Goal: Task Accomplishment & Management: Complete application form

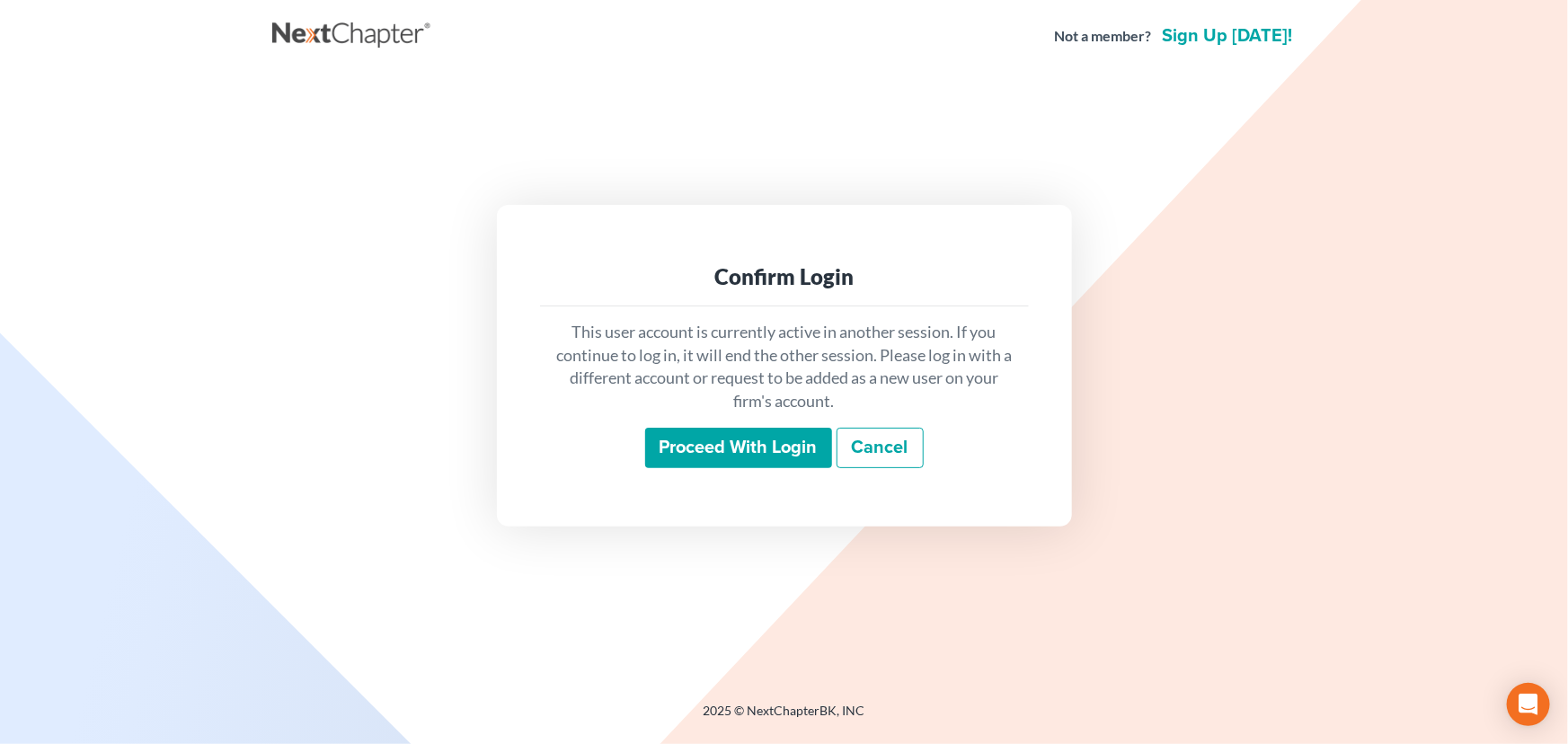
click at [747, 451] on input "Proceed with login" at bounding box center [738, 448] width 186 height 42
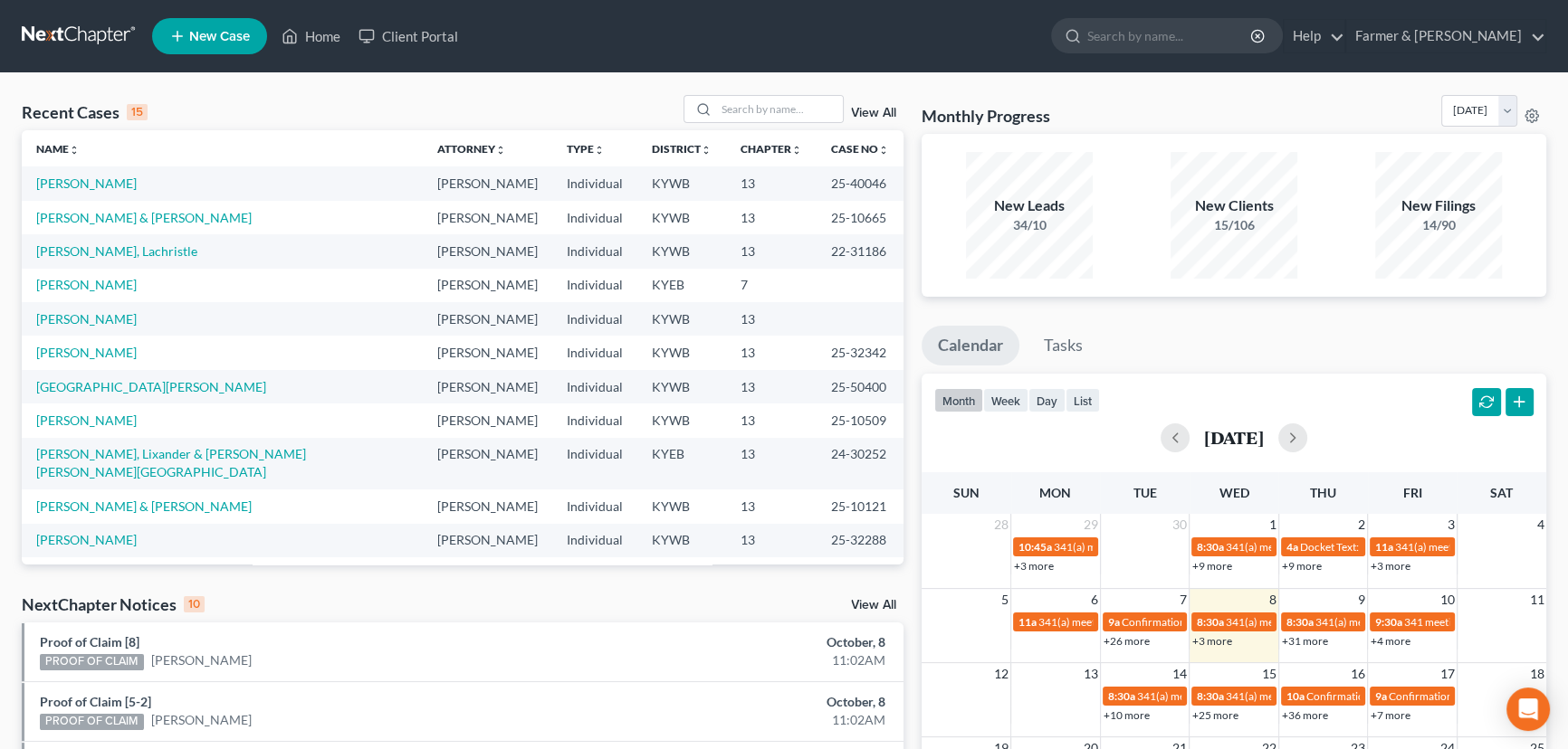
click at [394, 108] on div "Recent Cases 15 View All" at bounding box center [462, 112] width 881 height 35
click at [404, 108] on div "Recent Cases 15 View All" at bounding box center [462, 112] width 881 height 35
click at [338, 111] on div "Recent Cases 15 View All" at bounding box center [462, 112] width 881 height 35
drag, startPoint x: 406, startPoint y: 111, endPoint x: 45, endPoint y: 222, distance: 377.7
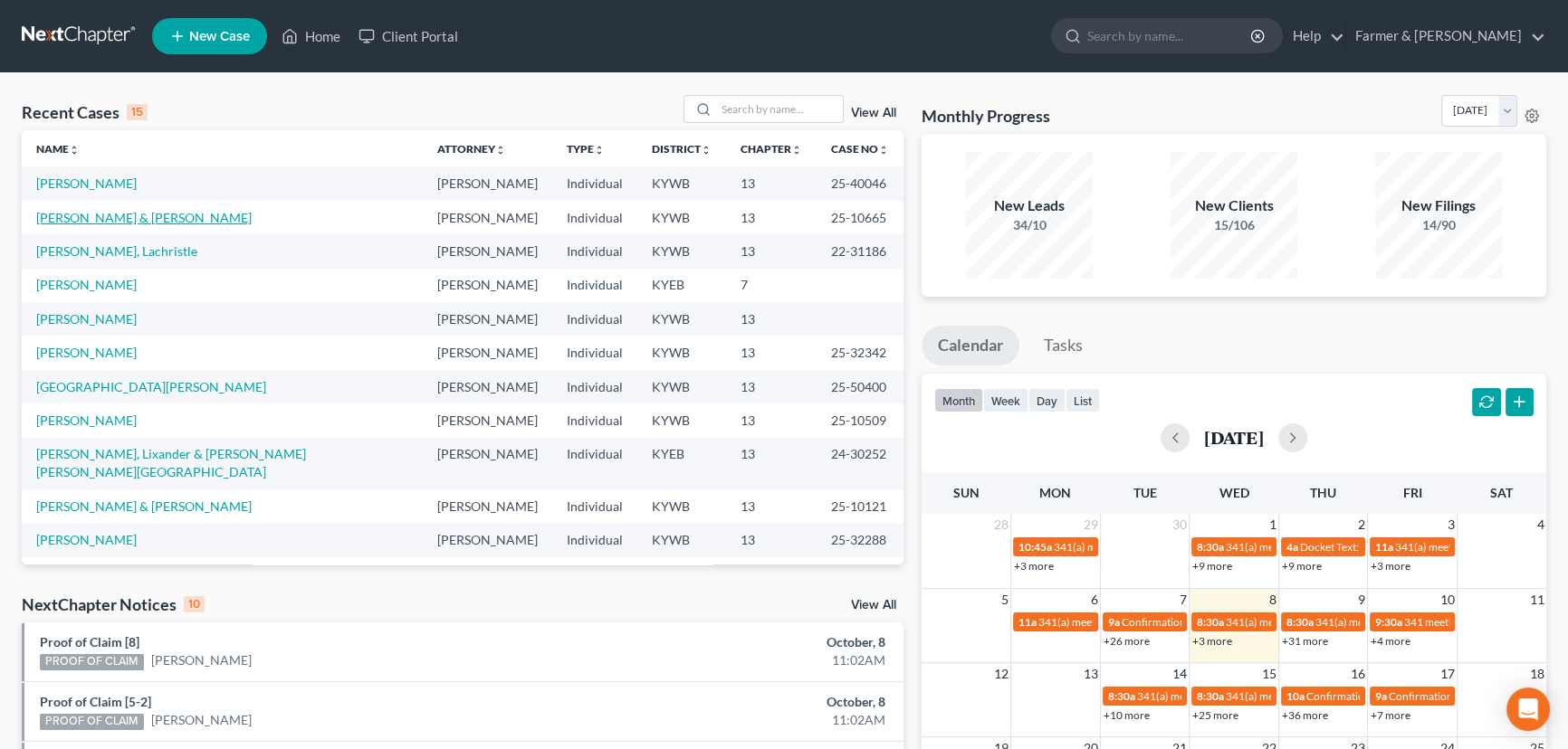
click at [405, 111] on div "Recent Cases 15 View All" at bounding box center [462, 112] width 881 height 35
click at [745, 110] on input "search" at bounding box center [780, 109] width 127 height 26
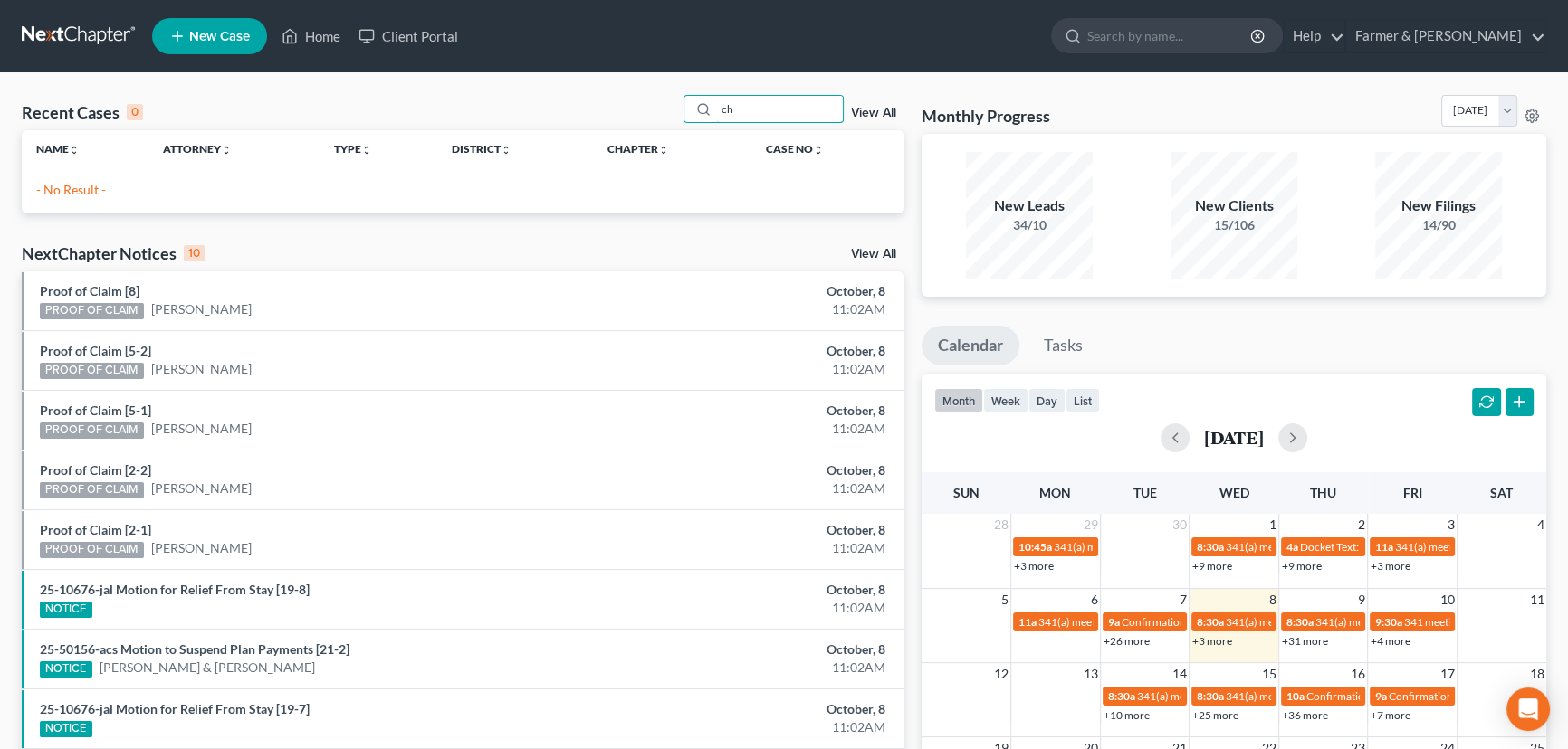
type input "c"
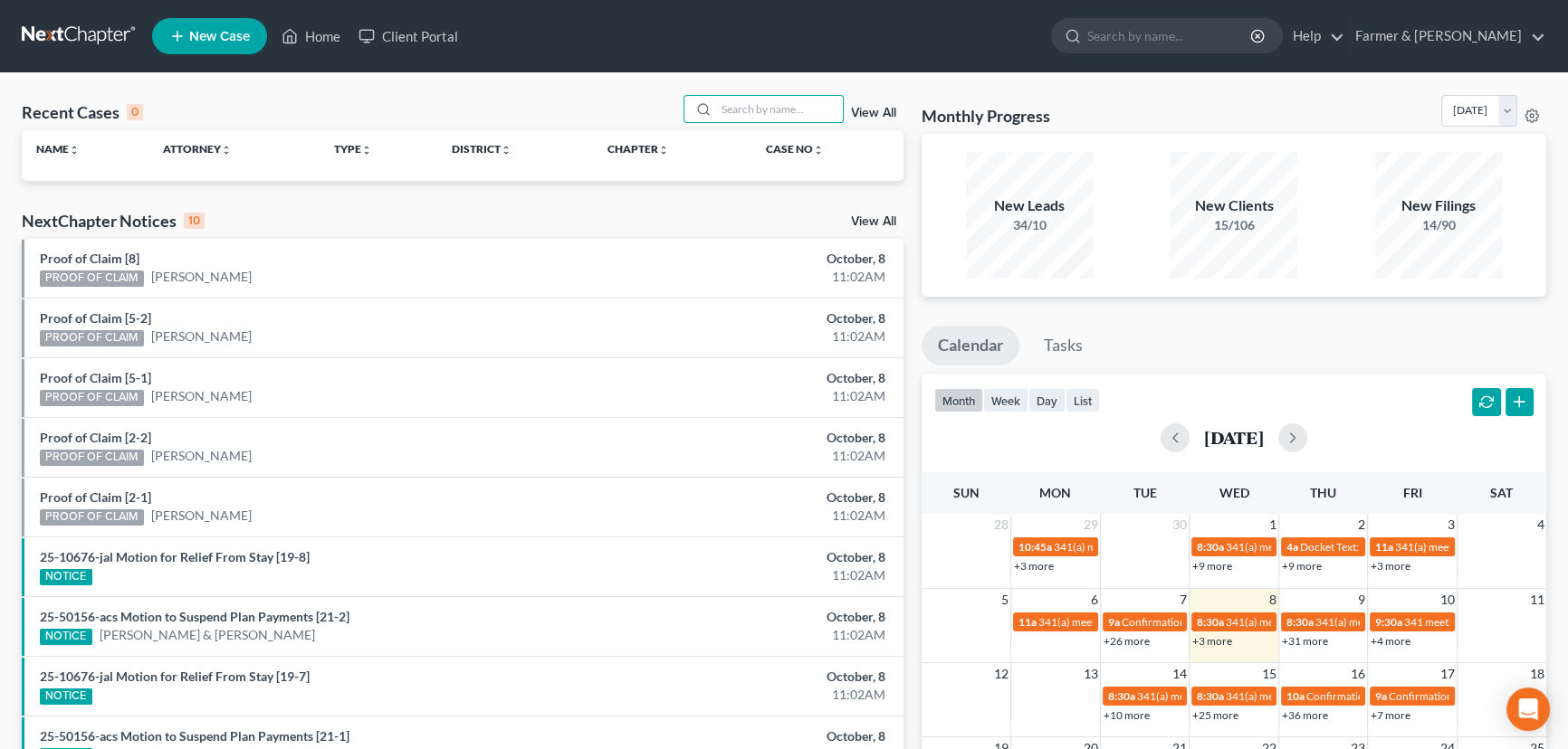
click at [221, 46] on link "New Case" at bounding box center [209, 36] width 115 height 36
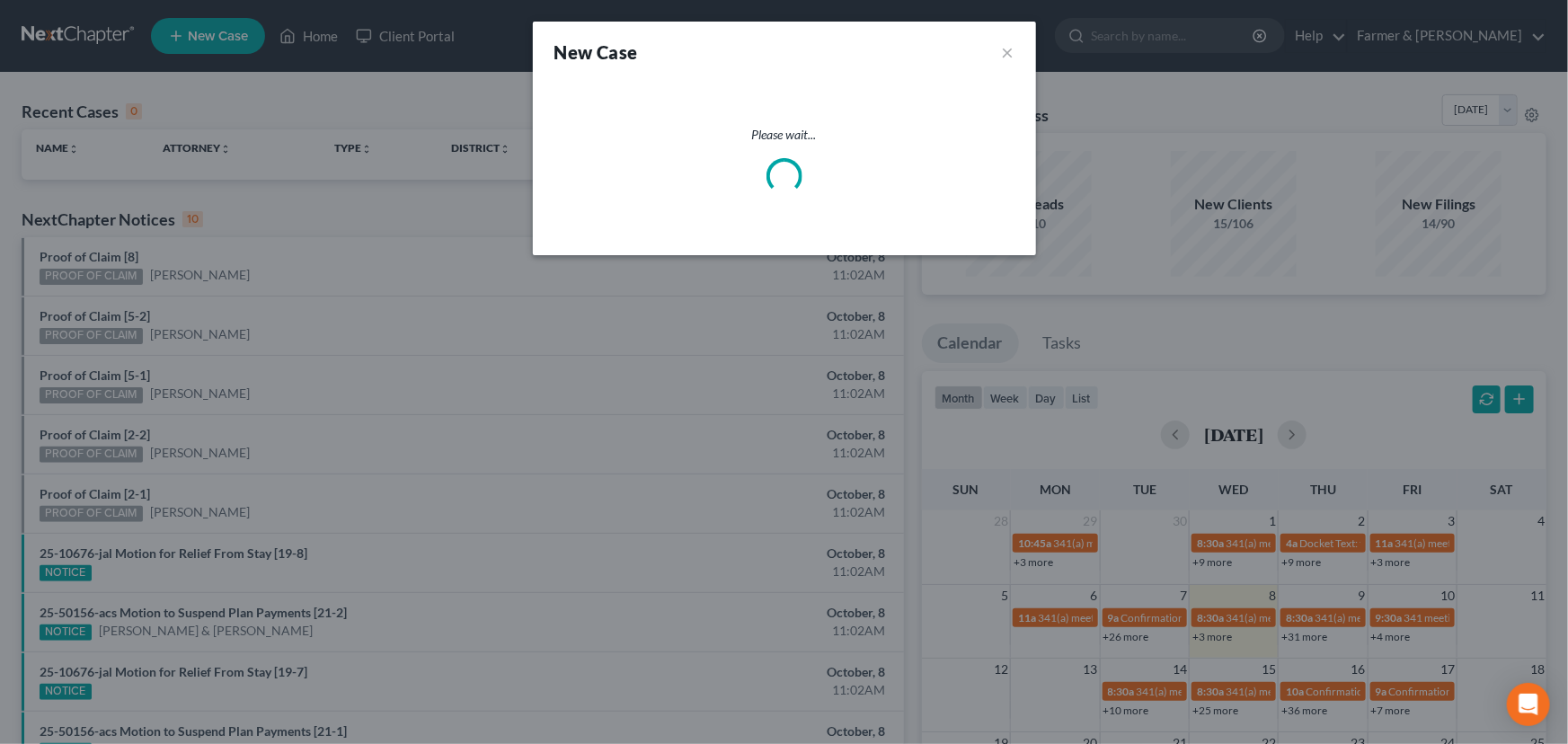
select select "33"
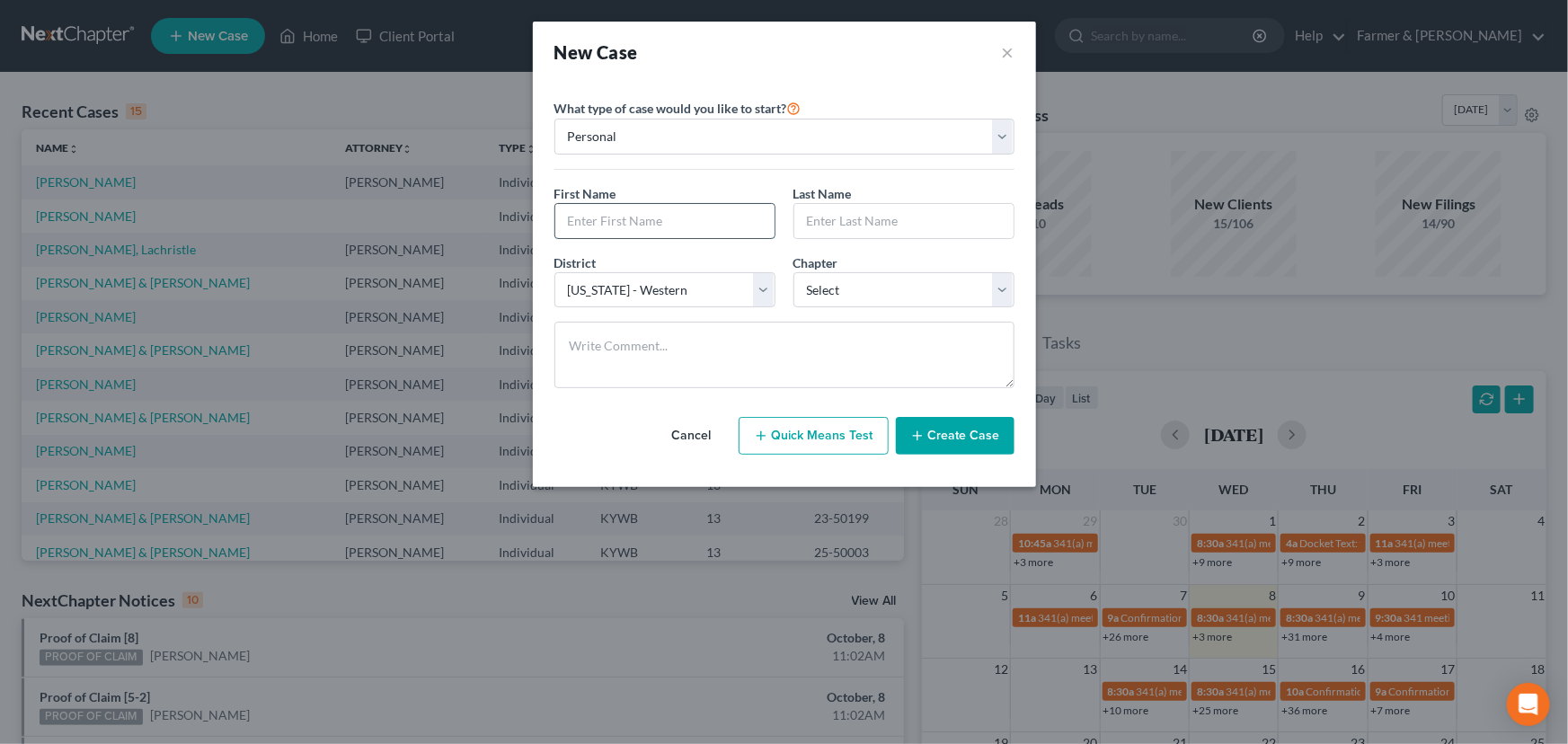
click at [584, 223] on input "text" at bounding box center [665, 220] width 219 height 34
type input "Chailee"
type input "[PERSON_NAME]"
click at [851, 283] on select "Select 7 11 12 13" at bounding box center [904, 289] width 221 height 36
select select "3"
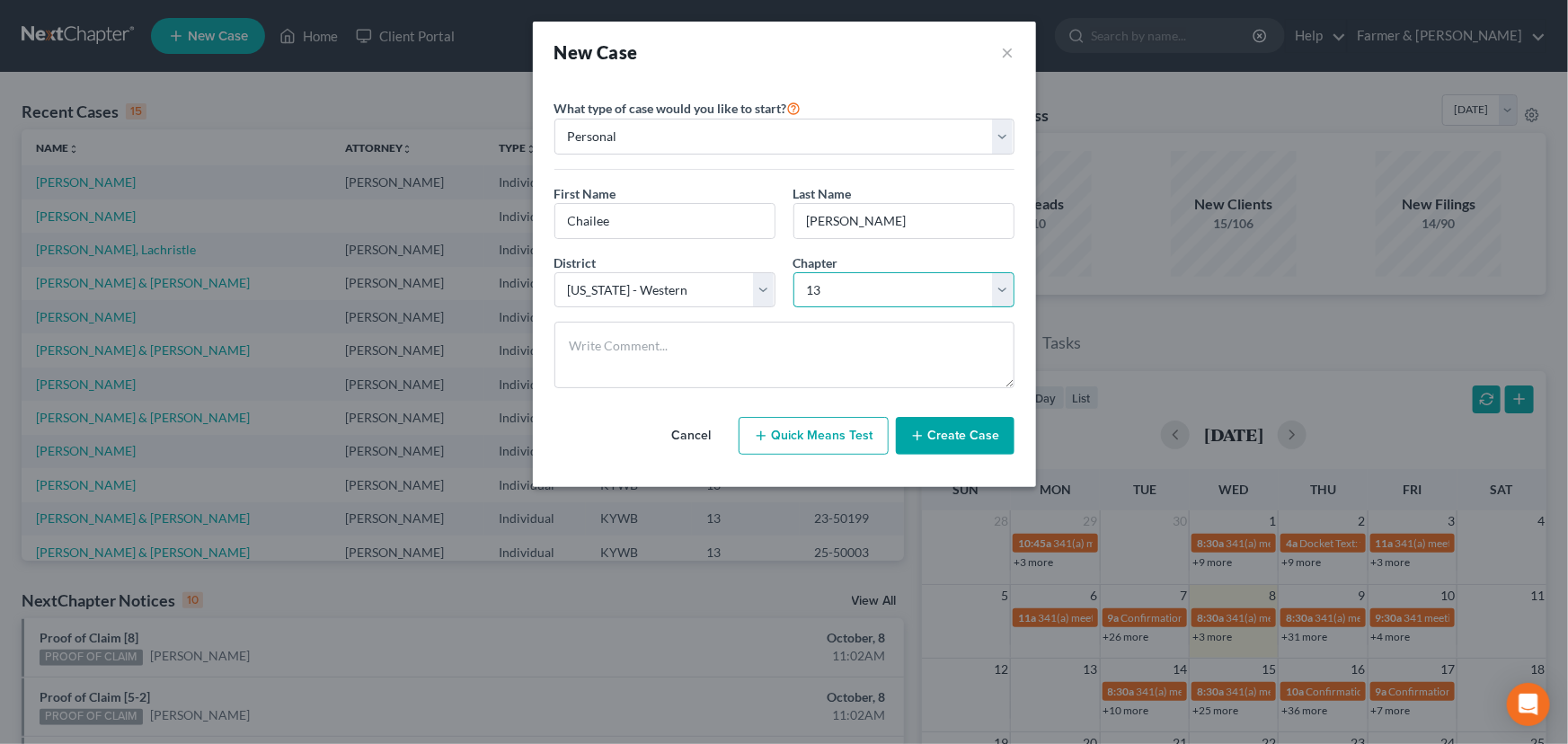
click at [793, 272] on select "Select 7 11 12 13" at bounding box center [904, 289] width 221 height 36
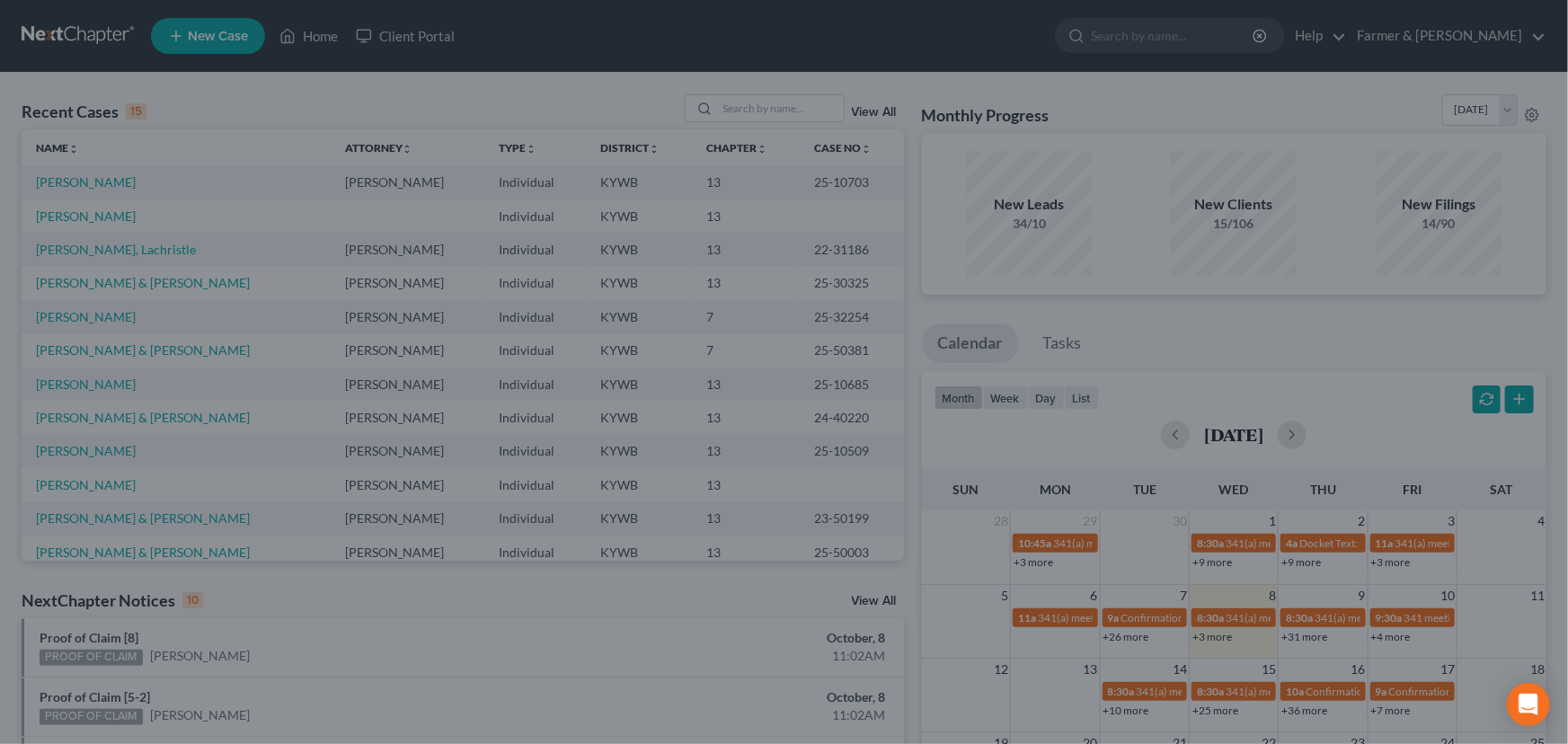
drag, startPoint x: 492, startPoint y: 629, endPoint x: 476, endPoint y: 683, distance: 56.3
click at [476, 683] on div "New Case × Please select case type * Bankruptcy Bankruptcy What type of case wo…" at bounding box center [784, 372] width 1568 height 744
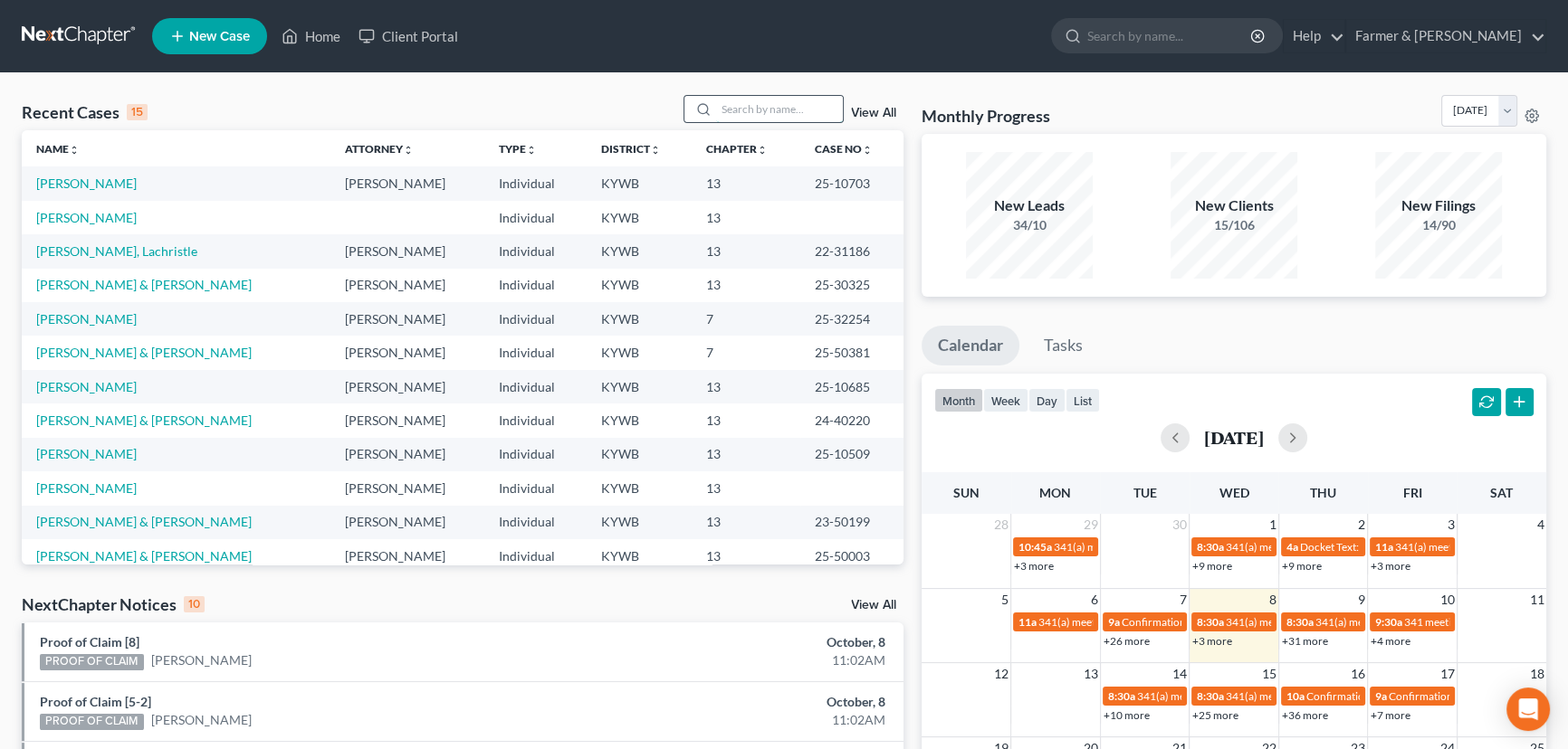
click at [752, 103] on input "search" at bounding box center [780, 109] width 127 height 26
click at [200, 25] on link "New Case" at bounding box center [209, 36] width 115 height 36
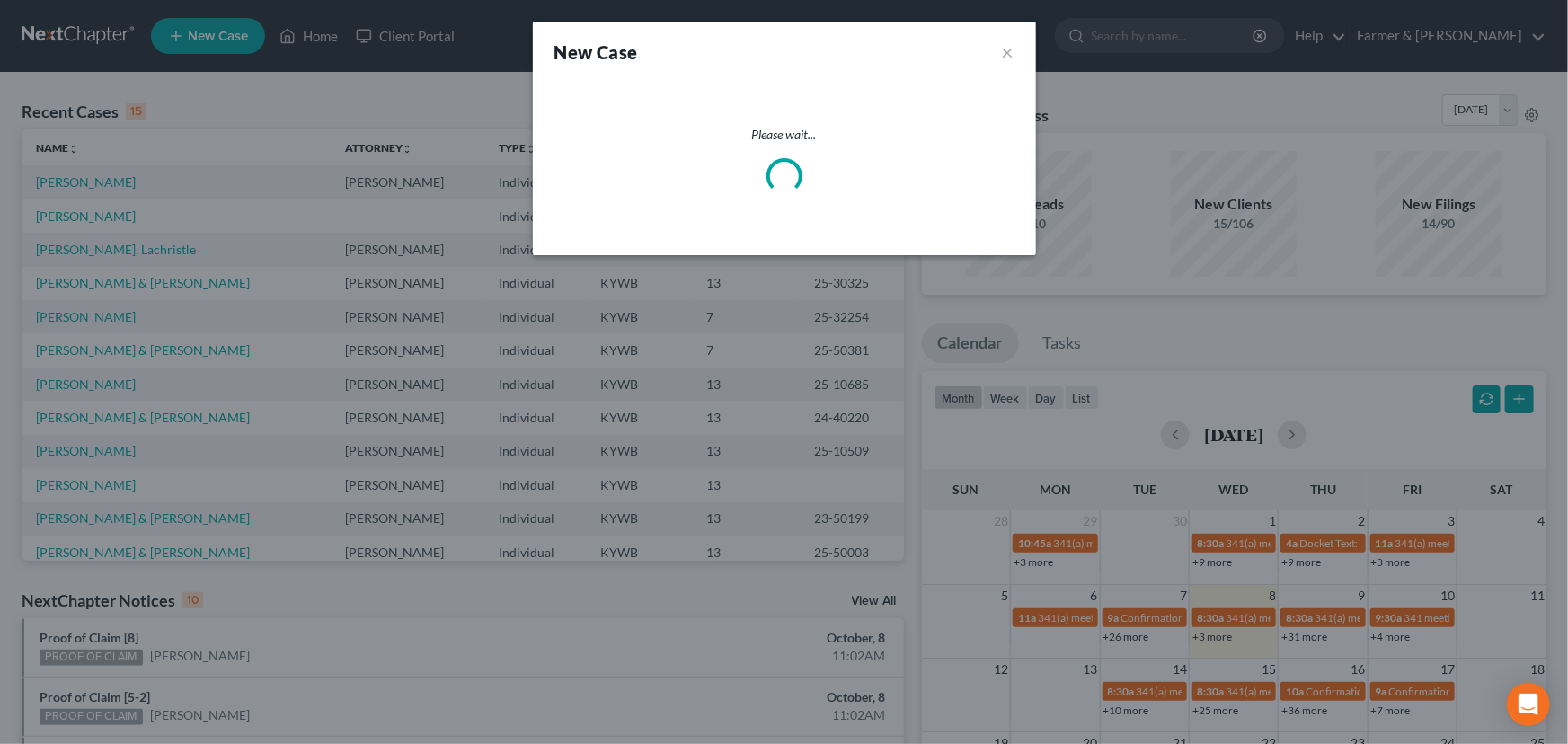
select select "33"
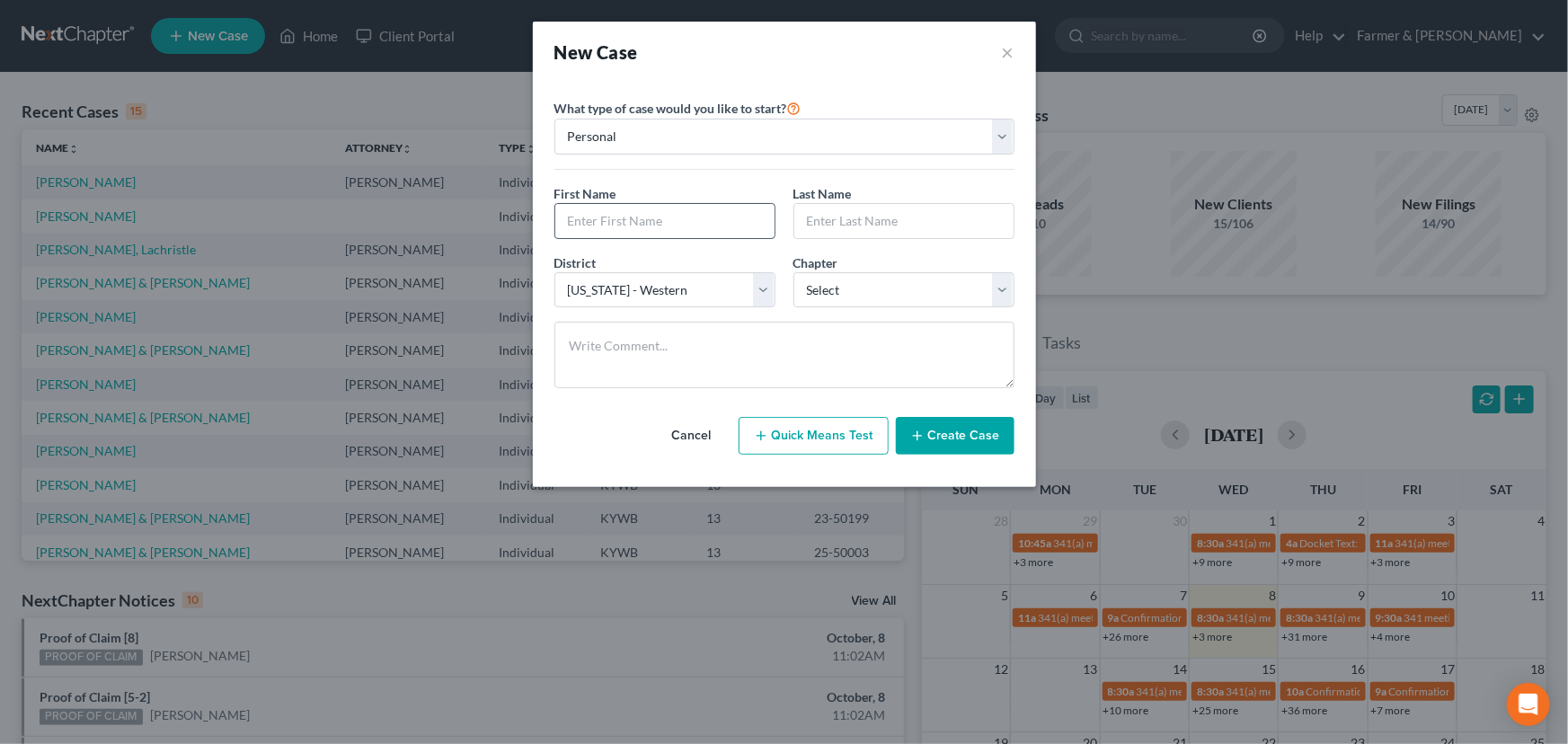
click at [638, 211] on input "text" at bounding box center [665, 220] width 219 height 34
type input "Chailee"
type input "[PERSON_NAME]"
click at [666, 291] on select "Select [US_STATE] - [GEOGRAPHIC_DATA] [US_STATE] - [GEOGRAPHIC_DATA][US_STATE] …" at bounding box center [665, 289] width 221 height 36
select select "32"
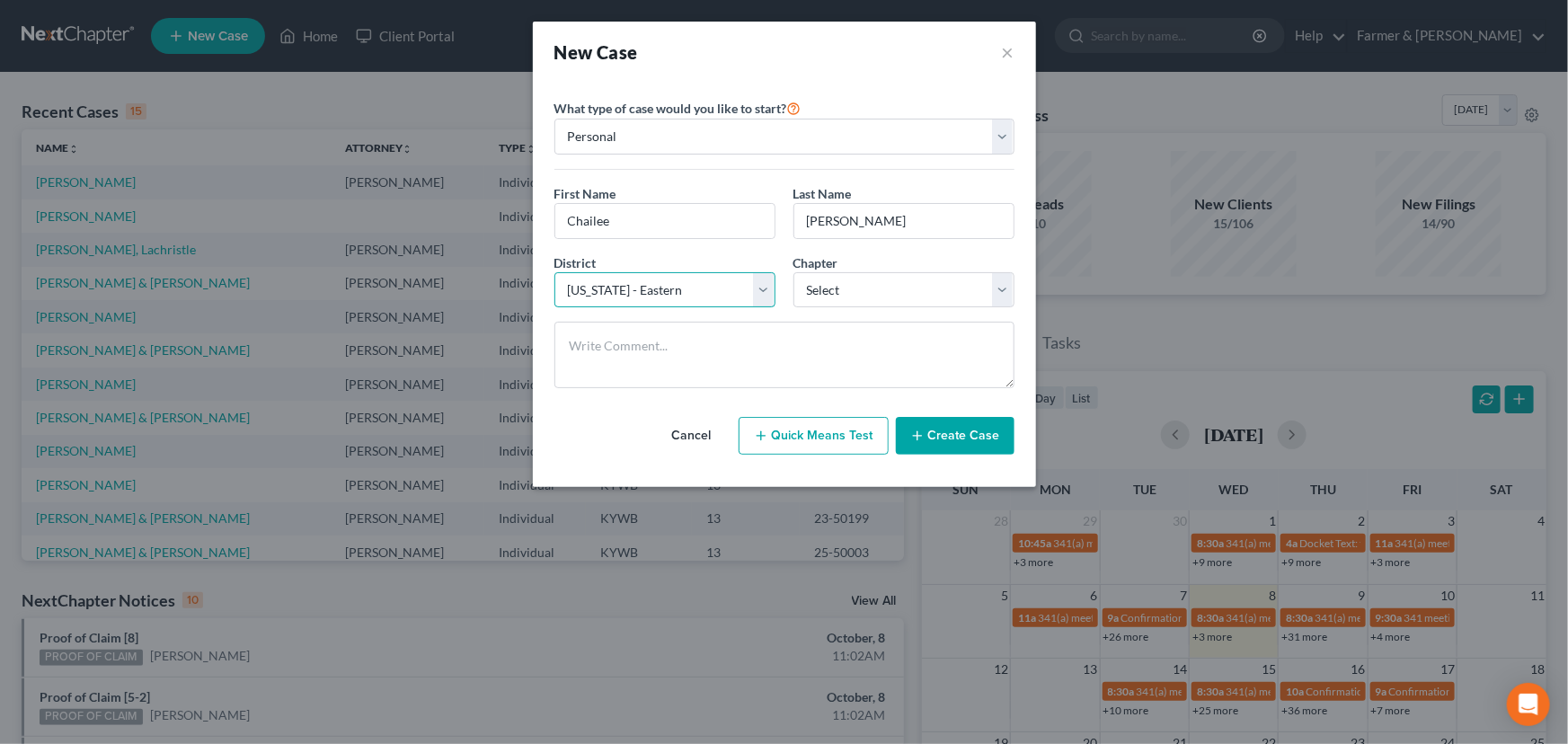
click at [554, 272] on select "Select [US_STATE] - [GEOGRAPHIC_DATA] [US_STATE] - [GEOGRAPHIC_DATA][US_STATE] …" at bounding box center [665, 289] width 221 height 36
click at [877, 273] on select "Select 7 11 12 13" at bounding box center [904, 289] width 221 height 36
select select "3"
click at [793, 272] on select "Select 7 11 12 13" at bounding box center [904, 289] width 221 height 36
click at [926, 438] on button "Create Case" at bounding box center [955, 435] width 118 height 38
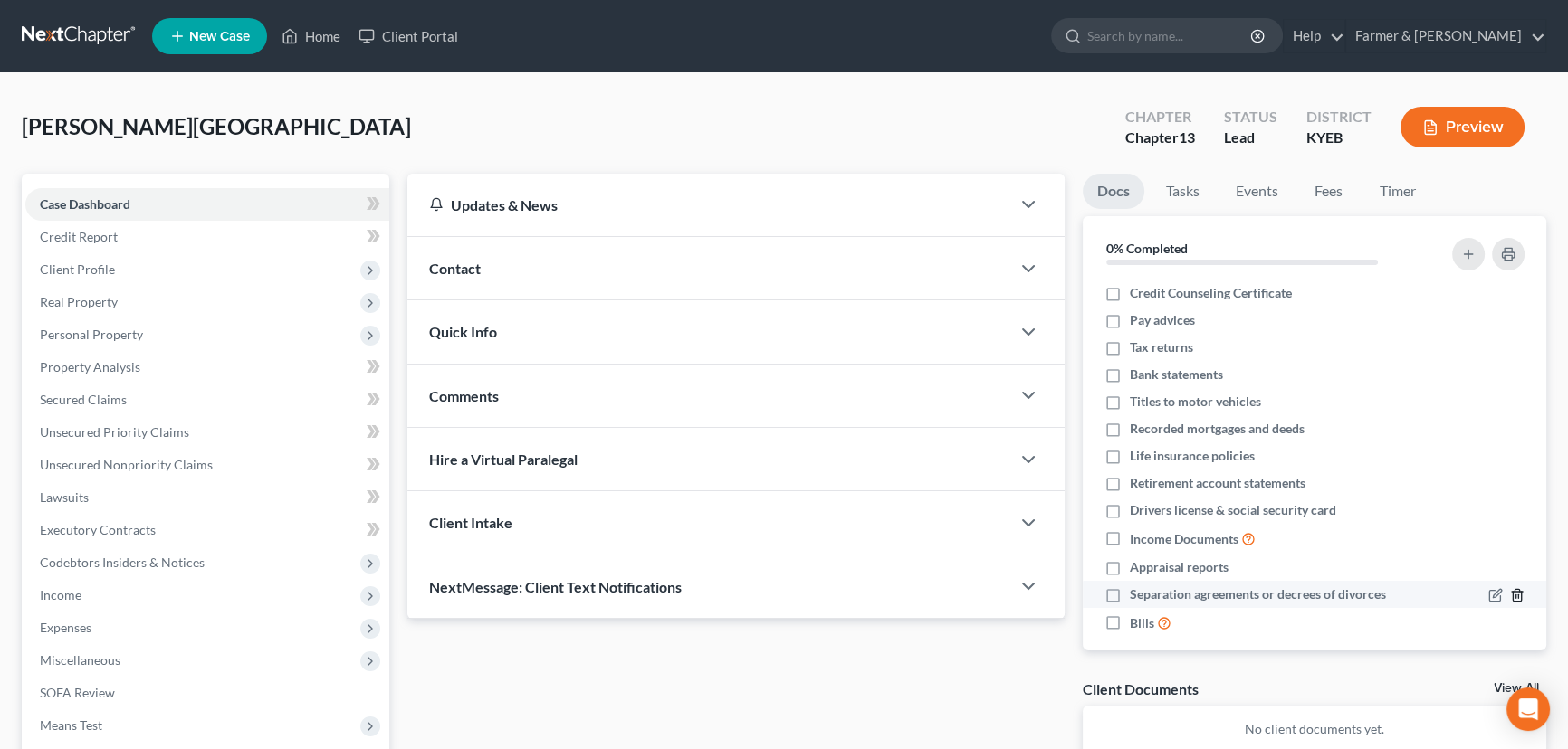
click at [1509, 593] on icon "button" at bounding box center [1516, 595] width 15 height 15
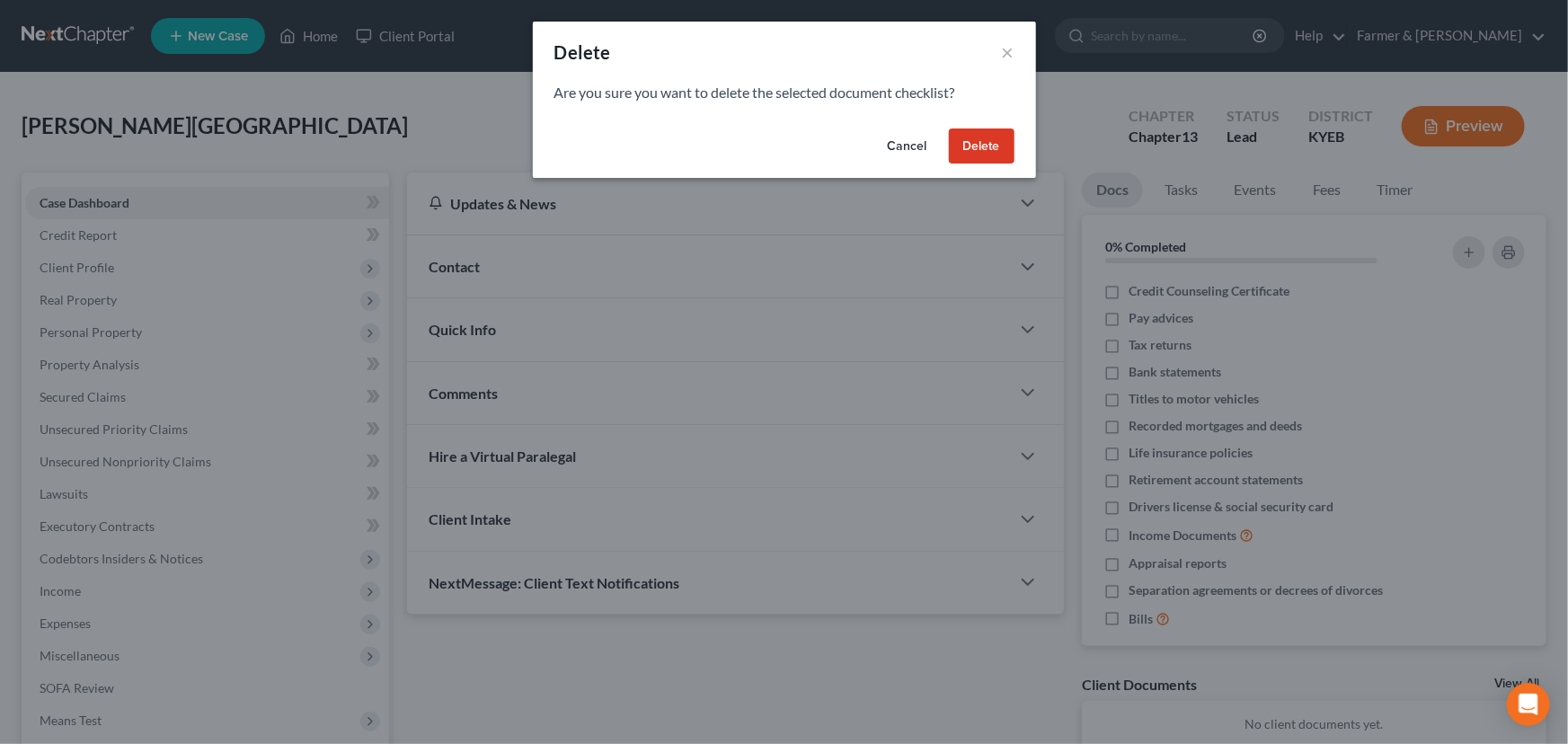
click at [987, 151] on button "Delete" at bounding box center [982, 146] width 66 height 36
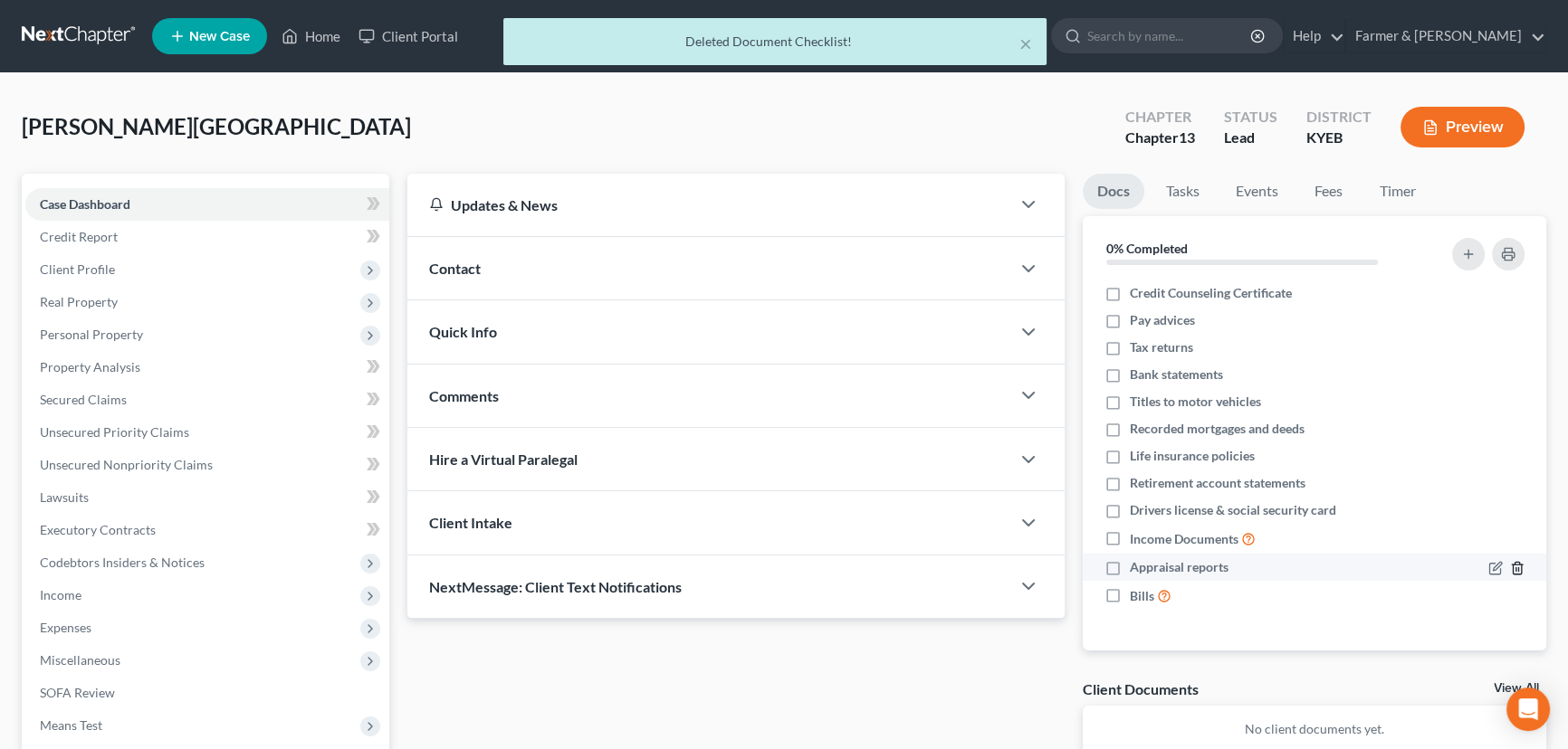
click at [1516, 564] on icon "button" at bounding box center [1516, 568] width 15 height 15
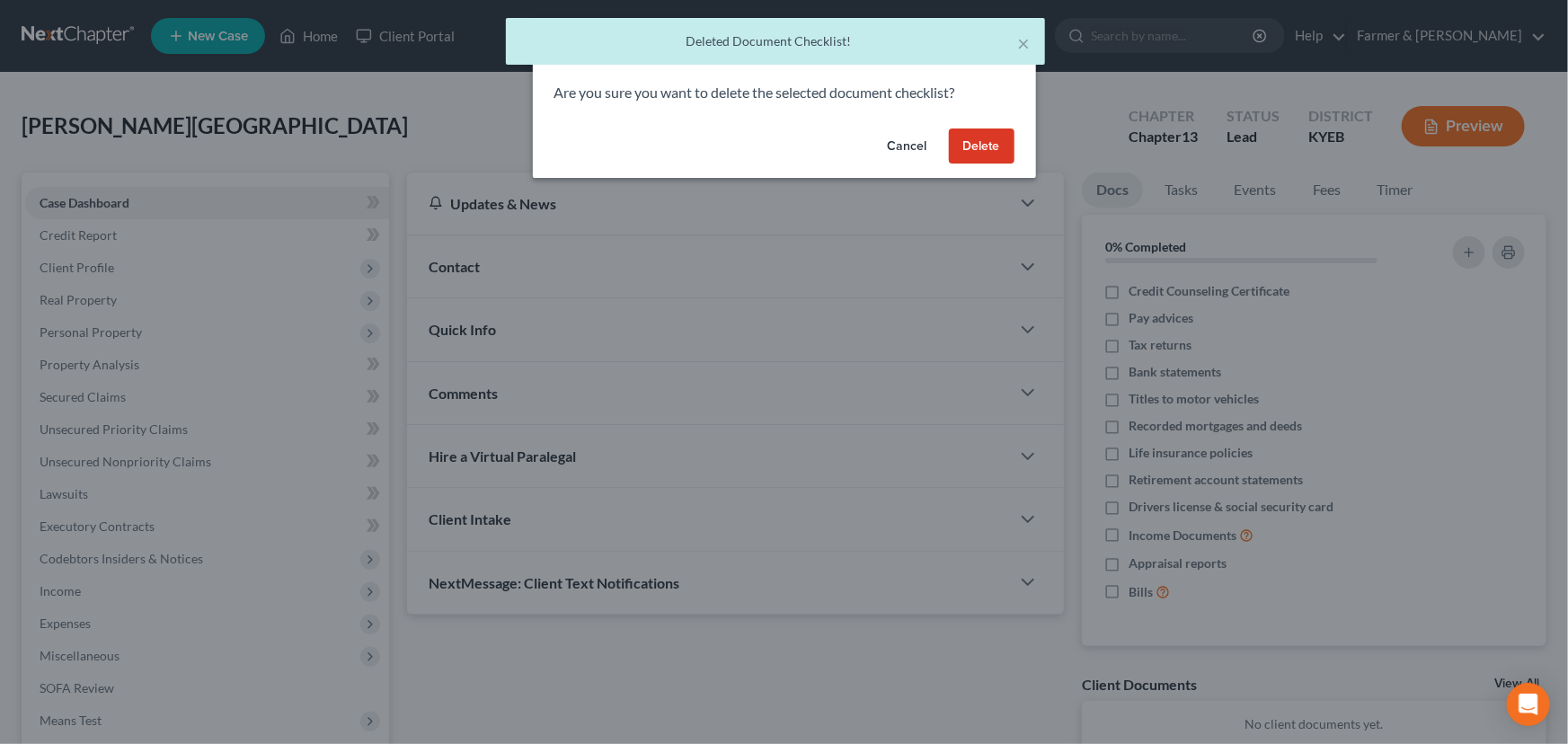
click at [981, 135] on button "Delete" at bounding box center [982, 146] width 66 height 36
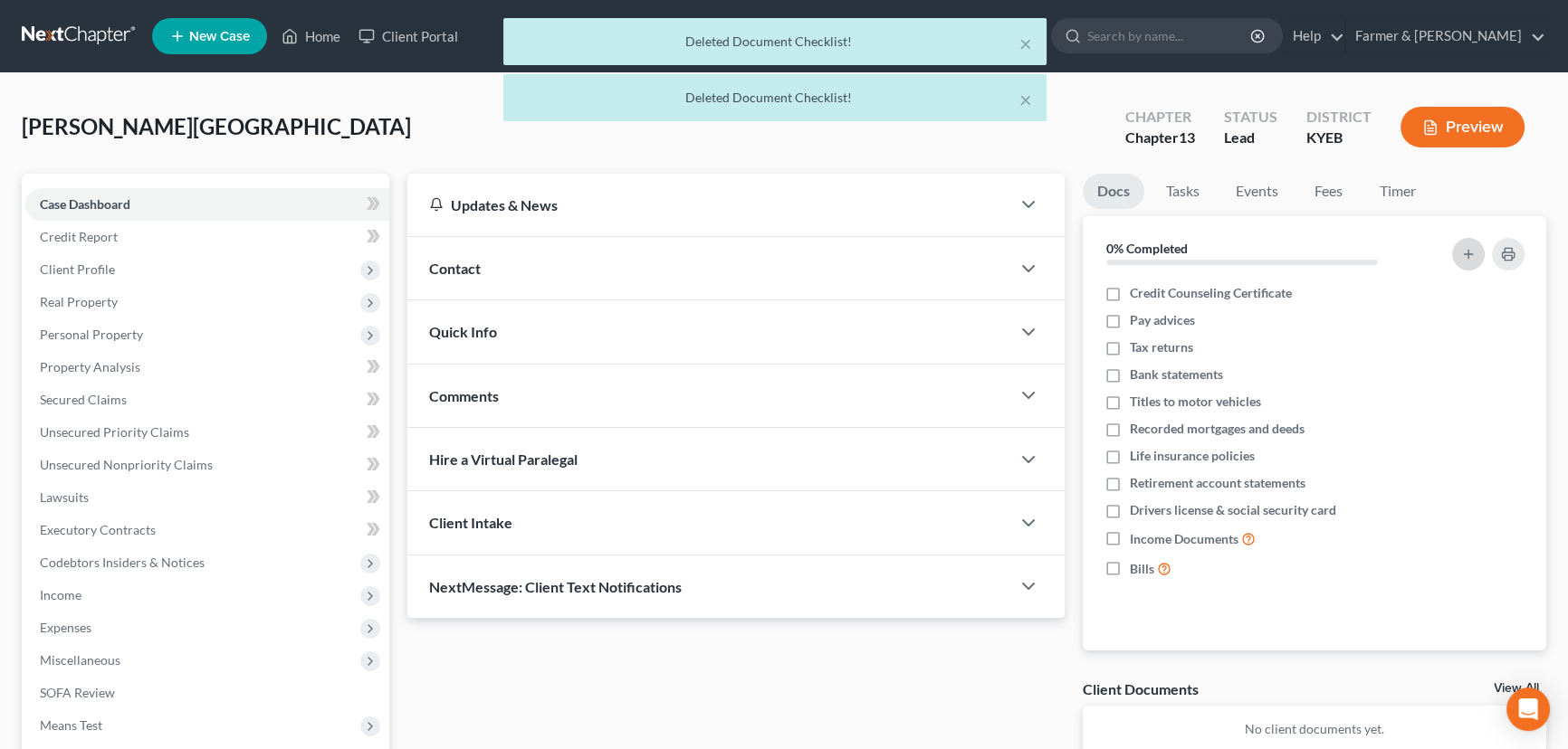
click at [1460, 248] on icon "button" at bounding box center [1467, 254] width 15 height 15
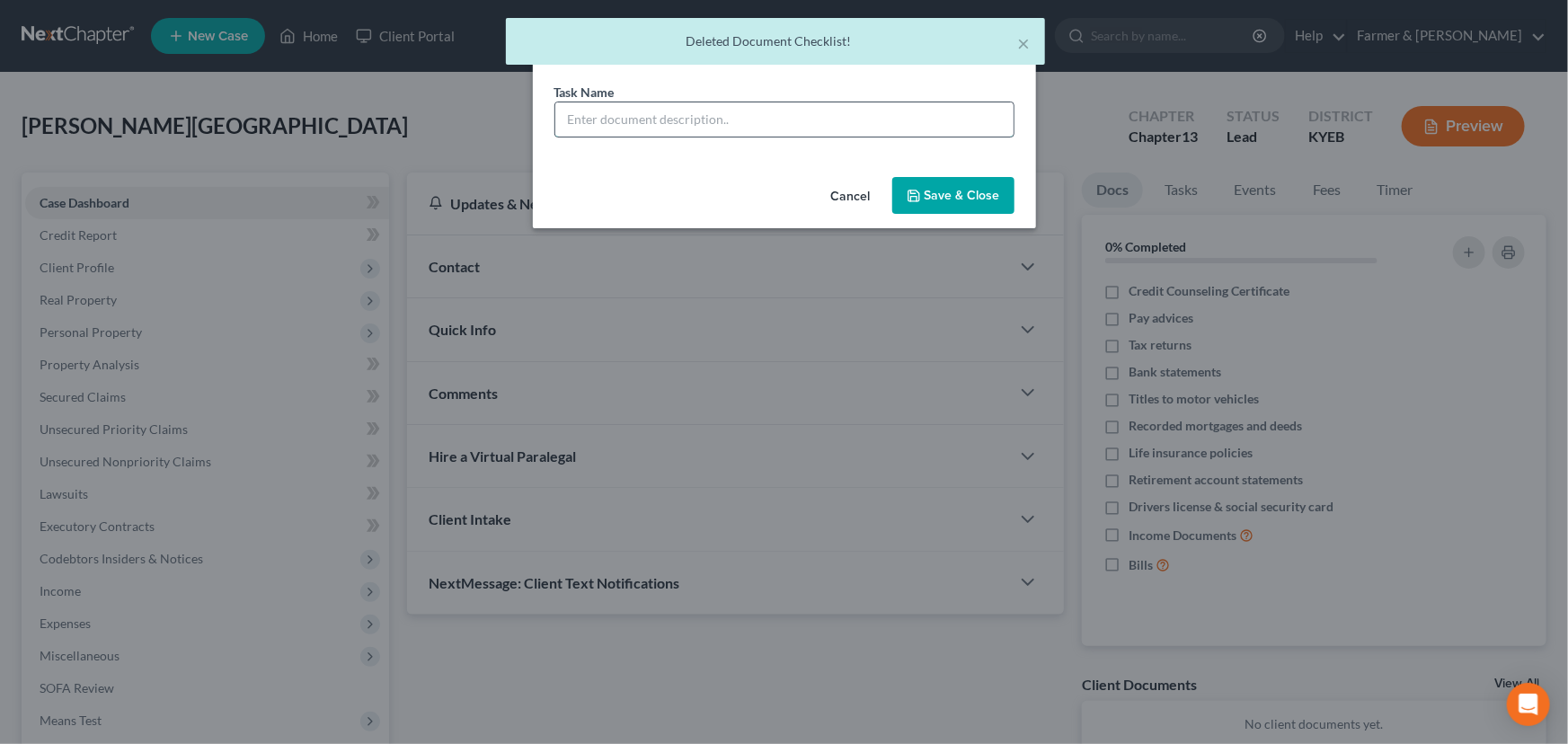
click at [772, 128] on input "text" at bounding box center [784, 118] width 458 height 34
drag, startPoint x: 766, startPoint y: 122, endPoint x: 692, endPoint y: 120, distance: 74.0
click at [692, 120] on input "REVIEWED signing on [DATE]" at bounding box center [784, 118] width 458 height 34
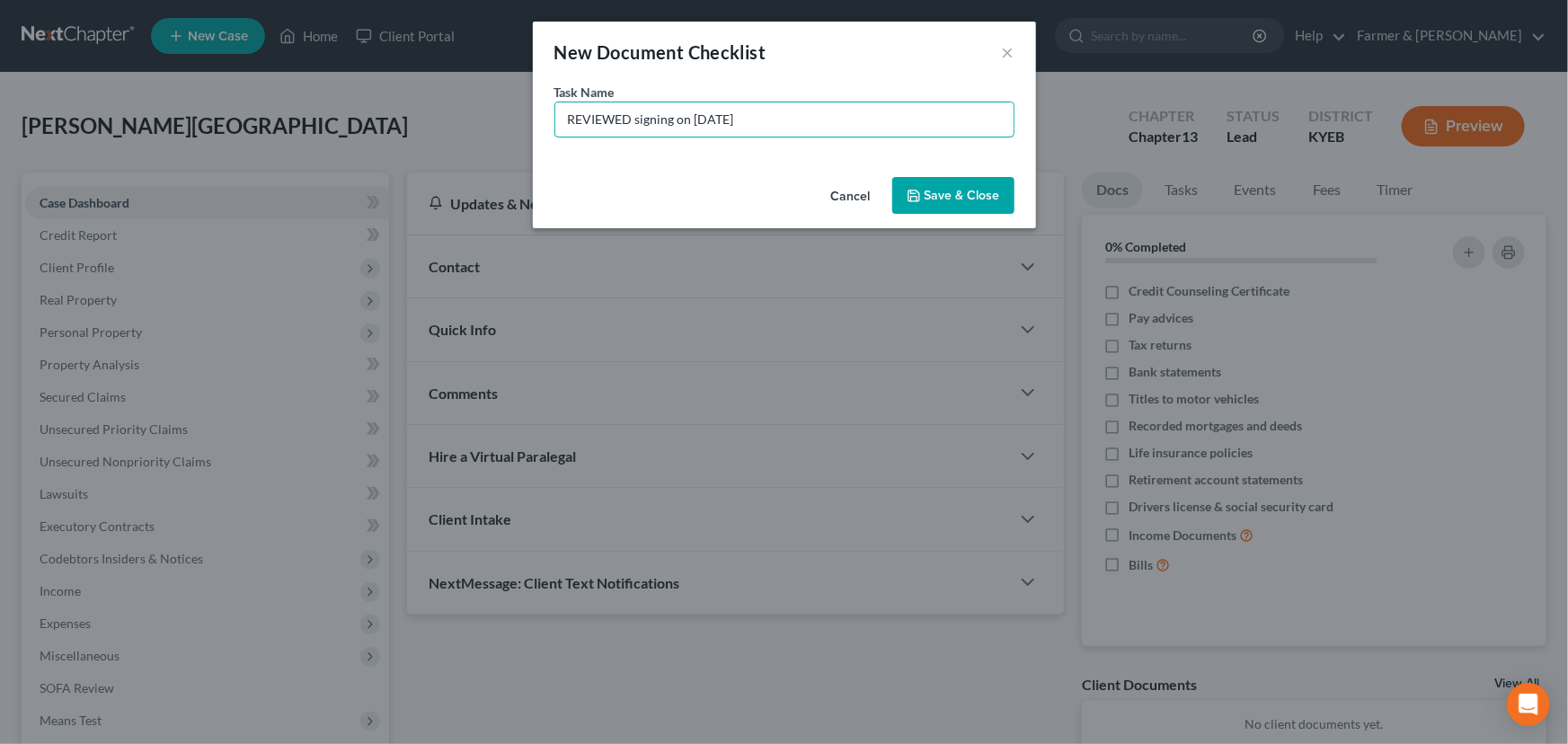
type input "REVIEWED signing on [DATE]"
drag, startPoint x: 682, startPoint y: 178, endPoint x: 717, endPoint y: 186, distance: 35.9
click at [682, 178] on div "Cancel Save & Close" at bounding box center [784, 199] width 503 height 59
click at [946, 188] on button "Save & Close" at bounding box center [953, 195] width 122 height 38
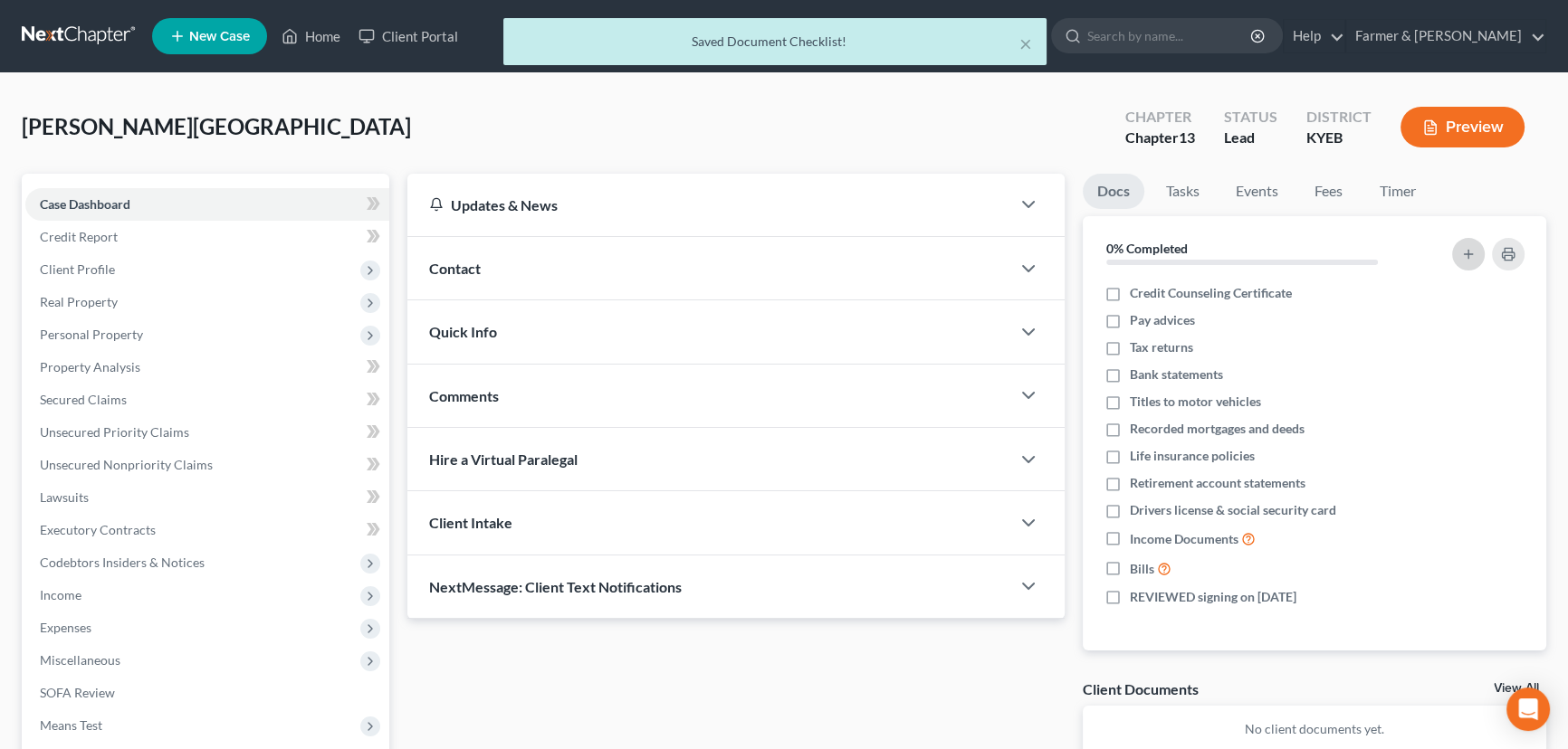
click at [1476, 251] on button "button" at bounding box center [1467, 253] width 32 height 32
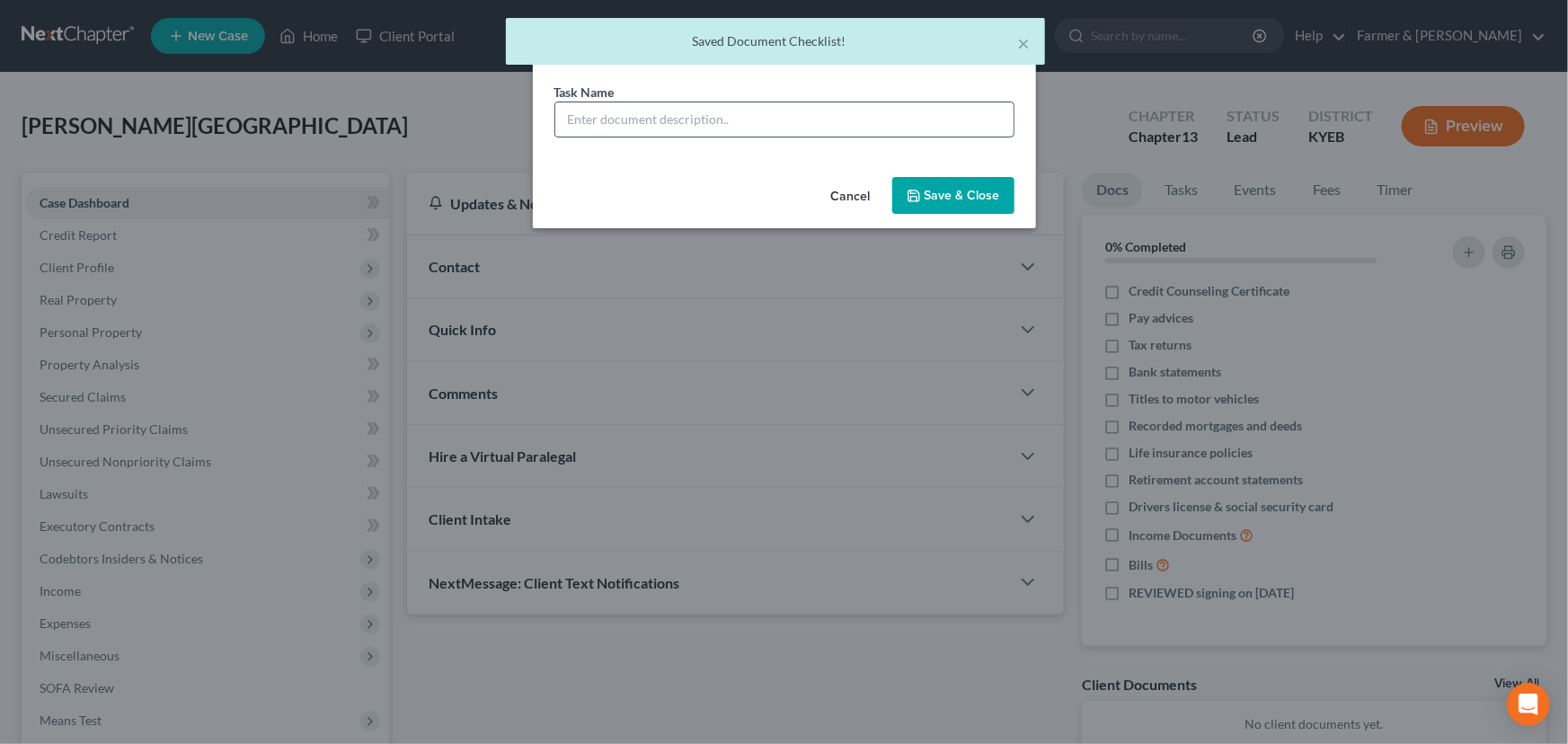
click at [586, 126] on input "text" at bounding box center [784, 118] width 458 height 34
type input "Signature Pages Sent"
click at [944, 188] on button "Save & Close" at bounding box center [953, 195] width 122 height 38
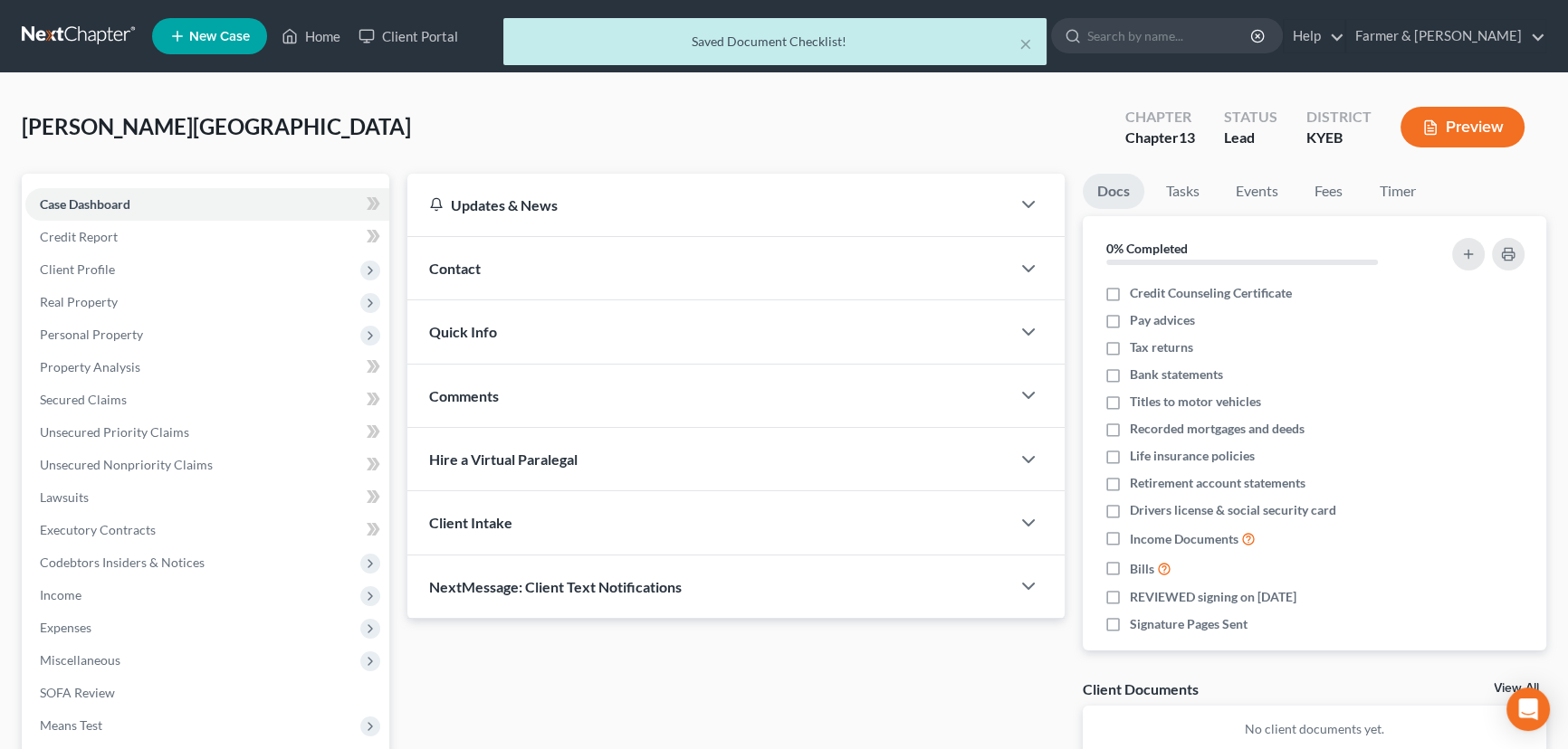
click at [546, 275] on div "Contact" at bounding box center [708, 268] width 603 height 63
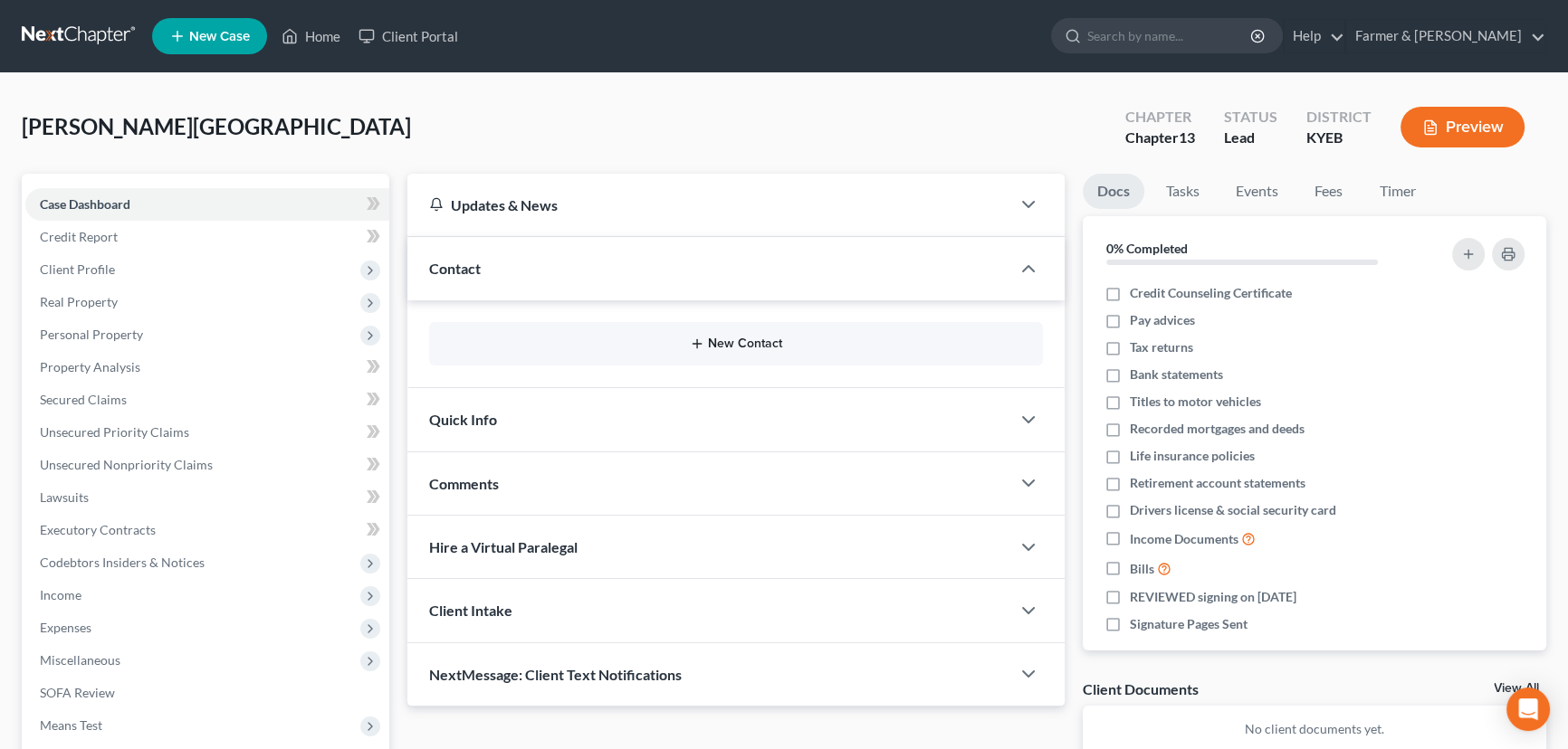
click at [718, 342] on button "New Contact" at bounding box center [736, 343] width 585 height 15
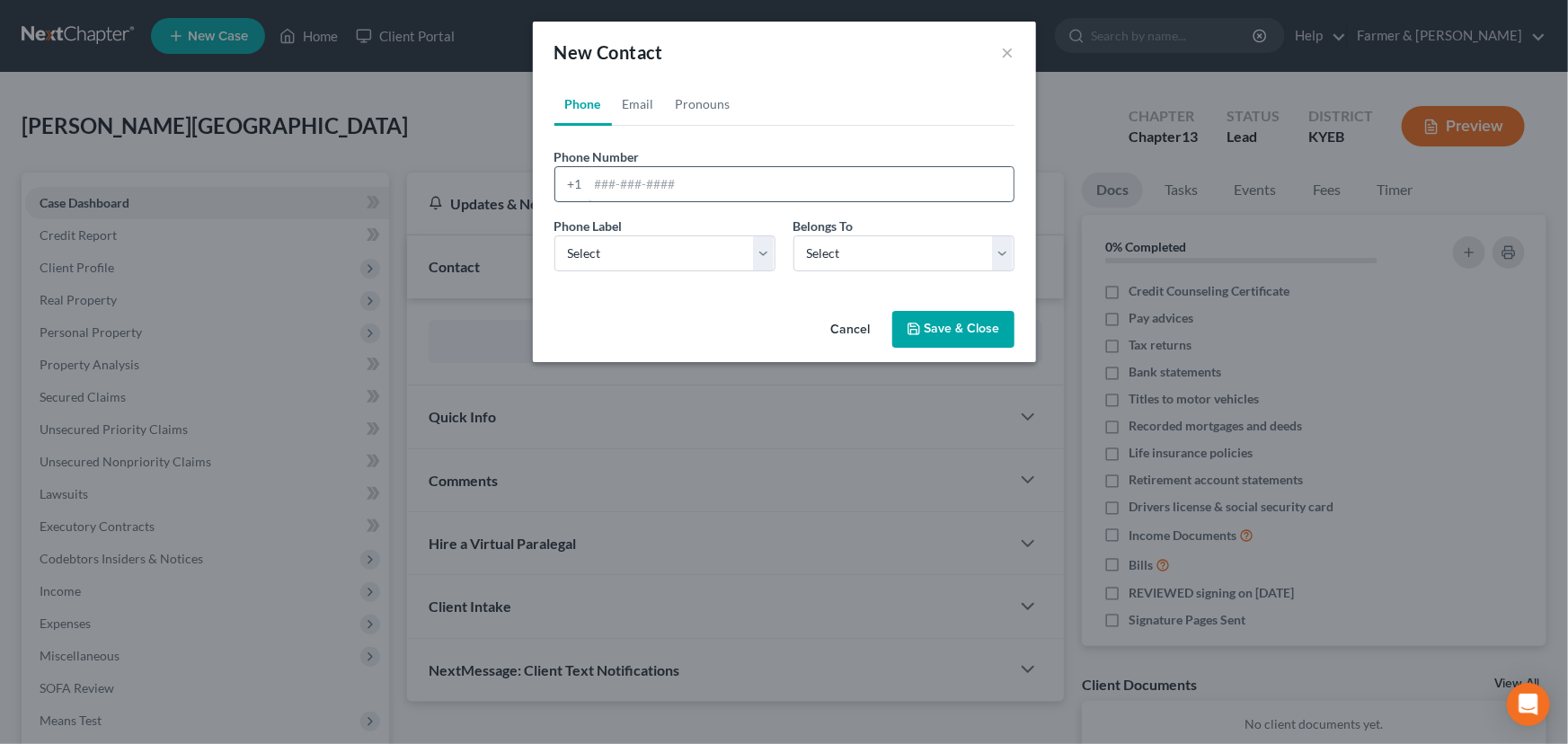
click at [649, 186] on input "tel" at bounding box center [801, 184] width 425 height 34
paste input "5026820489"
type input "5026820489"
click at [849, 60] on div "New Contact ×" at bounding box center [784, 51] width 503 height 61
click at [670, 252] on select "Select Mobile Home Work Other" at bounding box center [665, 253] width 221 height 36
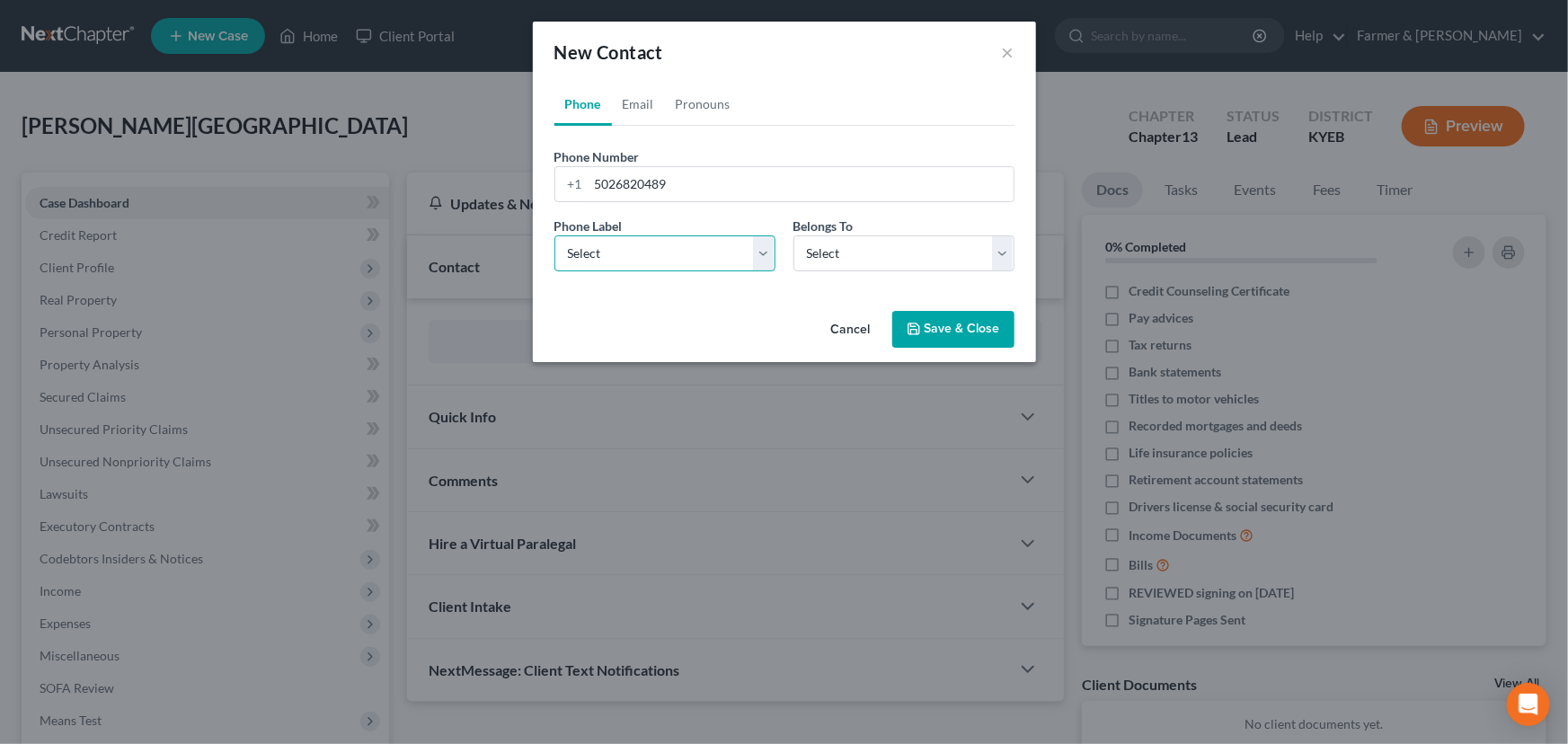
select select "0"
click at [554, 235] on select "Select Mobile Home Work Other" at bounding box center [665, 253] width 221 height 36
click at [848, 256] on select "Select Client Other" at bounding box center [904, 253] width 221 height 36
select select "0"
click at [793, 235] on select "Select Client Other" at bounding box center [904, 253] width 221 height 36
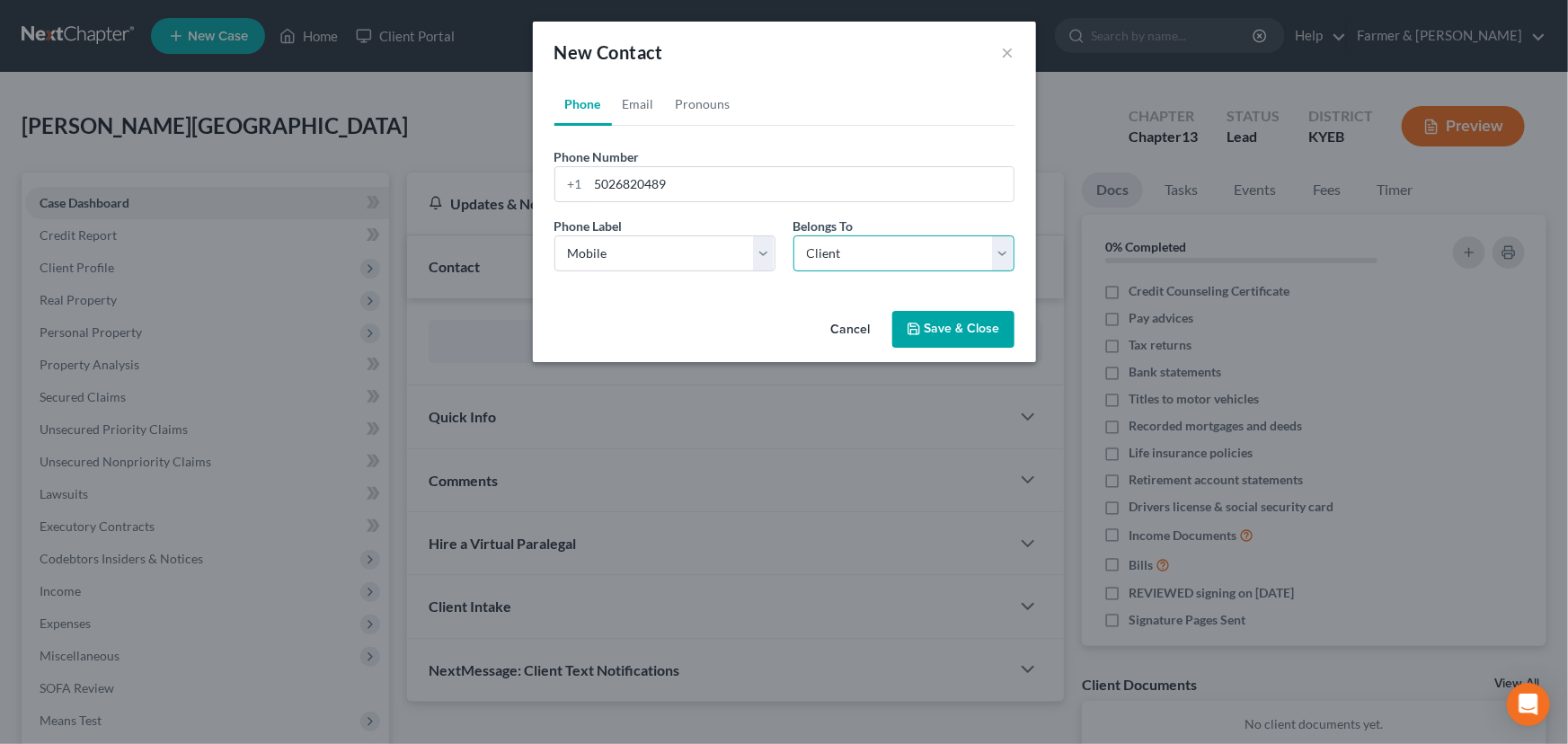
select select "0"
click at [639, 98] on link "Email" at bounding box center [638, 104] width 53 height 43
click at [684, 187] on input "email" at bounding box center [801, 184] width 425 height 34
paste input "[EMAIL_ADDRESS][DOMAIN_NAME]"
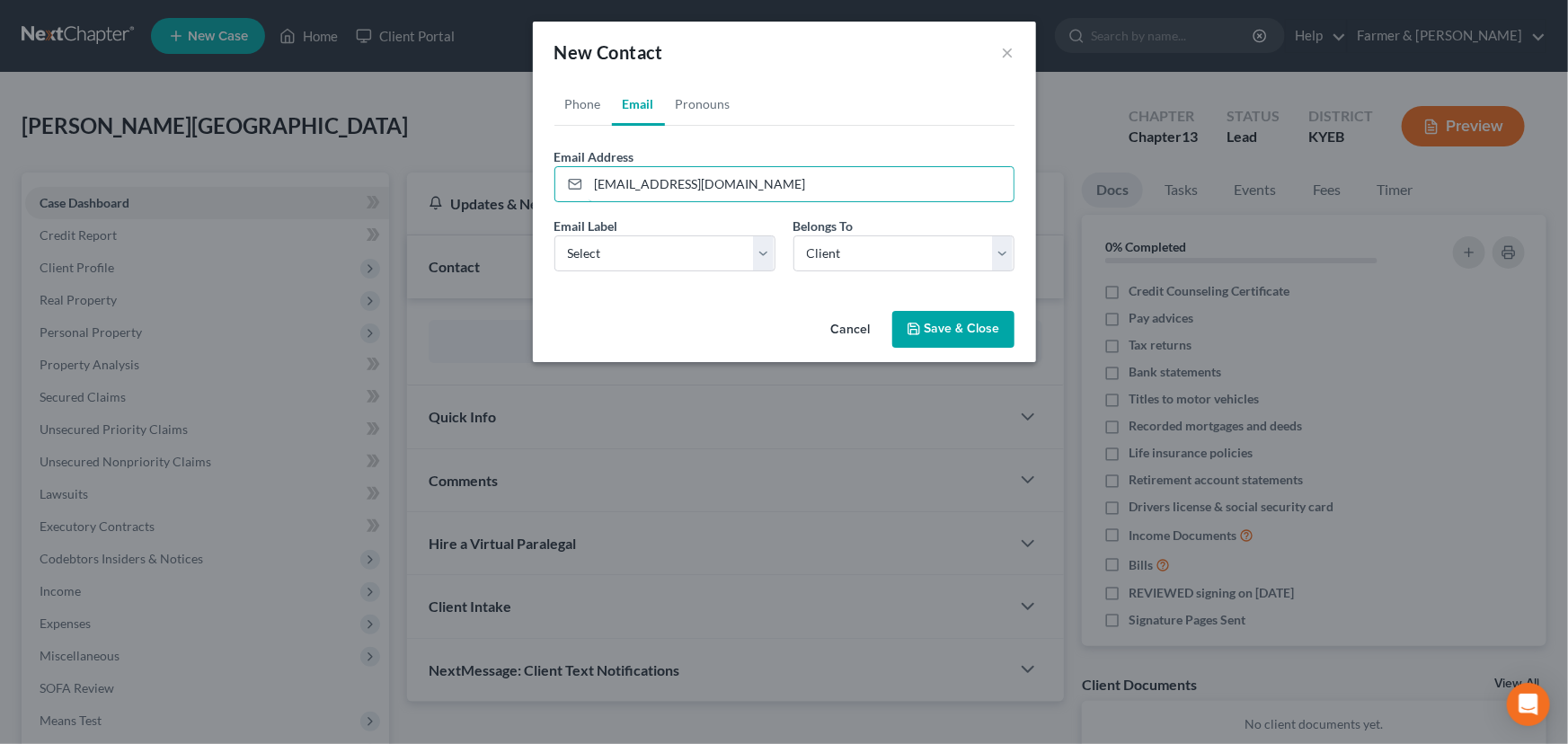
type input "[EMAIL_ADDRESS][DOMAIN_NAME]"
click at [675, 304] on div "Cancel Save & Close" at bounding box center [784, 333] width 503 height 59
drag, startPoint x: 643, startPoint y: 252, endPoint x: 640, endPoint y: 268, distance: 16.3
click at [643, 252] on select "Select Home Work Other" at bounding box center [665, 253] width 221 height 36
select select "0"
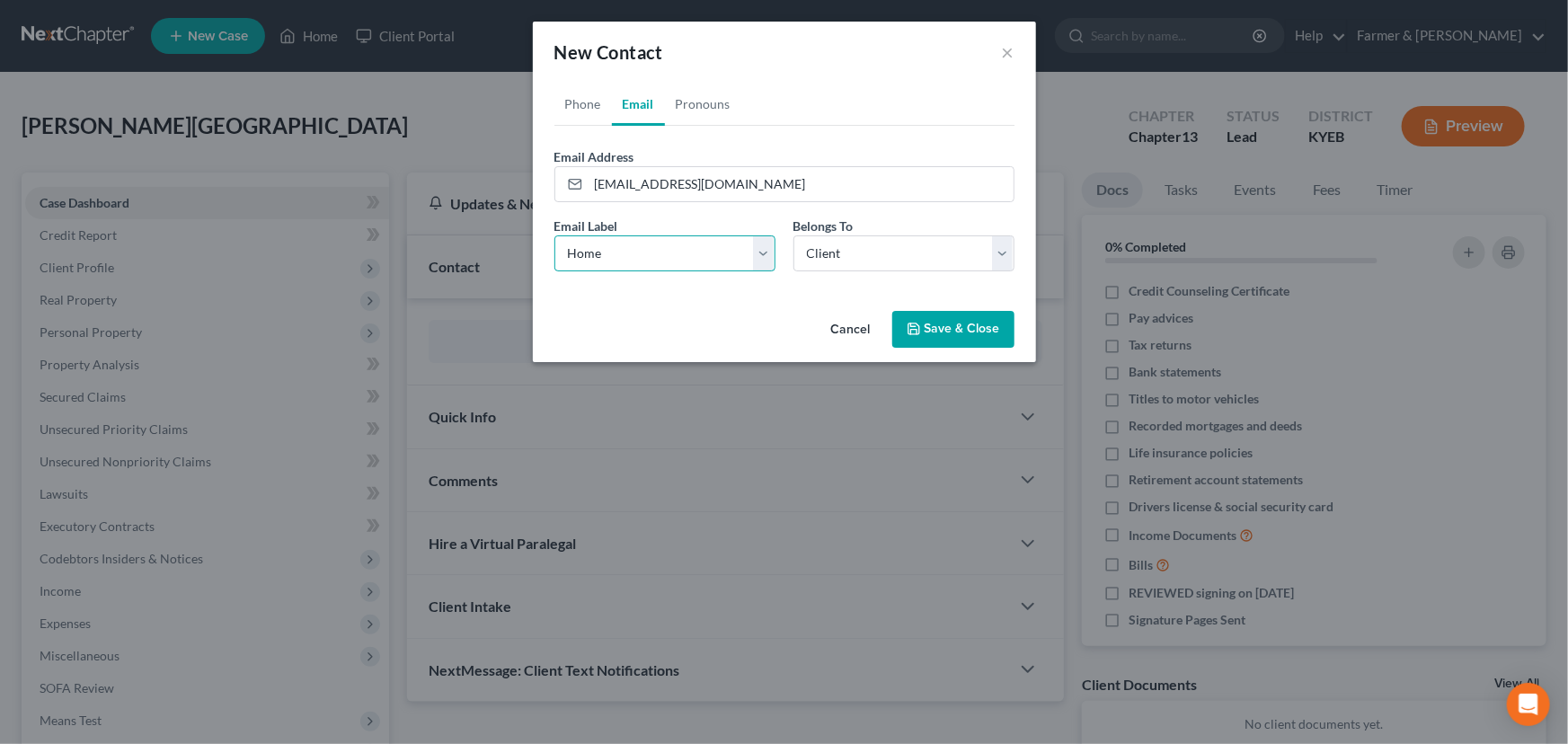
click at [554, 235] on select "Select Home Work Other" at bounding box center [665, 253] width 221 height 36
click at [648, 306] on div "Cancel Save & Close" at bounding box center [784, 333] width 503 height 59
click at [906, 318] on button "Save & Close" at bounding box center [953, 329] width 122 height 38
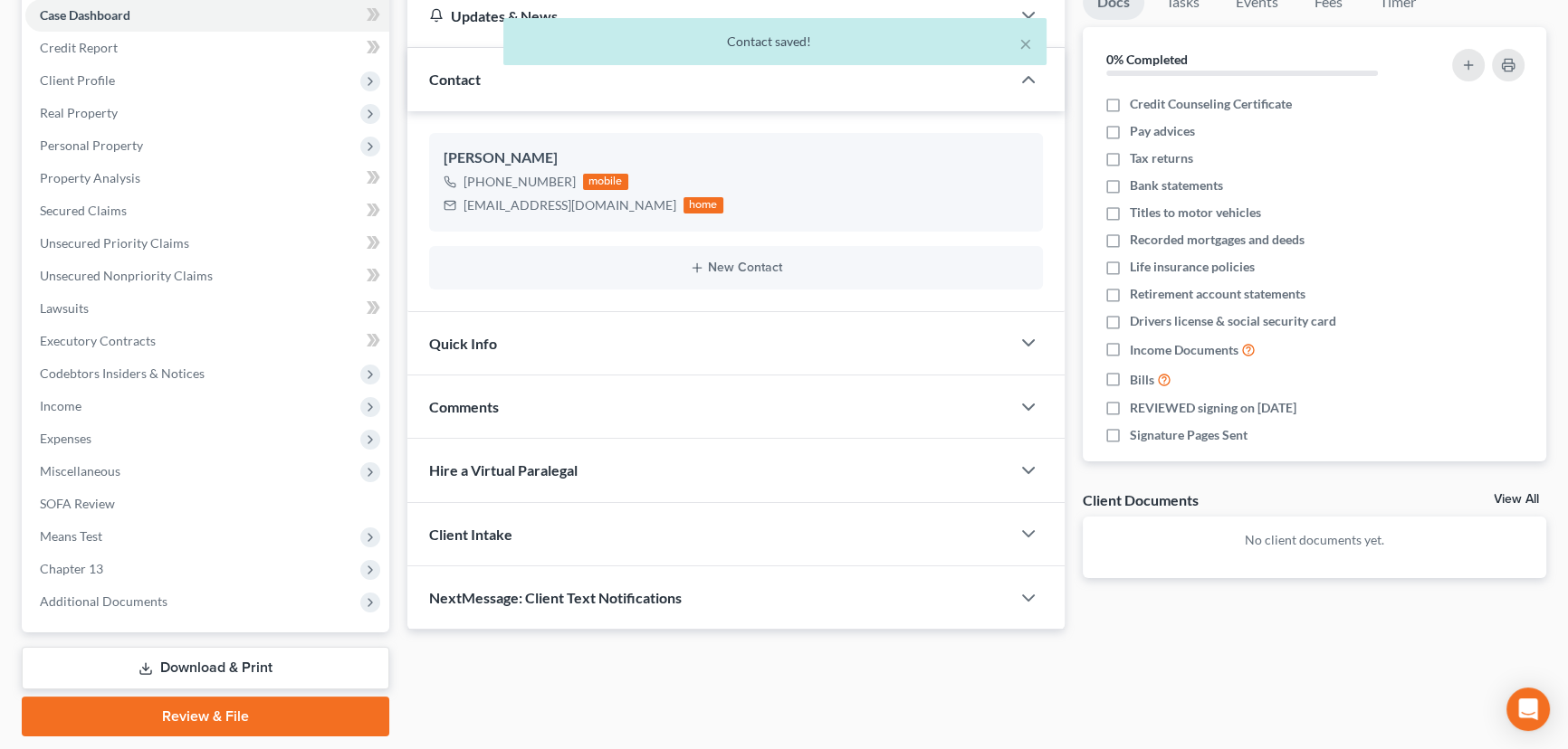
scroll to position [242, 0]
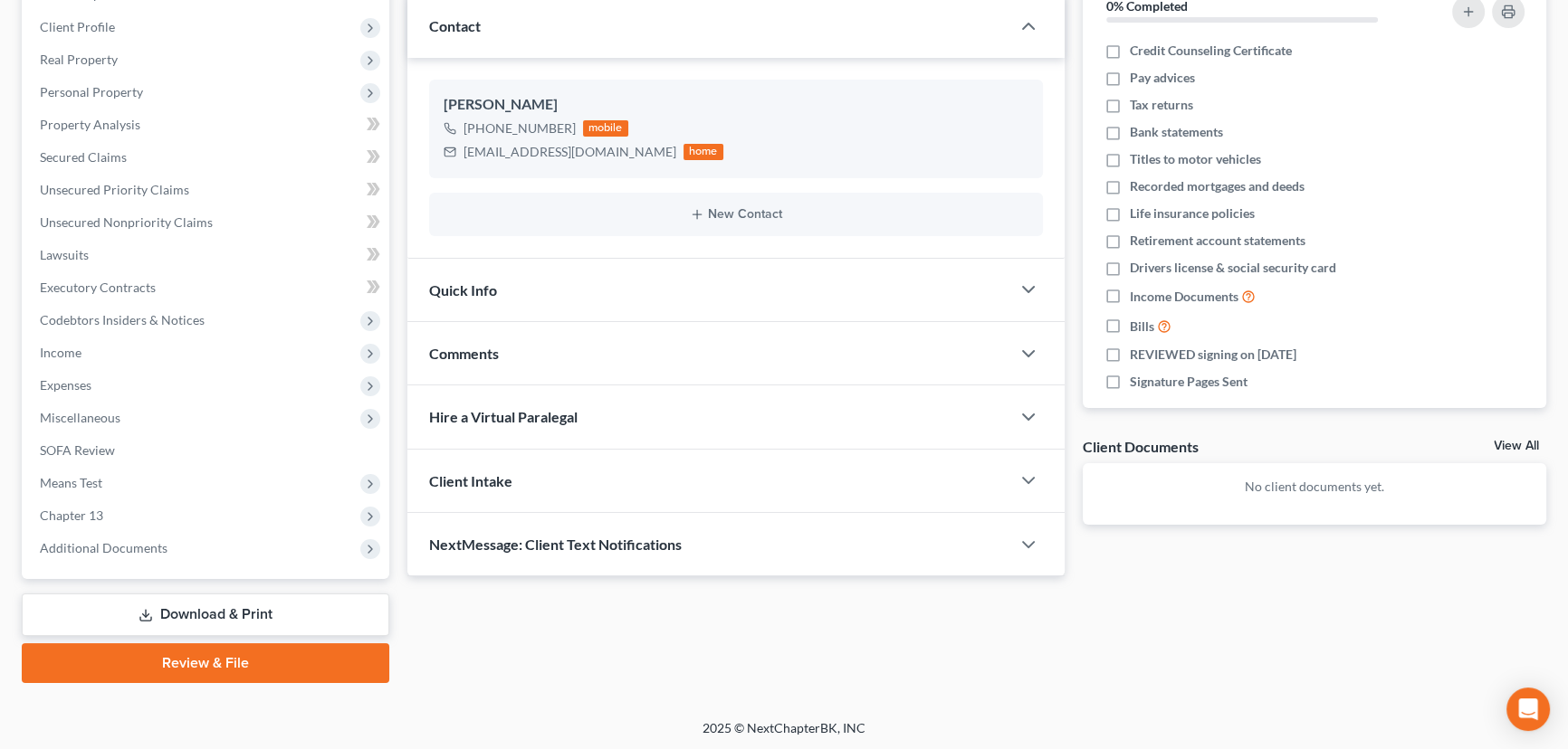
click at [476, 345] on span "Comments" at bounding box center [464, 354] width 69 height 18
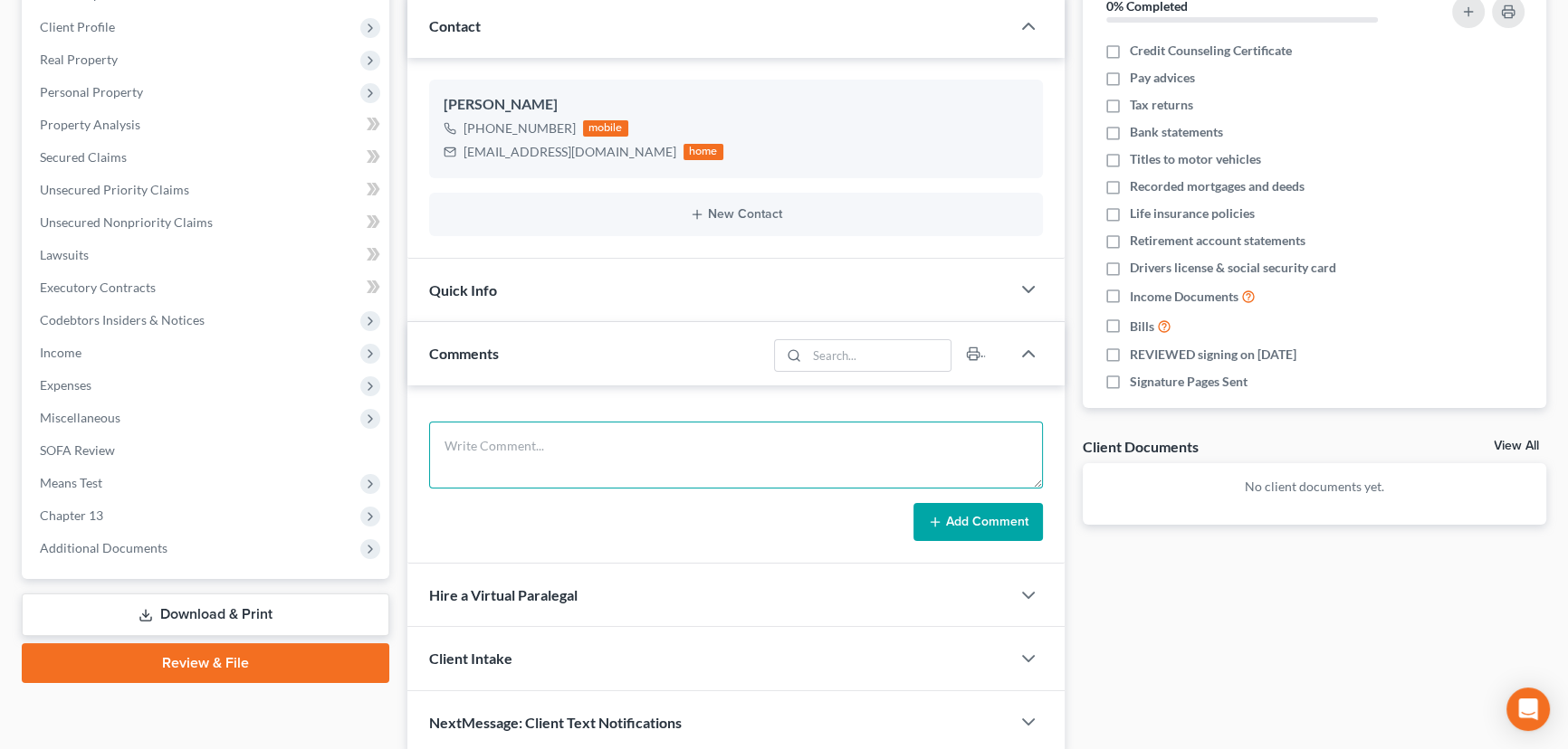
click at [530, 463] on textarea at bounding box center [736, 455] width 613 height 66
click at [560, 445] on textarea "Attorney's notes:" at bounding box center [736, 455] width 613 height 66
paste textarea "Got served [DATE]. Loan, Eagle finance $1300 Repo $10k Med bills $5-10k, she is…"
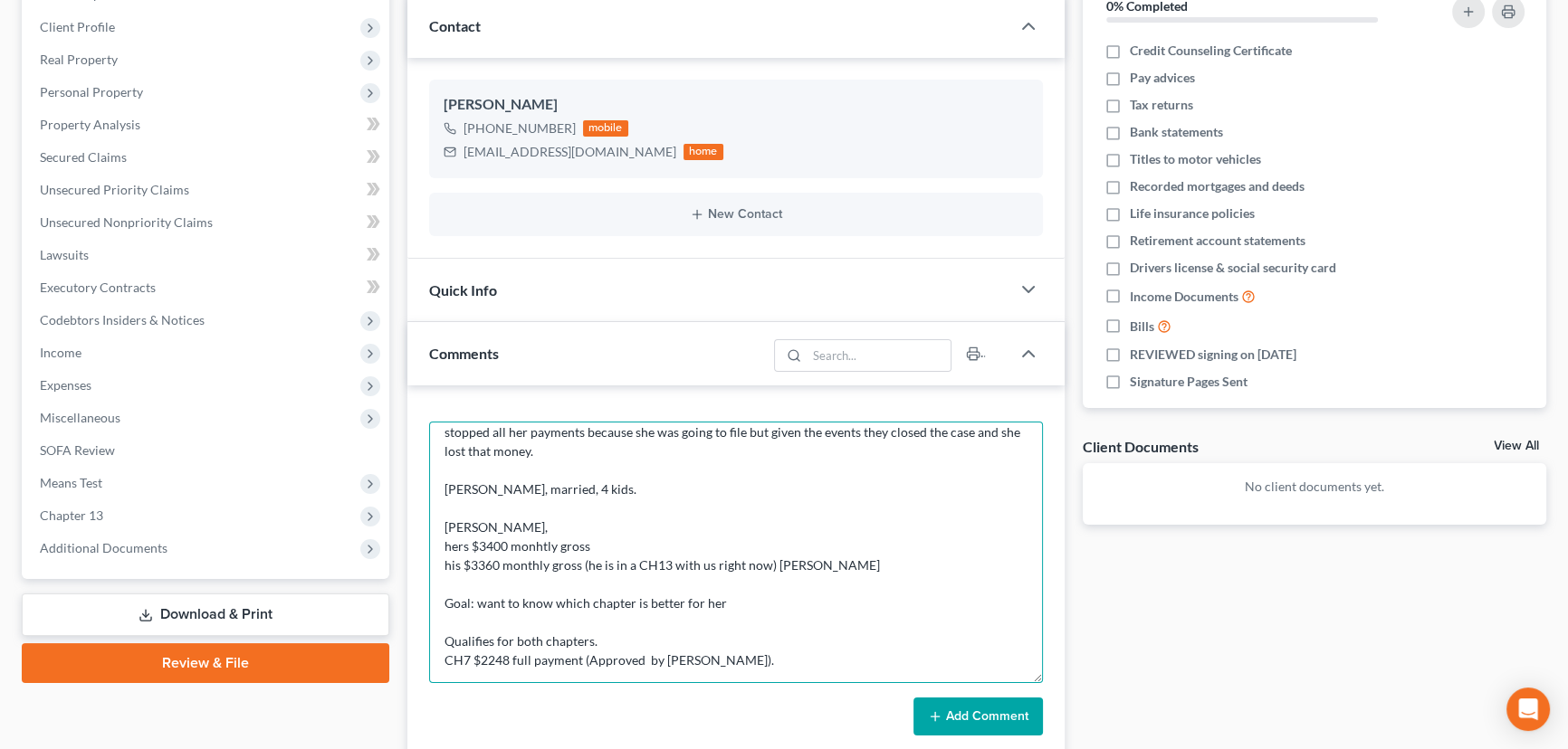
scroll to position [61, 0]
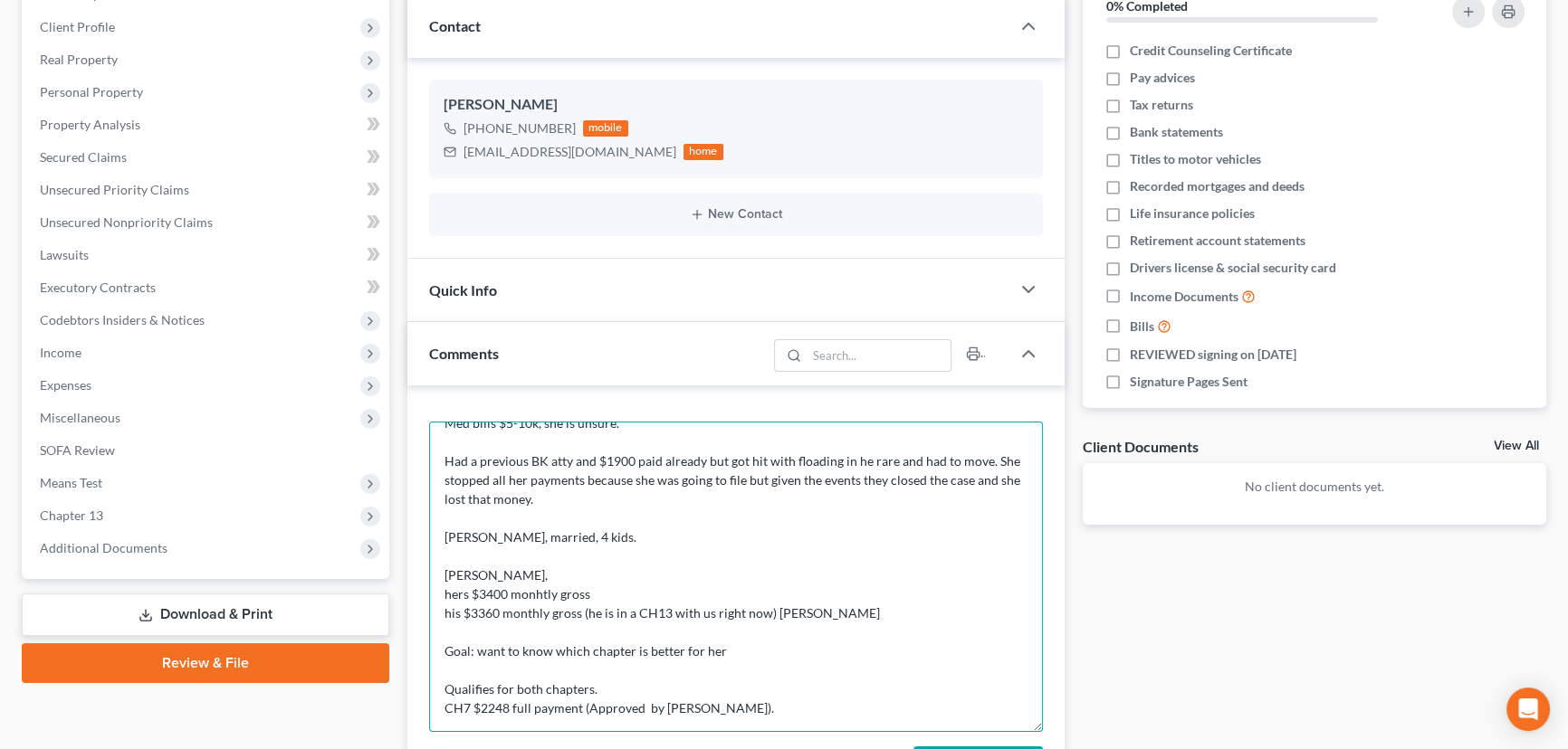
drag, startPoint x: 1040, startPoint y: 479, endPoint x: 1067, endPoint y: 724, distance: 246.5
click at [1067, 724] on div "Updates & News × [US_STATE] [GEOGRAPHIC_DATA] Notes: Take a look at NextChapter…" at bounding box center [736, 464] width 675 height 1067
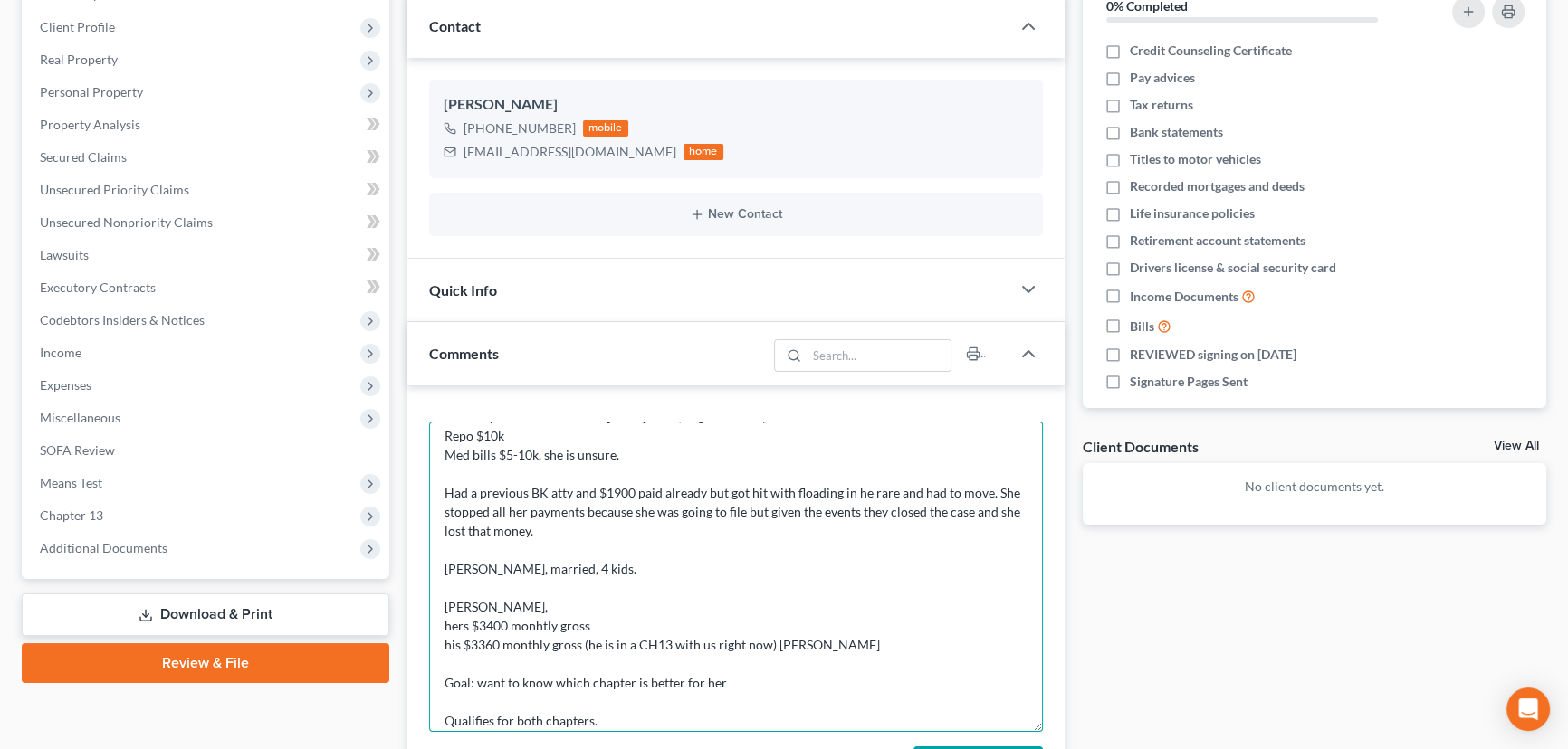
scroll to position [0, 0]
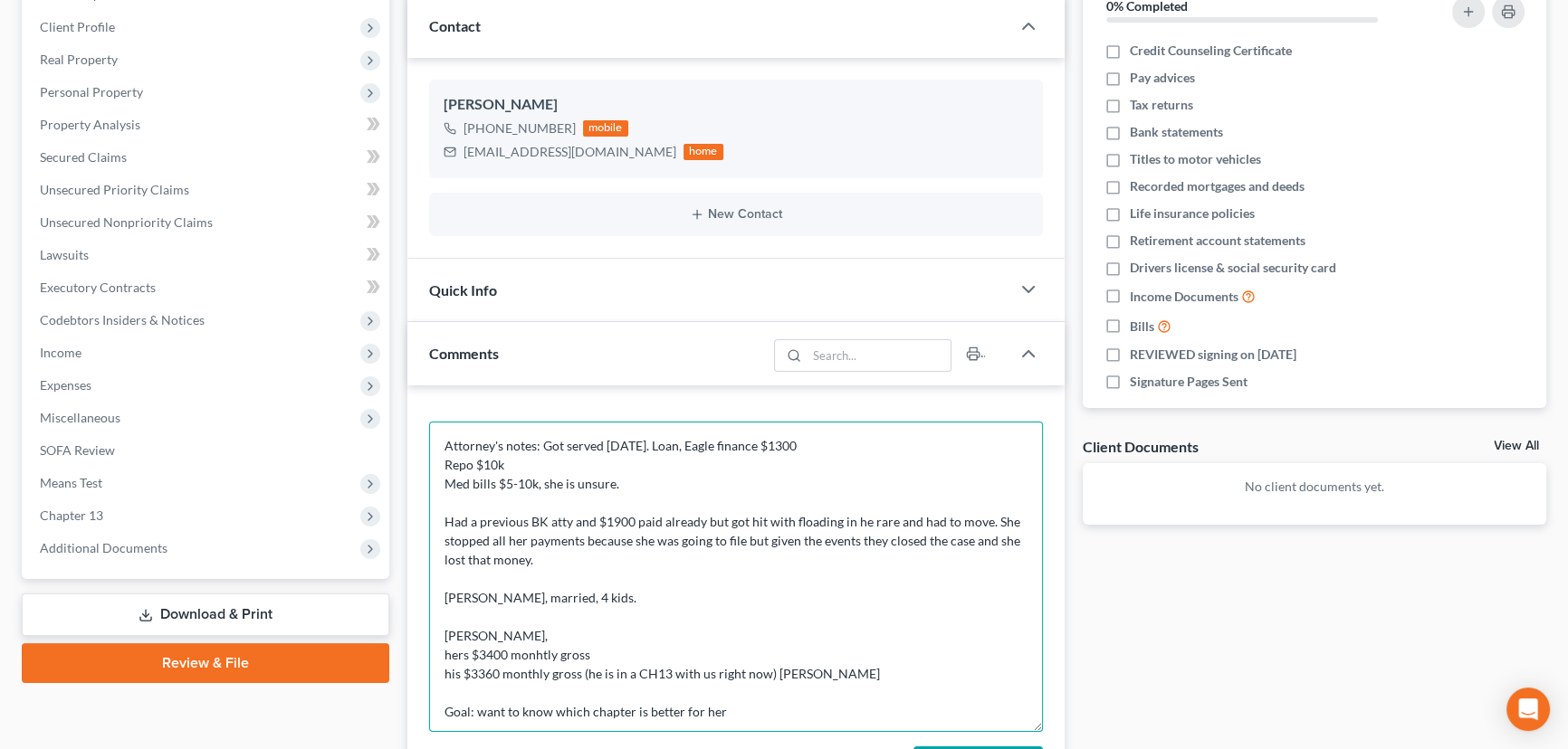
click at [439, 466] on textarea "Attorney's notes: Got served [DATE]. Loan, Eagle finance $1300 Repo $10k Med bi…" at bounding box center [736, 576] width 613 height 310
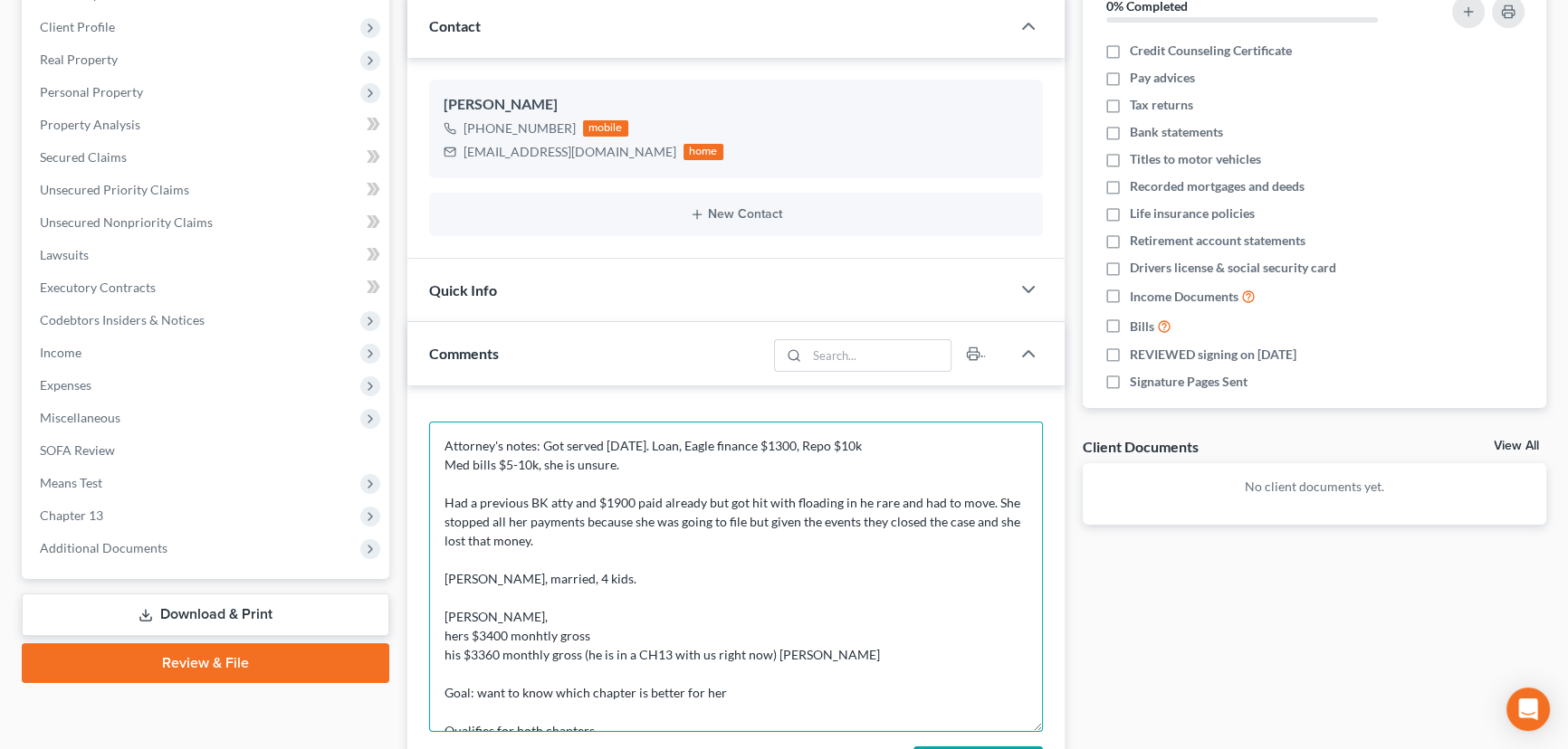
click at [444, 461] on textarea "Attorney's notes: Got served [DATE]. Loan, Eagle finance $1300, Repo $10k Med b…" at bounding box center [736, 576] width 613 height 310
click at [441, 498] on textarea "Attorney's notes: Got served [DATE]. Loan, Eagle finance $1300, Repo $10k, Med …" at bounding box center [736, 576] width 613 height 310
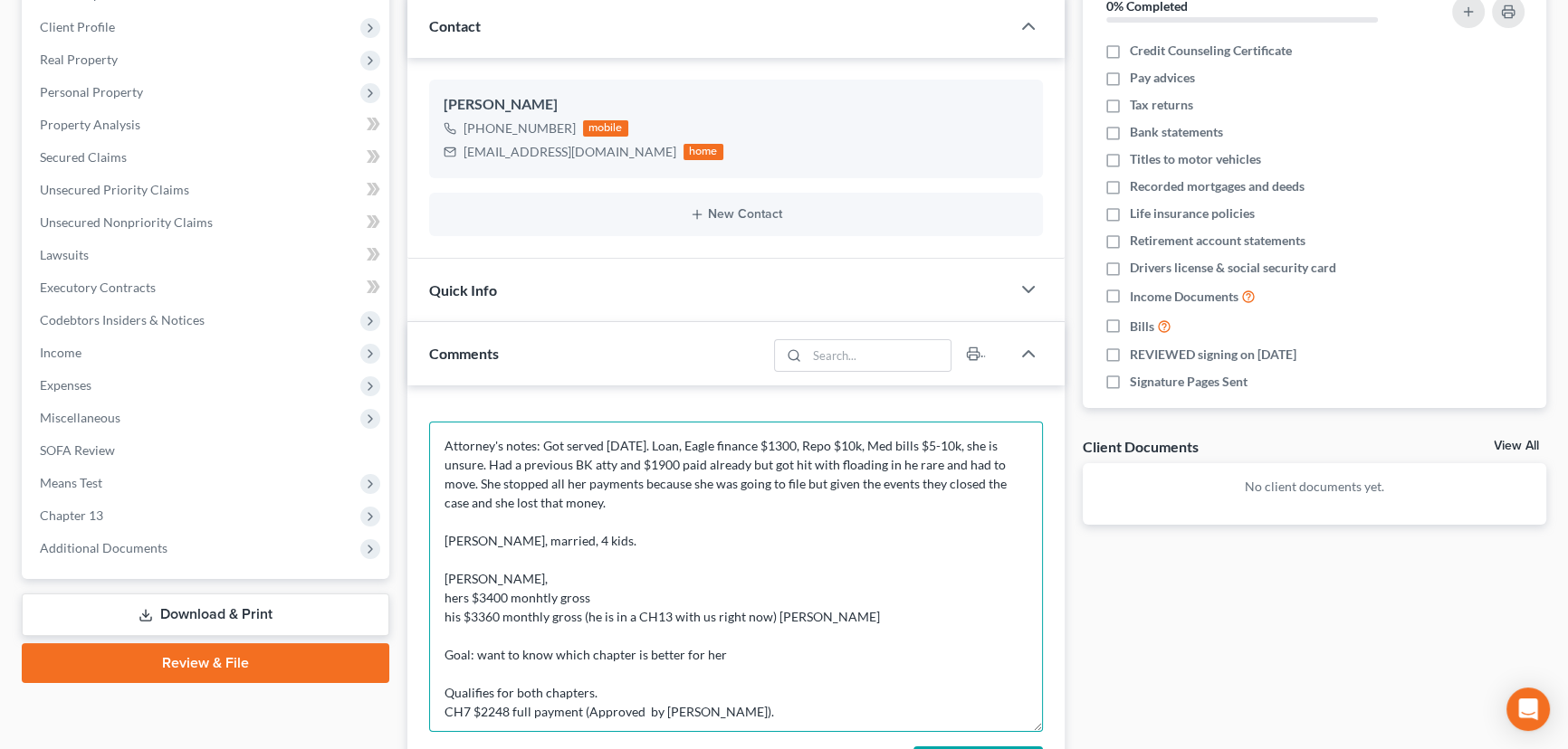
click at [857, 461] on textarea "Attorney's notes: Got served [DATE]. Loan, Eagle finance $1300, Repo $10k, Med …" at bounding box center [736, 576] width 613 height 310
click at [443, 540] on textarea "Attorney's notes: Got served [DATE]. Loan, Eagle finance $1300, Repo $10k, Med …" at bounding box center [736, 576] width 613 height 310
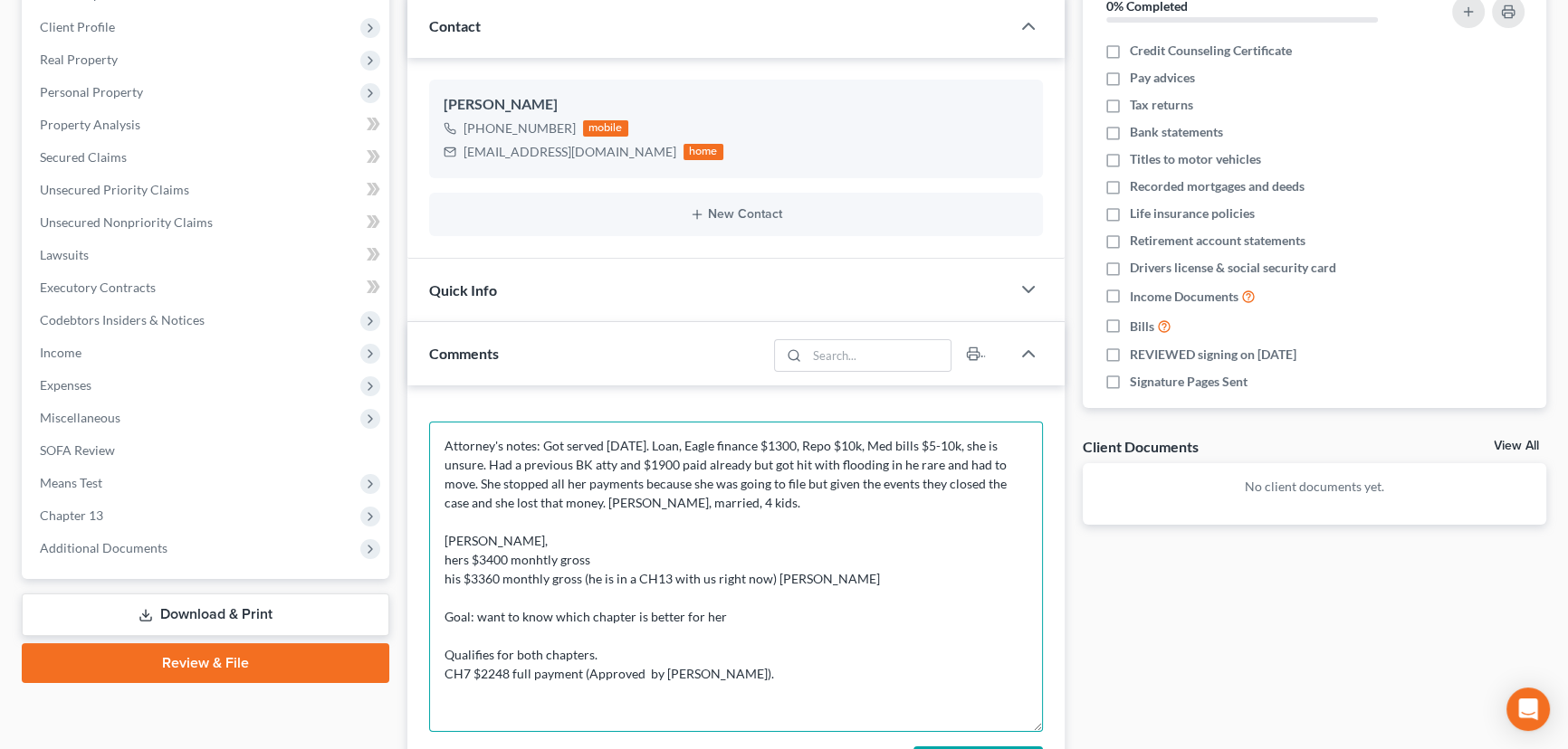
click at [442, 538] on textarea "Attorney's notes: Got served [DATE]. Loan, Eagle finance $1300, Repo $10k, Med …" at bounding box center [736, 576] width 613 height 310
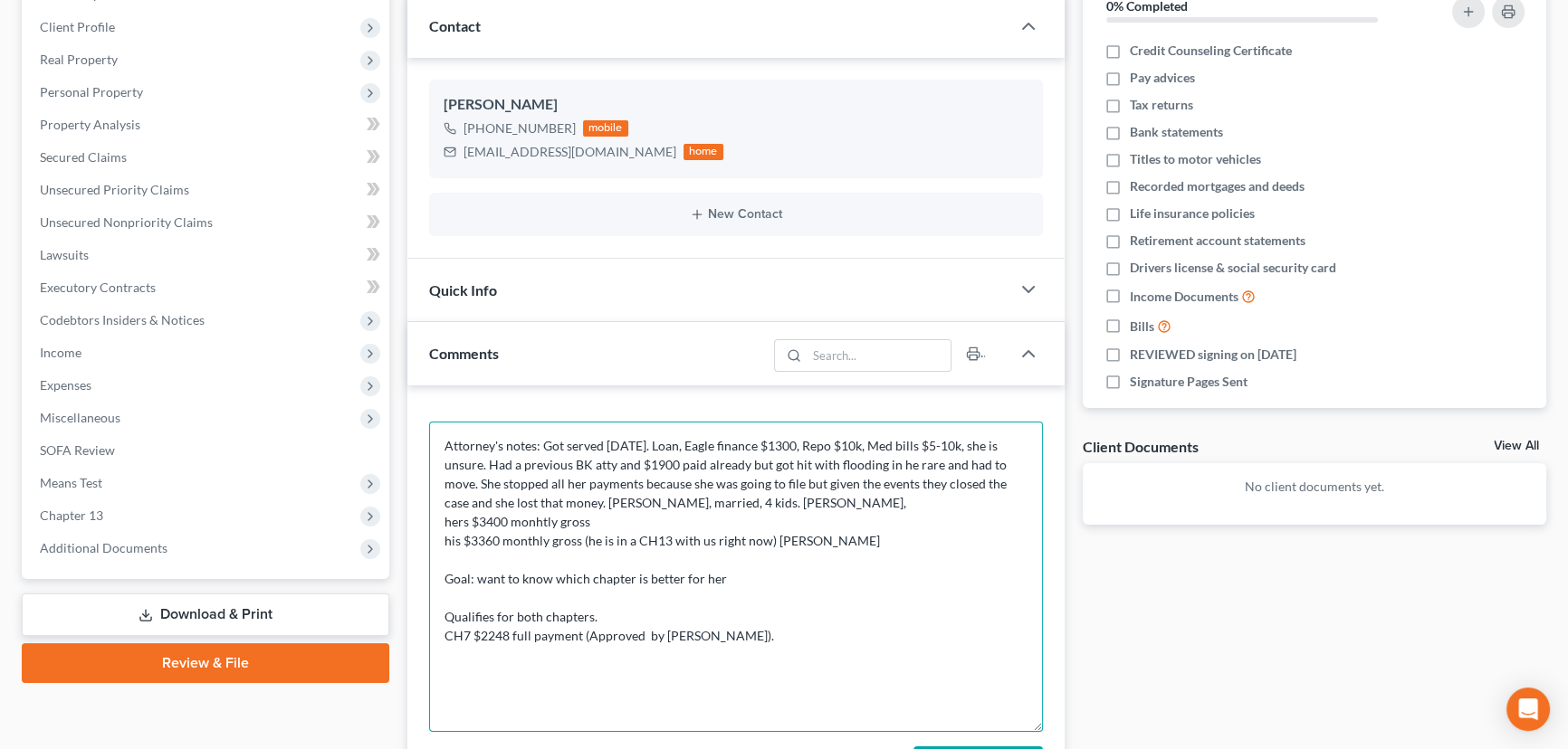
click at [443, 525] on textarea "Attorney's notes: Got served [DATE]. Loan, Eagle finance $1300, Repo $10k, Med …" at bounding box center [736, 576] width 613 height 310
click at [844, 498] on textarea "Attorney's notes: Got served [DATE]. Loan, Eagle finance $1300, Repo $10k, Med …" at bounding box center [736, 576] width 613 height 310
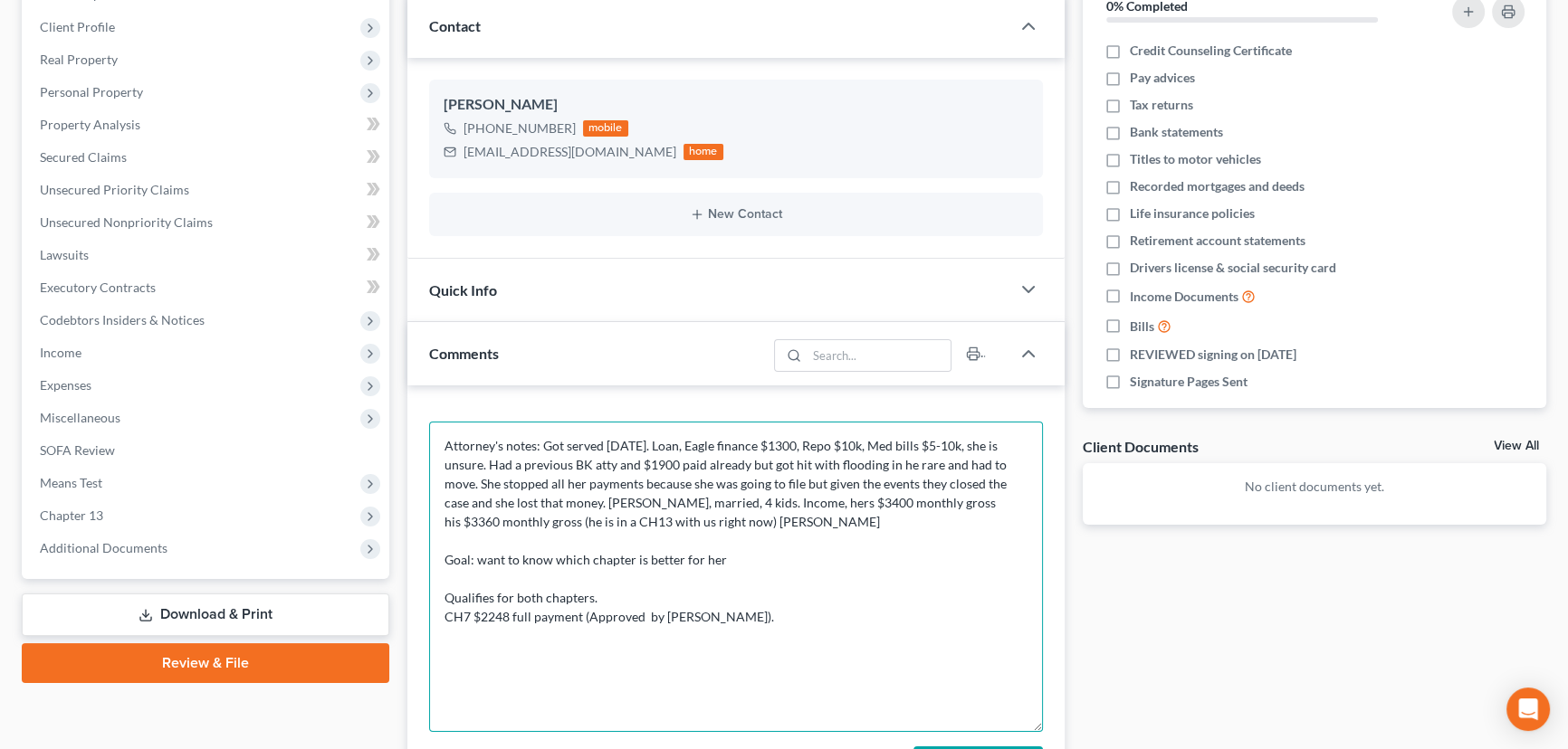
click at [442, 519] on textarea "Attorney's notes: Got served [DATE]. Loan, Eagle finance $1300, Repo $10k, Med …" at bounding box center [736, 576] width 613 height 310
click at [441, 551] on textarea "Attorney's notes: Got served [DATE]. Loan, Eagle finance $1300, Repo $10k, Med …" at bounding box center [736, 576] width 613 height 310
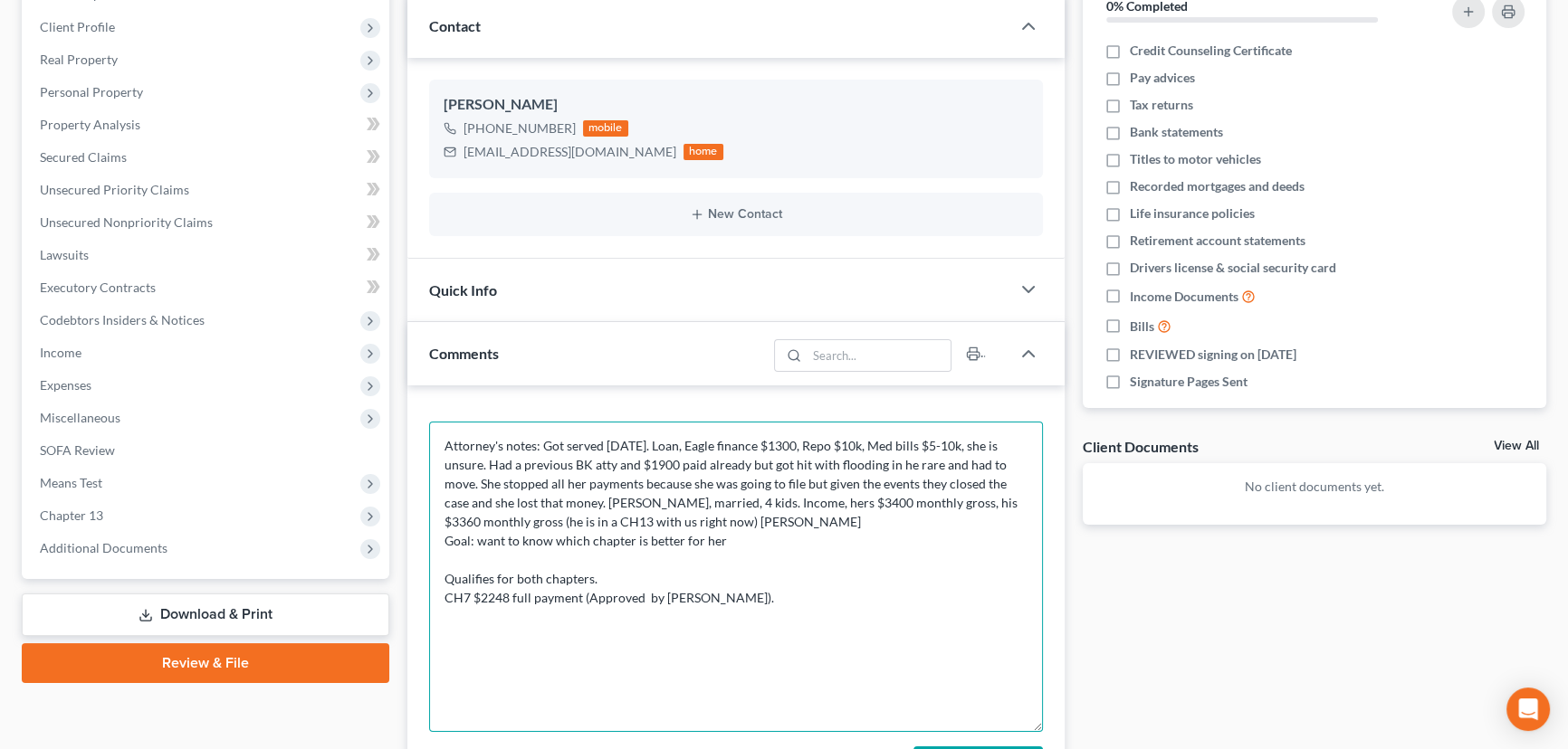
click at [766, 509] on textarea "Attorney's notes: Got served [DATE]. Loan, Eagle finance $1300, Repo $10k, Med …" at bounding box center [736, 576] width 613 height 310
click at [760, 519] on textarea "Attorney's notes: Got served [DATE]. Loan, Eagle finance $1300, Repo $10k, Med …" at bounding box center [736, 576] width 613 height 310
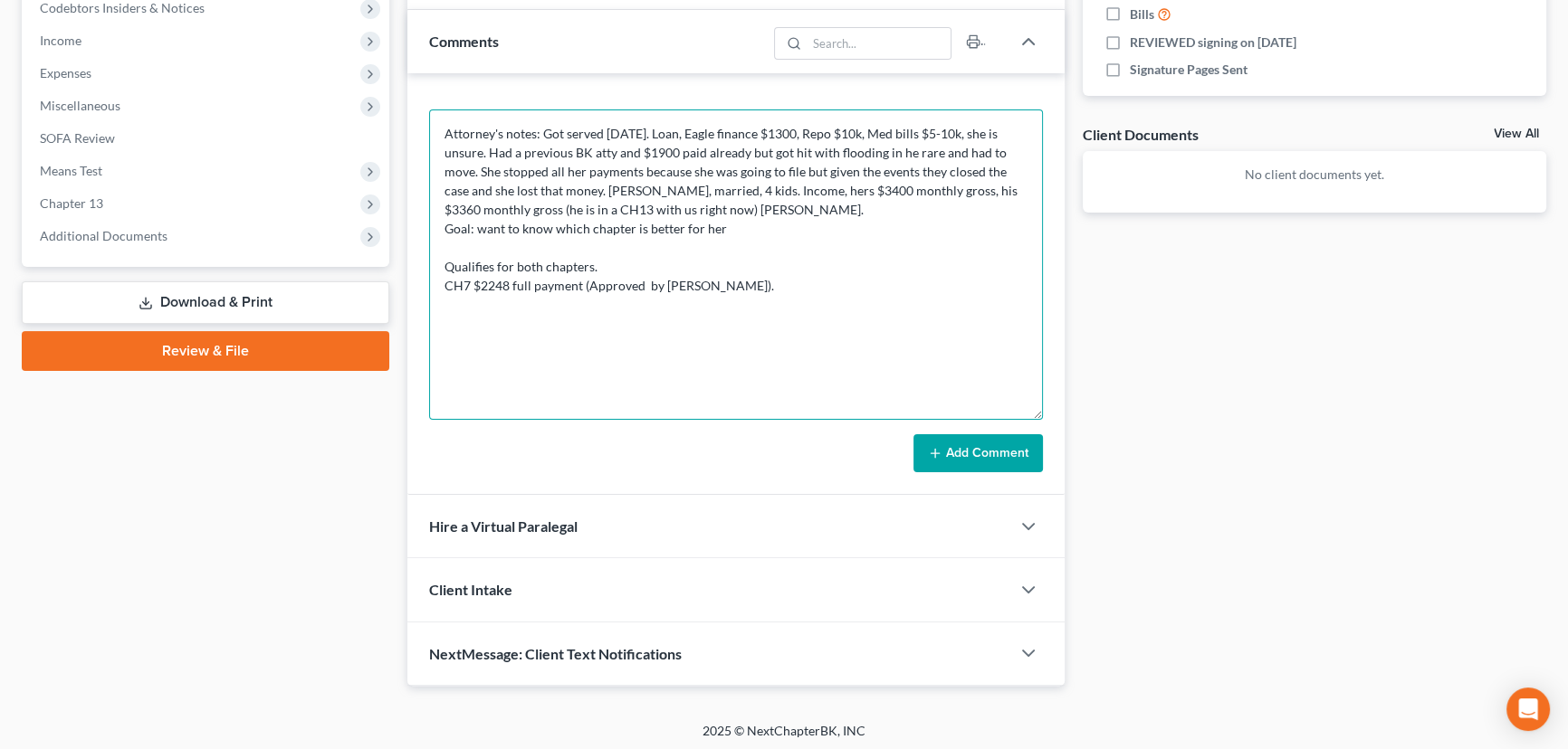
scroll to position [555, 0]
type textarea "Attorney's notes: Got served [DATE]. Loan, Eagle finance $1300, Repo $10k, Med …"
click at [935, 453] on line at bounding box center [934, 453] width 8 height 0
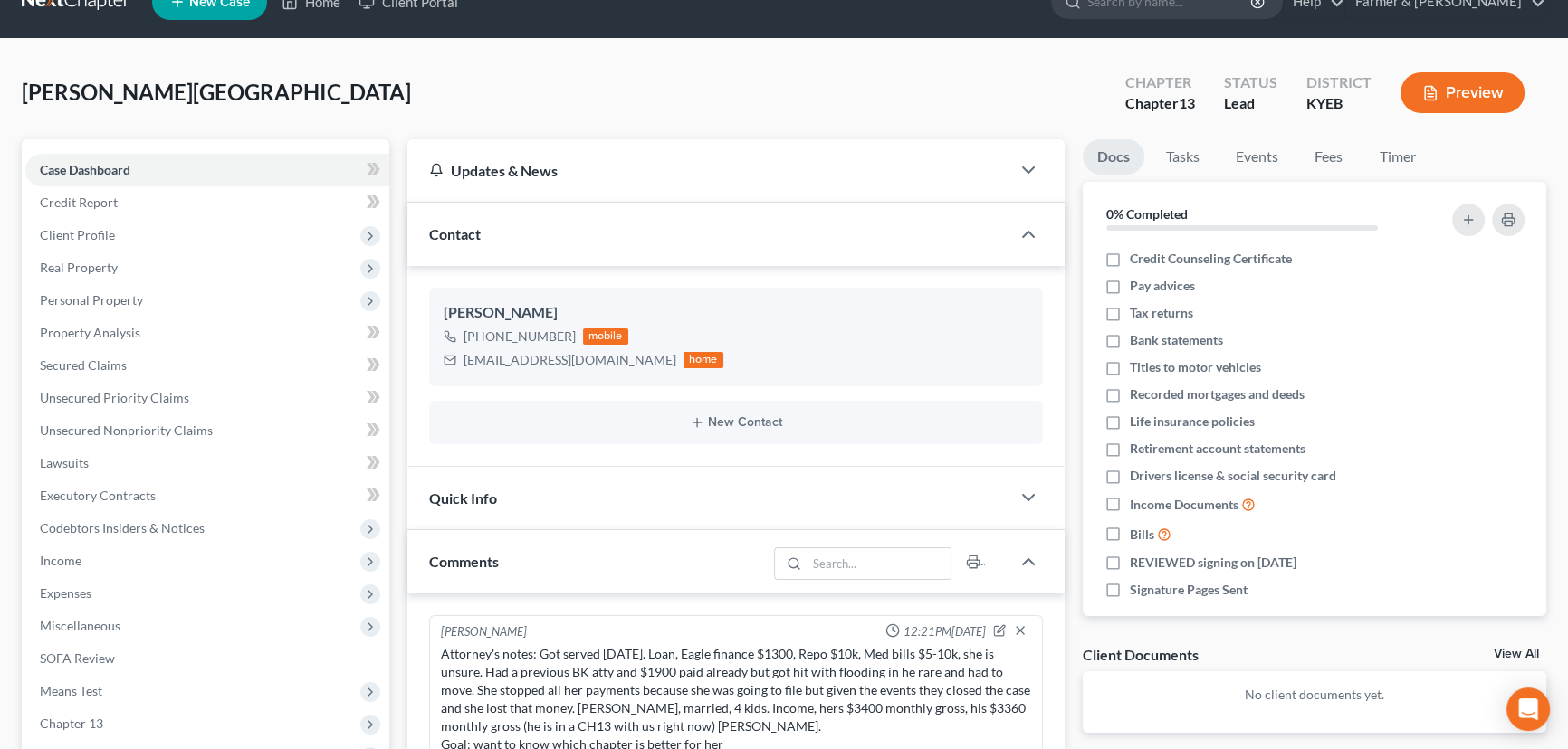
scroll to position [0, 0]
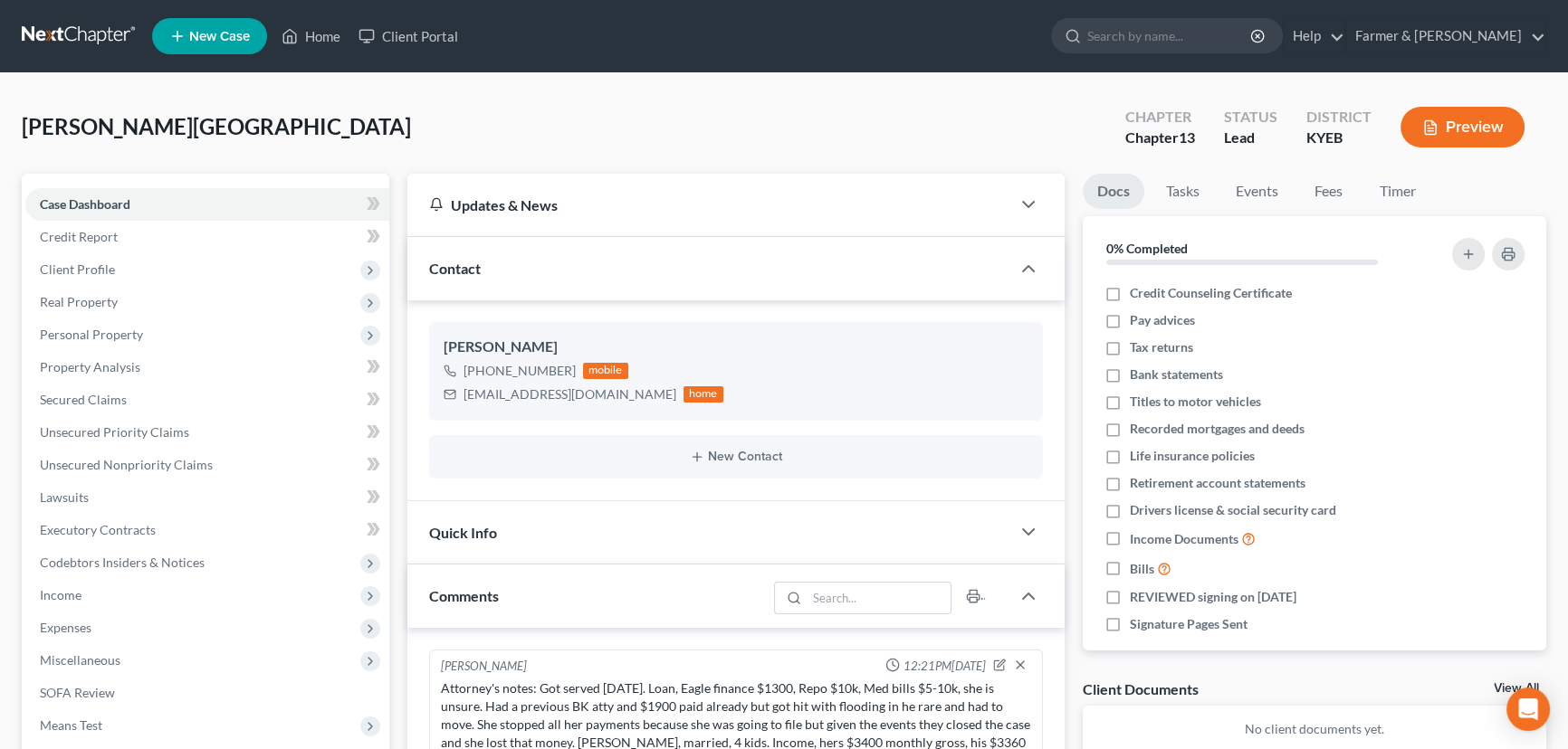
click at [394, 99] on div "[PERSON_NAME] Upgraded Chapter Chapter 13 Status Lead District KYEB Preview" at bounding box center [784, 134] width 1524 height 79
click at [381, 198] on span at bounding box center [374, 206] width 31 height 27
click at [406, 154] on div "[PERSON_NAME] Upgraded Chapter Chapter 13 Status Lead District KYEB Preview" at bounding box center [784, 134] width 1524 height 79
click at [463, 116] on div "[PERSON_NAME] Upgraded Chapter Chapter 13 Status Lead District KYEB Preview" at bounding box center [784, 134] width 1524 height 79
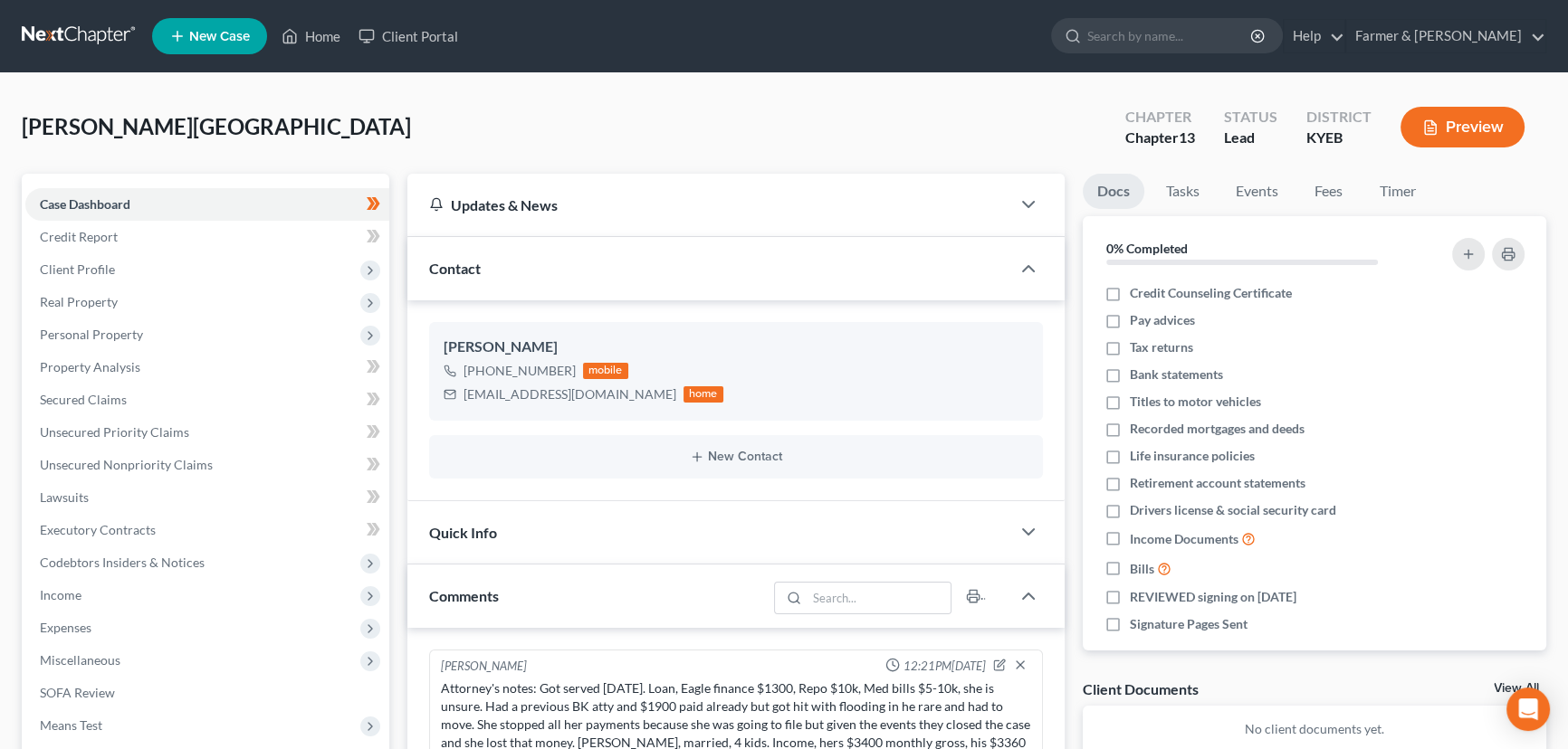
click at [341, 107] on div "[PERSON_NAME] Upgraded Chapter Chapter 13 Status Lead District KYEB Preview" at bounding box center [784, 134] width 1524 height 79
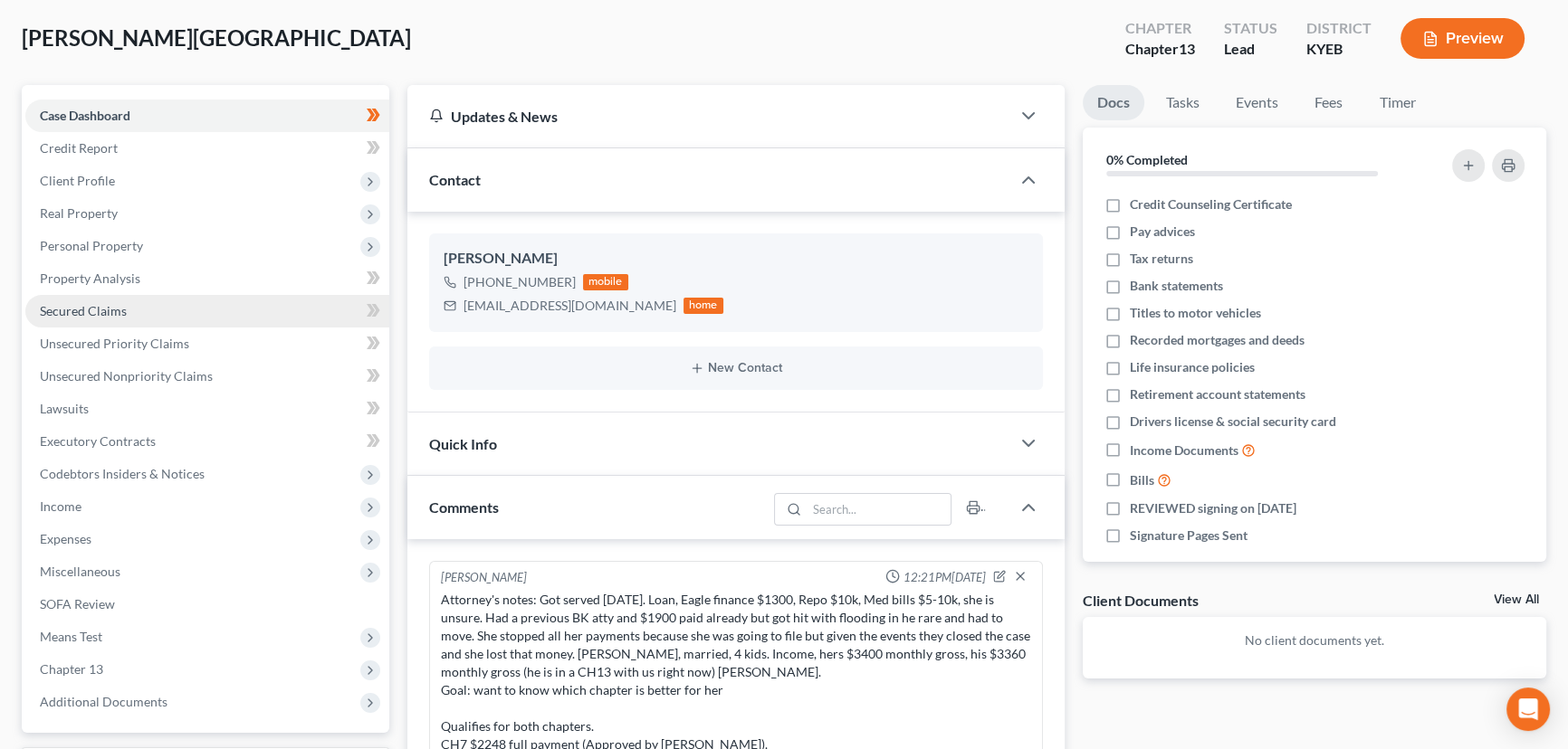
scroll to position [81, 0]
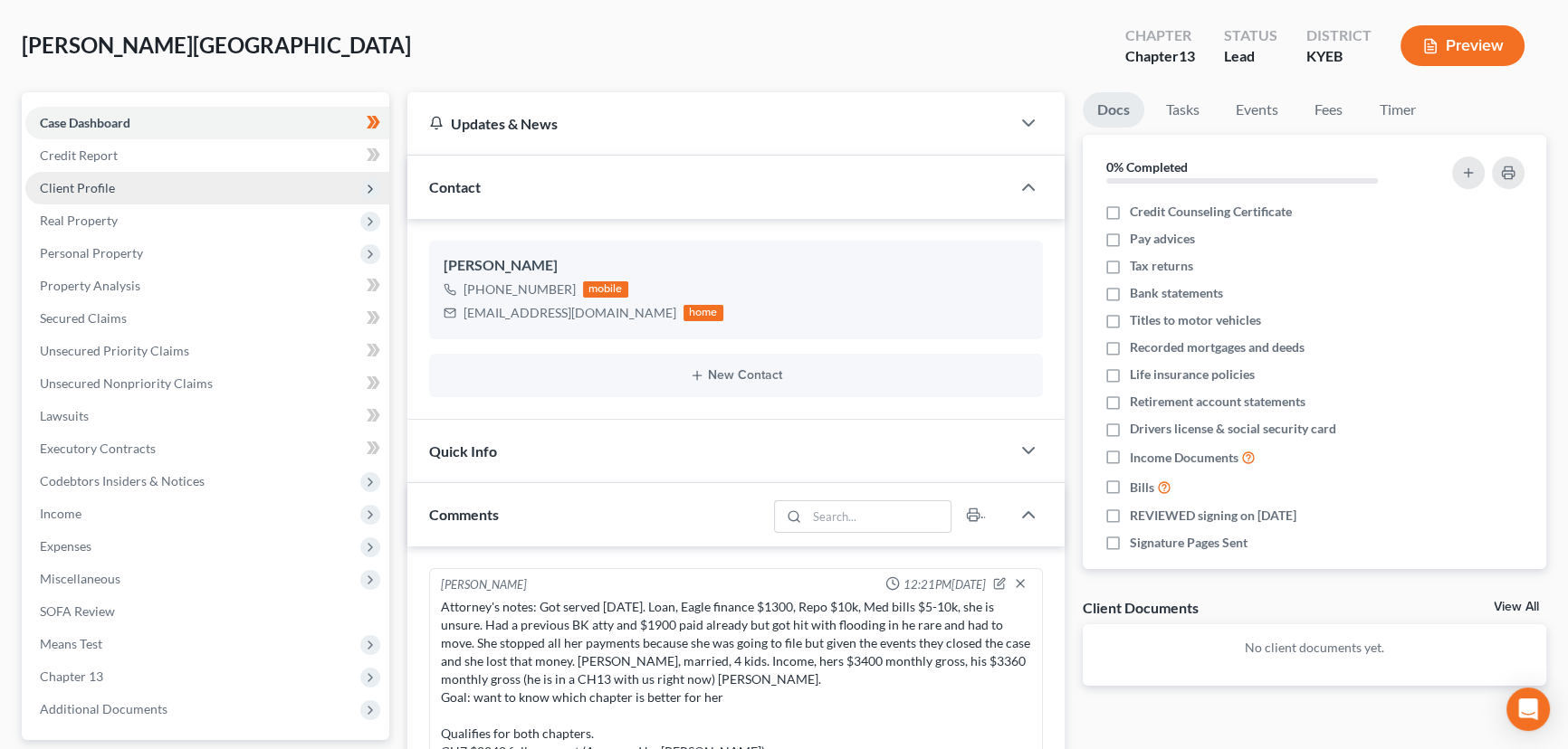
click at [164, 188] on span "Client Profile" at bounding box center [207, 188] width 364 height 32
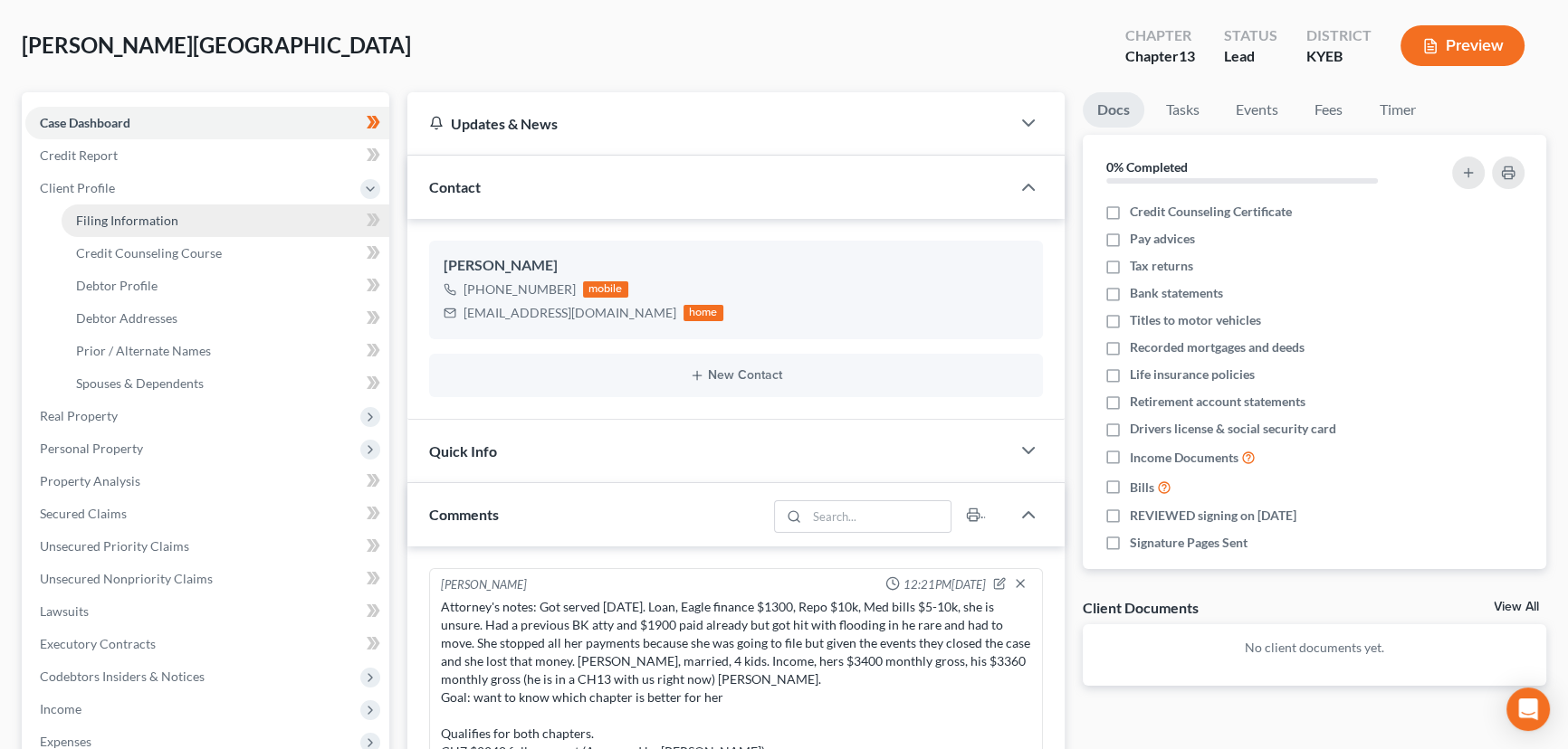
click at [159, 217] on span "Filing Information" at bounding box center [127, 220] width 103 height 16
select select "1"
select select "0"
select select "3"
select select "32"
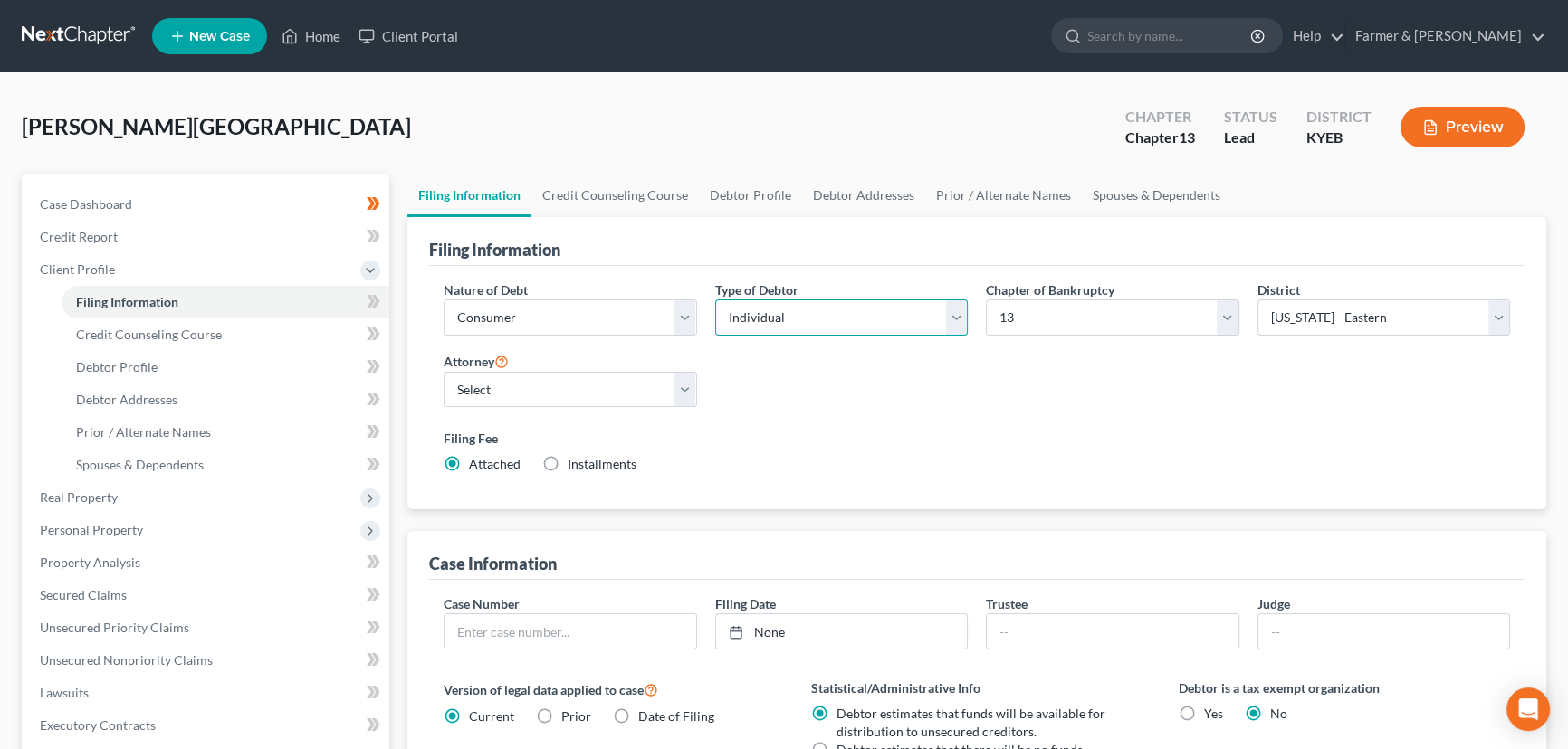
click at [727, 331] on select "Select Individual Joint" at bounding box center [841, 317] width 253 height 36
click at [691, 108] on div "[PERSON_NAME] Upgraded Chapter Chapter 13 Status Lead District KYEB Preview" at bounding box center [784, 134] width 1524 height 79
click at [564, 403] on select "Select" at bounding box center [569, 389] width 253 height 36
click at [535, 385] on select "Select" at bounding box center [569, 389] width 253 height 36
click at [578, 382] on select "Select" at bounding box center [569, 389] width 253 height 36
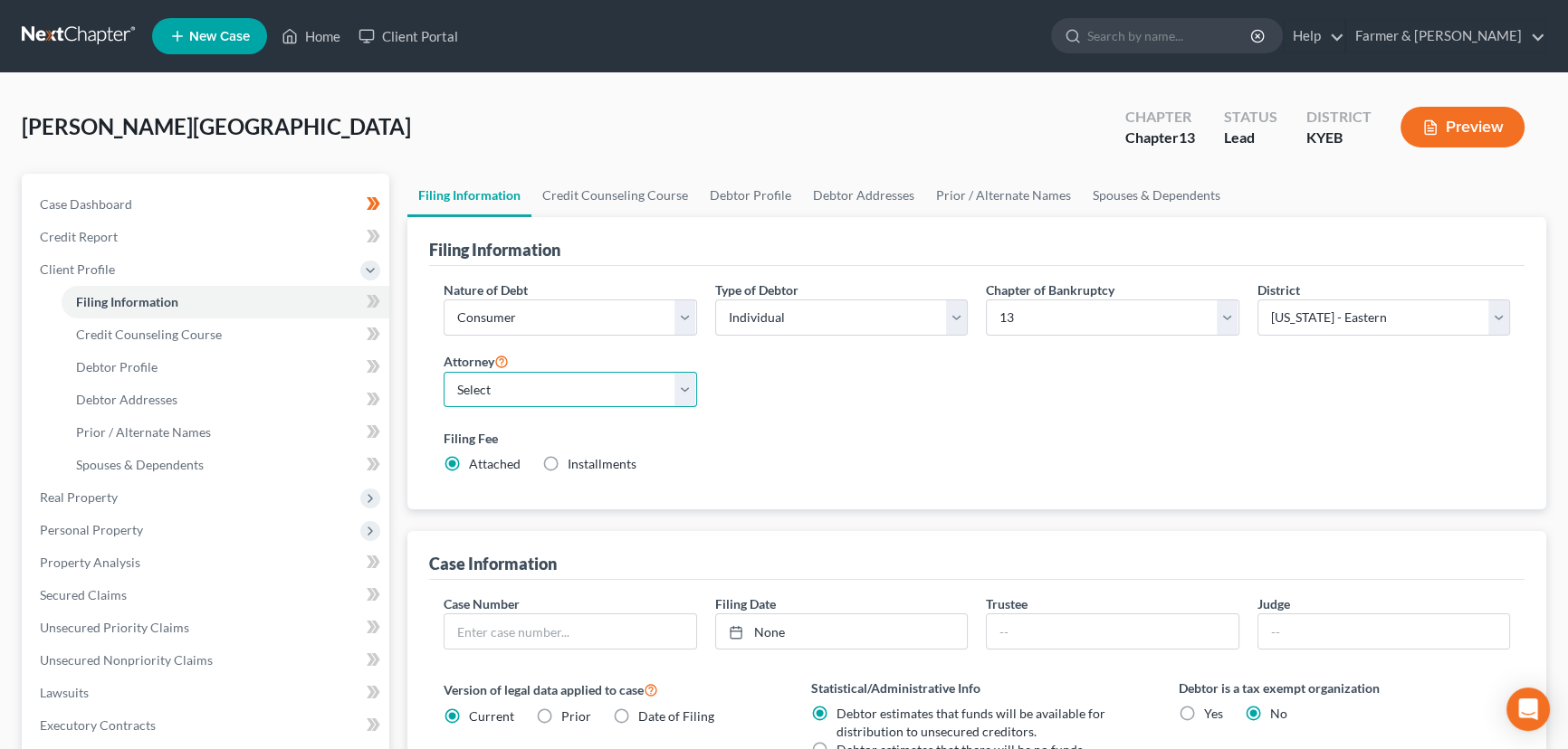
click at [578, 382] on select "Select" at bounding box center [569, 389] width 253 height 36
click at [464, 122] on div "[PERSON_NAME] Upgraded Chapter Chapter 13 Status Lead District KYEB Preview" at bounding box center [784, 134] width 1524 height 79
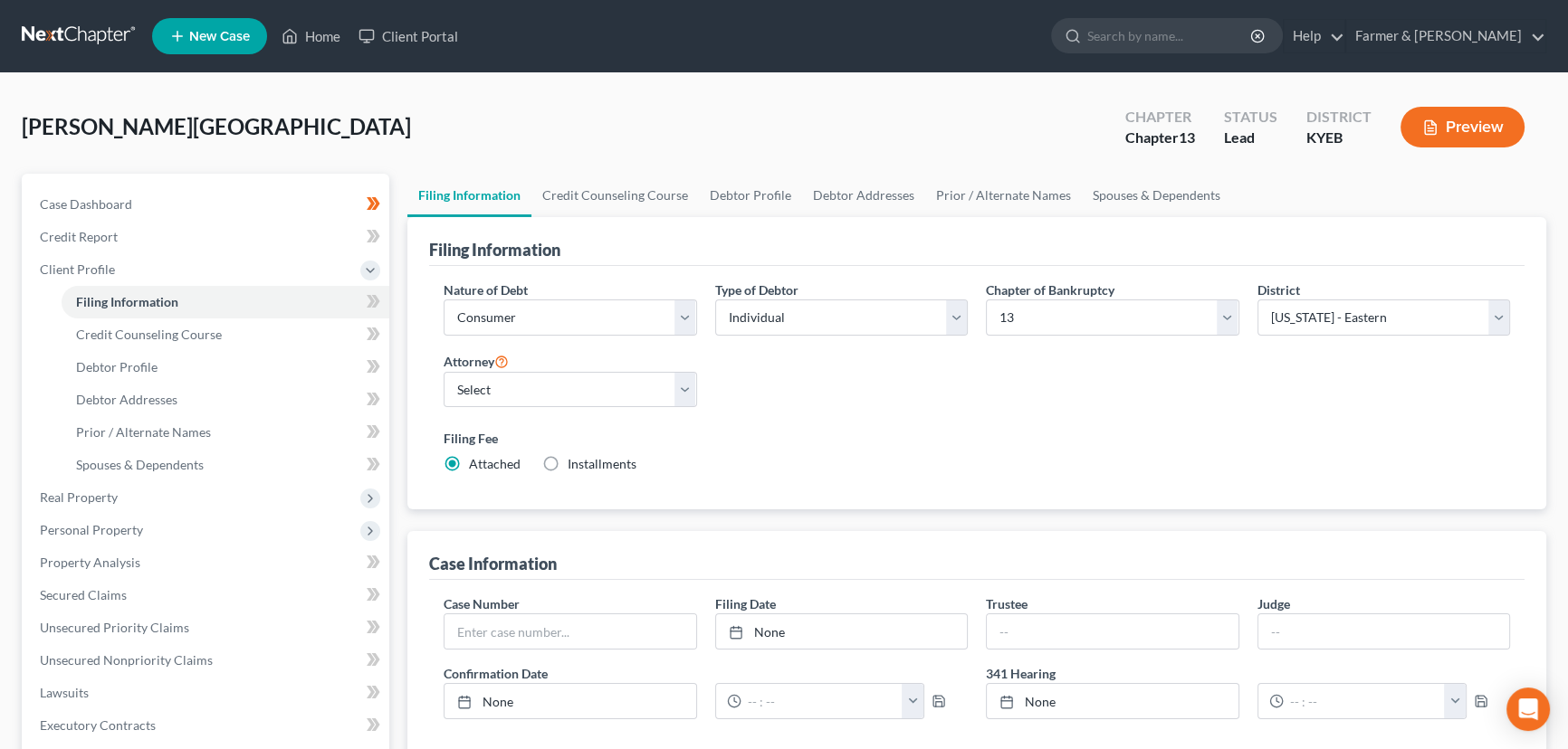
click at [886, 416] on div "Nature of Debt Select Business Consumer Other Nature of Business Select Clearin…" at bounding box center [976, 384] width 1085 height 208
click at [625, 381] on select "Select [PERSON_NAME] - KYWB [PERSON_NAME] - [PERSON_NAME] - KYWB" at bounding box center [569, 389] width 253 height 36
select select "1"
click at [443, 372] on select "Select [PERSON_NAME] - KYWB [PERSON_NAME] - [PERSON_NAME] - KYWB" at bounding box center [569, 389] width 253 height 36
click at [788, 416] on div "Nature of Debt Select Business Consumer Other Nature of Business Select Clearin…" at bounding box center [976, 384] width 1085 height 208
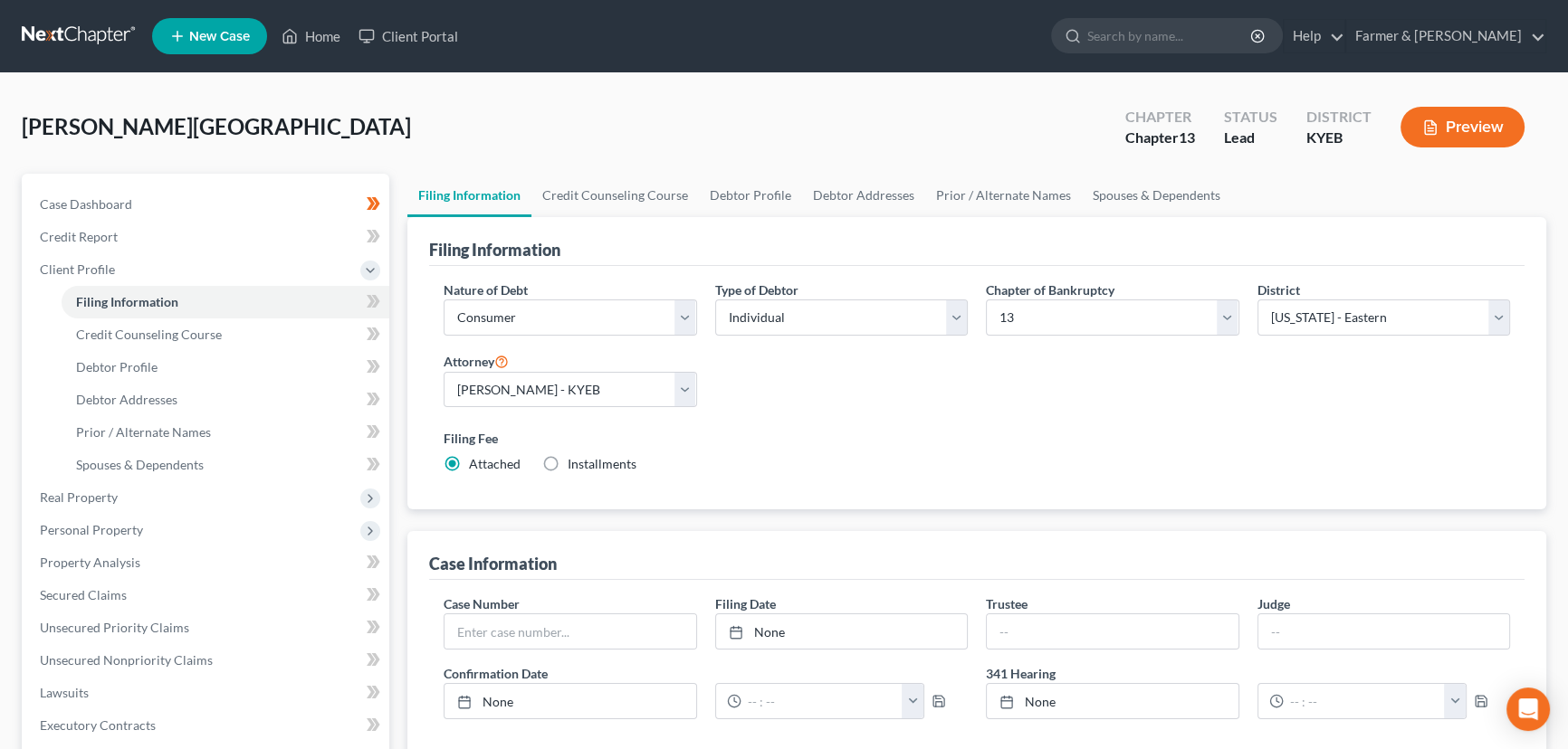
click at [514, 79] on div "[PERSON_NAME] Upgraded Chapter Chapter 13 Status Lead District KYEB Preview Pet…" at bounding box center [784, 616] width 1568 height 1086
click at [630, 117] on div "[PERSON_NAME] Upgraded Chapter Chapter 13 Status Lead District KYEB Preview" at bounding box center [784, 134] width 1524 height 79
click at [709, 381] on div "Nature of Debt Select Business Consumer Other Nature of Business Select Clearin…" at bounding box center [976, 384] width 1085 height 208
click at [392, 128] on div "[PERSON_NAME] Upgraded Chapter Chapter 13 Status Lead District KYEB Preview" at bounding box center [784, 134] width 1524 height 79
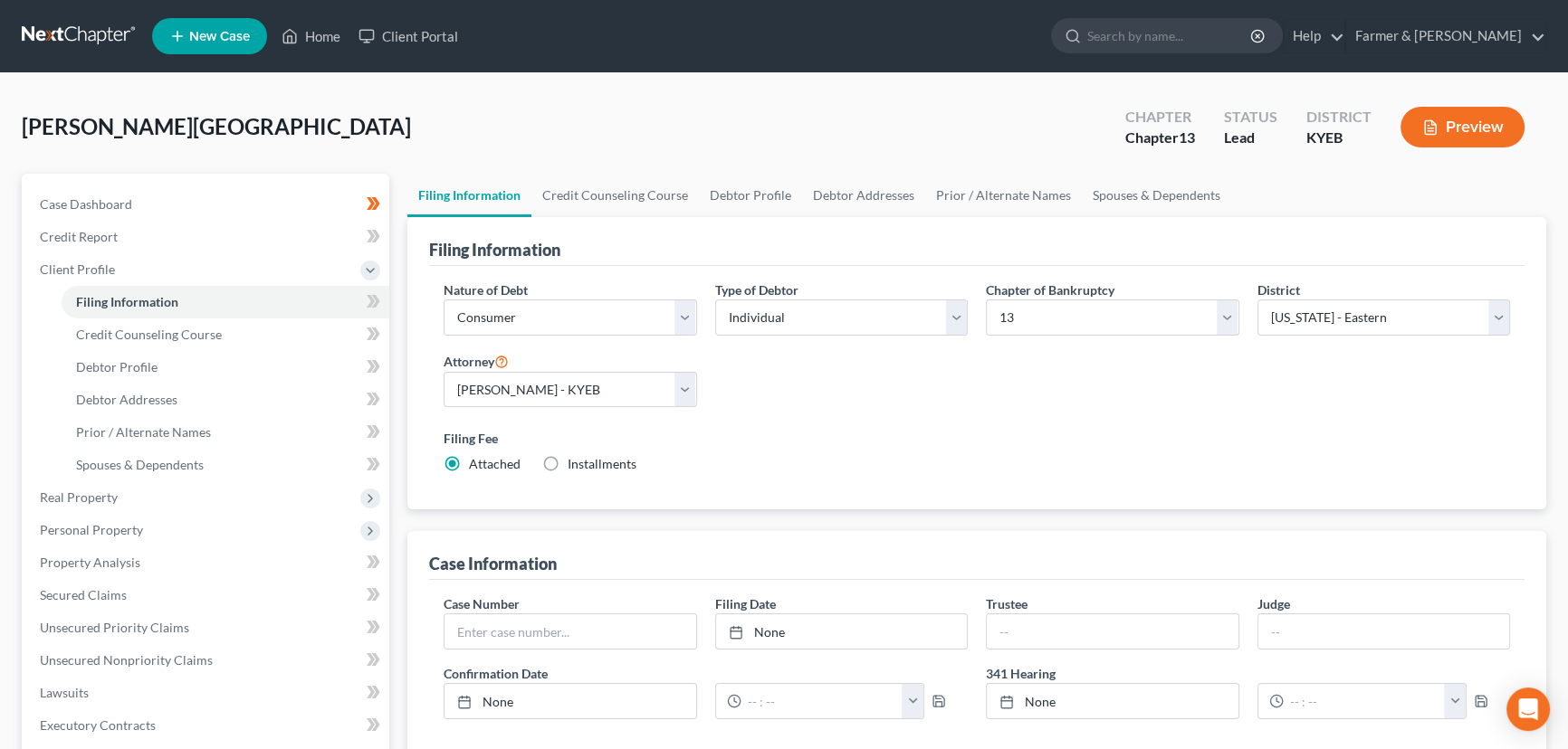
scroll to position [81, 0]
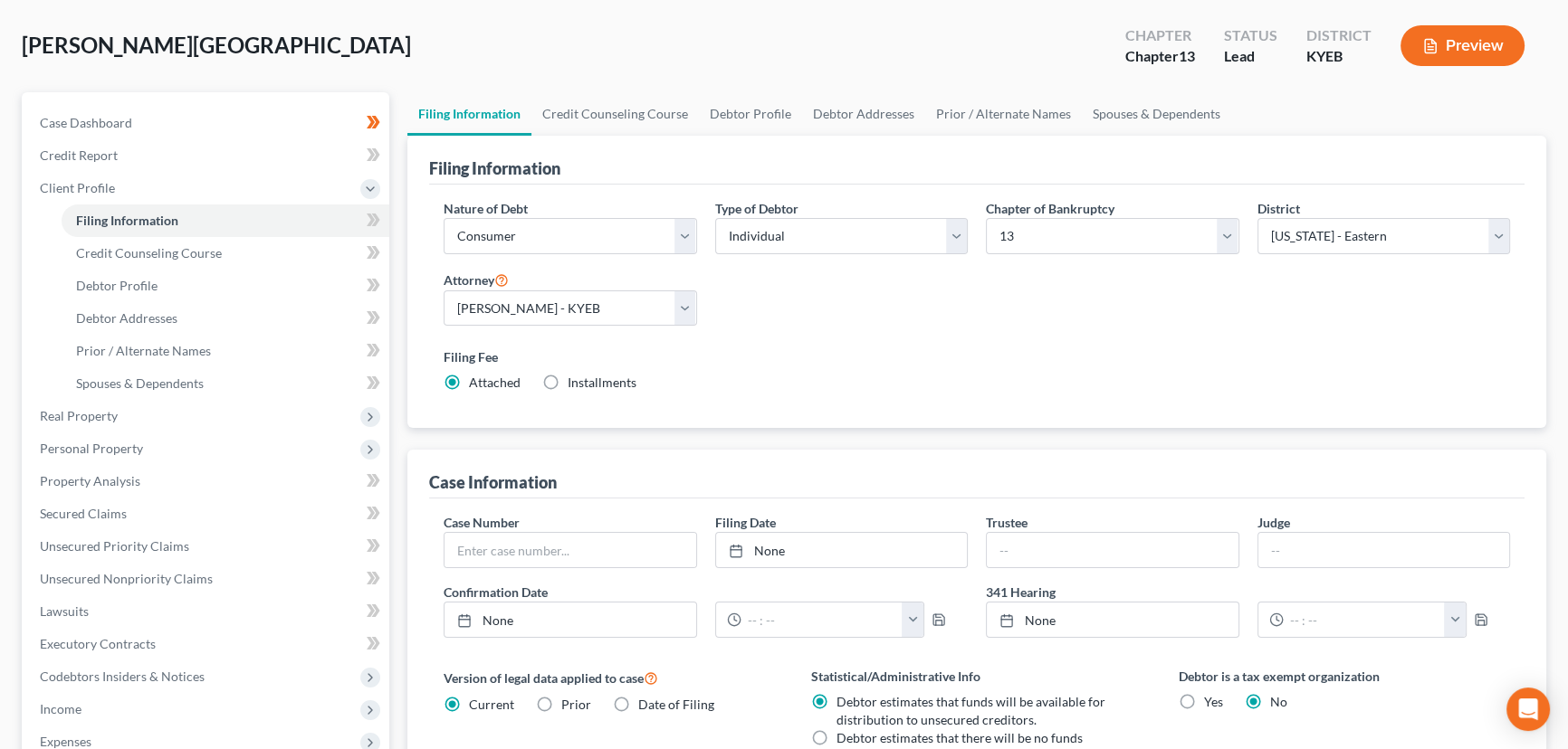
click at [400, 81] on div "[PERSON_NAME] Upgraded Chapter Chapter 13 Status Lead District KYEB Preview" at bounding box center [784, 53] width 1524 height 79
click at [408, 22] on div "[PERSON_NAME] Upgraded Chapter Chapter 13 Status Lead District KYEB Preview" at bounding box center [784, 53] width 1524 height 79
click at [415, 41] on div "[PERSON_NAME] Upgraded Chapter Chapter 13 Status Lead District KYEB Preview" at bounding box center [784, 53] width 1524 height 79
click at [344, 37] on div "[PERSON_NAME] Upgraded Chapter Chapter 13 Status Lead District KYEB Preview" at bounding box center [784, 53] width 1524 height 79
drag, startPoint x: 770, startPoint y: 298, endPoint x: 719, endPoint y: 308, distance: 52.0
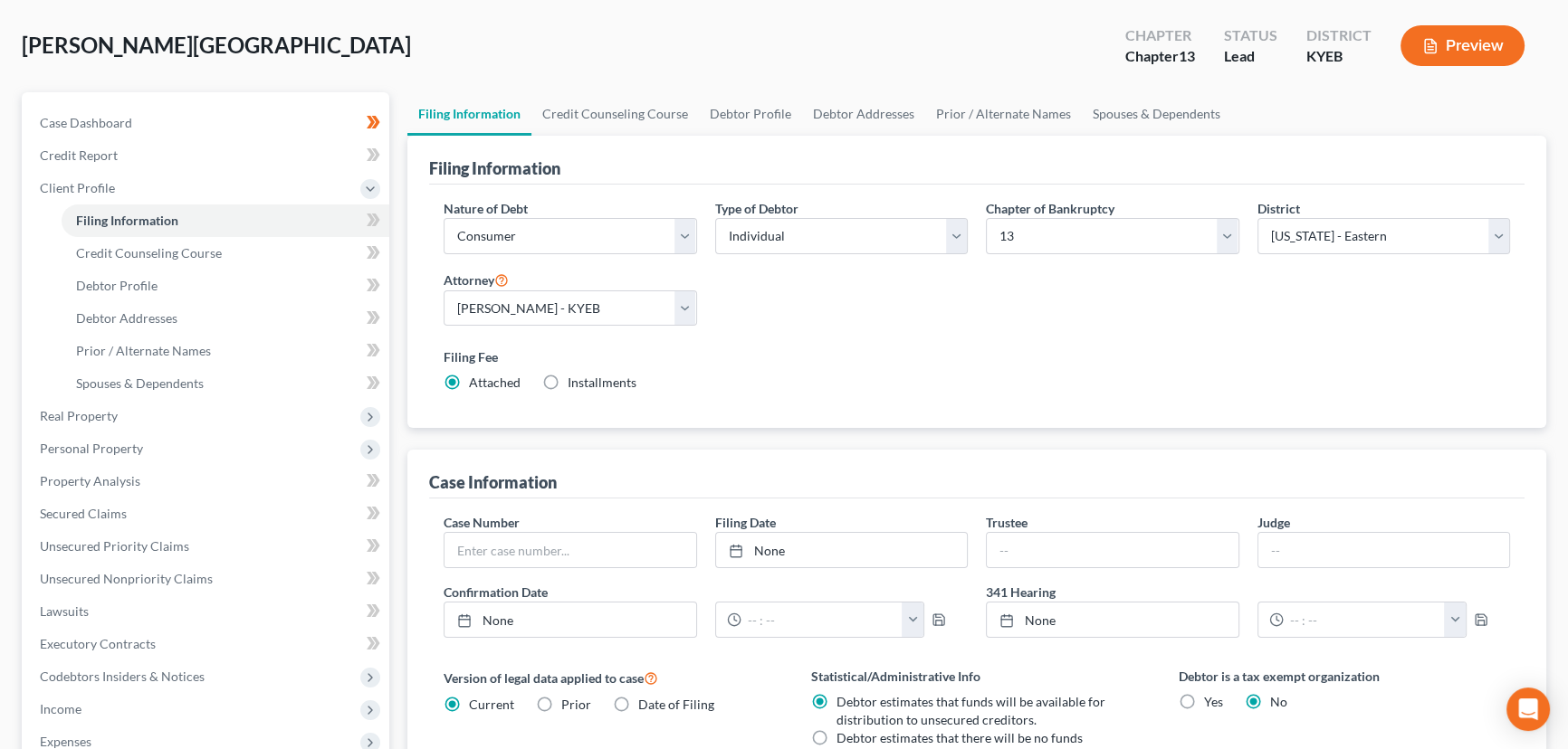
click at [770, 298] on div "Nature of Debt Select Business Consumer Other Nature of Business Select Clearin…" at bounding box center [976, 303] width 1085 height 208
click at [372, 213] on icon at bounding box center [376, 219] width 8 height 13
click at [398, 244] on div "Filing Information Credit Counseling Course Debtor Profile Debtor Addresses Pri…" at bounding box center [976, 567] width 1157 height 950
click at [305, 257] on link "Credit Counseling Course" at bounding box center [225, 252] width 328 height 32
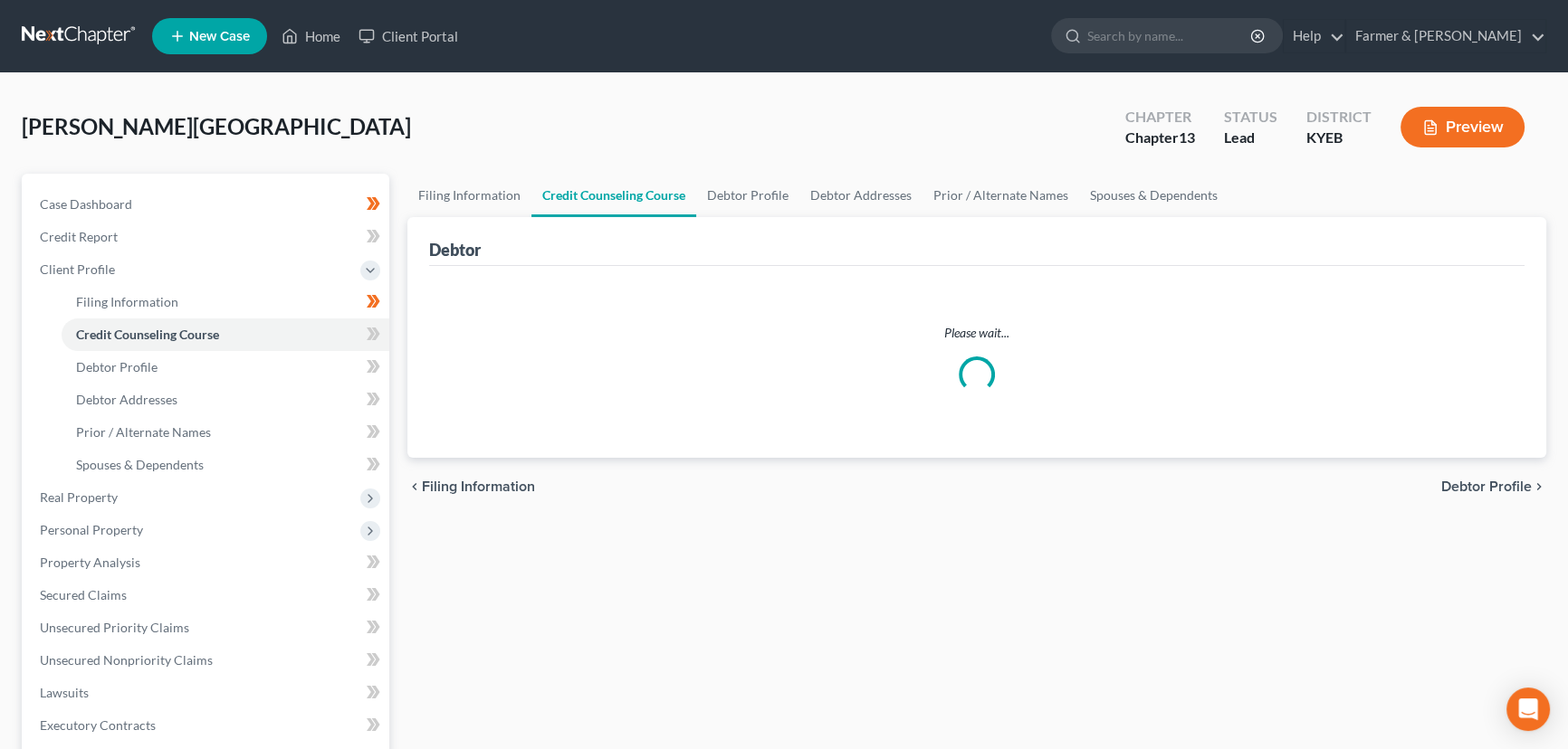
click at [412, 122] on div "[PERSON_NAME] Upgraded Chapter Chapter 13 Status Lead District KYEB Preview" at bounding box center [784, 134] width 1524 height 79
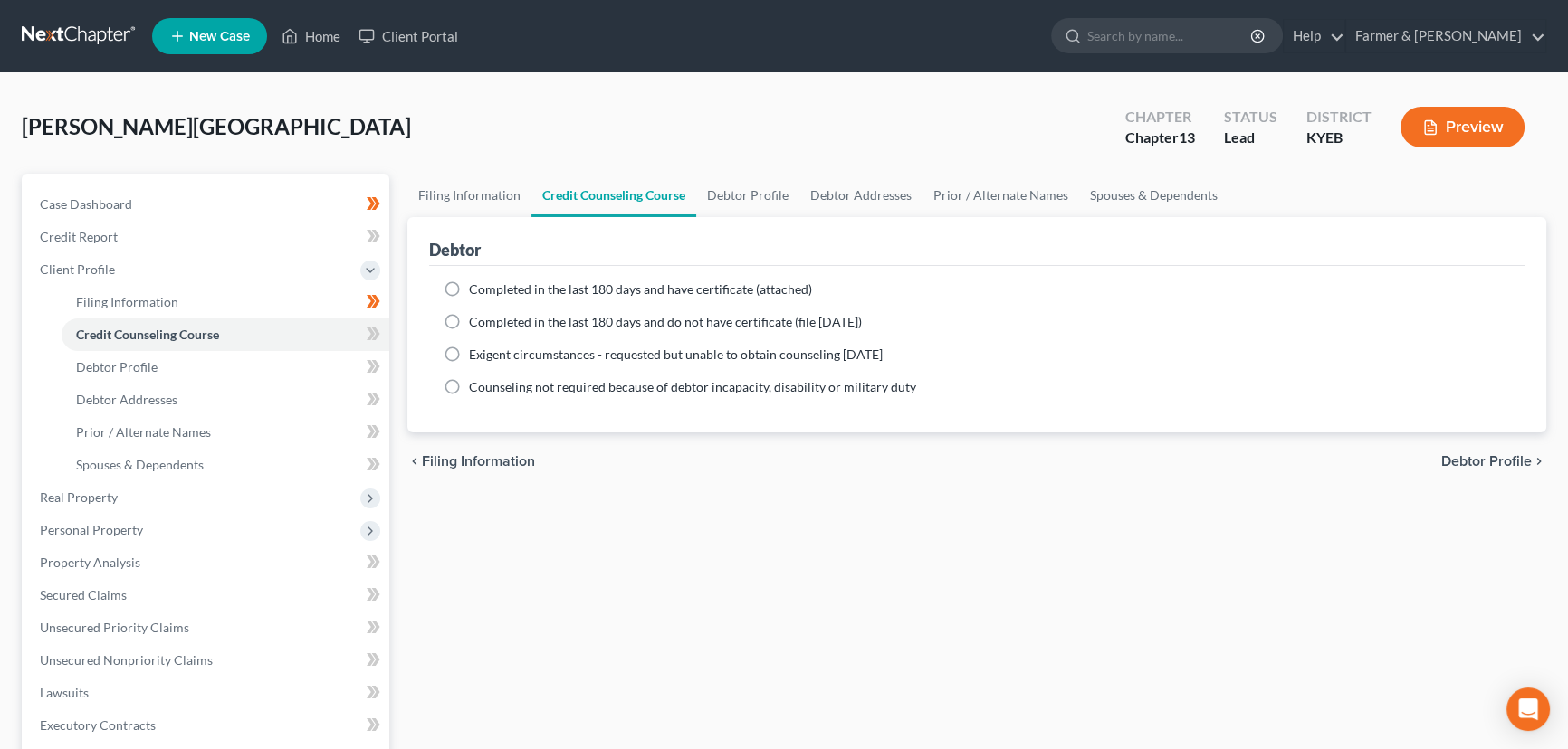
click at [469, 286] on label "Completed in the last 180 days and have certificate (attached)" at bounding box center [640, 289] width 343 height 19
click at [476, 286] on input "Completed in the last 180 days and have certificate (attached)" at bounding box center [482, 286] width 12 height 12
radio input "true"
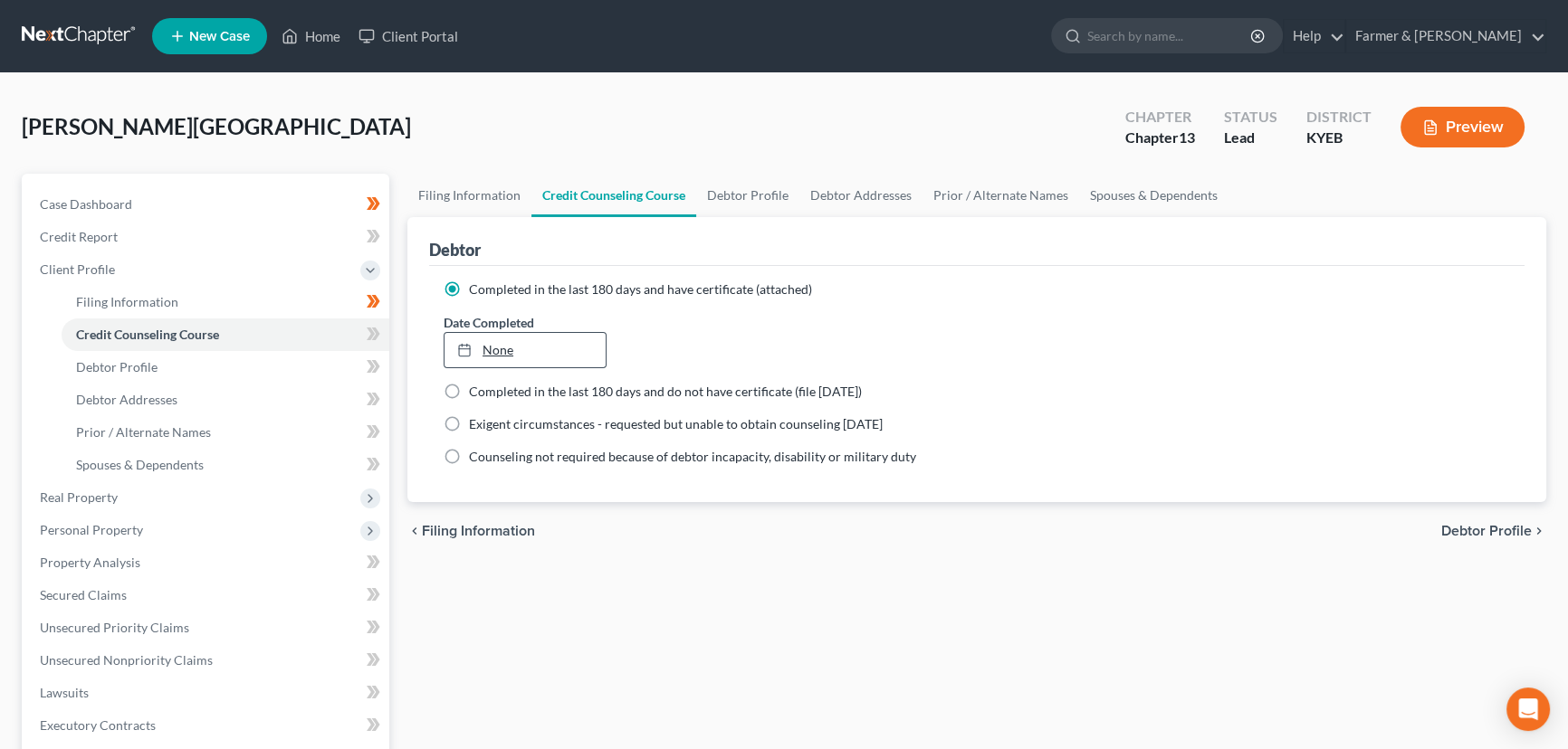
type input "[DATE]"
click at [503, 353] on link "[DATE]" at bounding box center [524, 350] width 161 height 34
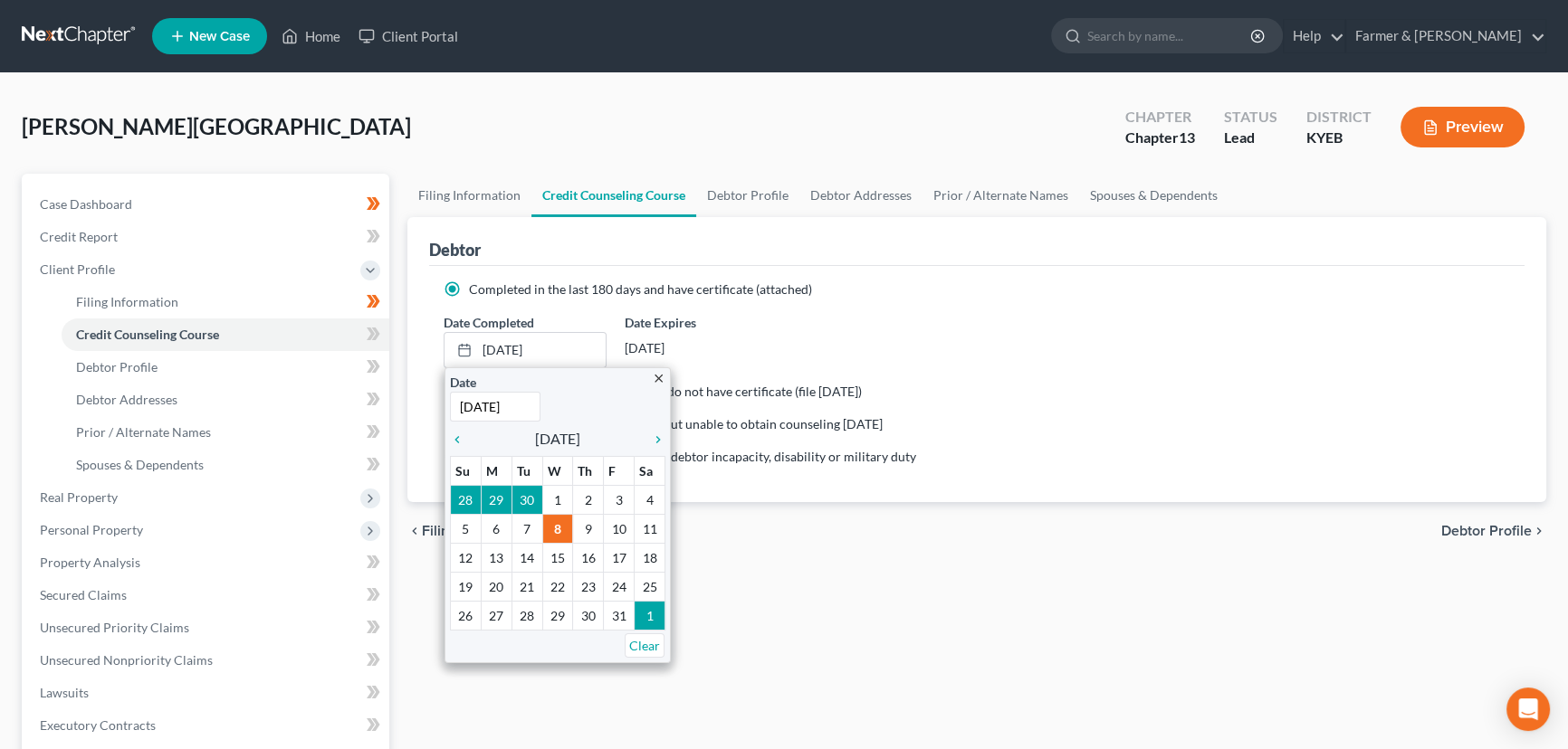
click at [467, 85] on div "[PERSON_NAME] Upgraded Chapter Chapter 13 Status Lead District KYEB Preview Pet…" at bounding box center [784, 615] width 1568 height 1084
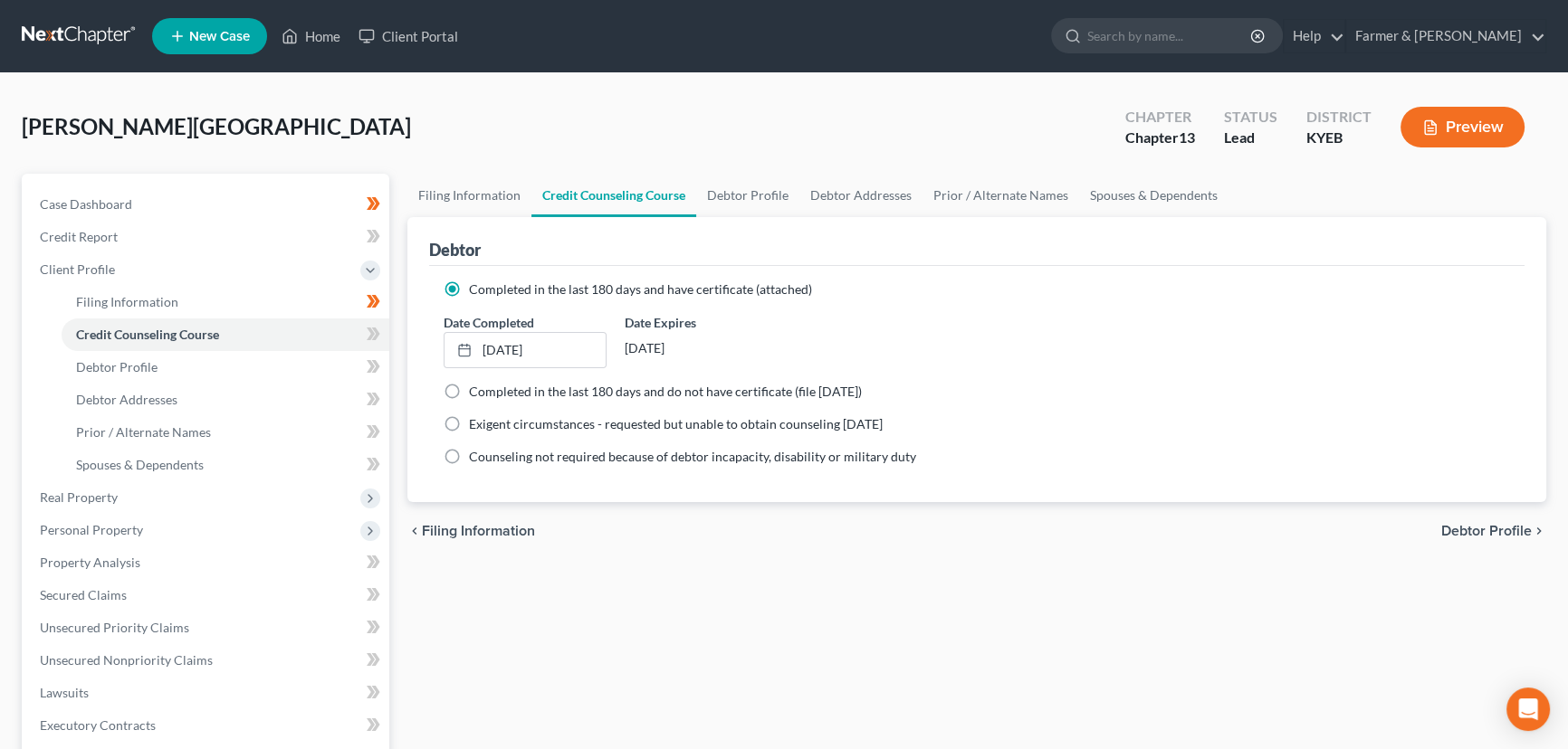
click at [229, 127] on div "[PERSON_NAME] Upgraded Chapter Chapter 13 Status Lead District KYEB Preview" at bounding box center [784, 134] width 1524 height 79
click at [534, 353] on link "[DATE]" at bounding box center [524, 350] width 161 height 34
click at [406, 144] on div "[PERSON_NAME] Upgraded Chapter Chapter 13 Status Lead District KYEB Preview" at bounding box center [784, 134] width 1524 height 79
click at [379, 331] on icon at bounding box center [376, 333] width 8 height 13
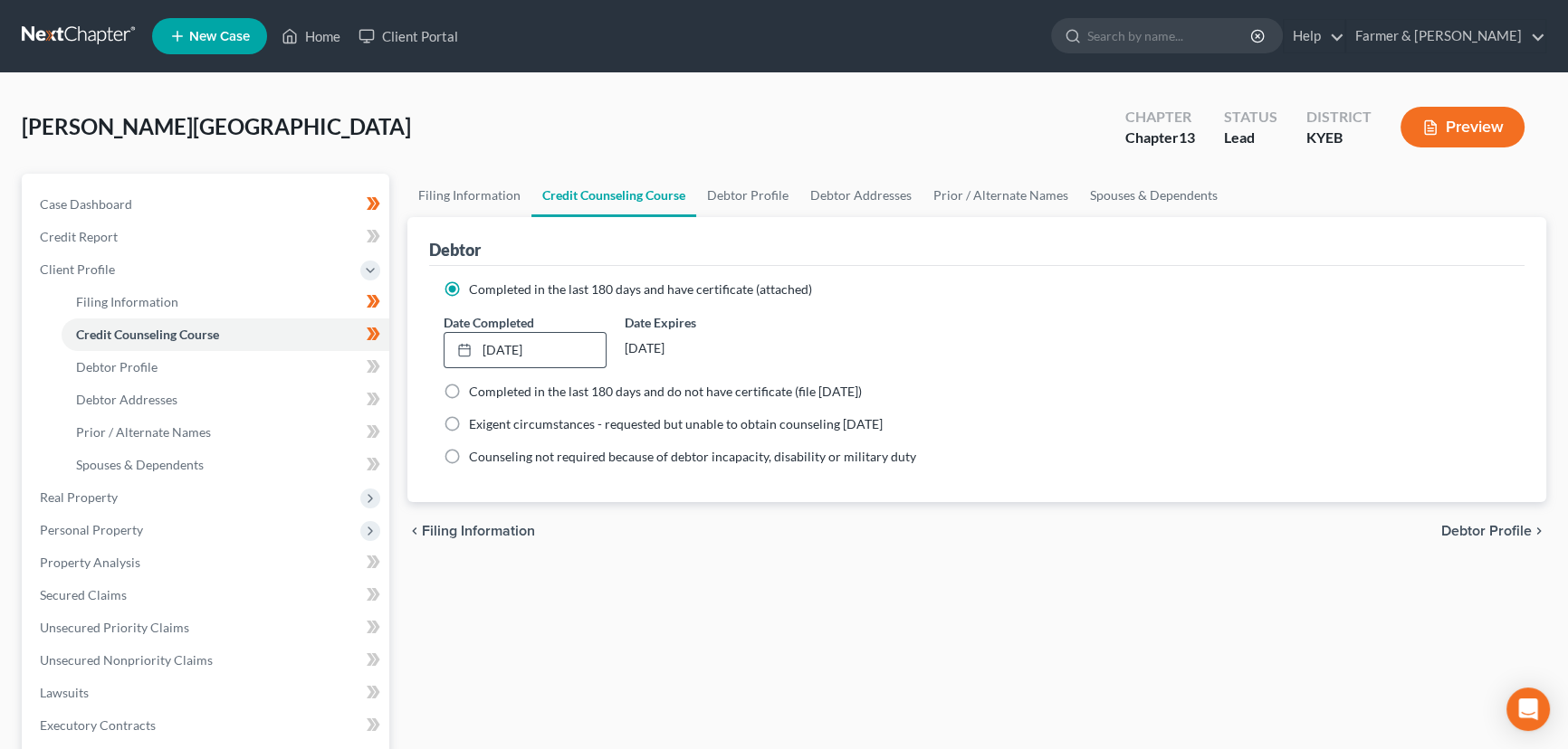
click at [402, 344] on div "Filing Information Credit Counseling Course Debtor Profile Debtor Addresses Pri…" at bounding box center [976, 647] width 1157 height 947
click at [263, 364] on link "Debtor Profile" at bounding box center [225, 367] width 328 height 32
select select "0"
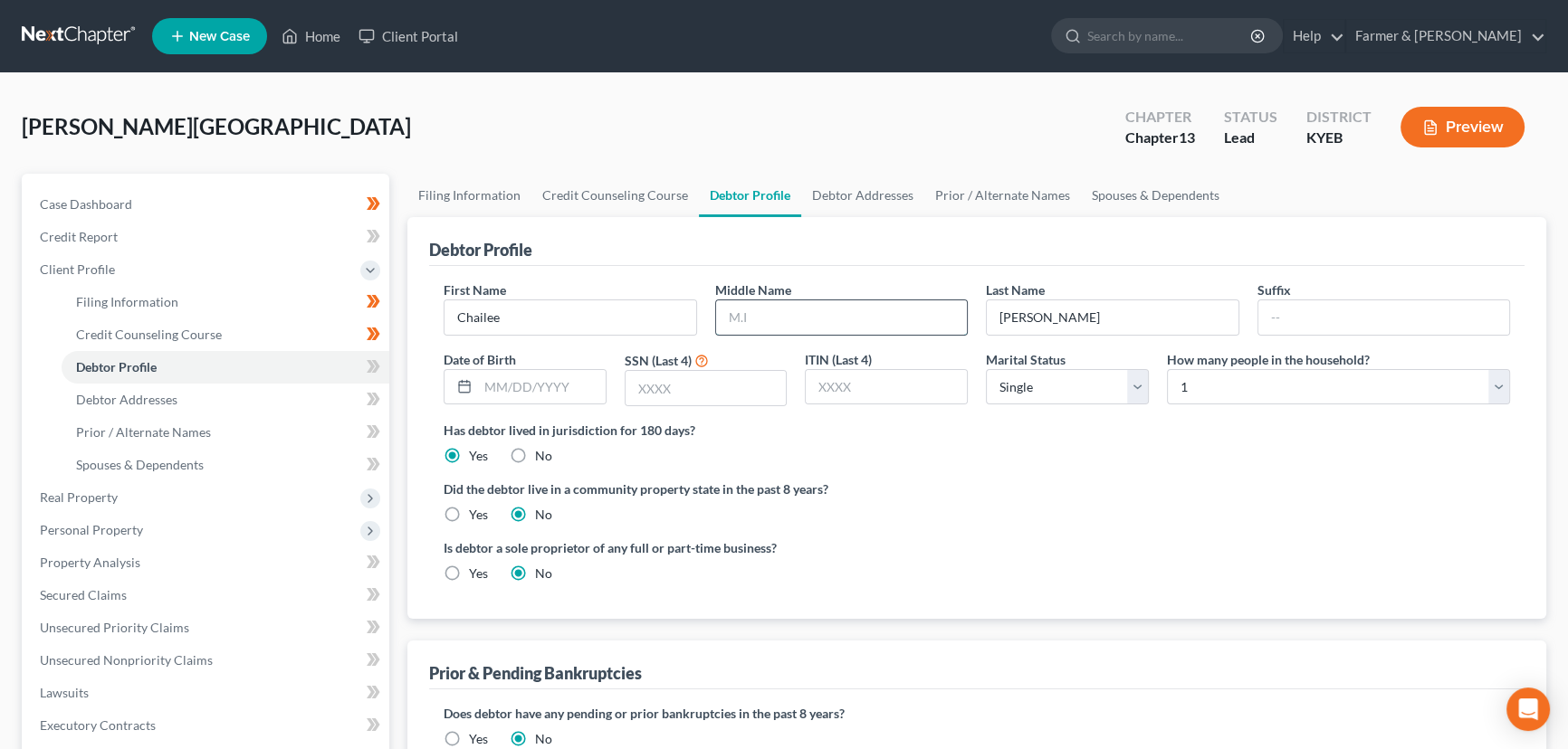
click at [816, 328] on input "text" at bounding box center [841, 317] width 251 height 34
type input "[PERSON_NAME]"
click at [561, 396] on input "text" at bounding box center [542, 386] width 127 height 34
type input "[DATE]"
click at [676, 385] on input "text" at bounding box center [705, 387] width 161 height 34
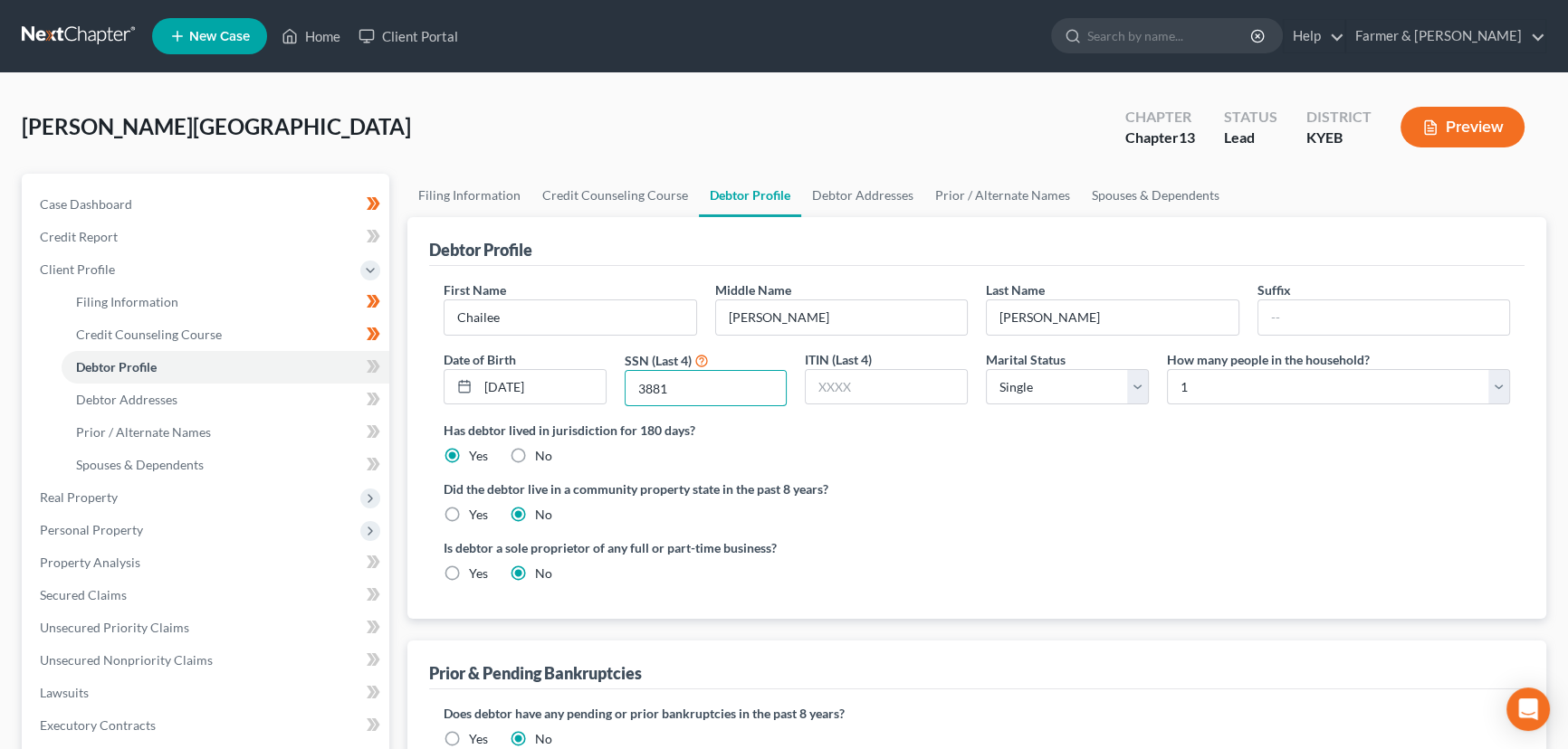
type input "3881"
click at [590, 118] on div "[PERSON_NAME] Upgraded Chapter Chapter 13 Status Lead District KYEB Preview" at bounding box center [784, 134] width 1524 height 79
click at [987, 482] on label "Did the debtor live in a community property state in the past 8 years?" at bounding box center [976, 488] width 1066 height 19
click at [1187, 399] on select "Select 1 2 3 4 5 6 7 8 9 10 11 12 13 14 15 16 17 18 19 20" at bounding box center [1338, 387] width 343 height 36
click at [1167, 370] on select "Select 1 2 3 4 5 6 7 8 9 10 11 12 13 14 15 16 17 18 19 20" at bounding box center [1338, 387] width 343 height 36
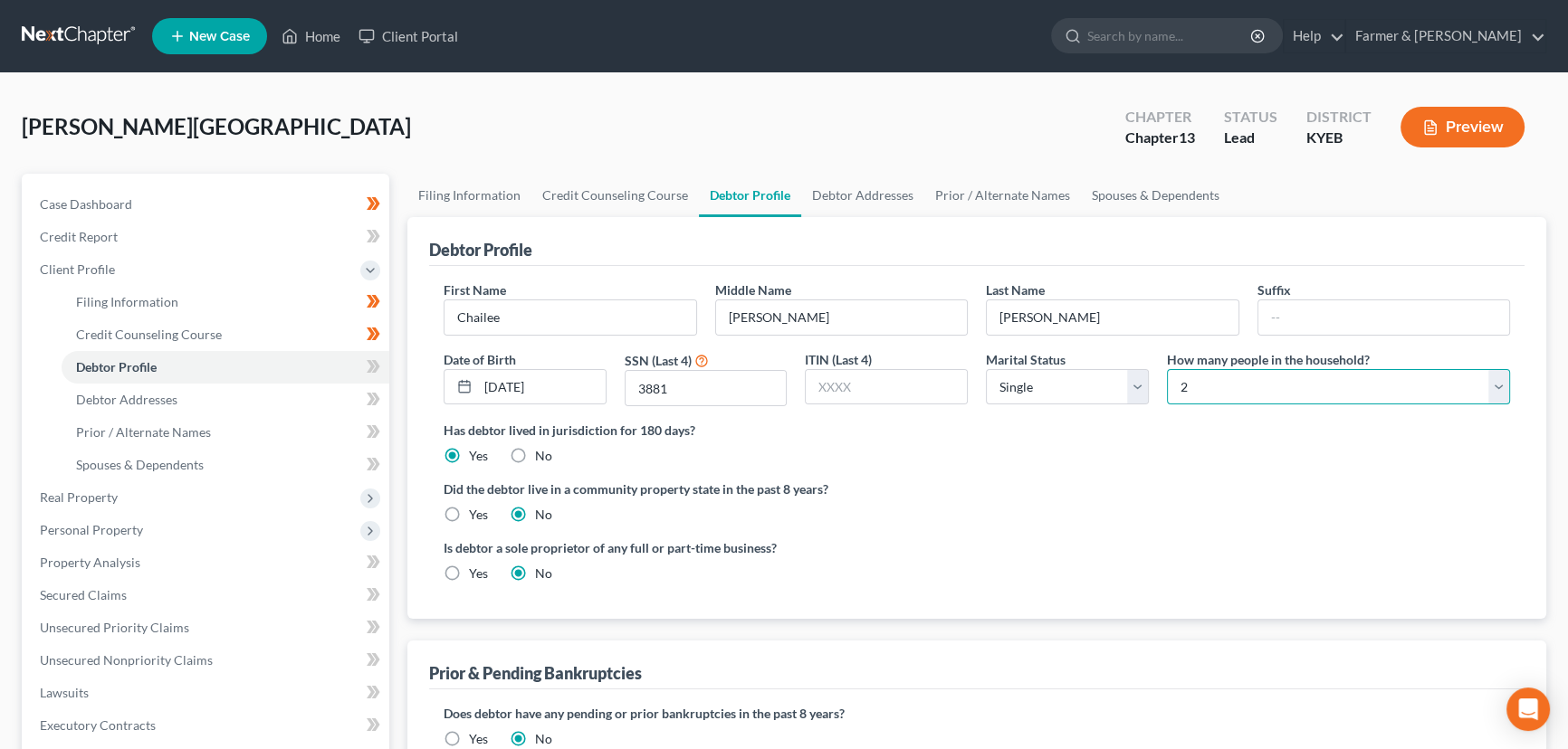
drag, startPoint x: 1193, startPoint y: 394, endPoint x: 1193, endPoint y: 373, distance: 21.0
click at [1193, 394] on select "Select 1 2 3 4 5 6 7 8 9 10 11 12 13 14 15 16 17 18 19 20" at bounding box center [1338, 387] width 343 height 36
select select "5"
click at [1167, 370] on select "Select 1 2 3 4 5 6 7 8 9 10 11 12 13 14 15 16 17 18 19 20" at bounding box center [1338, 387] width 343 height 36
click at [647, 90] on div "[PERSON_NAME] Upgraded Chapter Chapter 13 Status Lead District KYEB Preview Pet…" at bounding box center [784, 615] width 1568 height 1084
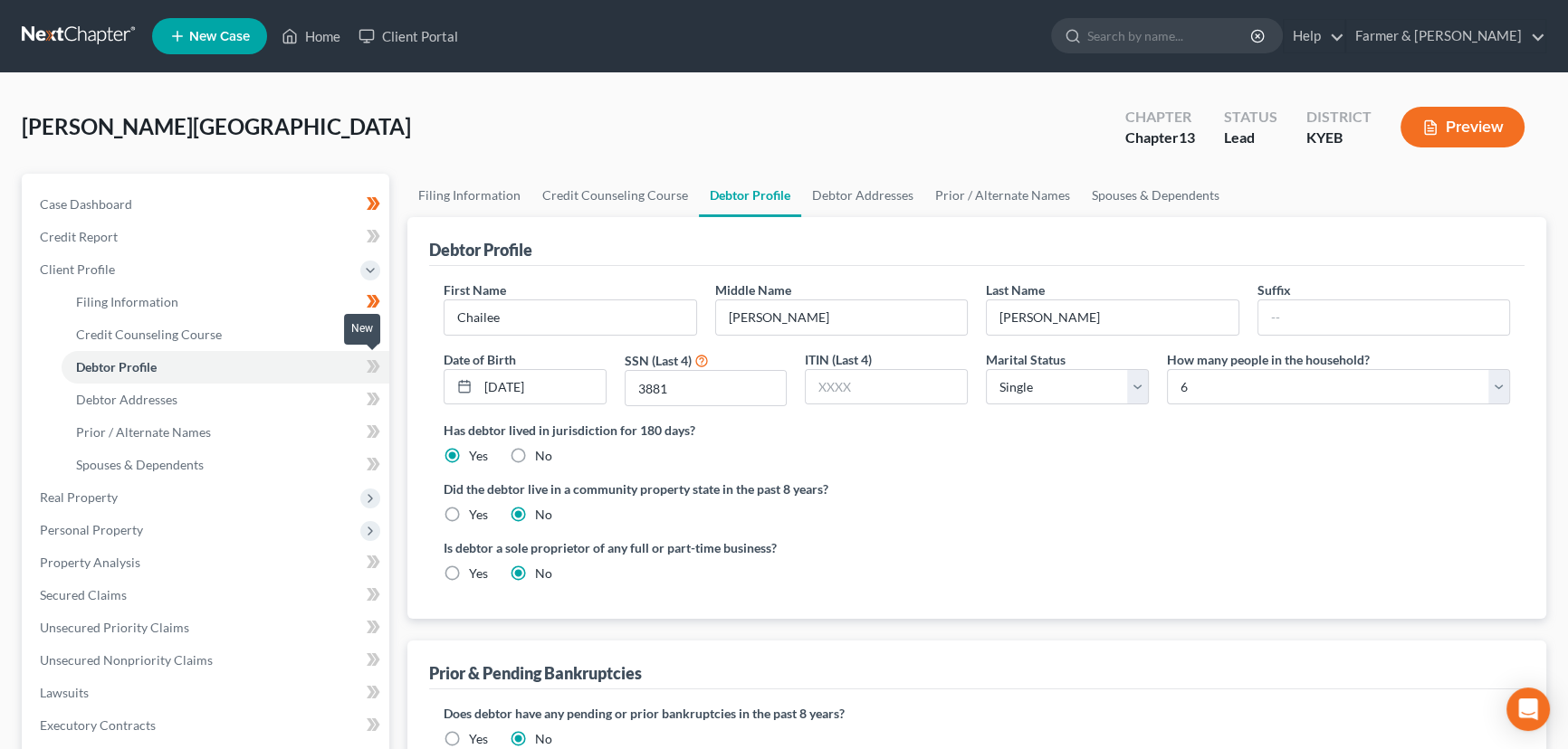
click at [378, 367] on icon at bounding box center [376, 366] width 8 height 13
click at [406, 133] on div "[PERSON_NAME] Upgraded Chapter Chapter 13 Status Lead District KYEB Preview" at bounding box center [784, 134] width 1524 height 79
drag, startPoint x: 1041, startPoint y: 383, endPoint x: 1043, endPoint y: 400, distance: 17.1
click at [1041, 383] on select "Select Single Married Separated Divorced Widowed" at bounding box center [1067, 387] width 163 height 36
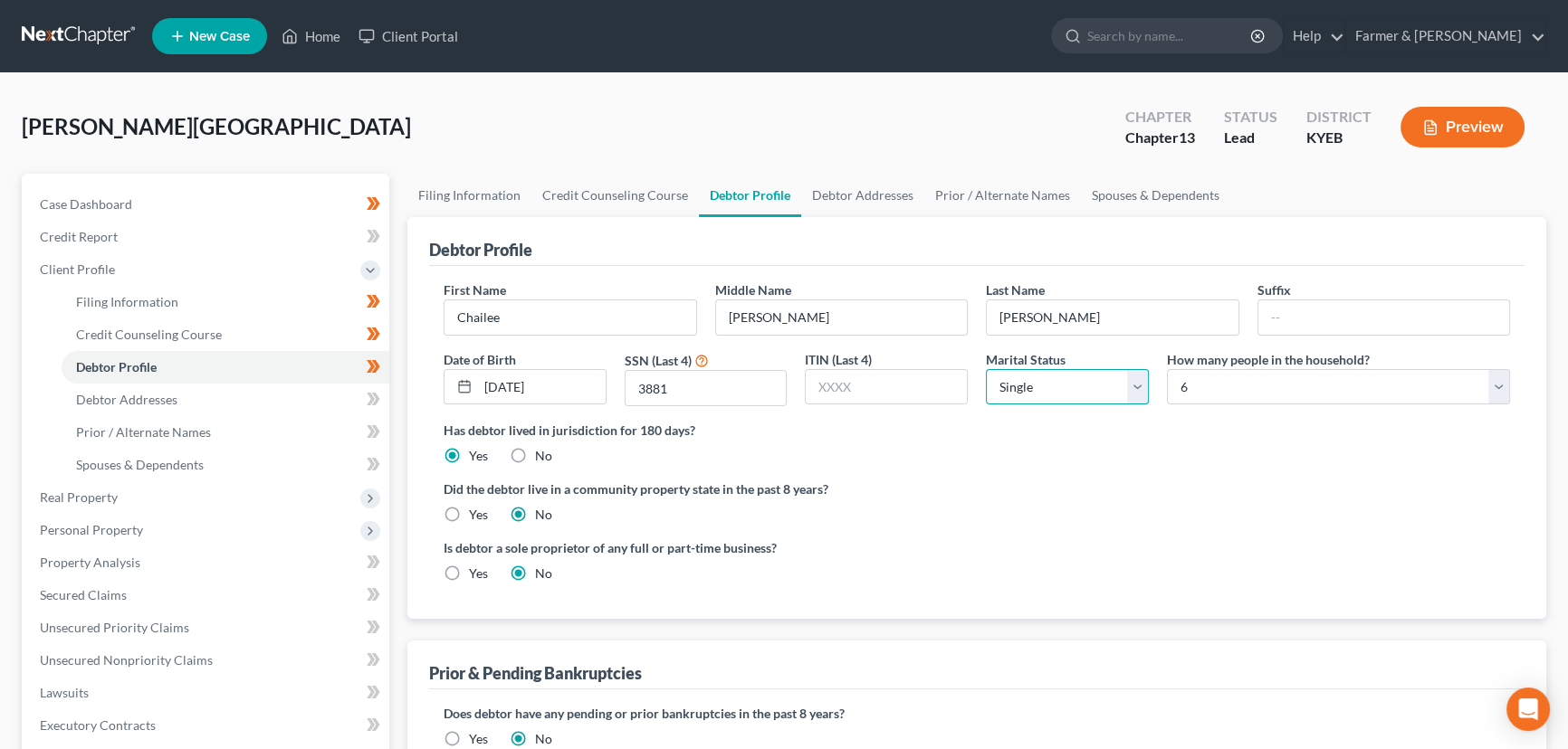
select select "1"
click at [986, 370] on select "Select Single Married Separated Divorced Widowed" at bounding box center [1067, 387] width 163 height 36
click at [1045, 450] on div "Has debtor lived in jurisdiction for 180 days? Yes No Debtor must reside in jur…" at bounding box center [976, 442] width 1066 height 44
click at [256, 396] on link "Debtor Addresses" at bounding box center [225, 399] width 328 height 32
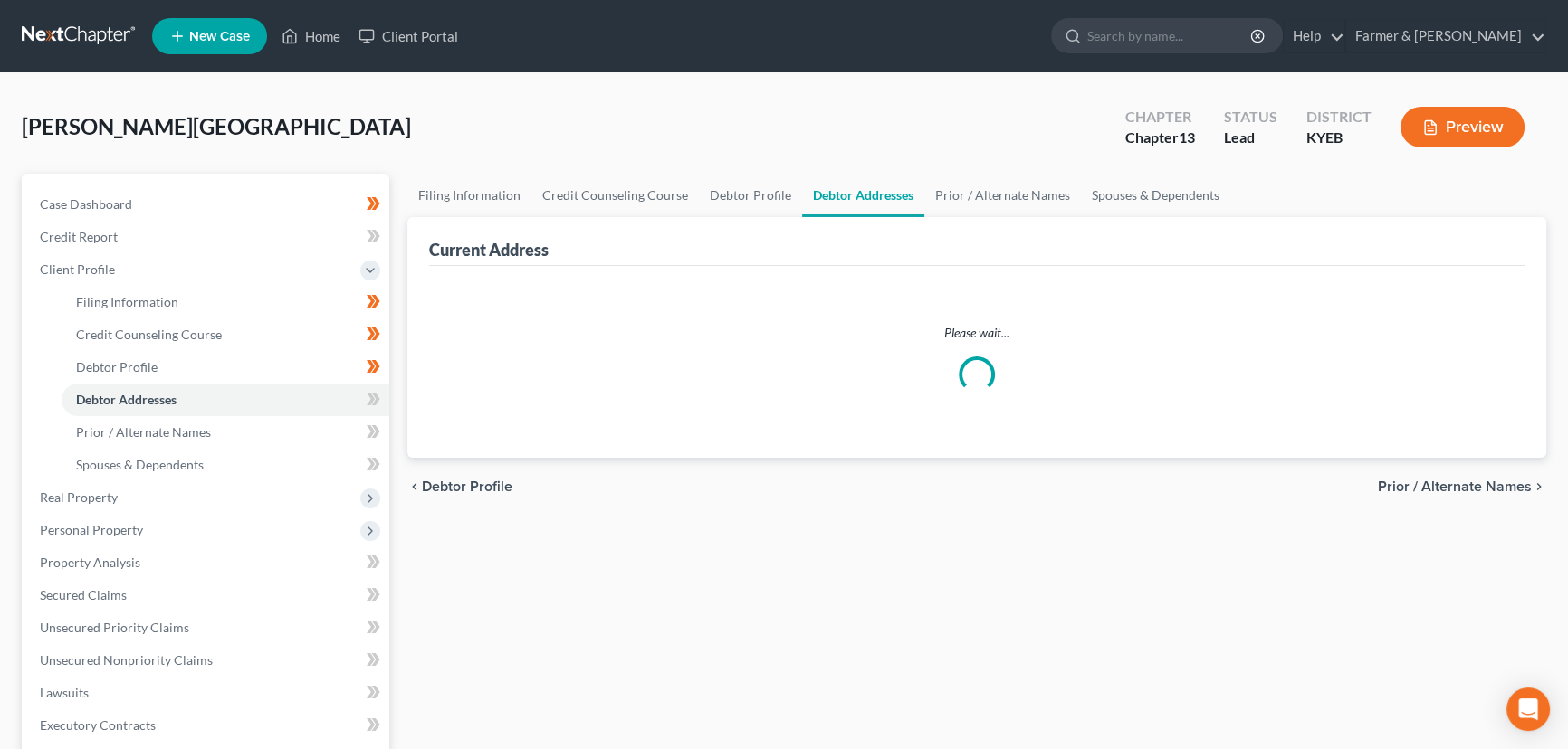
select select "0"
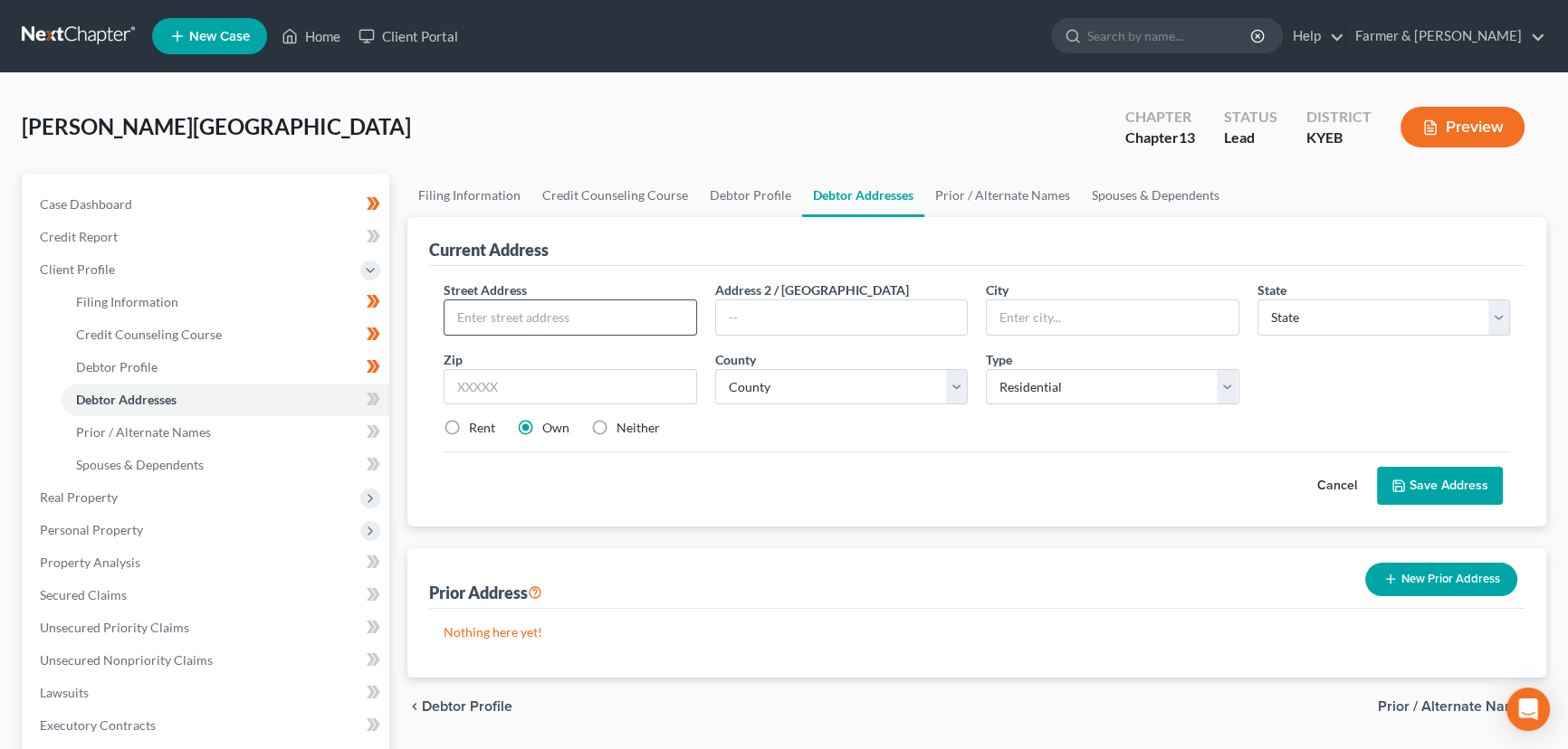
click at [479, 321] on input "text" at bounding box center [569, 317] width 251 height 34
paste input "[GEOGRAPHIC_DATA]"
type input "[STREET_ADDRESS]"
click at [541, 114] on div "[PERSON_NAME] Upgraded Chapter Chapter 13 Status Lead District KYEB Preview" at bounding box center [784, 134] width 1524 height 79
click at [551, 392] on input "text" at bounding box center [569, 387] width 253 height 36
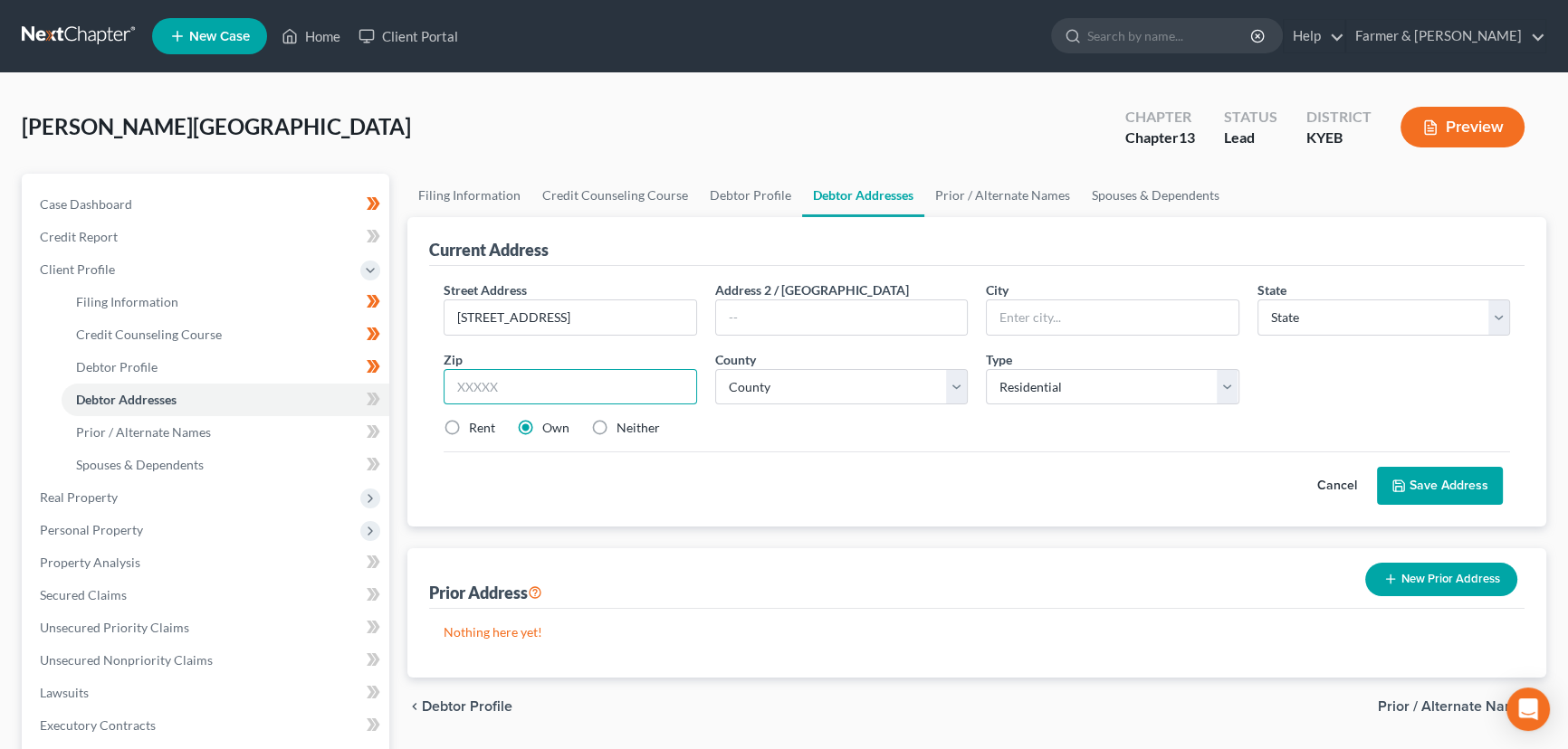
paste input "40601"
type input "40601"
click at [848, 461] on div "Cancel Save Address" at bounding box center [976, 478] width 1066 height 54
type input "Frankfort"
select select "18"
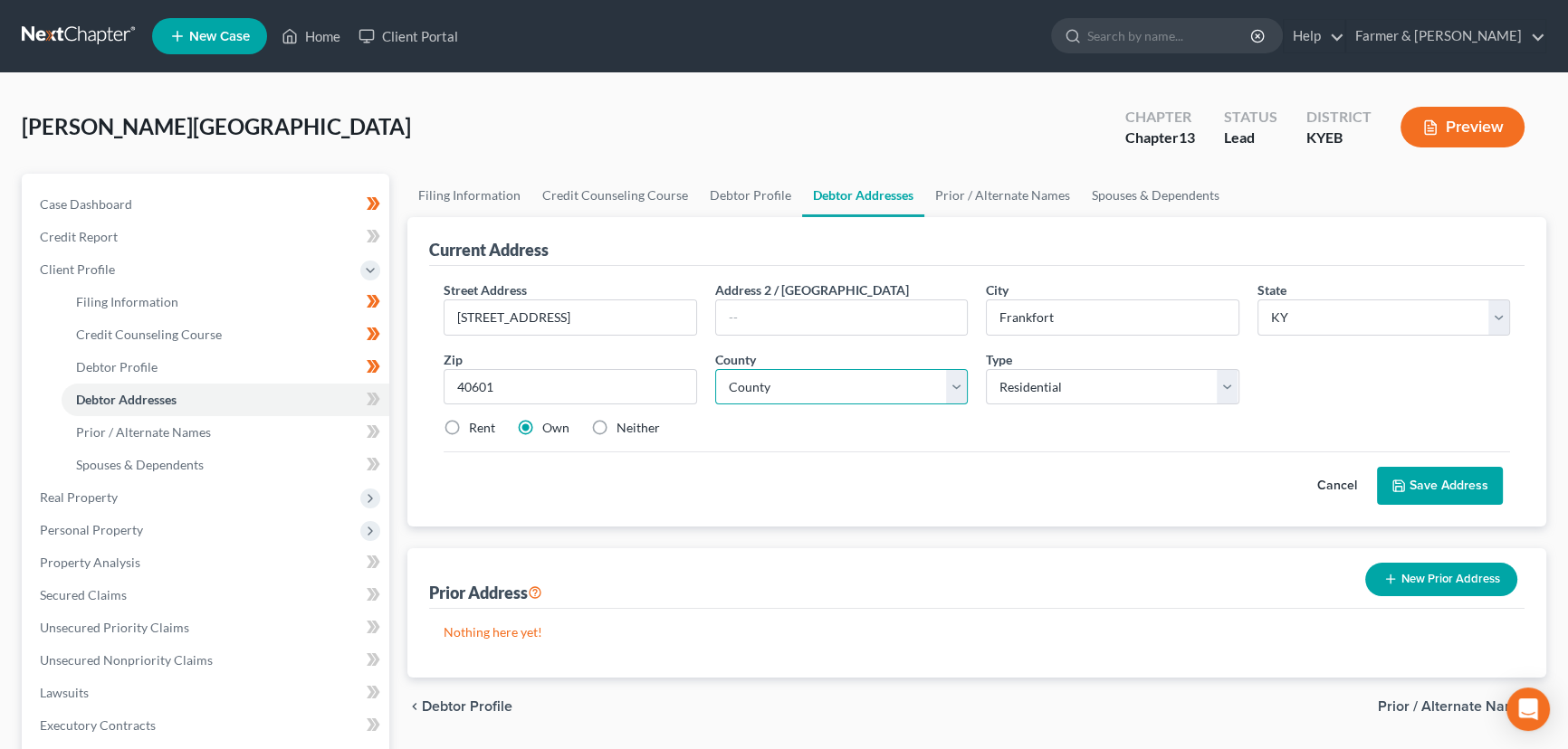
click at [929, 388] on select "County [GEOGRAPHIC_DATA] [GEOGRAPHIC_DATA] [GEOGRAPHIC_DATA] [GEOGRAPHIC_DATA] …" at bounding box center [841, 387] width 253 height 36
select select "36"
click at [715, 370] on select "County [GEOGRAPHIC_DATA] [GEOGRAPHIC_DATA] [GEOGRAPHIC_DATA] [GEOGRAPHIC_DATA] …" at bounding box center [841, 387] width 253 height 36
click at [927, 437] on div "Street Address * [GEOGRAPHIC_DATA] Address 2 / [GEOGRAPHIC_DATA] * Frankfort St…" at bounding box center [976, 367] width 1085 height 172
click at [469, 425] on label "Rent" at bounding box center [481, 427] width 26 height 19
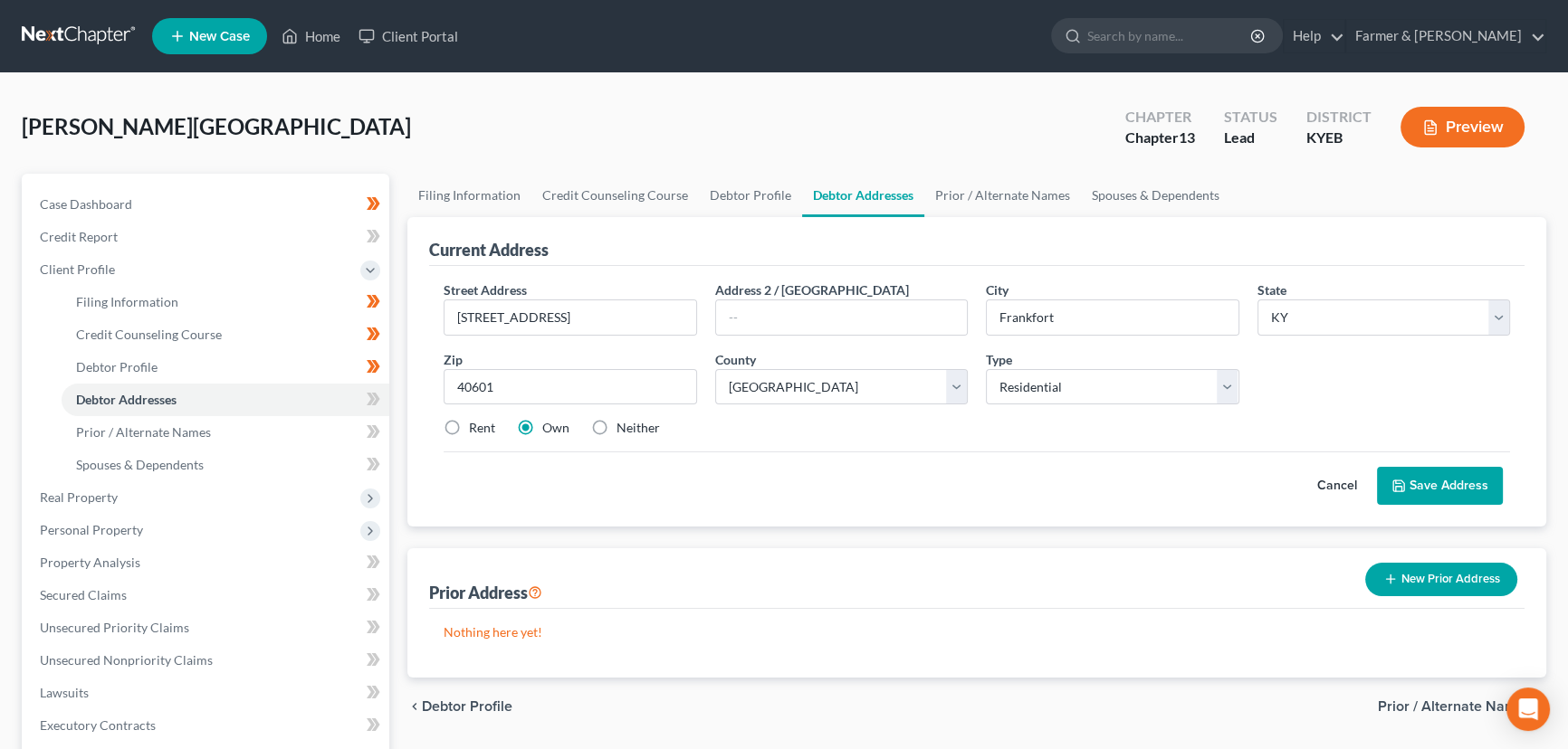
click at [476, 425] on input "Rent" at bounding box center [482, 424] width 12 height 12
radio input "true"
click at [1419, 479] on button "Save Address" at bounding box center [1439, 485] width 126 height 38
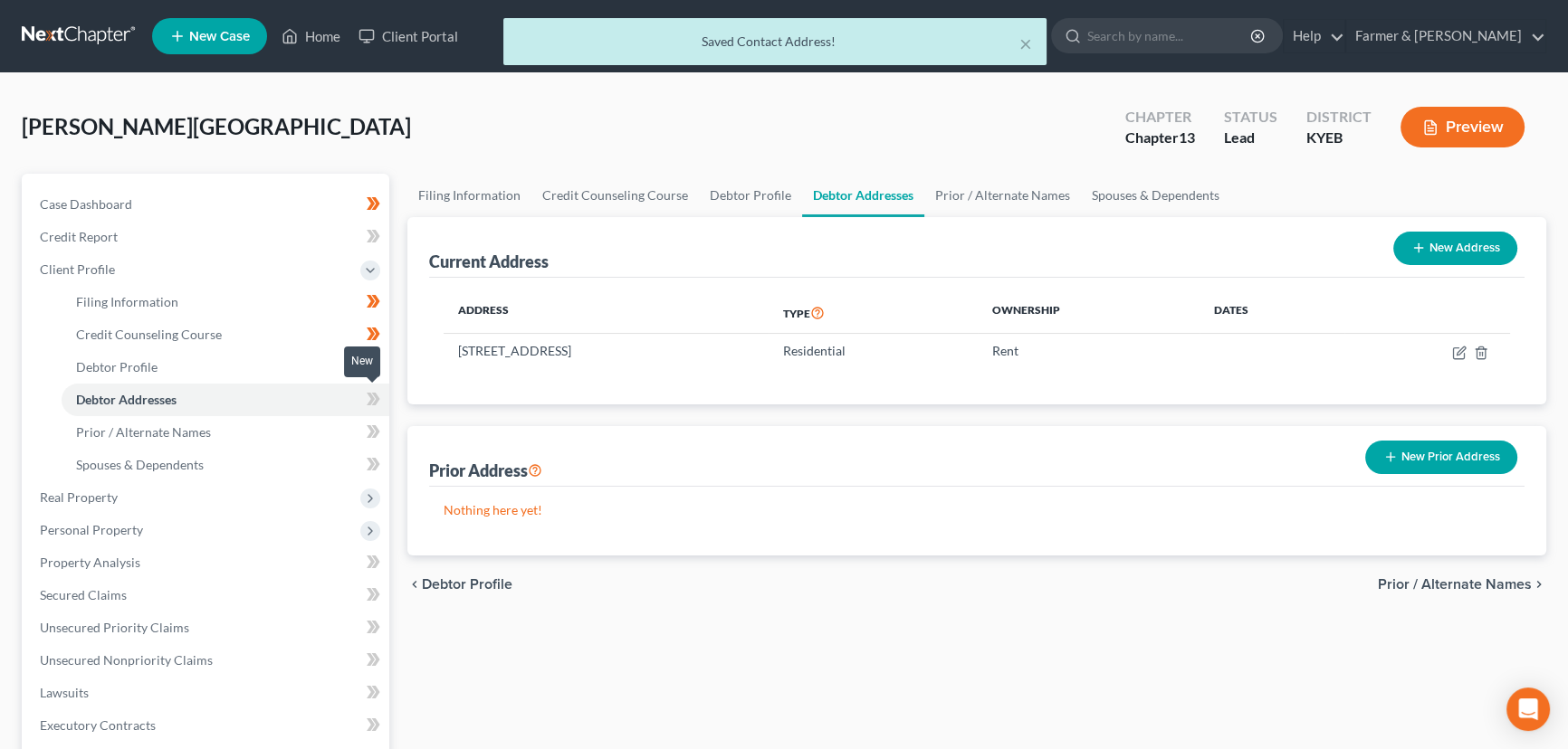
click at [378, 397] on icon at bounding box center [376, 399] width 8 height 13
click at [391, 401] on div "Case Dashboard Payments Invoices Payments Payments Credit Report Client Profile" at bounding box center [205, 647] width 385 height 947
click at [271, 433] on link "Prior / Alternate Names" at bounding box center [225, 432] width 328 height 32
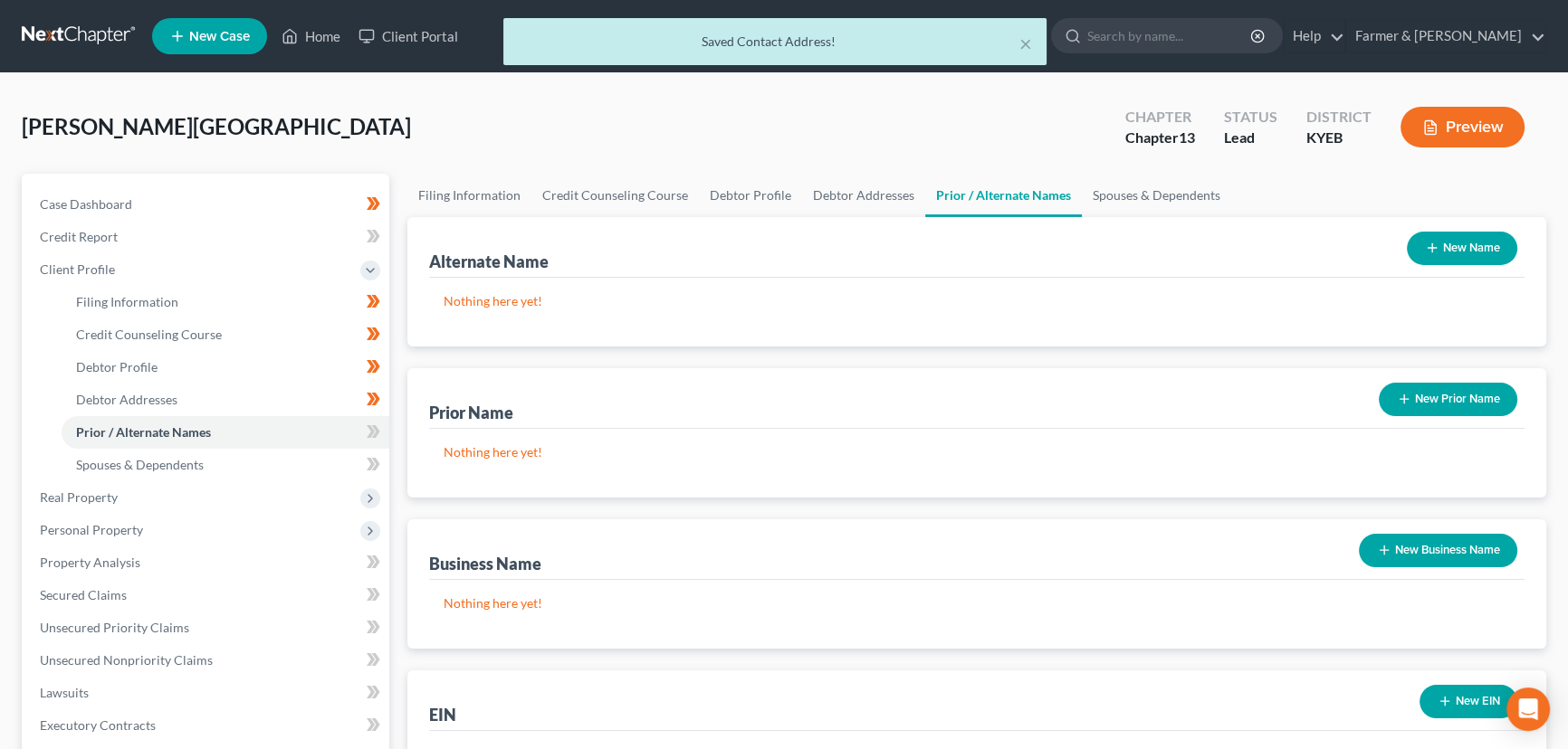
click at [1479, 400] on button "New Prior Name" at bounding box center [1448, 399] width 139 height 33
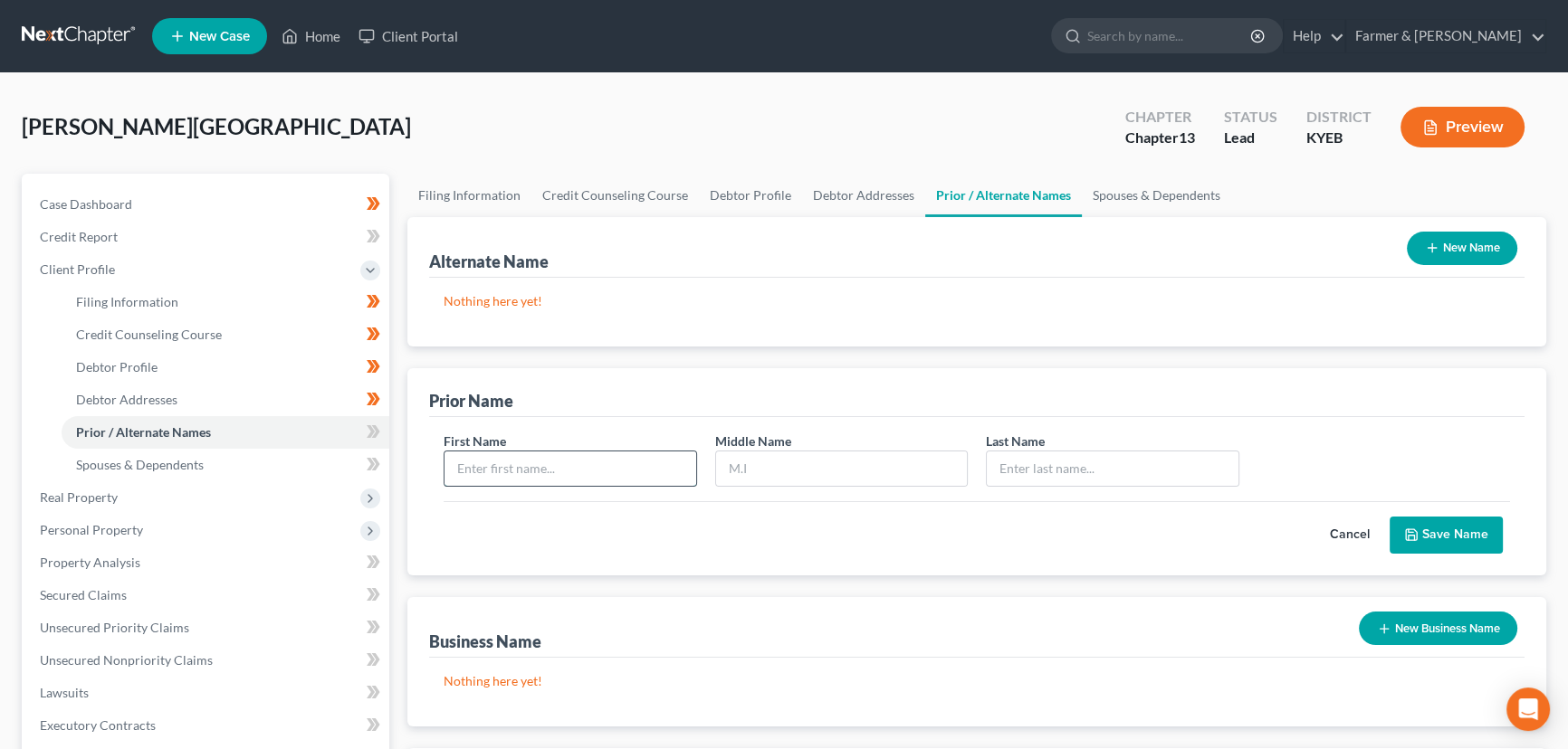
click at [489, 464] on input "text" at bounding box center [569, 468] width 251 height 34
type input "Chailee"
type input "[PERSON_NAME]"
click at [1422, 539] on button "Save Name" at bounding box center [1446, 535] width 113 height 38
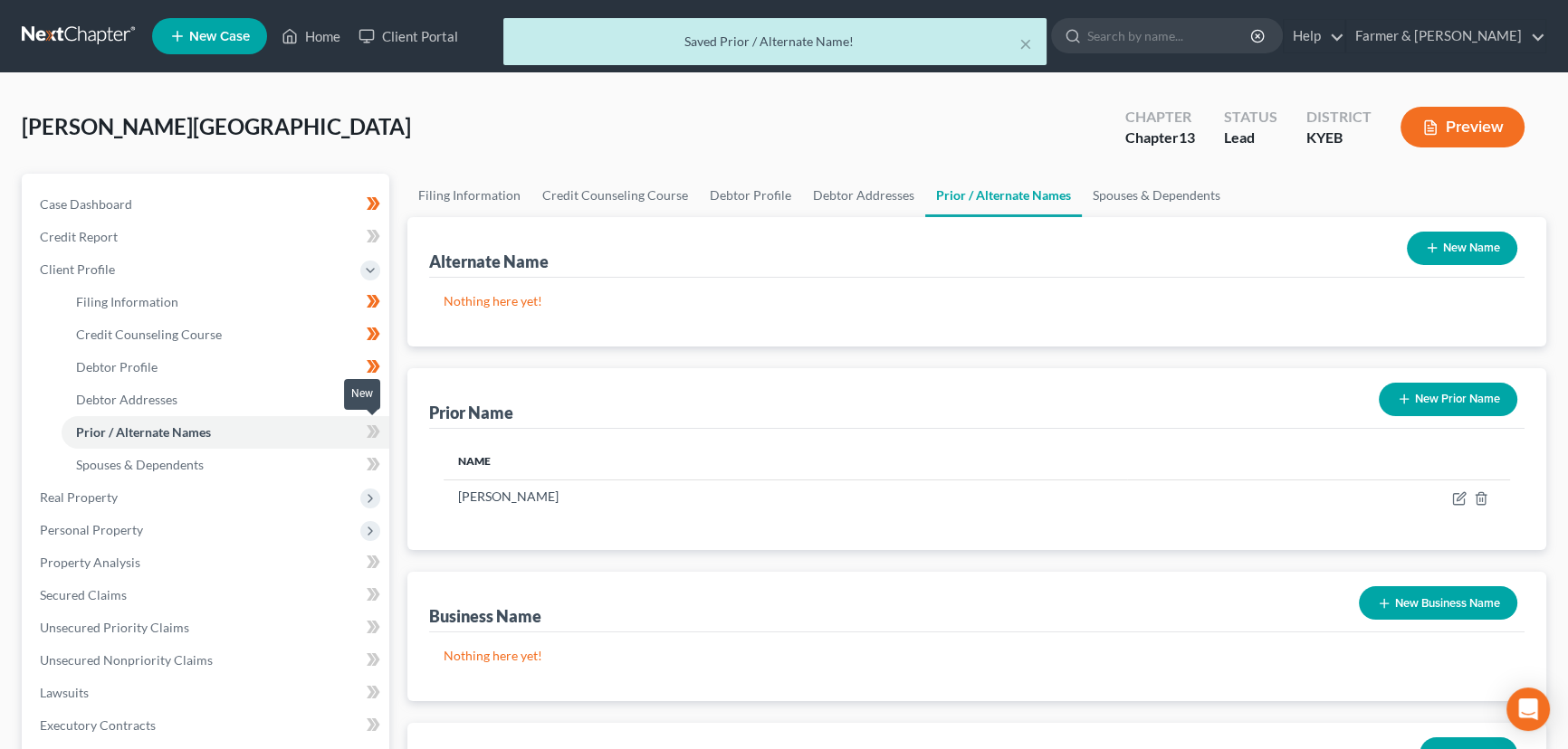
click at [379, 429] on icon at bounding box center [376, 431] width 8 height 13
click at [401, 434] on div "Filing Information Credit Counseling Course Debtor Profile Debtor Addresses Pri…" at bounding box center [976, 647] width 1157 height 947
click at [236, 461] on link "Spouses & Dependents" at bounding box center [225, 464] width 328 height 32
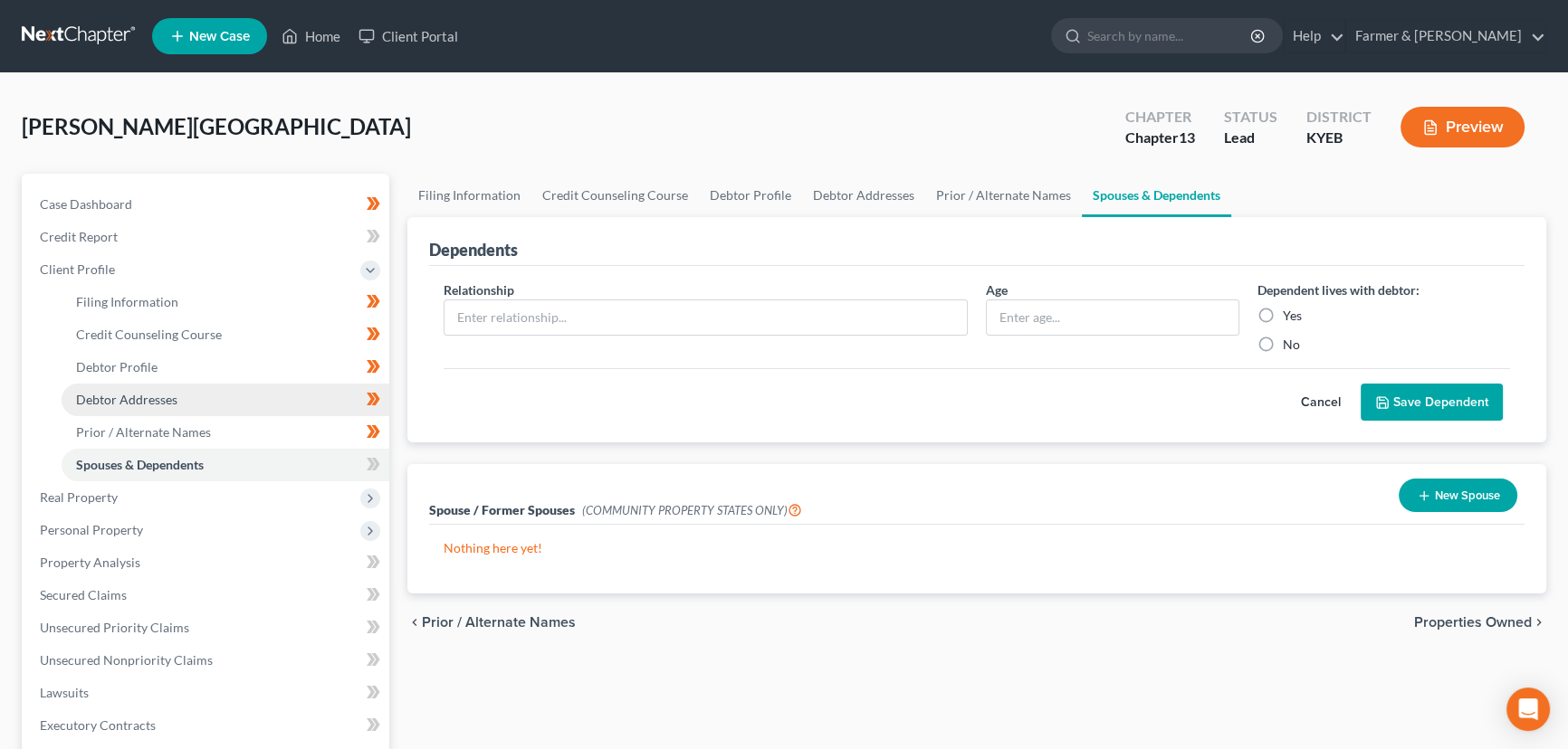
click at [156, 401] on span "Debtor Addresses" at bounding box center [127, 400] width 102 height 16
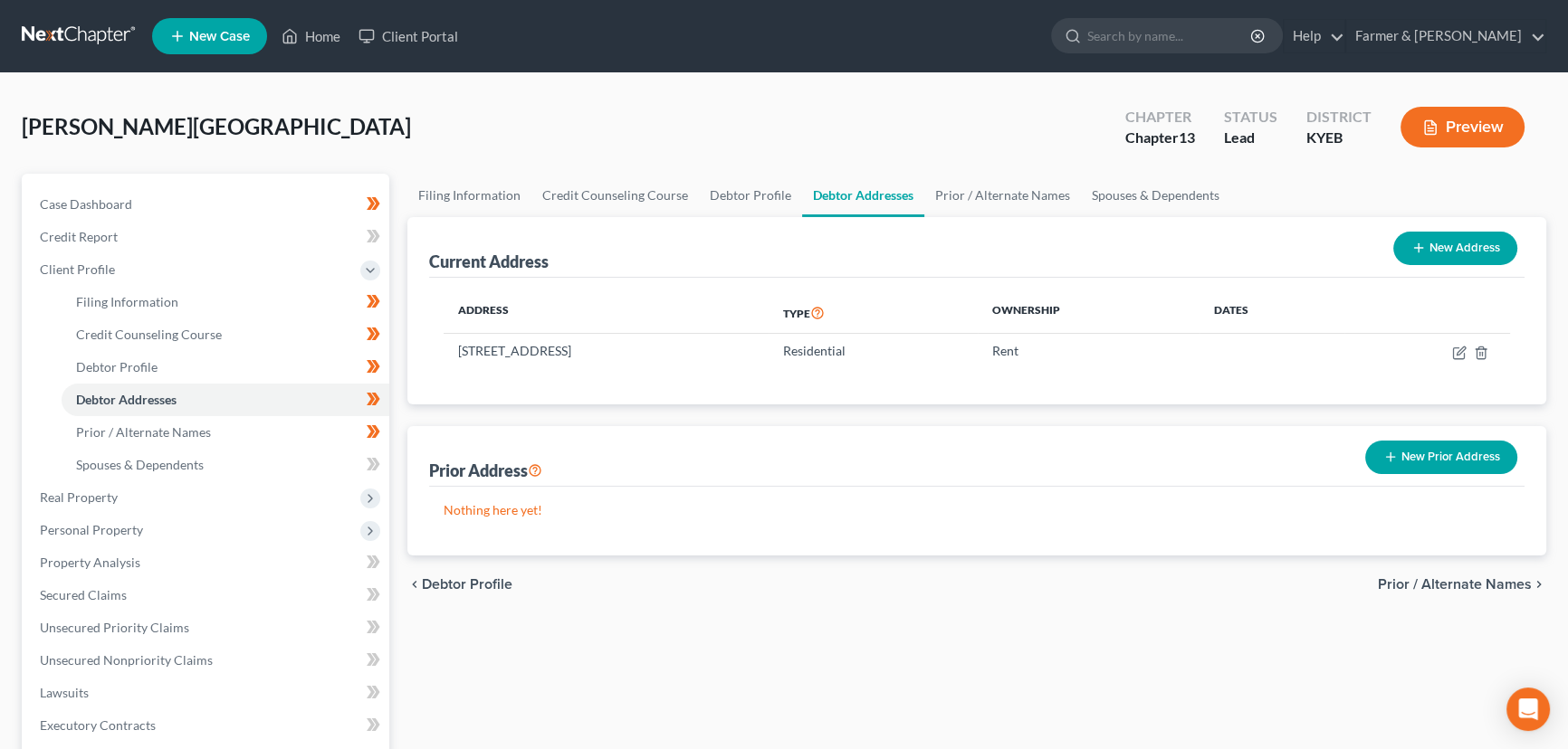
click at [1366, 458] on button "New Prior Address" at bounding box center [1440, 458] width 152 height 33
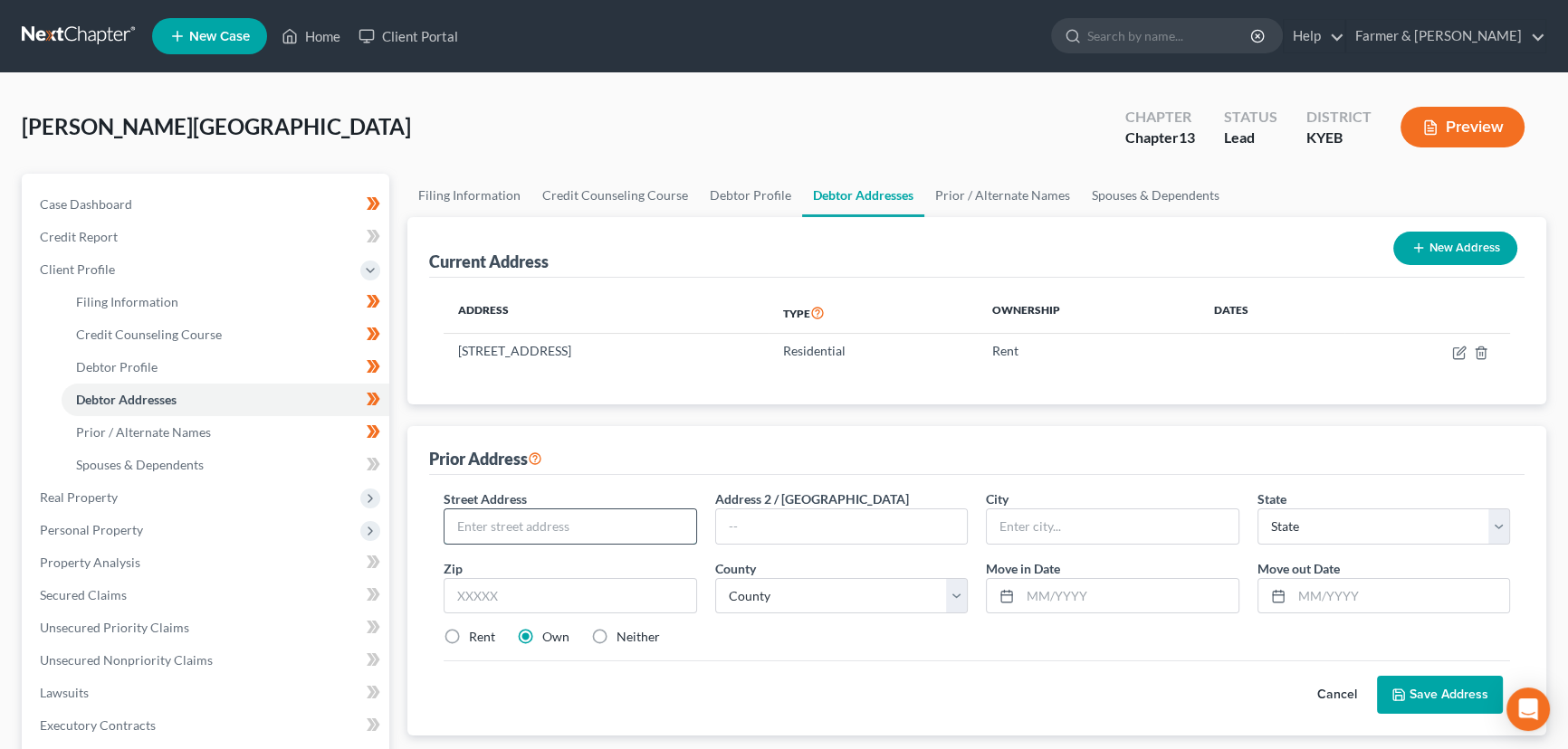
click at [565, 531] on input "text" at bounding box center [569, 526] width 251 height 34
type input "[STREET_ADDRESS][US_STATE]"
click at [561, 588] on input "text" at bounding box center [569, 595] width 253 height 36
type input "40601"
click at [761, 651] on div "Street Address * [STREET_ADDRESS][US_STATE] Address [GEOGRAPHIC_DATA] * State *…" at bounding box center [976, 576] width 1085 height 172
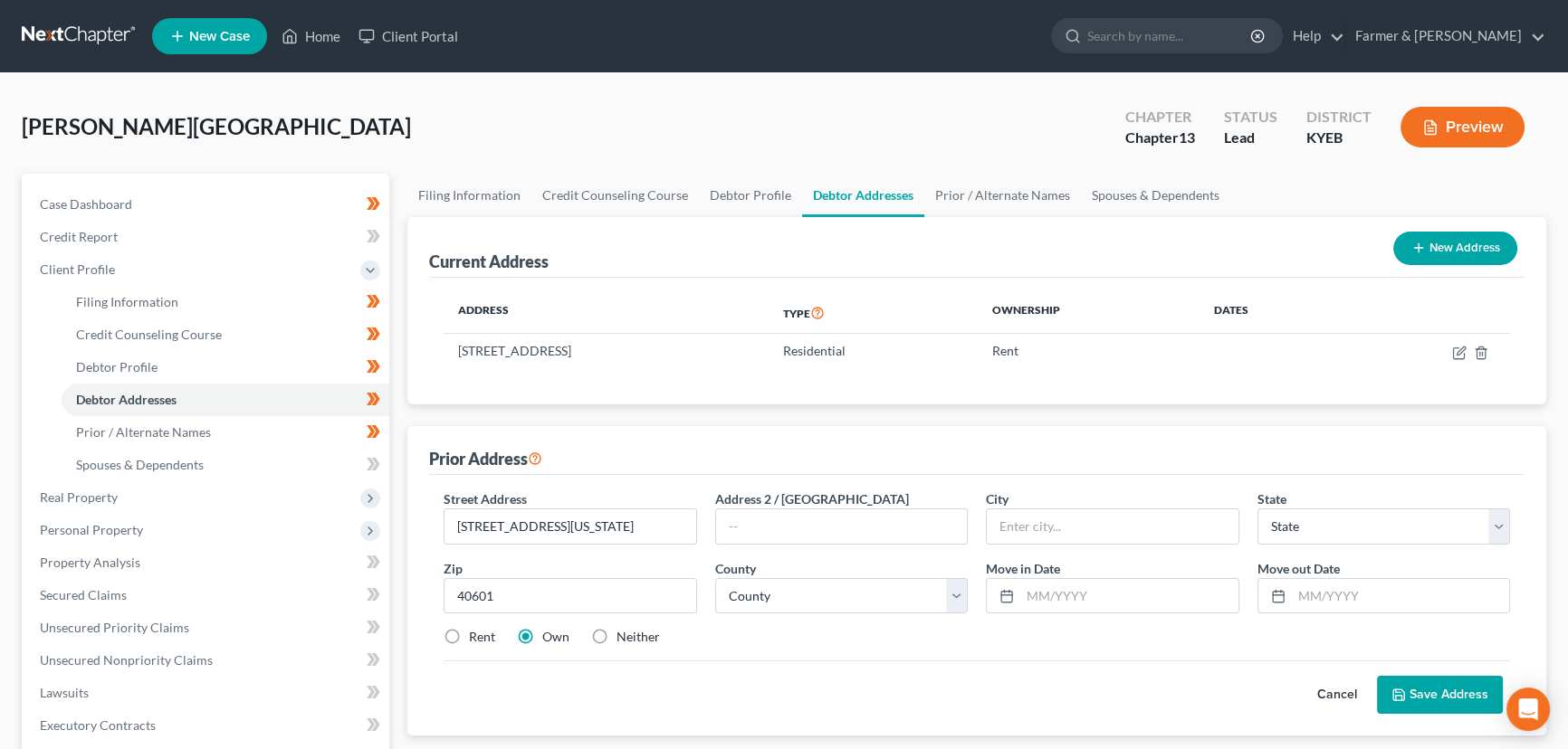
type input "Frankfort"
select select "18"
click at [834, 597] on select "County [GEOGRAPHIC_DATA] [GEOGRAPHIC_DATA] [GEOGRAPHIC_DATA] [GEOGRAPHIC_DATA] …" at bounding box center [841, 595] width 253 height 36
select select "36"
click at [715, 578] on select "County [GEOGRAPHIC_DATA] [GEOGRAPHIC_DATA] [GEOGRAPHIC_DATA] [GEOGRAPHIC_DATA] …" at bounding box center [841, 595] width 253 height 36
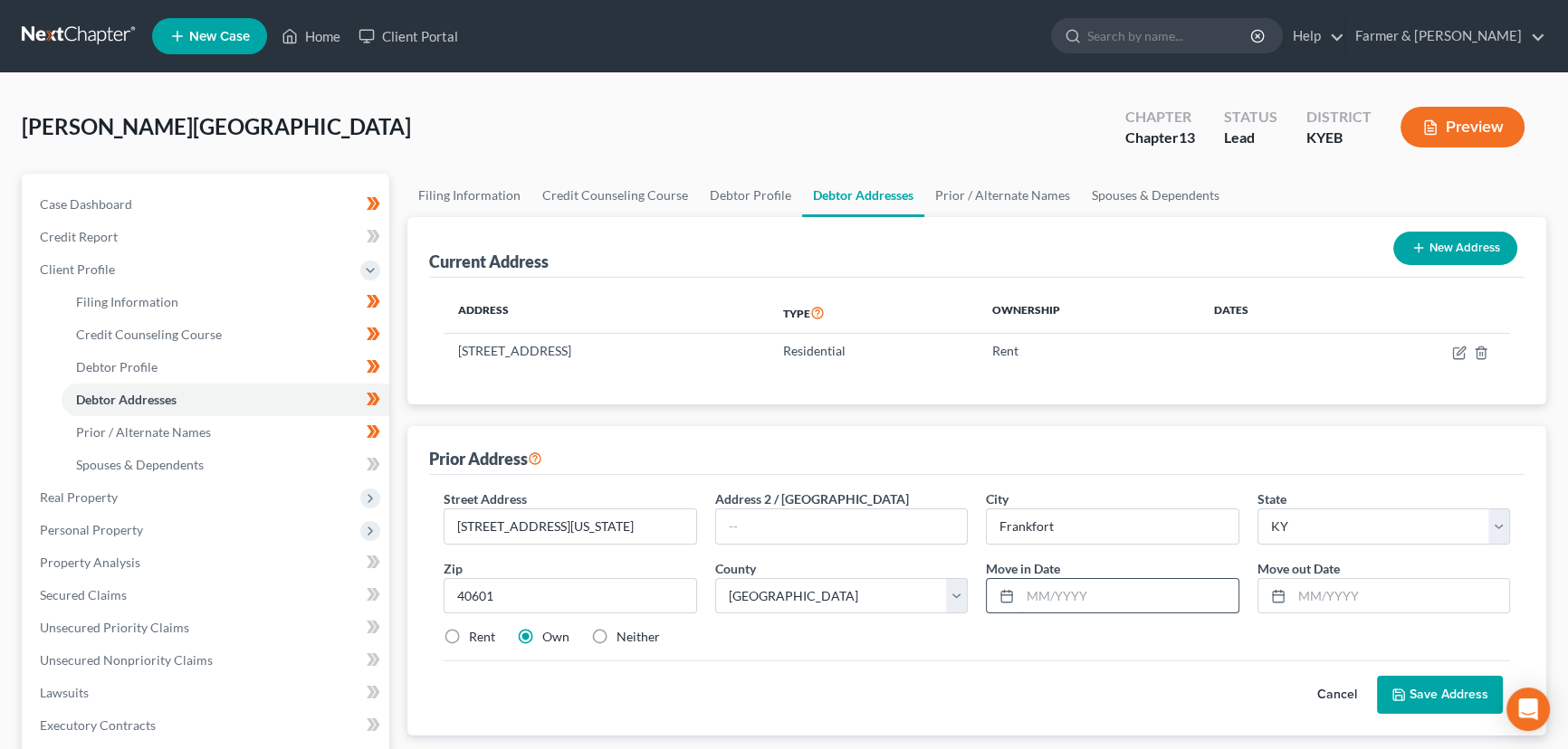
click at [1060, 588] on input "text" at bounding box center [1129, 595] width 218 height 34
type input "[DATE]"
click at [1358, 592] on input "text" at bounding box center [1400, 595] width 218 height 34
type input "[DATE]"
click at [1410, 454] on div "Prior Address" at bounding box center [977, 451] width 1096 height 49
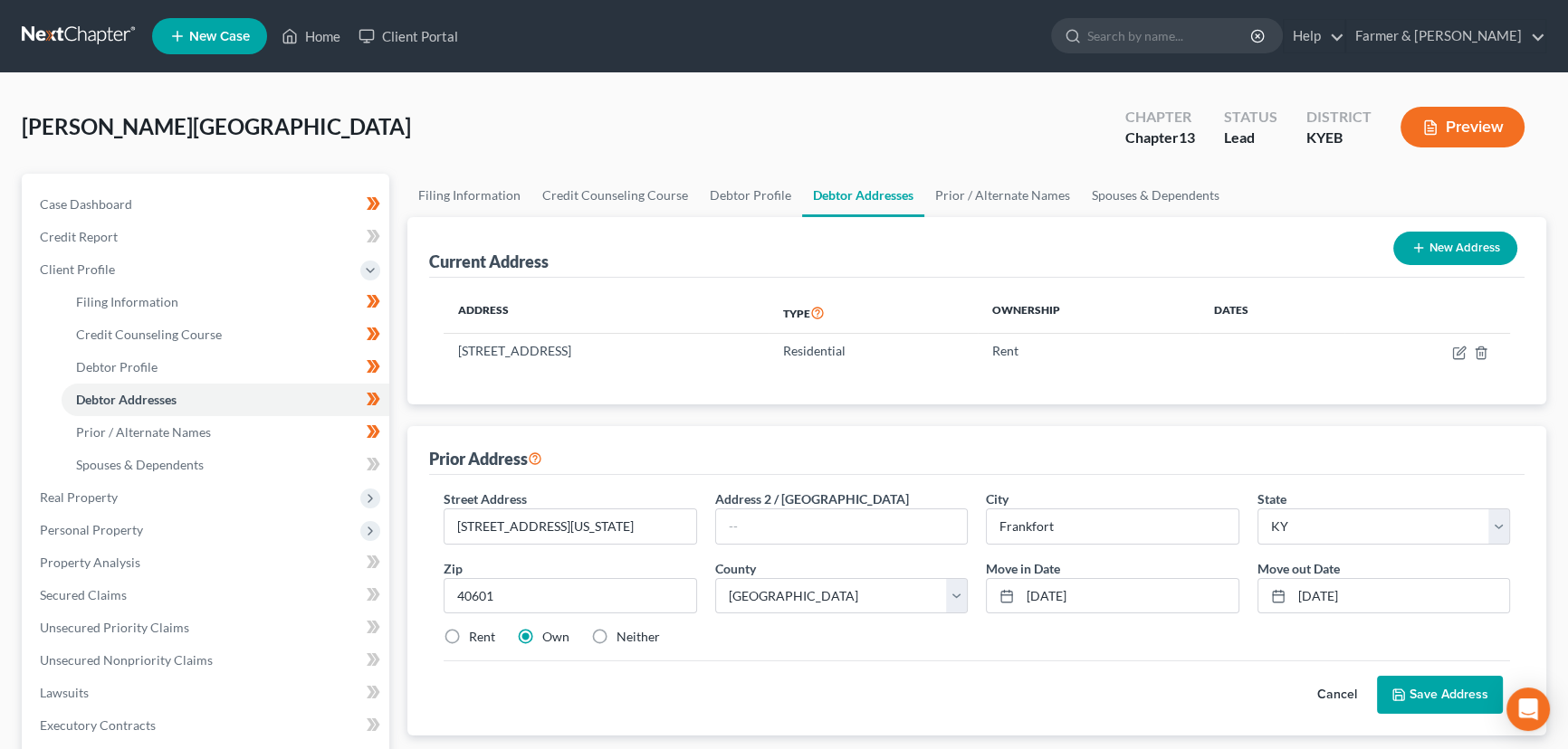
click at [616, 634] on label "Neither" at bounding box center [638, 637] width 43 height 19
click at [624, 634] on input "Neither" at bounding box center [630, 634] width 12 height 12
radio input "true"
click at [1468, 697] on button "Save Address" at bounding box center [1439, 694] width 126 height 38
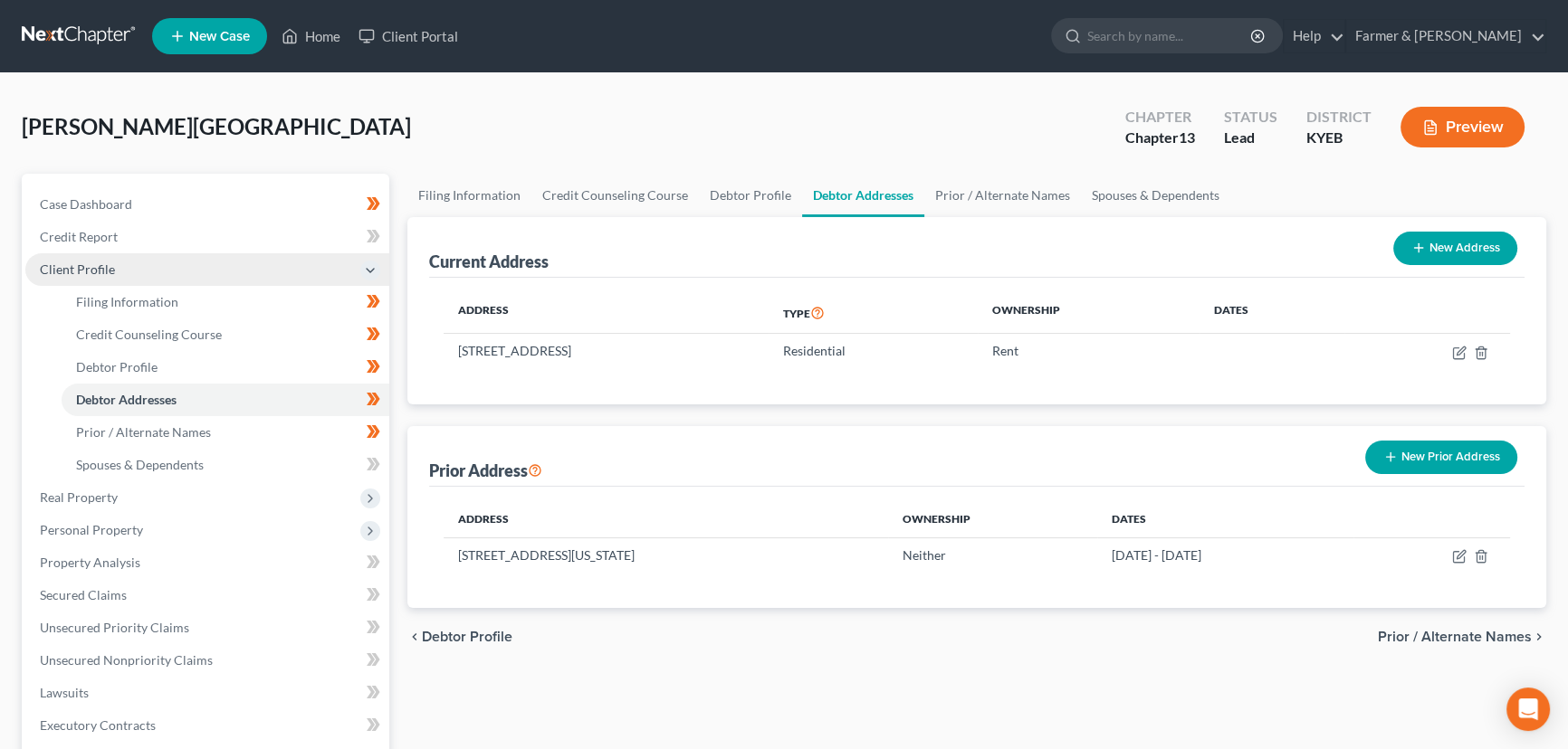
click at [125, 271] on span "Client Profile" at bounding box center [207, 269] width 364 height 32
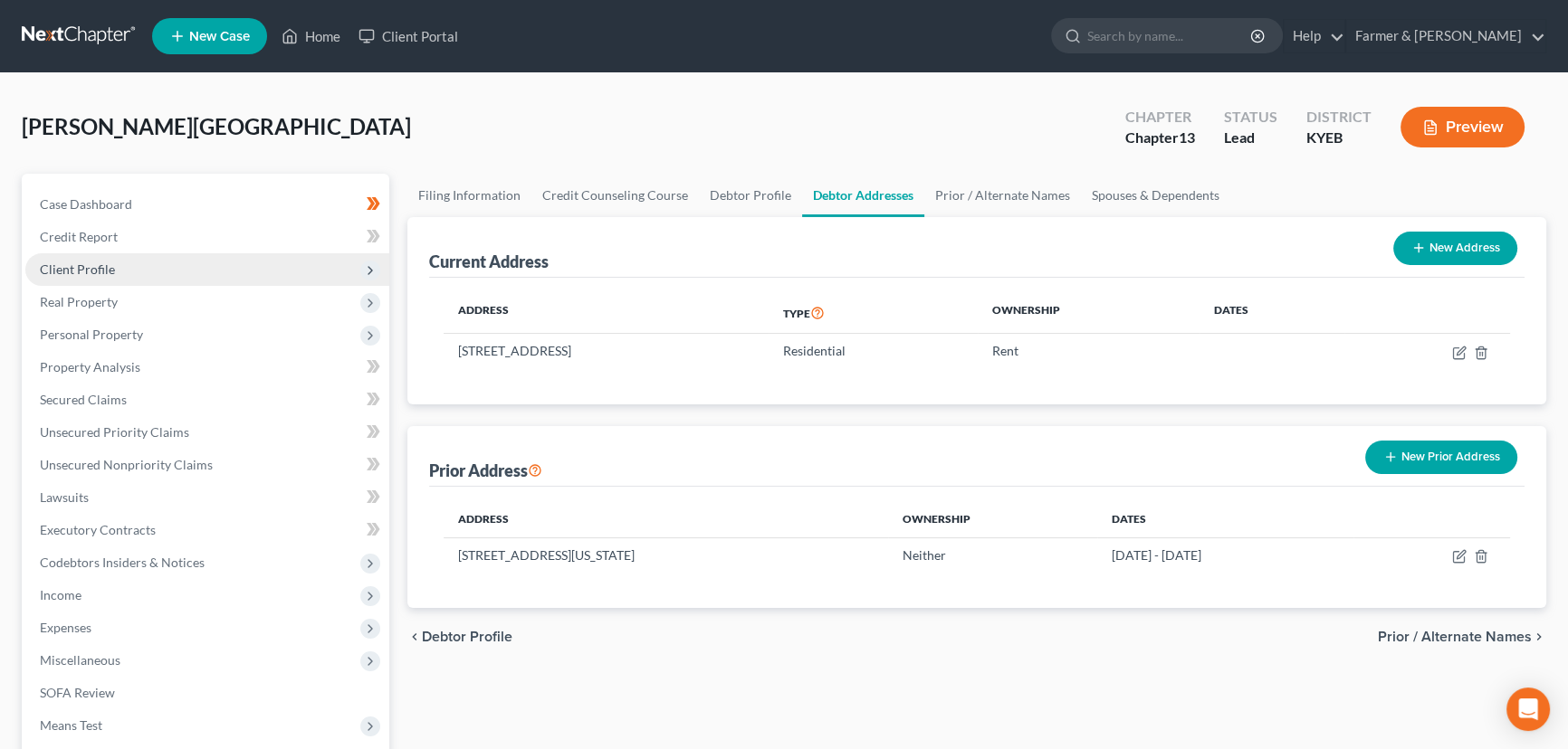
click at [125, 271] on span "Client Profile" at bounding box center [207, 269] width 364 height 32
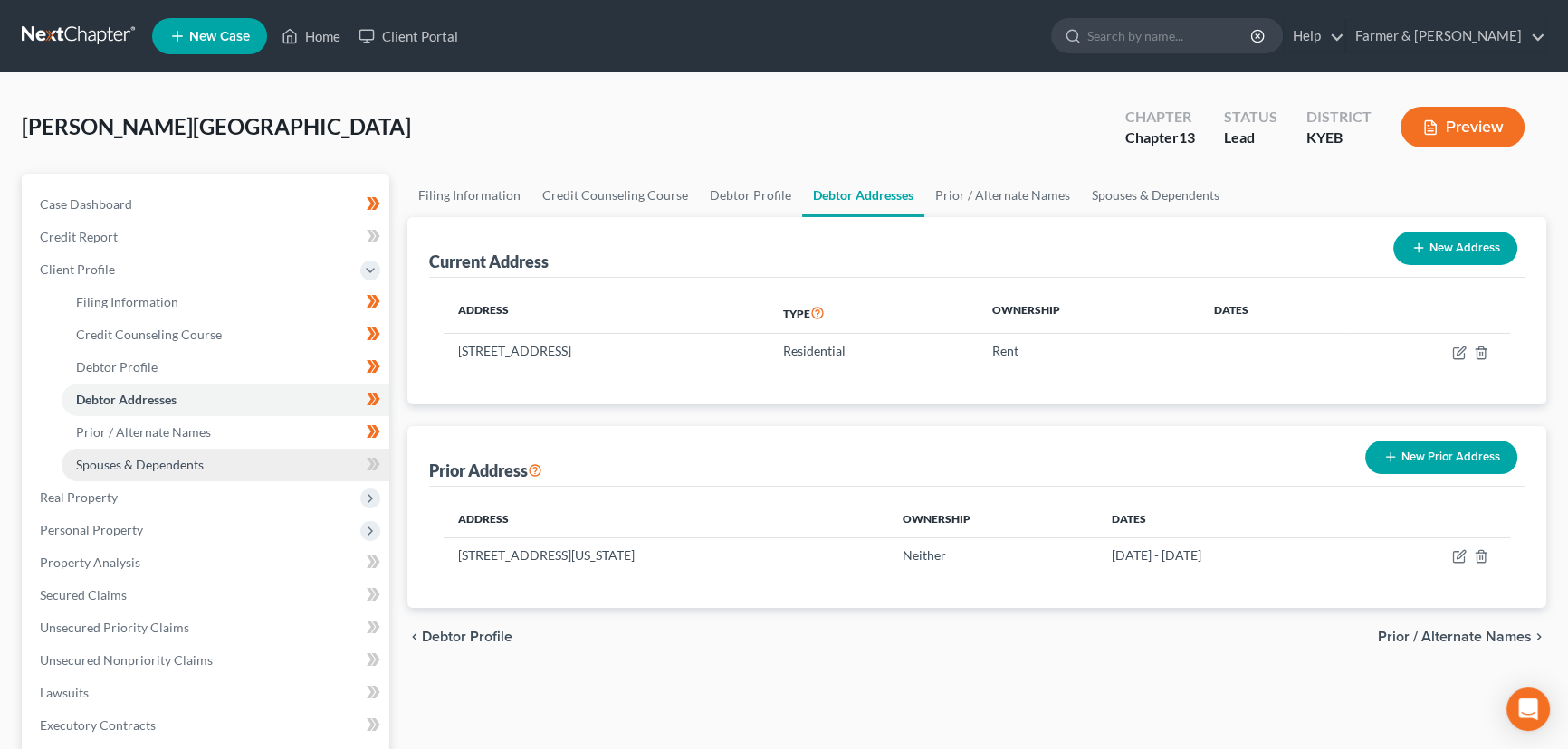
click at [124, 465] on span "Spouses & Dependents" at bounding box center [140, 464] width 127 height 16
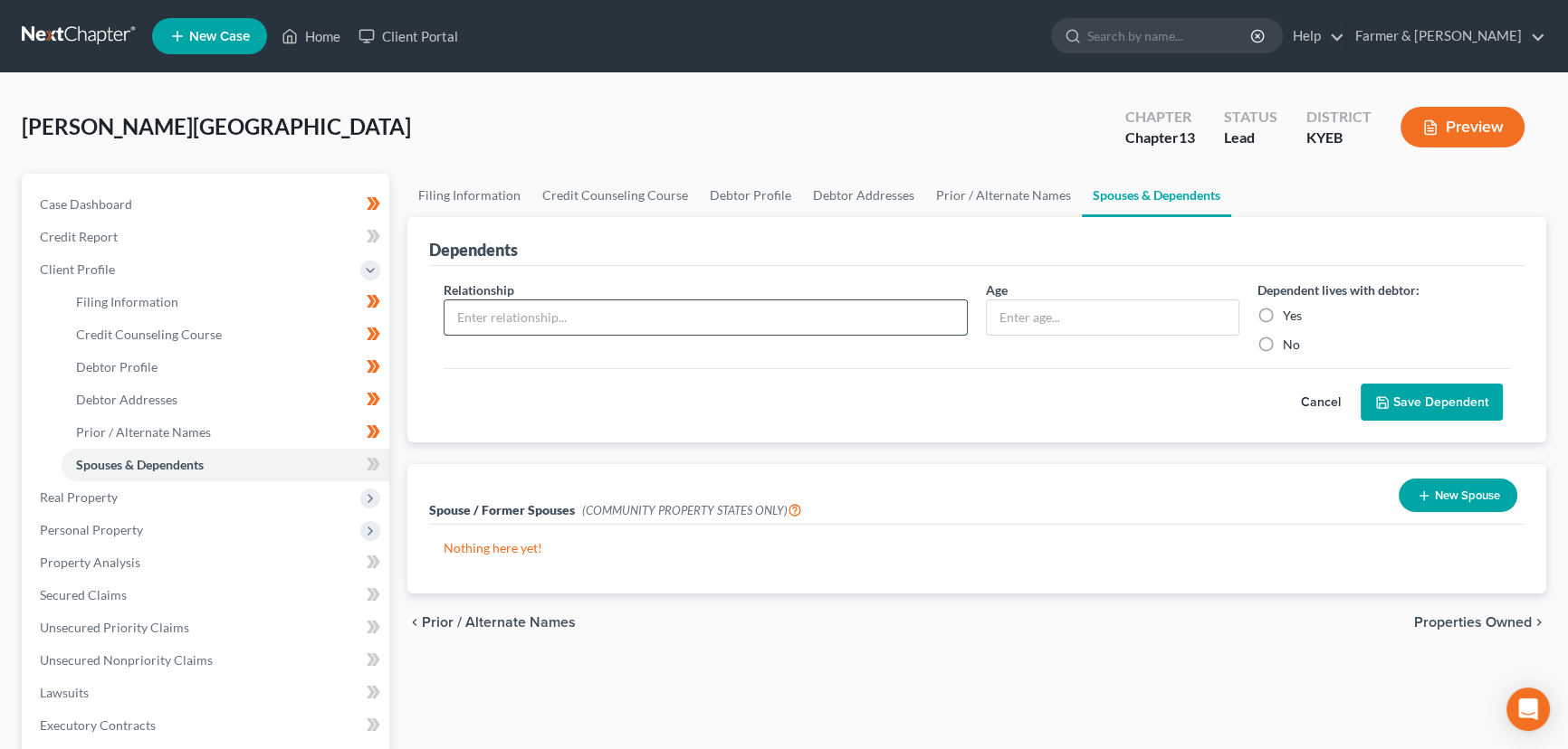
click at [506, 331] on input "text" at bounding box center [705, 317] width 522 height 34
type input "Daughter"
click at [995, 309] on input "text" at bounding box center [1112, 317] width 251 height 34
type input "18"
click at [1382, 392] on button "Save Dependent" at bounding box center [1431, 402] width 142 height 38
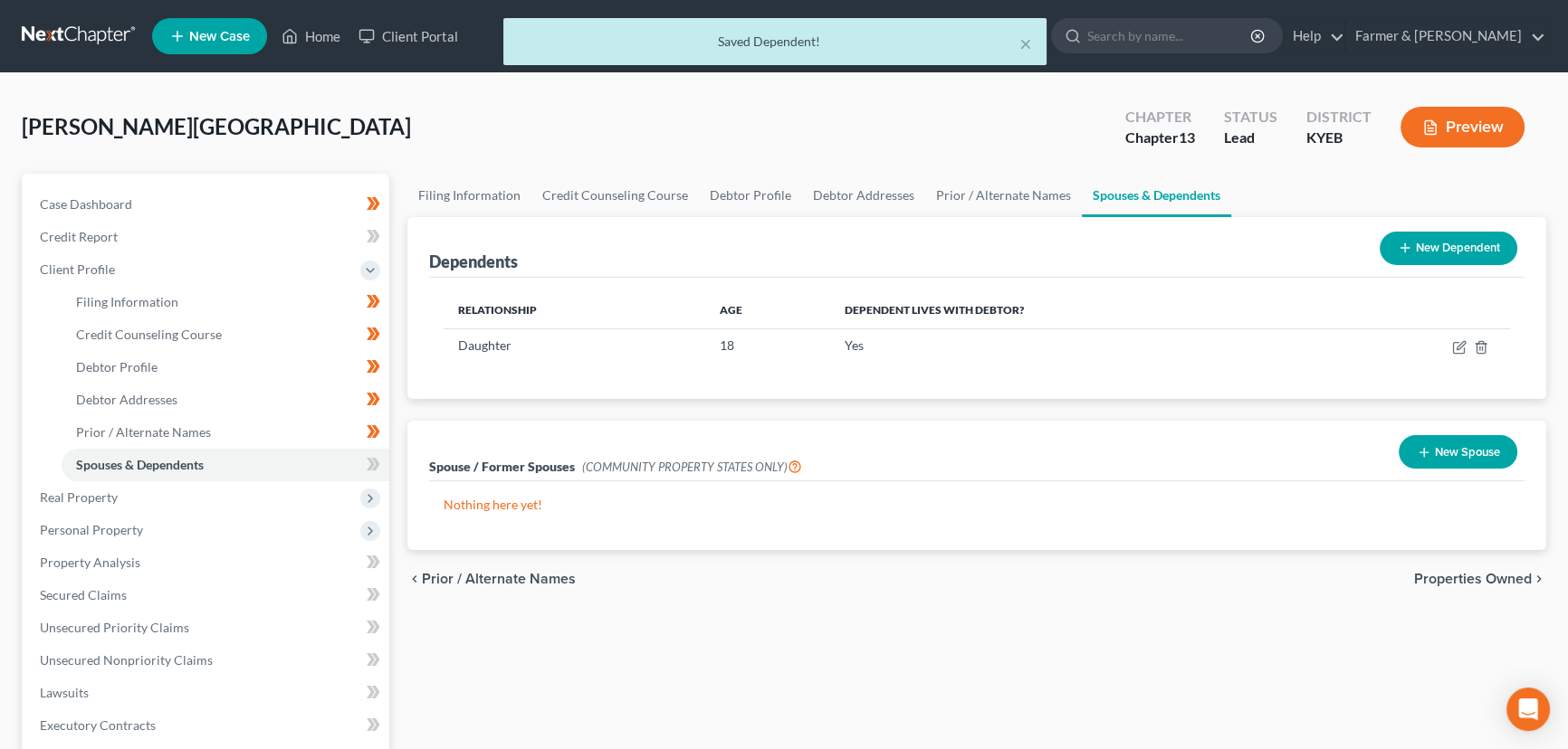
click at [1457, 259] on button "New Dependent" at bounding box center [1448, 248] width 138 height 33
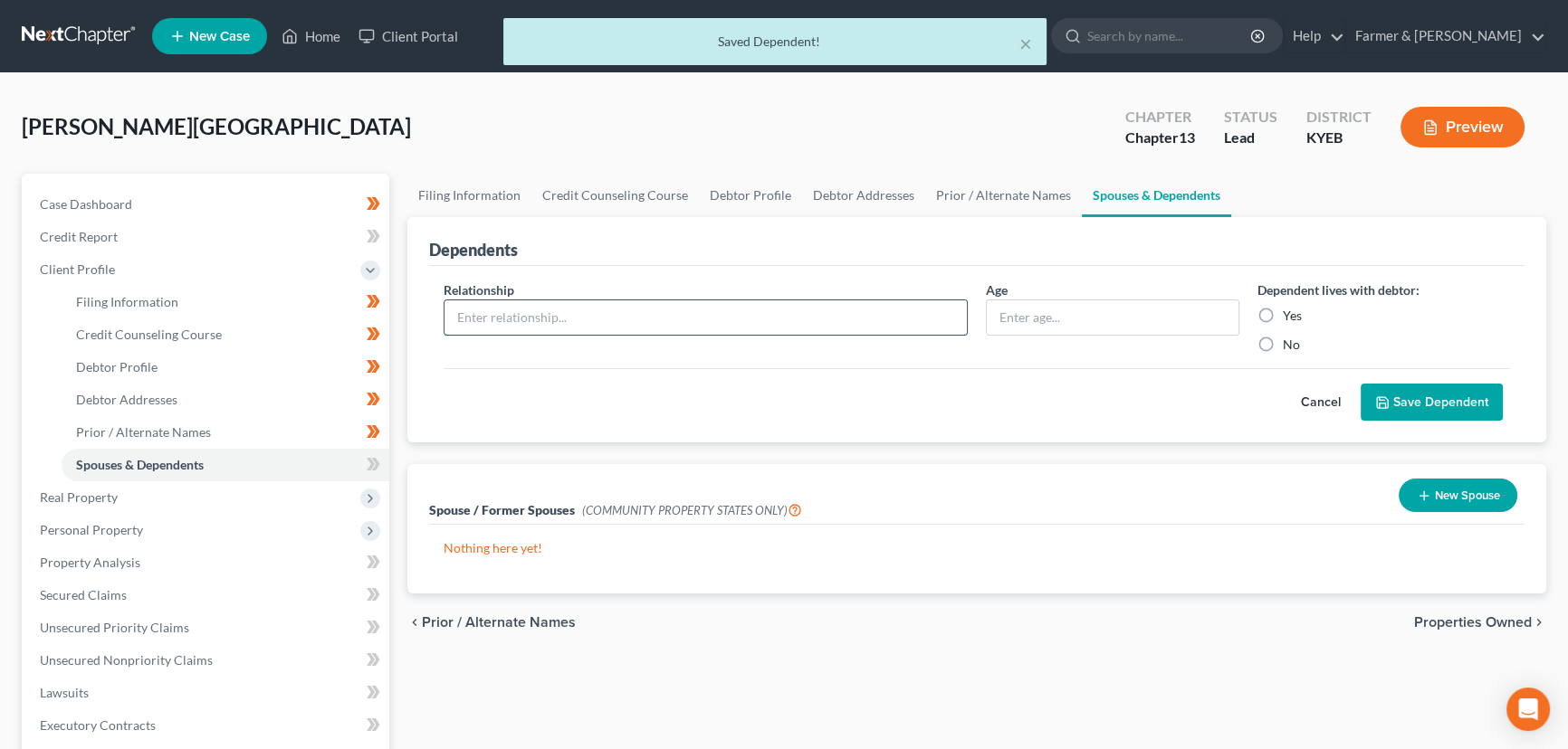
click at [650, 331] on input "text" at bounding box center [705, 317] width 522 height 34
type input "Son"
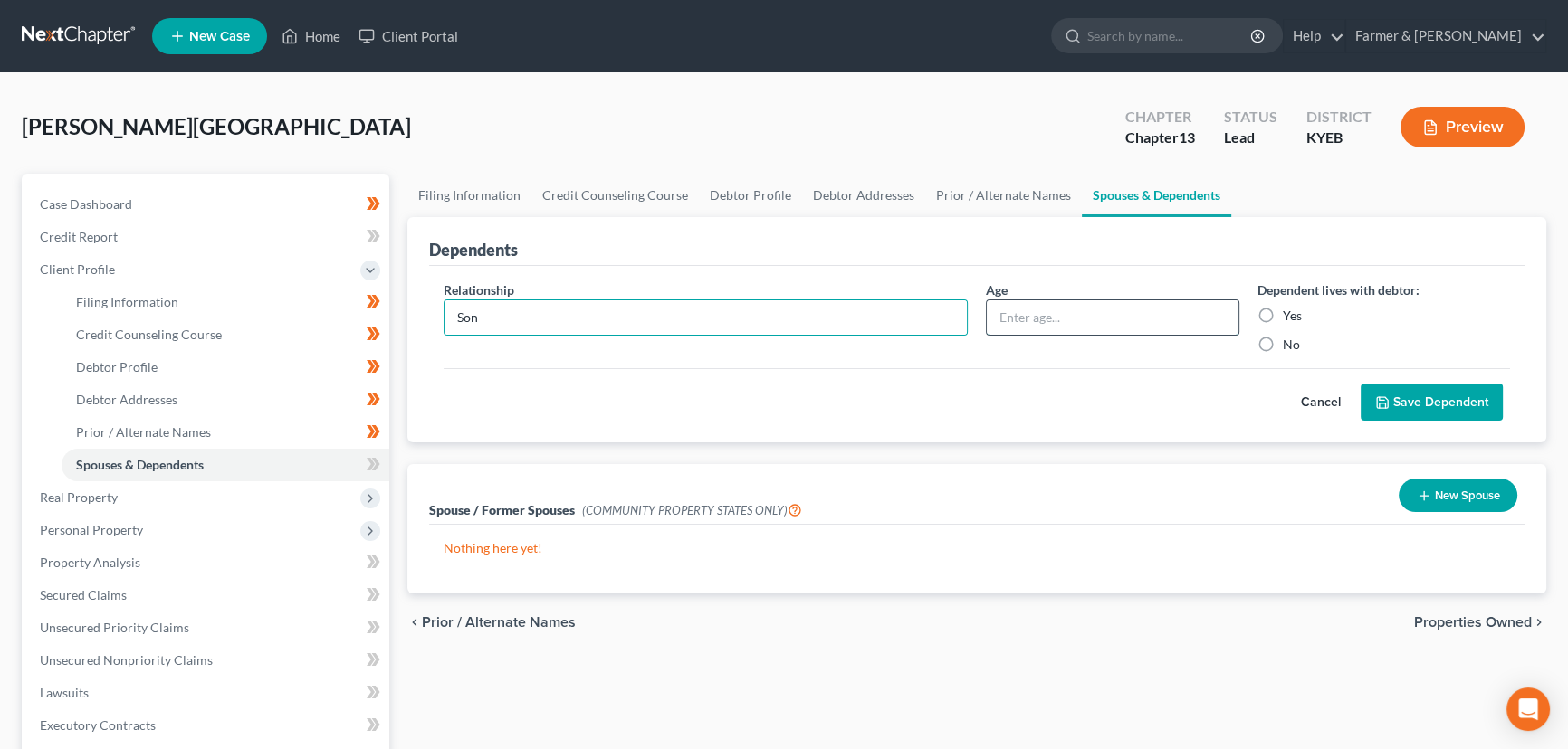
click at [1048, 318] on input "text" at bounding box center [1112, 317] width 251 height 34
type input "15"
click at [1403, 395] on button "Save Dependent" at bounding box center [1431, 402] width 142 height 38
click at [1418, 407] on button "Save Dependent" at bounding box center [1431, 402] width 142 height 38
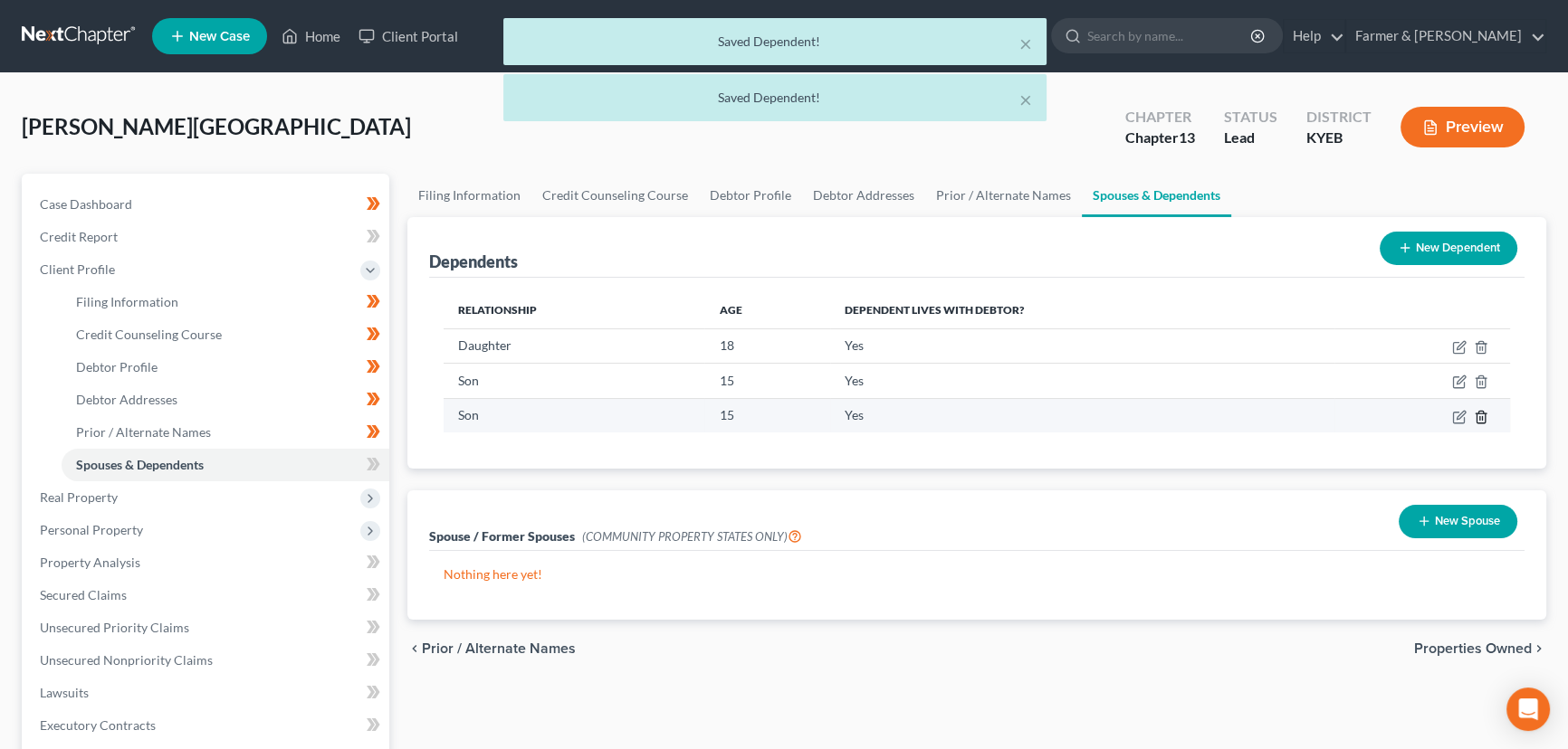
click at [1480, 417] on icon "button" at bounding box center [1480, 417] width 15 height 15
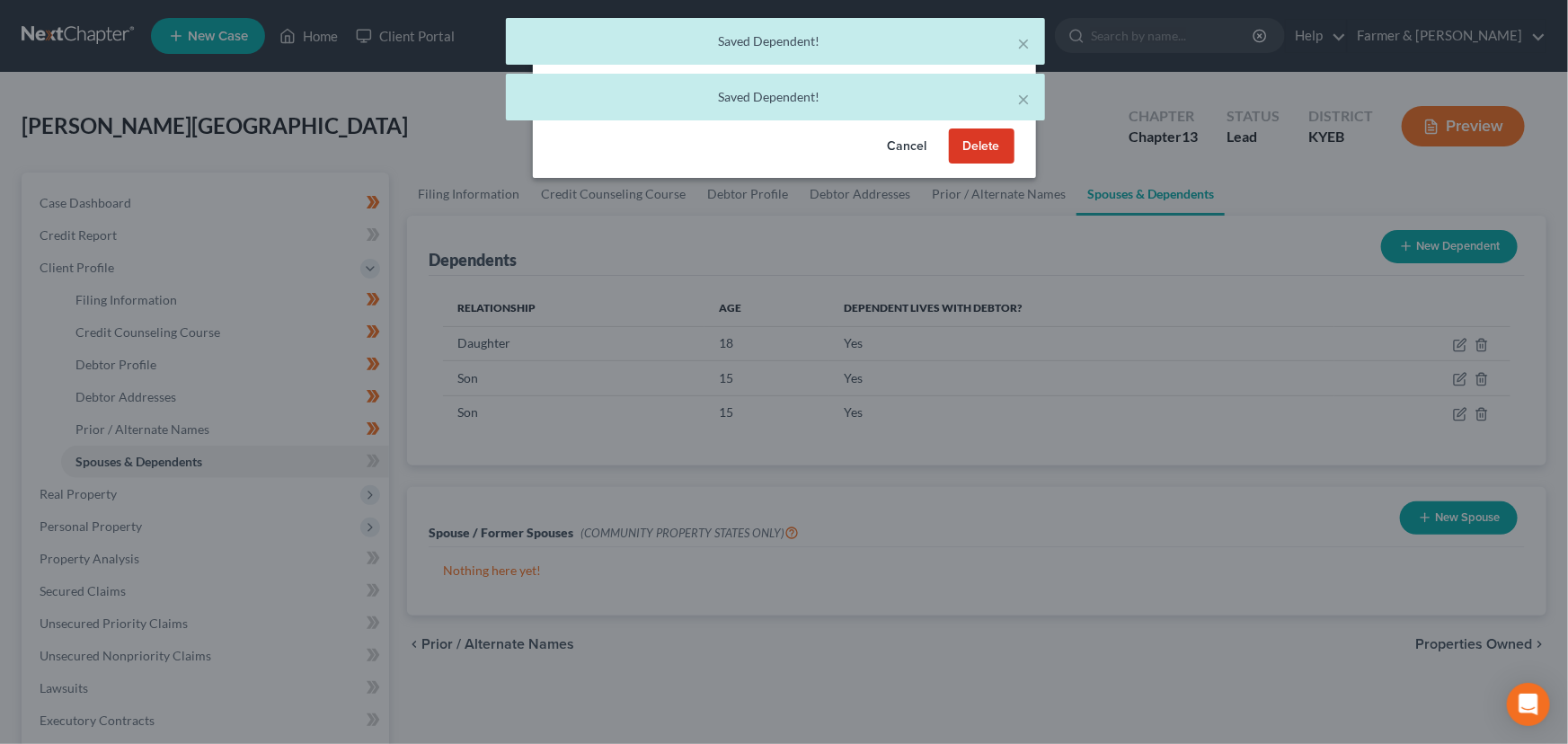
click at [986, 150] on button "Delete" at bounding box center [982, 146] width 66 height 36
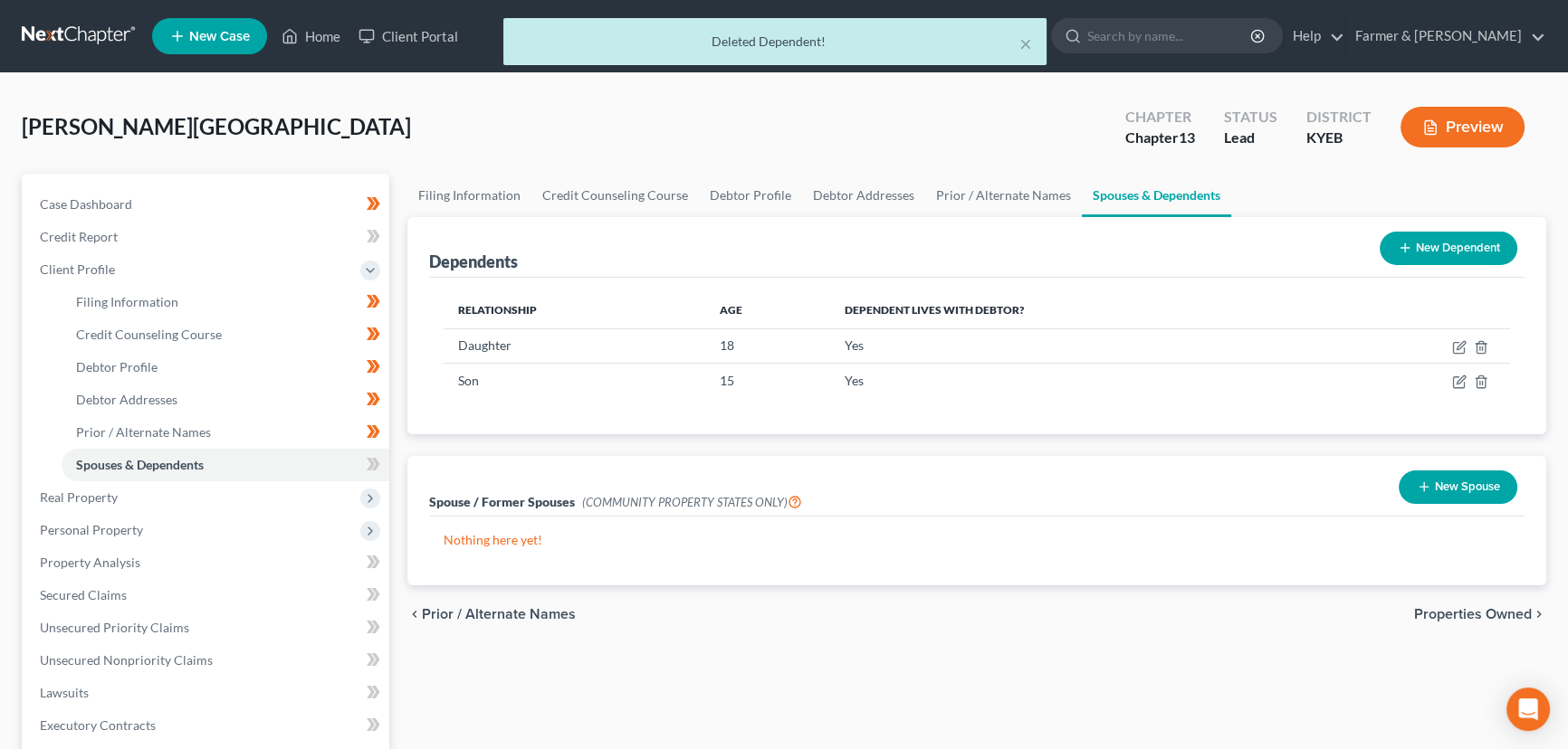
click at [1431, 244] on button "New Dependent" at bounding box center [1448, 248] width 138 height 33
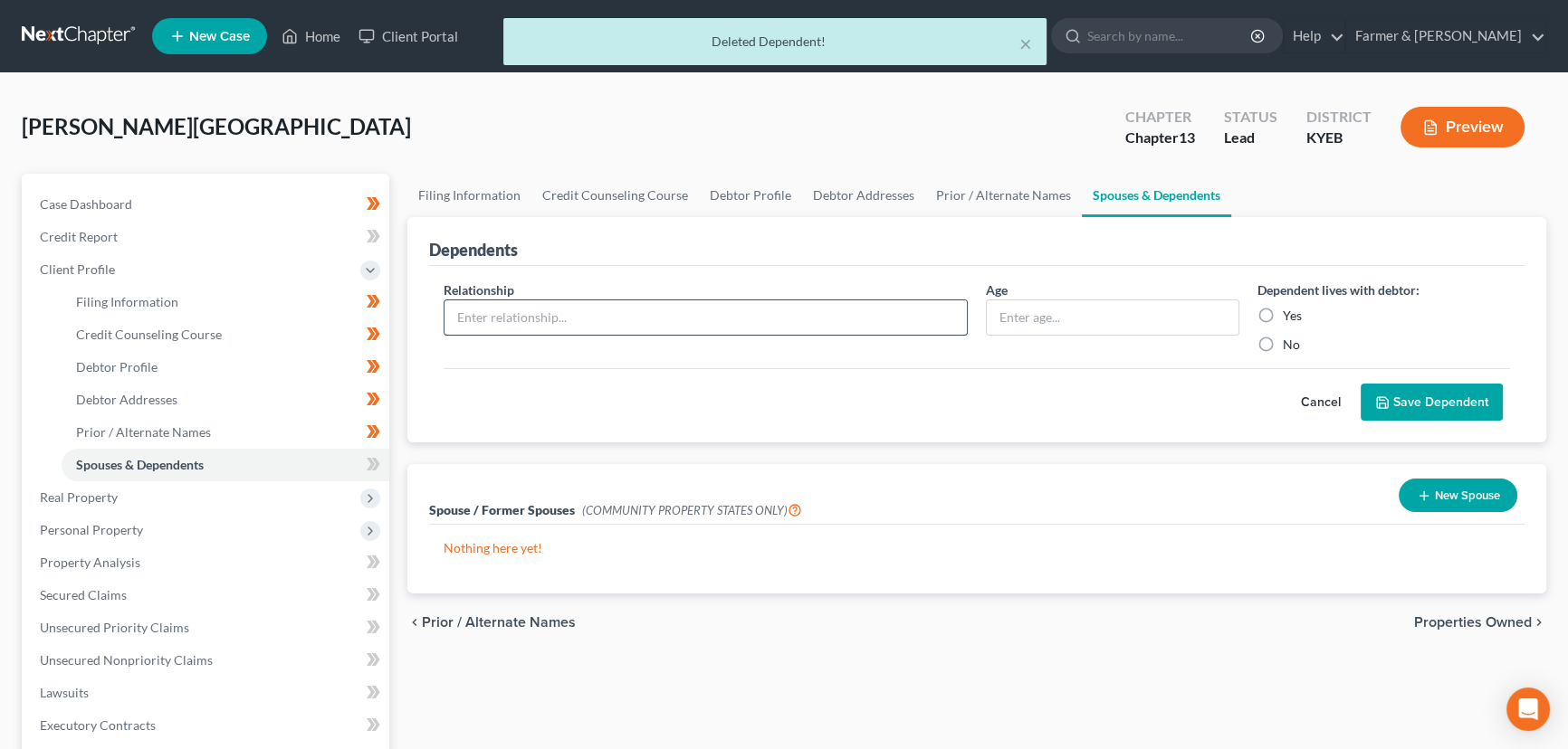
click at [562, 329] on input "text" at bounding box center [705, 317] width 522 height 34
type input "Daughter"
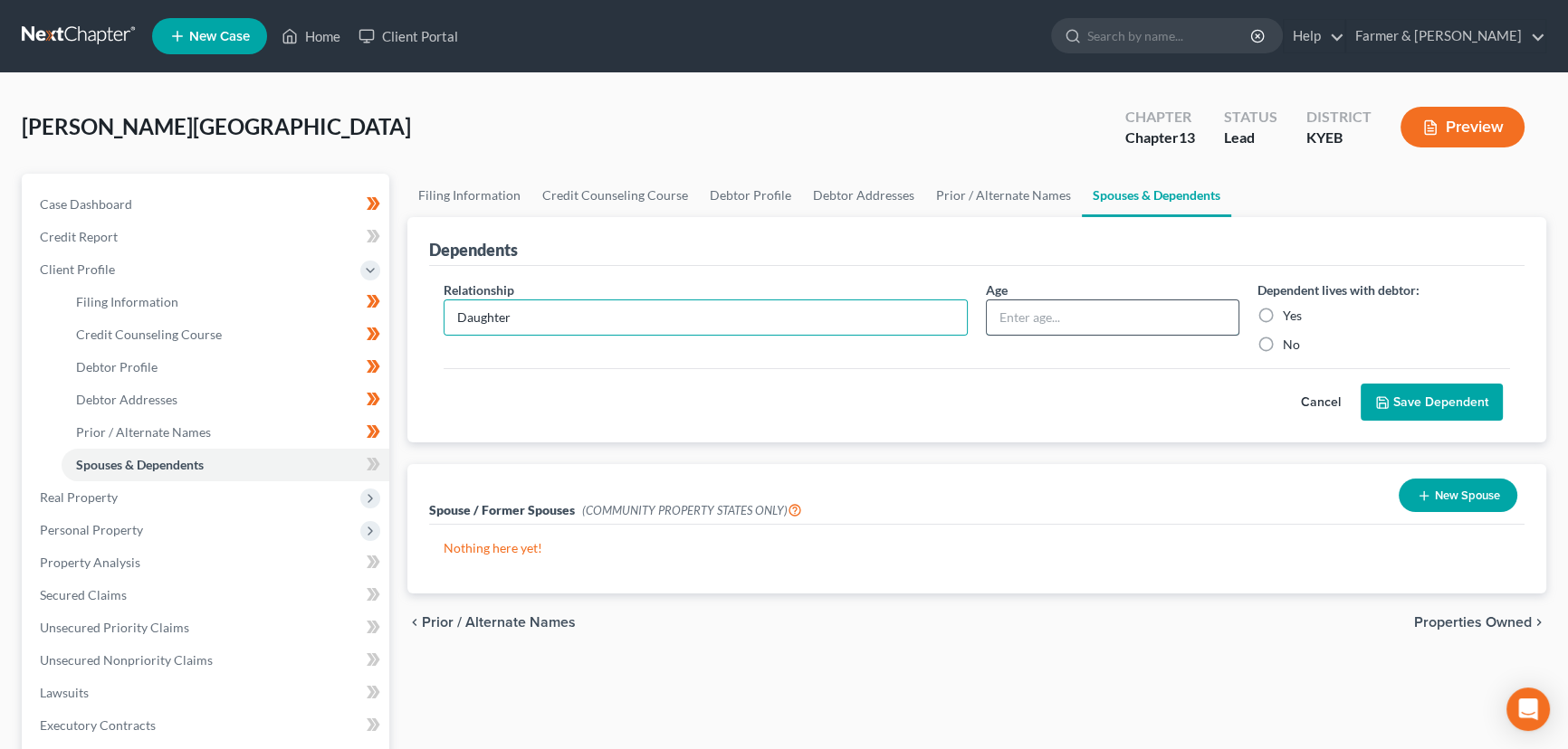
click at [1054, 319] on input "text" at bounding box center [1112, 317] width 251 height 34
type input "9"
click at [1380, 397] on polyline "submit" at bounding box center [1381, 398] width 5 height 3
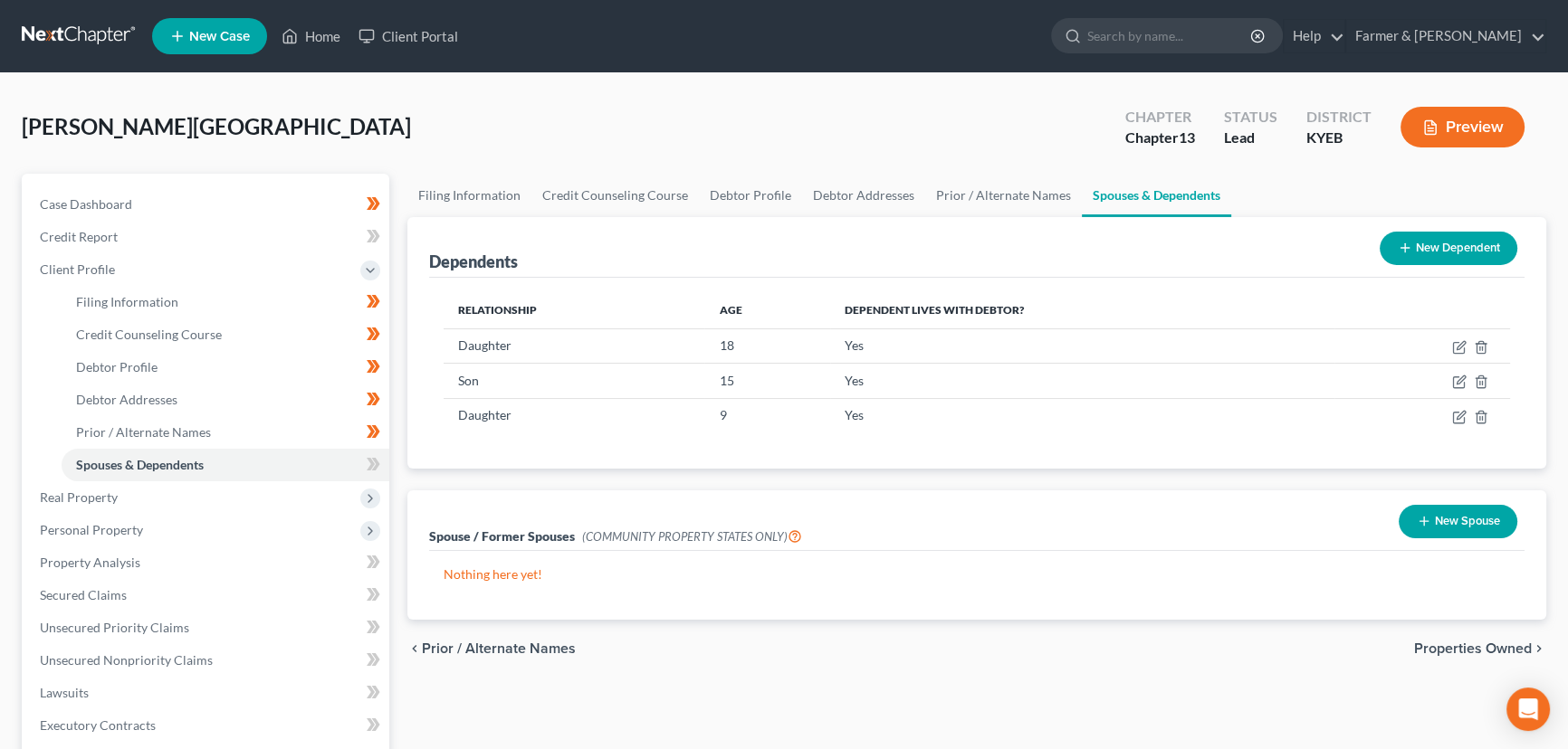
click at [1440, 244] on button "New Dependent" at bounding box center [1448, 248] width 138 height 33
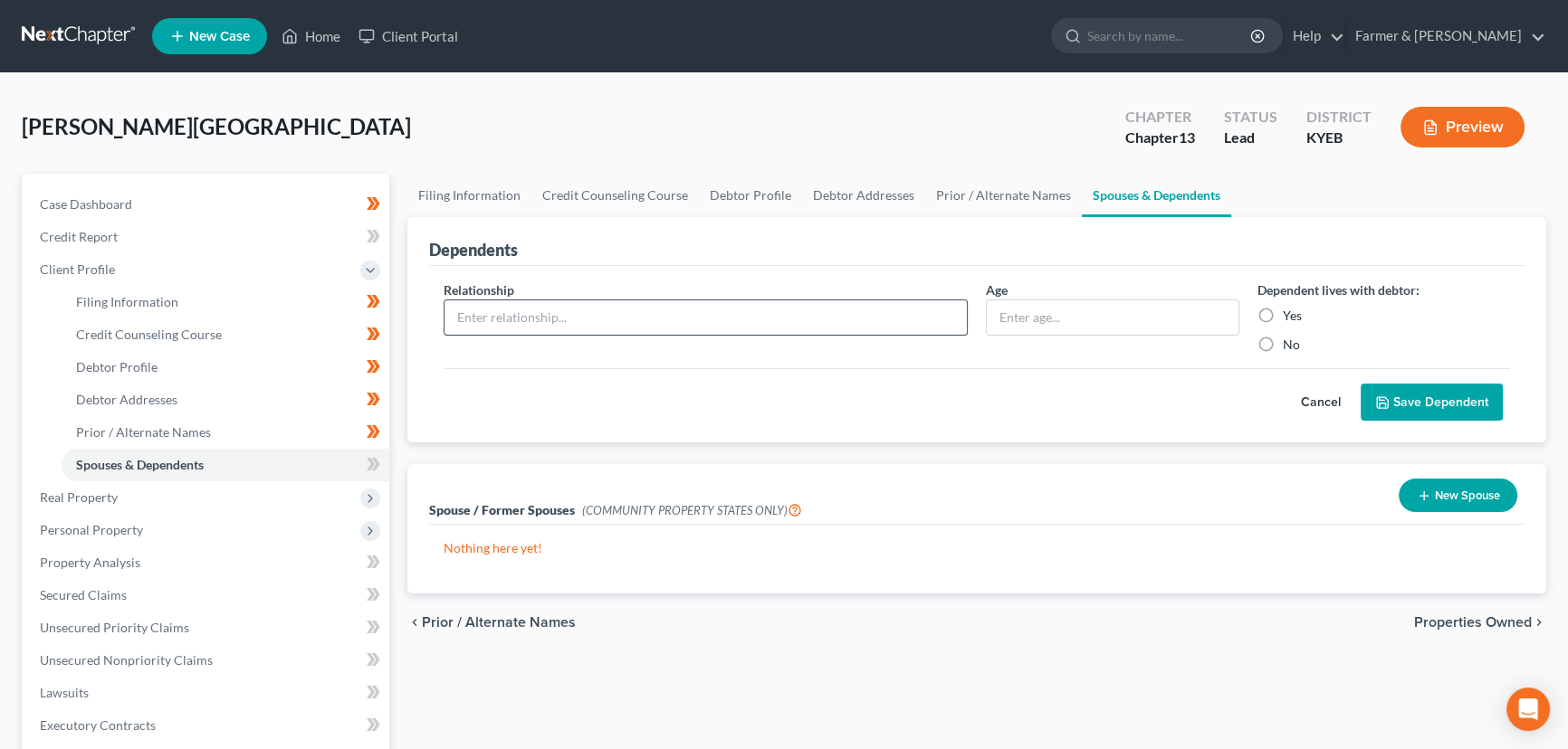
click at [477, 314] on input "text" at bounding box center [705, 317] width 522 height 34
type input "[PERSON_NAME]"
click at [1016, 311] on input "text" at bounding box center [1112, 317] width 251 height 34
type input "16"
click at [1388, 407] on button "Save Dependent" at bounding box center [1431, 402] width 142 height 38
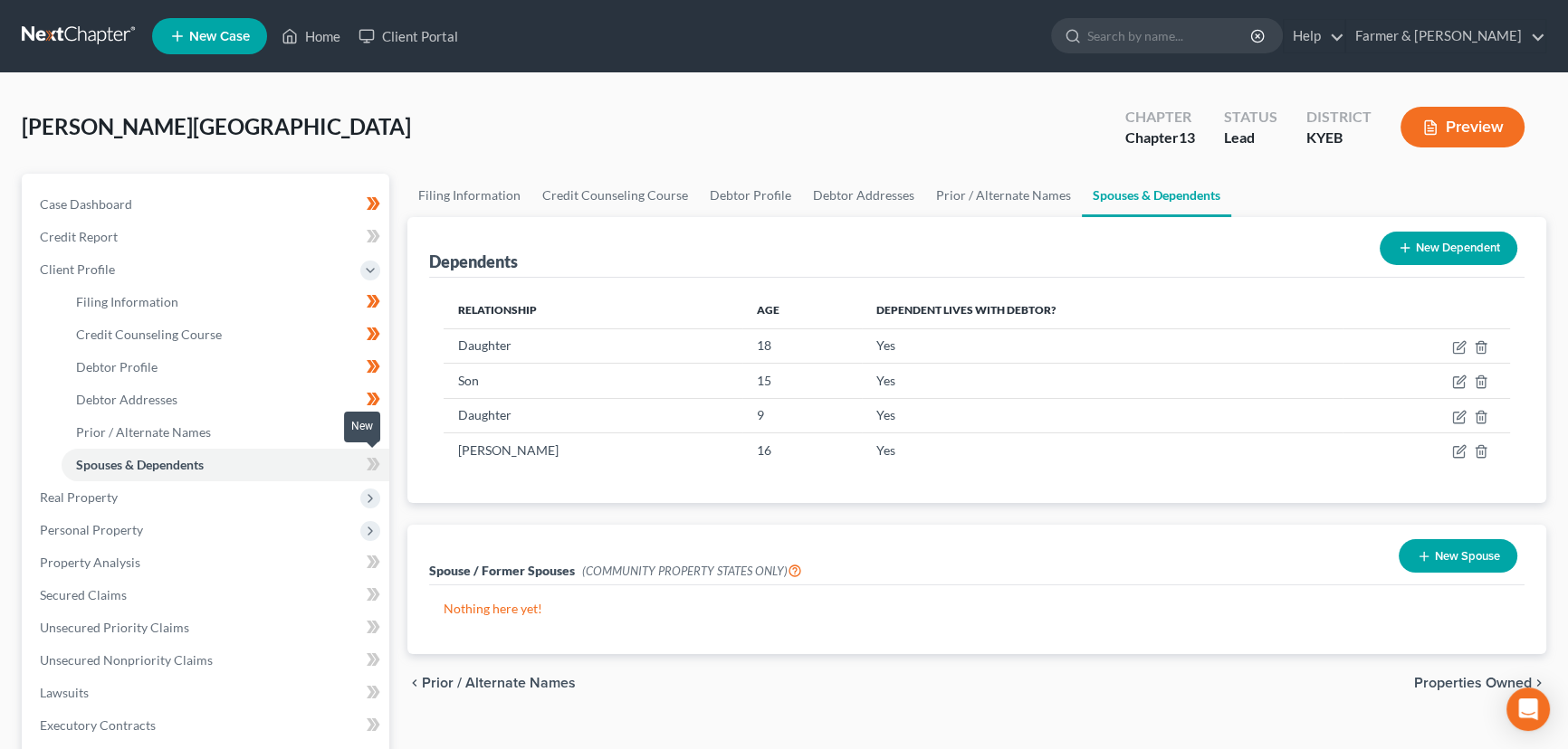
click at [388, 466] on span at bounding box center [374, 467] width 31 height 27
click at [401, 463] on div "Dependents New Dependent Relationship Age Dependent lives with debtor? Daughter…" at bounding box center [976, 360] width 1157 height 286
click at [132, 276] on span "Client Profile" at bounding box center [207, 269] width 364 height 32
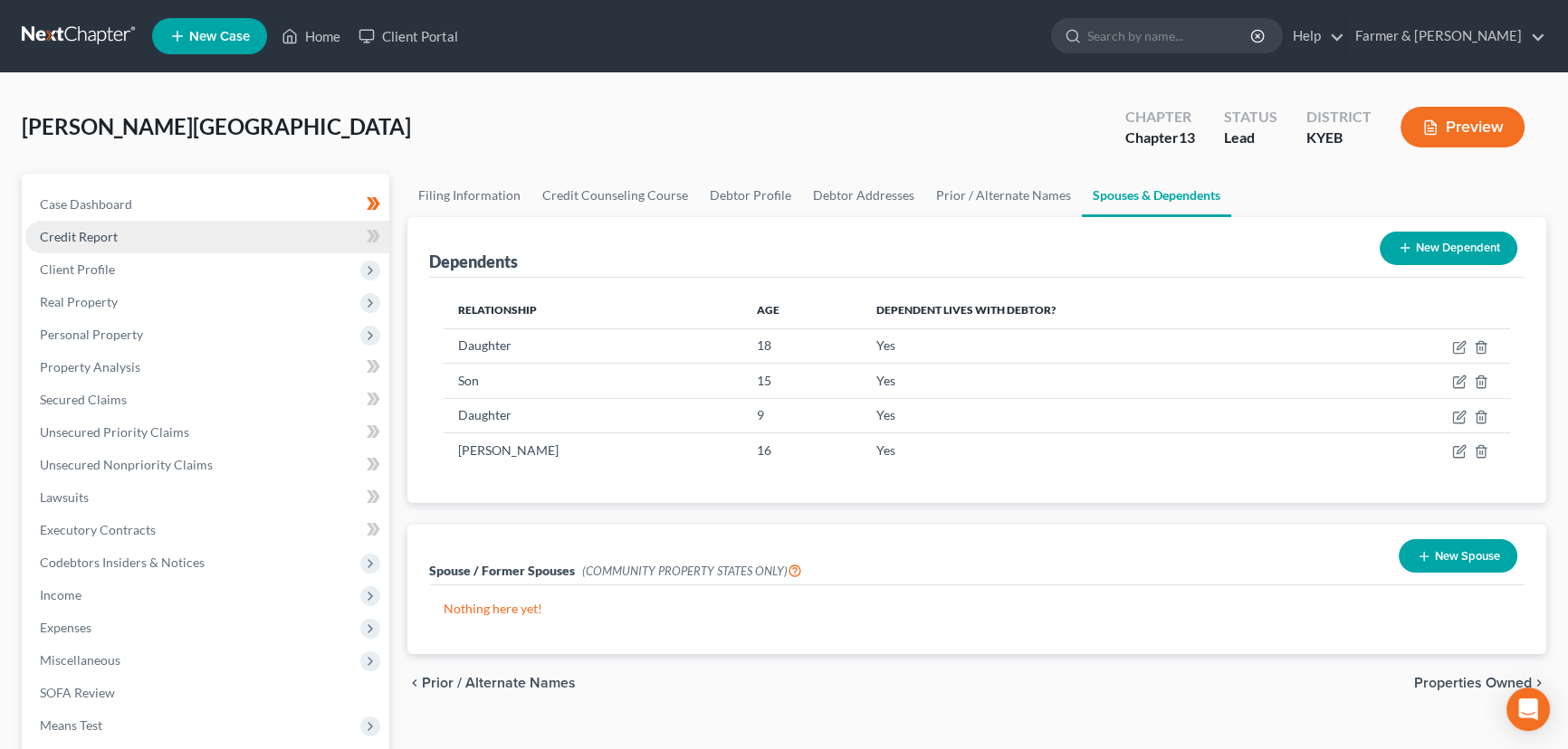
click at [139, 232] on link "Credit Report" at bounding box center [207, 237] width 364 height 32
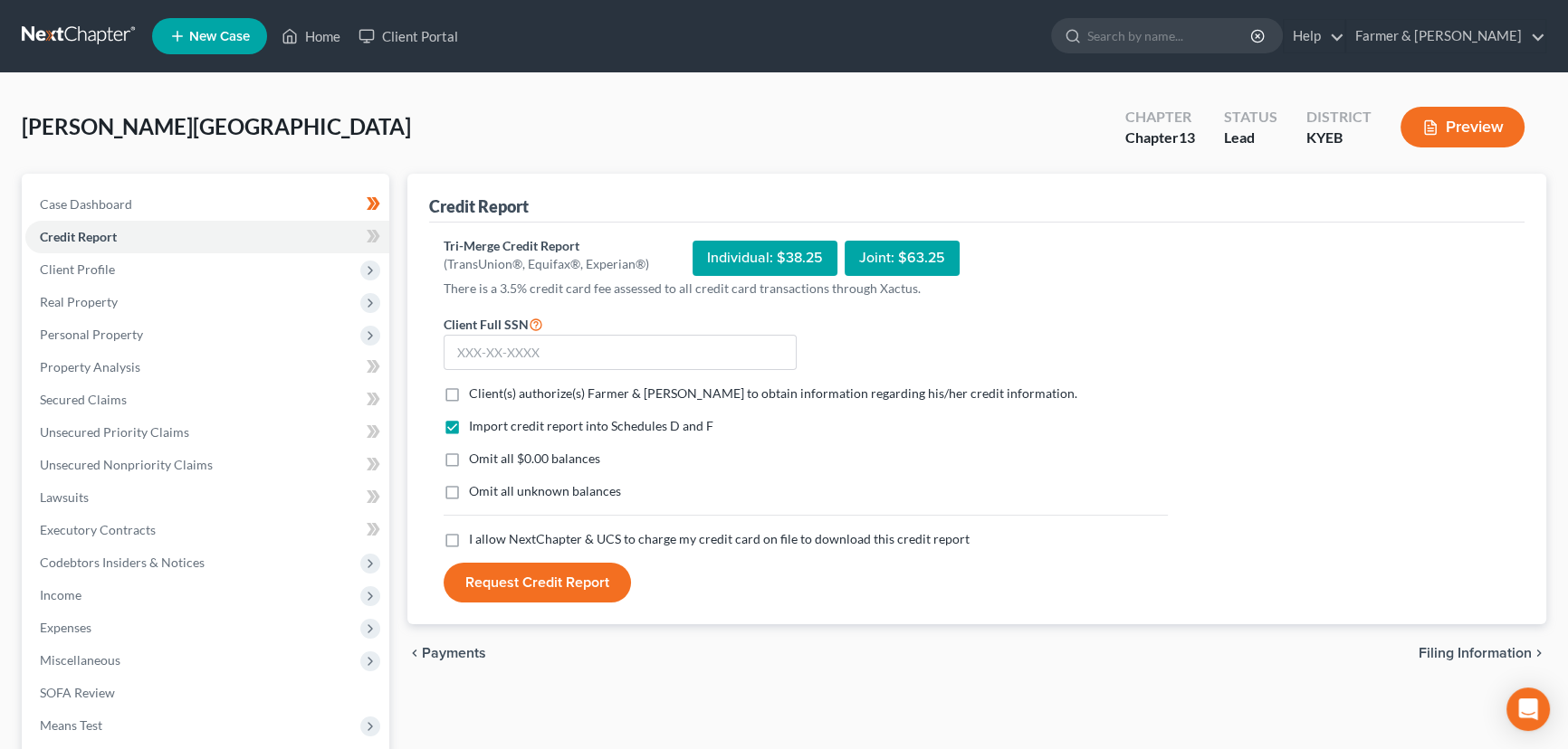
drag, startPoint x: 462, startPoint y: 395, endPoint x: 461, endPoint y: 424, distance: 29.0
click at [469, 395] on label "Client(s) authorize(s) Farmer & [PERSON_NAME] to obtain information regarding h…" at bounding box center [773, 393] width 608 height 19
click at [476, 395] on input "Client(s) authorize(s) Farmer & [PERSON_NAME] to obtain information regarding h…" at bounding box center [482, 390] width 12 height 12
checkbox input "true"
click at [469, 450] on label "Omit all $0.00 balances" at bounding box center [534, 459] width 131 height 19
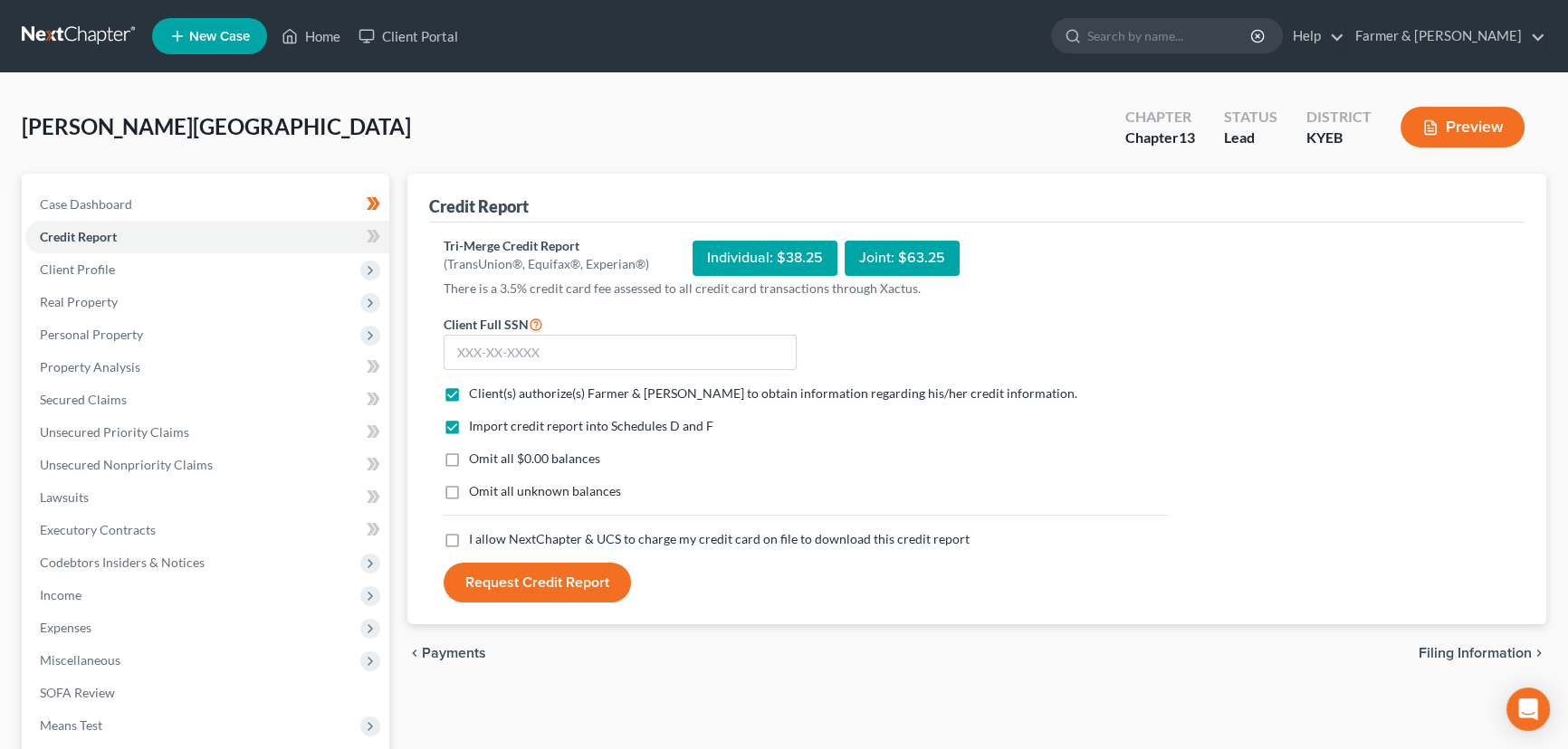
click at [476, 450] on input "Omit all $0.00 balances" at bounding box center [482, 456] width 12 height 12
checkbox input "true"
click at [469, 532] on label "I allow NextChapter & UCS to charge my credit card on file to download this cre…" at bounding box center [719, 539] width 501 height 19
click at [476, 532] on input "I allow NextChapter & UCS to charge my credit card on file to download this cre…" at bounding box center [482, 536] width 12 height 12
checkbox input "true"
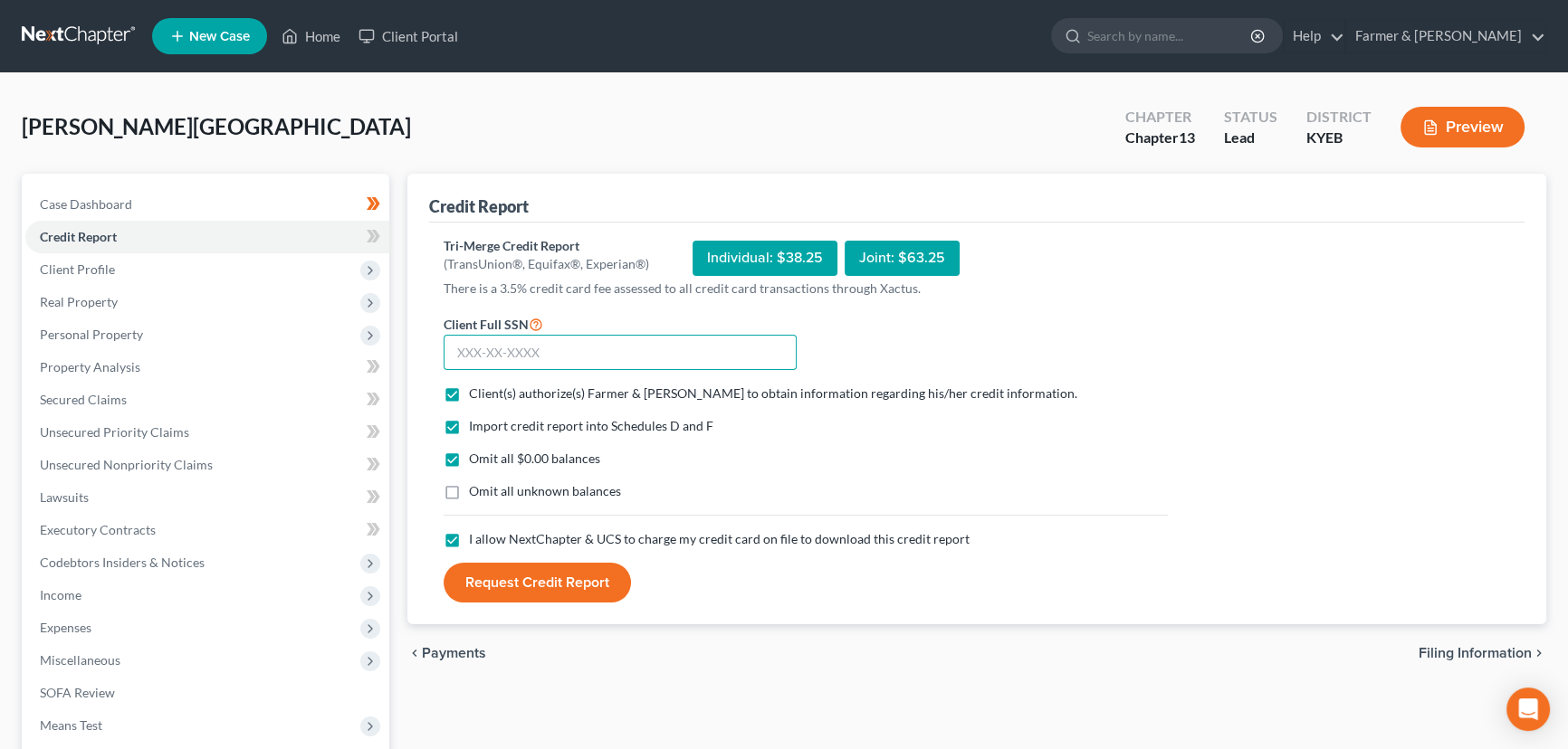
click at [497, 366] on input "text" at bounding box center [619, 352] width 353 height 36
type input "406-39-3881"
click at [456, 150] on div "[PERSON_NAME] Upgraded Chapter Chapter 13 Status Lead District KYEB Preview" at bounding box center [784, 134] width 1524 height 79
click at [515, 595] on button "Request Credit Report" at bounding box center [537, 583] width 188 height 40
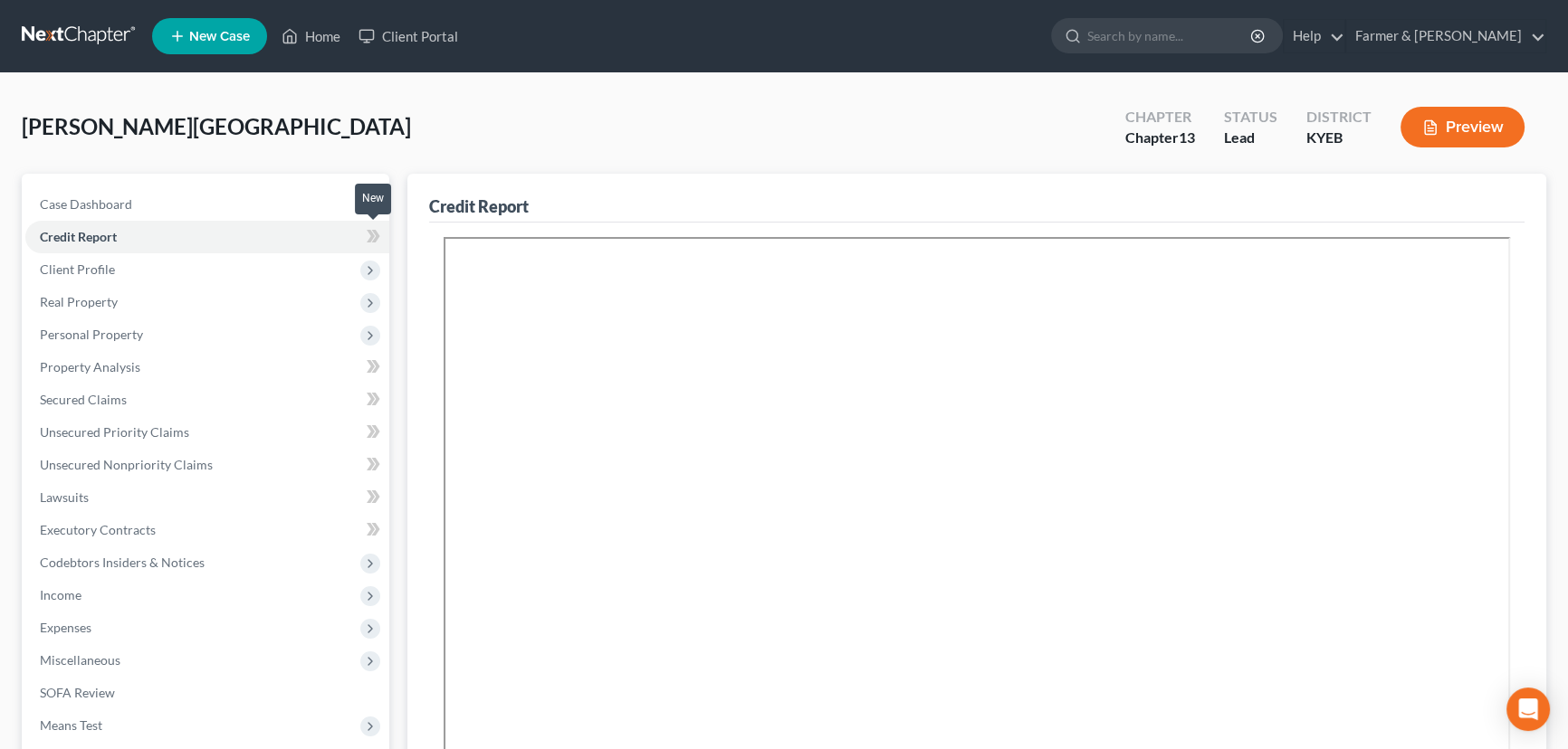
click at [370, 238] on icon at bounding box center [371, 236] width 8 height 13
click at [400, 134] on div "[PERSON_NAME] Upgraded Chapter Chapter 13 Status Lead District KYEB Preview" at bounding box center [784, 134] width 1524 height 79
click at [437, 118] on div "[PERSON_NAME] Upgraded Chapter Chapter 13 Status Lead District KYEB Preview" at bounding box center [784, 134] width 1524 height 79
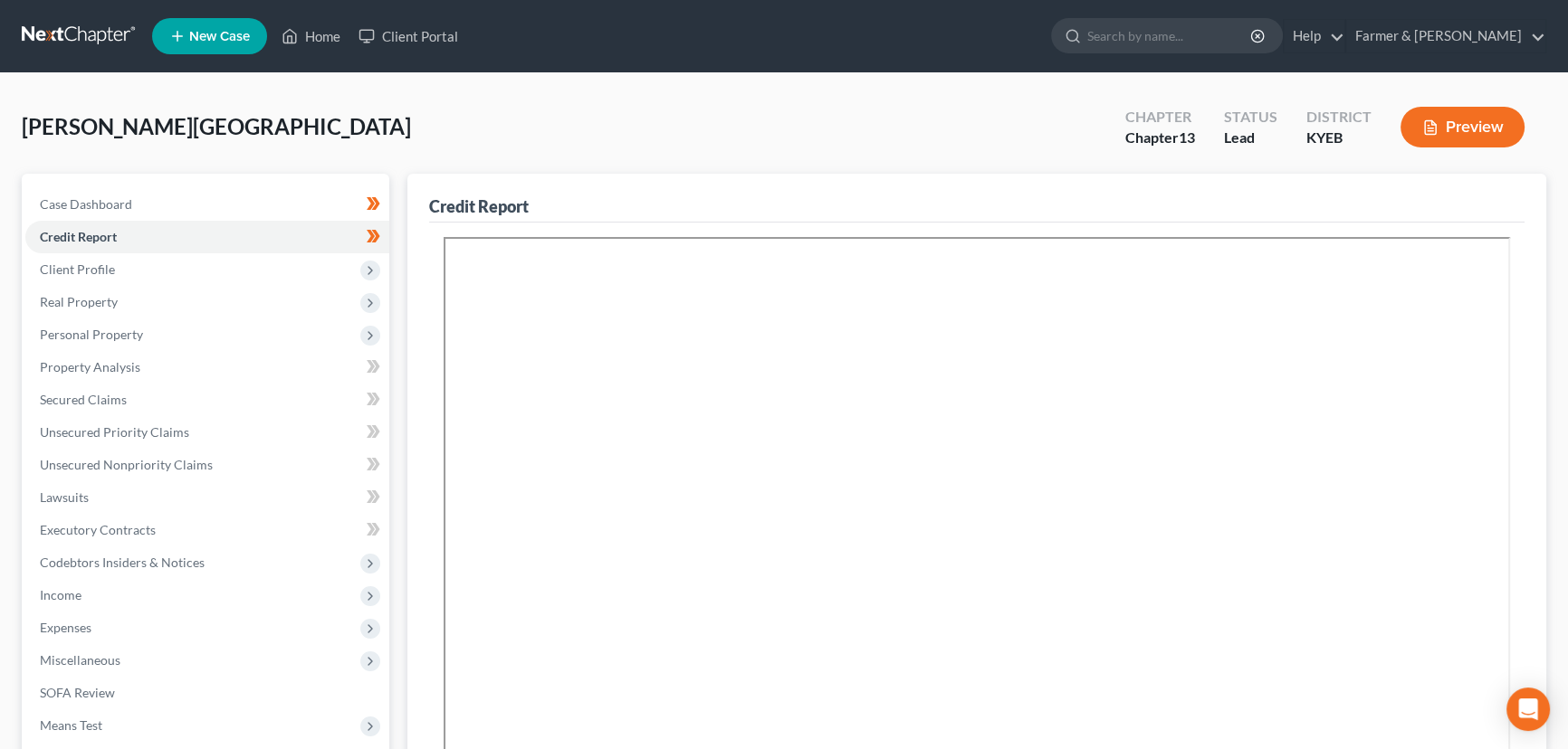
click at [447, 99] on div "[PERSON_NAME] Upgraded Chapter Chapter 13 Status Lead District KYEB Preview" at bounding box center [784, 134] width 1524 height 79
click at [369, 128] on div "[PERSON_NAME] Upgraded Chapter Chapter 13 Status Lead District KYEB Preview" at bounding box center [784, 134] width 1524 height 79
click at [134, 328] on span "Personal Property" at bounding box center [91, 334] width 103 height 16
click at [415, 91] on div "[PERSON_NAME] Upgraded Chapter Chapter 13 Status Lead District KYEB Preview Pet…" at bounding box center [784, 681] width 1568 height 1214
click at [490, 100] on div "[PERSON_NAME] Upgraded Chapter Chapter 13 Status Lead District KYEB Preview" at bounding box center [784, 134] width 1524 height 79
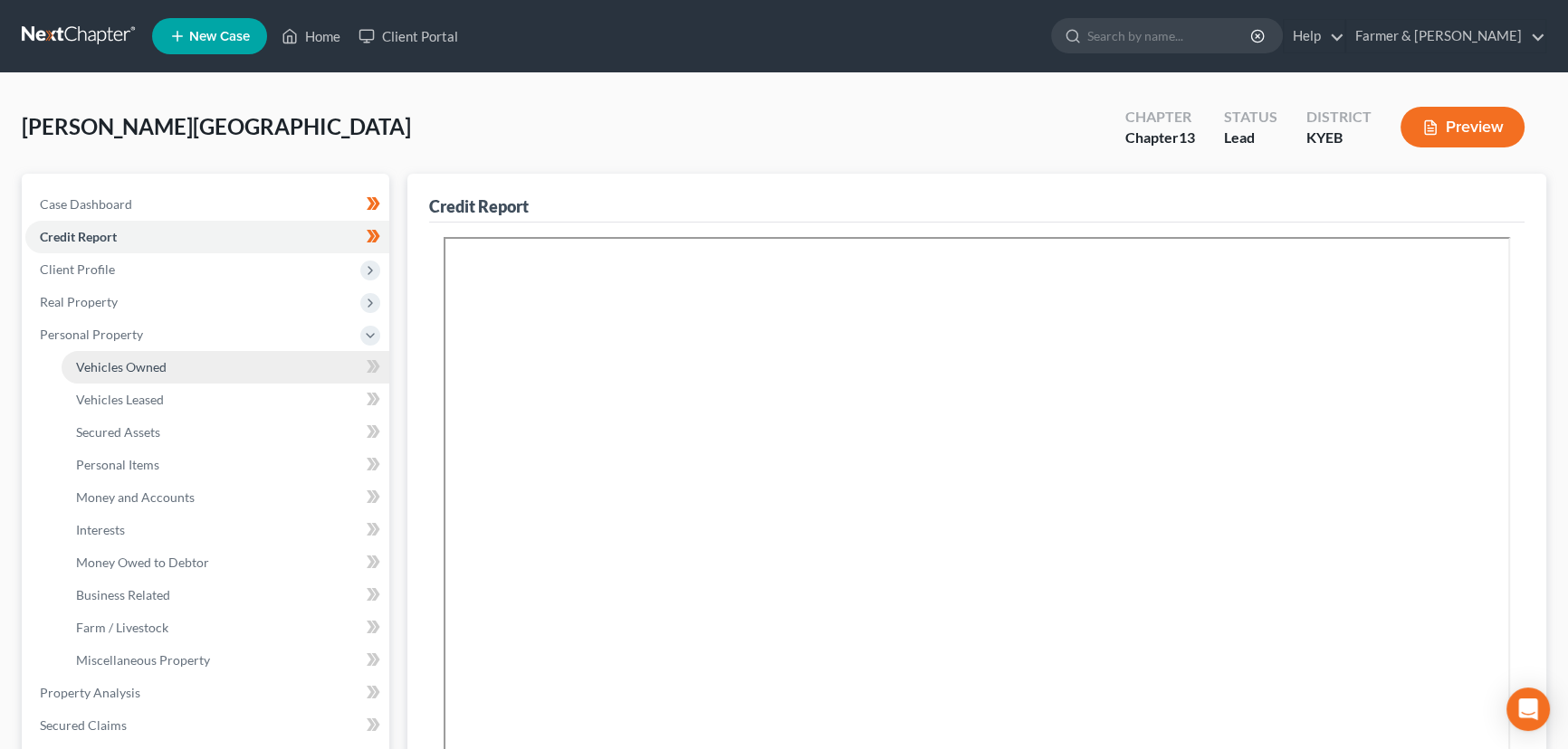
click at [165, 365] on link "Vehicles Owned" at bounding box center [225, 367] width 328 height 32
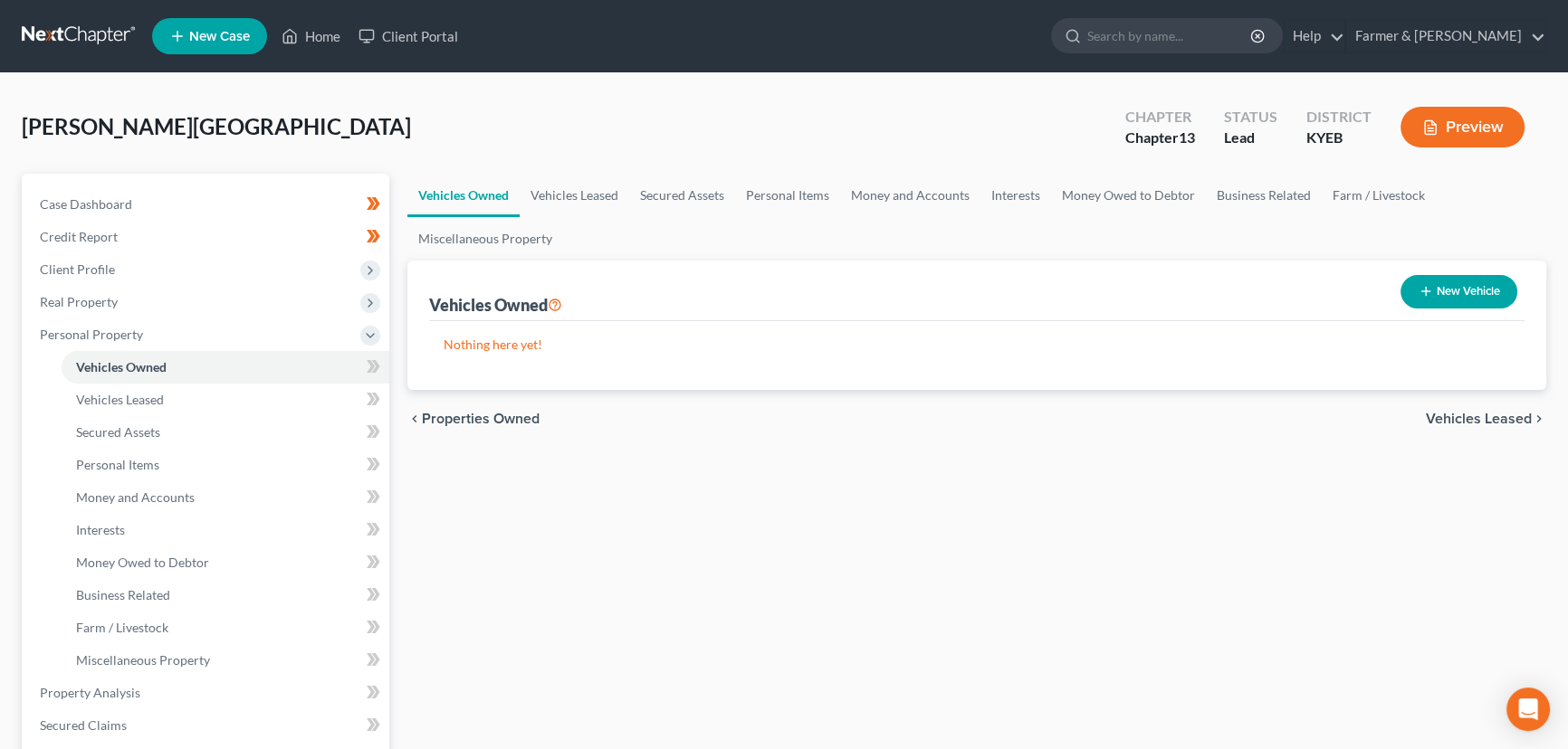
click at [1437, 289] on button "New Vehicle" at bounding box center [1457, 291] width 116 height 33
select select "0"
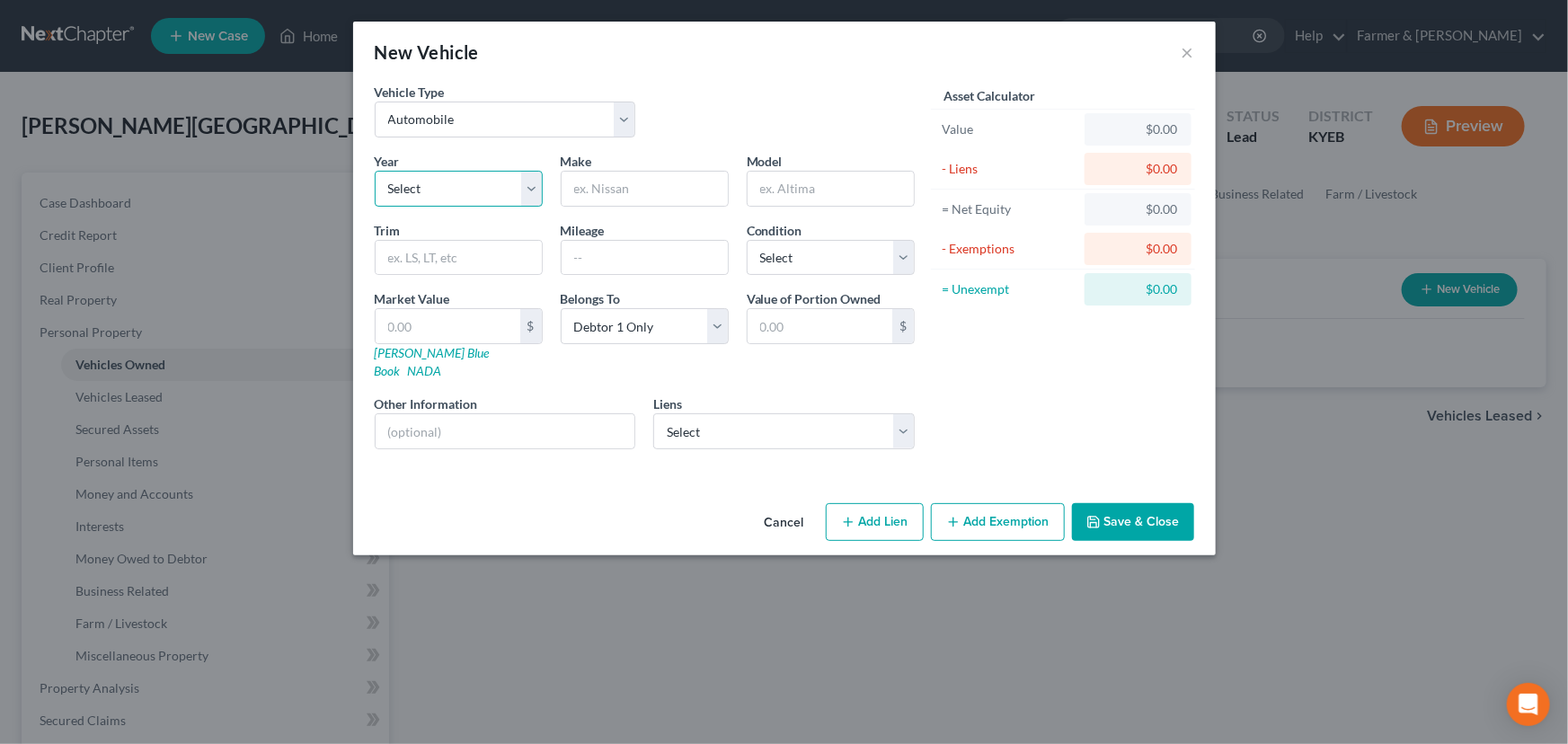
click at [492, 193] on select "Select 2026 2025 2024 2023 2022 2021 2020 2019 2018 2017 2016 2015 2014 2013 20…" at bounding box center [458, 188] width 168 height 36
select select "10"
click at [375, 171] on select "Select 2026 2025 2024 2023 2022 2021 2020 2019 2018 2017 2016 2015 2014 2013 20…" at bounding box center [458, 188] width 168 height 36
click at [519, 454] on div "Vehicle Type Select Automobile Truck Trailer Watercraft Aircraft Motor Home Atv…" at bounding box center [784, 289] width 862 height 414
click at [648, 184] on input "text" at bounding box center [644, 188] width 166 height 34
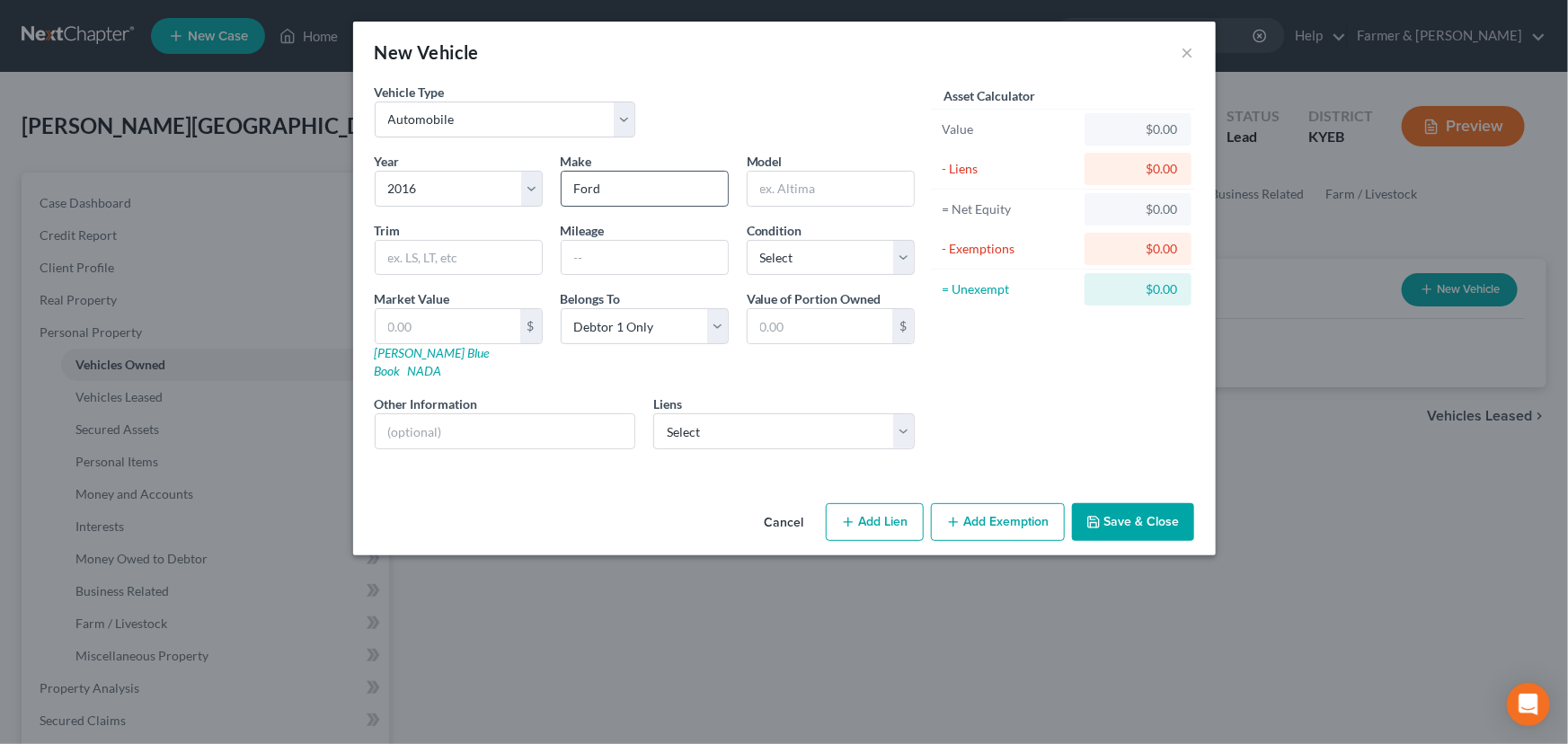
type input "Ford"
type input "Flex"
click at [600, 251] on input "text" at bounding box center [644, 257] width 166 height 34
drag, startPoint x: 633, startPoint y: 258, endPoint x: 494, endPoint y: 271, distance: 139.6
click at [494, 271] on div "Year Select 2026 2025 2024 2023 2022 2021 2020 2019 2018 2017 2016 2015 2014 20…" at bounding box center [645, 307] width 558 height 312
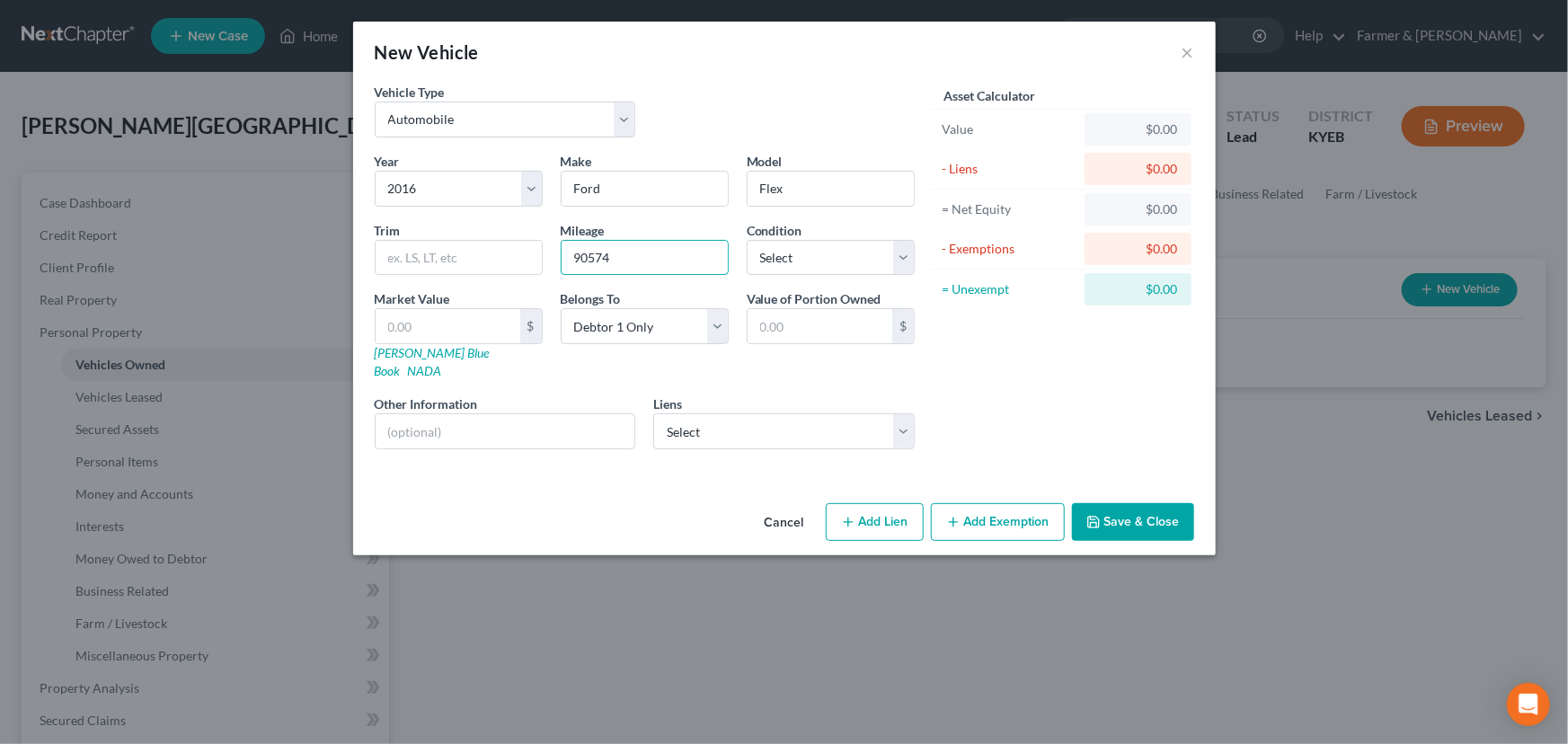
type input "90574"
click at [687, 142] on div "Vehicle Type Select Automobile Truck Trailer Watercraft Aircraft Motor Home Atv…" at bounding box center [645, 117] width 558 height 69
click at [684, 99] on div "Vehicle Type Select Automobile Truck Trailer Watercraft Aircraft Motor Home Atv…" at bounding box center [645, 117] width 558 height 69
click at [434, 357] on link "[PERSON_NAME] Blue Book" at bounding box center [432, 361] width 115 height 33
click at [437, 326] on input "text" at bounding box center [448, 325] width 145 height 34
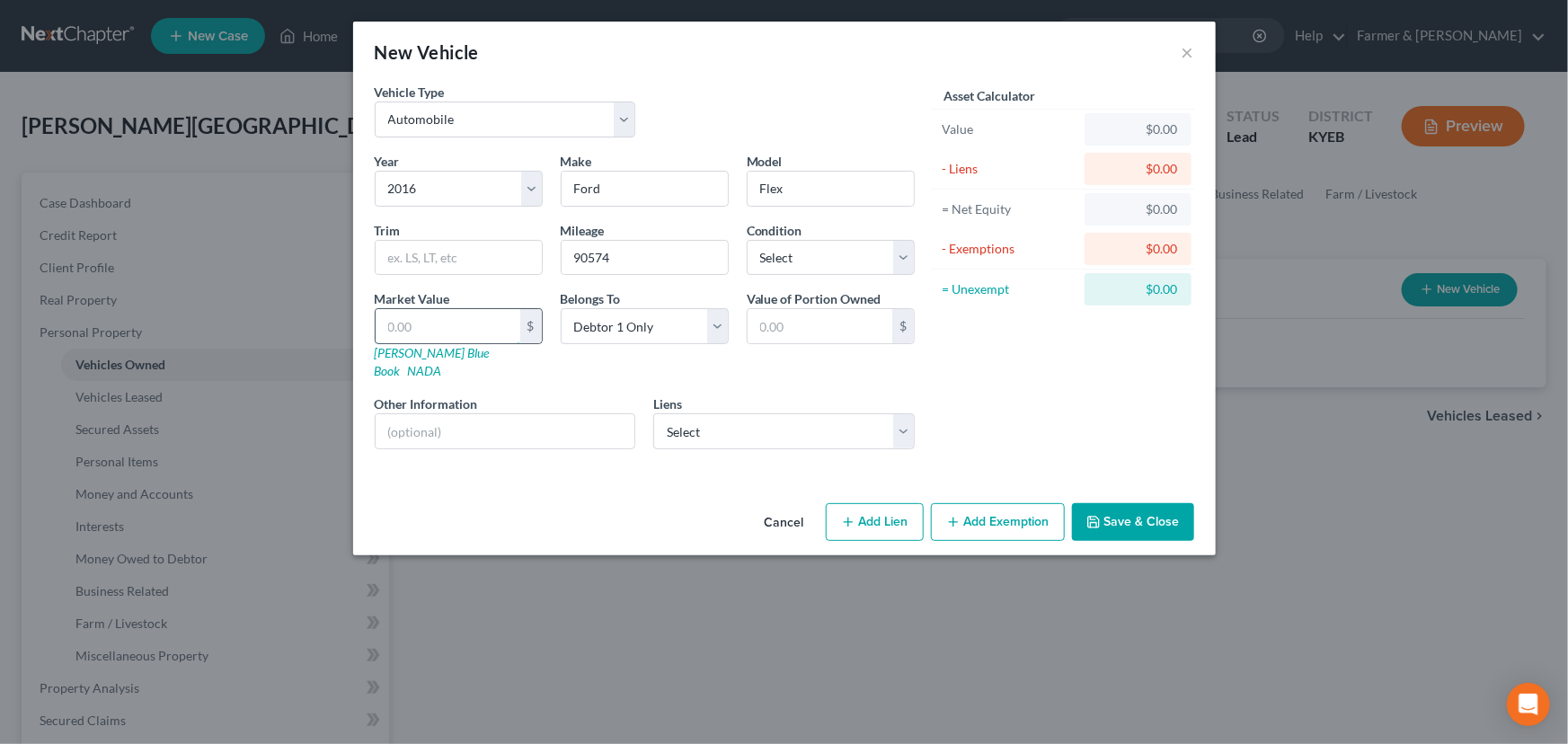
type input "8"
type input "8.00"
type input "88"
type input "88.00"
type input "886"
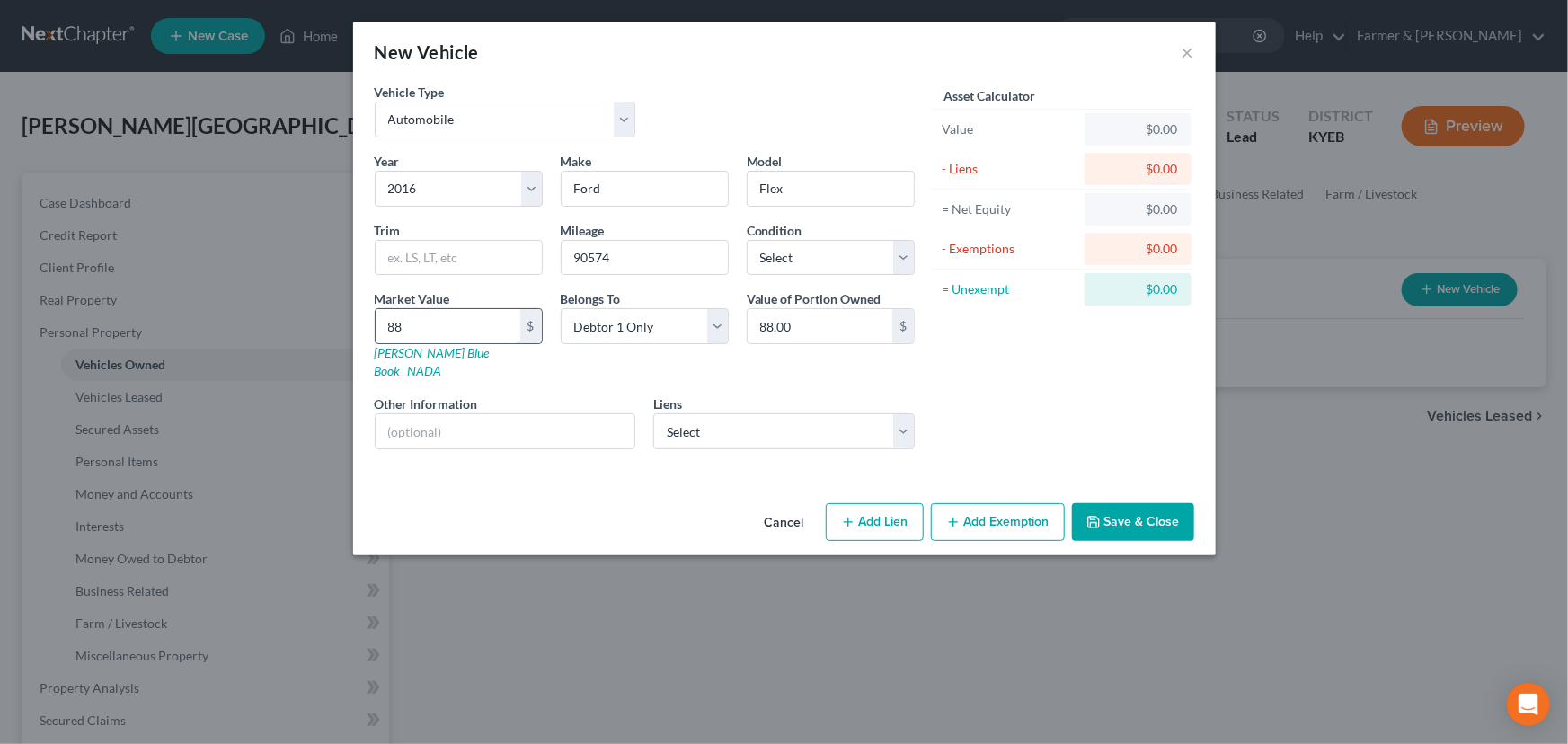
type input "886.00"
type input "8861"
type input "8,861.00"
click at [665, 420] on select "Select Gtky Cu - $19,203.00 [GEOGRAPHIC_DATA][US_STATE] - $10,390.00" at bounding box center [784, 431] width 261 height 36
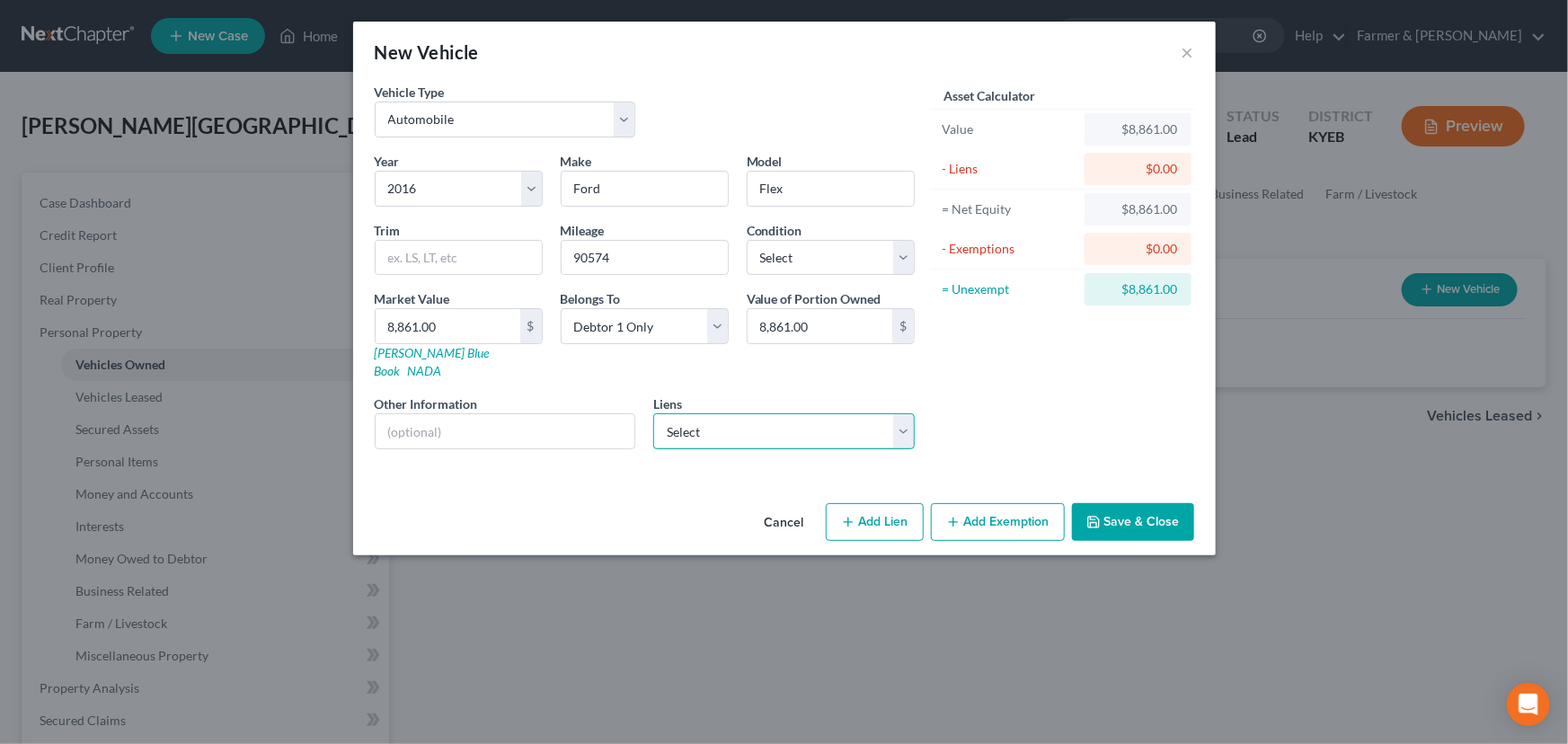
select select "0"
click at [653, 414] on select "Select Gtky Cu - $19,203.00 [GEOGRAPHIC_DATA][US_STATE] - $10,390.00" at bounding box center [784, 431] width 261 height 36
select select
select select "18"
select select "0"
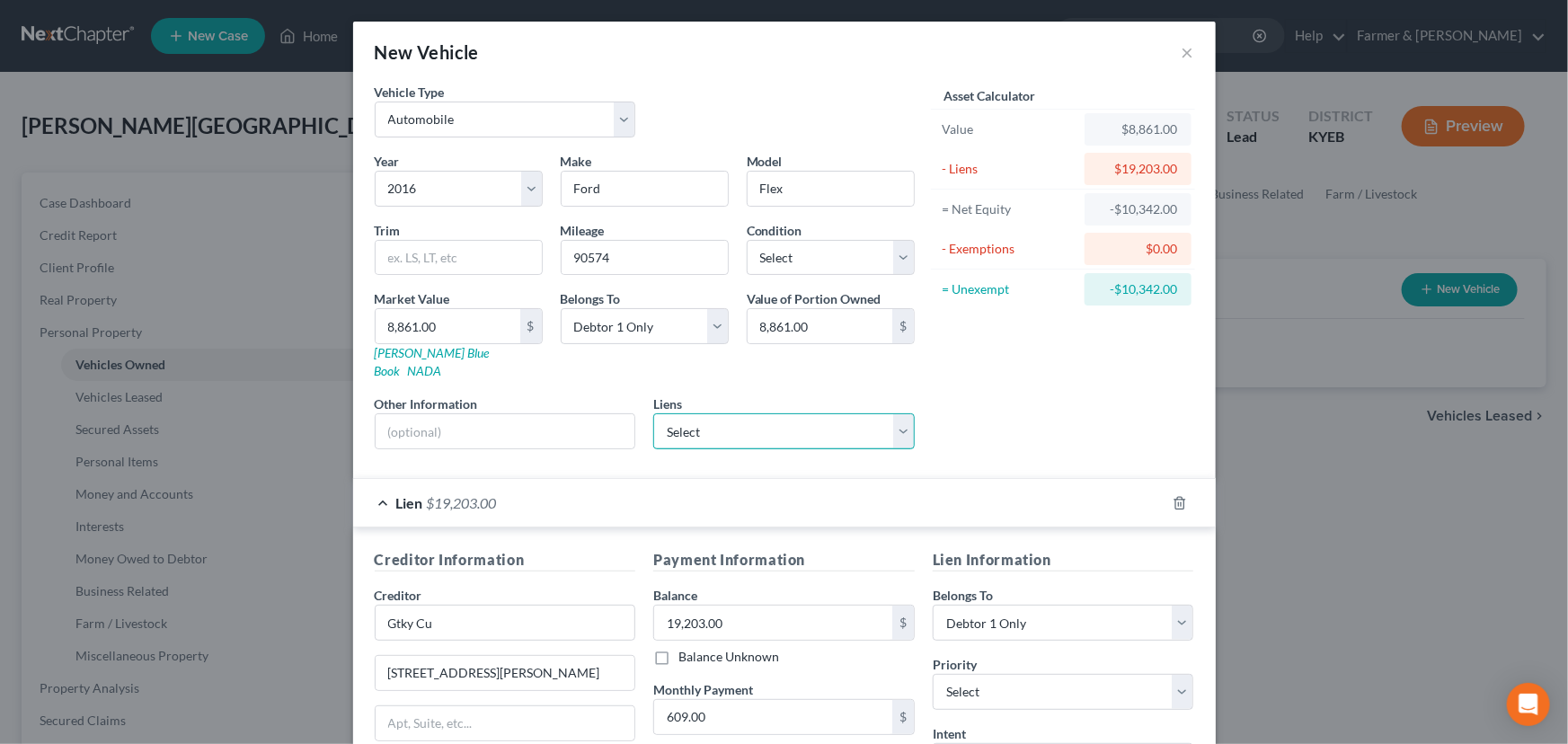
click at [665, 414] on select "Select [GEOGRAPHIC_DATA][US_STATE] - $10,390.00" at bounding box center [784, 431] width 261 height 36
click at [972, 380] on div "Asset Calculator Value $8,861.00 - Liens $19,203.00 = Net Equity -$10,342.00 - …" at bounding box center [1063, 273] width 280 height 381
click at [717, 414] on select "Select [GEOGRAPHIC_DATA][US_STATE] - $10,390.00" at bounding box center [784, 431] width 261 height 36
click at [1093, 425] on div "Asset Calculator Value $8,861.00 - Liens $19,203.00 = Net Equity -$10,342.00 - …" at bounding box center [1063, 273] width 280 height 381
click at [1028, 406] on div "Asset Calculator Value $8,861.00 - Liens $19,203.00 = Net Equity -$10,342.00 - …" at bounding box center [1063, 273] width 280 height 381
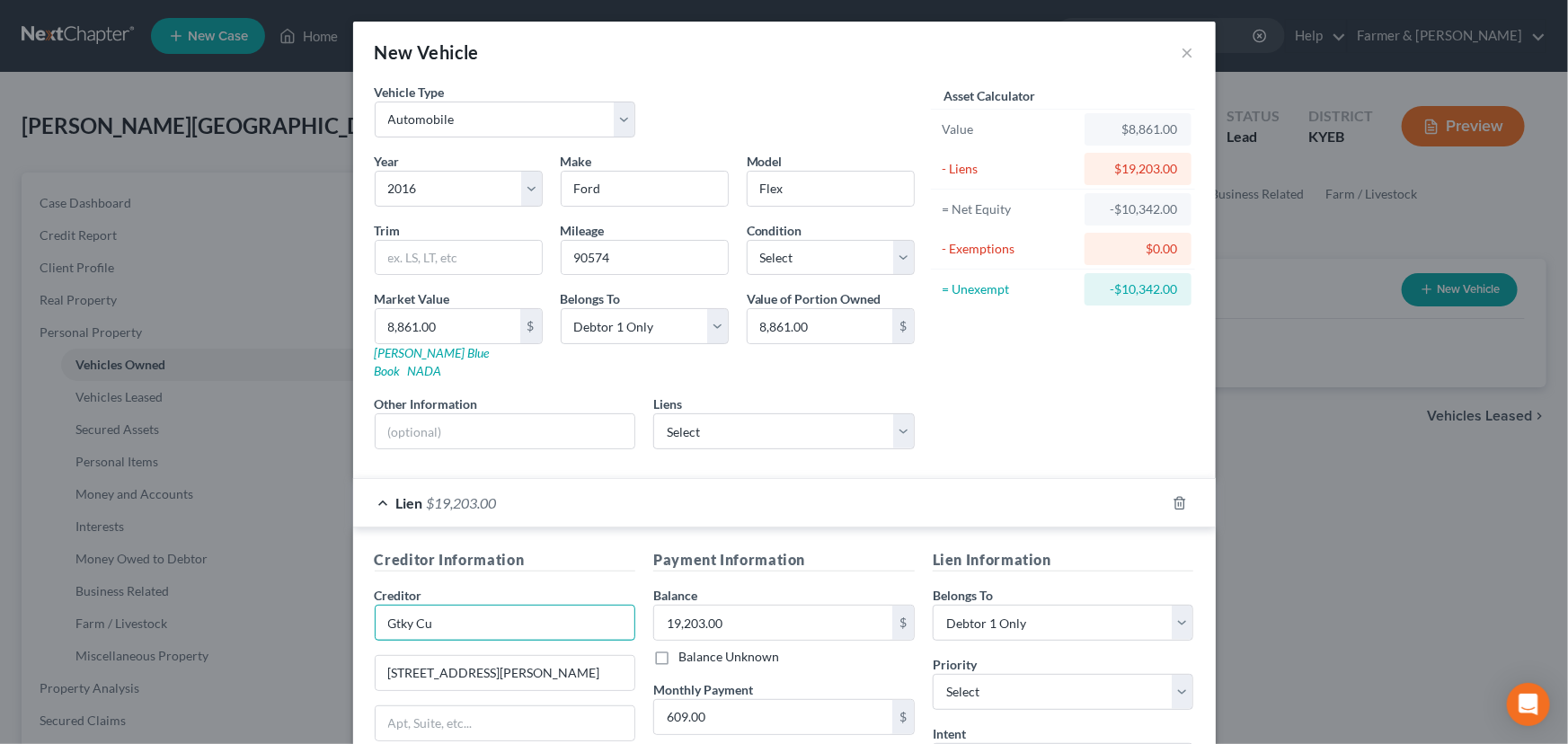
drag, startPoint x: 524, startPoint y: 598, endPoint x: 367, endPoint y: 601, distance: 157.0
click at [367, 601] on div "Creditor Information Creditor * Gtky Cu [STREET_ADDRESS][GEOGRAPHIC_DATA][PERSO…" at bounding box center [506, 718] width 280 height 339
paste input "reater [US_STATE] Credit Union"
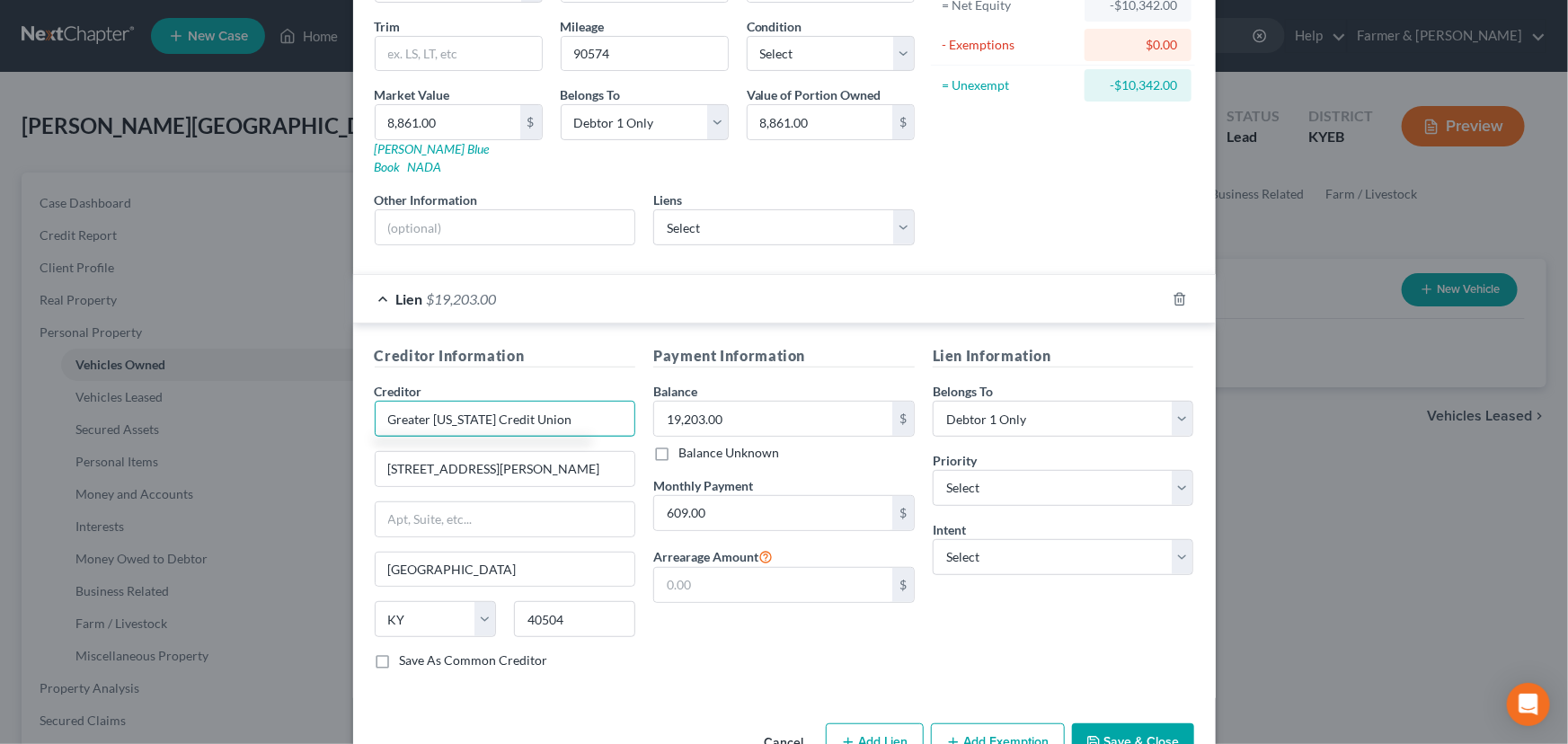
scroll to position [236, 0]
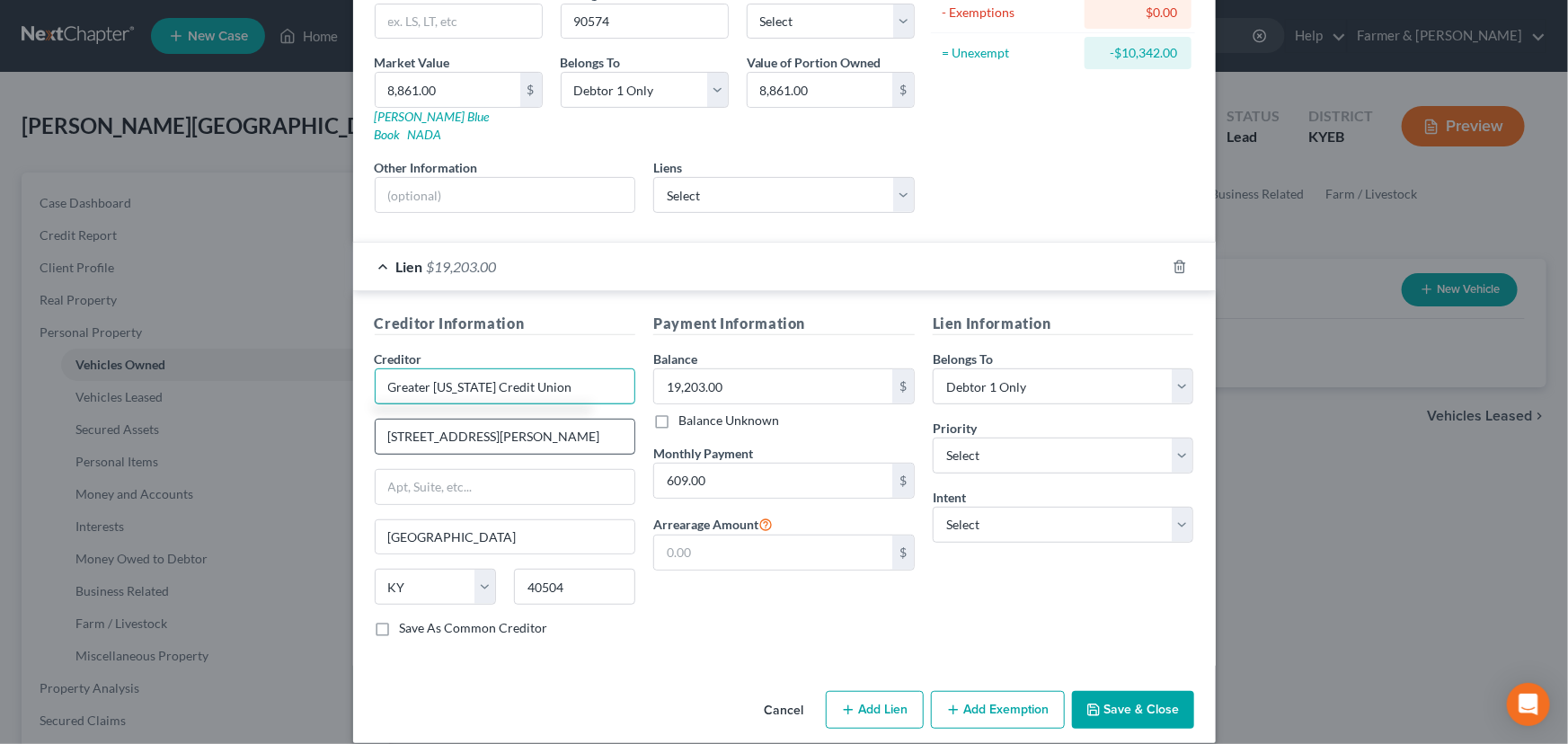
type input "Greater [US_STATE] Credit Union"
click at [574, 423] on input "[STREET_ADDRESS][PERSON_NAME]" at bounding box center [505, 436] width 259 height 34
type input "[STREET_ADDRESS][PERSON_NAME]"
click at [720, 648] on div "Vehicle Type Select Automobile Truck Trailer Watercraft Aircraft Motor Home Atv…" at bounding box center [784, 265] width 862 height 837
click at [973, 439] on select "Select 1st 2nd 3rd 4th 5th 6th 7th 8th 9th 10th 11th 12th 13th 14th 15th 16th 1…" at bounding box center [1062, 456] width 261 height 36
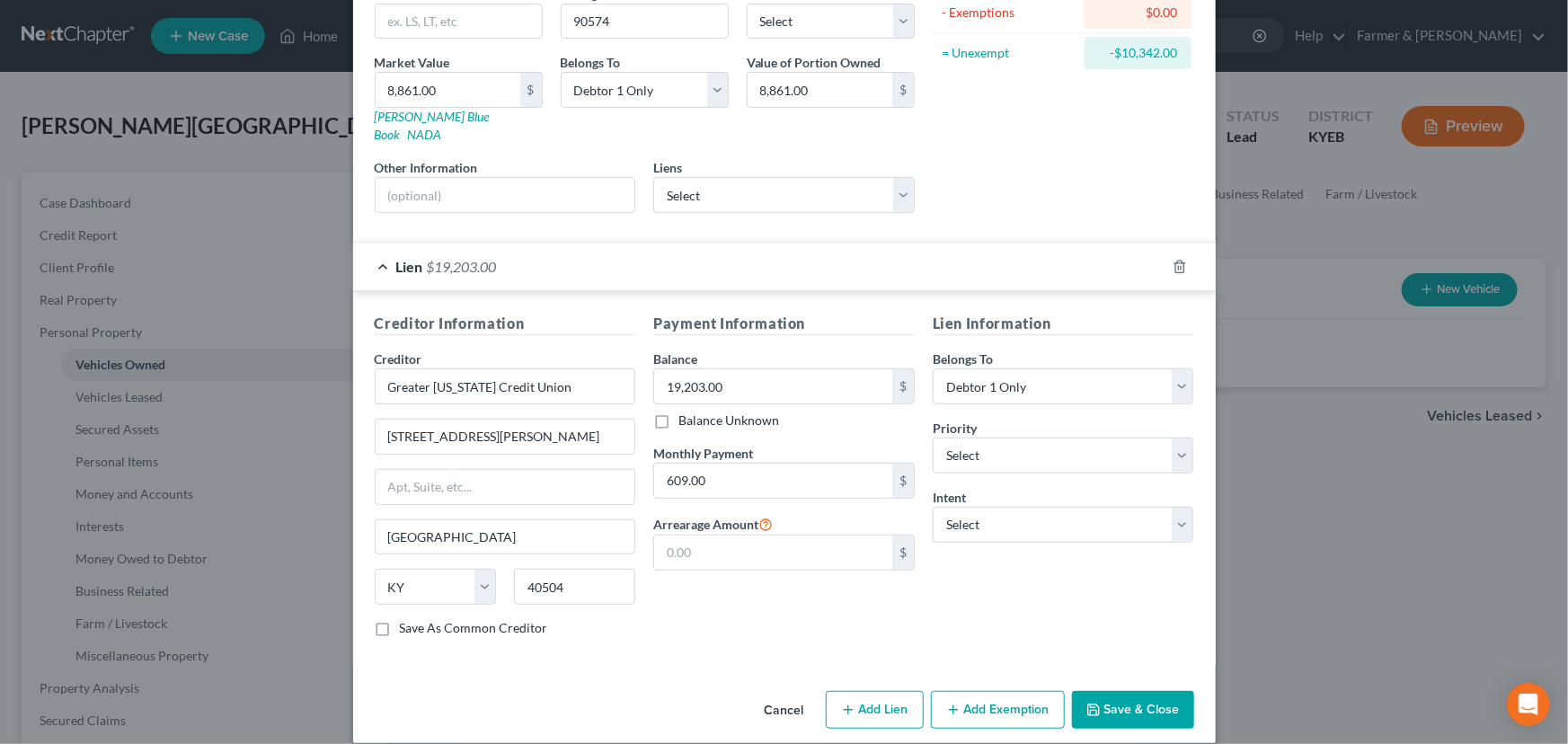
click at [932, 600] on div "Lien Information Belongs To * Select Debtor 1 Only Debtor 2 Only Debtor 1 And D…" at bounding box center [1063, 482] width 280 height 339
click at [993, 368] on select "Select Debtor 1 Only Debtor 2 Only Debtor 1 And Debtor 2 Only At Least One Of T…" at bounding box center [1062, 386] width 261 height 36
click at [994, 597] on div "Lien Information Belongs To * Select Debtor 1 Only Debtor 2 Only Debtor 1 And D…" at bounding box center [1063, 482] width 280 height 339
click at [993, 507] on select "Select Surrender Redeem Reaffirm Avoid Other" at bounding box center [1062, 524] width 261 height 36
select select "4"
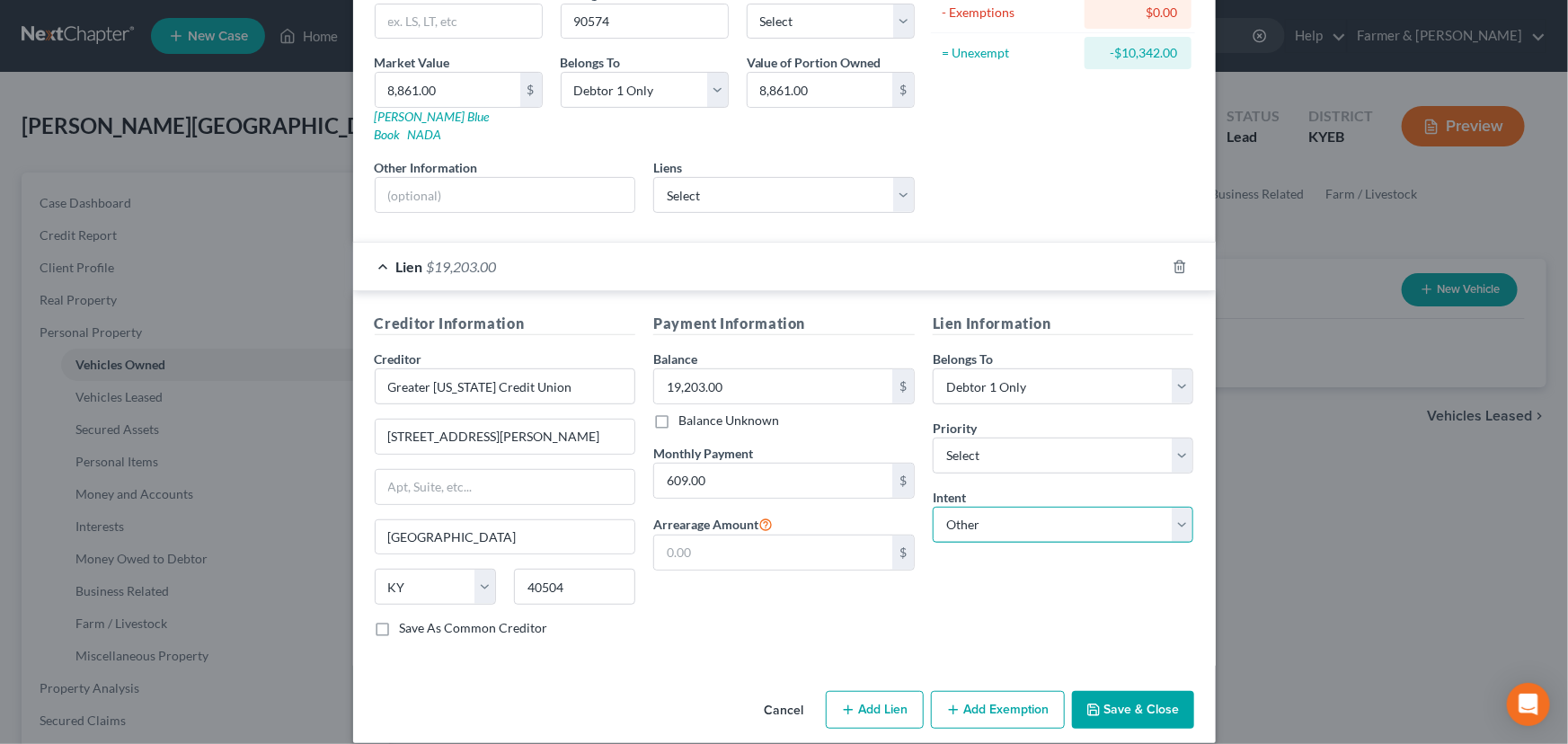
click at [932, 507] on select "Select Surrender Redeem Reaffirm Avoid Other" at bounding box center [1062, 524] width 261 height 36
click at [981, 584] on input "text" at bounding box center [1062, 593] width 261 height 36
click at [746, 595] on div "Payment Information Balance 19,203.00 $ Balance Unknown Balance Undetermined 19…" at bounding box center [784, 482] width 280 height 339
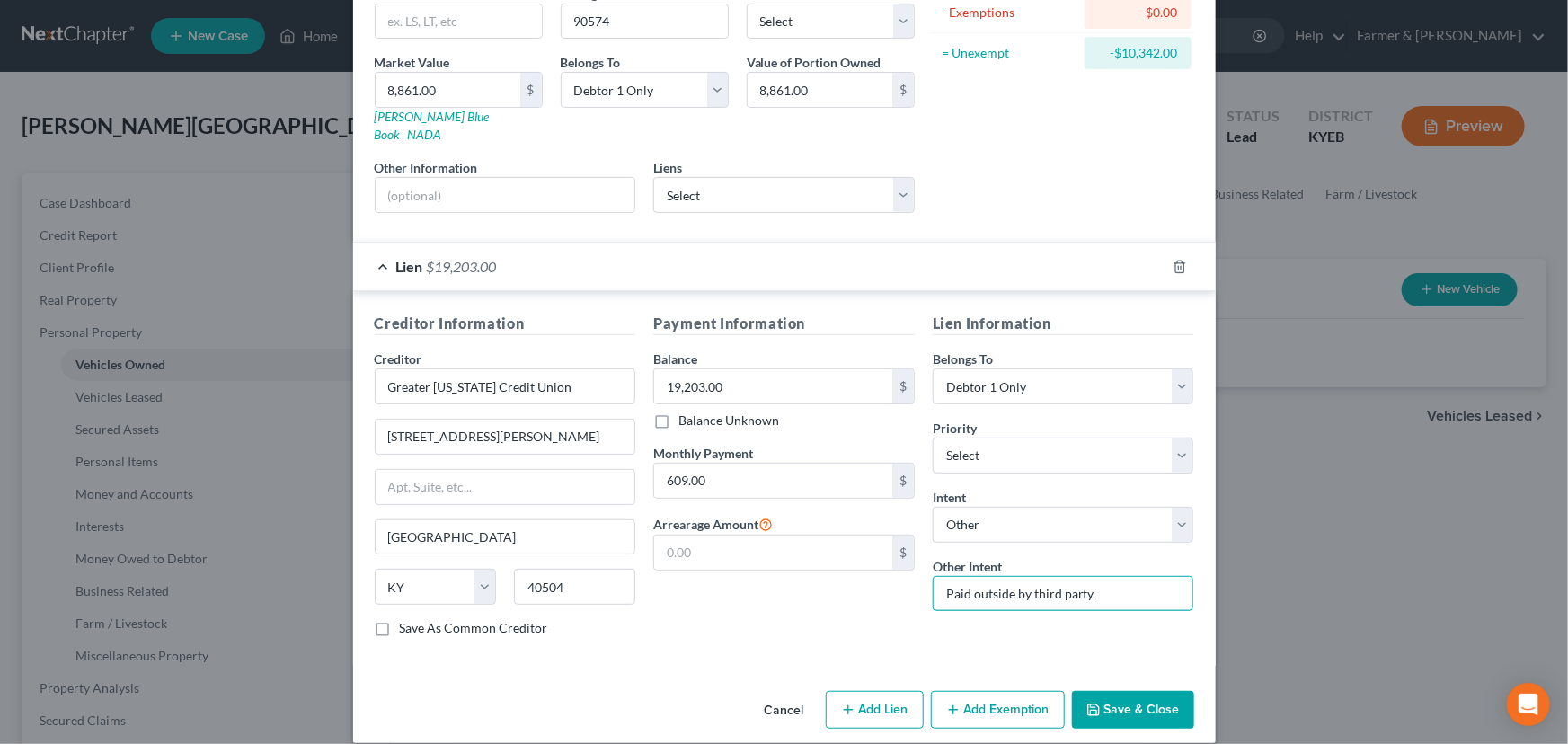
click at [1100, 577] on input "Paid outside by third party." at bounding box center [1062, 593] width 261 height 36
type input "Paid outside by third party"
drag, startPoint x: 818, startPoint y: 608, endPoint x: 826, endPoint y: 597, distance: 13.6
click at [818, 608] on div "Payment Information Balance 19,203.00 $ Balance Unknown Balance Undetermined 19…" at bounding box center [784, 482] width 280 height 339
click at [990, 368] on select "Select Debtor 1 Only Debtor 2 Only Debtor 1 And Debtor 2 Only At Least One Of T…" at bounding box center [1062, 386] width 261 height 36
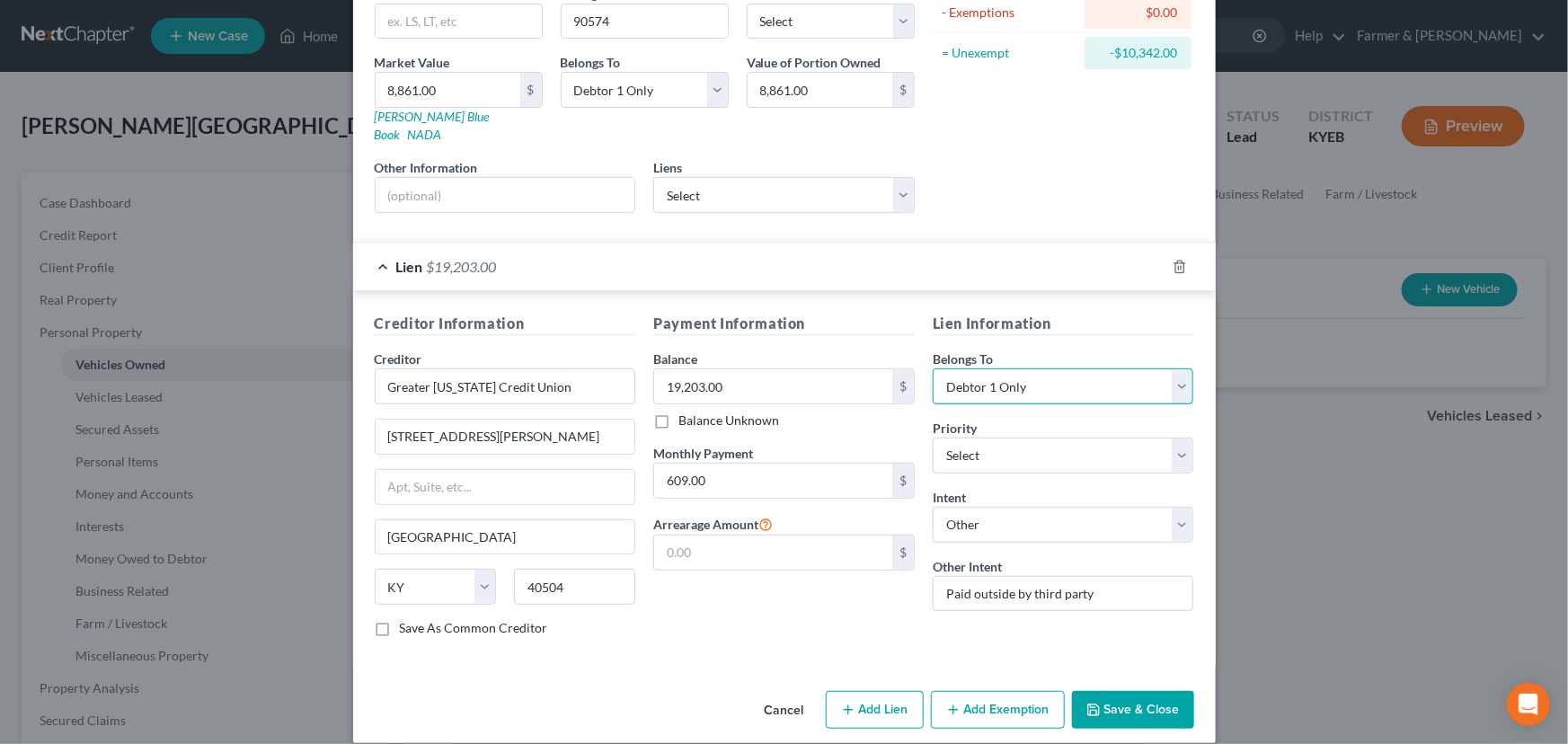
select select "3"
click at [932, 368] on select "Select Debtor 1 Only Debtor 2 Only Debtor 1 And Debtor 2 Only At Least One Of T…" at bounding box center [1062, 386] width 261 height 36
click at [849, 602] on div "Payment Information Balance 19,203.00 $ Balance Unknown Balance Undetermined 19…" at bounding box center [784, 482] width 280 height 339
click at [989, 438] on select "Select 1st 2nd 3rd 4th 5th 6th 7th 8th 9th 10th 11th 12th 13th 14th 15th 16th 1…" at bounding box center [1062, 456] width 261 height 36
select select "0"
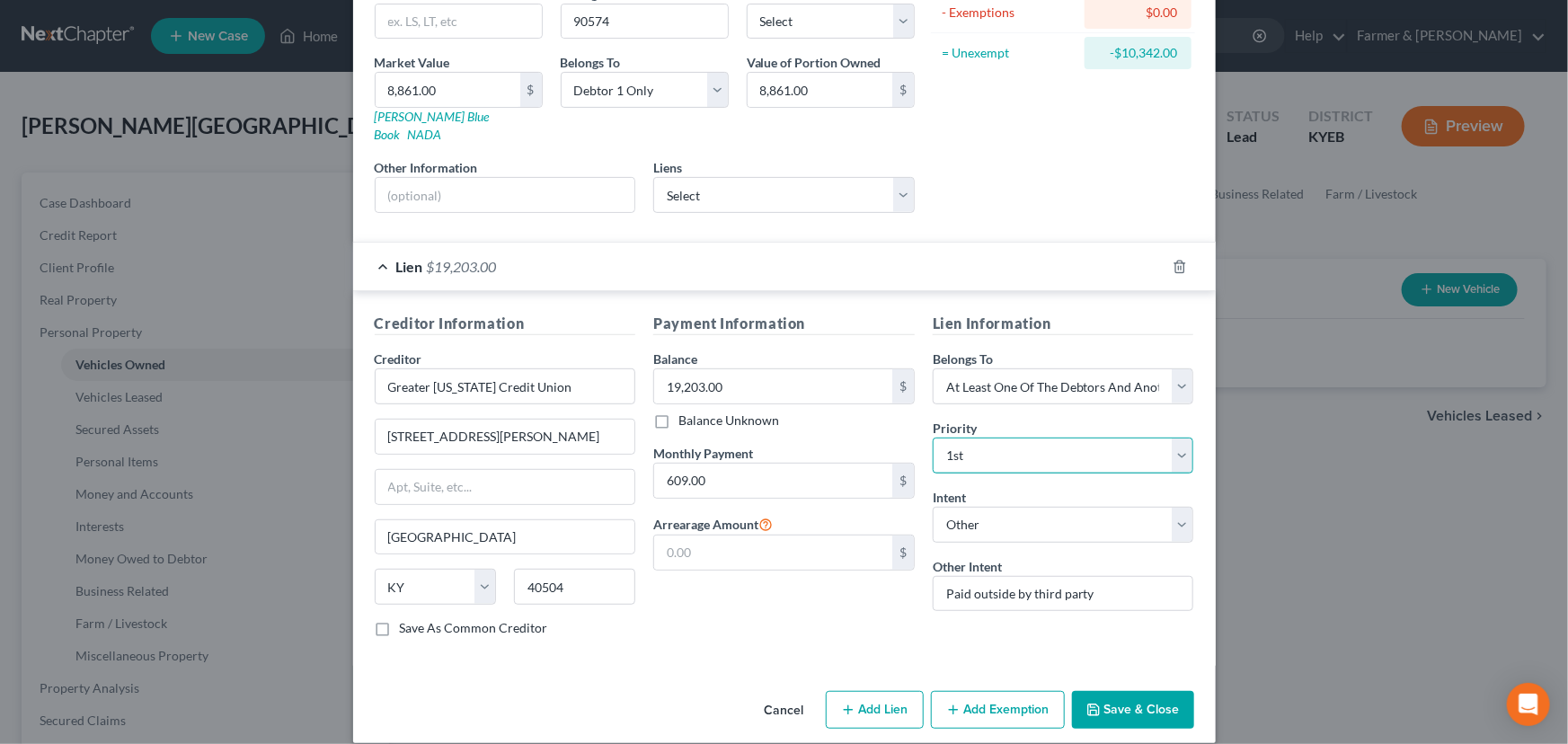
click at [932, 438] on select "Select 1st 2nd 3rd 4th 5th 6th 7th 8th 9th 10th 11th 12th 13th 14th 15th 16th 1…" at bounding box center [1062, 456] width 261 height 36
click at [994, 149] on div "Asset Calculator Value $8,861.00 - Liens $19,203.00 = Net Equity -$10,342.00 - …" at bounding box center [1063, 37] width 280 height 381
click at [757, 471] on input "609.00" at bounding box center [773, 480] width 238 height 34
click at [808, 603] on div "Payment Information Balance 19,203.00 $ Balance Unknown Balance Undetermined 19…" at bounding box center [784, 482] width 280 height 339
click at [644, 257] on div "Lien $19,203.00" at bounding box center [759, 266] width 813 height 48
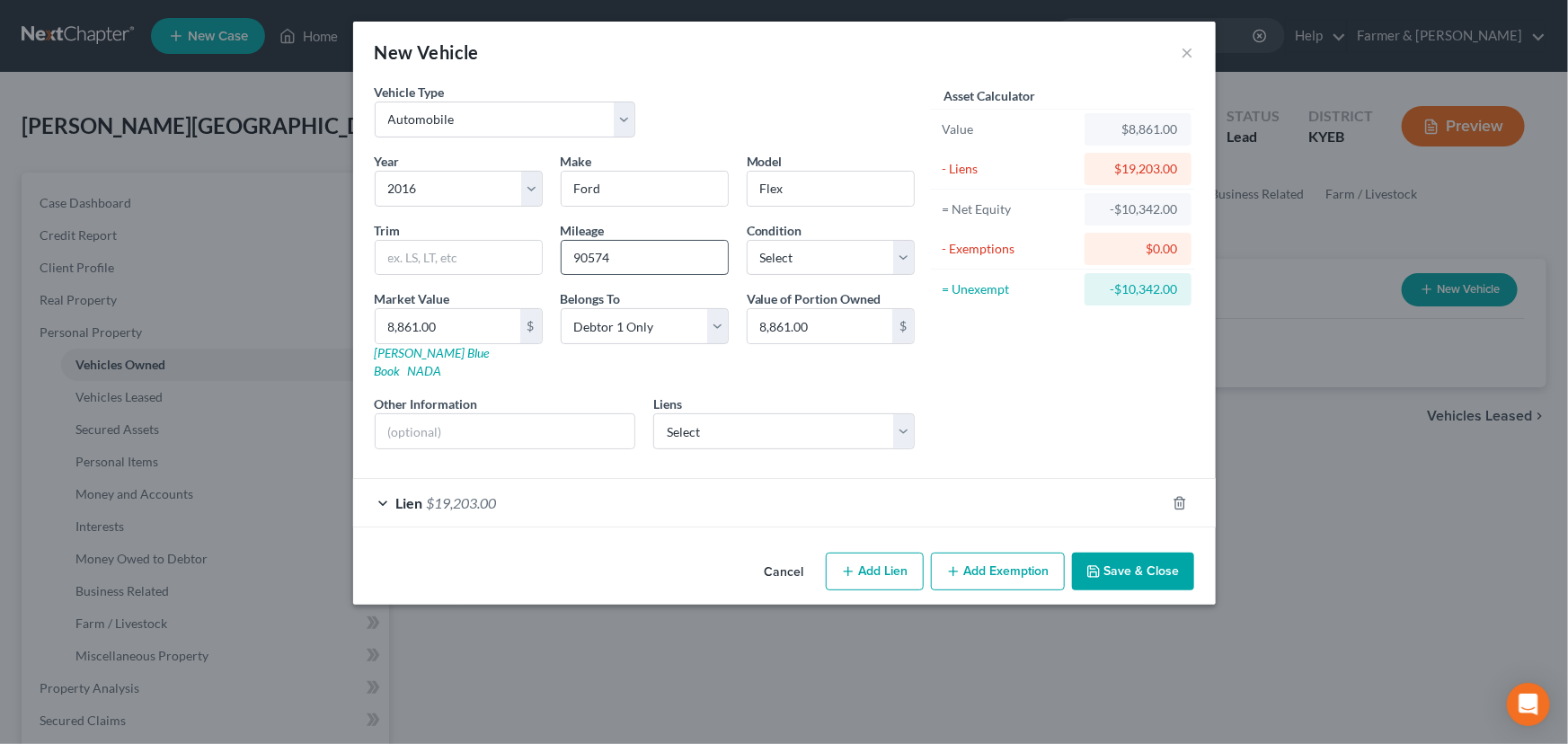
scroll to position [0, 0]
click at [487, 420] on input "text" at bounding box center [505, 431] width 259 height 34
paste input "Value based on fair market value research done on KBB. PMI lien with Greater KY…"
drag, startPoint x: 431, startPoint y: 408, endPoint x: 674, endPoint y: 408, distance: 243.0
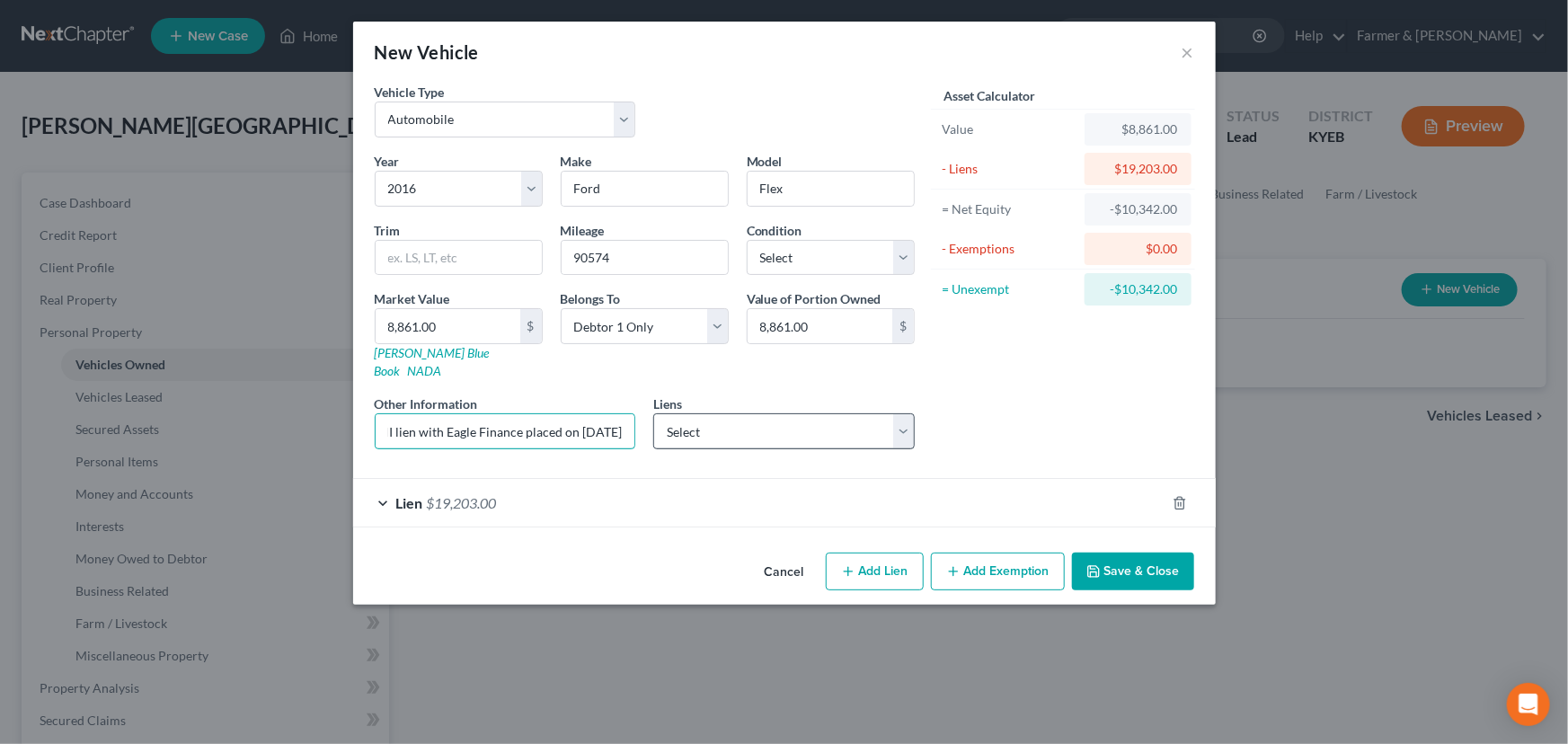
click at [674, 408] on div "Year Select 2026 2025 2024 2023 2022 2021 2020 2019 2018 2017 2016 2015 2014 20…" at bounding box center [645, 307] width 558 height 312
click at [438, 415] on input "Value based on fair market value research done on KBB. PMI lien with Greater KY…" at bounding box center [505, 431] width 259 height 34
drag, startPoint x: 436, startPoint y: 413, endPoint x: 365, endPoint y: 413, distance: 71.0
click at [366, 413] on div "Other Information Value based on fair market value research done on KBB. PMI li…" at bounding box center [506, 422] width 280 height 54
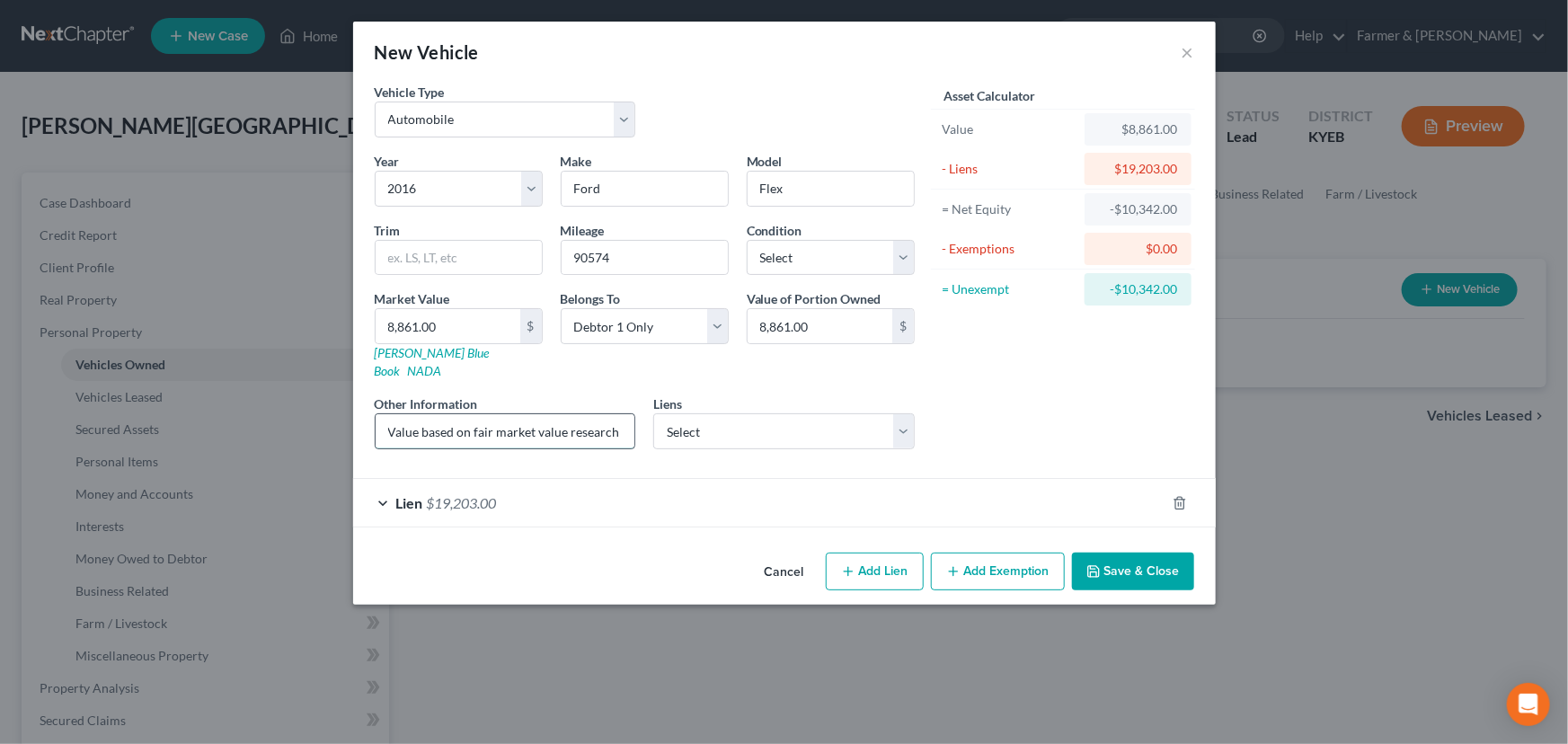
click at [590, 415] on input "Value based on fair market value research done on KBB. PMI lien with Greater KY…" at bounding box center [505, 431] width 259 height 34
type input "Value based on fair market value research done on KBB. PMI lien with Greater KY…"
click at [1003, 375] on div "Asset Calculator Value $8,861.00 - Liens $19,203.00 = Net Equity -$10,342.00 - …" at bounding box center [1063, 273] width 280 height 381
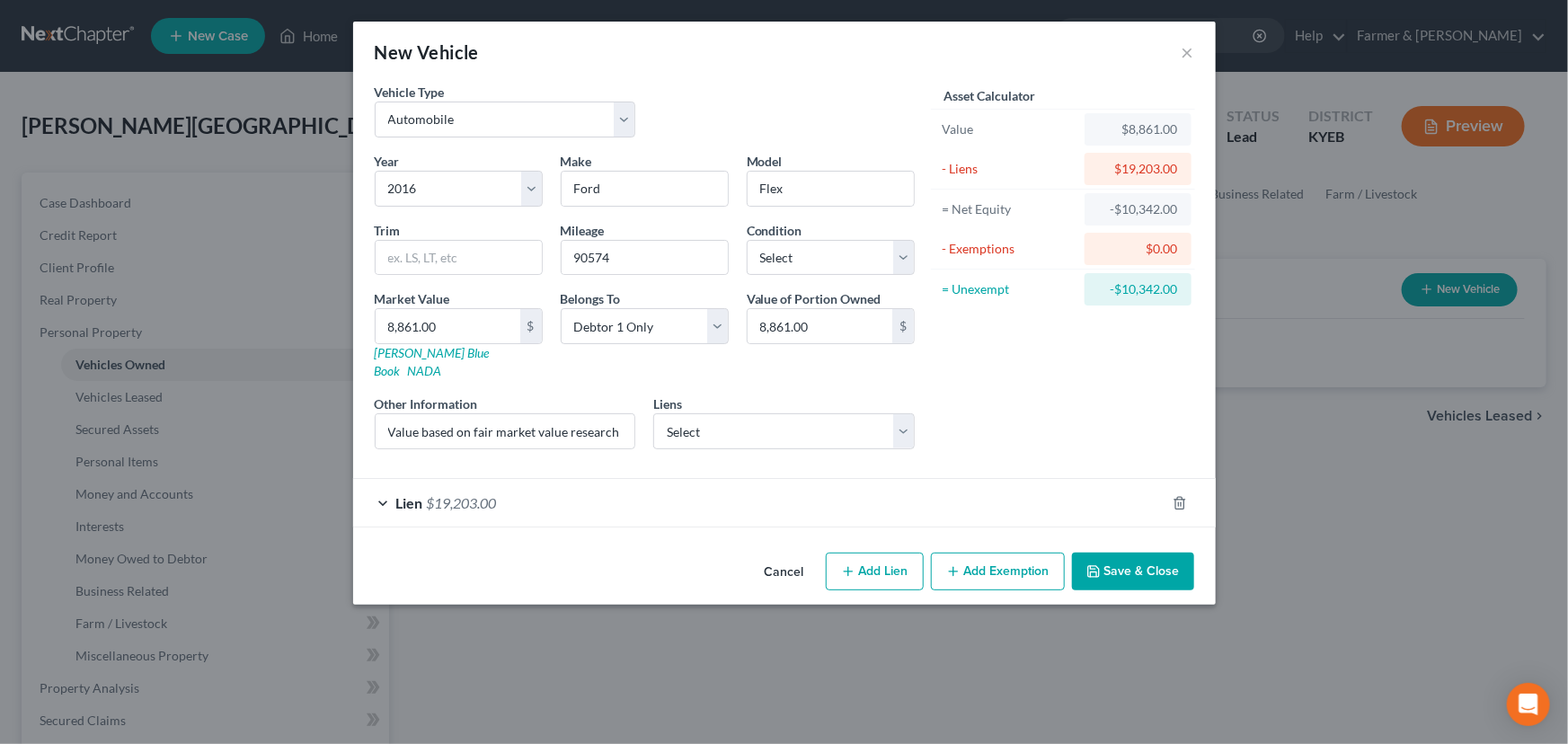
click at [873, 558] on button "Add Lien" at bounding box center [874, 571] width 98 height 38
select select "0"
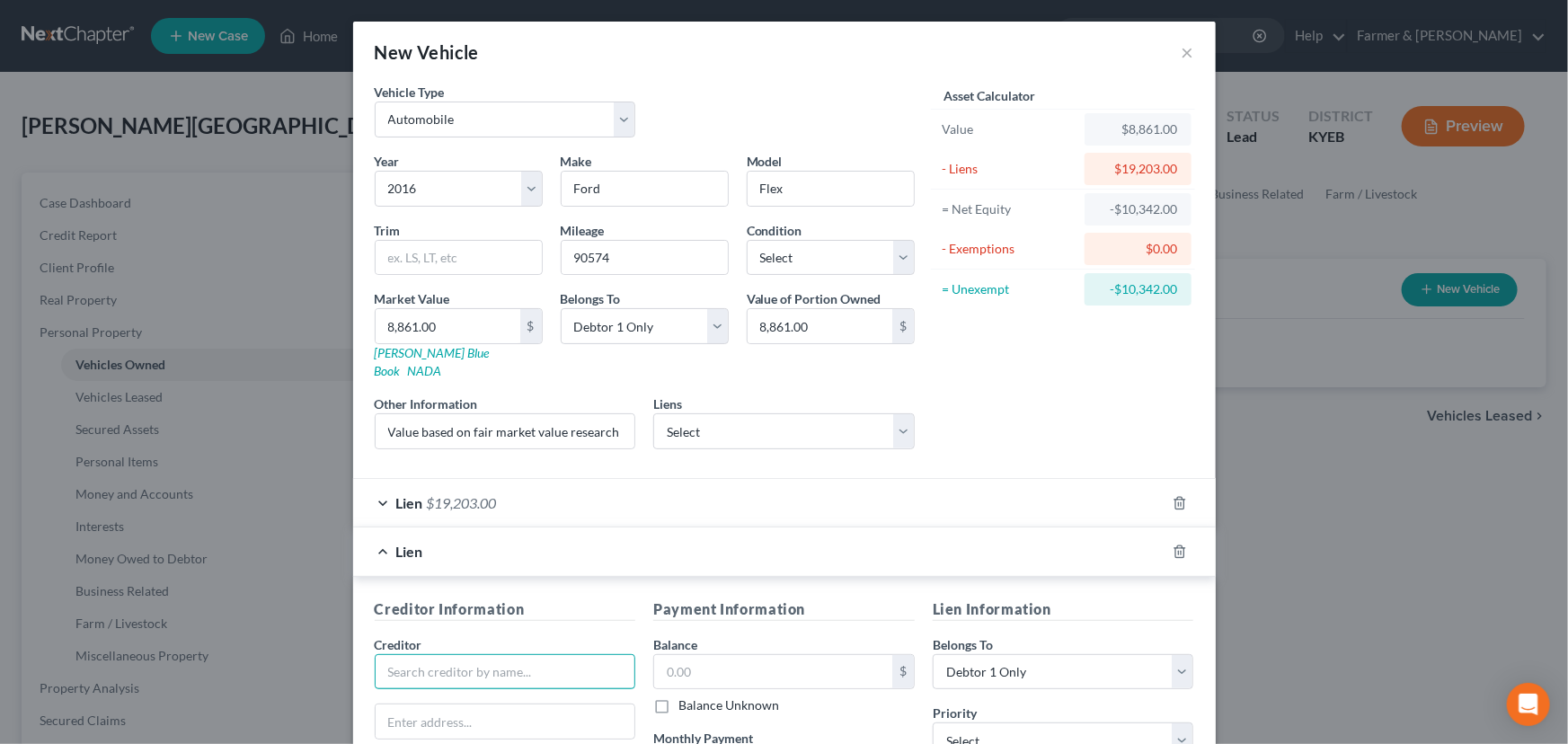
click at [463, 655] on input "text" at bounding box center [505, 672] width 261 height 36
paste input "Eagle Finance"
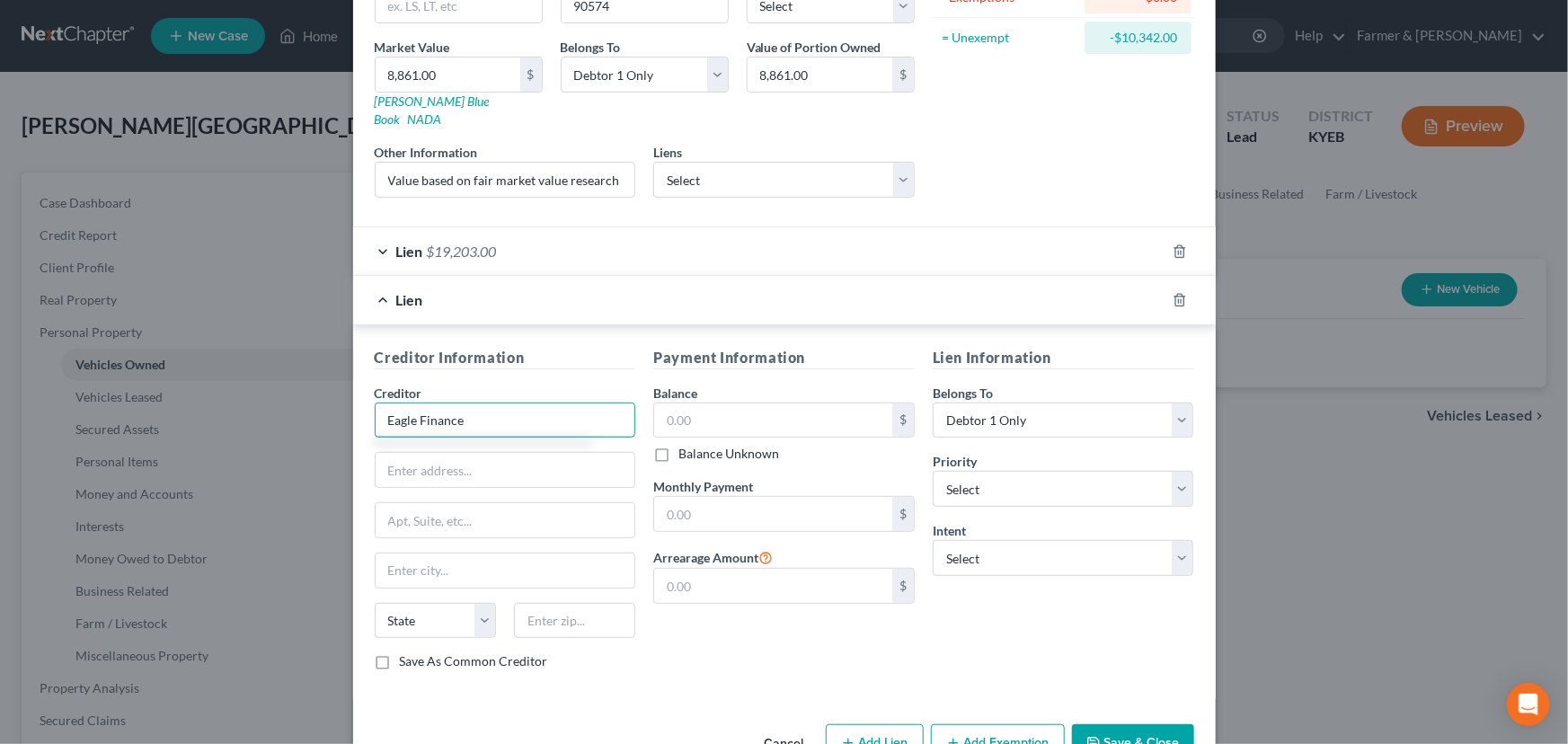
scroll to position [285, 0]
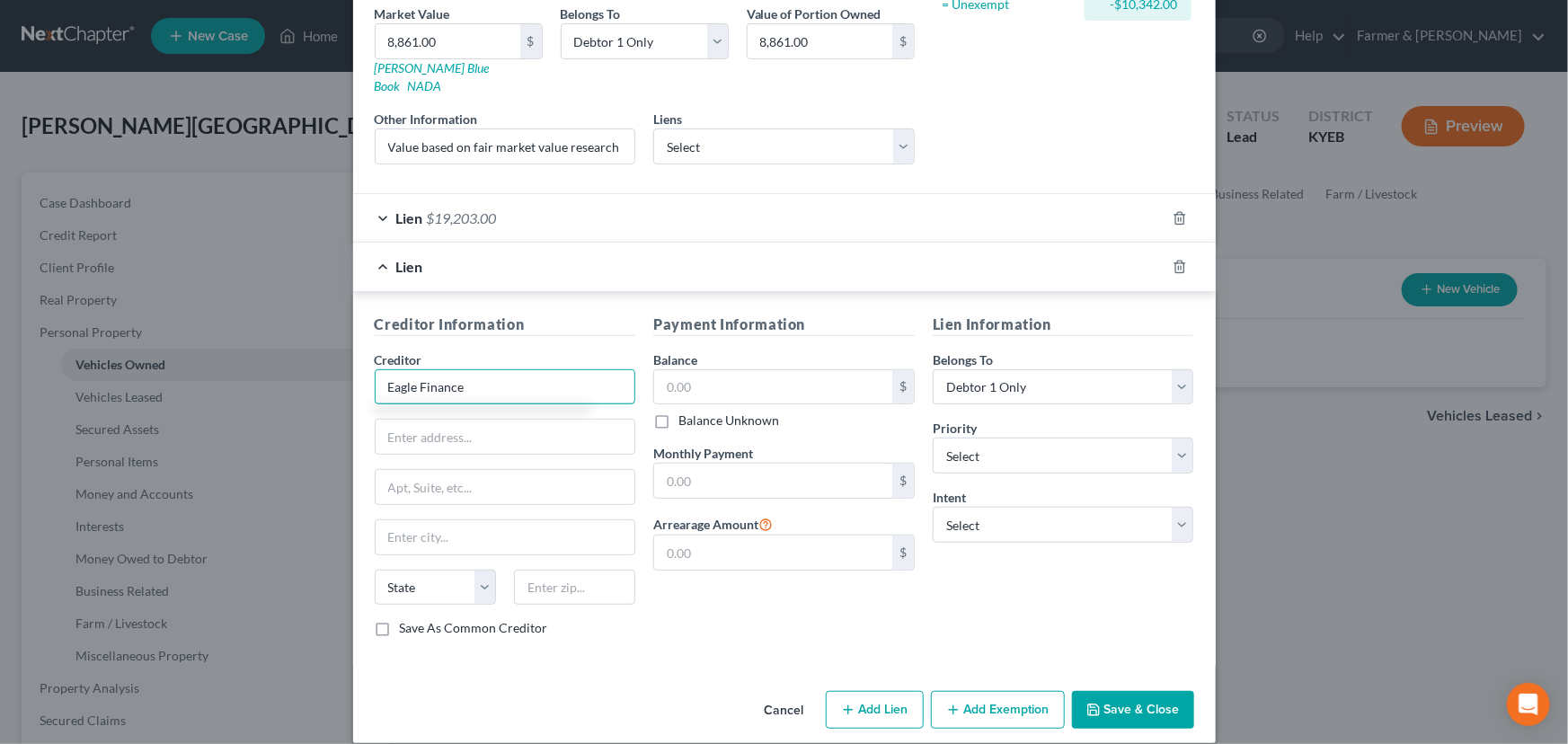
type input "Eagle Finance"
click at [448, 422] on input "text" at bounding box center [505, 436] width 259 height 34
paste input "[STREET_ADDRESS]"
click at [533, 420] on input "[STREET_ADDRESS]" at bounding box center [505, 436] width 259 height 34
type input "[STREET_ADDRESS]"
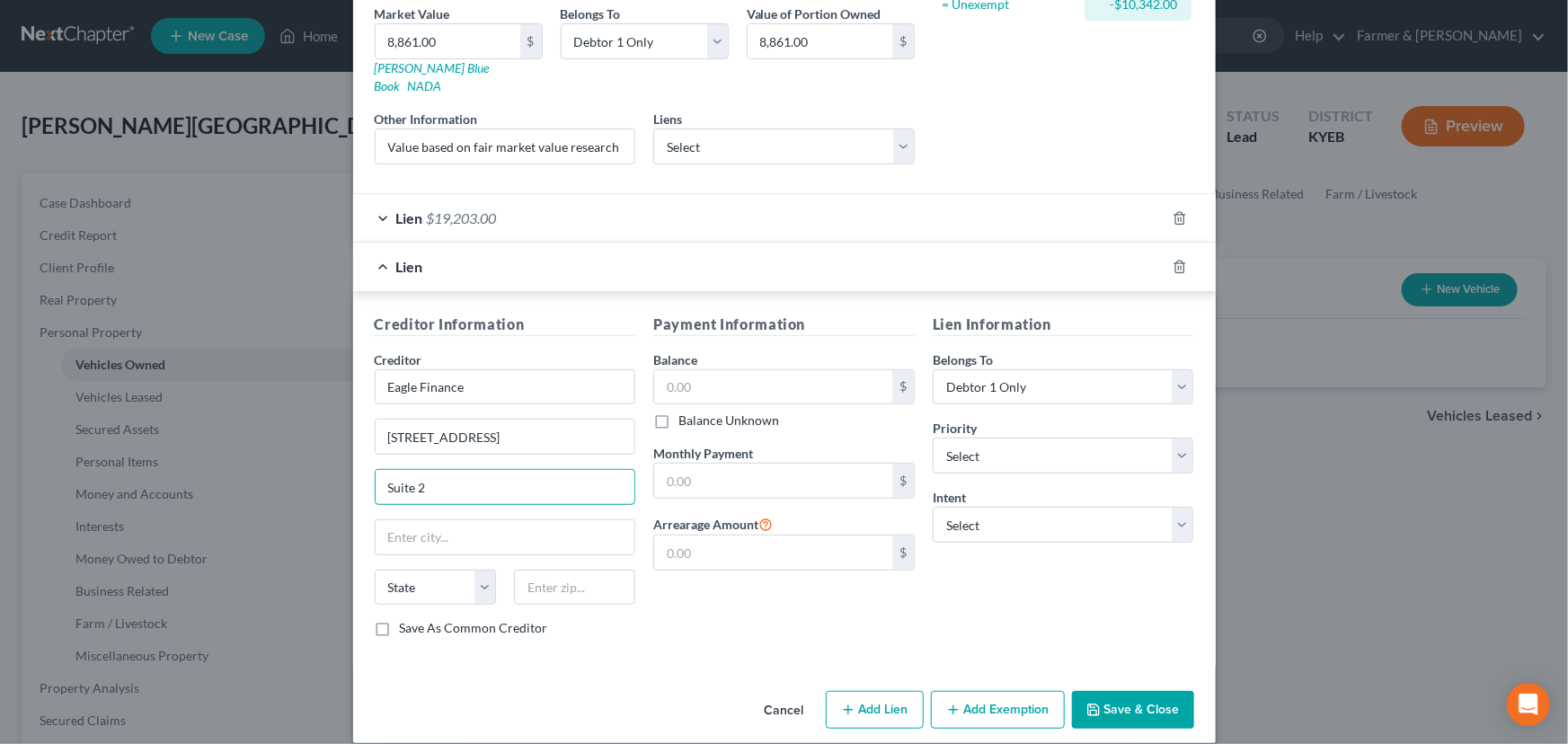
type input "Suite 2"
click at [691, 628] on div "Payment Information Balance $ Balance Unknown Balance Undetermined $ Balance Un…" at bounding box center [784, 483] width 280 height 339
click at [580, 573] on input "text" at bounding box center [574, 588] width 121 height 36
type input "40601"
click at [668, 598] on div "Payment Information Balance $ Balance Unknown Balance Undetermined $ Balance Un…" at bounding box center [784, 483] width 280 height 339
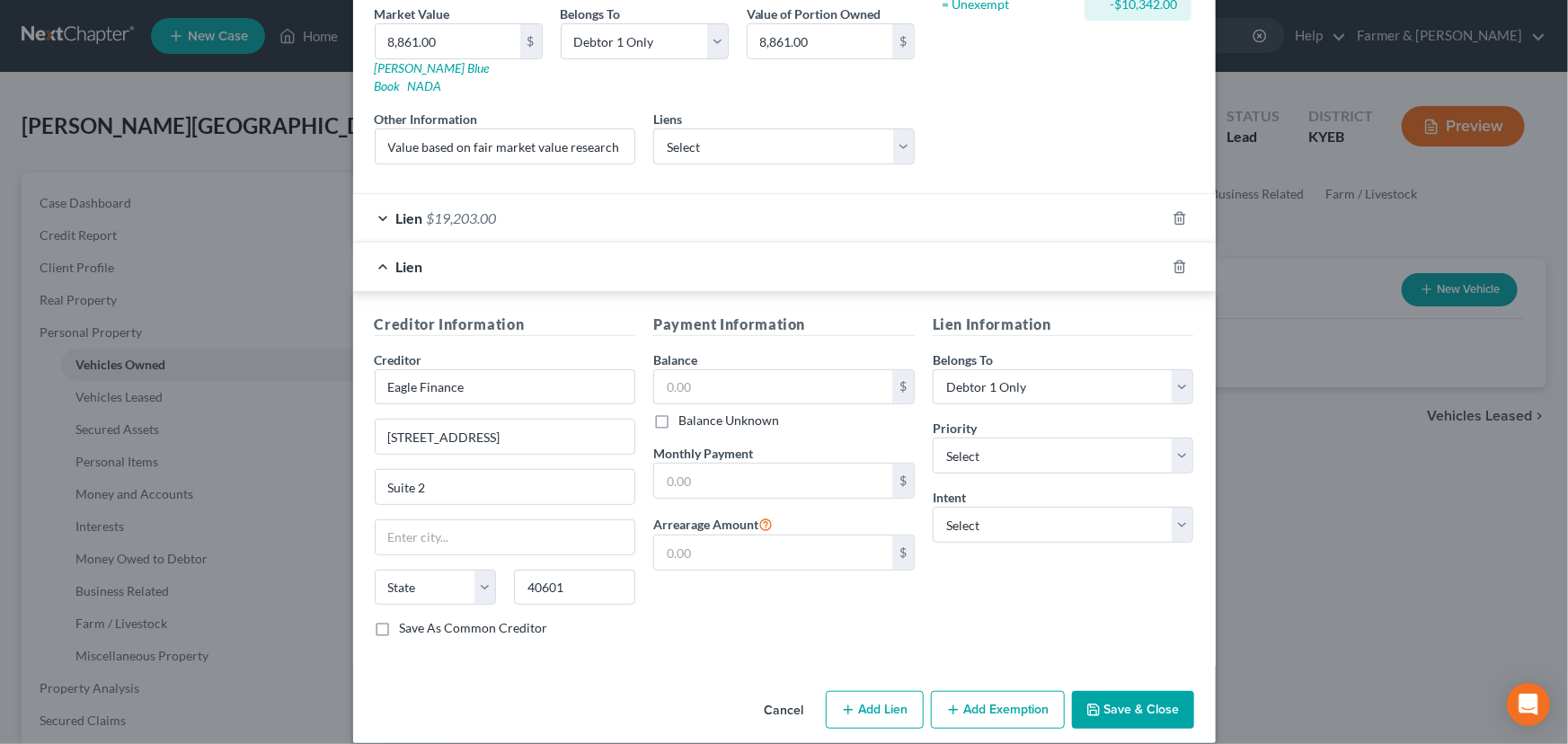
type input "Frankfort"
select select "18"
click at [704, 373] on input "text" at bounding box center [773, 387] width 238 height 34
paste input "1,061.00"
type input "1,061.00"
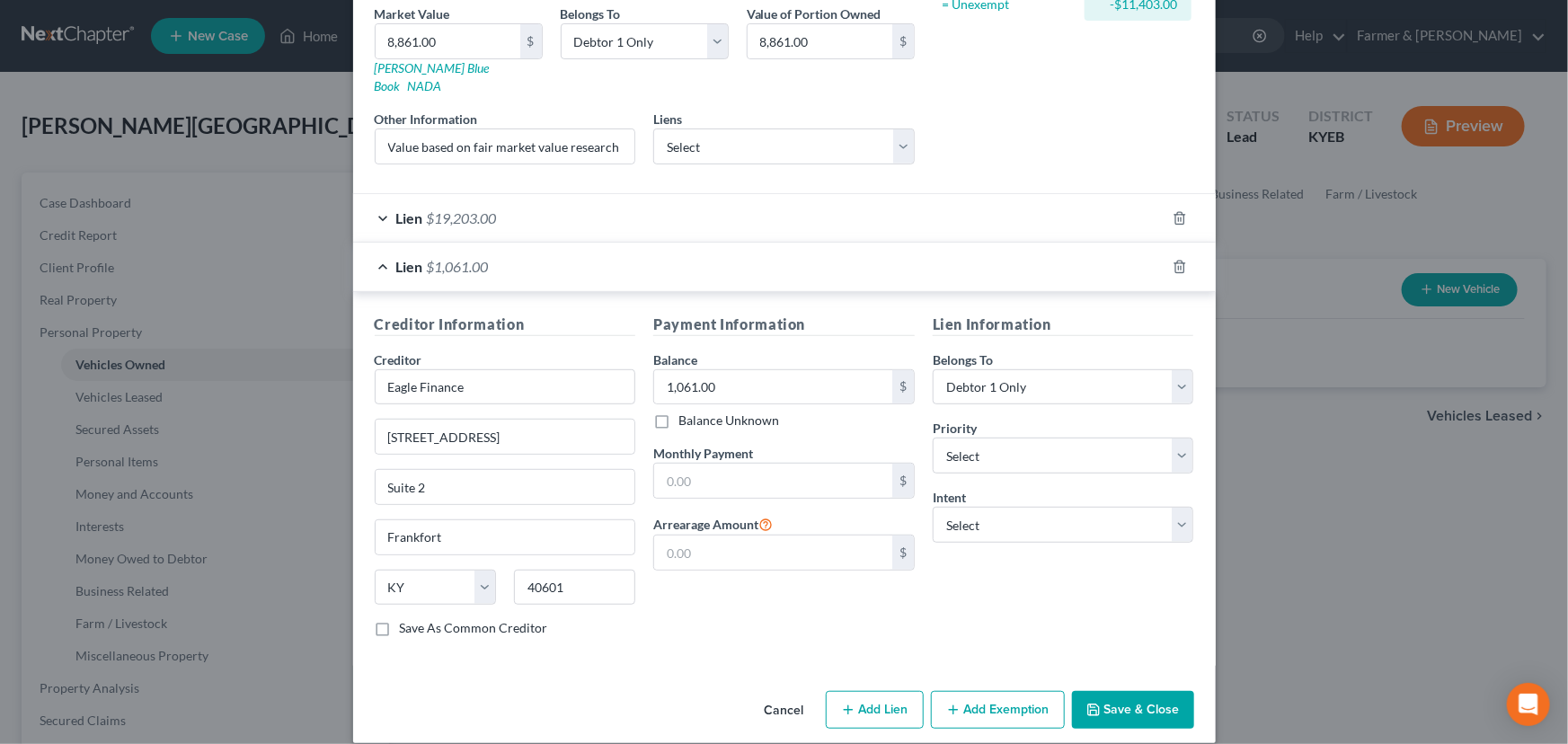
click at [752, 600] on div "Payment Information Balance 1,061.00 $ Balance Unknown Balance Undetermined 1,0…" at bounding box center [784, 483] width 280 height 339
drag, startPoint x: 984, startPoint y: 430, endPoint x: 984, endPoint y: 422, distance: 8.0
click at [984, 438] on select "Select 2nd 3rd 4th 5th 6th 7th 8th 9th 10th 11th 12th 13th 14th 15th 16th 17th …" at bounding box center [1062, 456] width 261 height 36
select select "0"
click at [932, 438] on select "Select 2nd 3rd 4th 5th 6th 7th 8th 9th 10th 11th 12th 13th 14th 15th 16th 17th …" at bounding box center [1062, 456] width 261 height 36
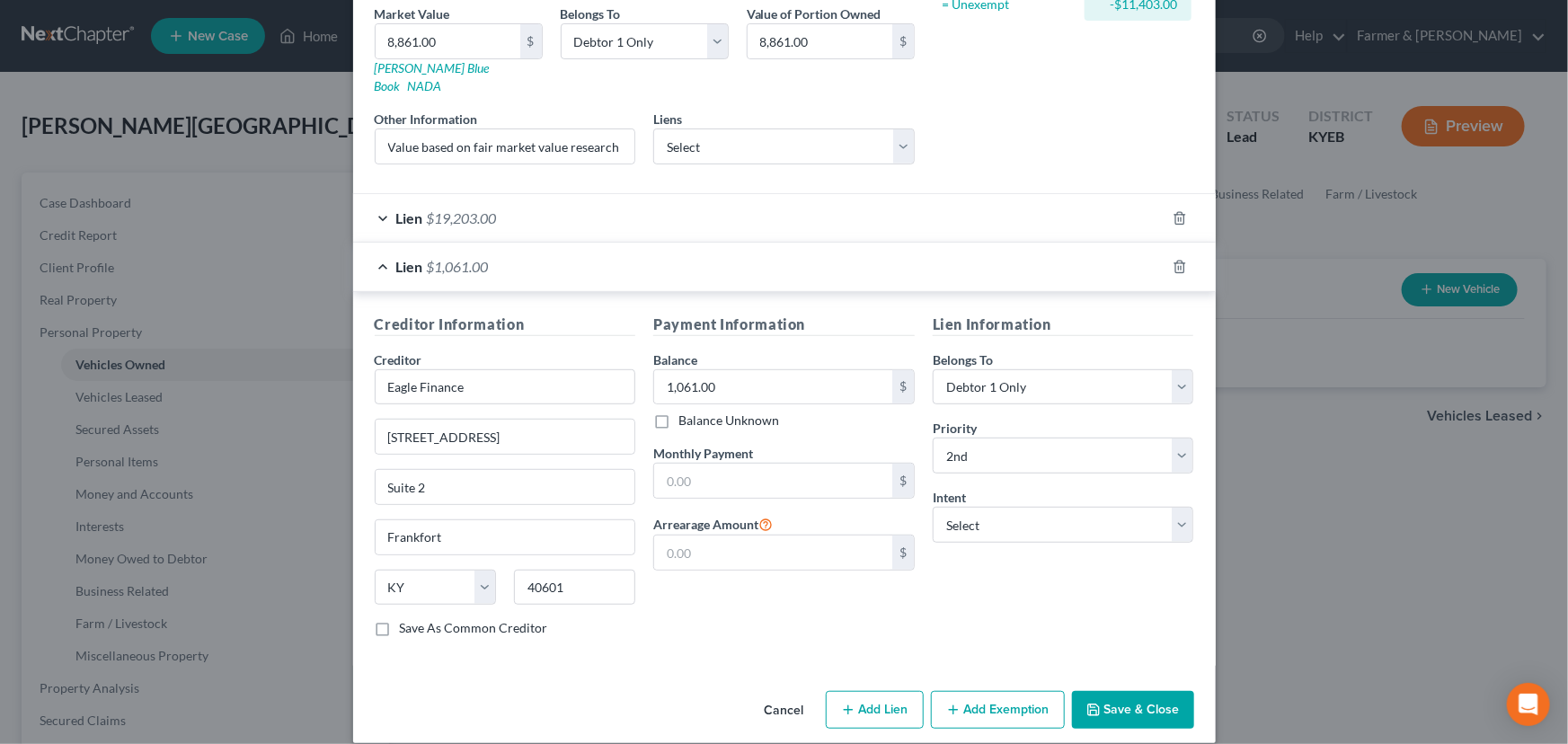
click at [994, 619] on div "Lien Information Belongs To * Select Debtor 1 Only Debtor 2 Only Debtor 1 And D…" at bounding box center [1063, 483] width 280 height 339
click at [992, 507] on select "Select Surrender Redeem Reaffirm Avoid Other" at bounding box center [1062, 524] width 261 height 36
select select "4"
click at [932, 507] on select "Select Surrender Redeem Reaffirm Avoid Other" at bounding box center [1062, 524] width 261 height 36
click at [981, 576] on input "text" at bounding box center [1062, 593] width 261 height 36
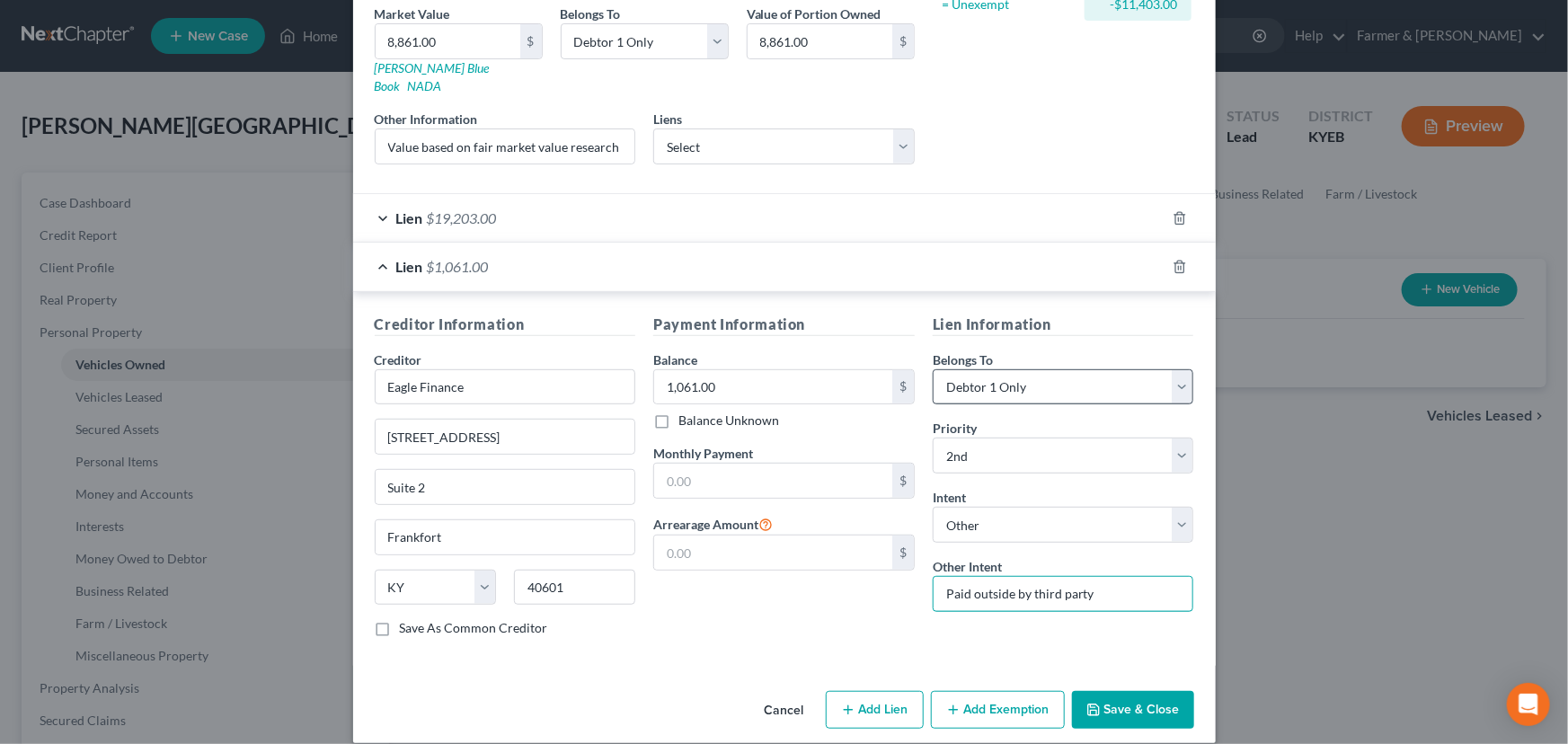
type input "Paid outside by third party"
click at [1125, 378] on select "Select Debtor 1 Only Debtor 2 Only Debtor 1 And Debtor 2 Only At Least One Of T…" at bounding box center [1062, 387] width 261 height 36
select select "3"
click at [932, 369] on select "Select Debtor 1 Only Debtor 2 Only Debtor 1 And Debtor 2 Only At Least One Of T…" at bounding box center [1062, 387] width 261 height 36
click at [827, 601] on div "Payment Information Balance 1,061.00 $ Balance Unknown Balance Undetermined 1,0…" at bounding box center [784, 483] width 280 height 339
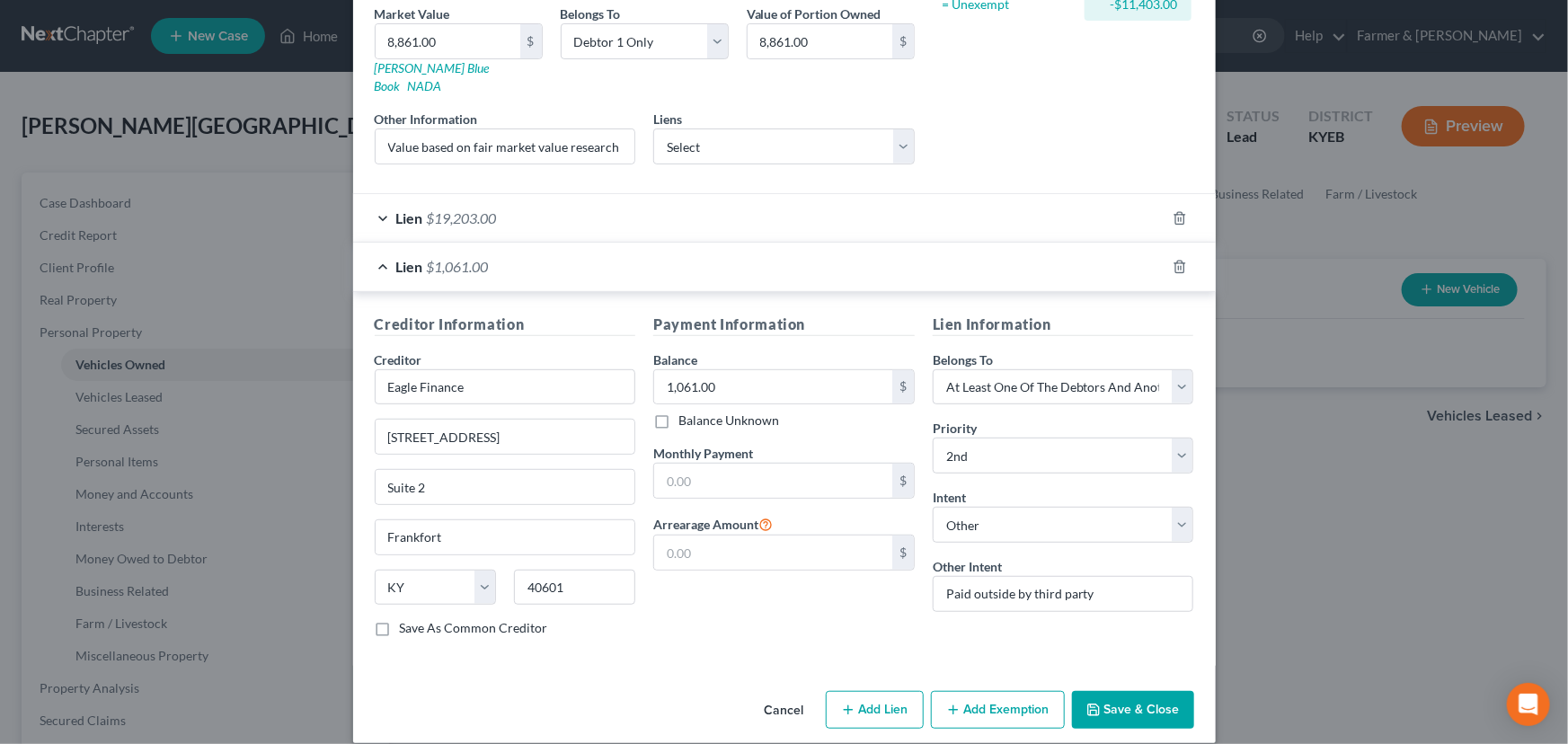
click at [595, 253] on div "Lien $1,061.00" at bounding box center [759, 266] width 813 height 48
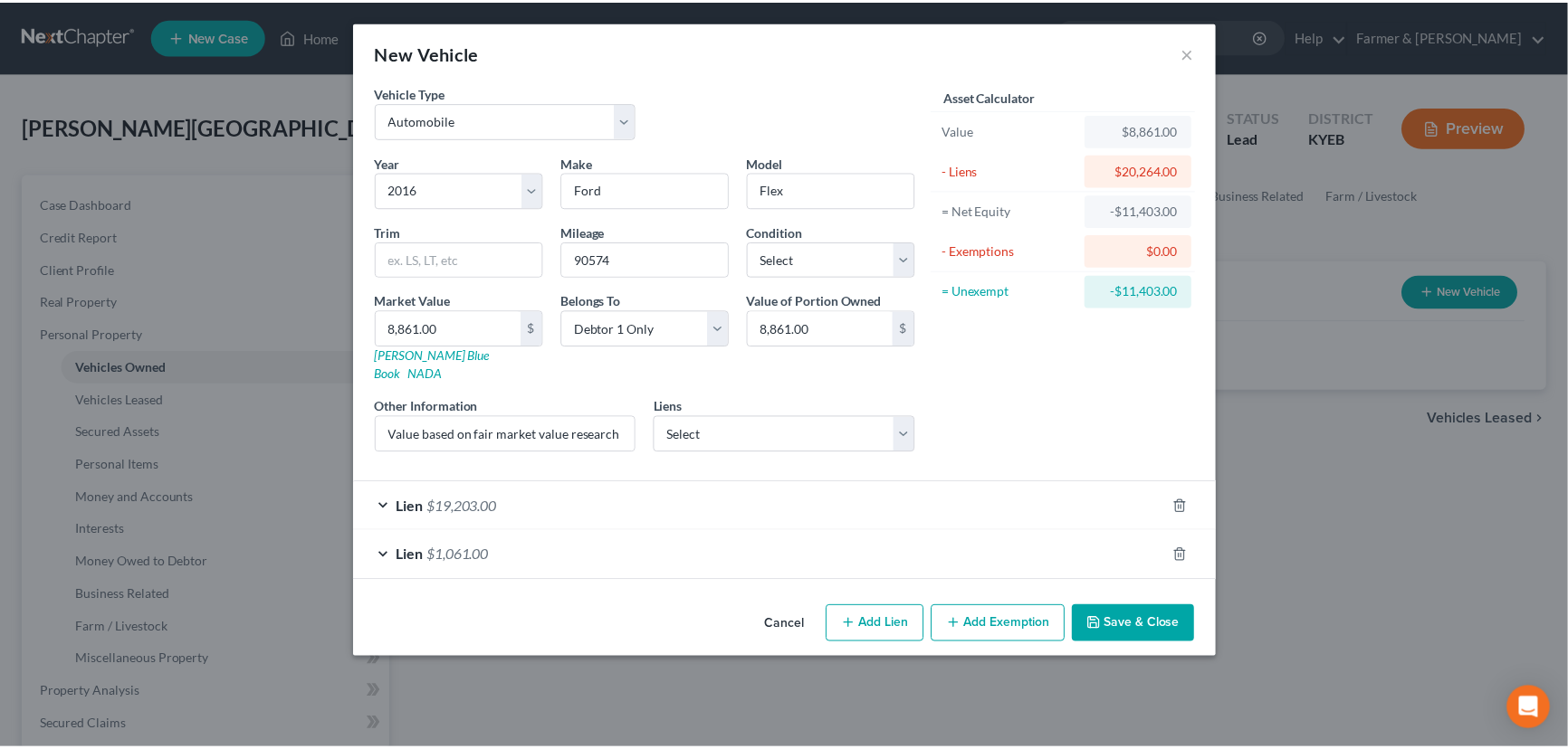
scroll to position [0, 0]
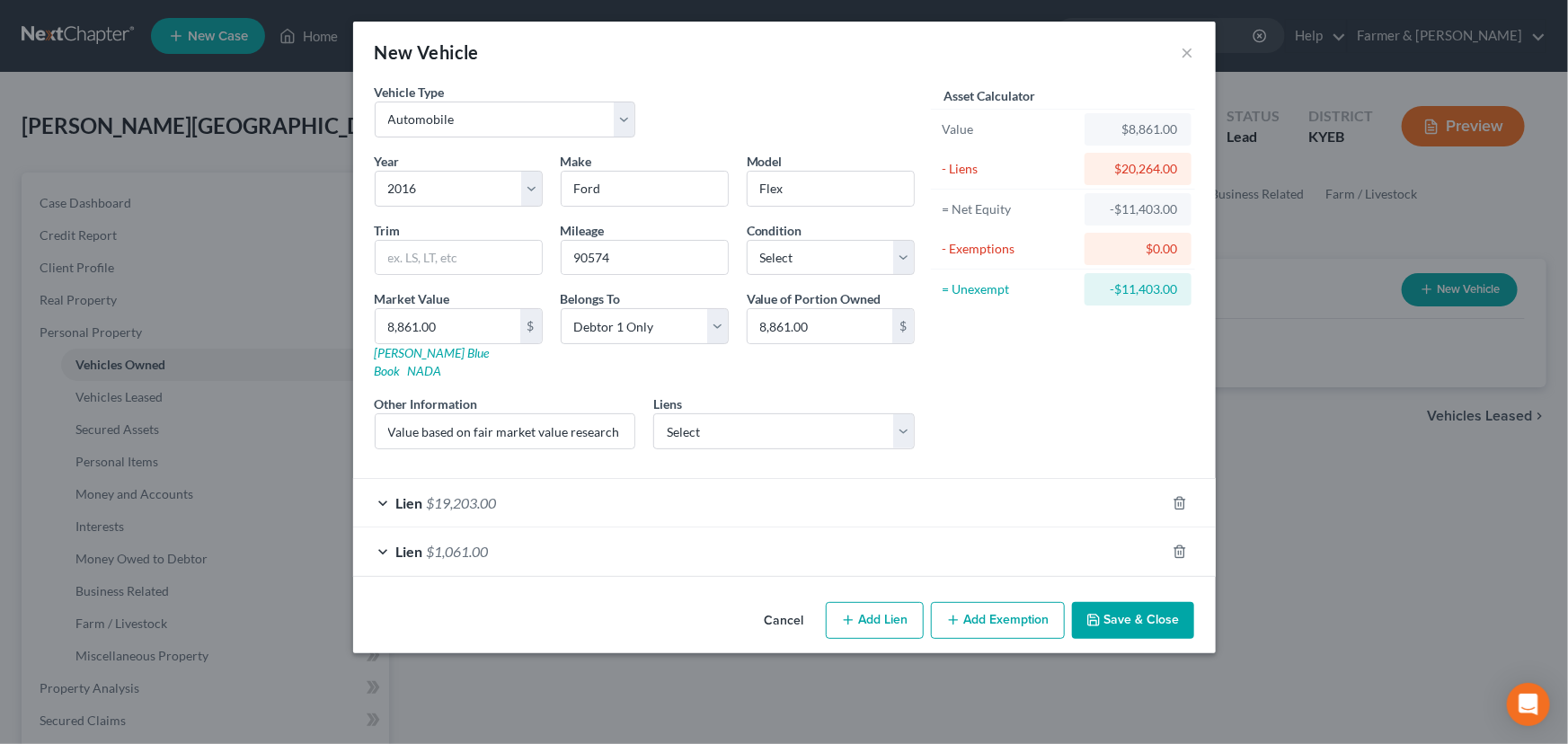
click at [989, 426] on div "Asset Calculator Value $8,861.00 - Liens $20,264.00 = Net Equity -$11,403.00 - …" at bounding box center [1063, 273] width 280 height 381
click at [864, 264] on select "Select Excellent Very Good Good Fair Poor" at bounding box center [830, 257] width 168 height 36
select select "2"
click at [747, 240] on select "Select Excellent Very Good Good Fair Poor" at bounding box center [830, 257] width 168 height 36
click at [1011, 367] on div "Asset Calculator Value $8,861.00 - Liens $20,264.00 = Net Equity -$11,403.00 - …" at bounding box center [1063, 273] width 280 height 381
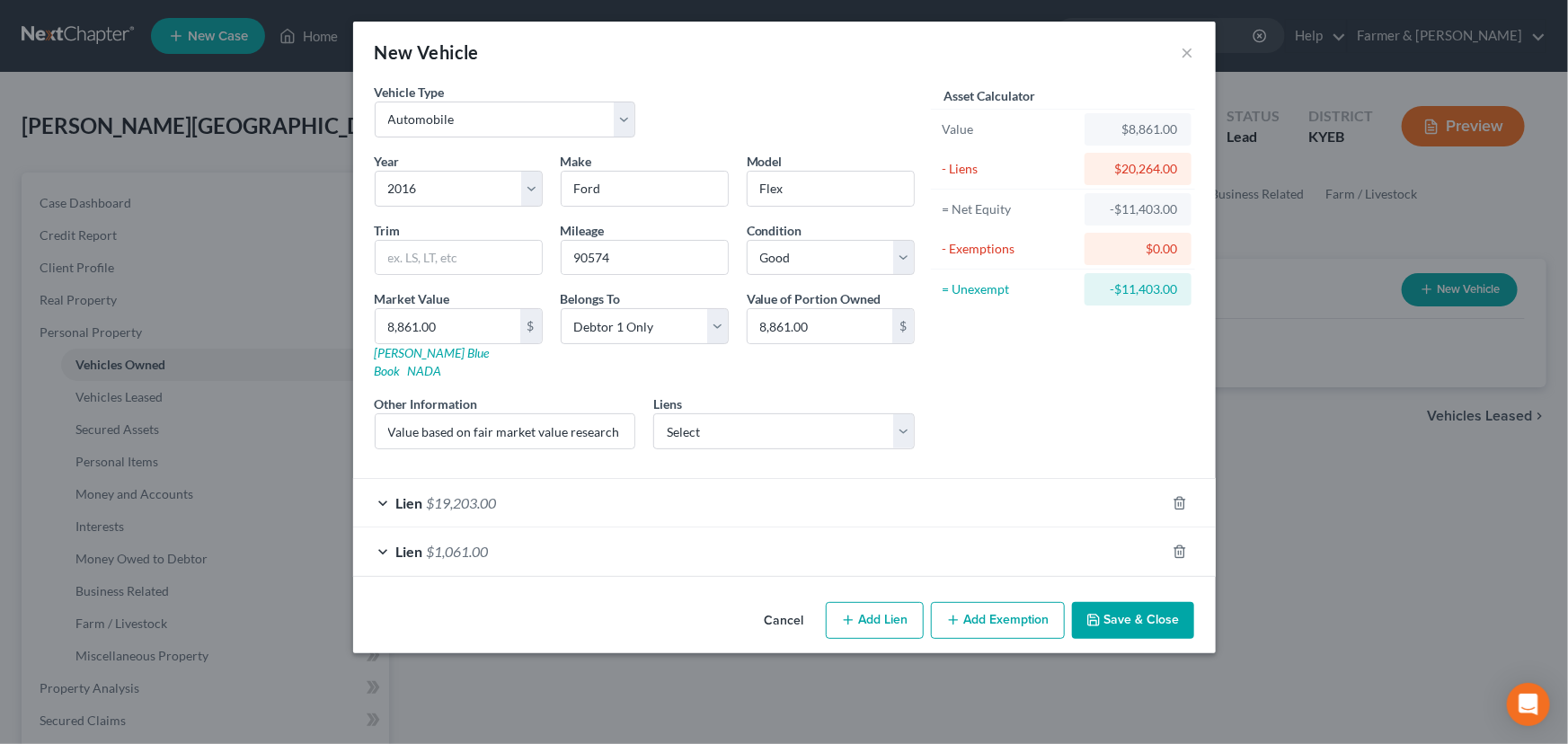
click at [1102, 610] on button "Save & Close" at bounding box center [1133, 621] width 122 height 38
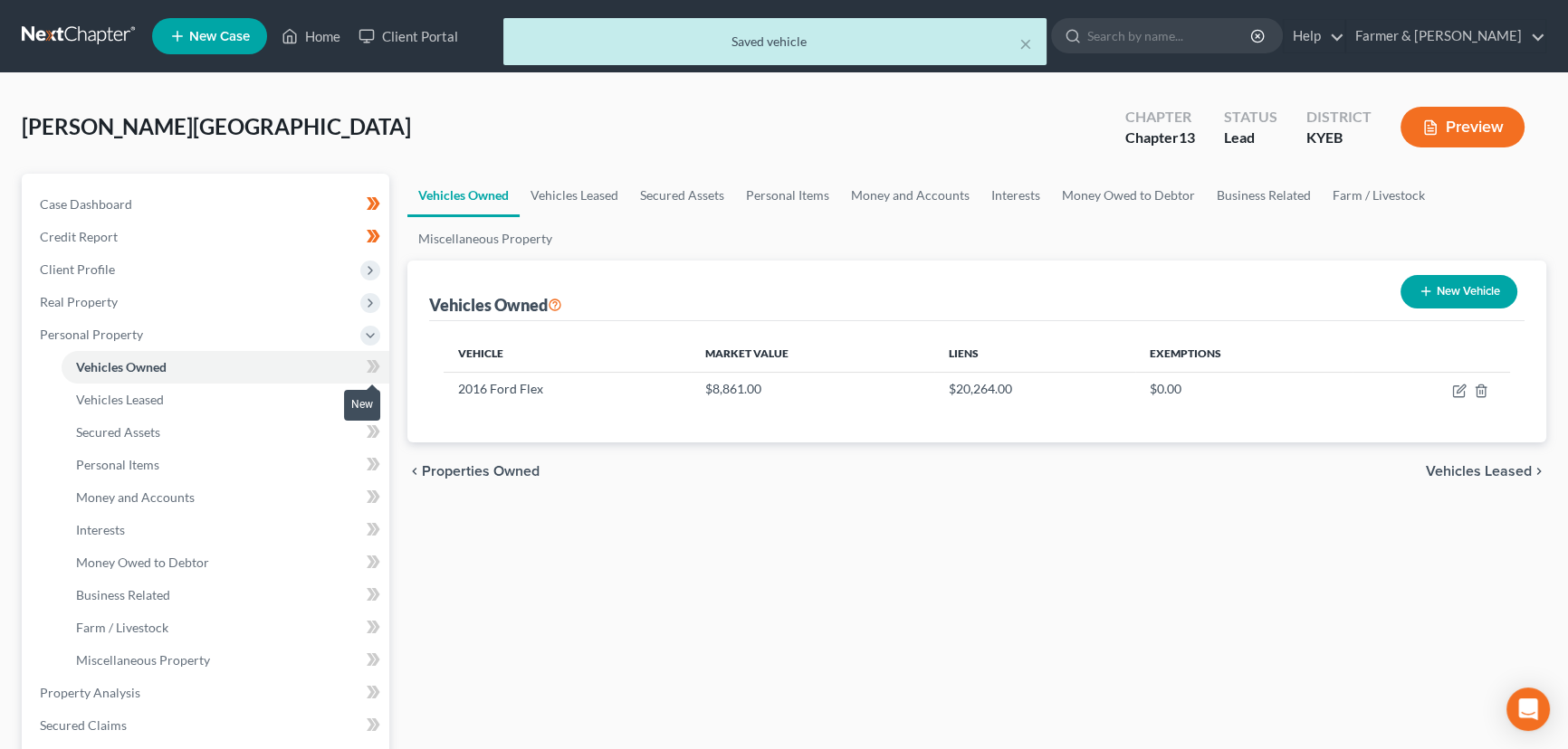
click at [381, 359] on span at bounding box center [374, 370] width 31 height 27
click at [462, 588] on div "Vehicles Owned Vehicles Leased Secured Assets Personal Items Money and Accounts…" at bounding box center [976, 713] width 1157 height 1078
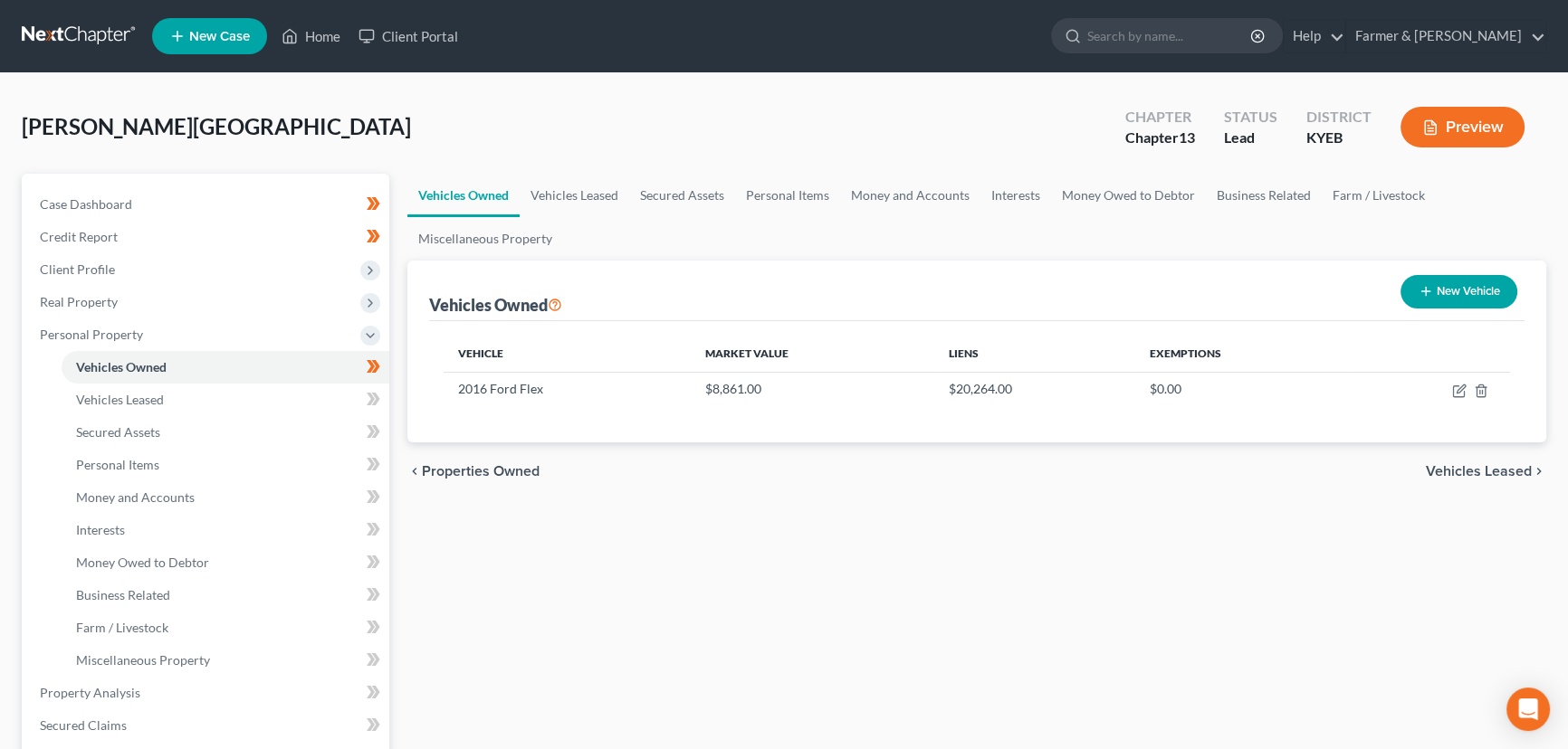
click at [491, 577] on div "Vehicles Owned Vehicles Leased Secured Assets Personal Items Money and Accounts…" at bounding box center [976, 713] width 1157 height 1078
drag, startPoint x: 1458, startPoint y: 393, endPoint x: 1321, endPoint y: 430, distance: 141.9
click at [1458, 393] on icon "button" at bounding box center [1458, 390] width 15 height 15
select select "0"
select select "10"
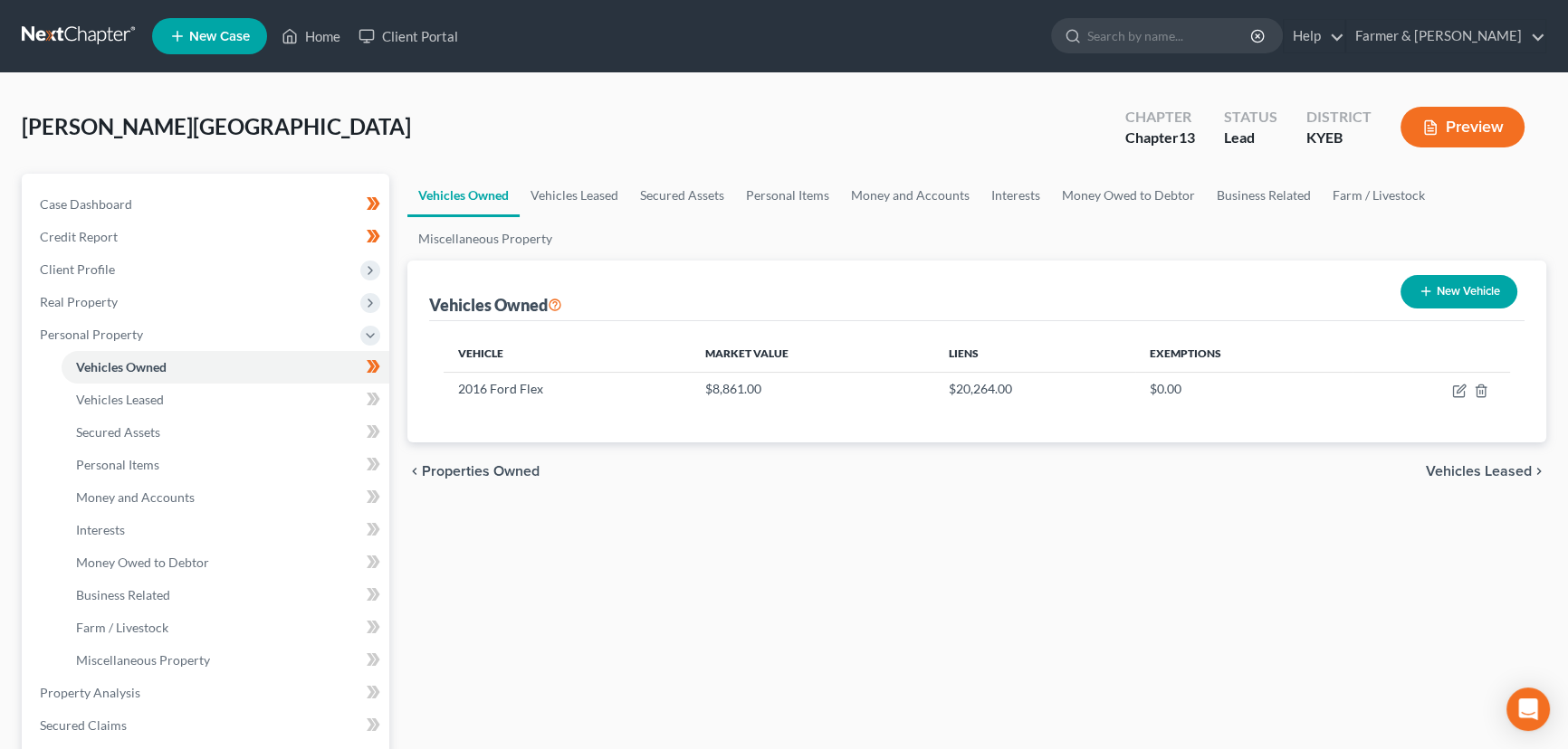
select select "2"
select select "0"
select select "18"
select select "3"
select select "0"
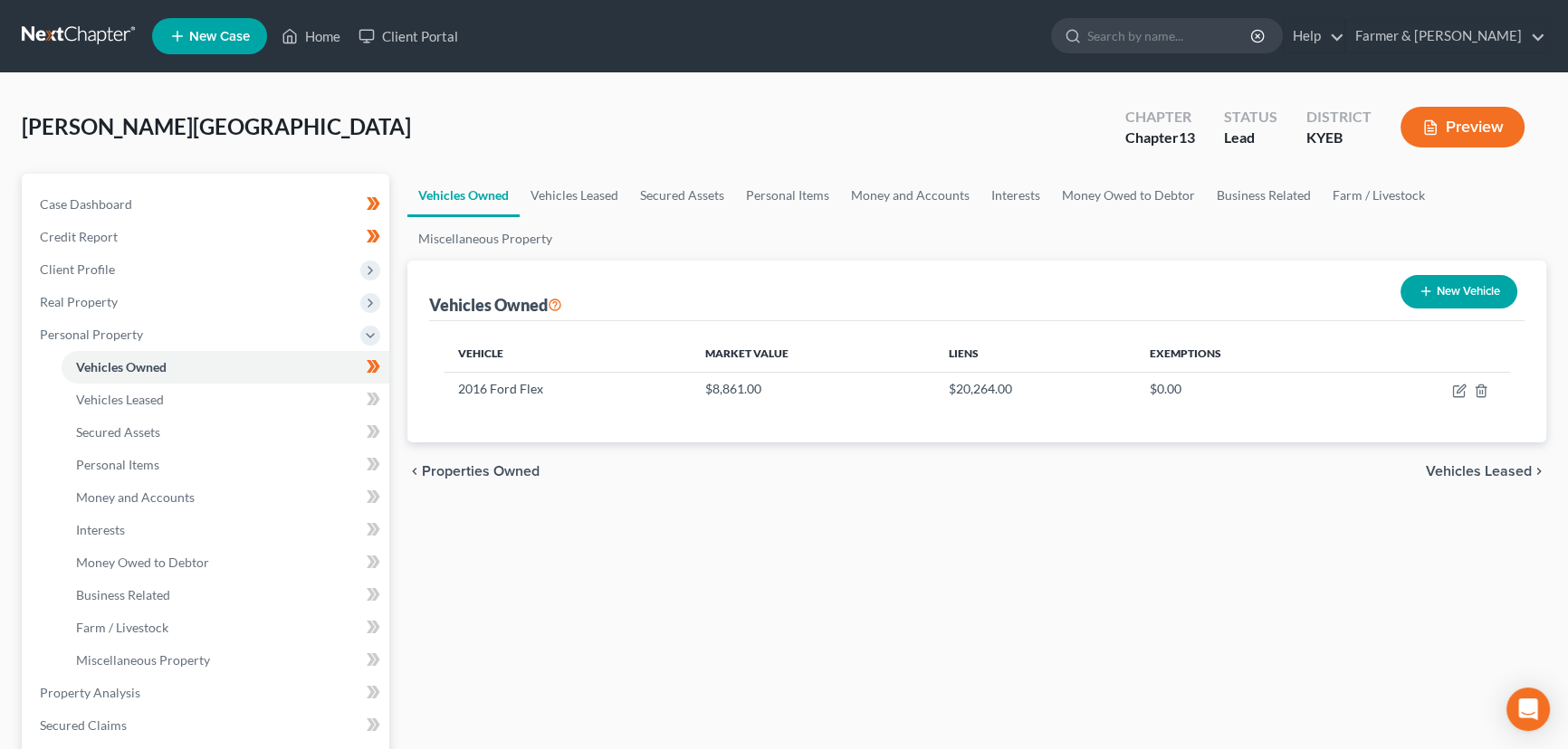
select select "4"
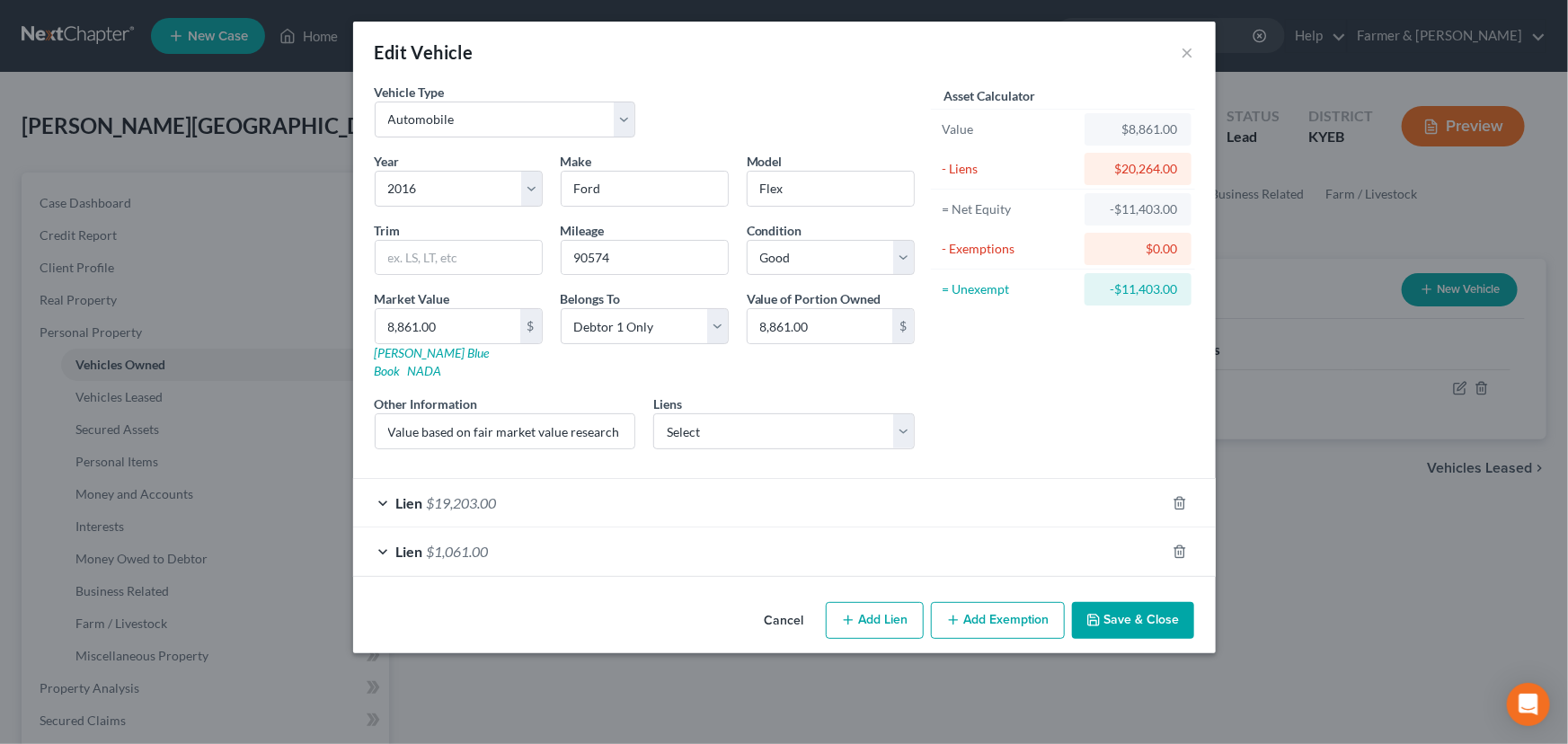
click at [559, 479] on div "Lien $19,203.00" at bounding box center [759, 502] width 813 height 48
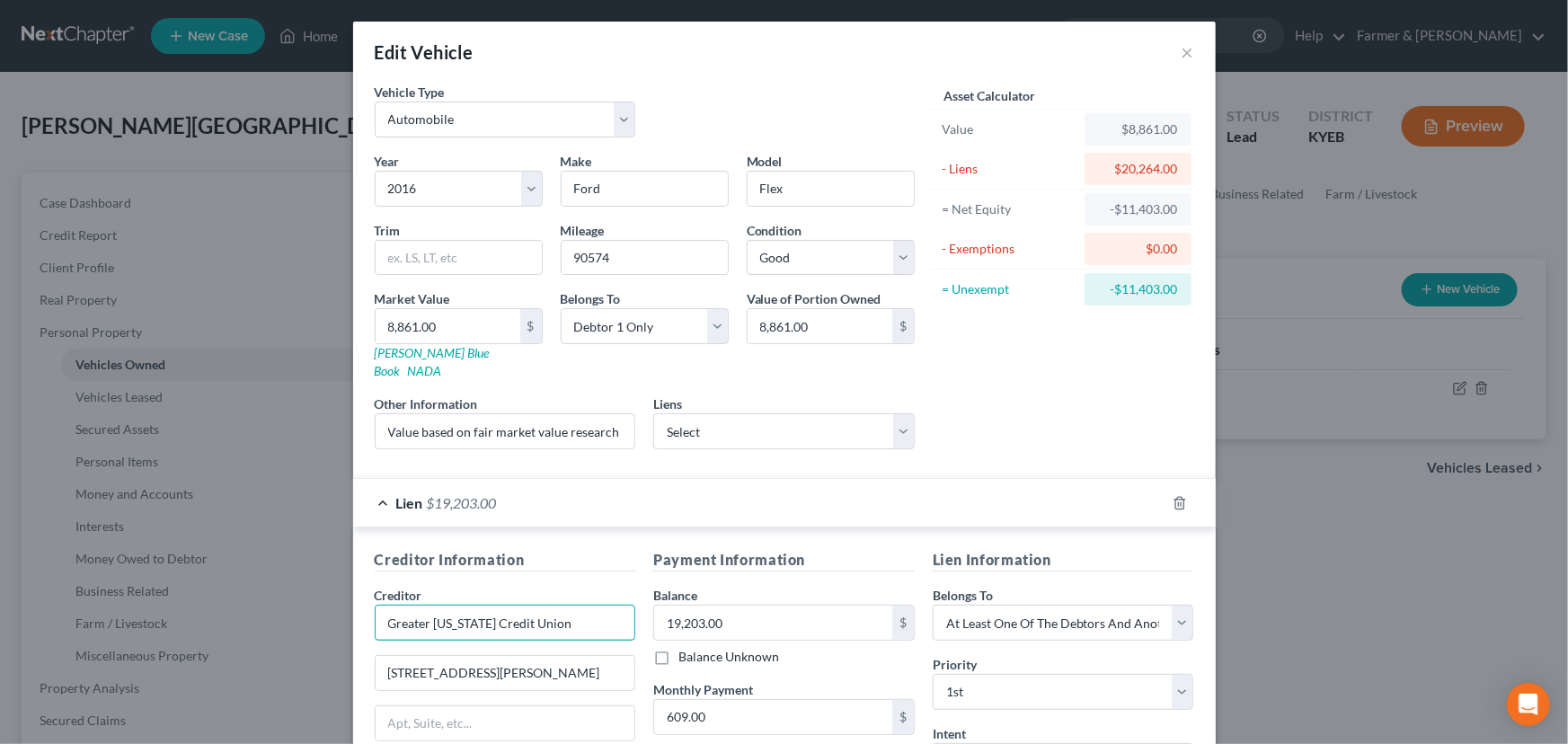
drag, startPoint x: 584, startPoint y: 611, endPoint x: 311, endPoint y: 612, distance: 273.0
click at [311, 612] on div "Edit Vehicle × Vehicle Type Select Automobile Truck Trailer Watercraft Aircraft…" at bounding box center [784, 372] width 1568 height 744
click at [499, 480] on div "Lien $19,203.00" at bounding box center [759, 502] width 813 height 48
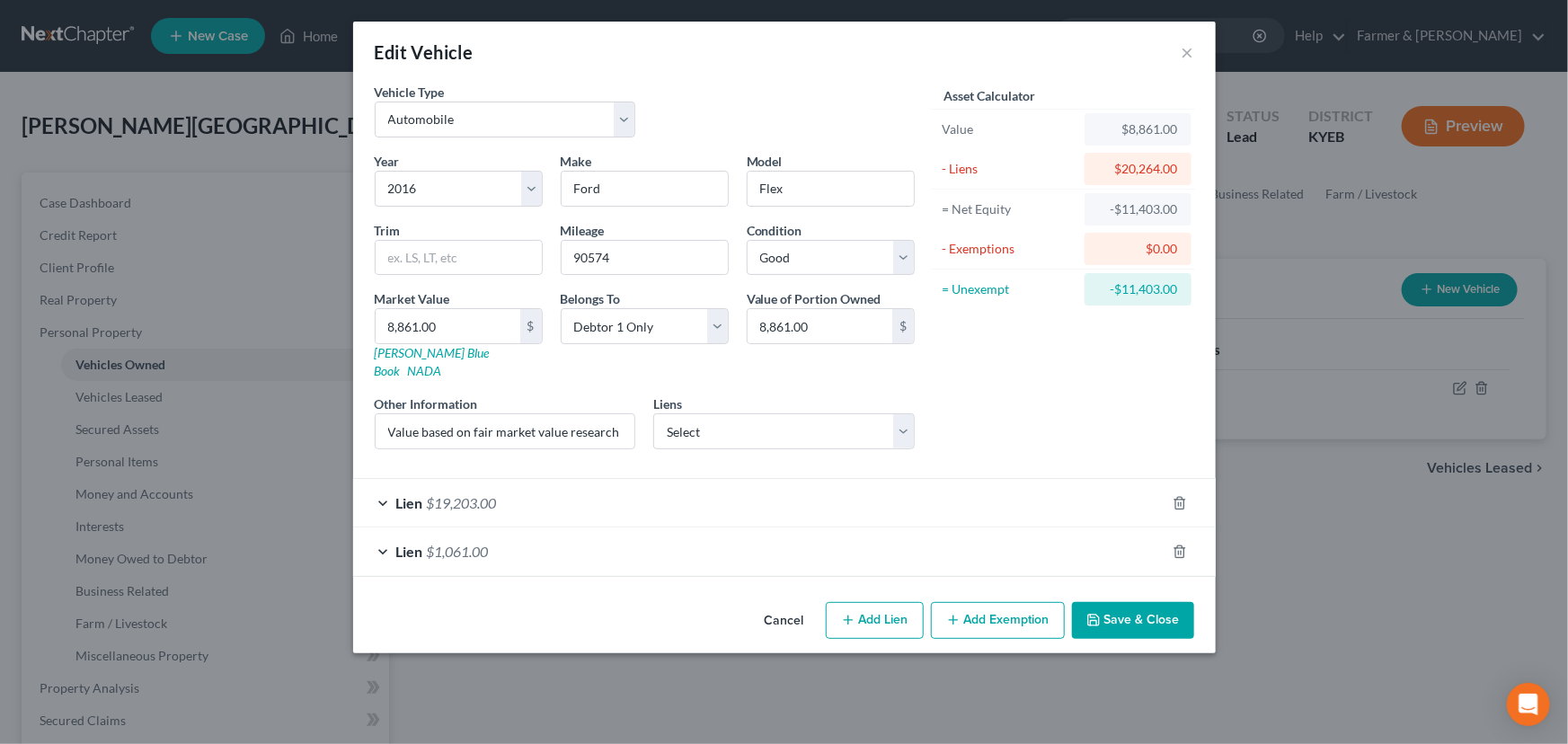
click at [602, 546] on div "Lien $1,061.00" at bounding box center [759, 551] width 813 height 48
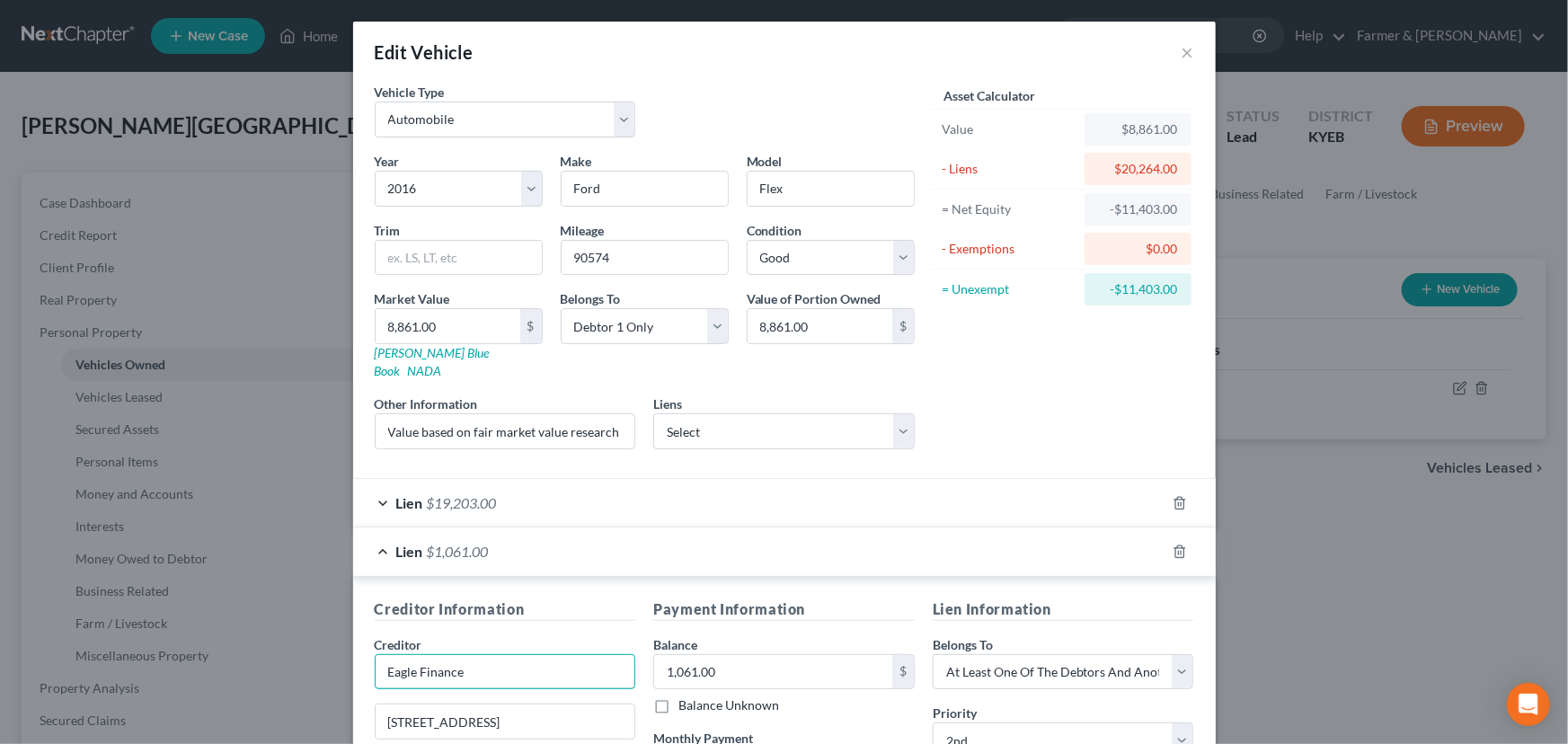
drag, startPoint x: 490, startPoint y: 642, endPoint x: 356, endPoint y: 656, distance: 134.7
drag, startPoint x: 620, startPoint y: 530, endPoint x: 770, endPoint y: 584, distance: 159.4
click at [620, 530] on div "Lien $1,061.00" at bounding box center [759, 551] width 813 height 48
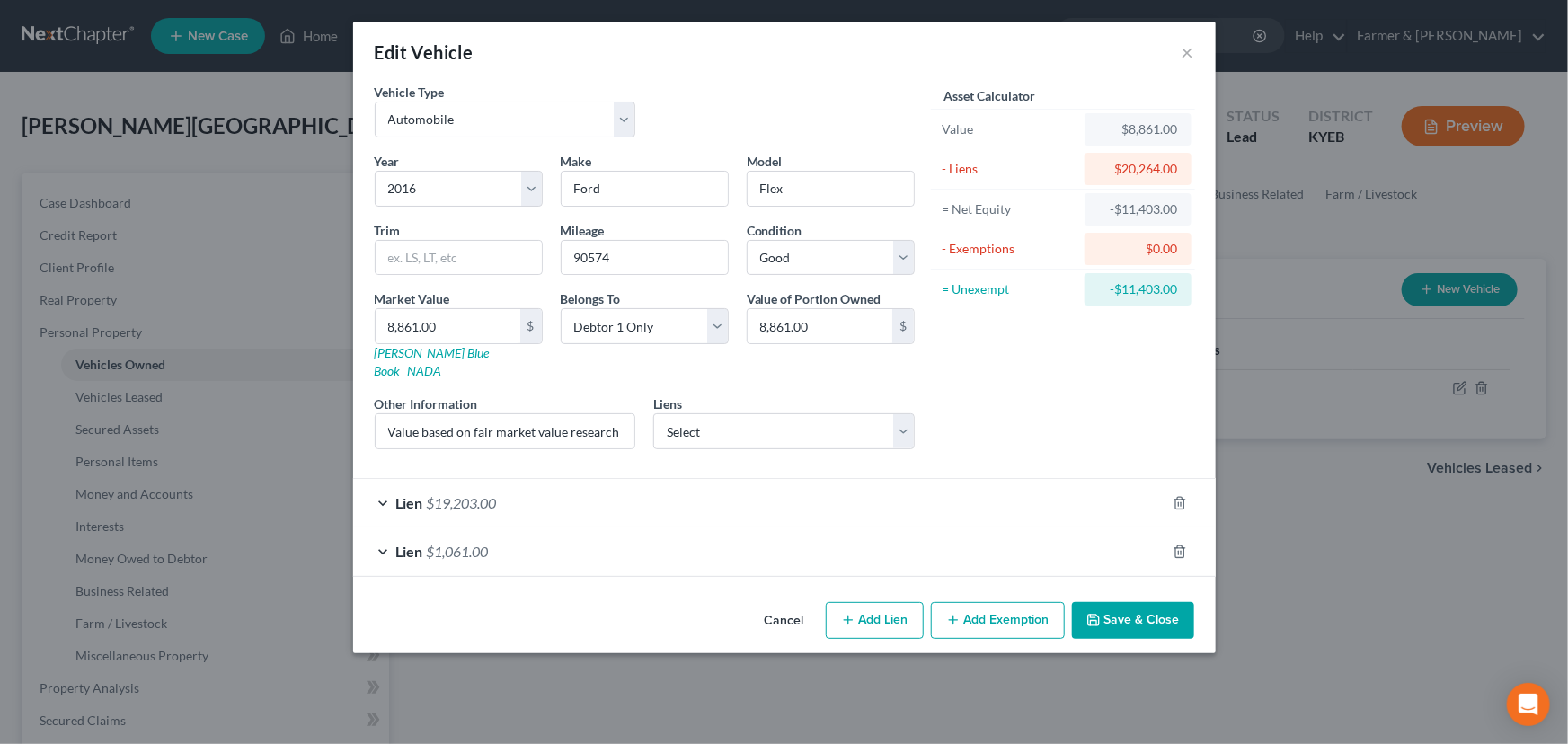
click at [786, 604] on button "Cancel" at bounding box center [784, 622] width 68 height 36
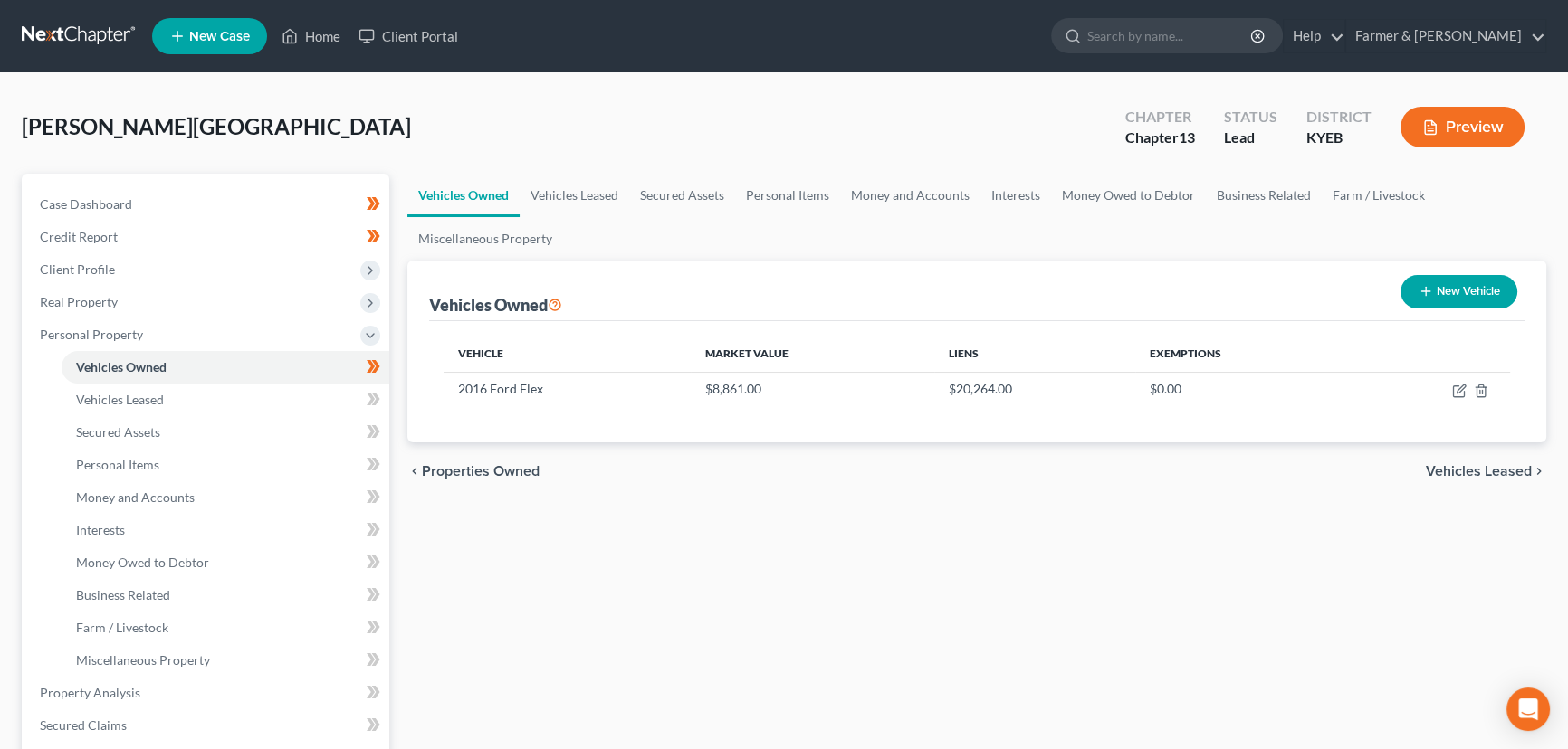
click at [438, 583] on div "Vehicles Owned Vehicles Leased Secured Assets Personal Items Money and Accounts…" at bounding box center [976, 713] width 1157 height 1078
click at [163, 493] on span "Money and Accounts" at bounding box center [135, 498] width 118 height 16
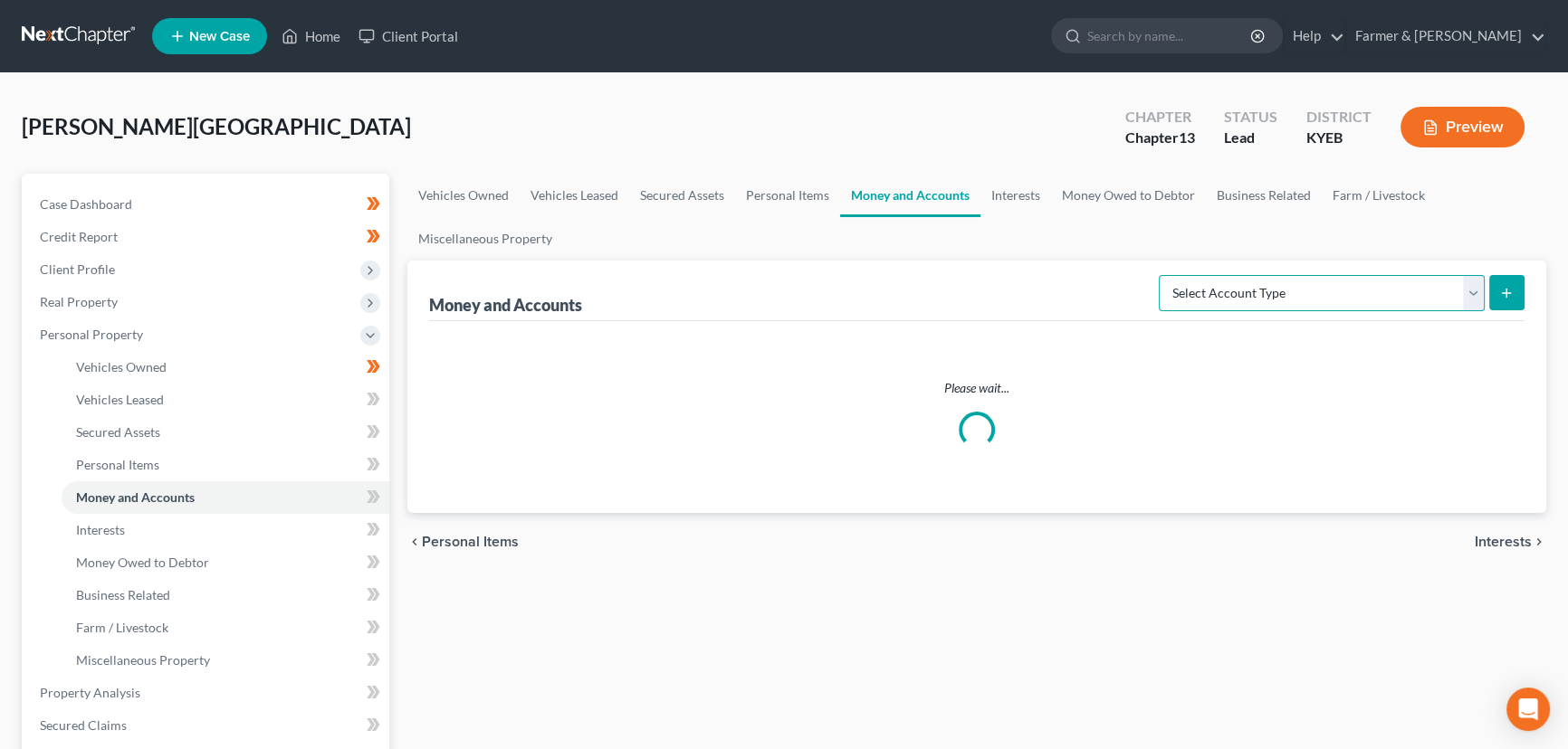
click at [1267, 302] on select "Select Account Type Brokerage Cash on Hand Certificates of Deposit Checking Acc…" at bounding box center [1321, 292] width 326 height 36
select select "cash_on_hand"
click at [1162, 275] on select "Select Account Type Brokerage Cash on Hand Certificates of Deposit Checking Acc…" at bounding box center [1321, 292] width 326 height 36
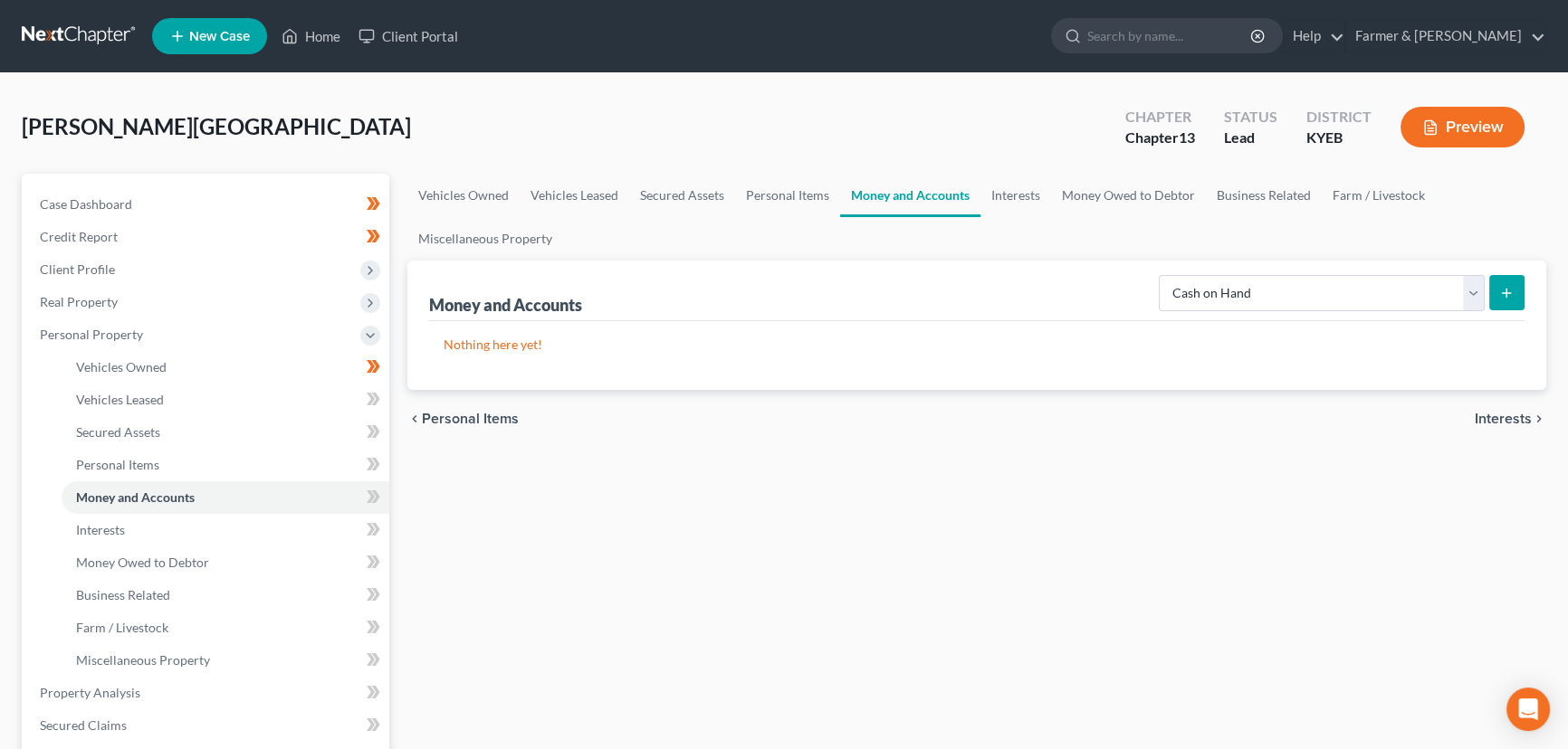
click at [1502, 295] on icon "submit" at bounding box center [1505, 292] width 15 height 15
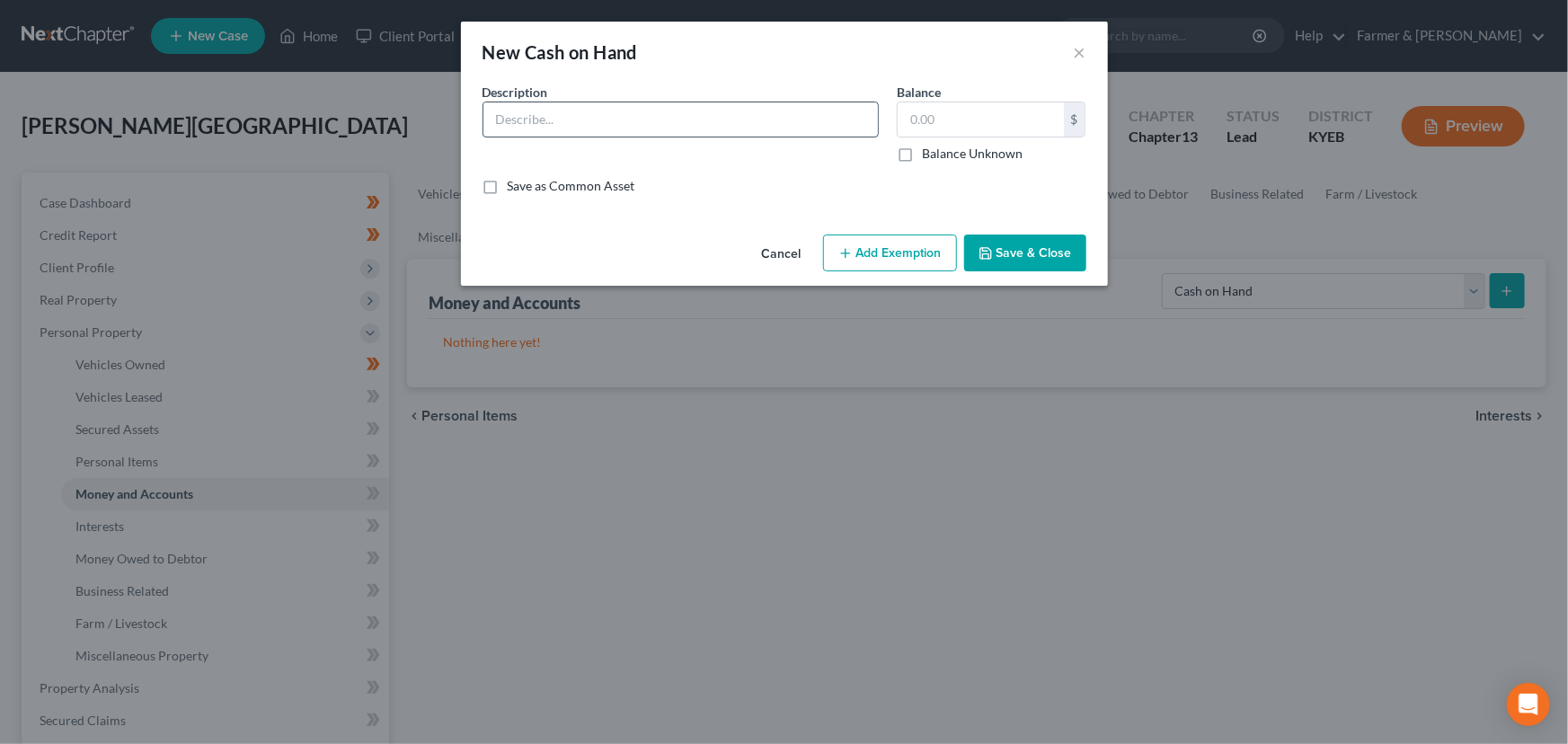
click at [519, 120] on input "text" at bounding box center [681, 118] width 394 height 34
type input "Cash on hand"
click at [909, 121] on input "text" at bounding box center [980, 118] width 166 height 34
type input "7.00"
click at [865, 254] on button "Add Exemption" at bounding box center [890, 254] width 134 height 38
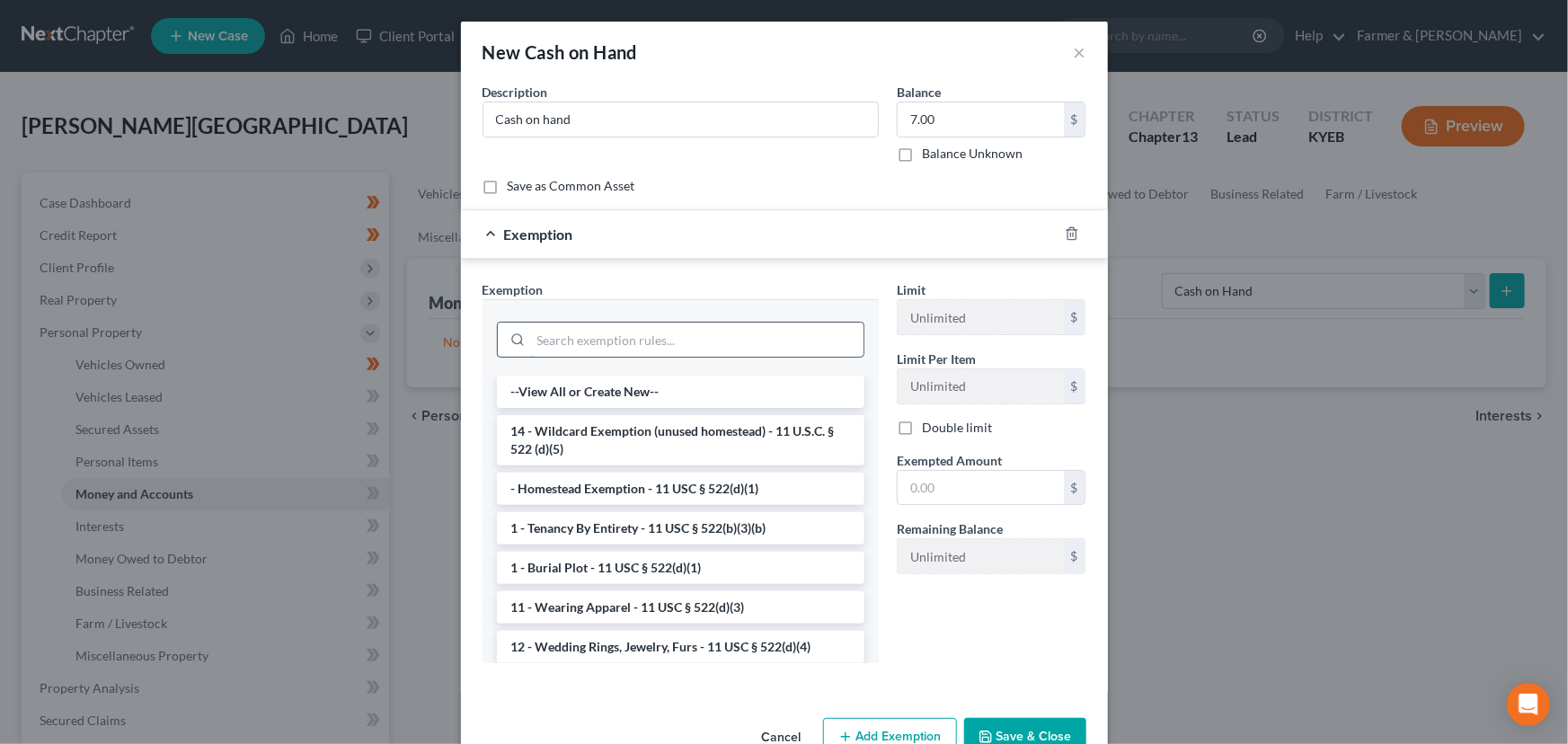
click at [753, 350] on input "search" at bounding box center [697, 339] width 332 height 34
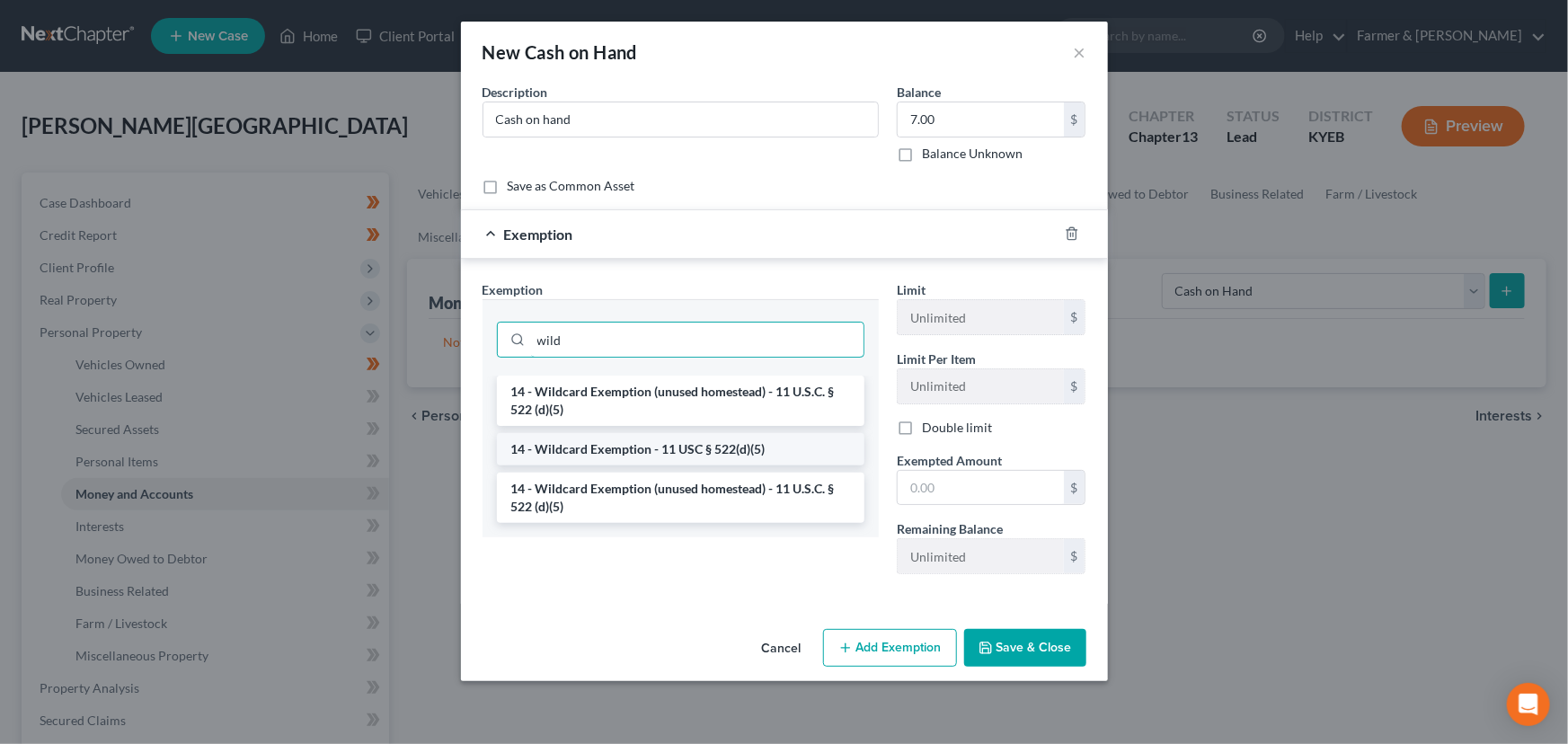
type input "wild"
click at [740, 463] on li "14 - Wildcard Exemption - 11 USC § 522(d)(5)" at bounding box center [681, 449] width 367 height 32
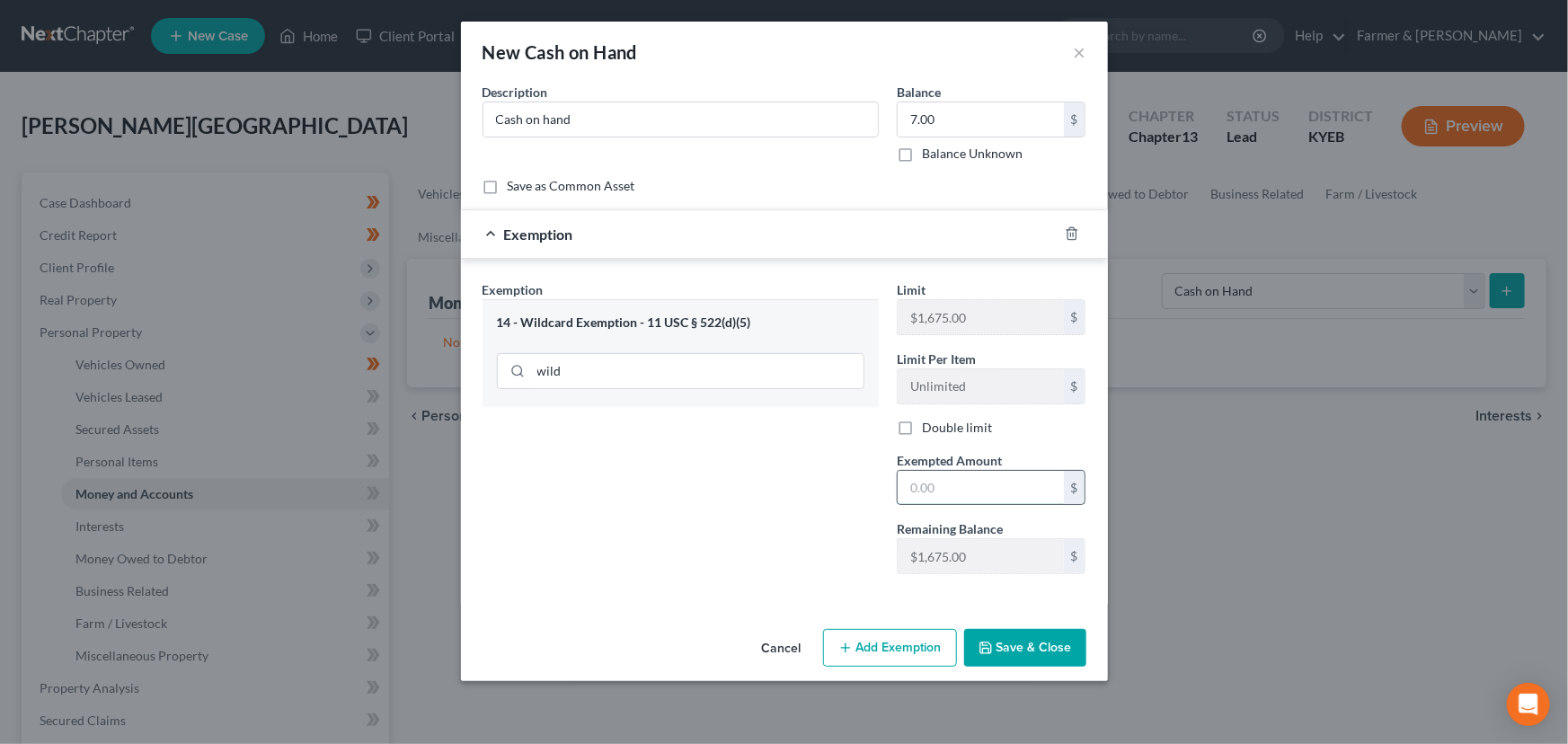
click at [967, 493] on input "text" at bounding box center [980, 488] width 166 height 34
type input "7.00"
click at [861, 222] on div "Exemption $7.00" at bounding box center [759, 234] width 596 height 48
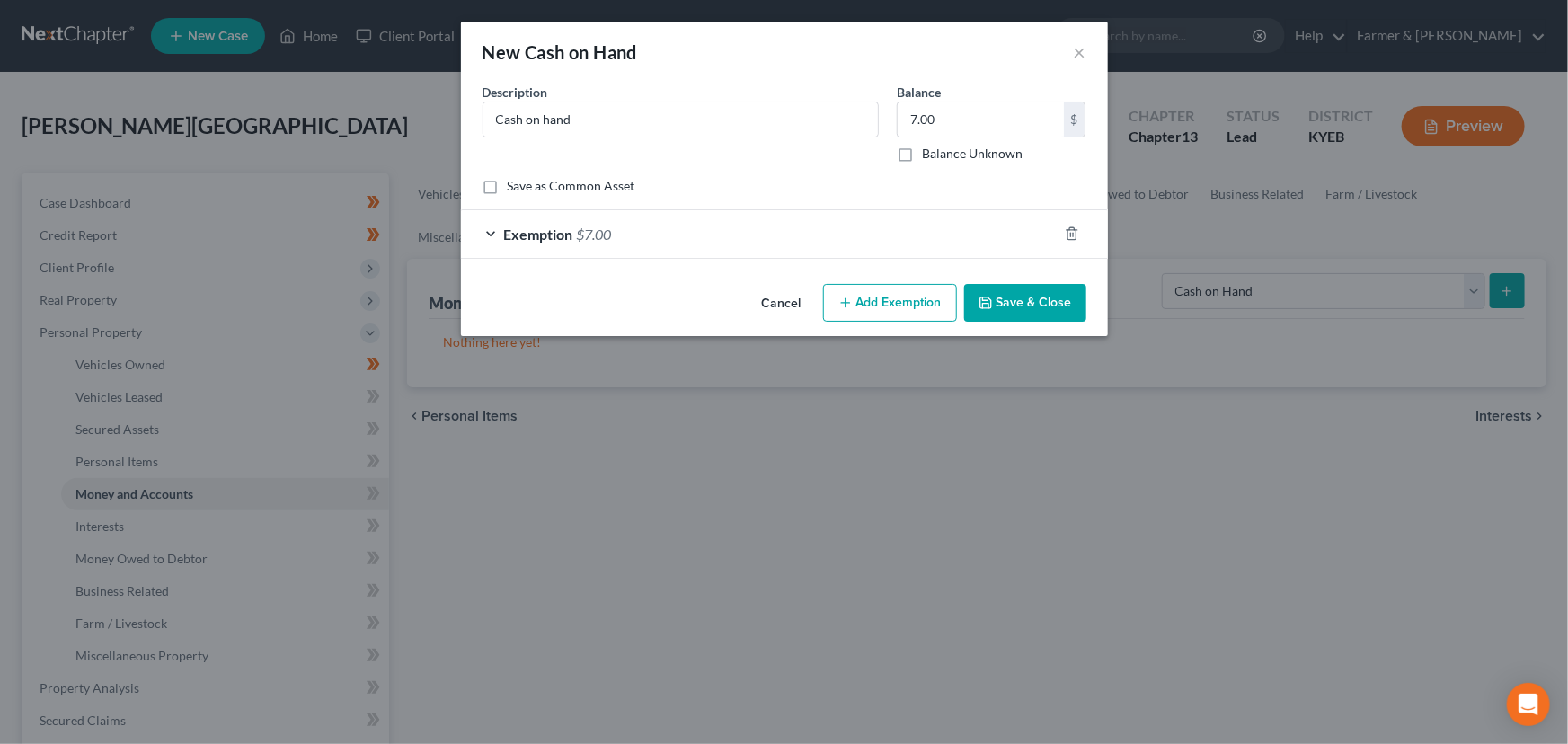
click at [984, 307] on icon "button" at bounding box center [985, 302] width 11 height 11
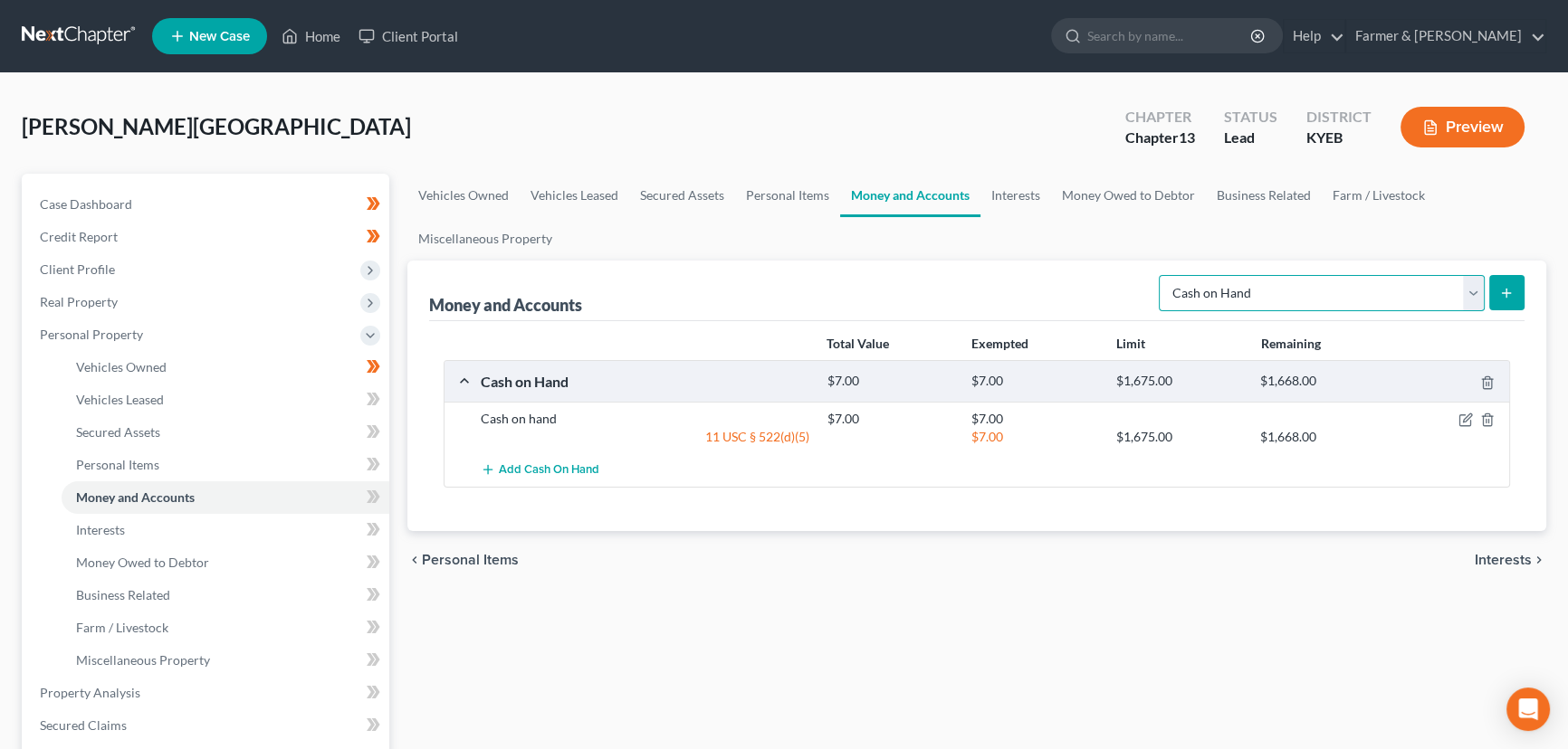
click at [1315, 281] on select "Select Account Type Brokerage Cash on Hand Certificates of Deposit Checking Acc…" at bounding box center [1321, 292] width 326 height 36
select select "savings"
click at [1162, 275] on select "Select Account Type Brokerage Cash on Hand Certificates of Deposit Checking Acc…" at bounding box center [1321, 292] width 326 height 36
click at [1511, 292] on icon "submit" at bounding box center [1505, 292] width 15 height 15
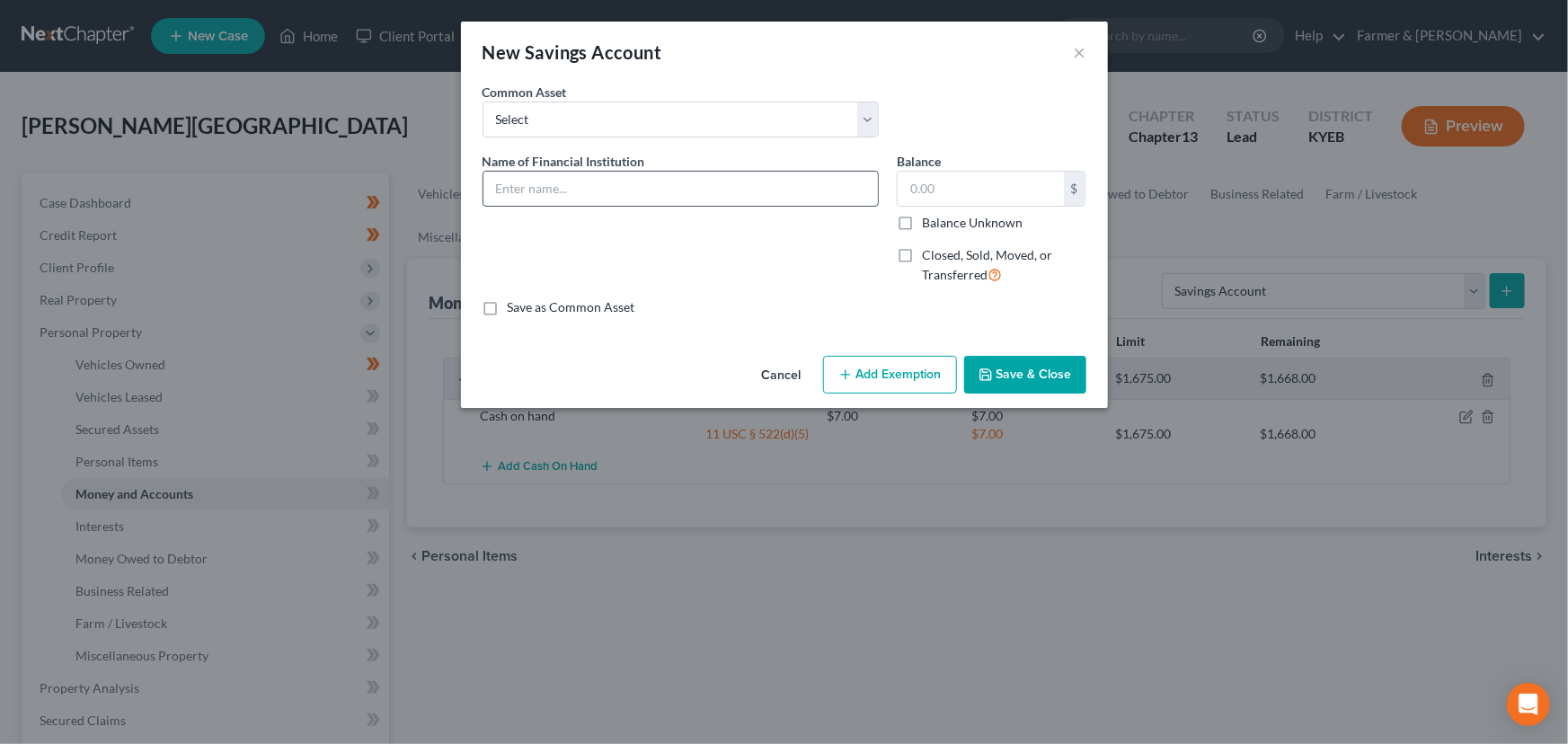
click at [655, 199] on input "text" at bounding box center [681, 188] width 394 height 34
type input "Chime *9496"
click at [655, 219] on div "Name of Financial Institution * Chime *9496" at bounding box center [681, 225] width 415 height 148
click at [952, 188] on input "text" at bounding box center [980, 188] width 166 height 34
type input "0.28"
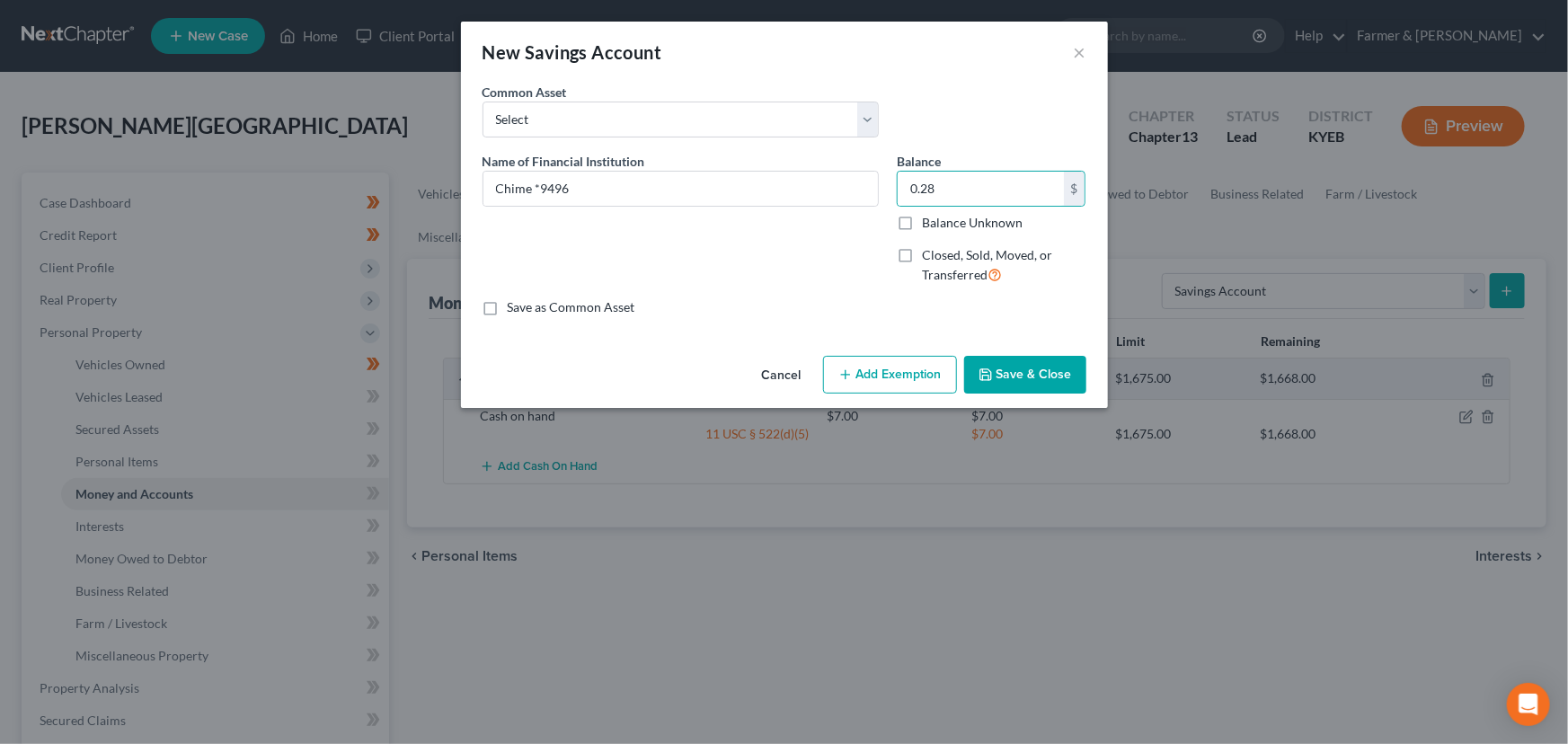
click at [902, 364] on button "Add Exemption" at bounding box center [890, 374] width 134 height 38
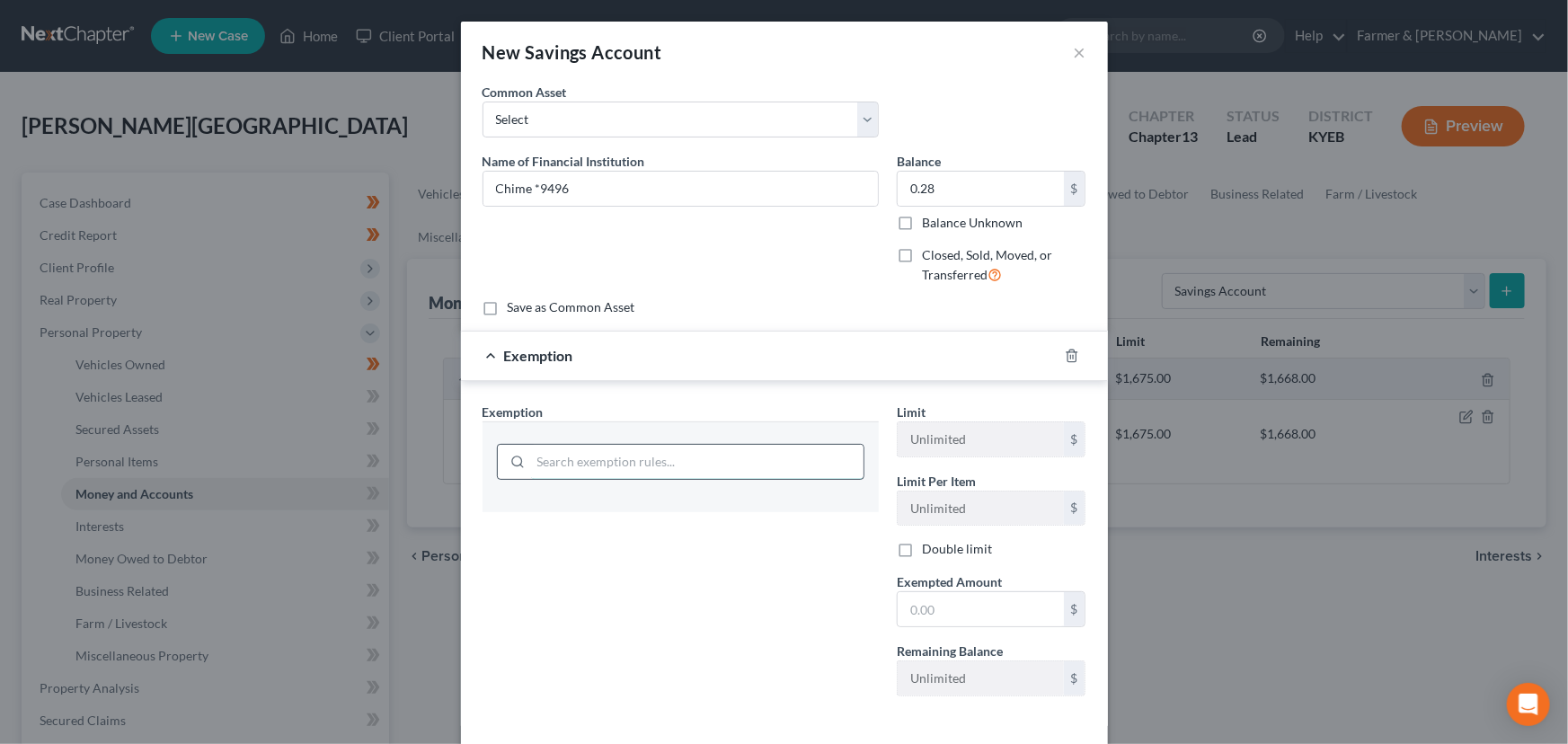
click at [679, 469] on input "search" at bounding box center [697, 461] width 332 height 34
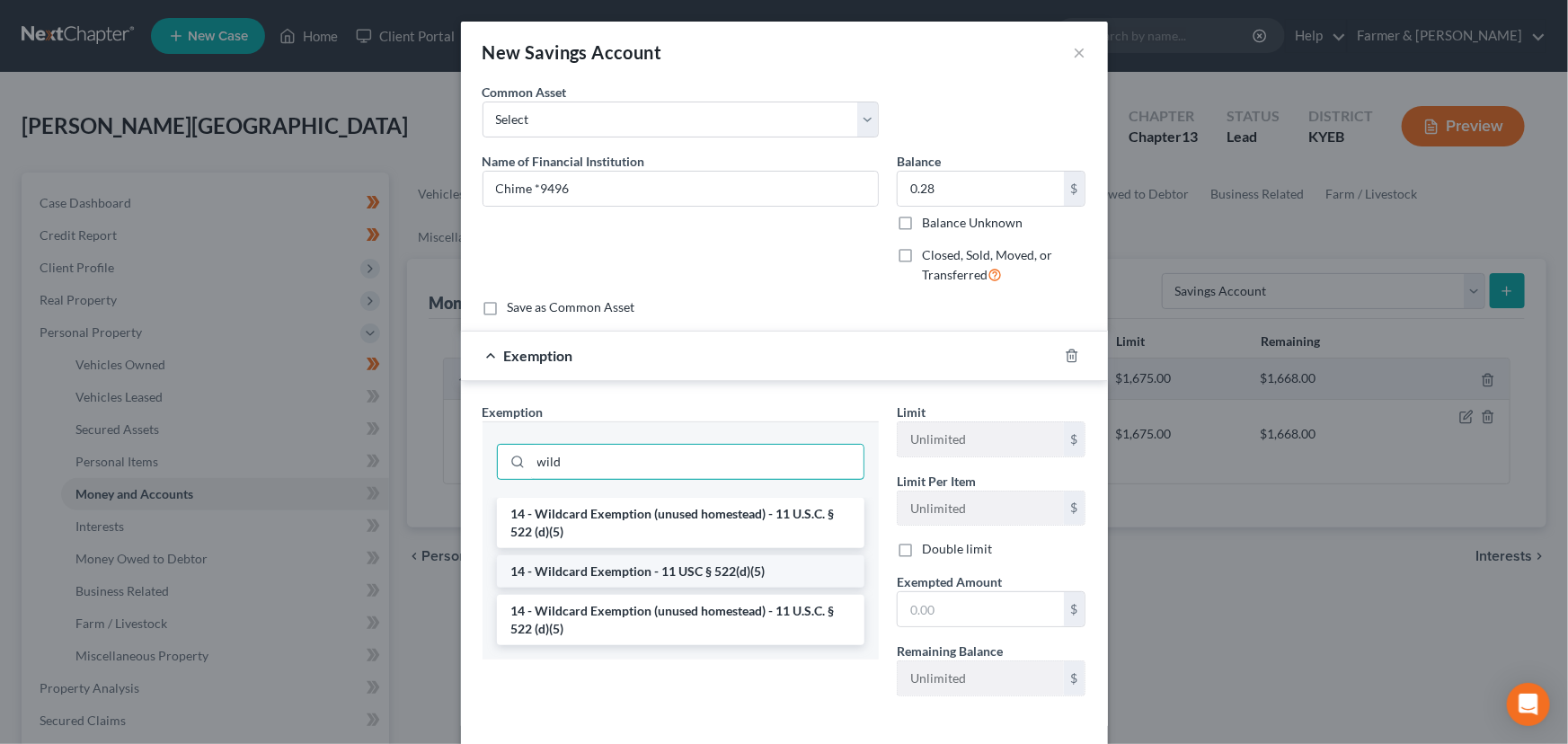
type input "wild"
click at [648, 577] on li "14 - Wildcard Exemption - 11 USC § 522(d)(5)" at bounding box center [681, 571] width 367 height 32
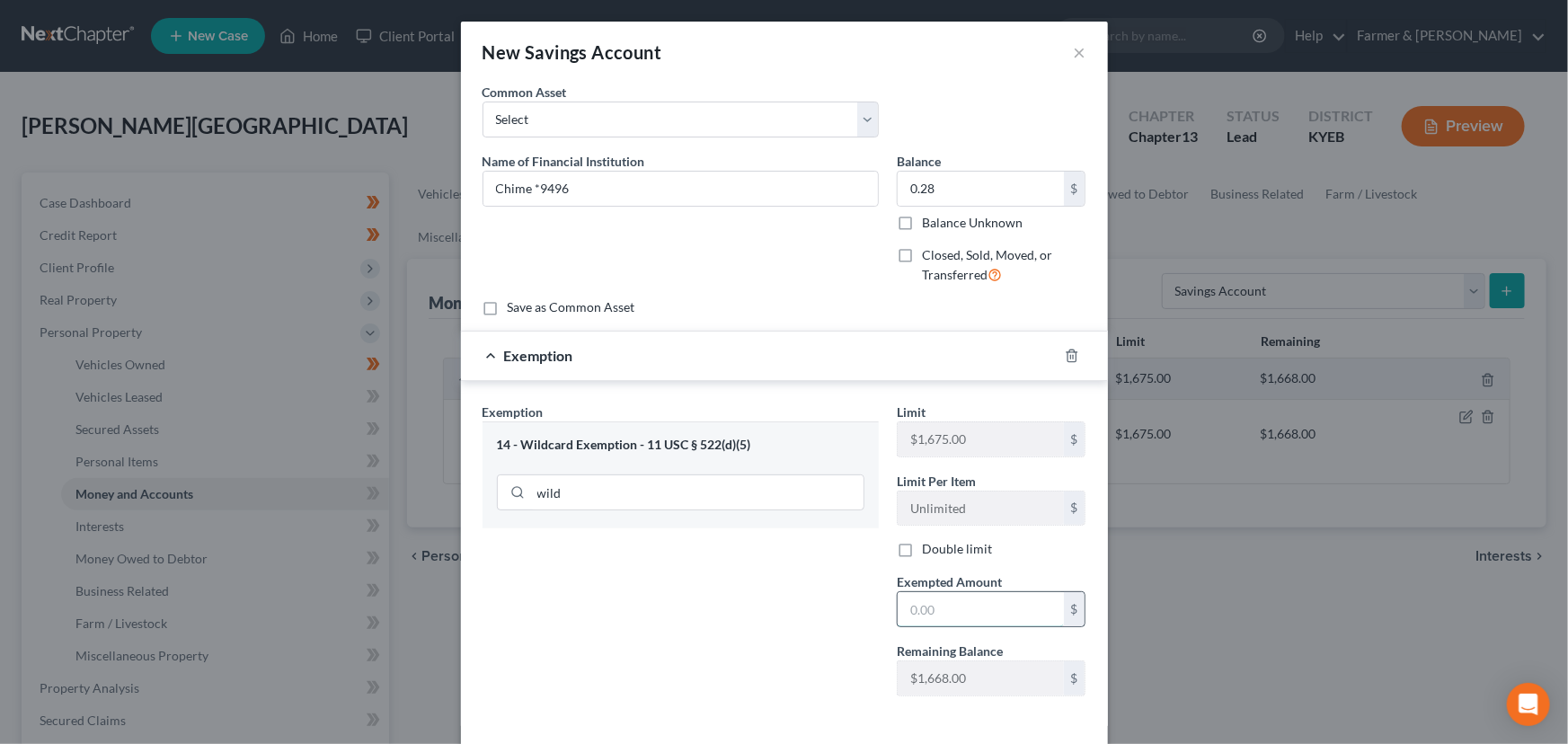
click at [916, 612] on input "text" at bounding box center [980, 609] width 166 height 34
type input "0.28"
click at [791, 608] on div "Exemption Set must be selected for CA. Exemption * 14 - Wildcard Exemption - 11…" at bounding box center [681, 557] width 415 height 308
click at [688, 367] on div "Exemption $0.28" at bounding box center [759, 355] width 596 height 48
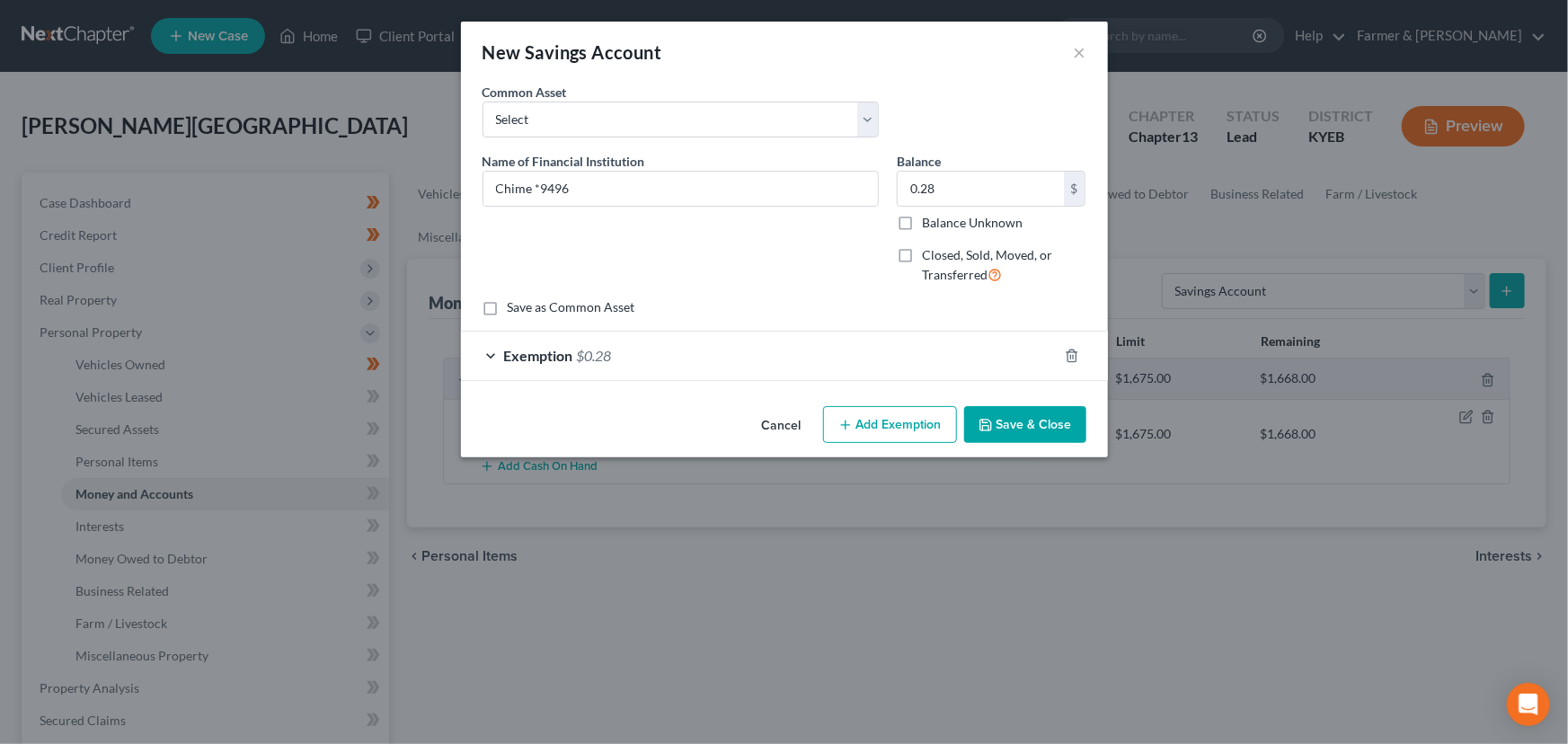
click at [994, 417] on button "Save & Close" at bounding box center [1025, 424] width 122 height 38
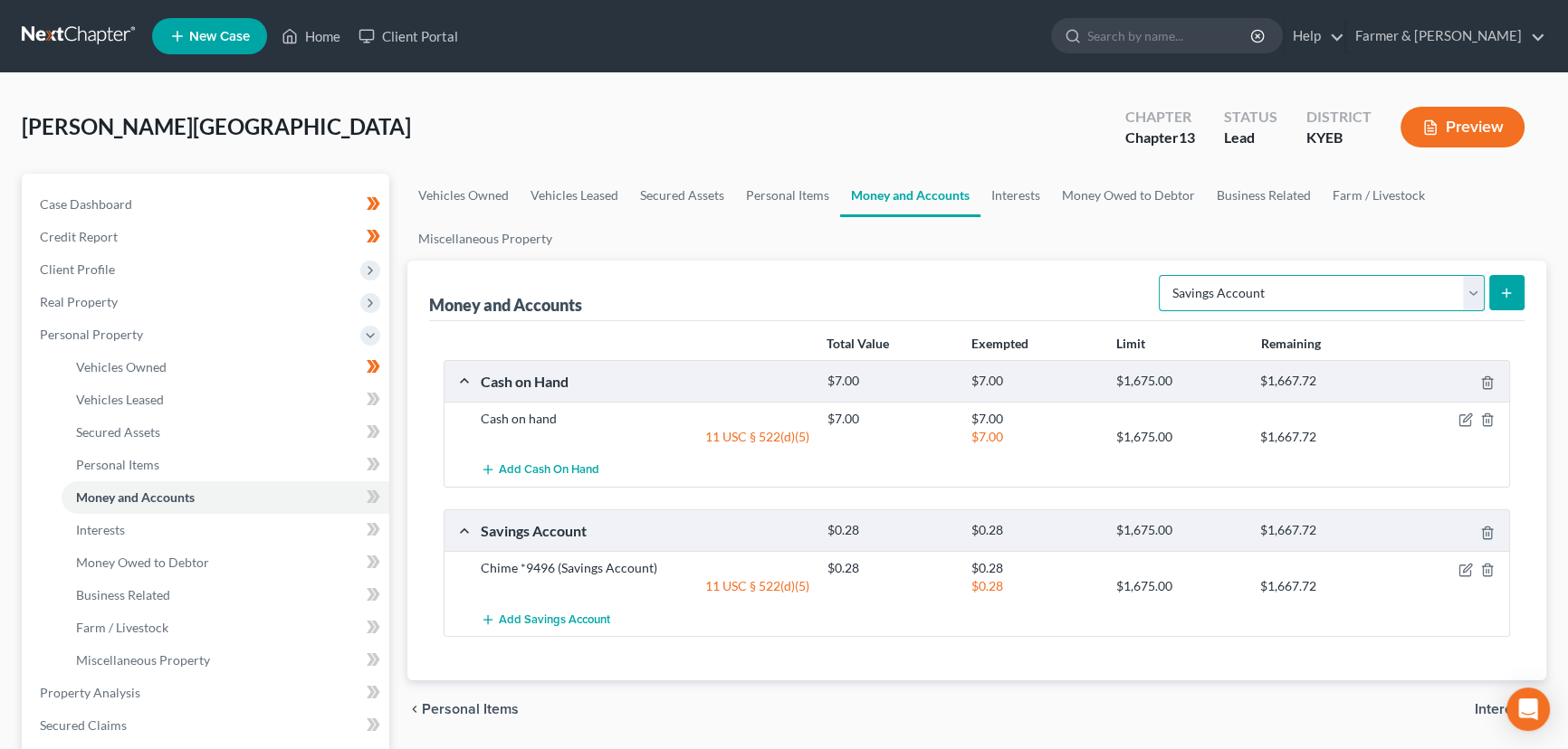
click at [1266, 293] on select "Select Account Type Brokerage Cash on Hand Certificates of Deposit Checking Acc…" at bounding box center [1321, 292] width 326 height 36
select select "security_deposits"
click at [1162, 275] on select "Select Account Type Brokerage Cash on Hand Certificates of Deposit Checking Acc…" at bounding box center [1321, 292] width 326 height 36
click at [1495, 299] on button "submit" at bounding box center [1506, 292] width 35 height 35
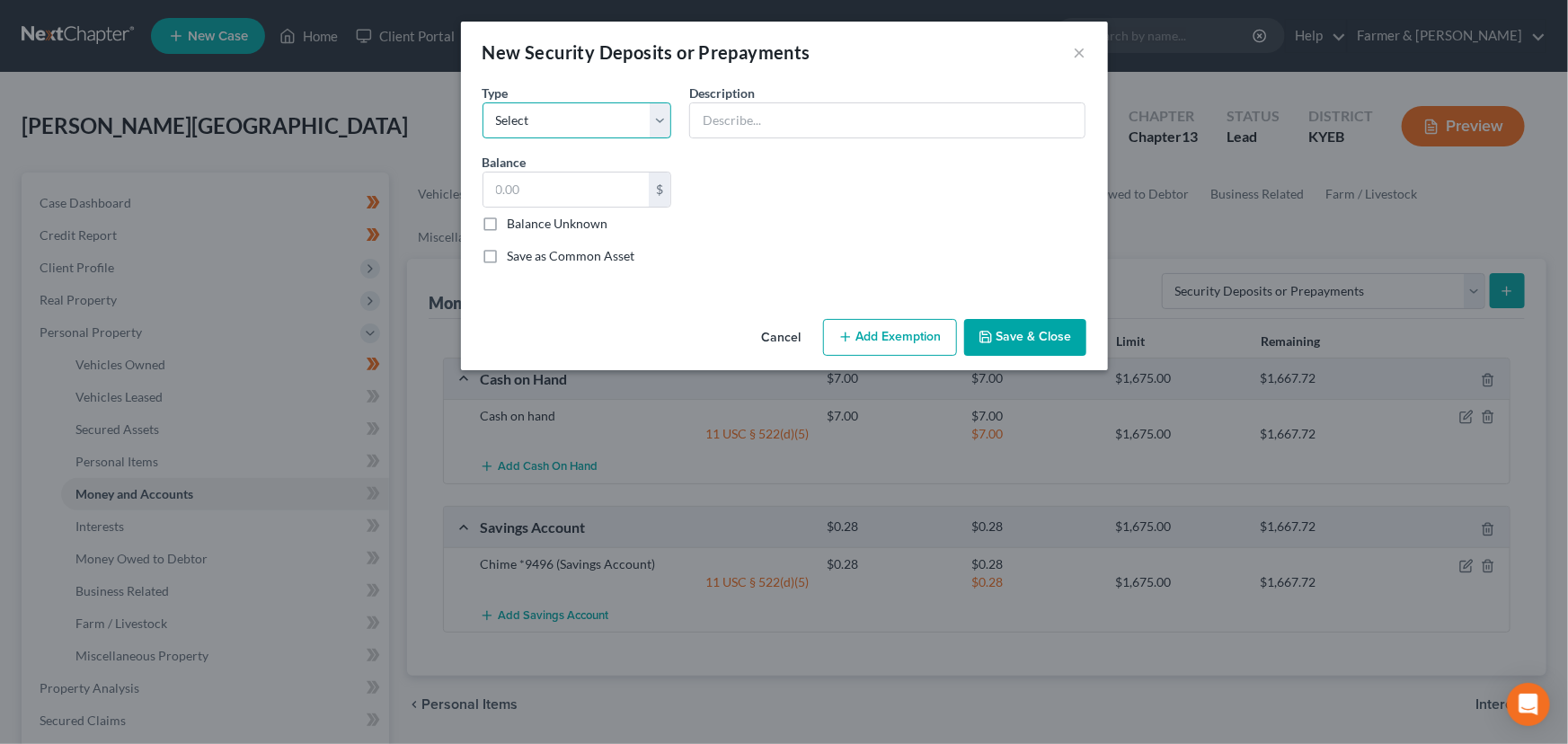
click at [601, 129] on select "Select Electric Gas Heating Oil Security Deposit On Rental Unit Prepaid Rent Te…" at bounding box center [577, 119] width 189 height 36
select select "3"
click at [483, 102] on select "Select Electric Gas Heating Oil Security Deposit On Rental Unit Prepaid Rent Te…" at bounding box center [577, 119] width 189 height 36
click at [723, 130] on input "text" at bounding box center [887, 119] width 394 height 34
type input "Security deposit paid to landlord - GET INFO"
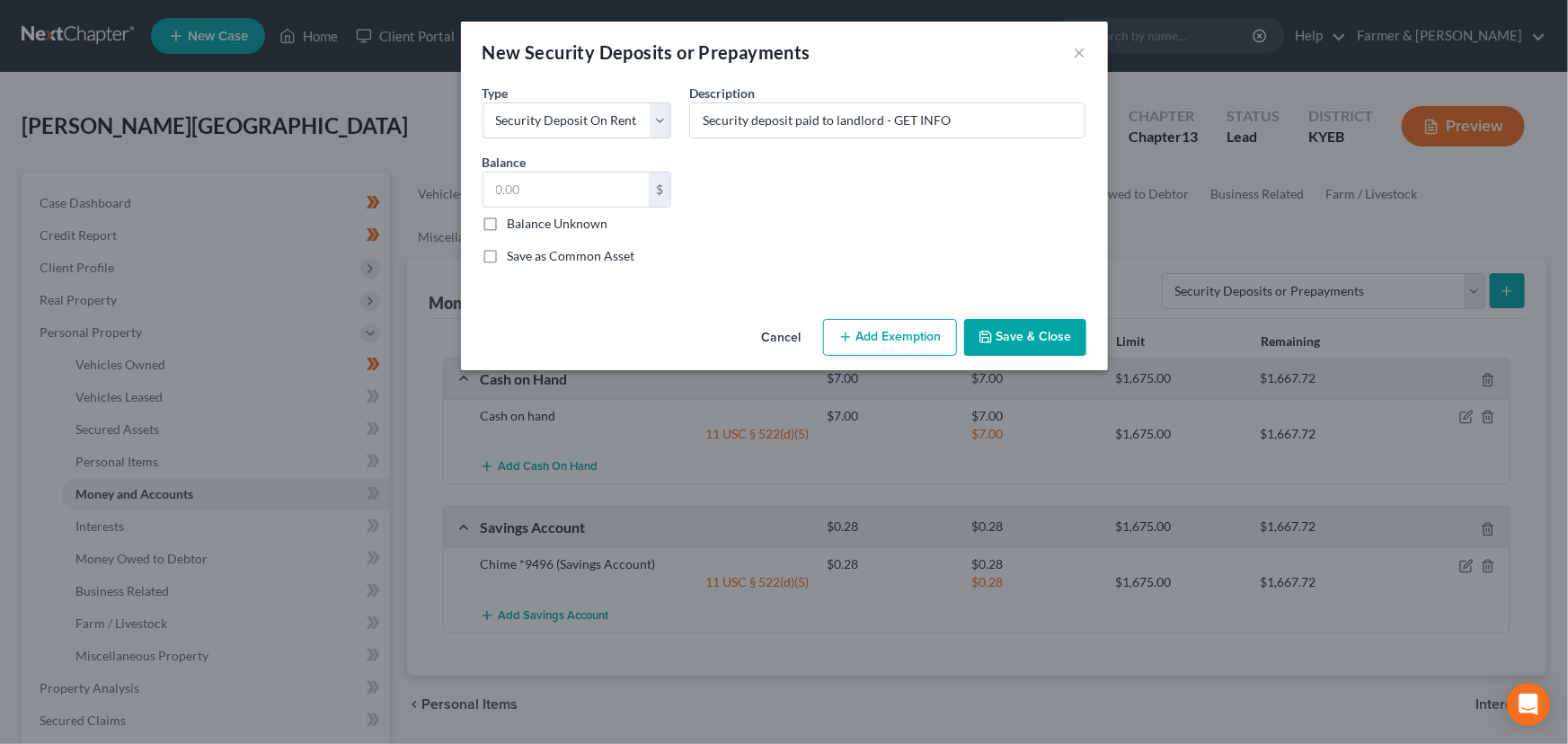
click at [1006, 337] on button "Save & Close" at bounding box center [1025, 337] width 122 height 38
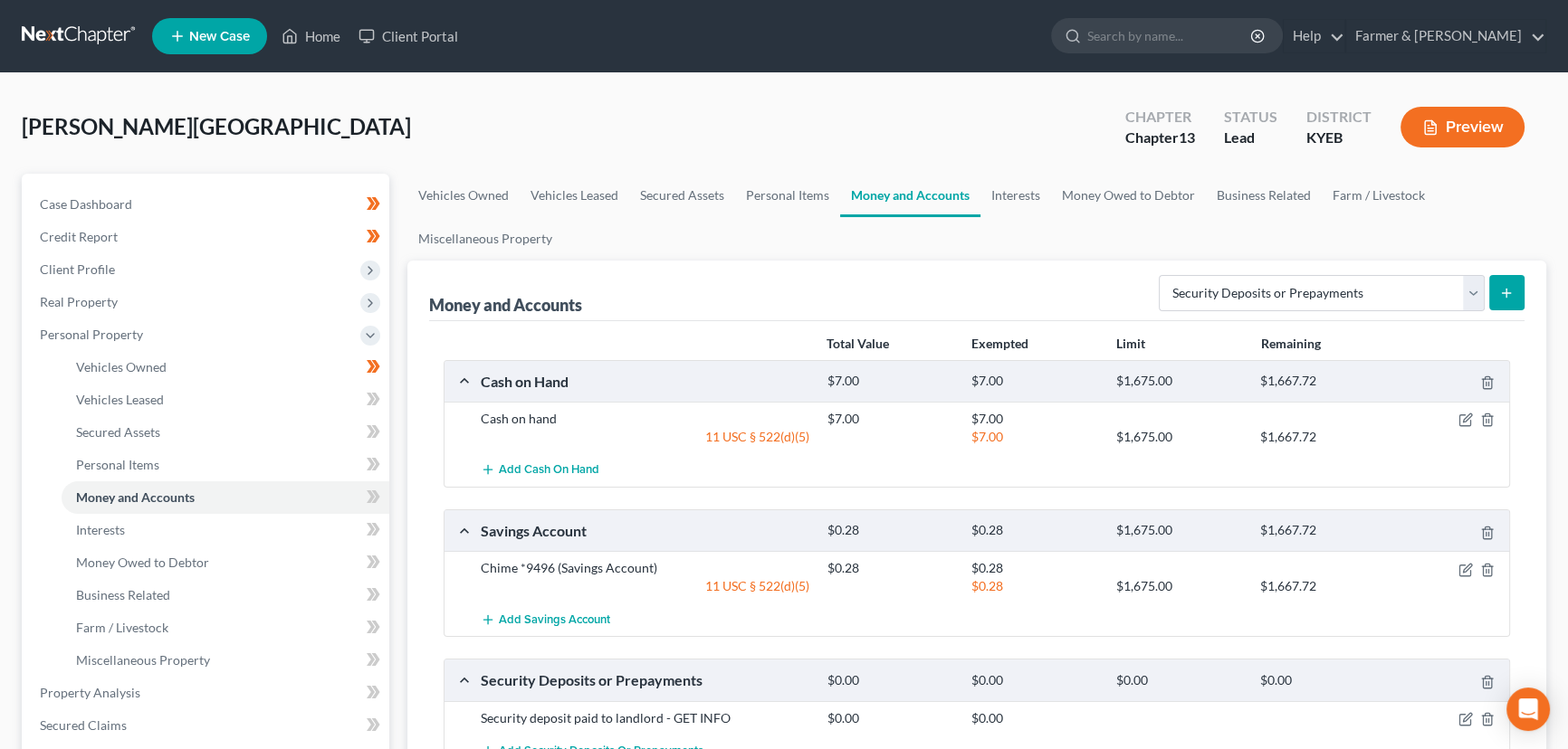
click at [435, 110] on div "[PERSON_NAME] Upgraded Chapter Chapter 13 Status Lead District KYEB Preview" at bounding box center [784, 134] width 1524 height 79
click at [592, 133] on div "[PERSON_NAME] Upgraded Chapter Chapter 13 Status Lead District KYEB Preview" at bounding box center [784, 134] width 1524 height 79
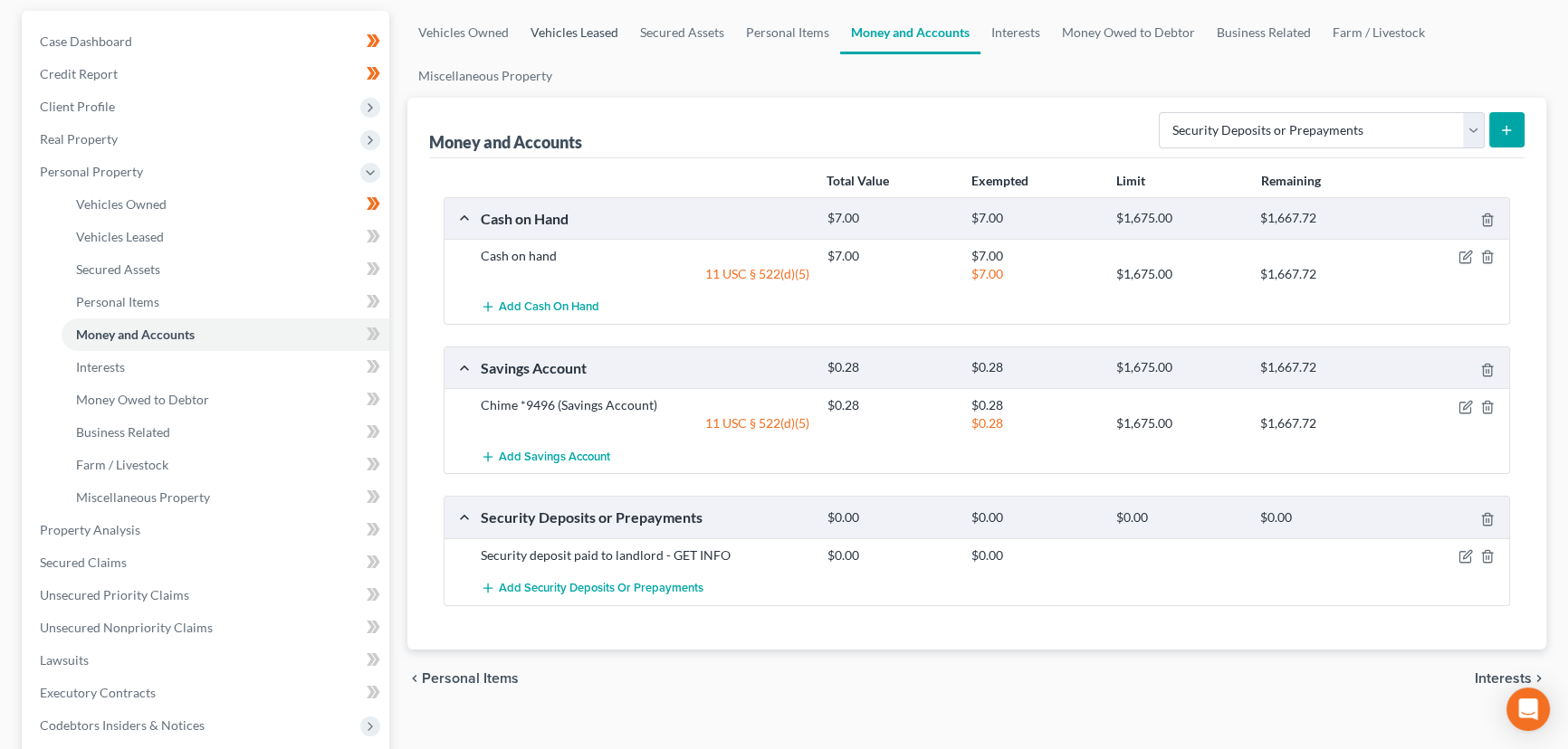
scroll to position [163, 0]
click at [1317, 132] on select "Select Account Type Brokerage Cash on Hand Certificates of Deposit Checking Acc…" at bounding box center [1321, 129] width 326 height 36
select select "checking"
click at [1162, 111] on select "Select Account Type Brokerage Cash on Hand Certificates of Deposit Checking Acc…" at bounding box center [1321, 129] width 326 height 36
click at [1502, 132] on icon "submit" at bounding box center [1505, 129] width 15 height 15
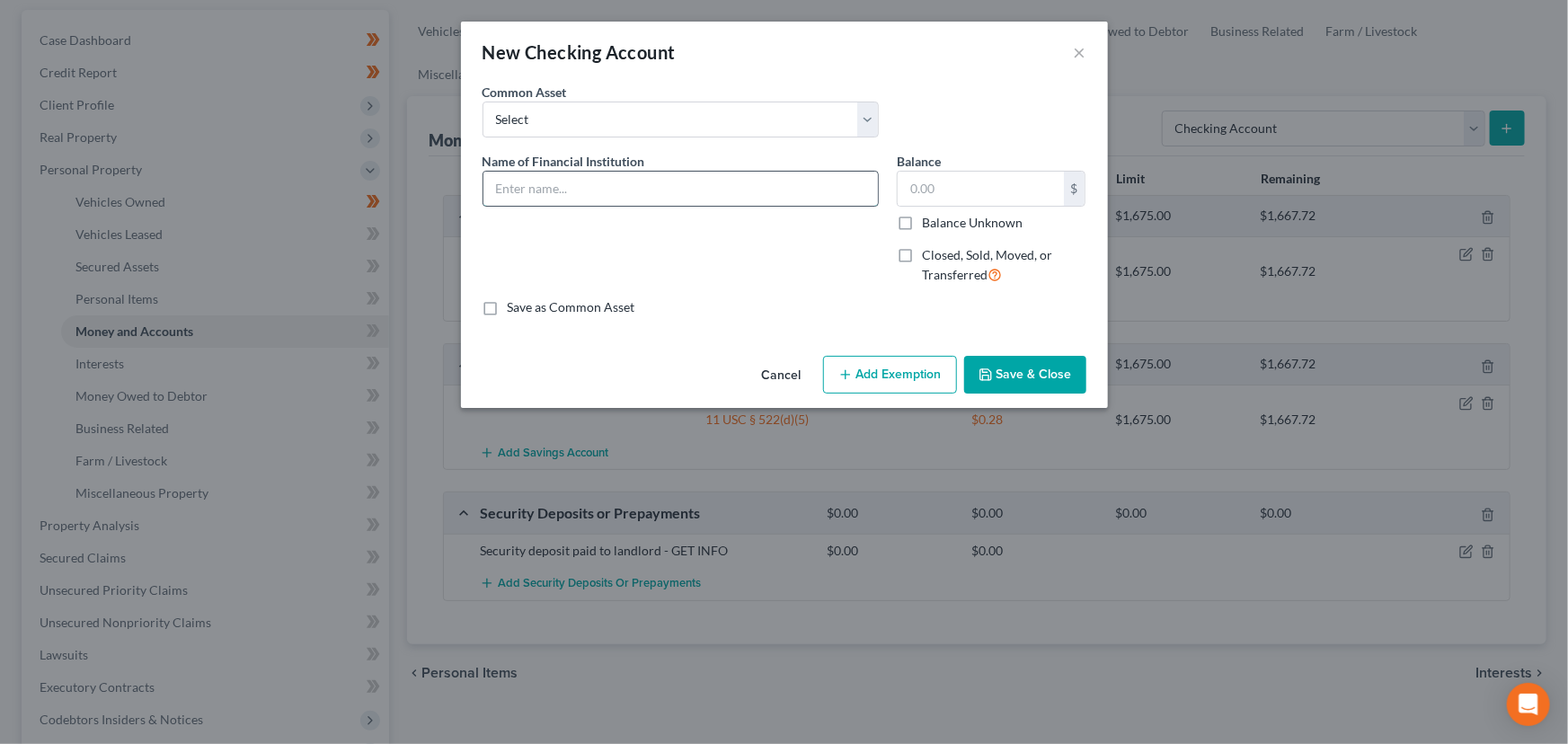
click at [626, 176] on input "text" at bounding box center [681, 188] width 394 height 34
click at [619, 249] on div "Name of Financial Institution * Chime *3960" at bounding box center [681, 225] width 415 height 148
click at [671, 236] on div "Name of Financial Institution * Chime *3960" at bounding box center [681, 225] width 415 height 148
click at [780, 186] on input "Chime *3960" at bounding box center [681, 188] width 394 height 34
type input "Chime *3960 (negative balance)"
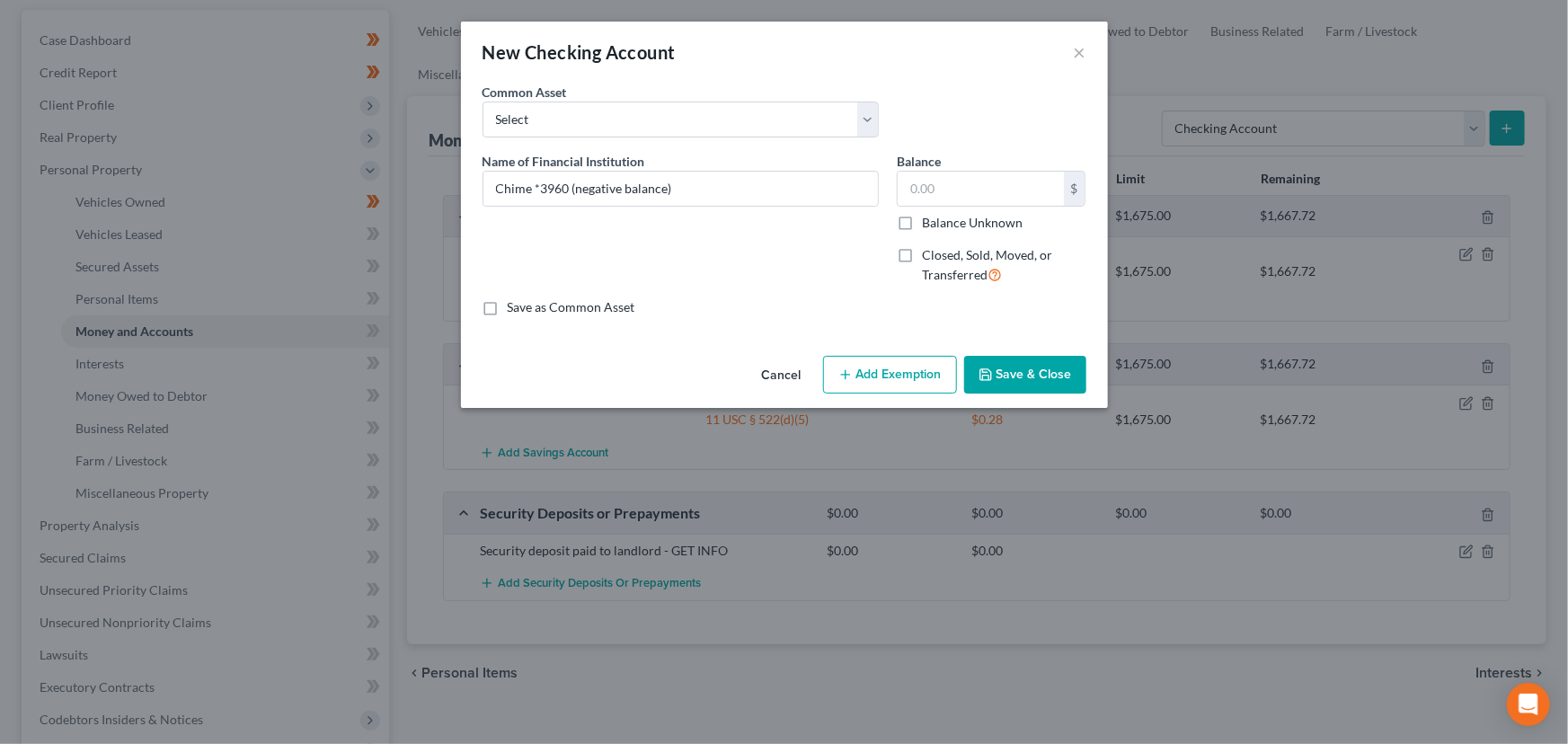
click at [985, 372] on polyline "button" at bounding box center [984, 370] width 5 height 3
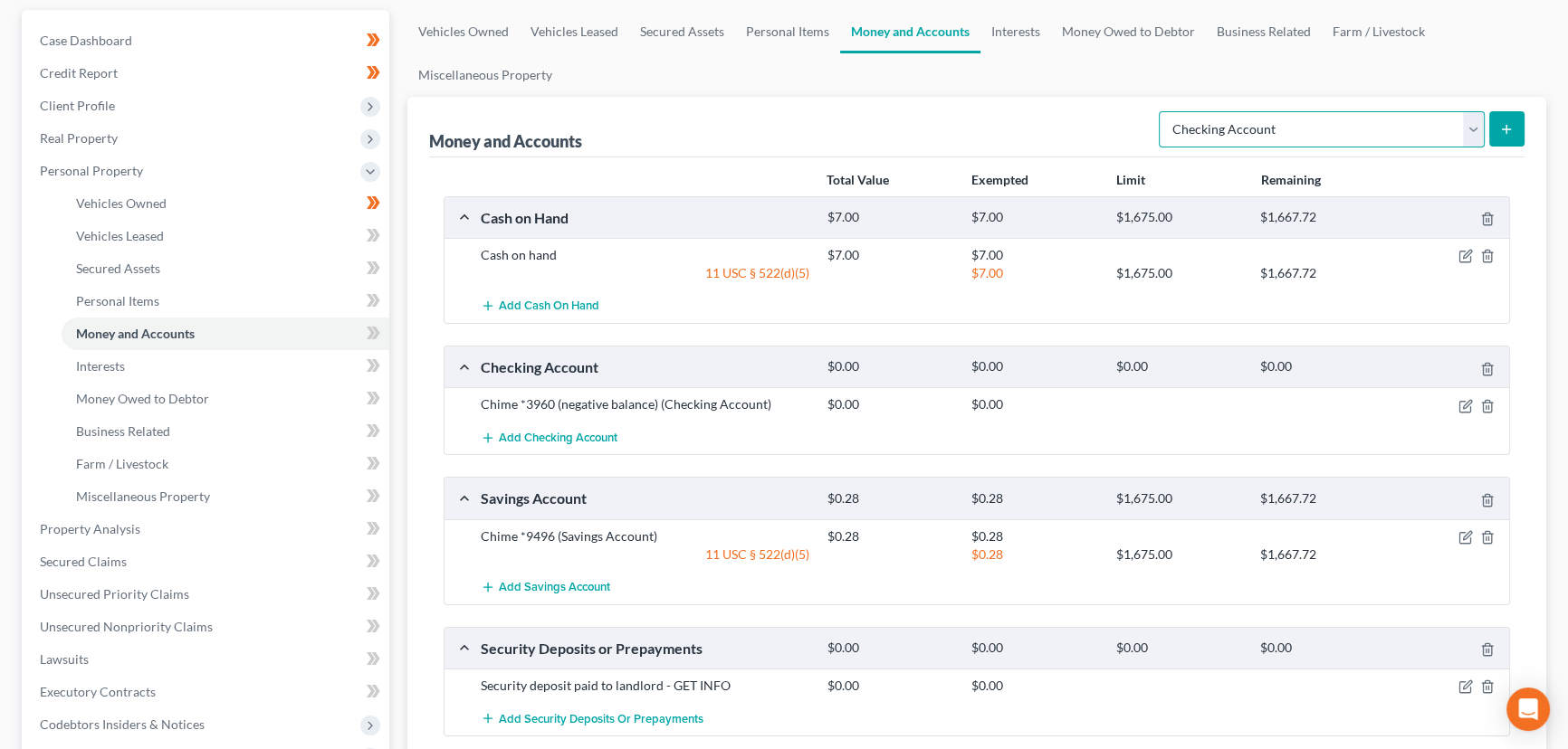
click at [1223, 134] on select "Select Account Type Brokerage Cash on Hand Certificates of Deposit Checking Acc…" at bounding box center [1321, 129] width 326 height 36
select select "money_market"
click at [1162, 111] on select "Select Account Type Brokerage Cash on Hand Certificates of Deposit Checking Acc…" at bounding box center [1321, 129] width 326 height 36
click at [1501, 124] on icon "submit" at bounding box center [1505, 129] width 15 height 15
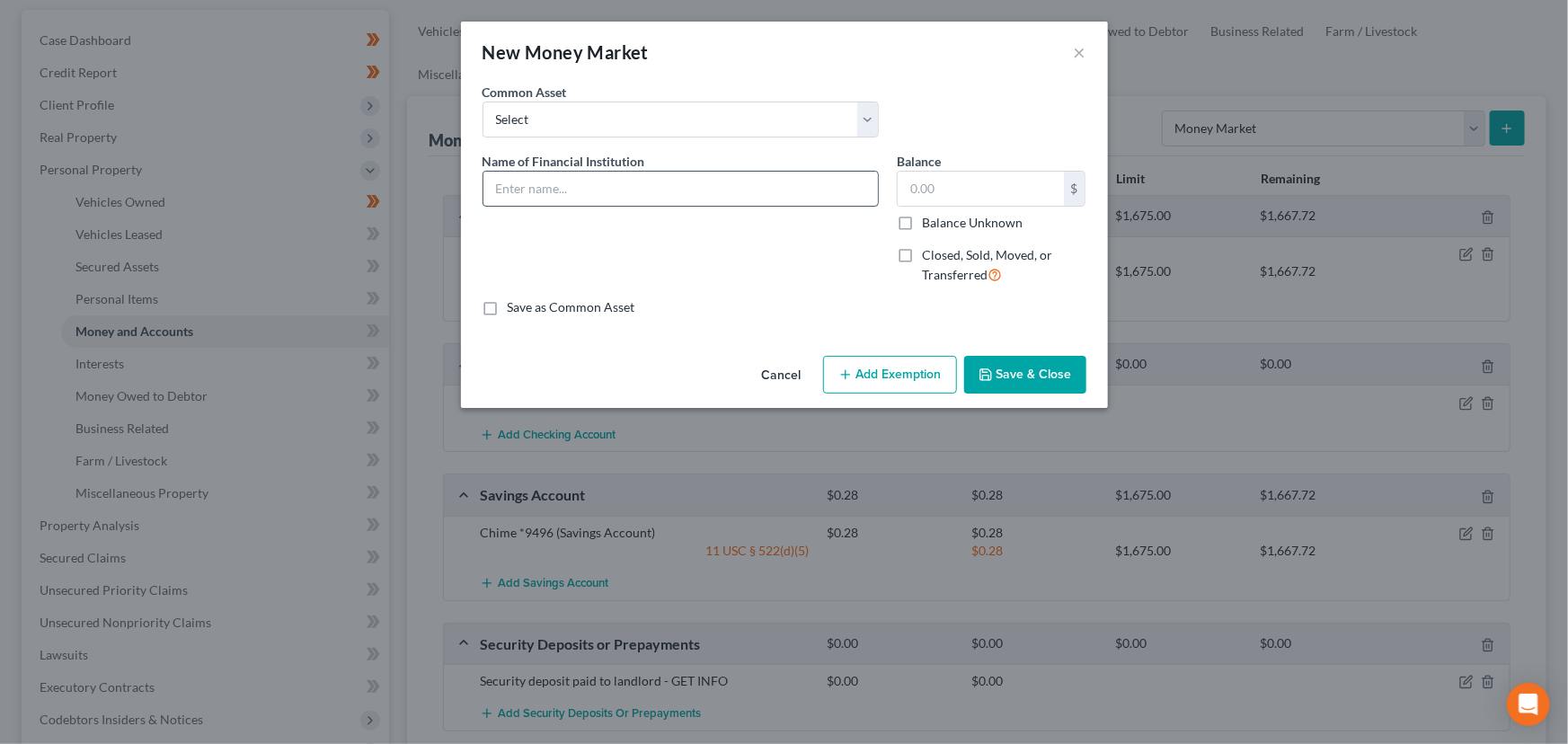
click at [569, 188] on input "text" at bounding box center [681, 188] width 394 height 34
click at [578, 179] on input "PayPal" at bounding box center [681, 188] width 394 height 34
type input "PayPal *7797"
click at [920, 189] on input "text" at bounding box center [980, 188] width 166 height 34
type input "0.00"
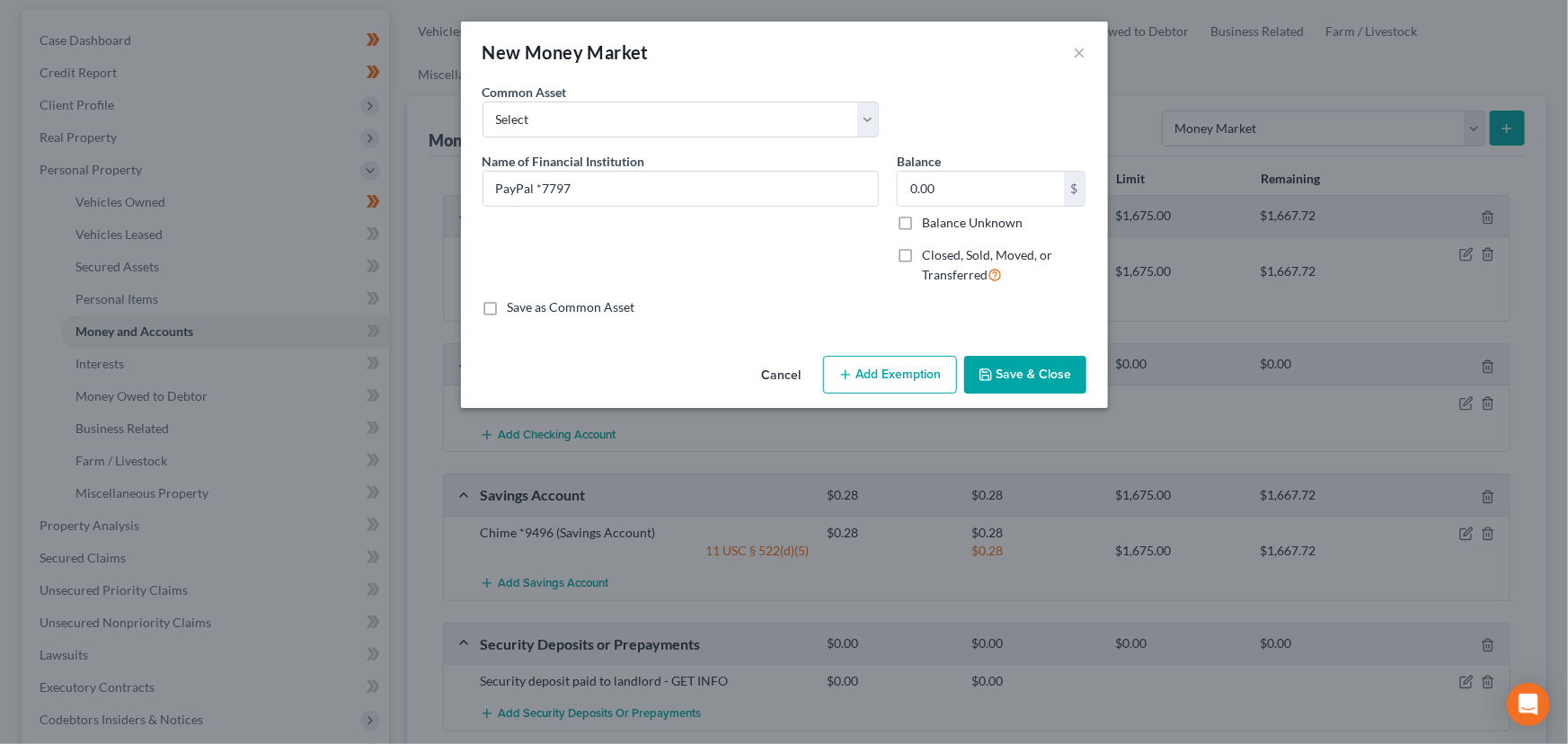
click at [980, 378] on icon "button" at bounding box center [985, 374] width 15 height 15
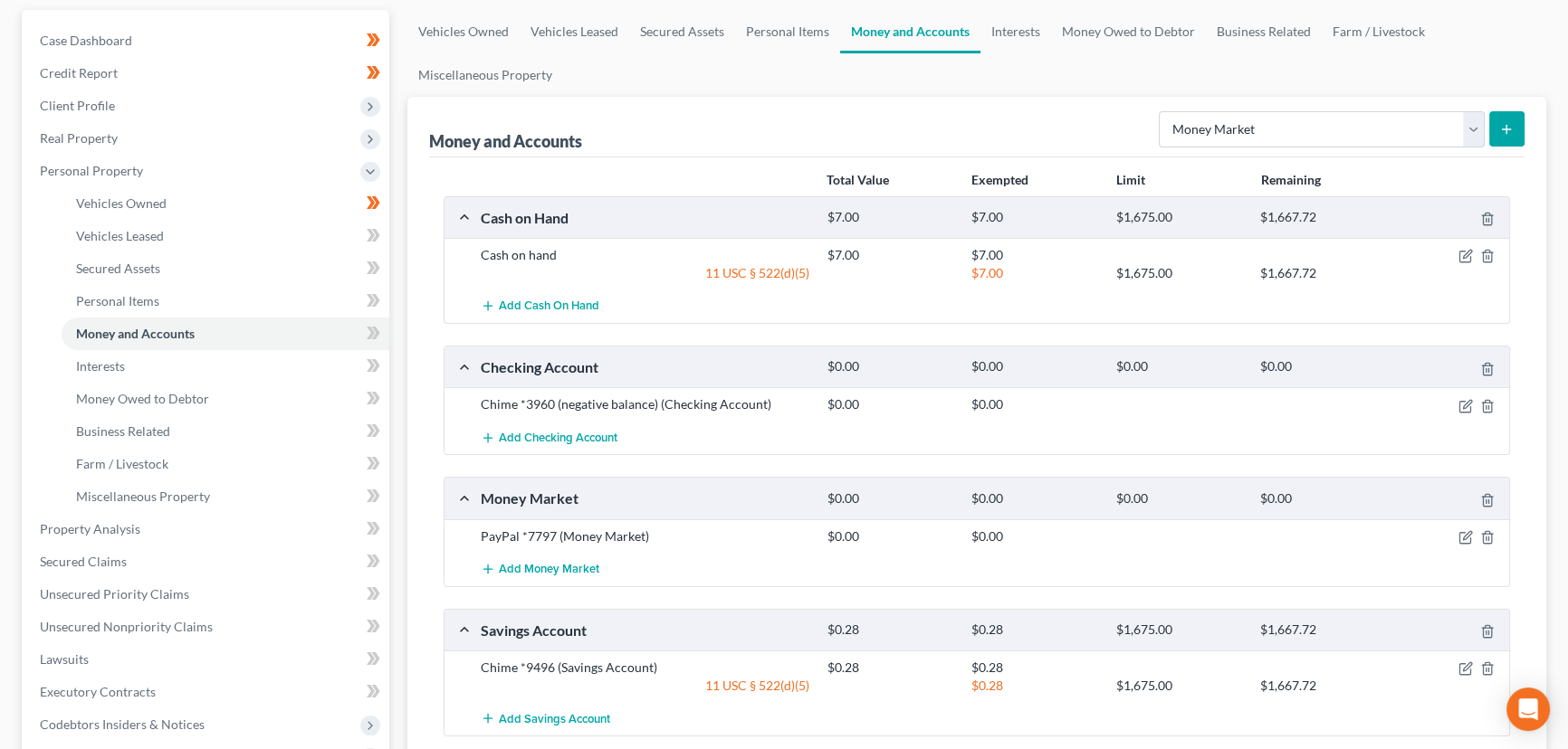
click at [1507, 124] on icon "submit" at bounding box center [1505, 129] width 15 height 15
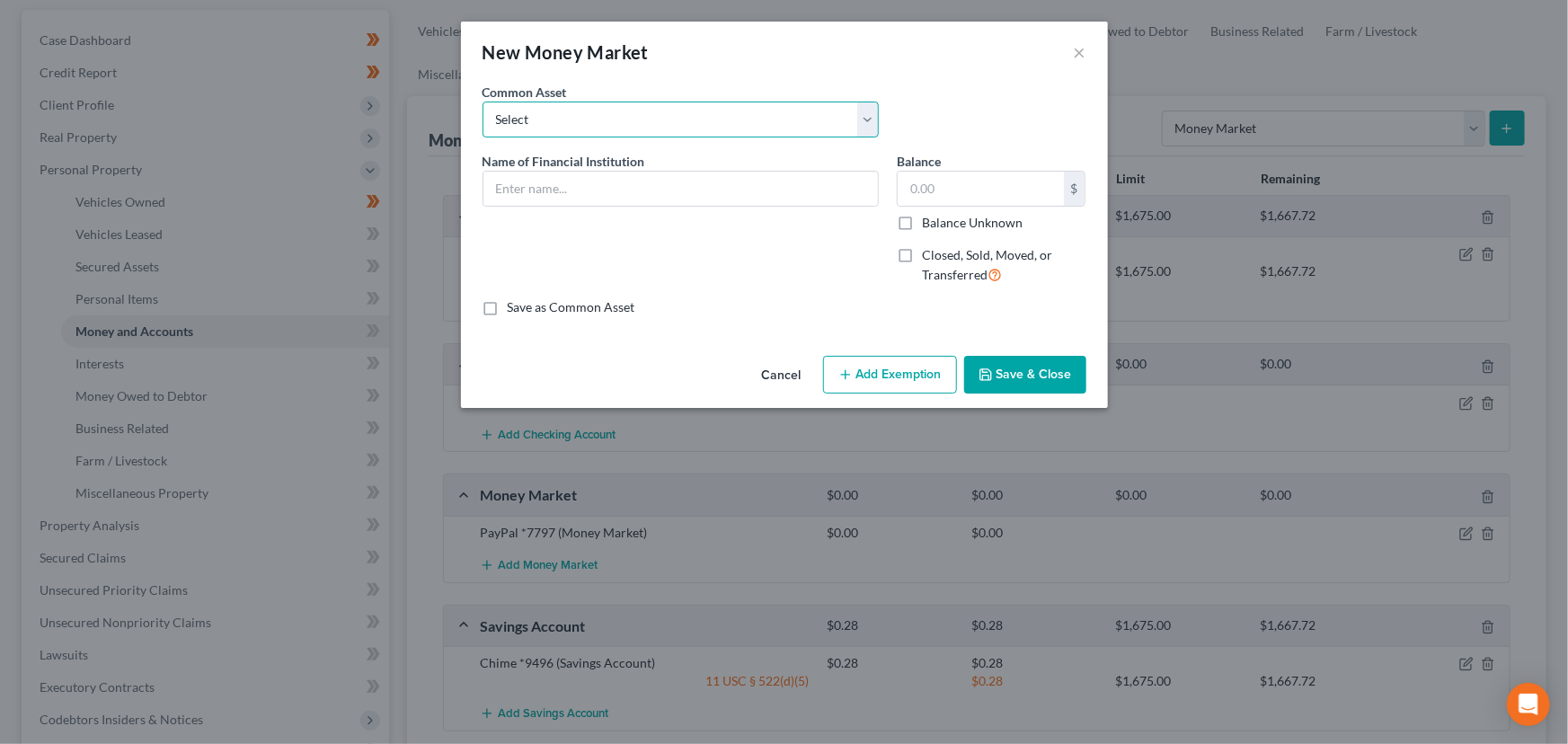
click at [572, 123] on select "Select PayPal (zero balance) Vanmo (zero balance) Cash App (closed account)" at bounding box center [681, 119] width 396 height 36
click at [632, 291] on div "Name of Financial Institution *" at bounding box center [681, 225] width 415 height 148
click at [602, 193] on input "text" at bounding box center [681, 188] width 394 height 34
click at [767, 188] on input "Cash App *" at bounding box center [681, 188] width 394 height 34
type input "Cash App *7821"
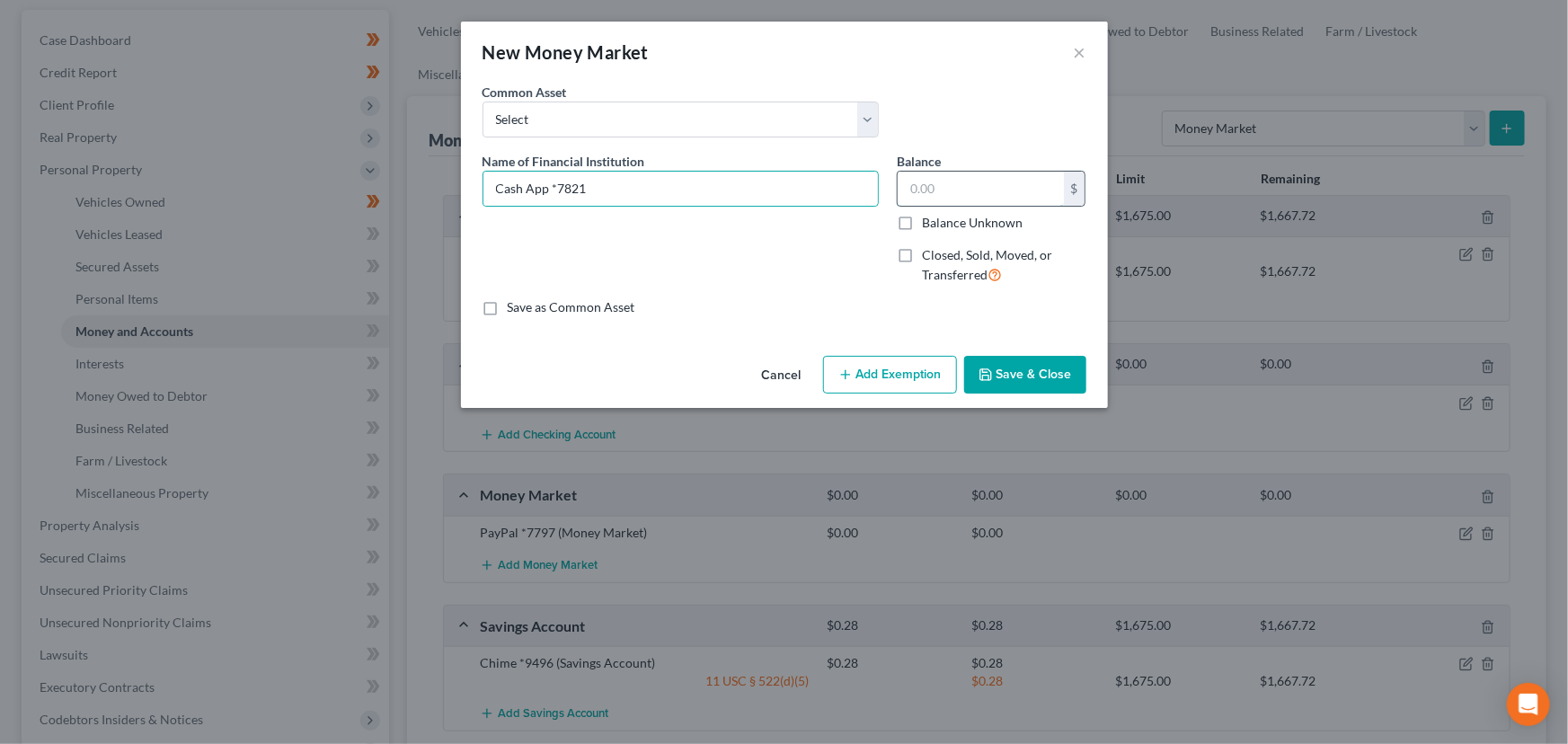
click at [942, 190] on input "text" at bounding box center [980, 188] width 166 height 34
type input "0.00"
click at [1020, 364] on button "Save & Close" at bounding box center [1025, 374] width 122 height 38
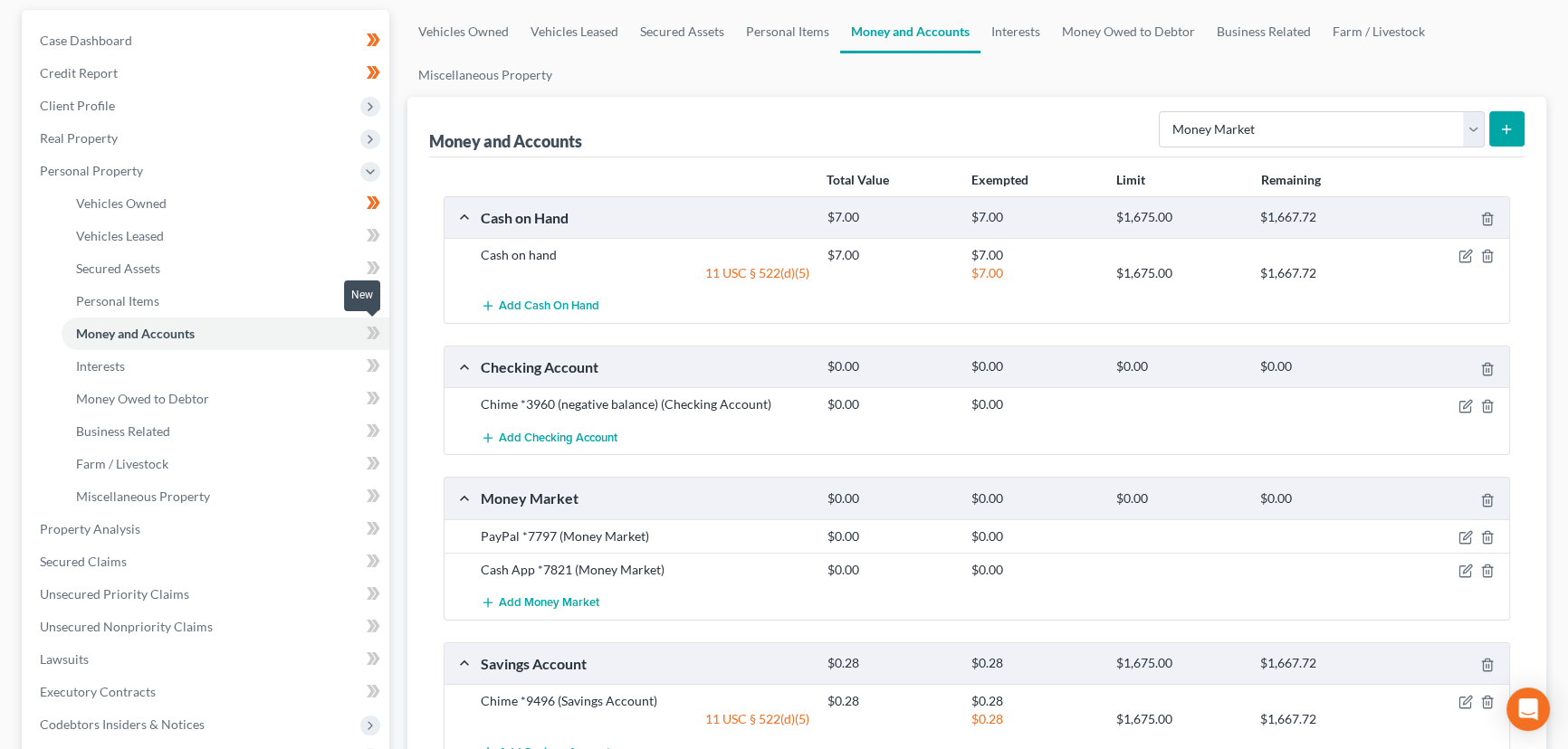
click at [381, 333] on span at bounding box center [374, 335] width 31 height 27
click at [395, 345] on div "Case Dashboard Payments Invoices Payments Payments Credit Report Client Profile" at bounding box center [205, 549] width 385 height 1078
drag, startPoint x: 406, startPoint y: 351, endPoint x: 25, endPoint y: 371, distance: 381.5
click at [407, 351] on div "Money and Accounts Select Account Type Brokerage Cash on Hand Certificates of D…" at bounding box center [976, 520] width 1139 height 848
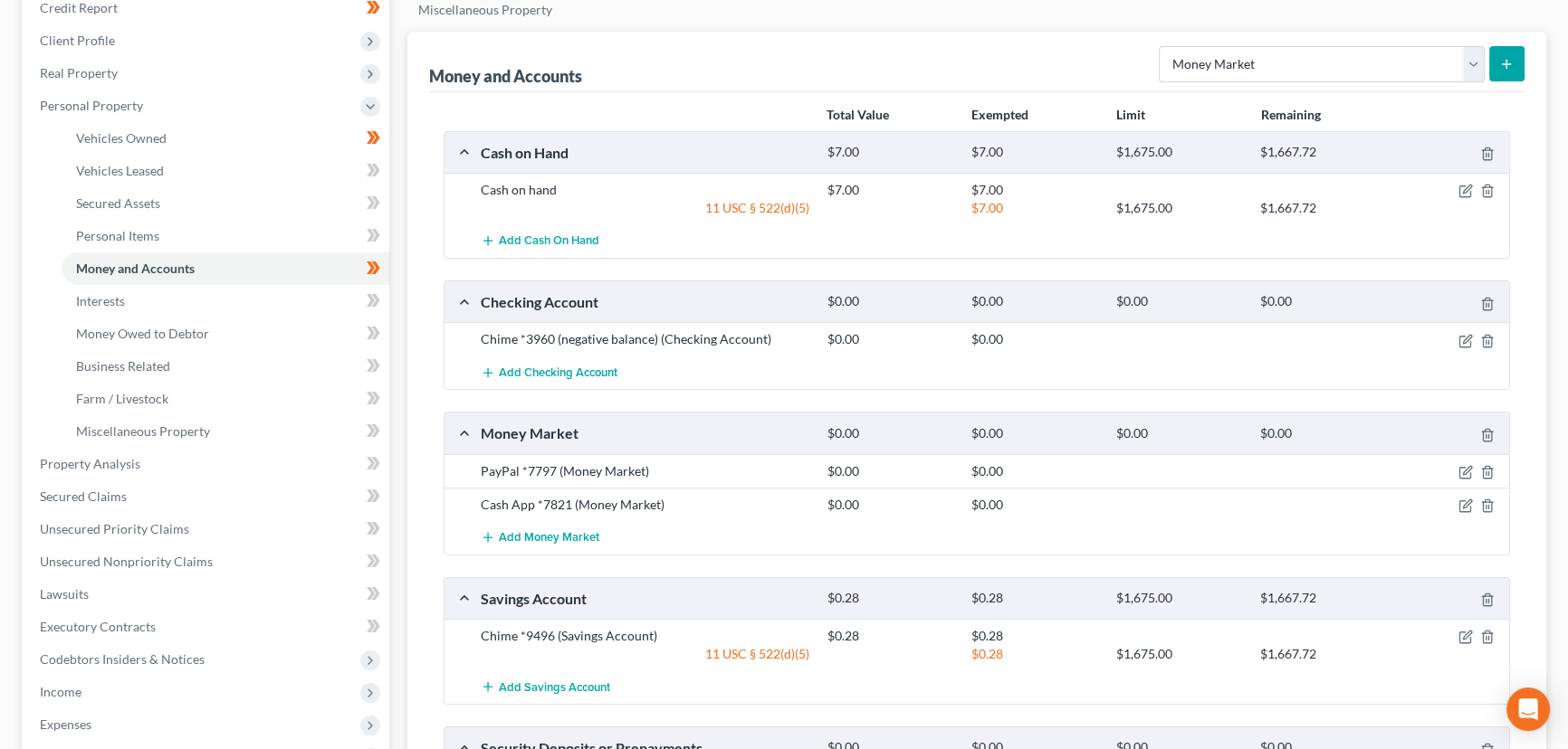
scroll to position [493, 0]
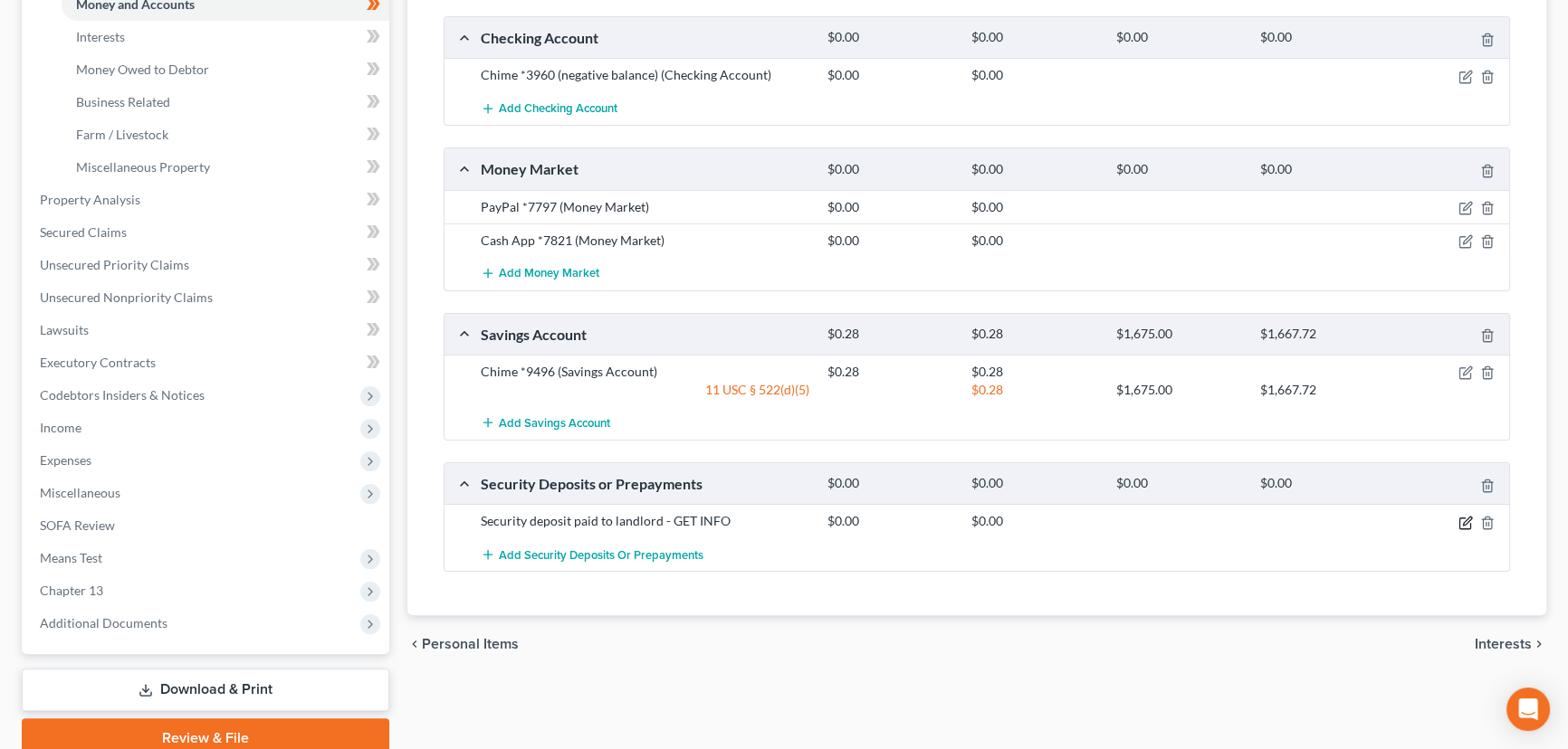
click at [1465, 521] on icon "button" at bounding box center [1466, 520] width 8 height 8
select select "3"
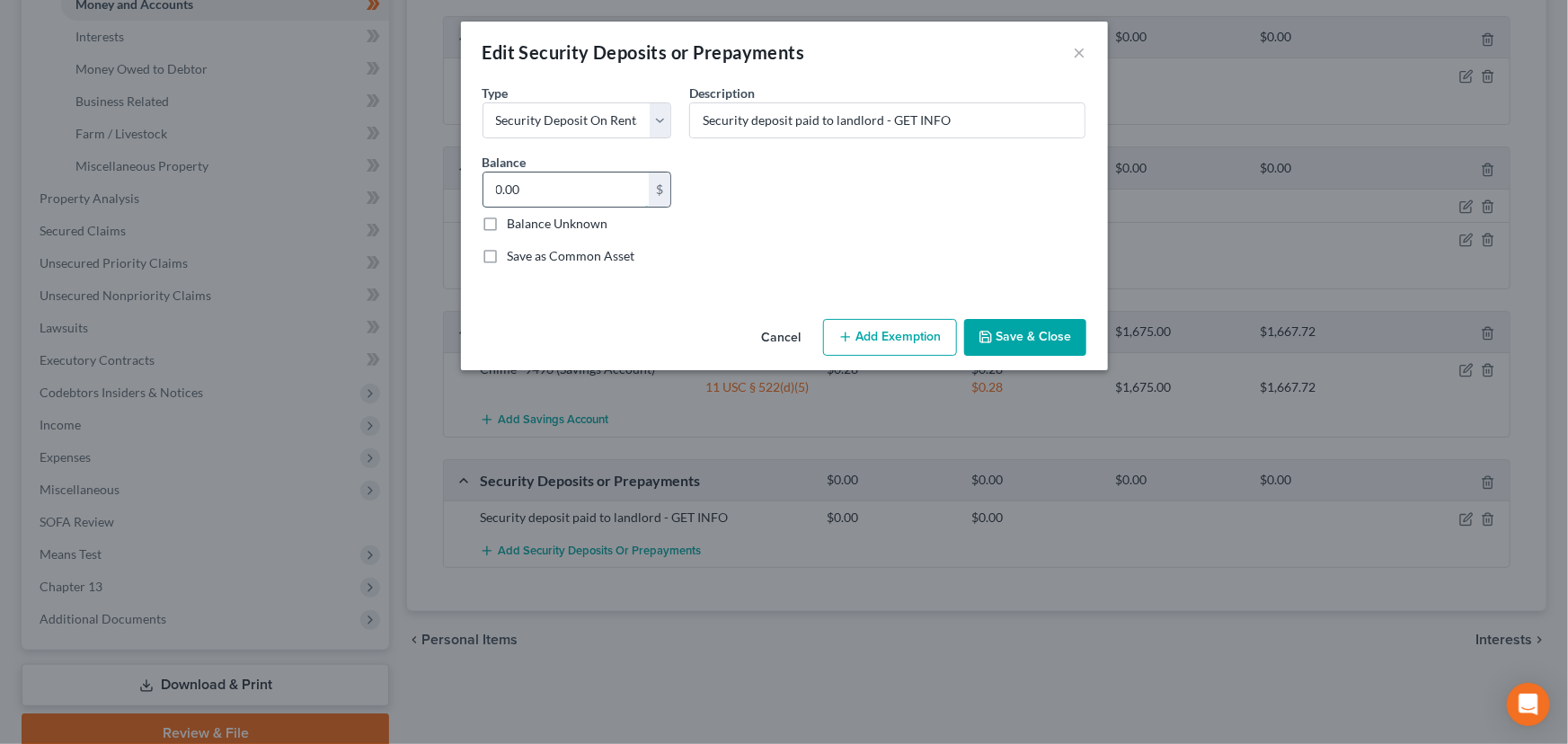
click at [585, 181] on input "0.00" at bounding box center [566, 189] width 166 height 34
type input "1,200.00"
drag, startPoint x: 888, startPoint y: 126, endPoint x: 954, endPoint y: 117, distance: 66.6
click at [954, 117] on input "Security deposit paid to landlord - GET INFO" at bounding box center [887, 119] width 394 height 34
type input "Security deposit paid to landlord - [PERSON_NAME] Reality"
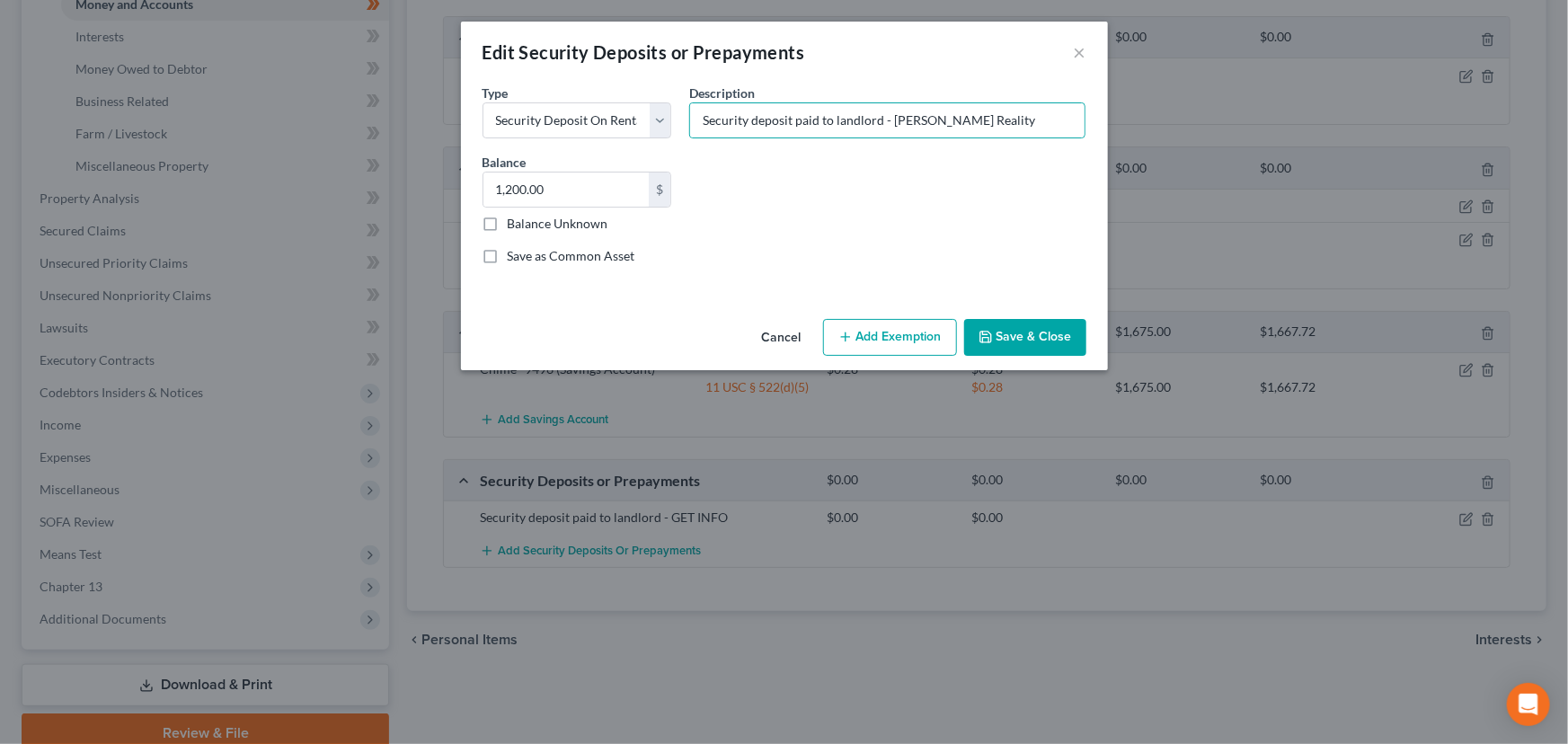
click at [897, 182] on div "Common Asset Select Type Select Electric Gas Heating Oil Security Deposit On Re…" at bounding box center [784, 181] width 621 height 197
click at [890, 342] on button "Add Exemption" at bounding box center [890, 337] width 134 height 38
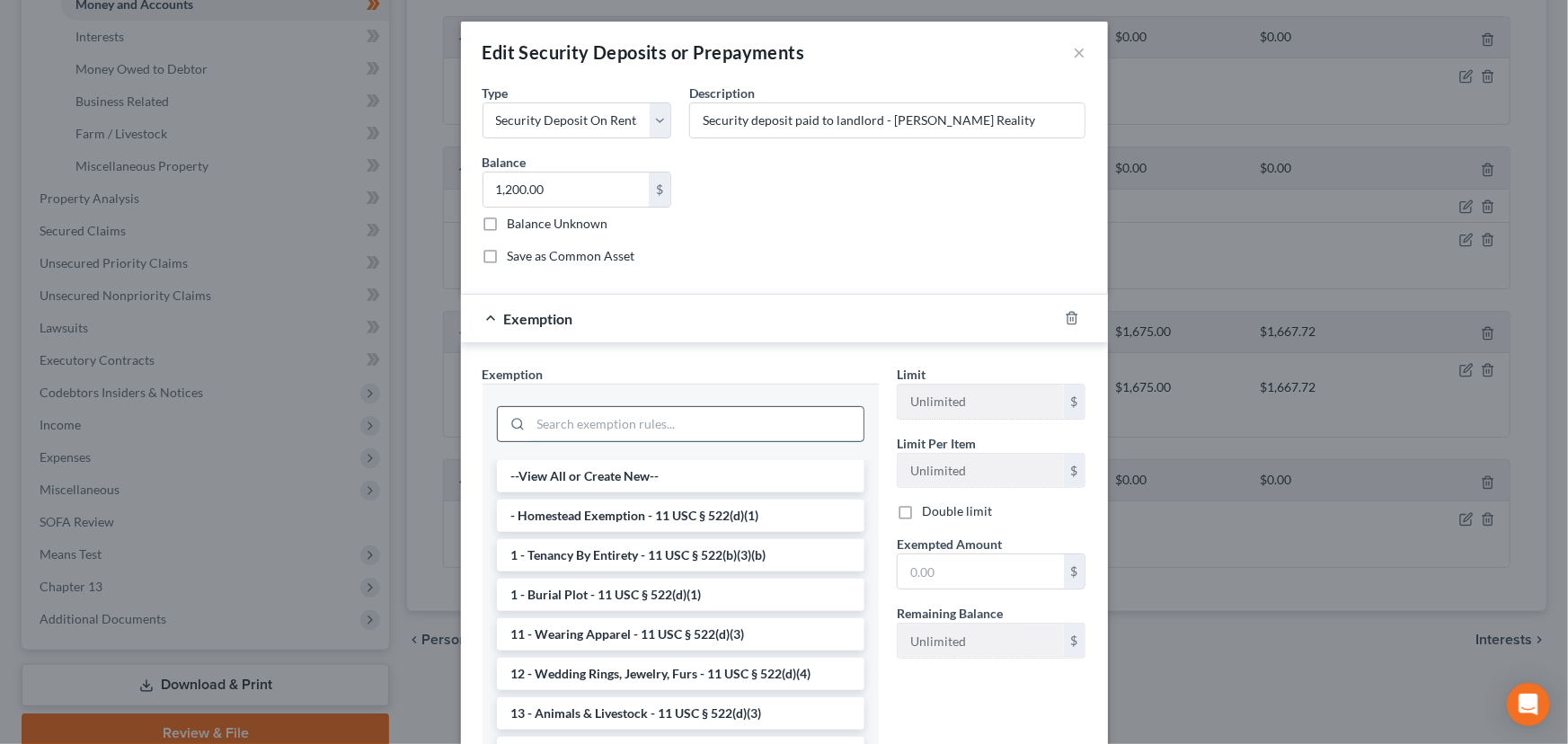
click at [781, 413] on input "search" at bounding box center [697, 423] width 332 height 34
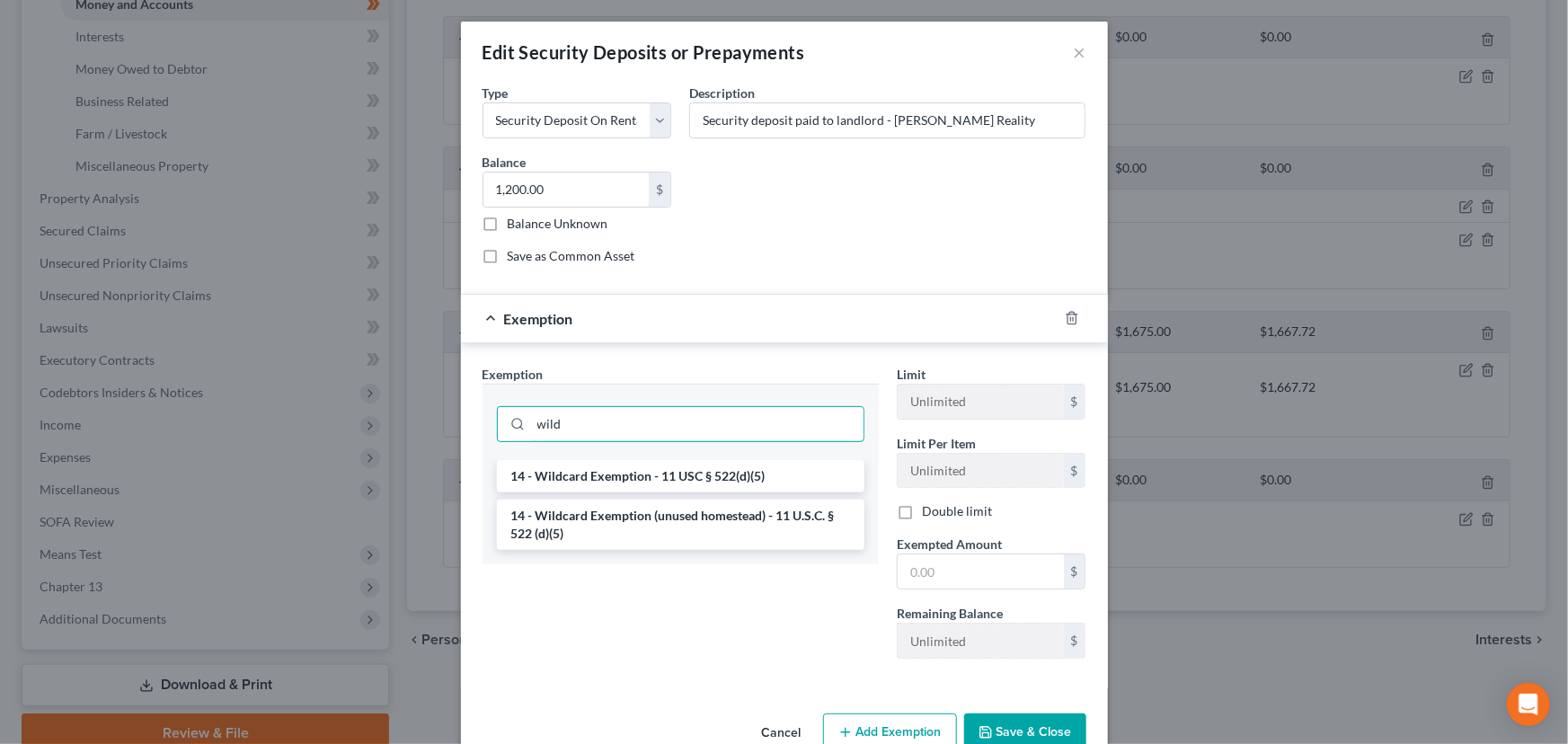
type input "wild"
click at [737, 479] on li "14 - Wildcard Exemption - 11 USC § 522(d)(5)" at bounding box center [681, 476] width 367 height 32
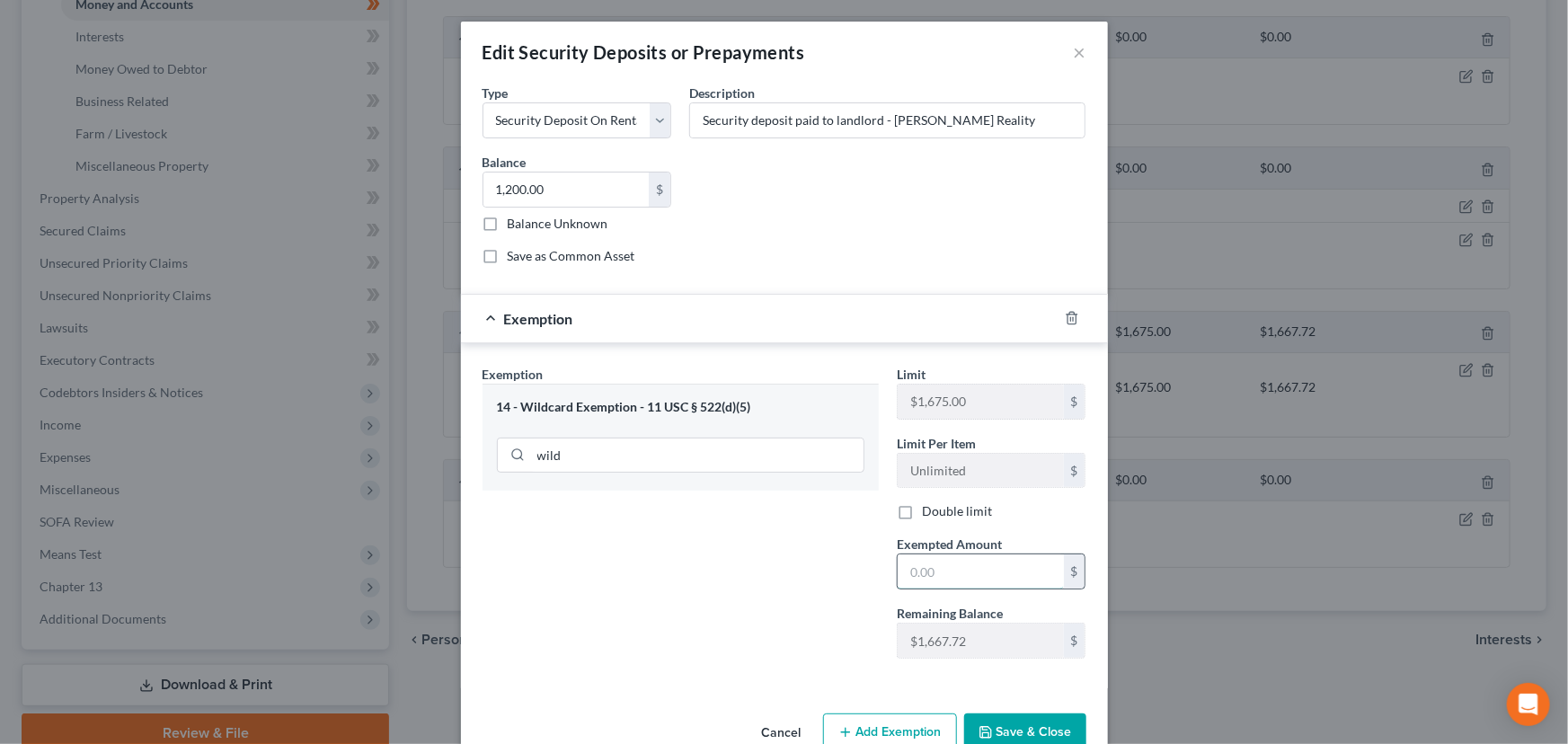
click at [923, 564] on input "text" at bounding box center [980, 571] width 166 height 34
type input "1,200.00"
click at [781, 321] on div "Exemption $1,200.00" at bounding box center [759, 319] width 596 height 48
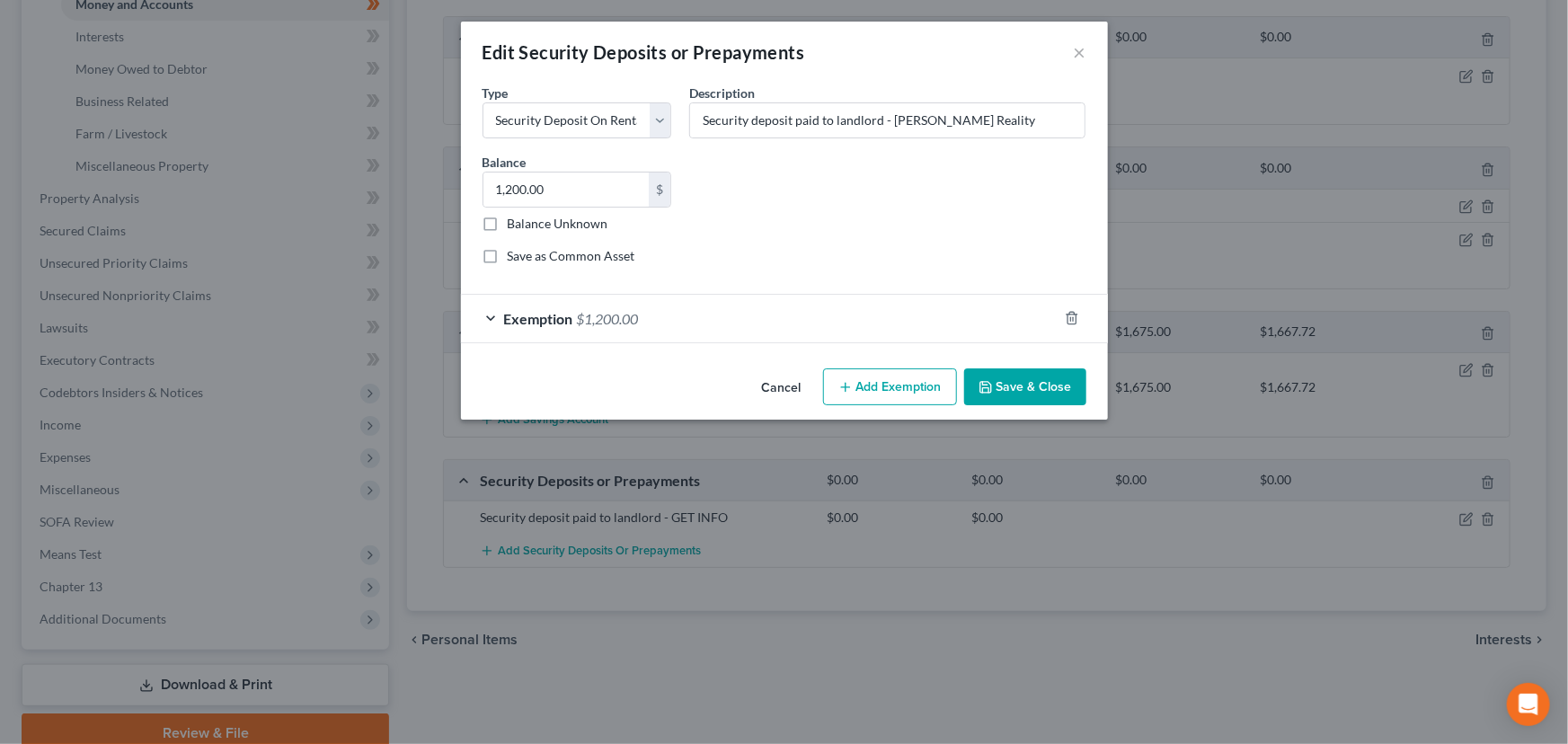
click at [1014, 395] on button "Save & Close" at bounding box center [1025, 387] width 122 height 38
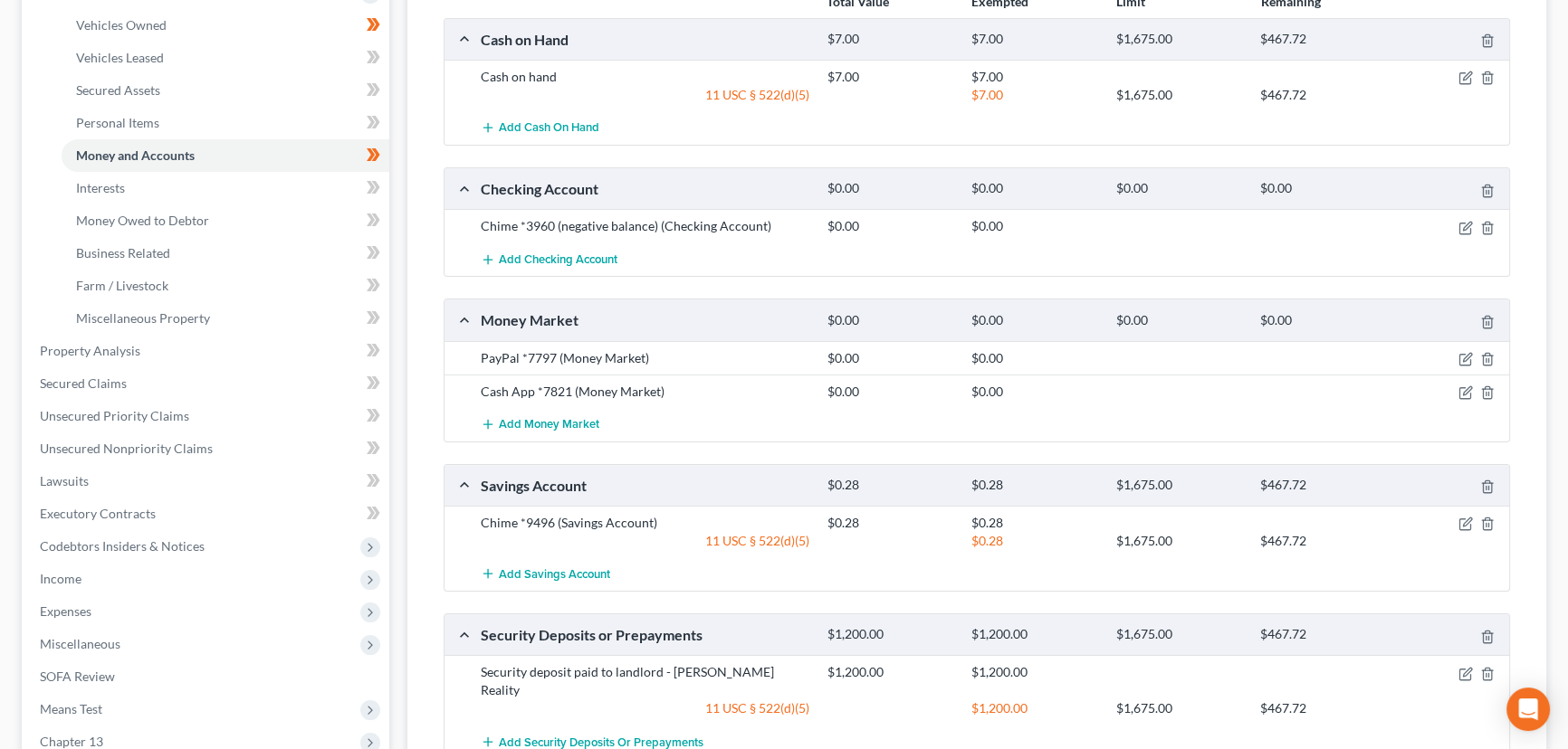
scroll to position [246, 0]
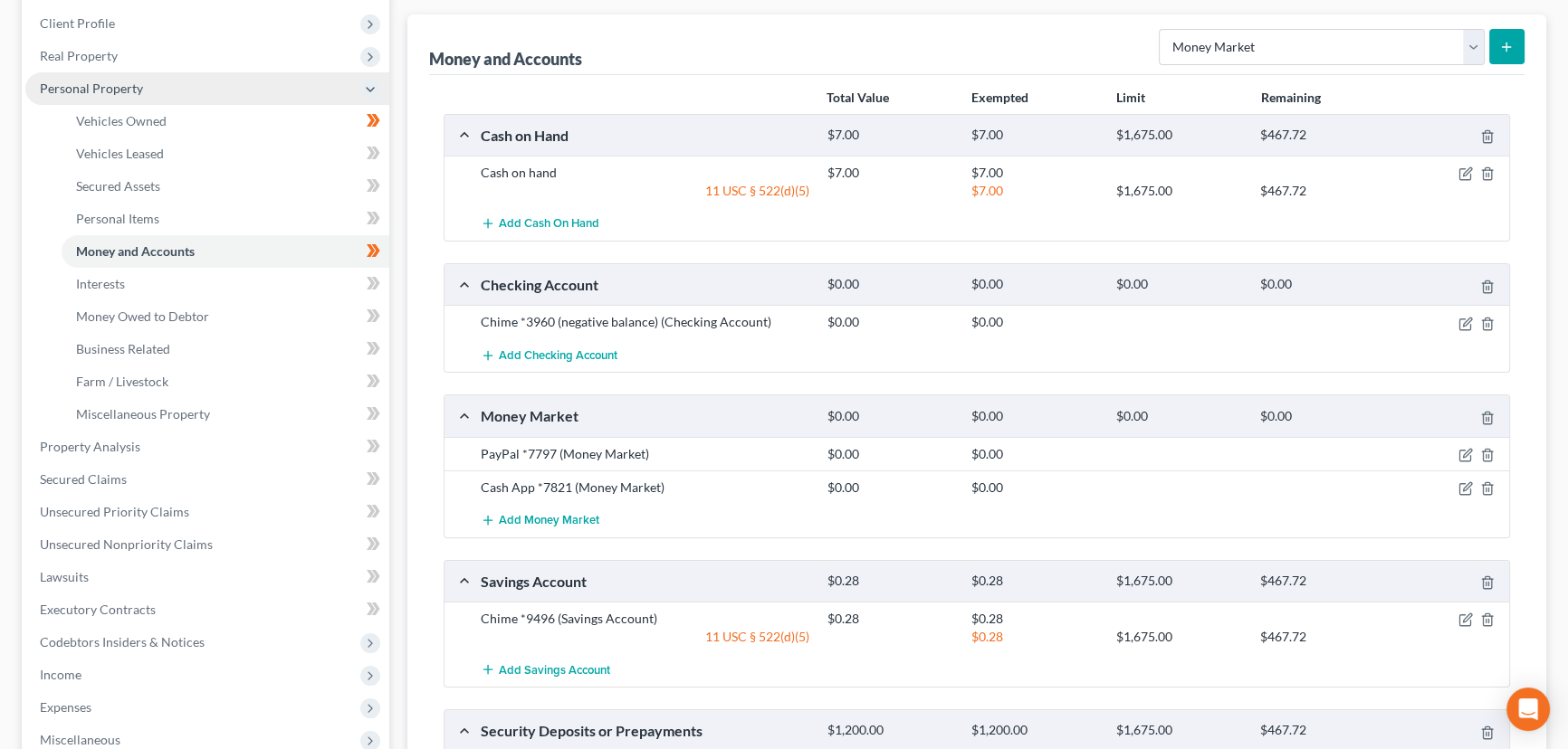
click at [124, 88] on span "Personal Property" at bounding box center [91, 88] width 103 height 16
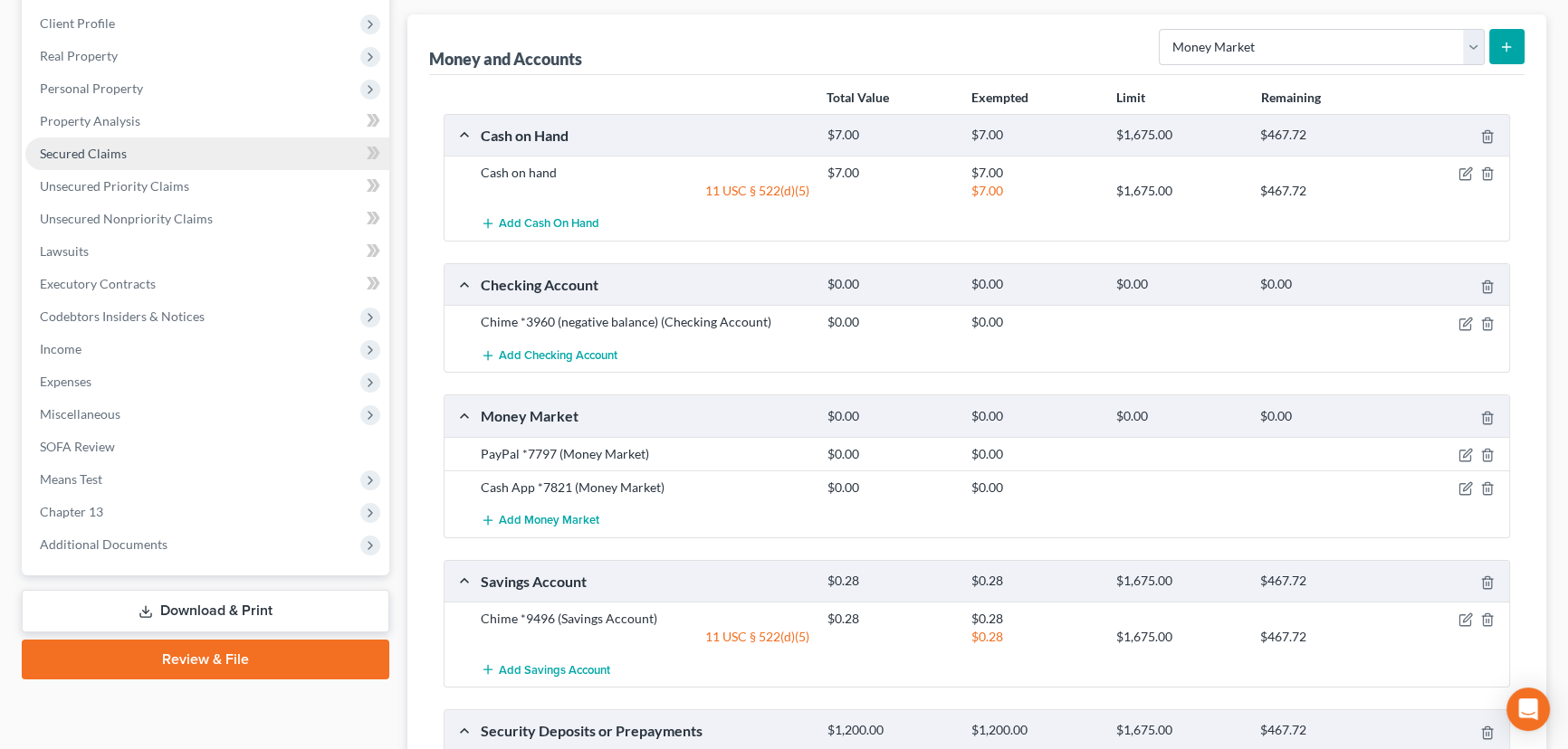
click at [168, 157] on link "Secured Claims" at bounding box center [207, 154] width 364 height 32
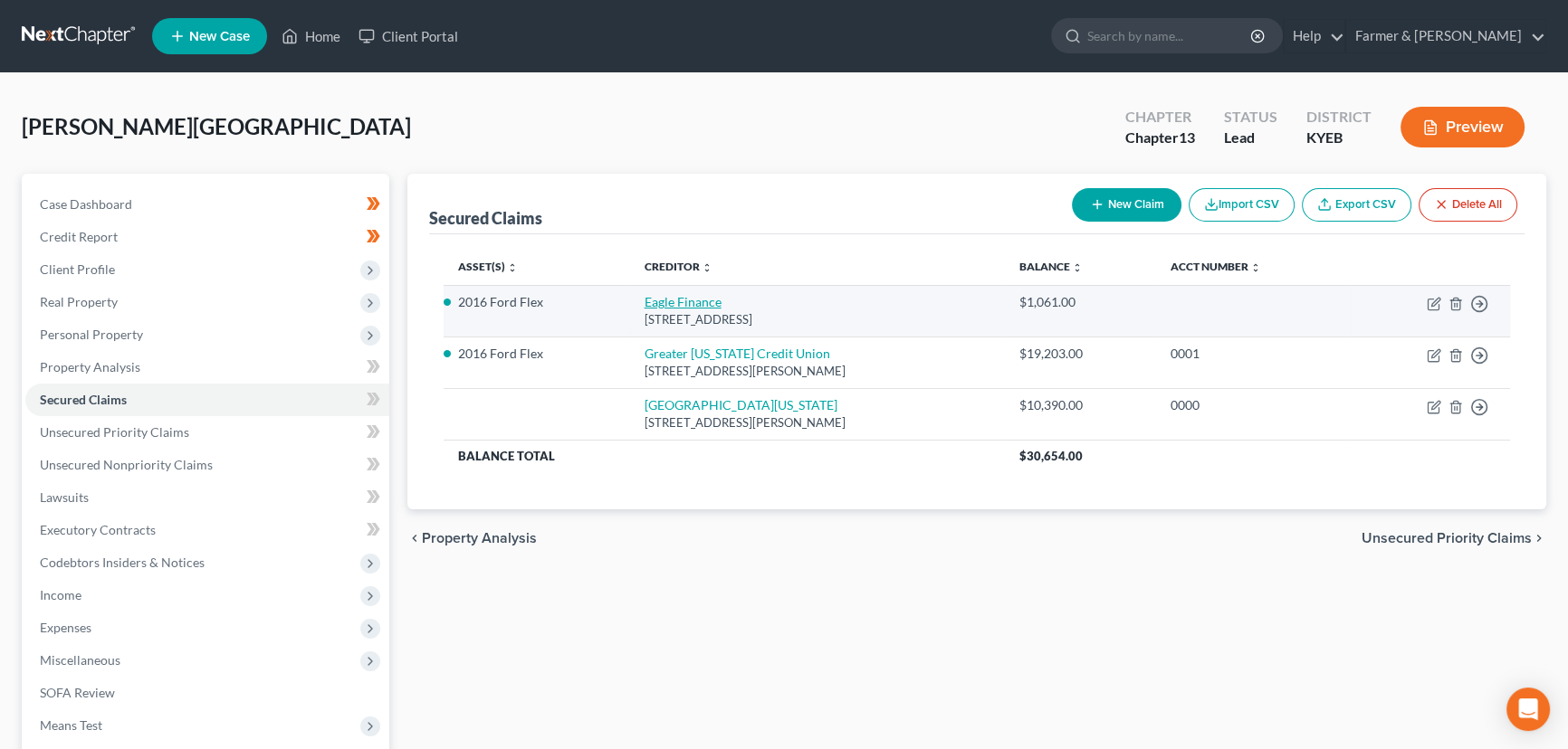
click at [682, 302] on link "Eagle Finance" at bounding box center [683, 302] width 77 height 16
select select "18"
select select "4"
select select "3"
select select "0"
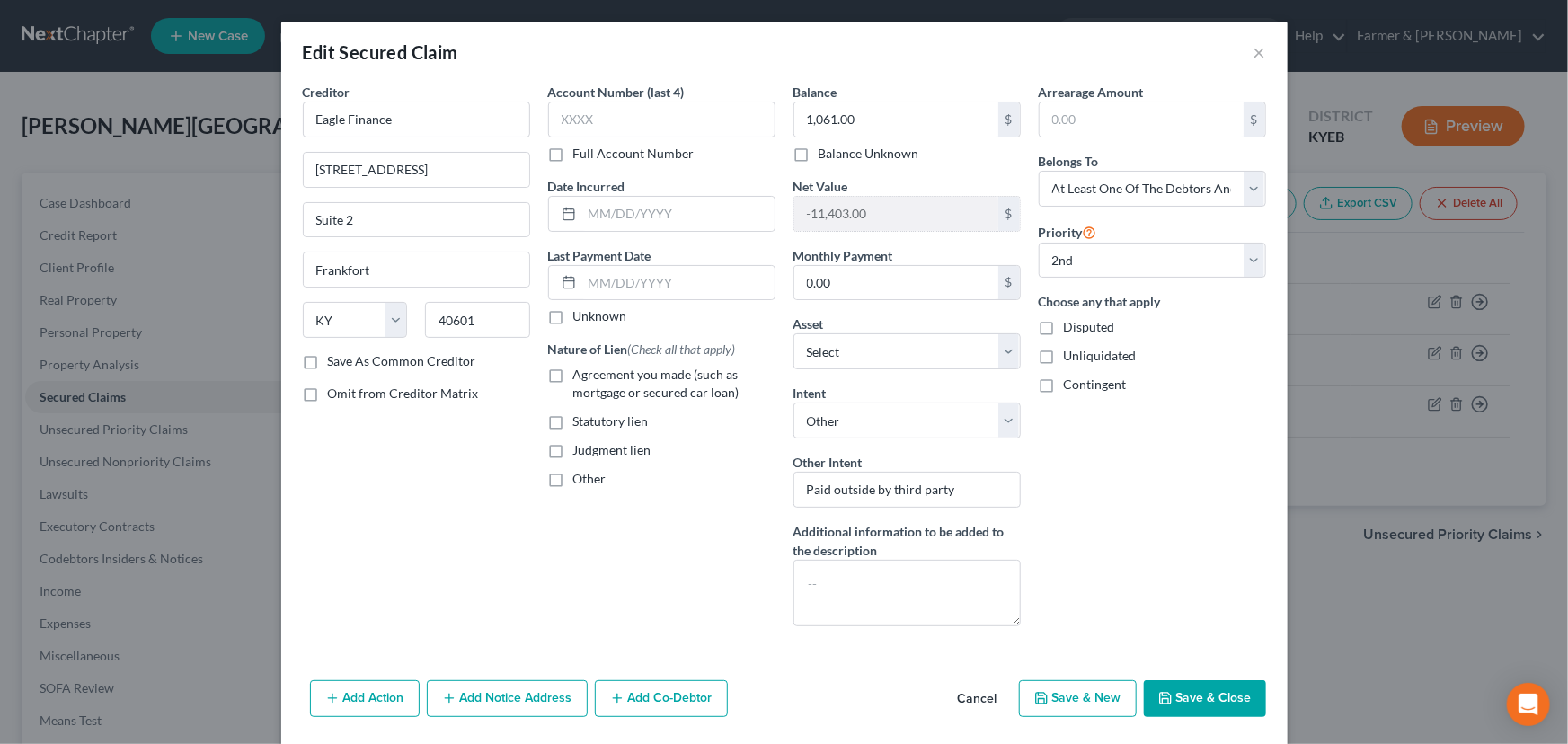
click at [573, 315] on label "Unknown" at bounding box center [600, 316] width 54 height 18
click at [581, 315] on input "Unknown" at bounding box center [586, 313] width 12 height 12
checkbox input "true"
click at [573, 371] on label "Agreement you made (such as mortgage or secured car loan)" at bounding box center [674, 384] width 202 height 36
click at [581, 371] on input "Agreement you made (such as mortgage or secured car loan)" at bounding box center [586, 372] width 12 height 12
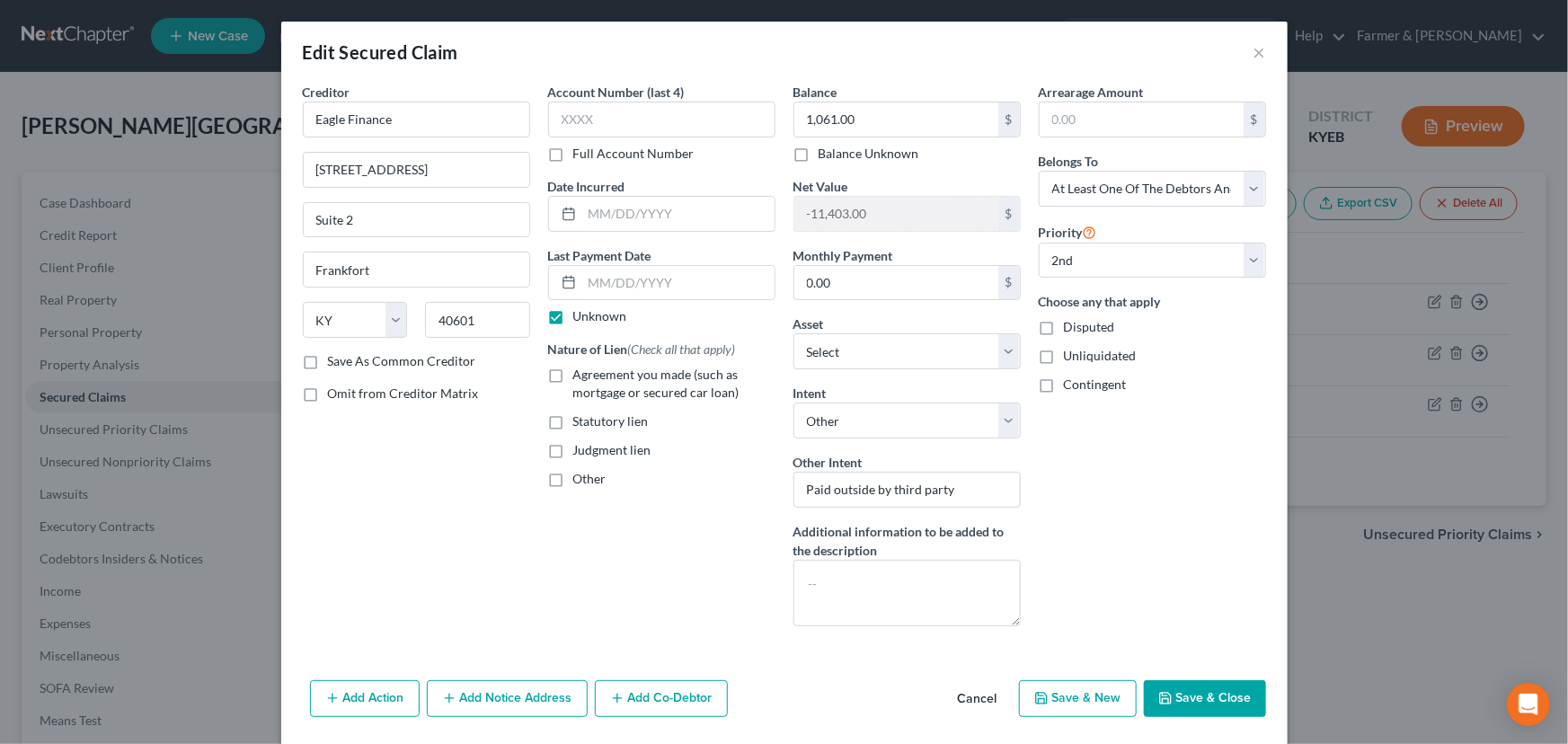
checkbox input "true"
click at [1191, 700] on button "Save & Close" at bounding box center [1205, 698] width 122 height 38
select select "1"
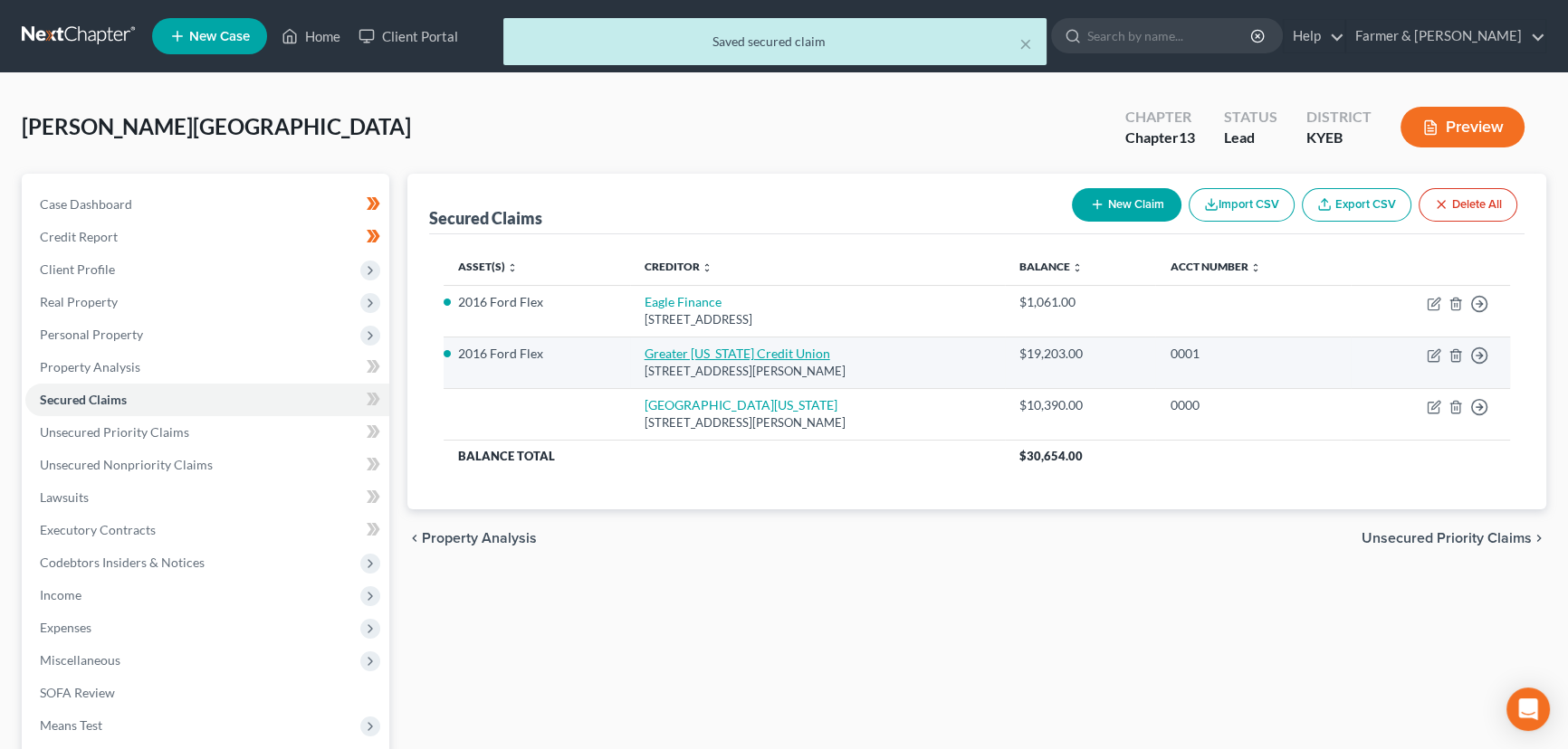
click at [688, 359] on link "Greater [US_STATE] Credit Union" at bounding box center [738, 353] width 186 height 16
select select "18"
select select "4"
select select "3"
select select "0"
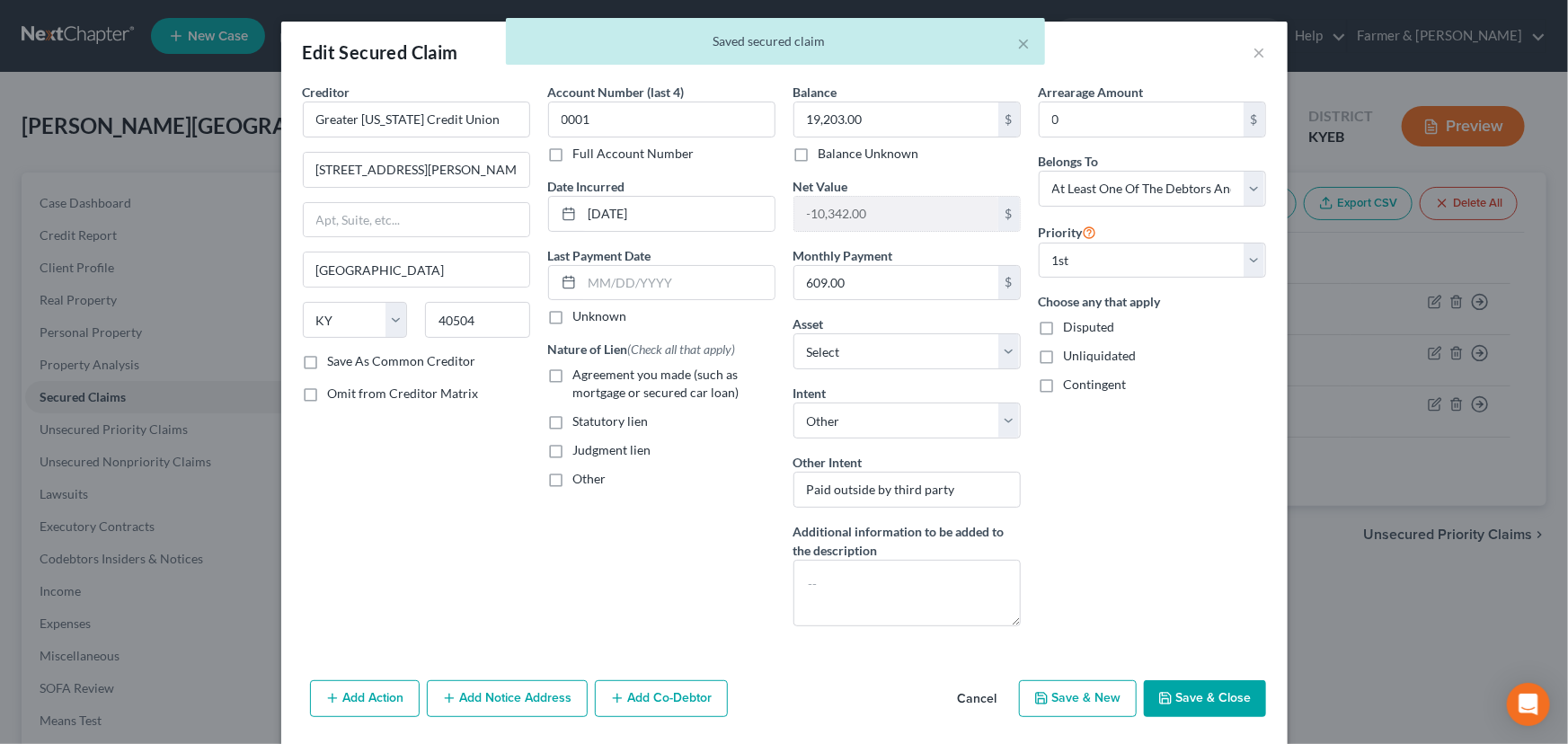
click at [573, 318] on label "Unknown" at bounding box center [600, 316] width 54 height 18
click at [581, 318] on input "Unknown" at bounding box center [586, 313] width 12 height 12
checkbox input "true"
click at [573, 368] on label "Agreement you made (such as mortgage or secured car loan)" at bounding box center [674, 384] width 202 height 36
click at [581, 368] on input "Agreement you made (such as mortgage or secured car loan)" at bounding box center [586, 372] width 12 height 12
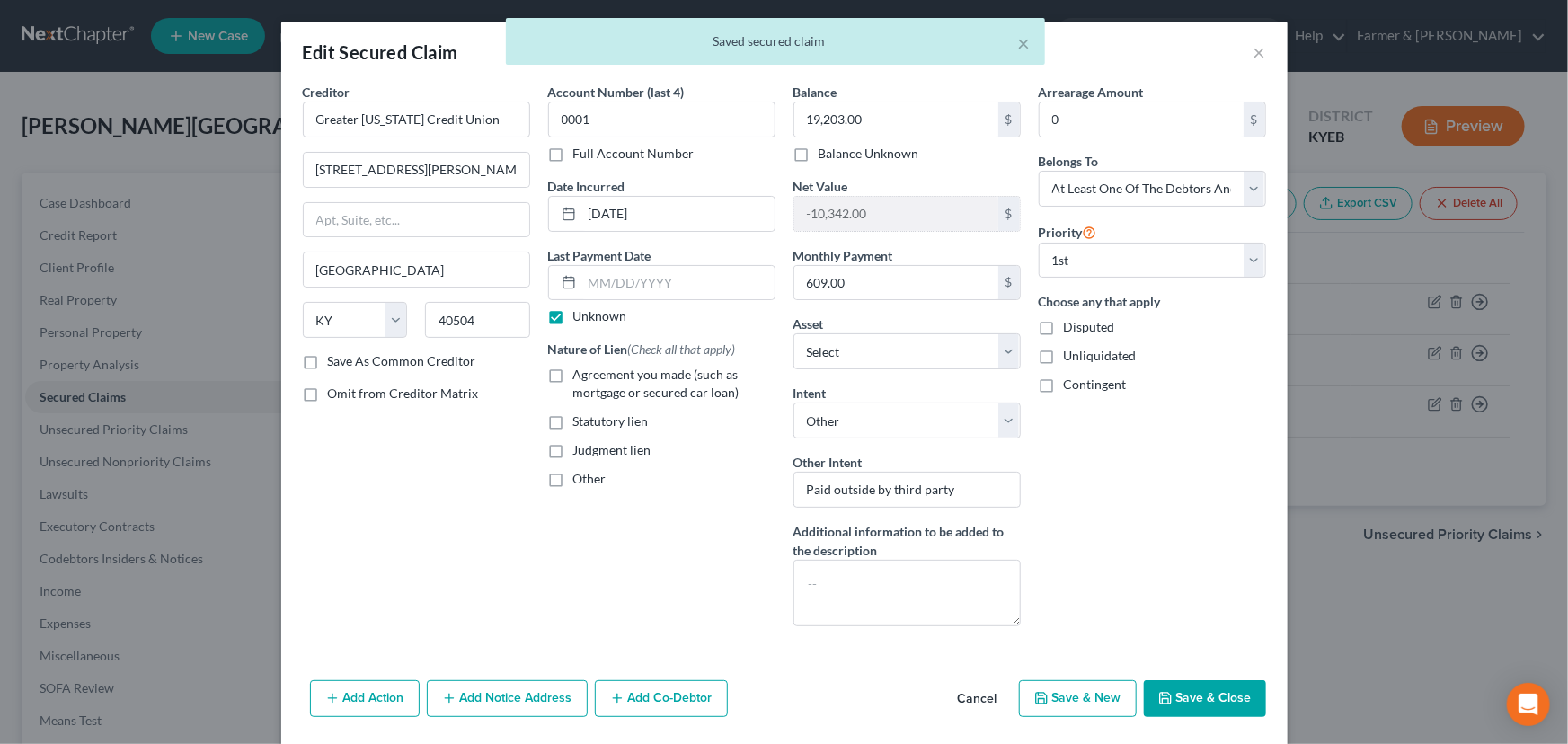
checkbox input "true"
click at [1174, 697] on button "Save & Close" at bounding box center [1205, 698] width 122 height 38
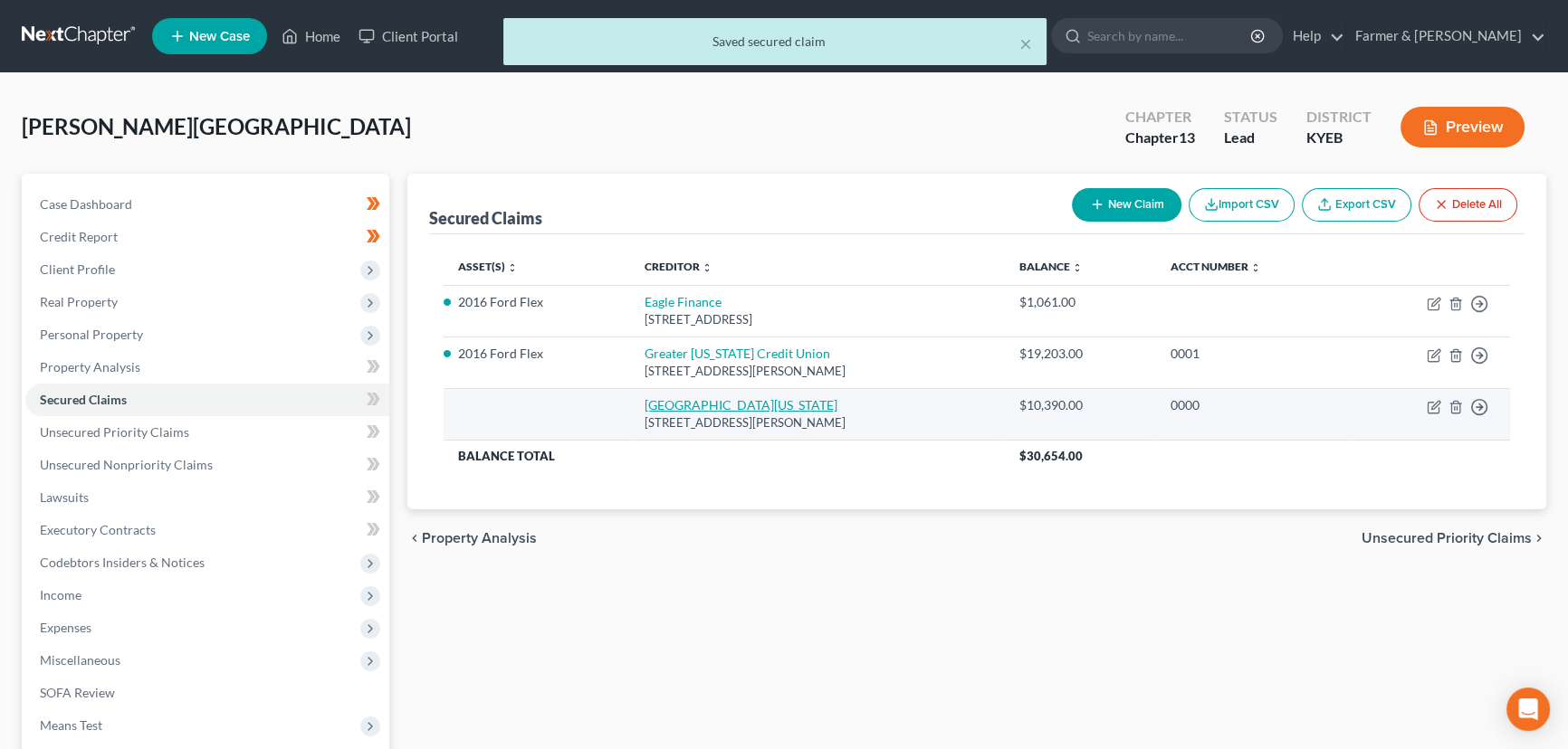
click at [689, 409] on link "[GEOGRAPHIC_DATA][US_STATE]" at bounding box center [740, 405] width 193 height 16
select select "18"
select select "0"
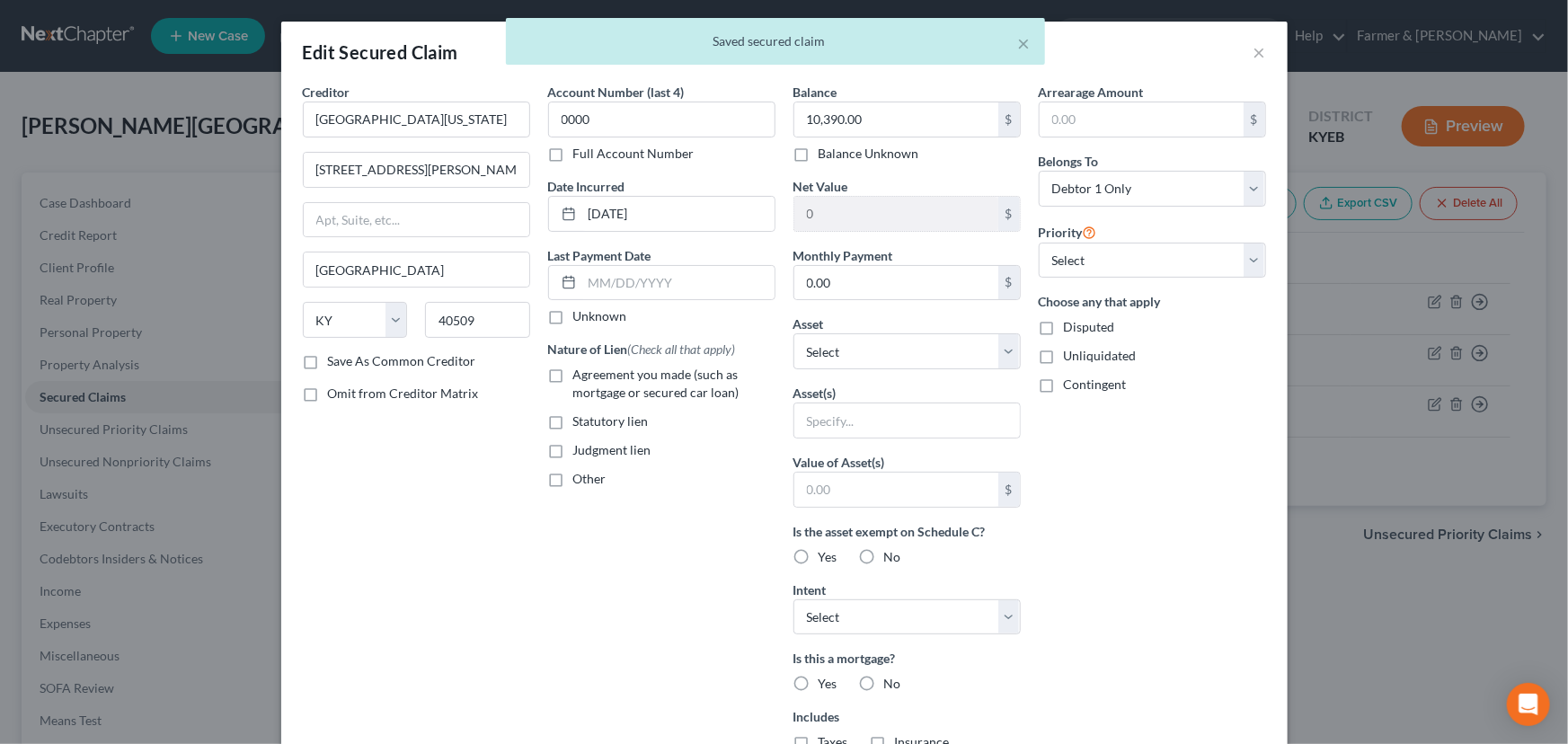
click at [573, 318] on label "Unknown" at bounding box center [600, 316] width 54 height 18
click at [581, 318] on input "Unknown" at bounding box center [586, 313] width 12 height 12
checkbox input "true"
click at [573, 375] on label "Agreement you made (such as mortgage or secured car loan)" at bounding box center [674, 384] width 202 height 36
click at [581, 375] on input "Agreement you made (such as mortgage or secured car loan)" at bounding box center [586, 372] width 12 height 12
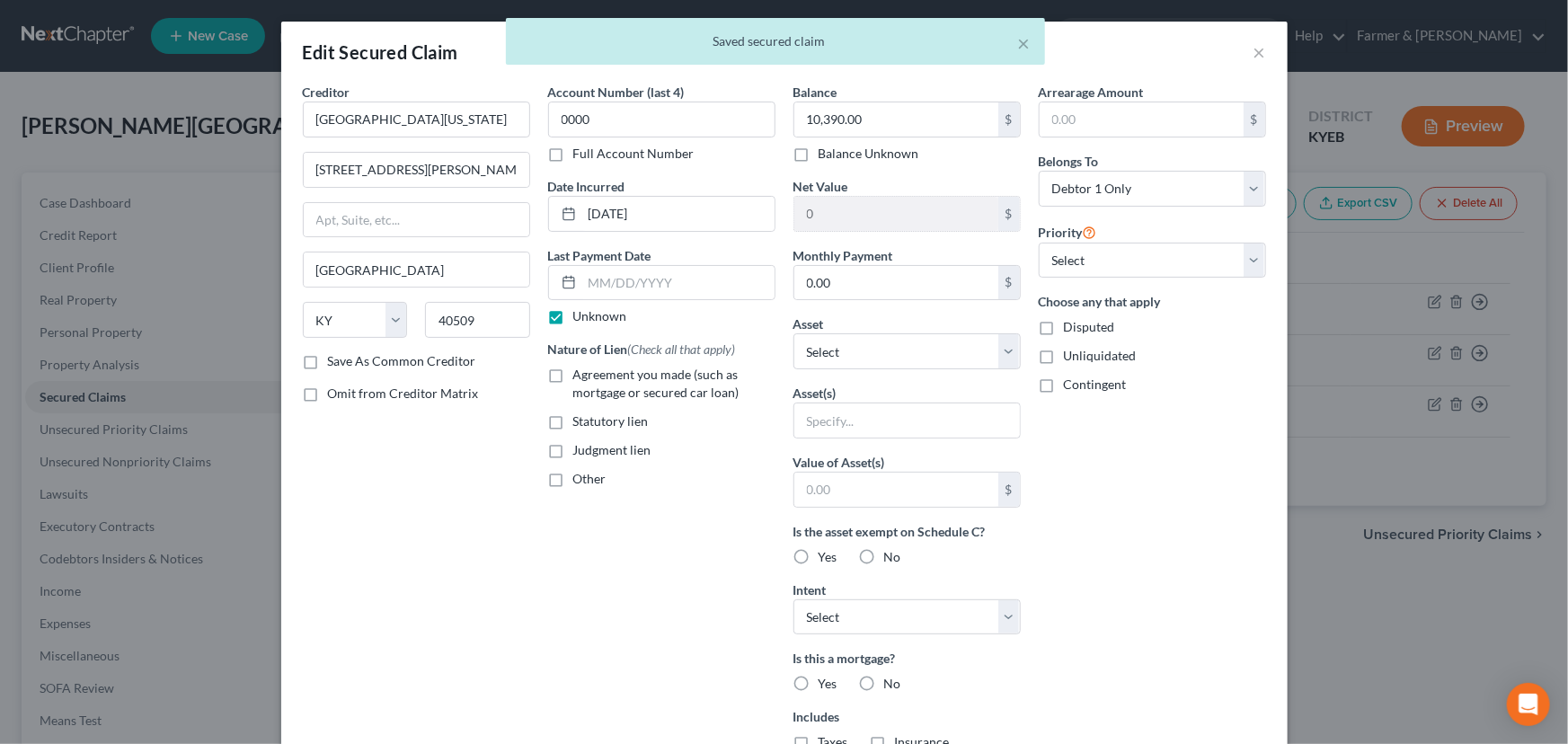
checkbox input "true"
click at [484, 522] on div "Creditor * [GEOGRAPHIC_DATA][US_STATE] [STREET_ADDRESS][PERSON_NAME] [GEOGRAPHI…" at bounding box center [417, 483] width 246 height 801
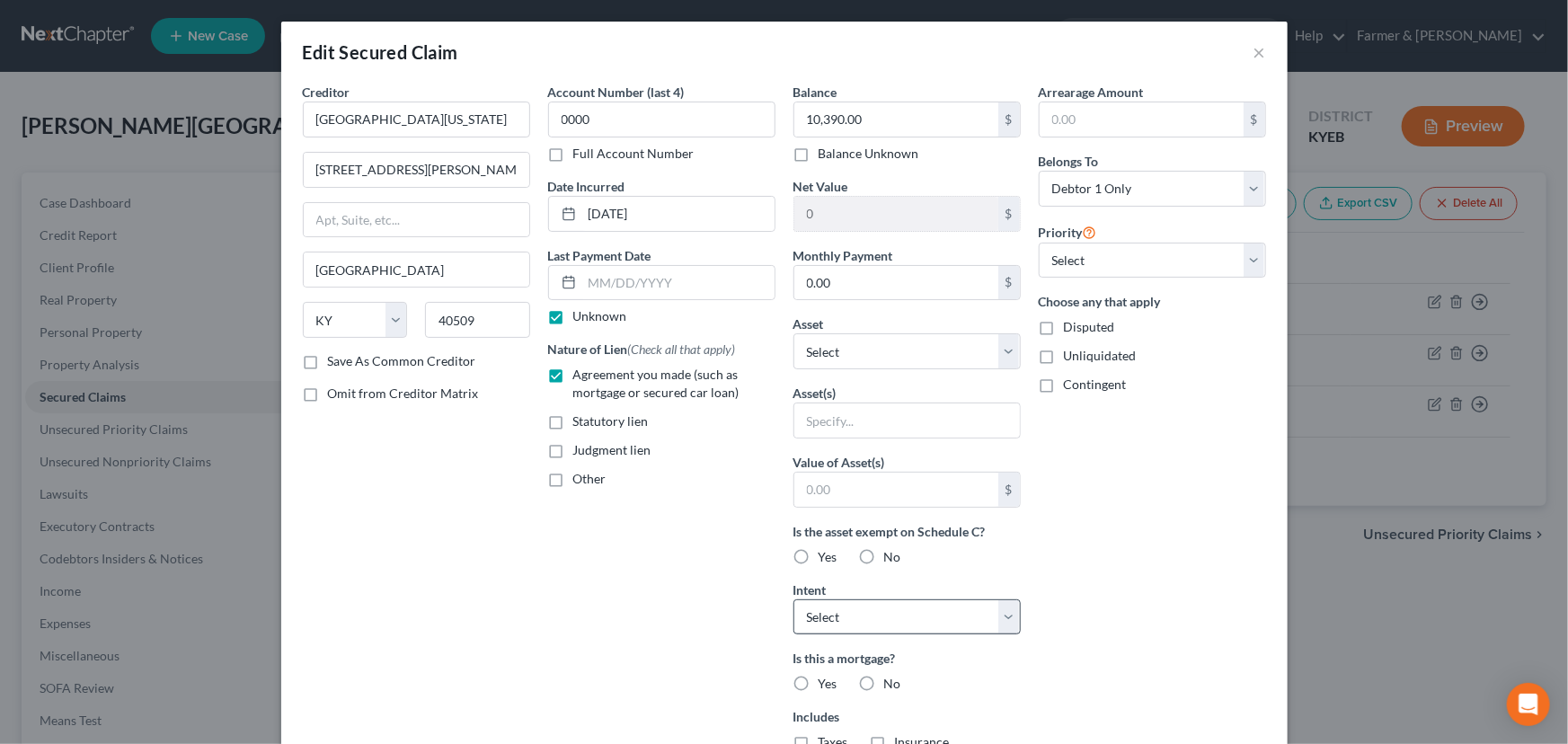
scroll to position [245, 0]
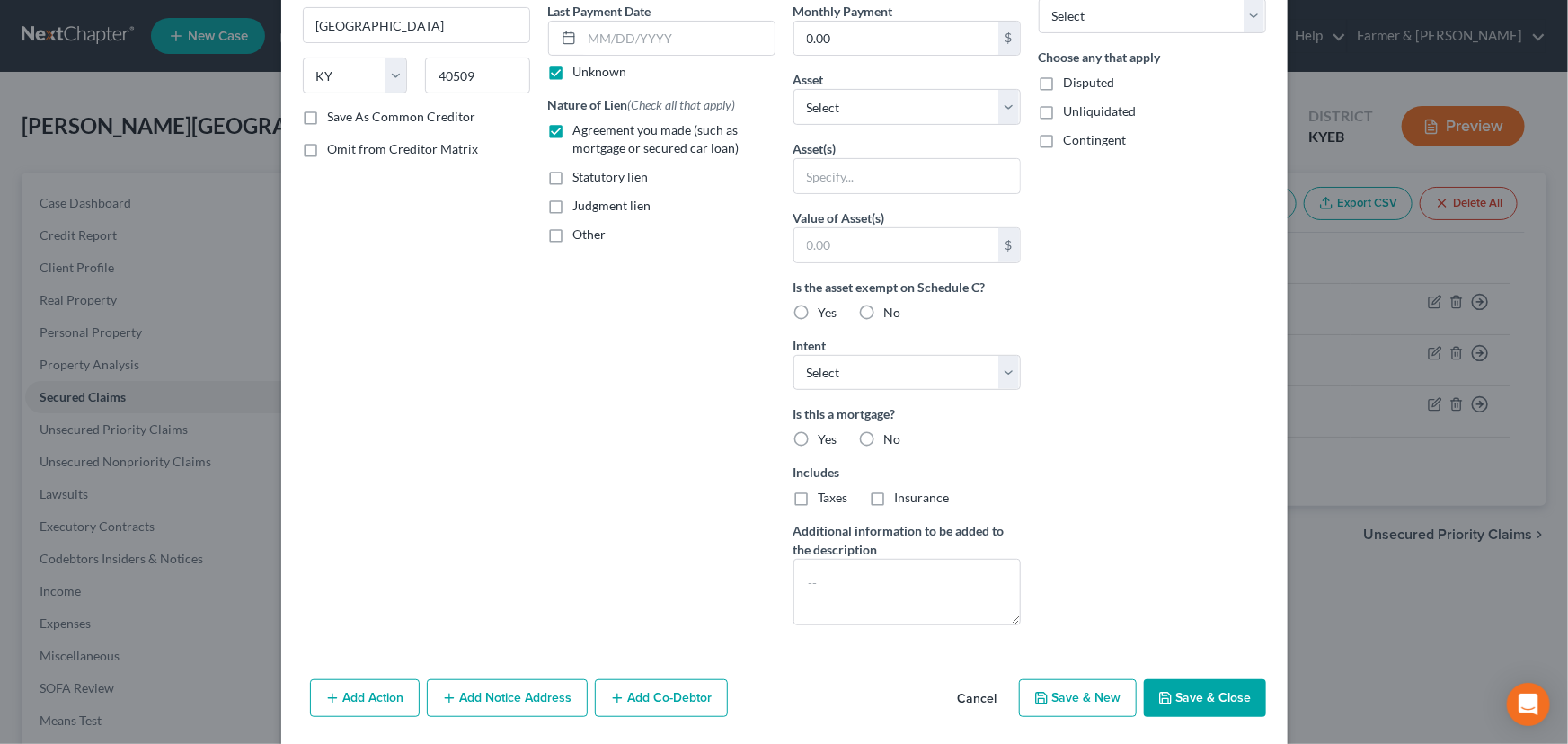
click at [884, 431] on label "No" at bounding box center [893, 439] width 17 height 18
click at [891, 431] on input "No" at bounding box center [897, 436] width 12 height 12
radio input "true"
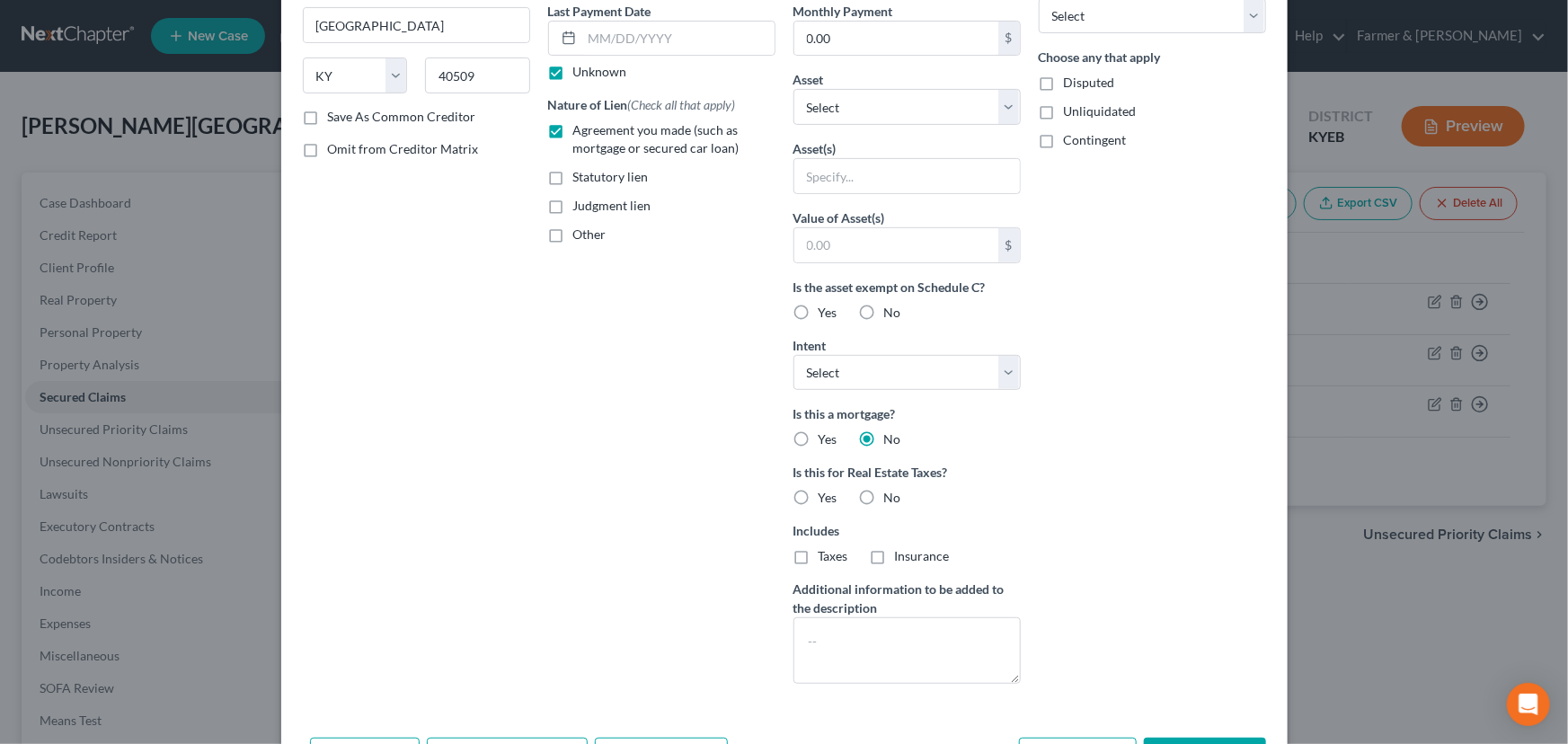
click at [884, 491] on label "No" at bounding box center [893, 497] width 17 height 18
click at [891, 491] on input "No" at bounding box center [897, 494] width 12 height 12
radio input "true"
click at [1154, 481] on div "Arrearage Amount $ Belongs To * Select Debtor 1 Only Debtor 2 Only Debtor 1 And…" at bounding box center [1151, 268] width 246 height 861
drag, startPoint x: 917, startPoint y: 378, endPoint x: 914, endPoint y: 388, distance: 10.4
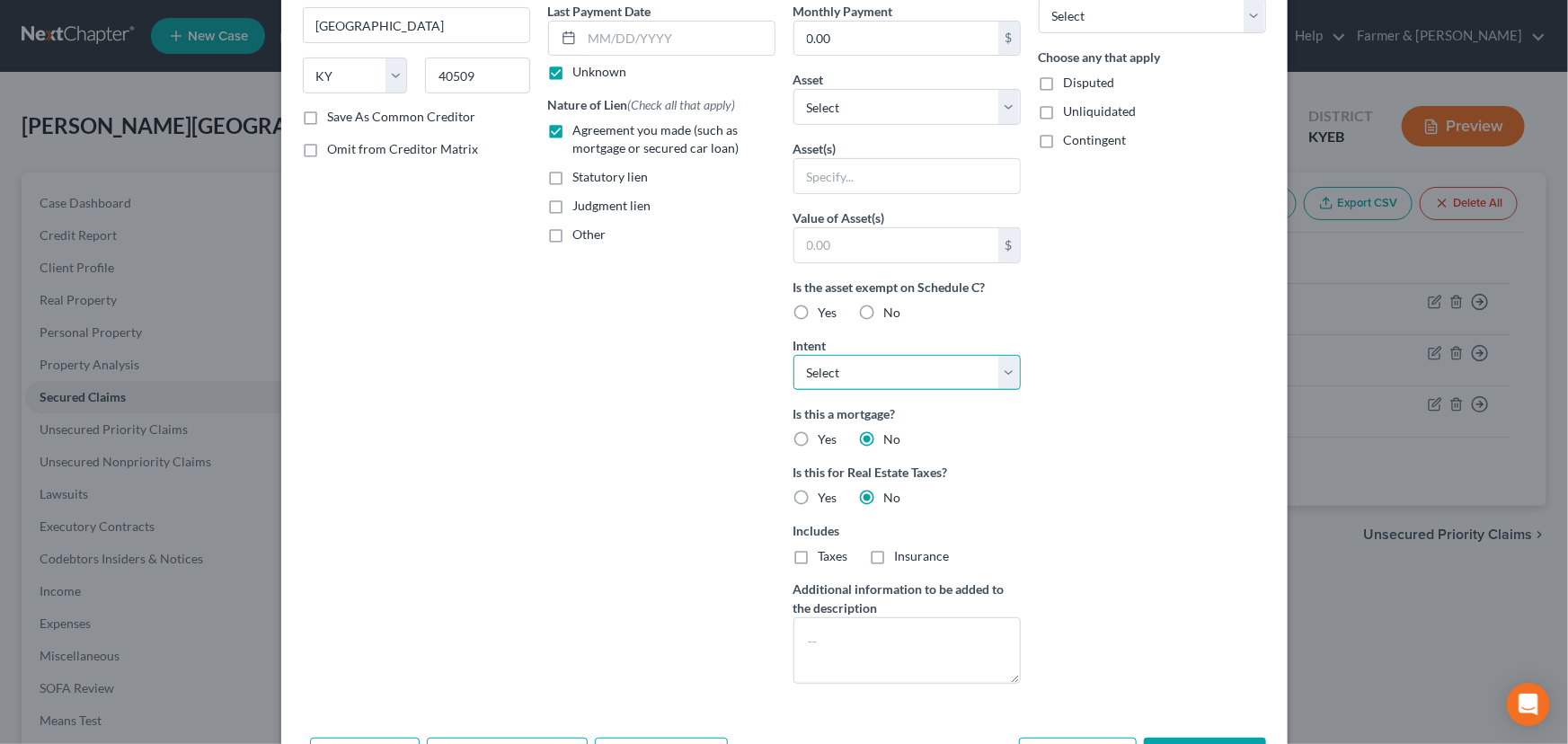
click at [917, 378] on select "Select Surrender Redeem Reaffirm Avoid Other" at bounding box center [907, 373] width 227 height 36
select select "4"
click at [793, 355] on select "Select Surrender Redeem Reaffirm Avoid Other" at bounding box center [907, 373] width 227 height 36
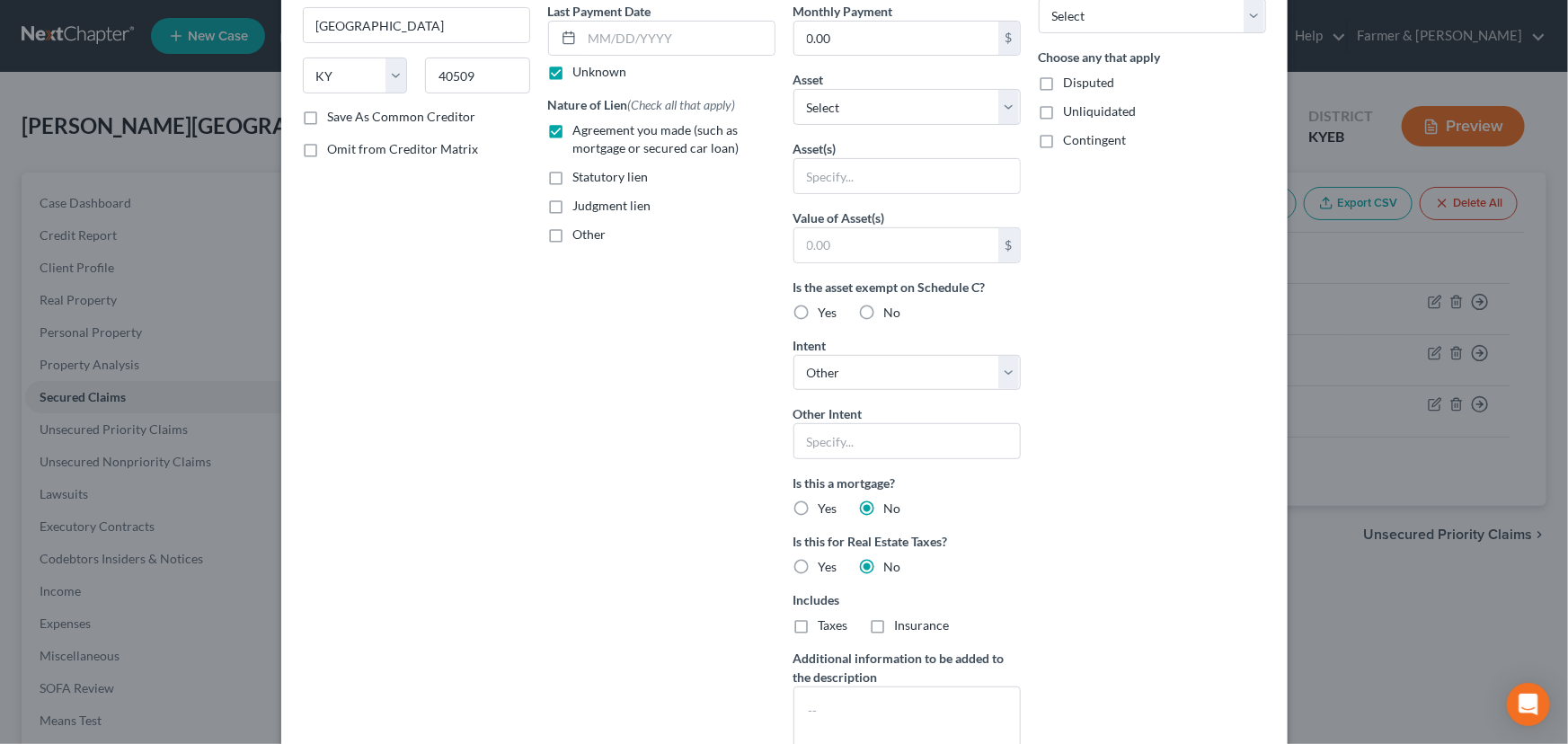
click at [1116, 428] on div "Arrearage Amount $ Belongs To * Select Debtor 1 Only Debtor 2 Only Debtor 1 And…" at bounding box center [1151, 302] width 246 height 930
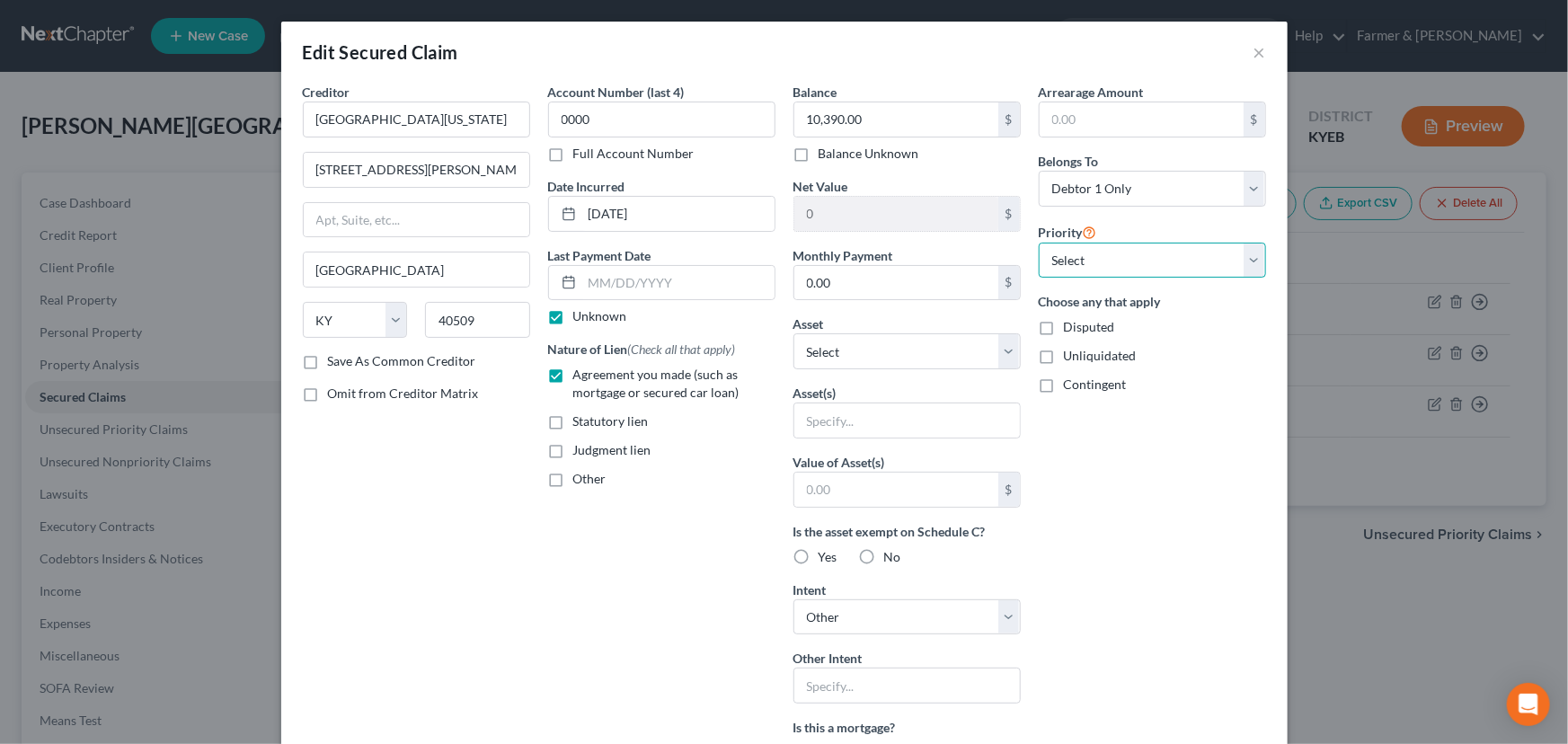
click at [1082, 260] on select "Select 1st 2nd 3rd 4th 5th 6th 7th 8th 9th 10th 11th 12th 13th 14th 15th 16th 1…" at bounding box center [1152, 260] width 227 height 36
select select "0"
click at [1039, 243] on select "Select 1st 2nd 3rd 4th 5th 6th 7th 8th 9th 10th 11th 12th 13th 14th 15th 16th 1…" at bounding box center [1152, 260] width 227 height 36
drag, startPoint x: 1101, startPoint y: 444, endPoint x: 1099, endPoint y: 475, distance: 31.1
click at [1101, 446] on div "Arrearage Amount $ Belongs To * Select Debtor 1 Only Debtor 2 Only Debtor 1 And…" at bounding box center [1151, 547] width 246 height 930
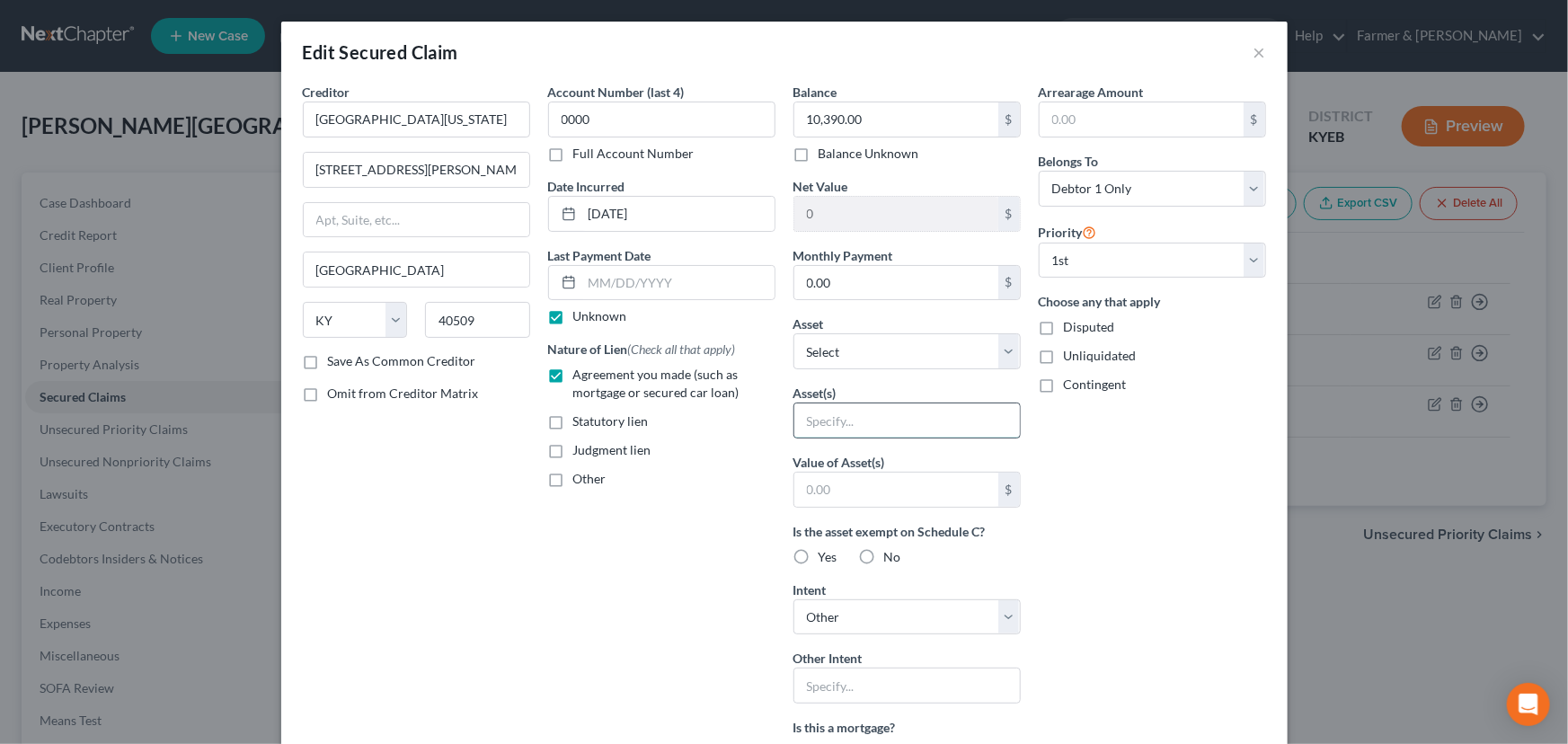
click at [835, 431] on input "text" at bounding box center [907, 420] width 225 height 34
type input "Vehicle - please get more info about this"
click at [1101, 488] on div "Arrearage Amount $ Belongs To * Select Debtor 1 Only Debtor 2 Only Debtor 1 And…" at bounding box center [1151, 547] width 246 height 930
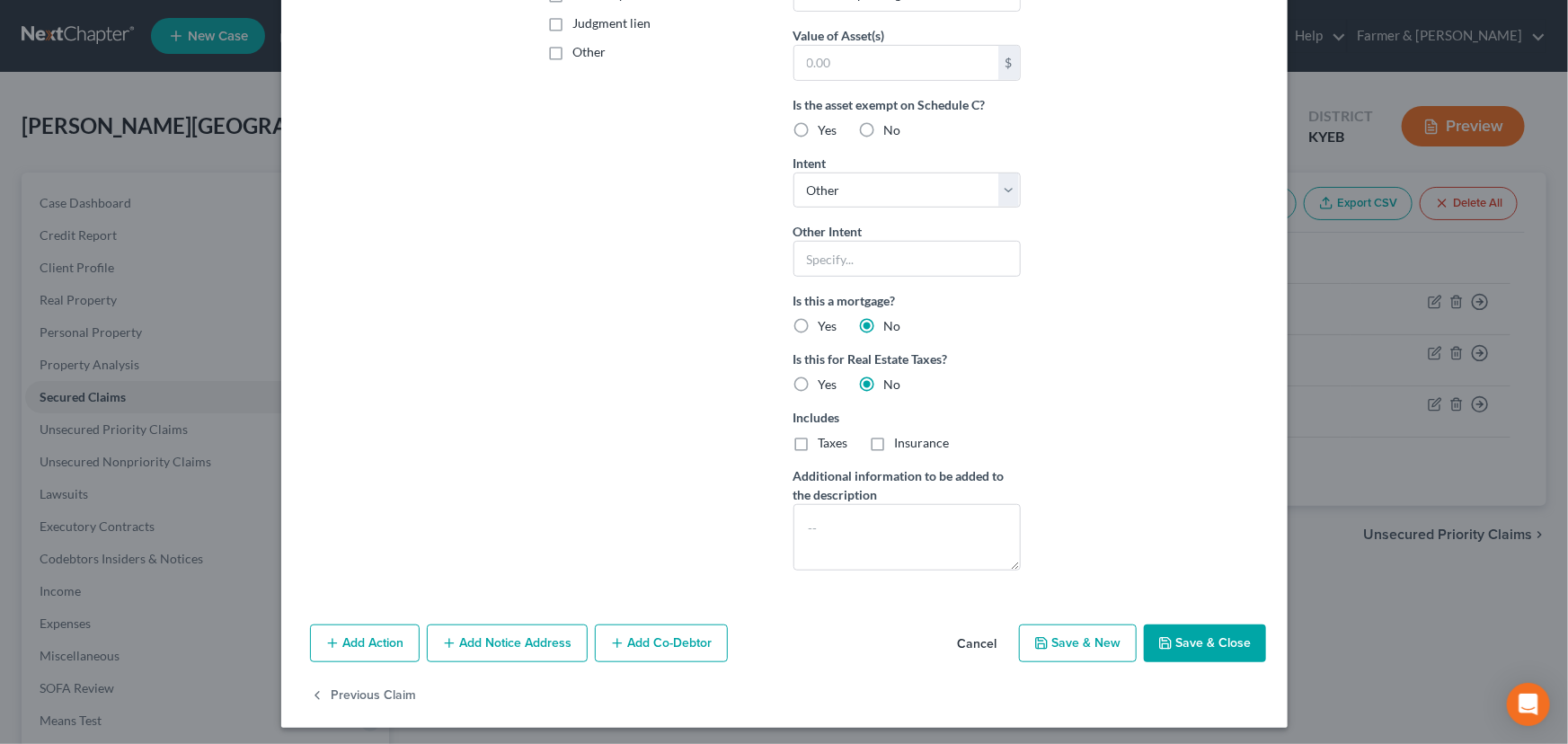
scroll to position [430, 0]
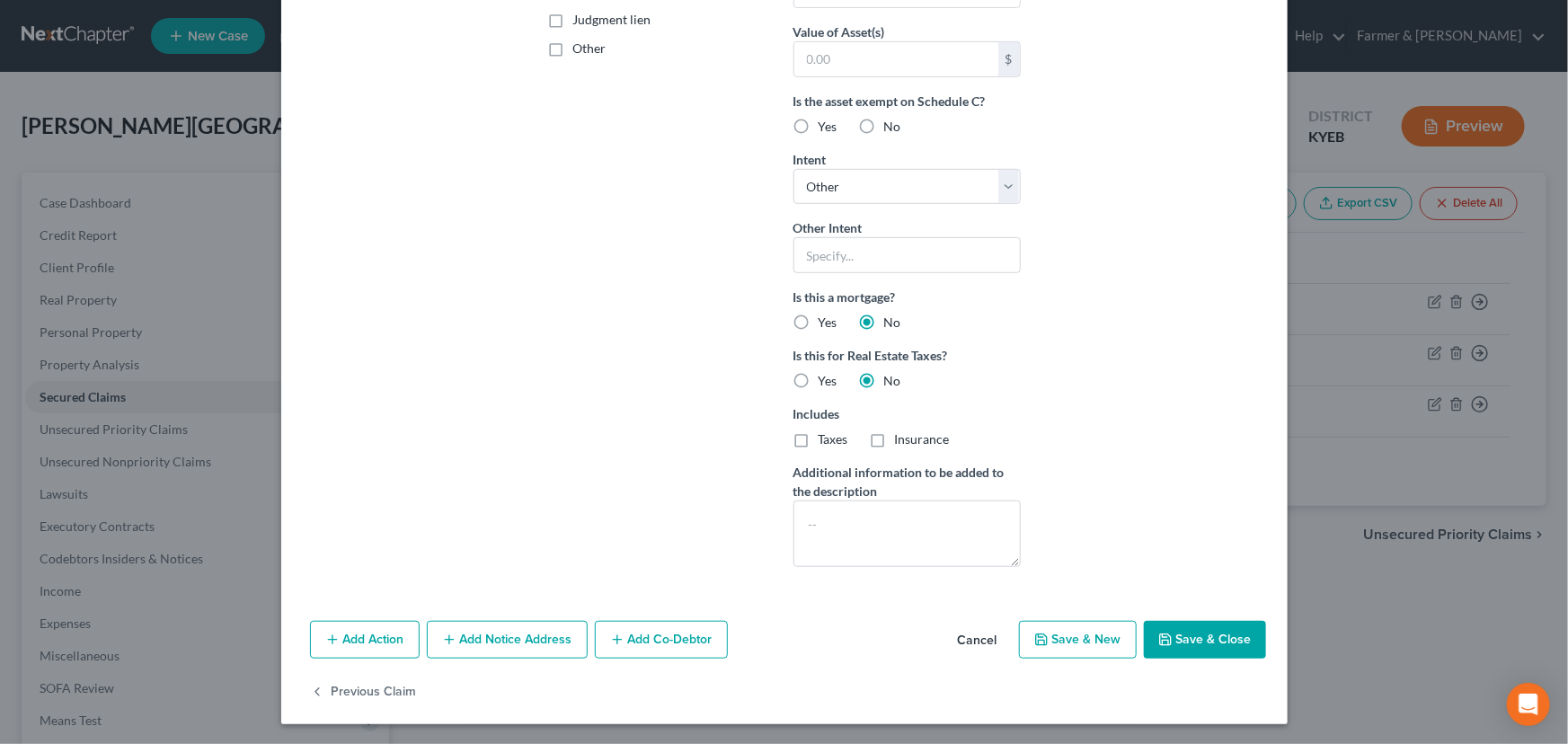
click at [1195, 647] on button "Save & Close" at bounding box center [1205, 639] width 122 height 38
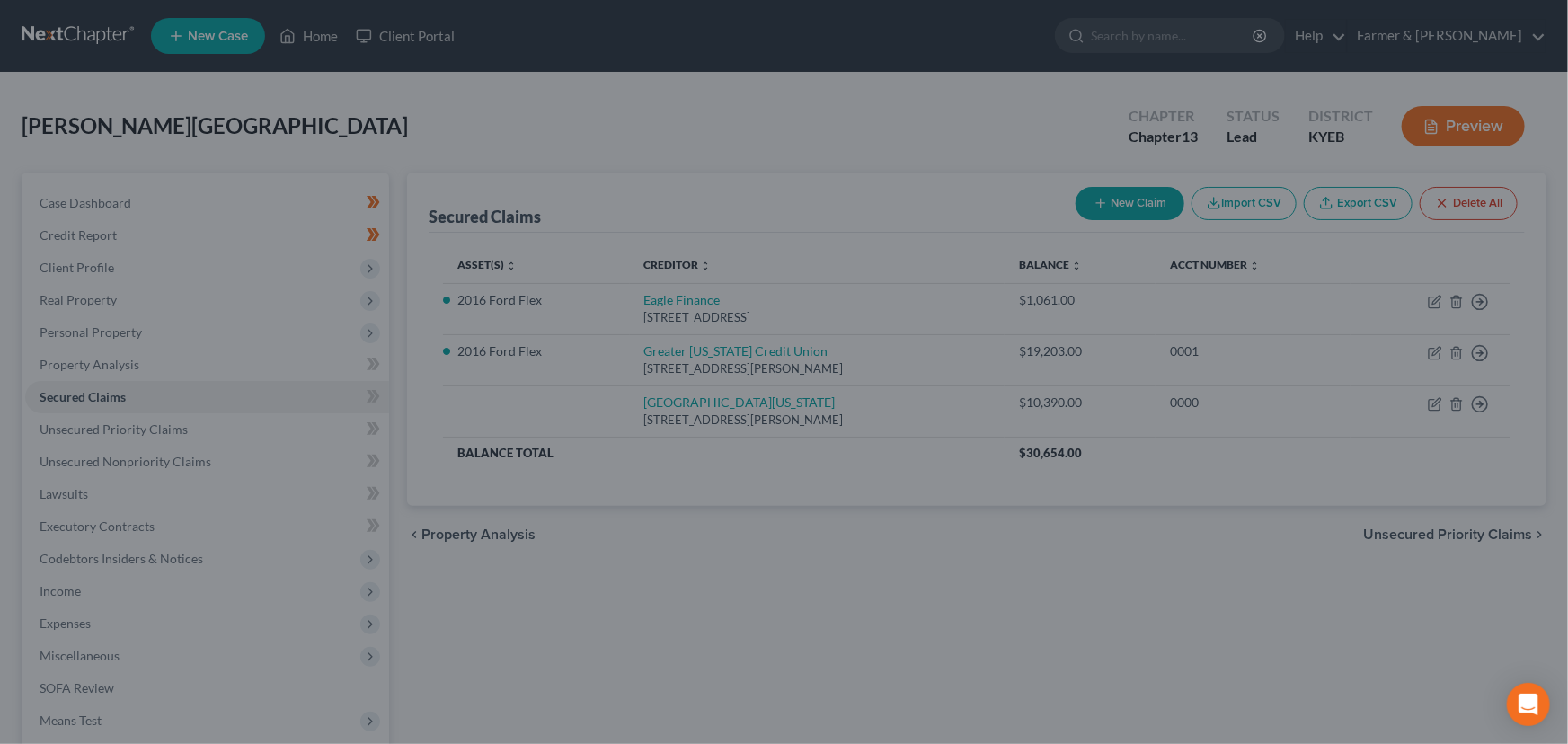
scroll to position [234, 0]
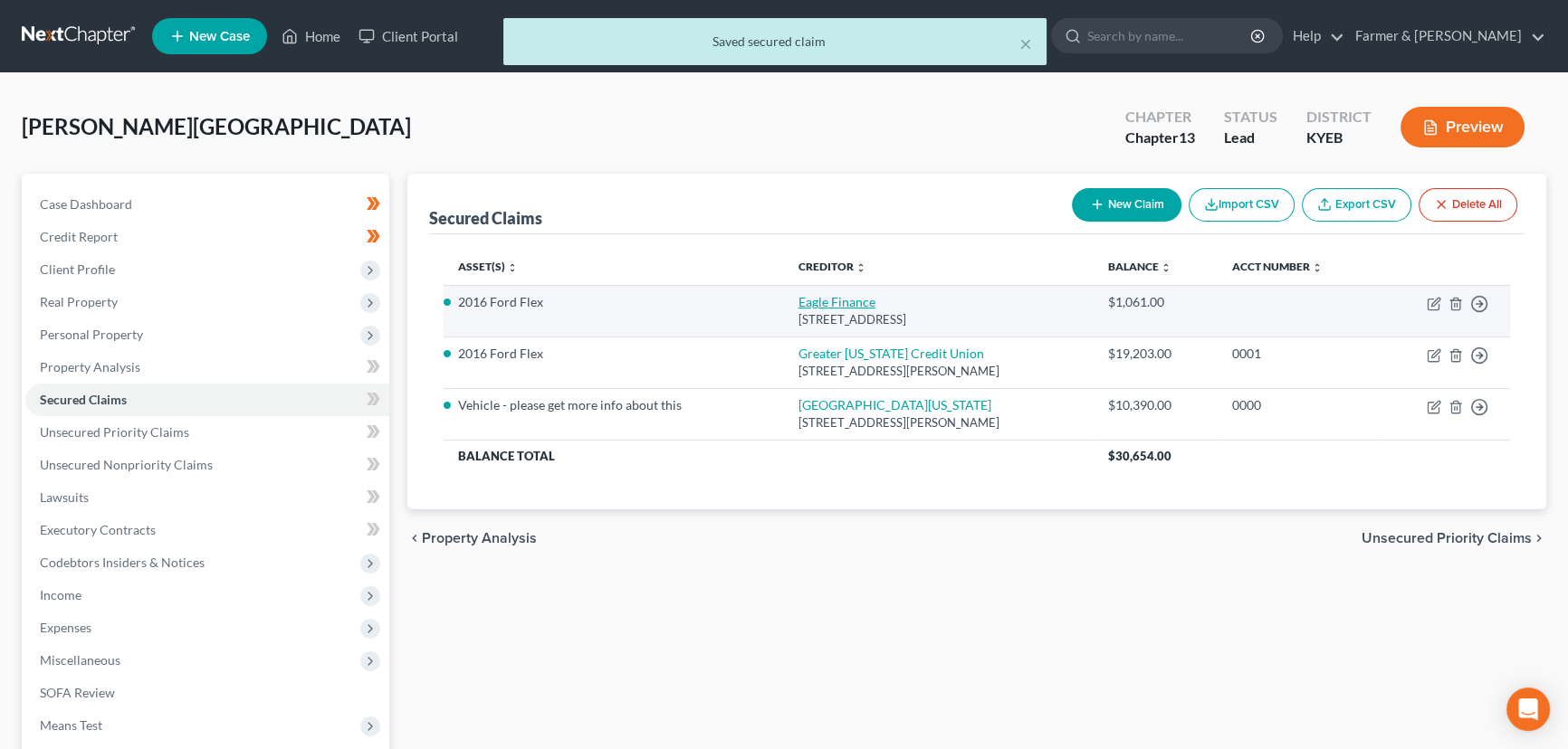
click at [798, 302] on link "Eagle Finance" at bounding box center [836, 302] width 77 height 16
select select "18"
select select "4"
select select "3"
select select "0"
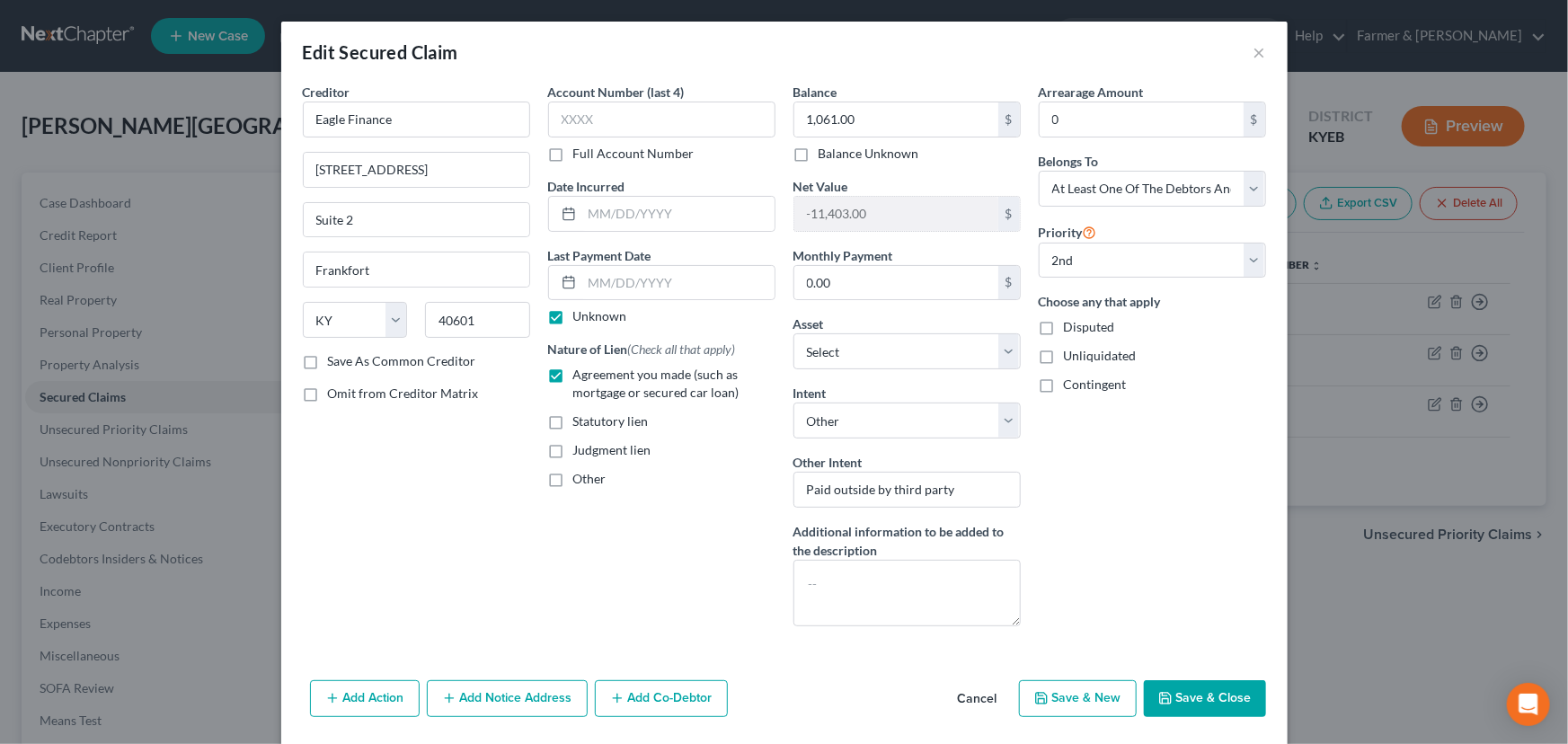
click at [987, 693] on button "Cancel" at bounding box center [978, 699] width 68 height 36
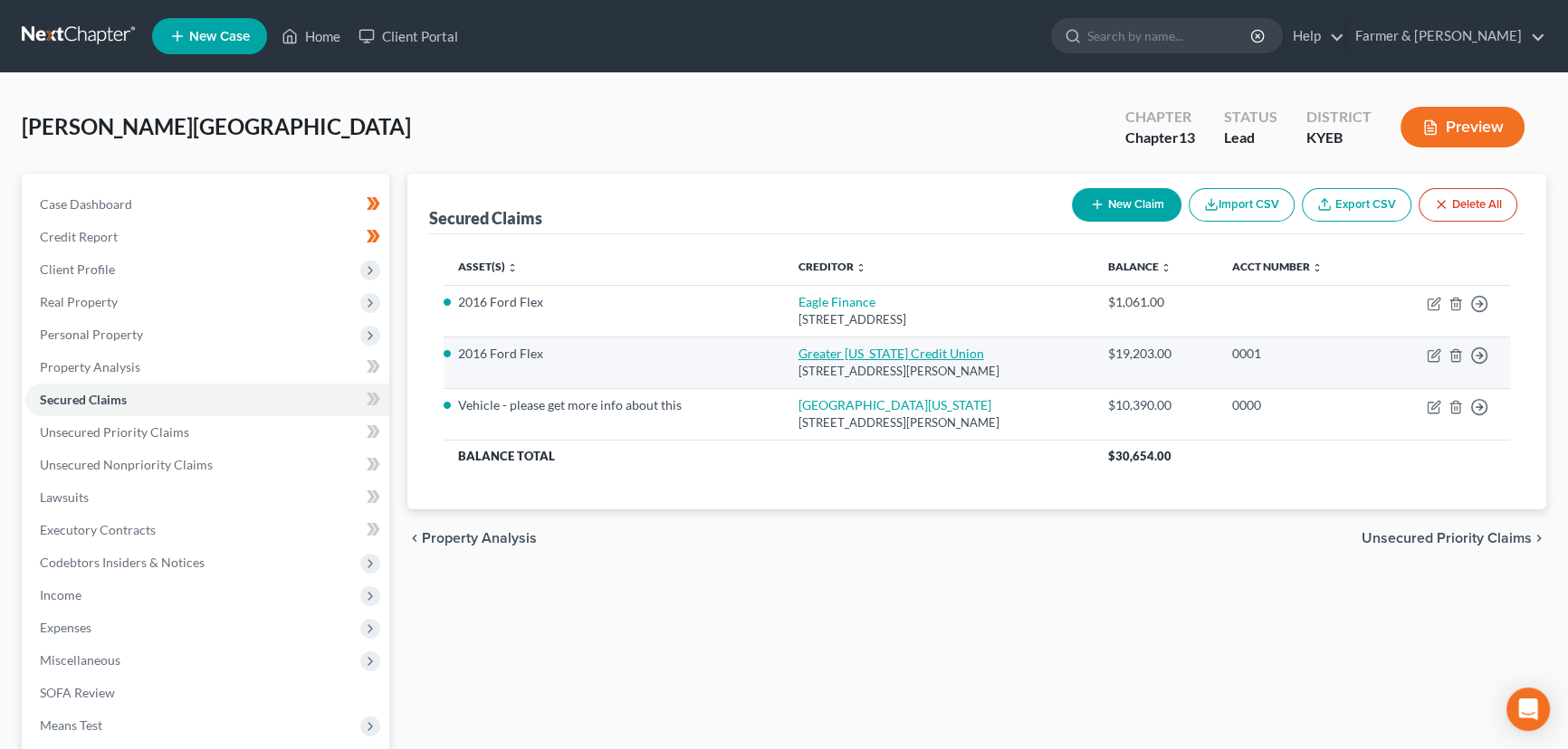
click at [840, 357] on link "Greater [US_STATE] Credit Union" at bounding box center [891, 353] width 186 height 16
select select "18"
select select "5"
select select "4"
select select "3"
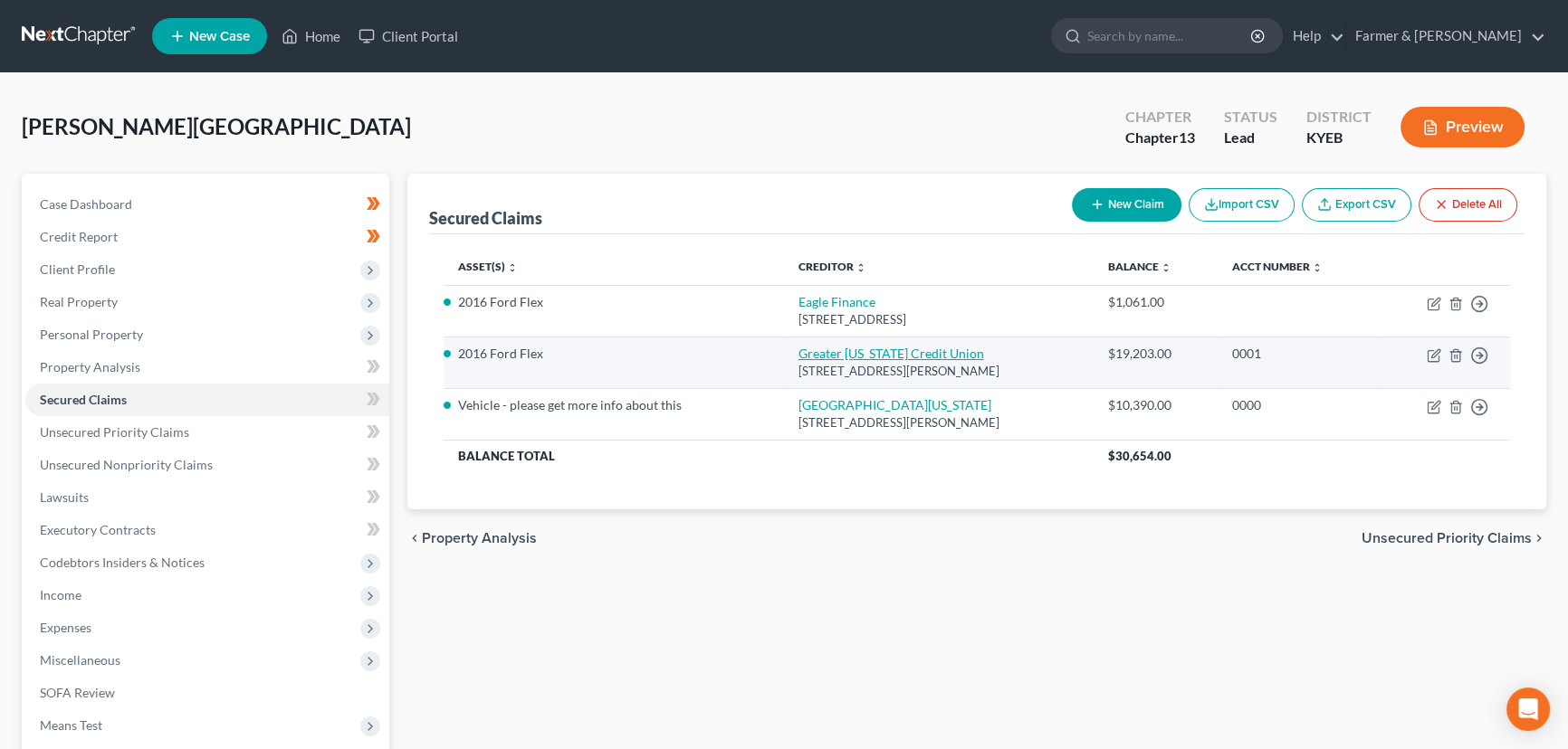
select select "0"
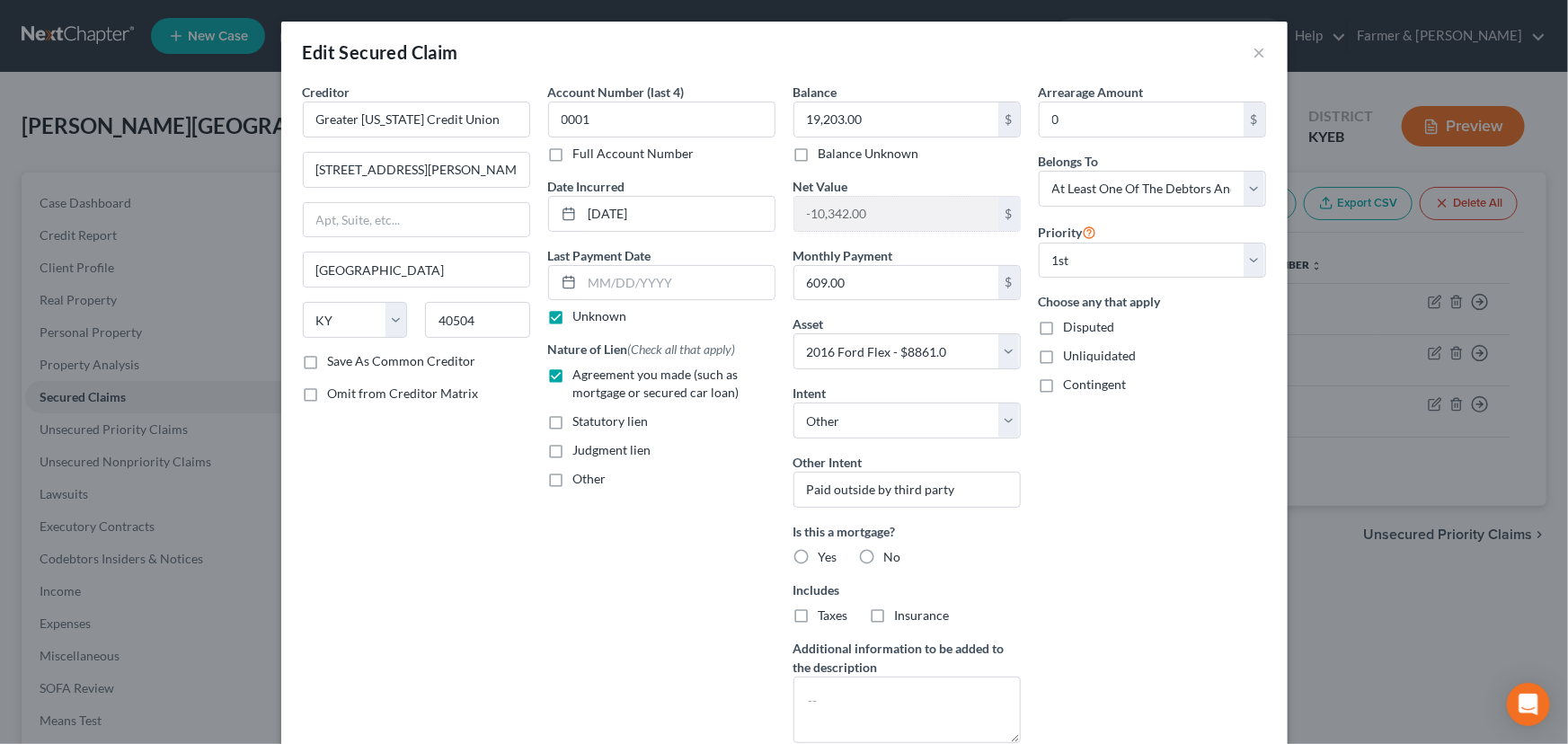
click at [884, 548] on label "No" at bounding box center [893, 557] width 17 height 18
click at [891, 548] on input "No" at bounding box center [897, 554] width 12 height 12
radio input "true"
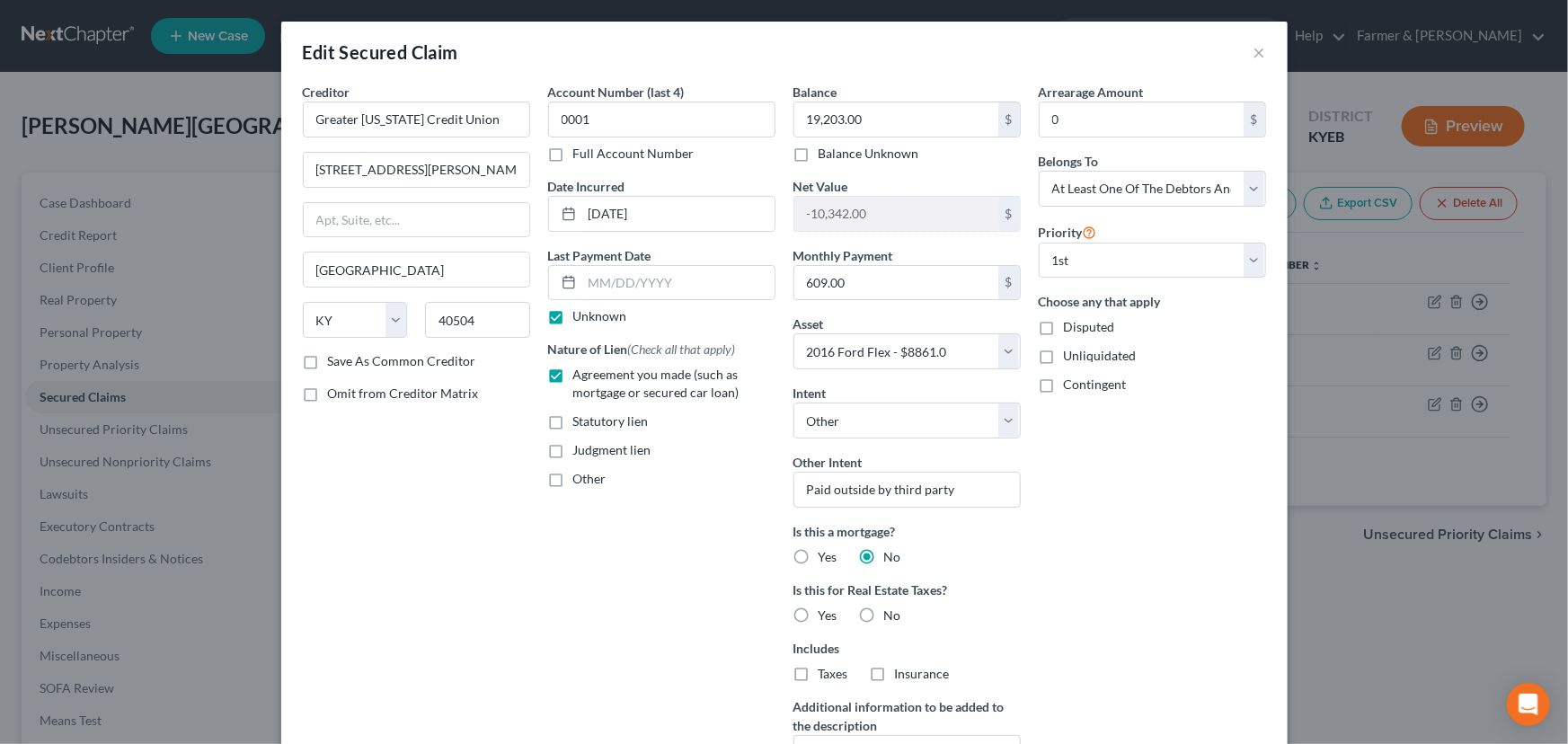
click at [884, 616] on label "No" at bounding box center [893, 616] width 17 height 18
click at [891, 616] on input "No" at bounding box center [897, 613] width 12 height 12
radio input "true"
click at [1144, 567] on div "Arrearage Amount 0 $ Belongs To * Select Debtor 1 Only Debtor 2 Only Debtor 1 A…" at bounding box center [1151, 449] width 246 height 733
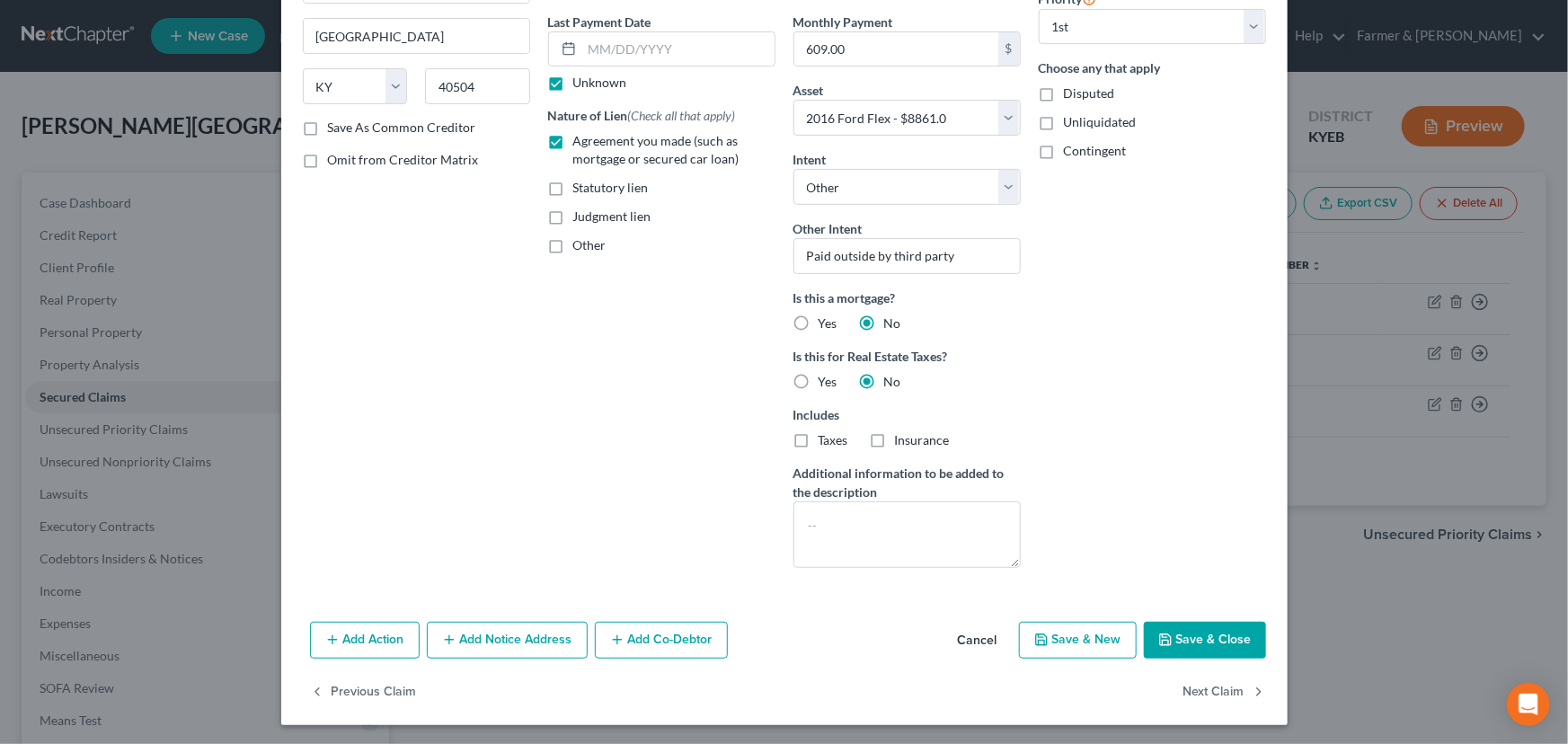
click at [1197, 628] on button "Save & Close" at bounding box center [1205, 640] width 122 height 38
select select
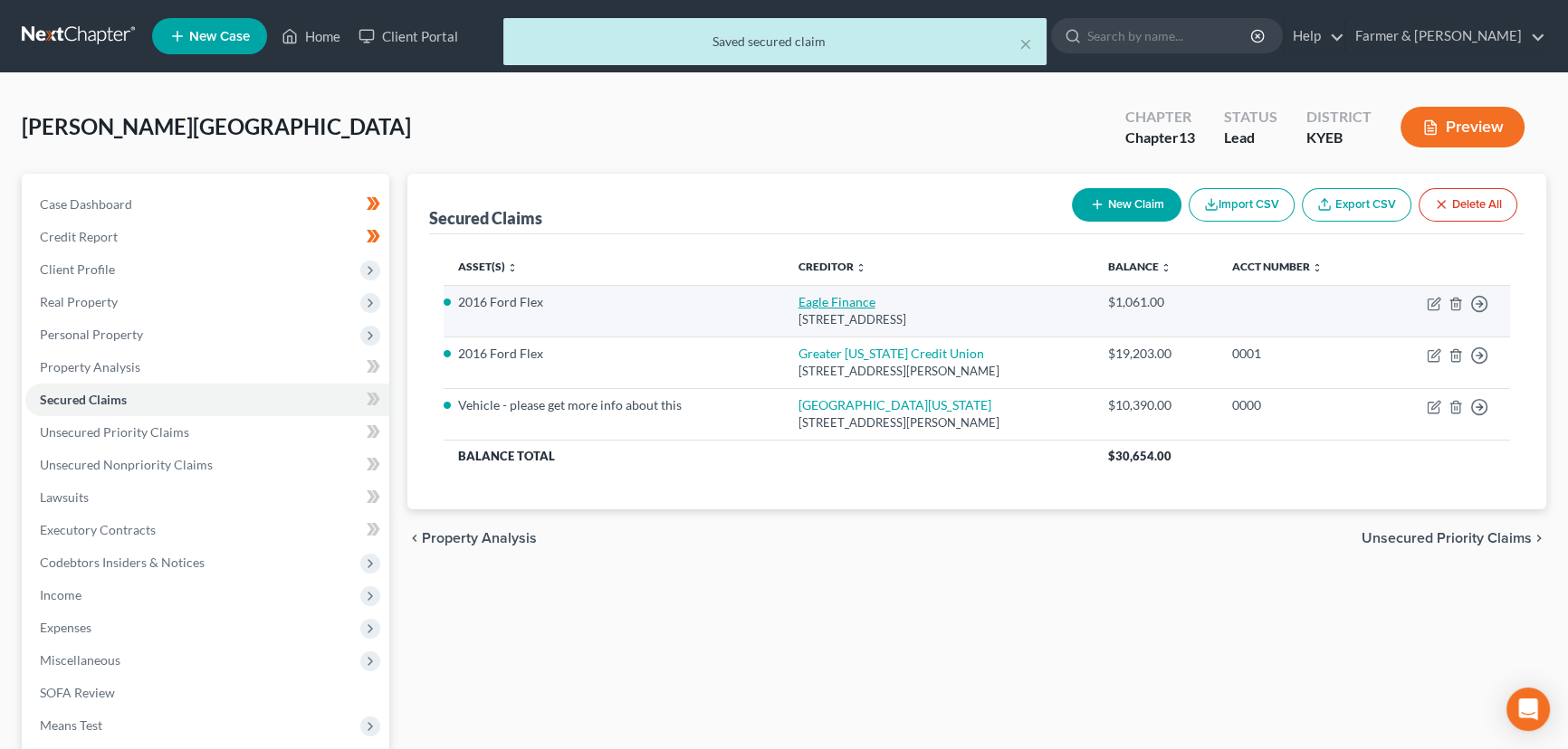
click at [825, 307] on link "Eagle Finance" at bounding box center [836, 302] width 77 height 16
select select "18"
select select "4"
select select "3"
select select "0"
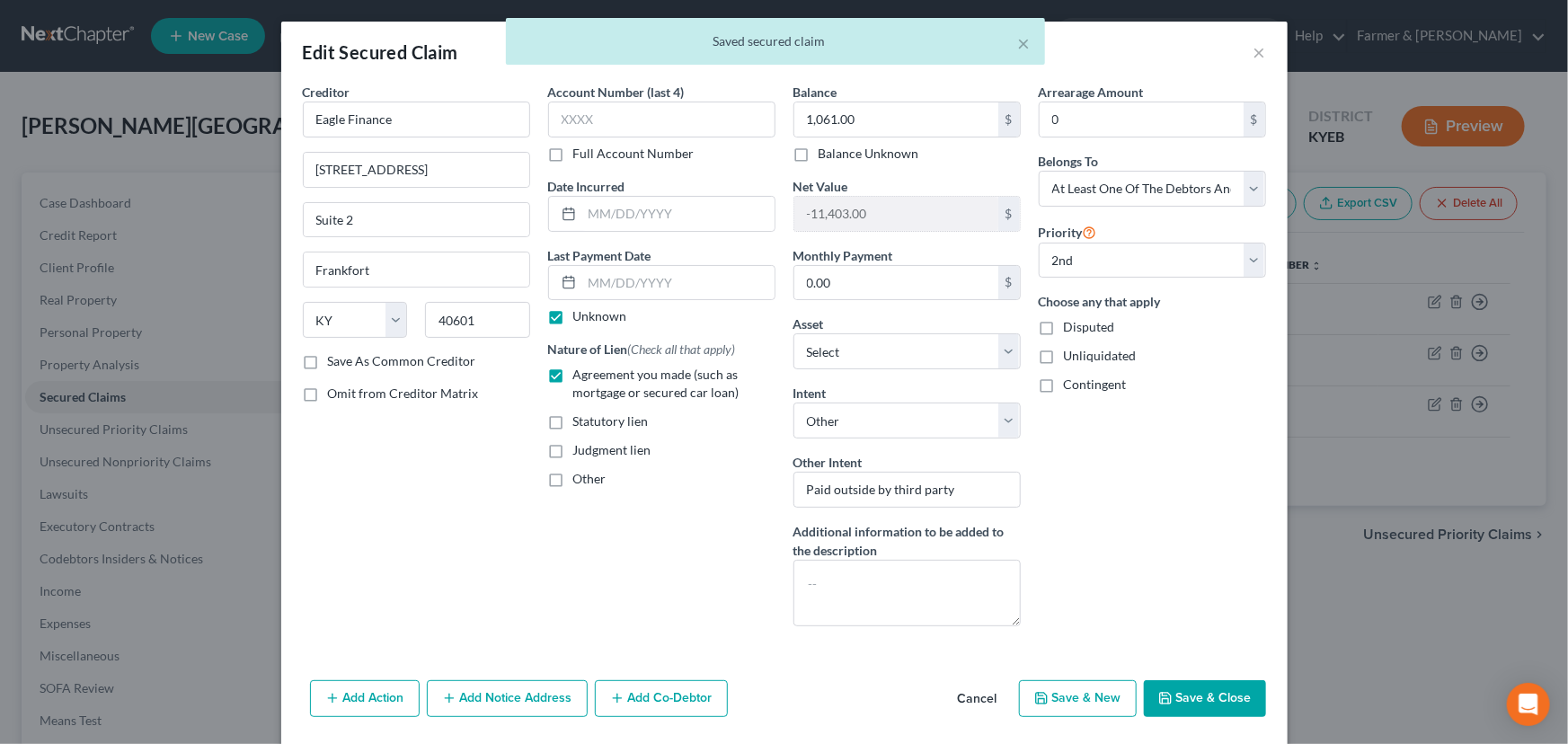
click at [1090, 488] on div "Arrearage Amount 0 $ Belongs To * Select Debtor 1 Only Debtor 2 Only Debtor 1 A…" at bounding box center [1151, 361] width 246 height 558
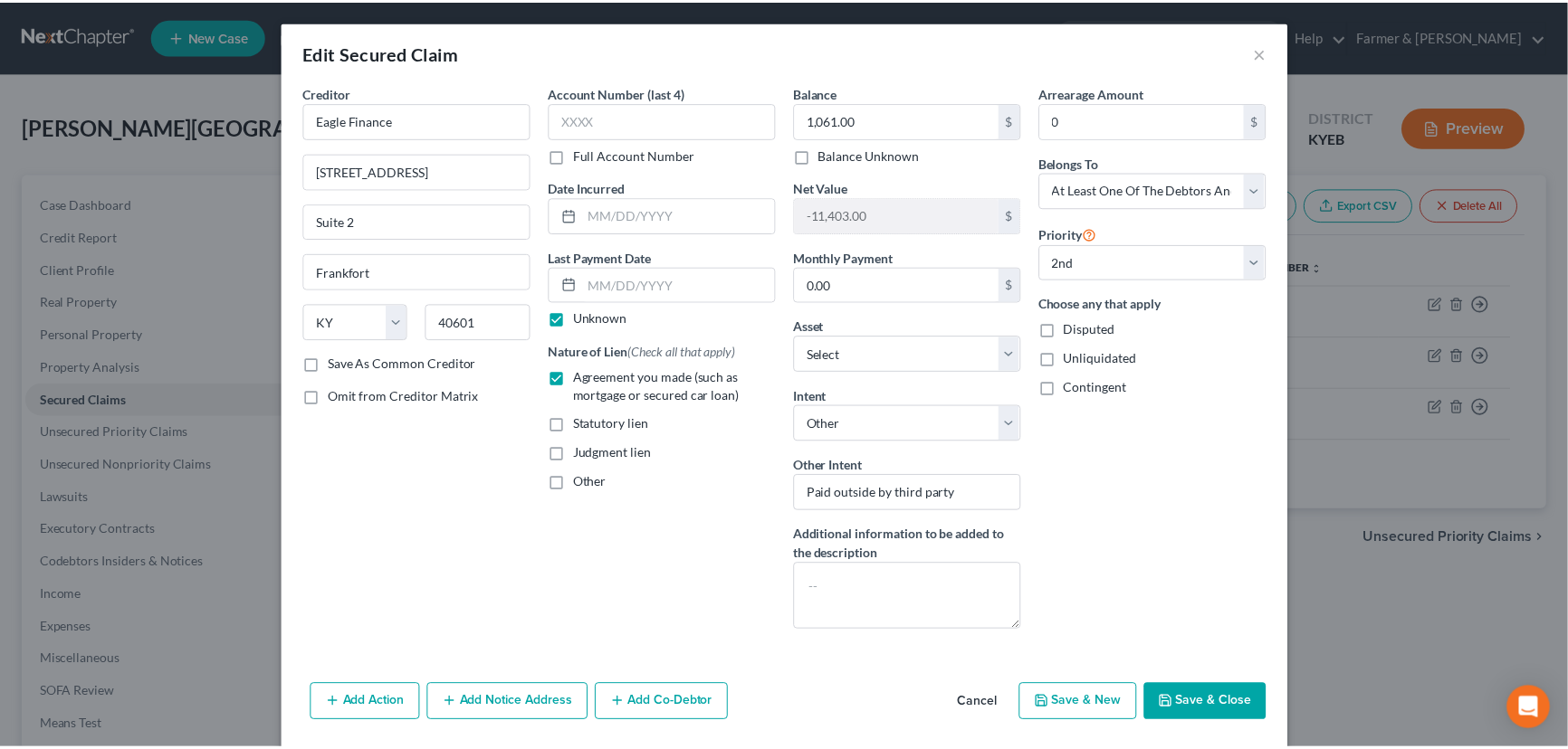
scroll to position [60, 0]
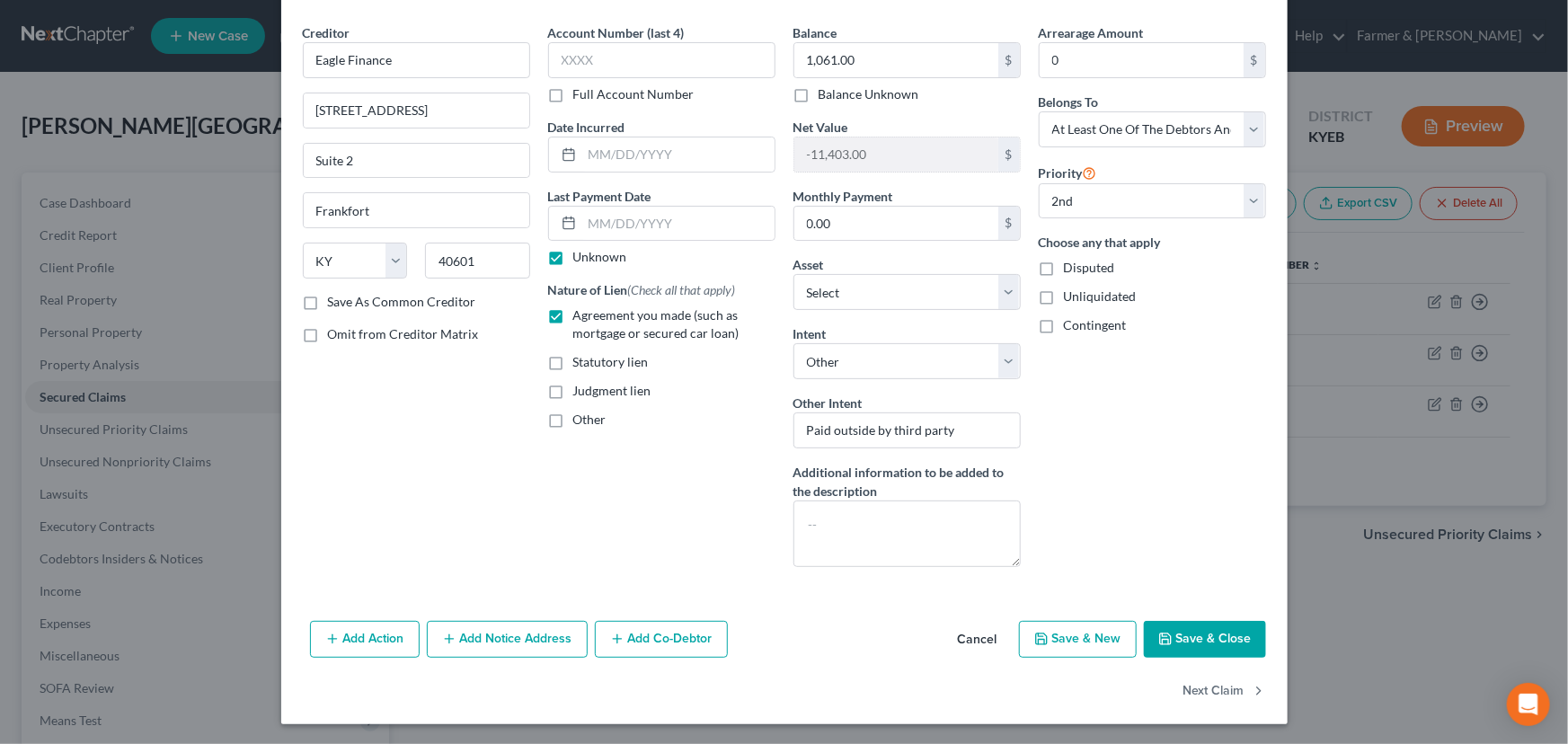
click at [982, 630] on button "Cancel" at bounding box center [978, 640] width 68 height 36
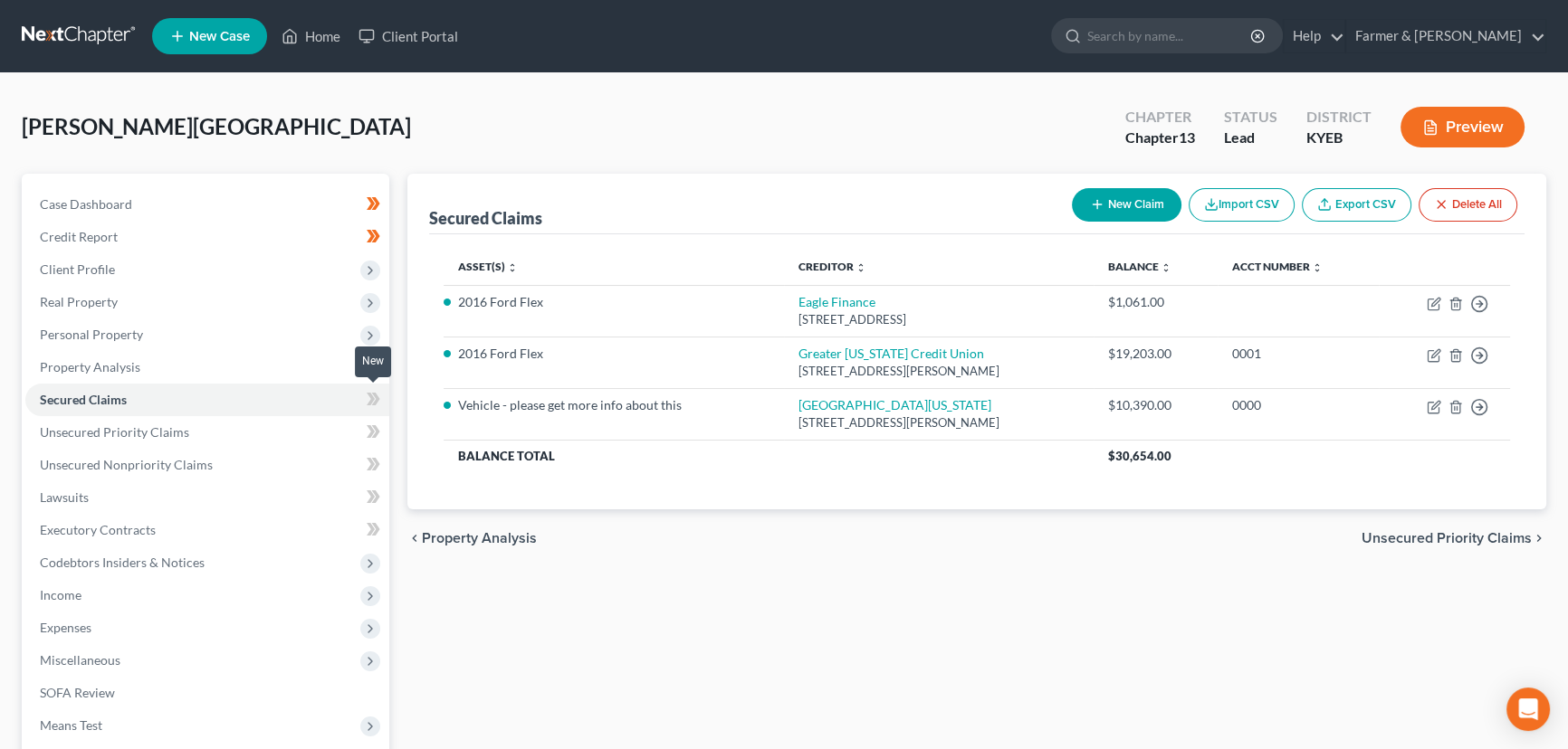
click at [367, 406] on icon at bounding box center [374, 399] width 14 height 22
click at [503, 637] on div "Secured Claims New Claim Import CSV Export CSV Delete All Asset(s) expand_more …" at bounding box center [976, 550] width 1157 height 752
click at [202, 464] on span "Unsecured Nonpriority Claims" at bounding box center [126, 464] width 173 height 16
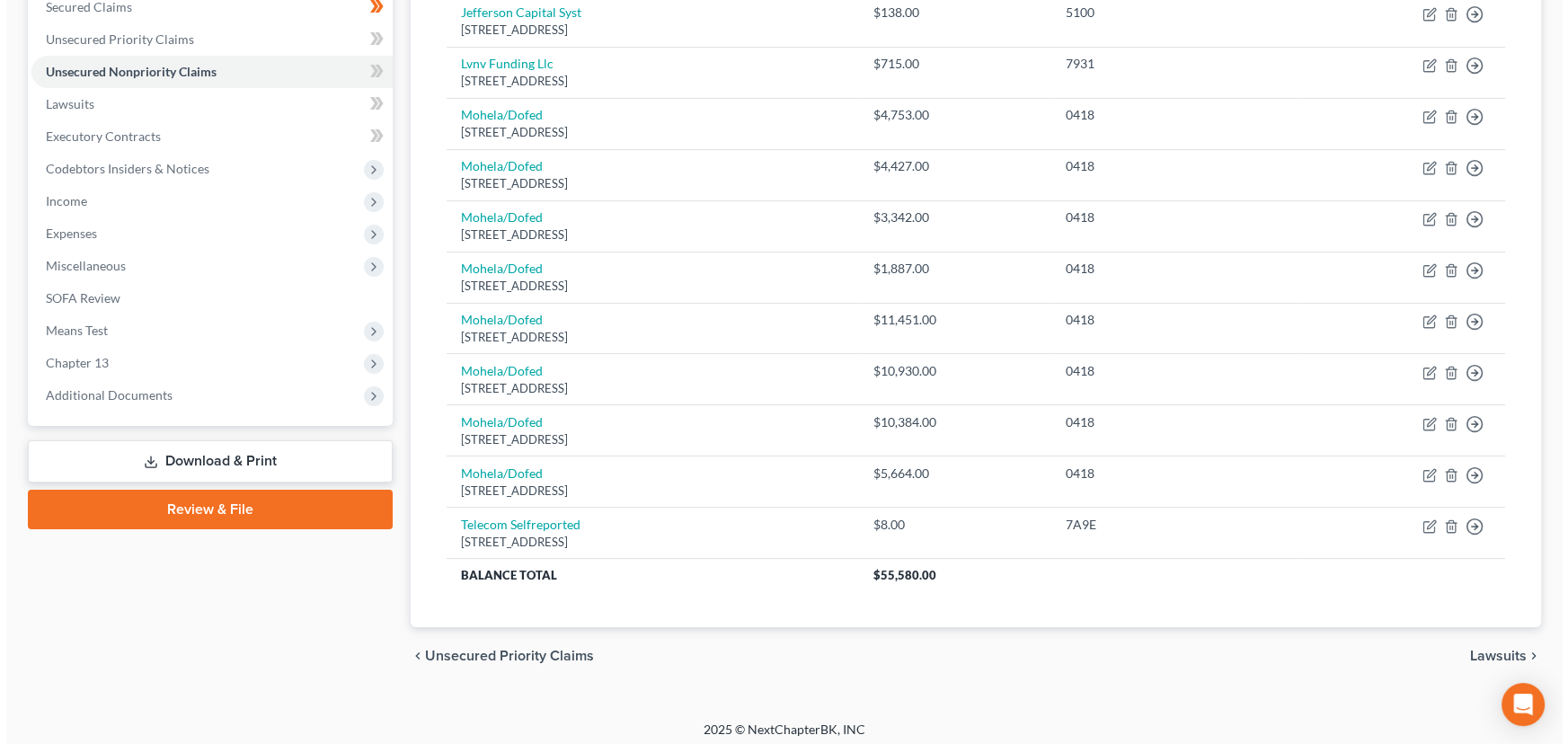
scroll to position [396, 0]
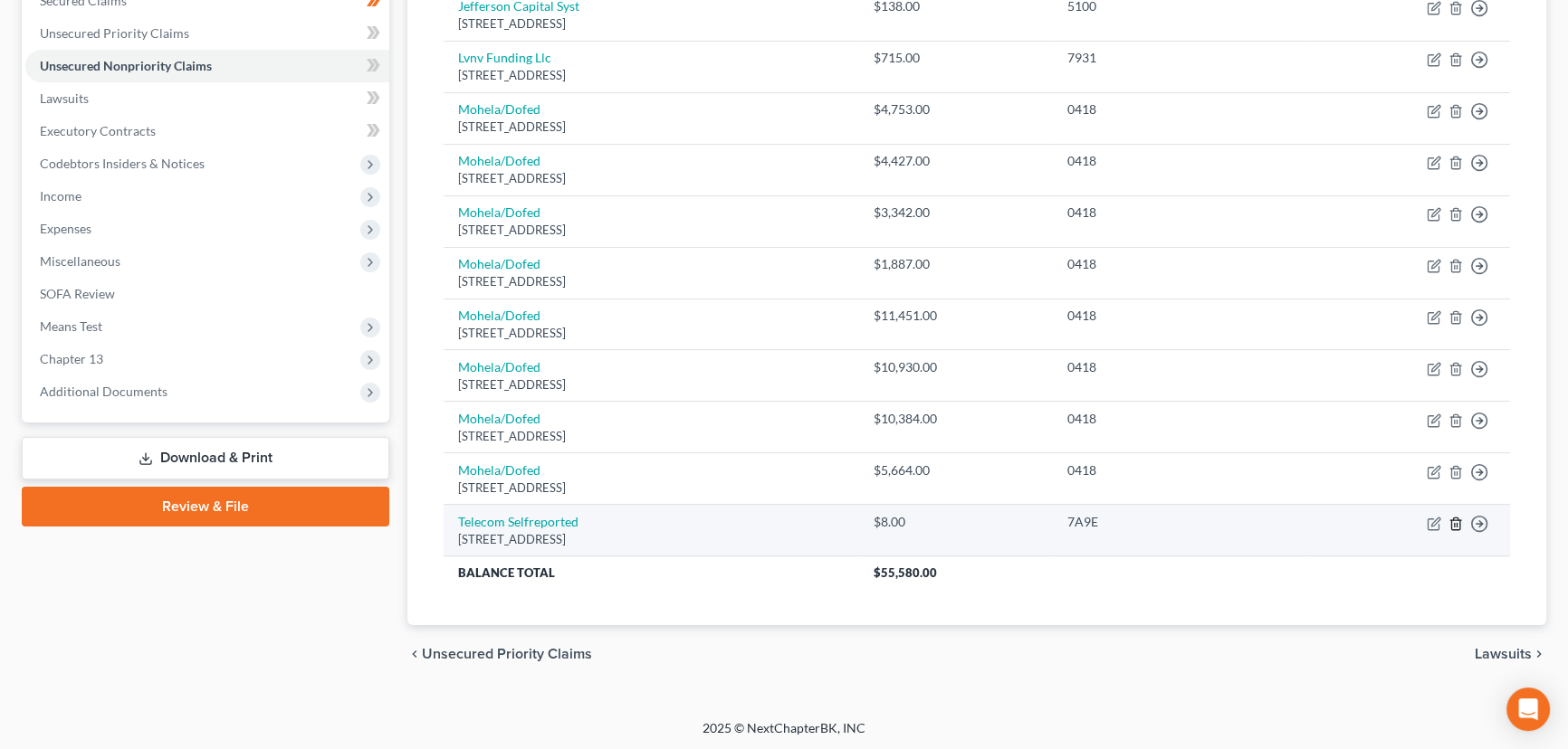
click at [1455, 525] on icon "button" at bounding box center [1456, 523] width 15 height 15
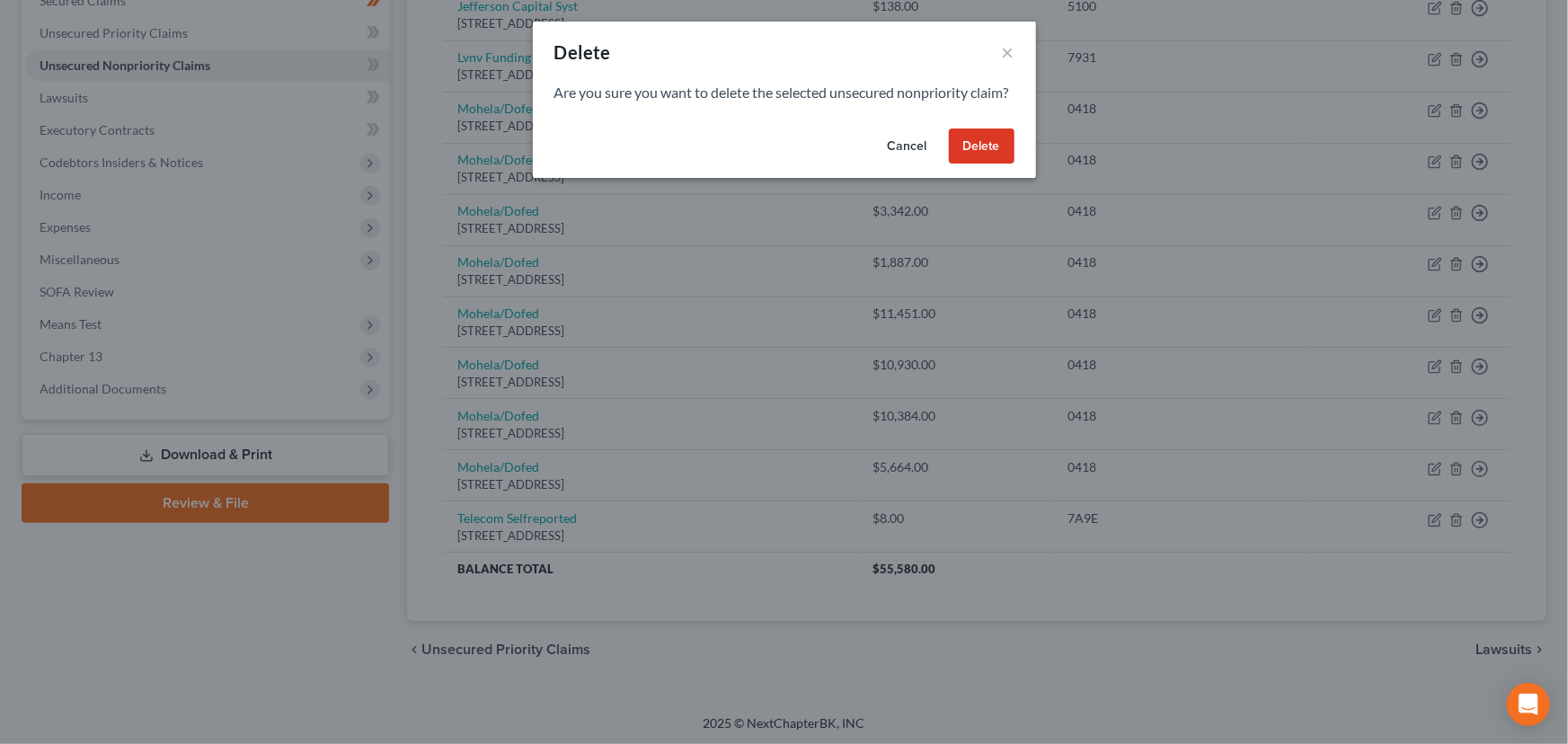
click at [995, 164] on button "Delete" at bounding box center [982, 146] width 66 height 36
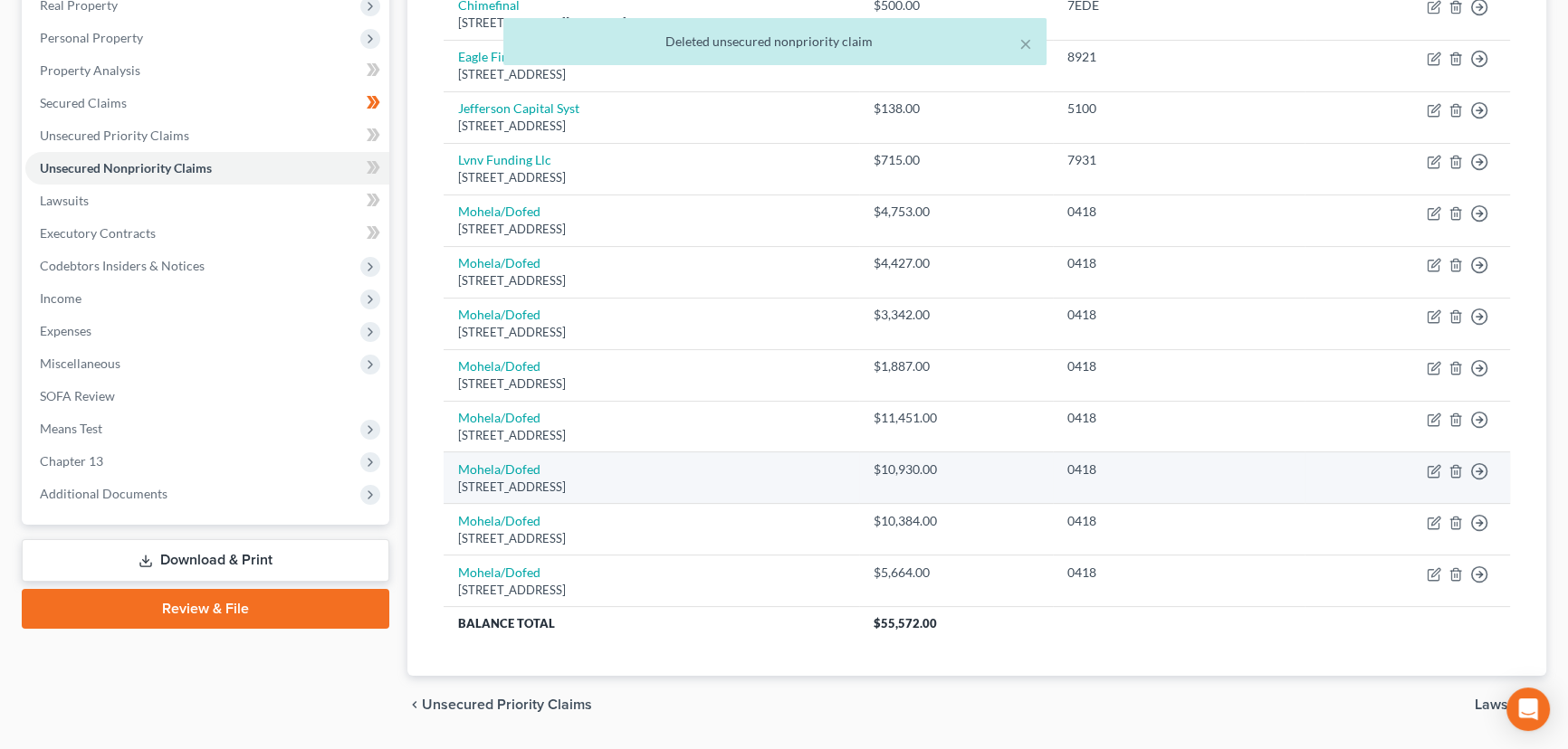
scroll to position [19, 0]
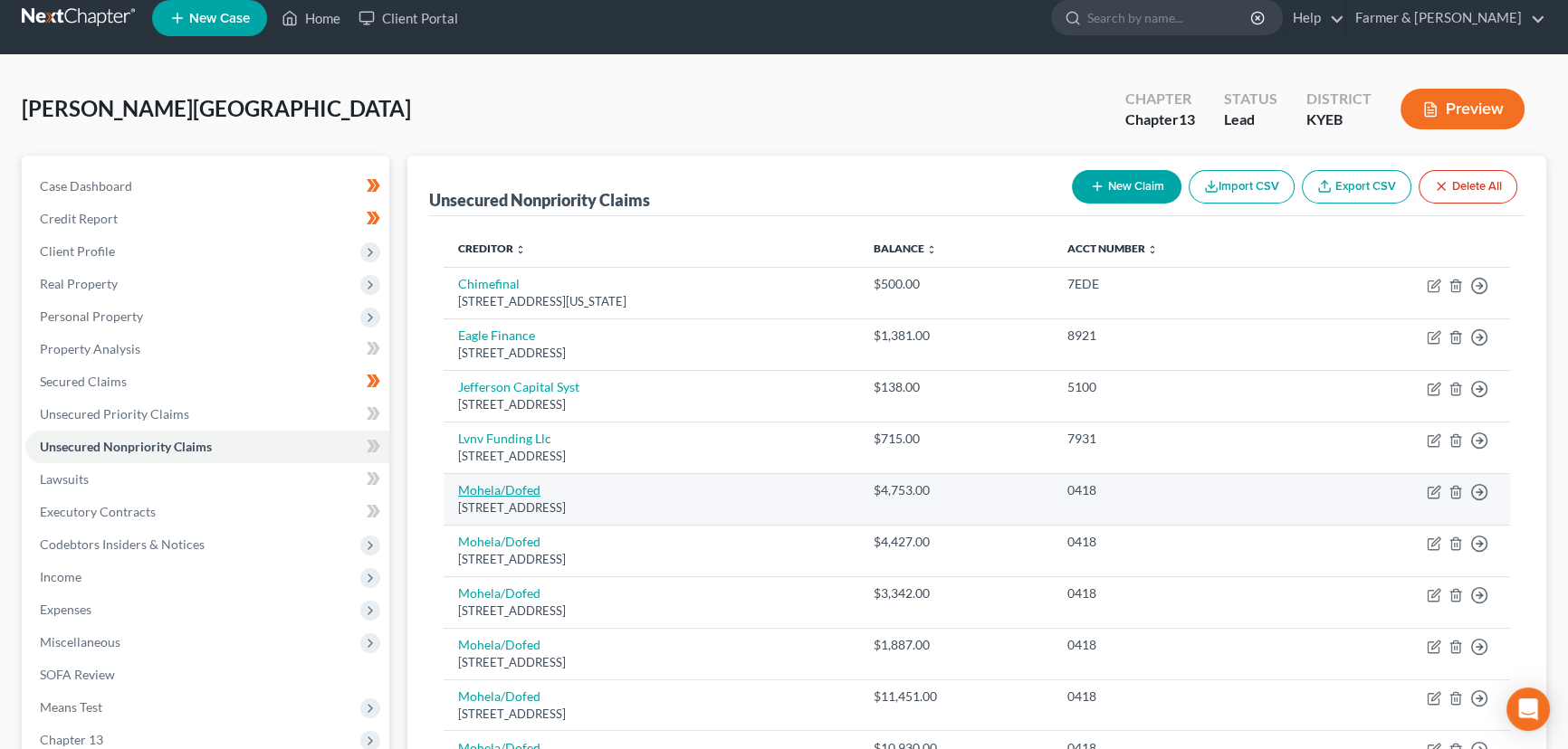
click at [526, 489] on link "Mohela/Dofed" at bounding box center [499, 490] width 82 height 16
select select "26"
select select "17"
select select "0"
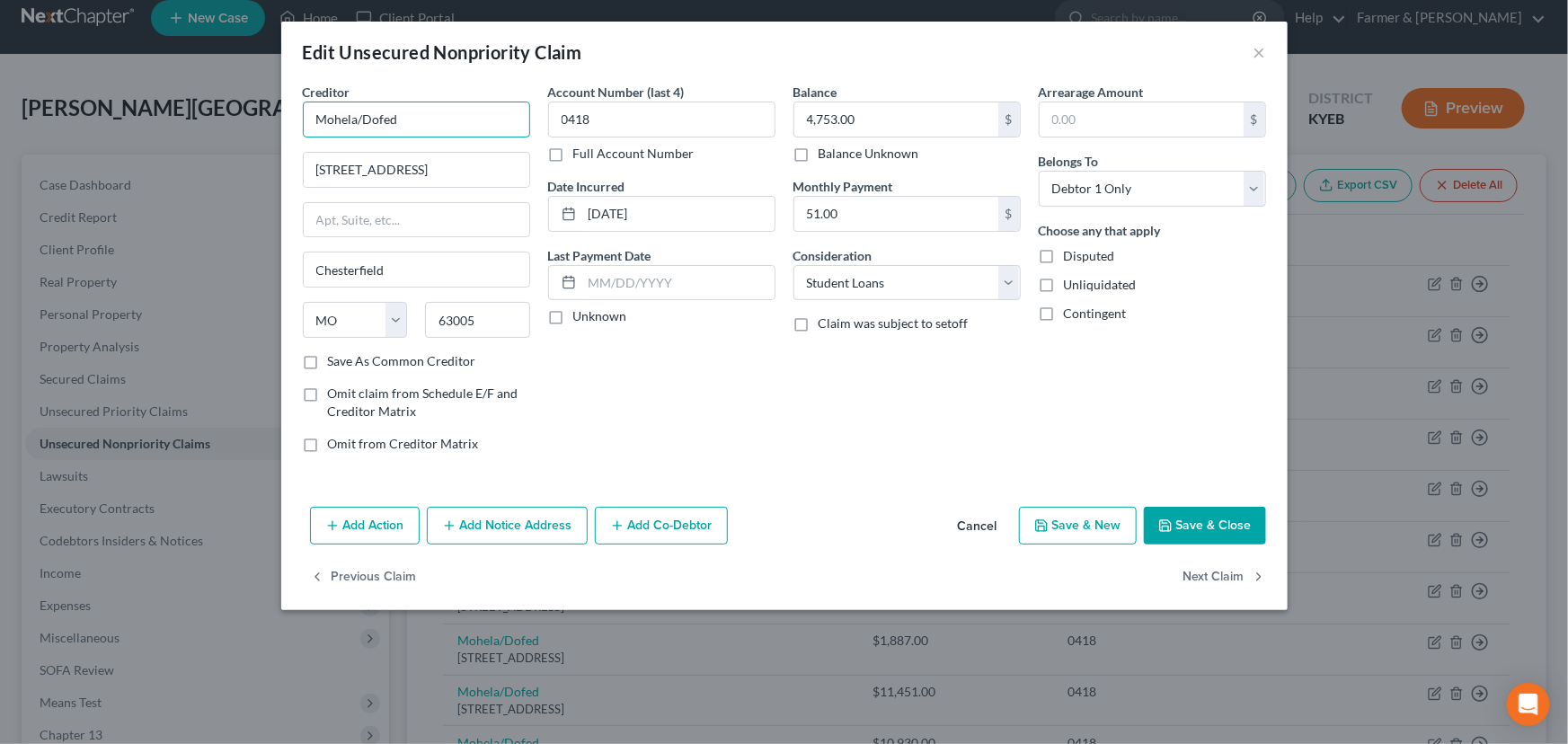
click at [434, 121] on input "Mohela/Dofed" at bounding box center [417, 119] width 227 height 36
type input "M"
click at [427, 175] on div "[STREET_ADDRESS]" at bounding box center [417, 168] width 200 height 16
type input "Department of Education/MOHELA"
click at [610, 382] on div "Account Number (last 4) 0418 Full Account Number Date Incurred [DATE] Last Paym…" at bounding box center [661, 275] width 246 height 385
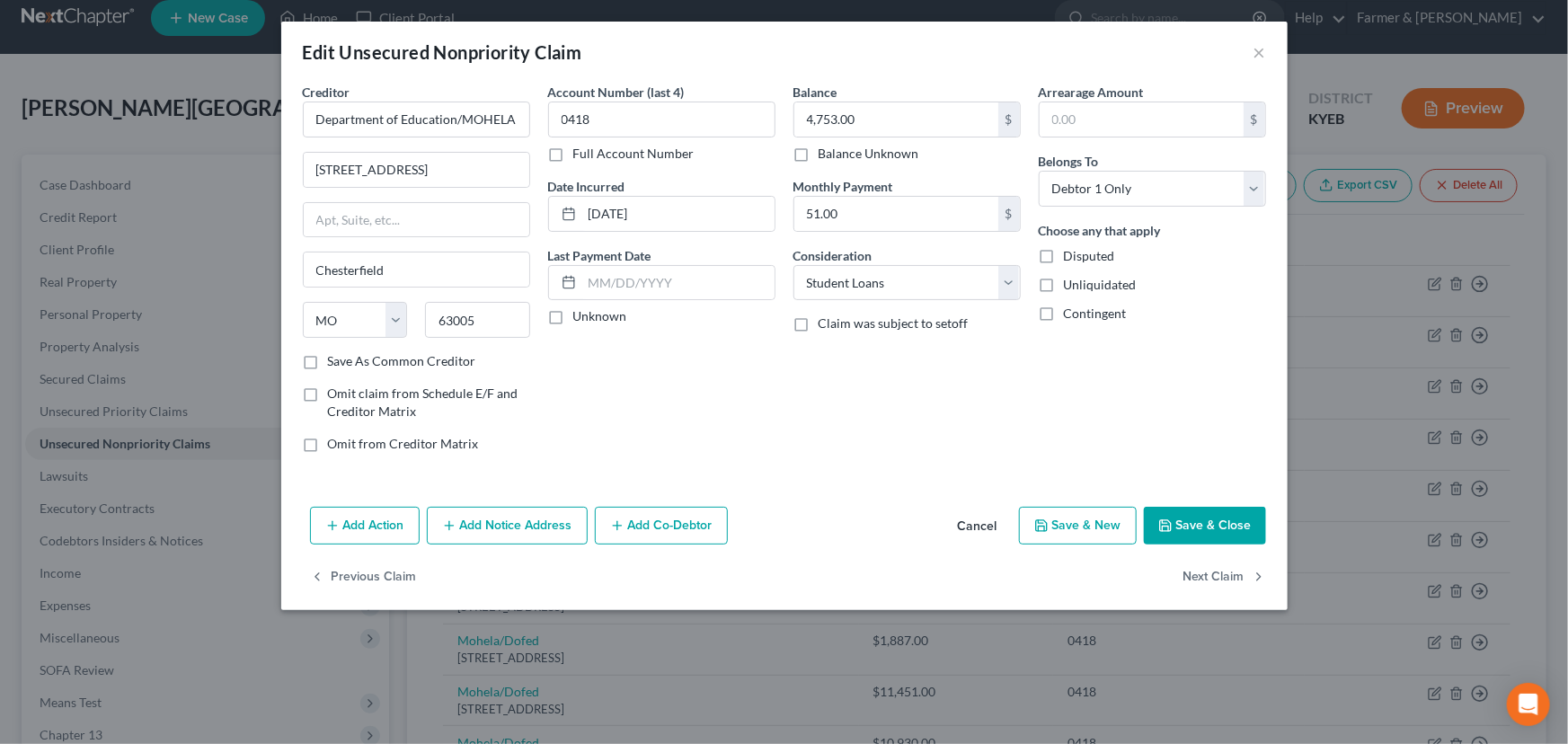
click at [573, 324] on label "Unknown" at bounding box center [600, 316] width 54 height 18
click at [581, 319] on input "Unknown" at bounding box center [586, 313] width 12 height 12
checkbox input "true"
click at [1209, 508] on button "Save & Close" at bounding box center [1205, 525] width 122 height 38
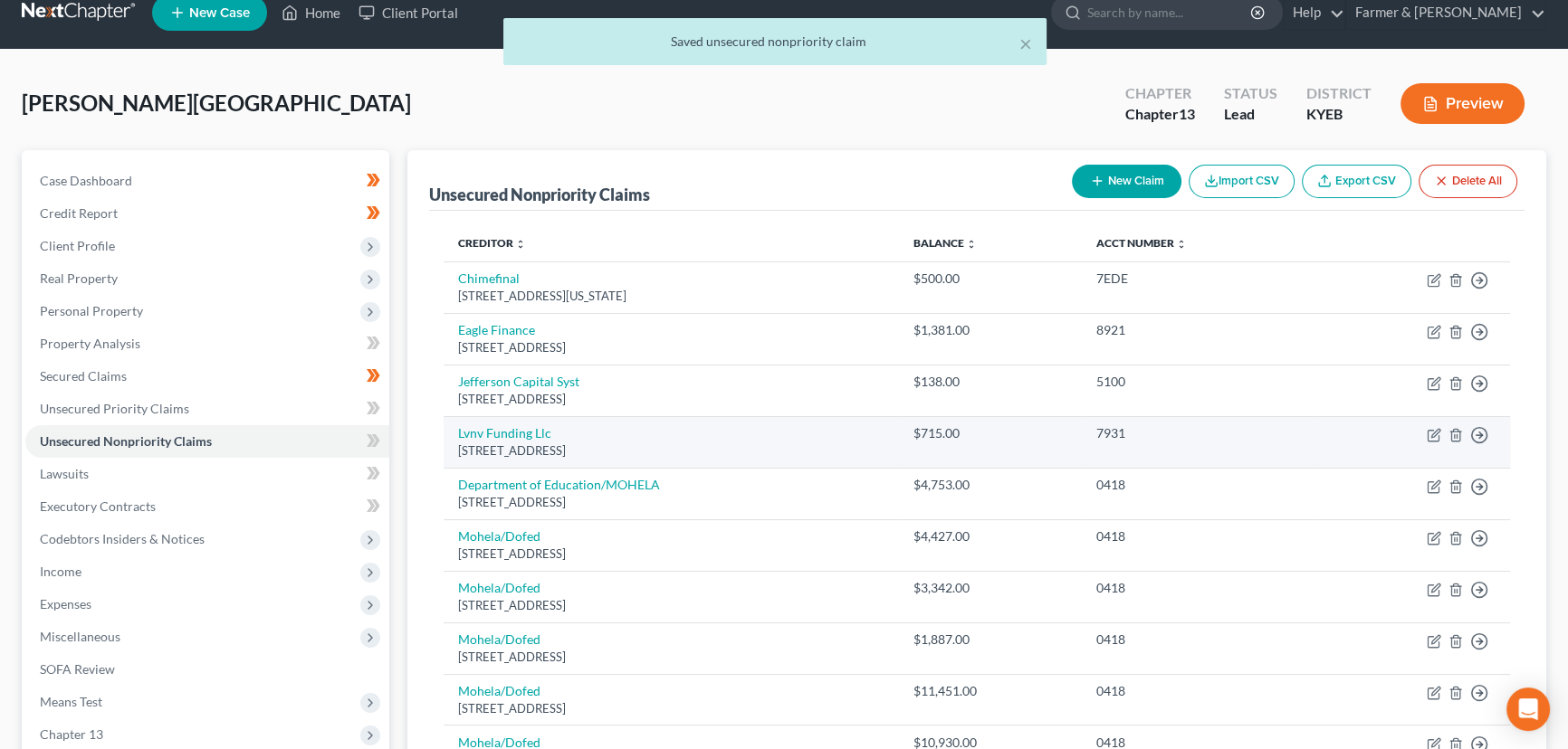
scroll to position [347, 0]
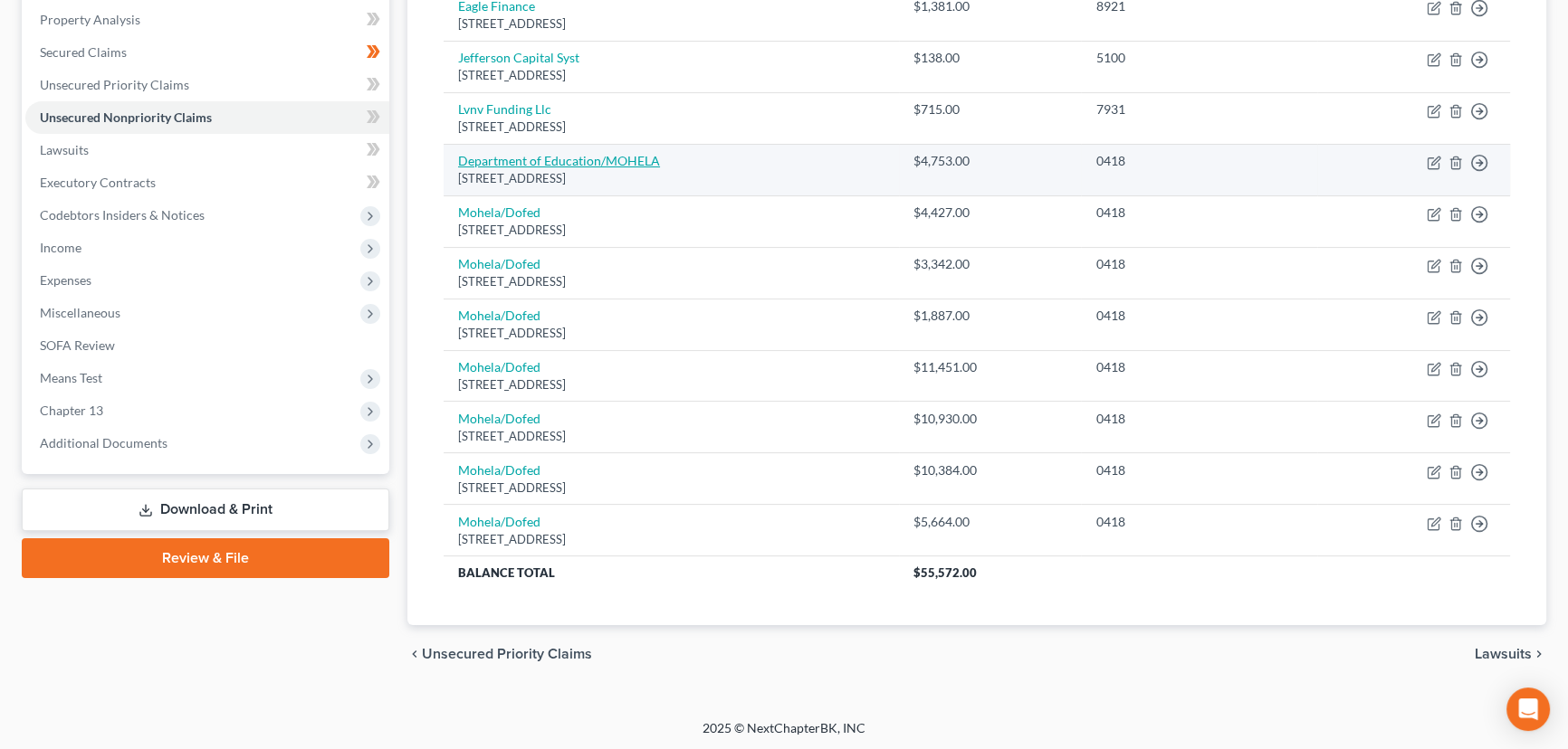
click at [567, 163] on link "Department of Education/MOHELA" at bounding box center [559, 160] width 202 height 16
select select "26"
select select "17"
select select "0"
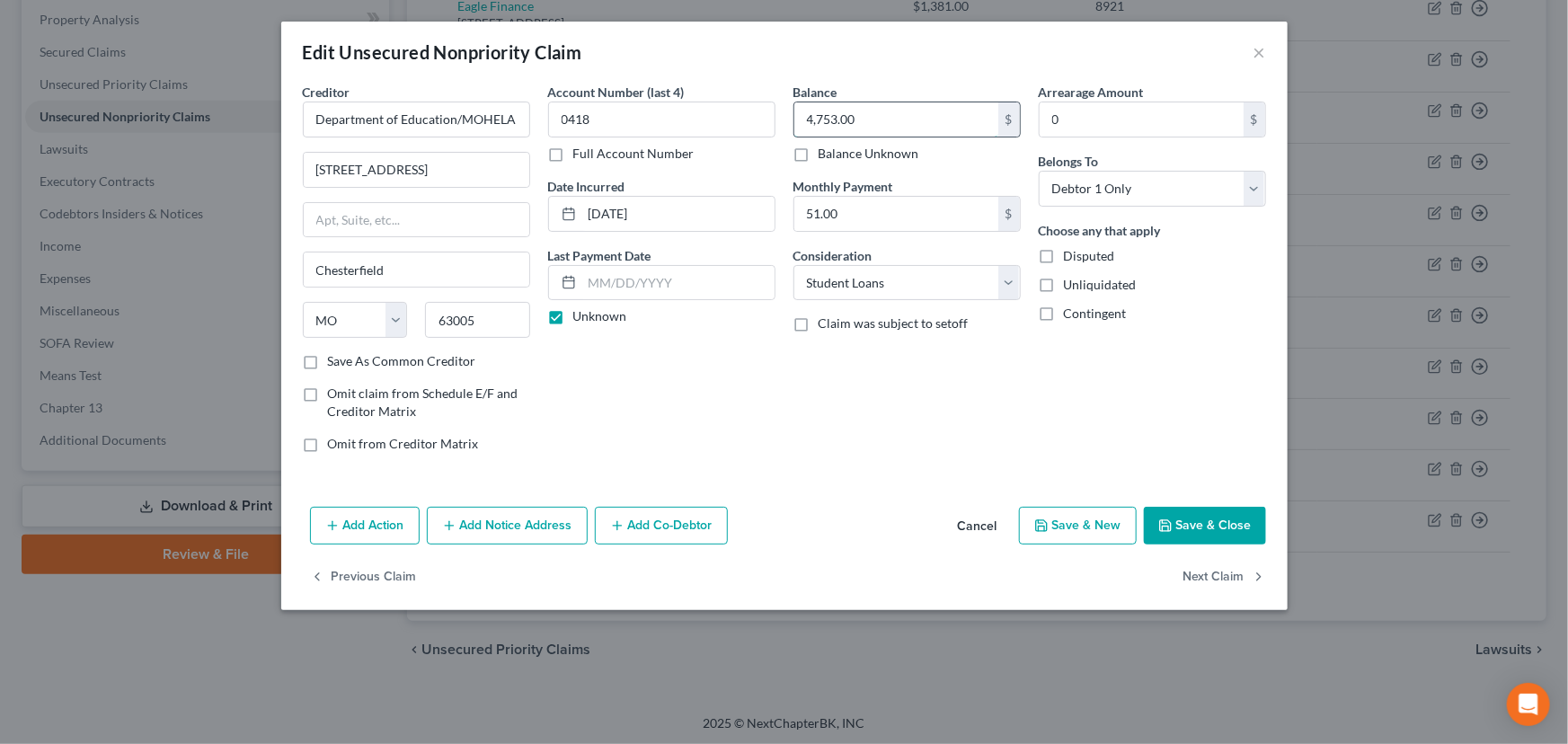
click at [852, 112] on input "4,753.00" at bounding box center [896, 118] width 204 height 34
type input "52,838.00"
click at [845, 409] on div "Balance 52,838.00 $ Balance Unknown Balance Undetermined 52,838.00 $ Balance Un…" at bounding box center [907, 275] width 246 height 385
click at [1174, 519] on button "Save & Close" at bounding box center [1205, 525] width 122 height 38
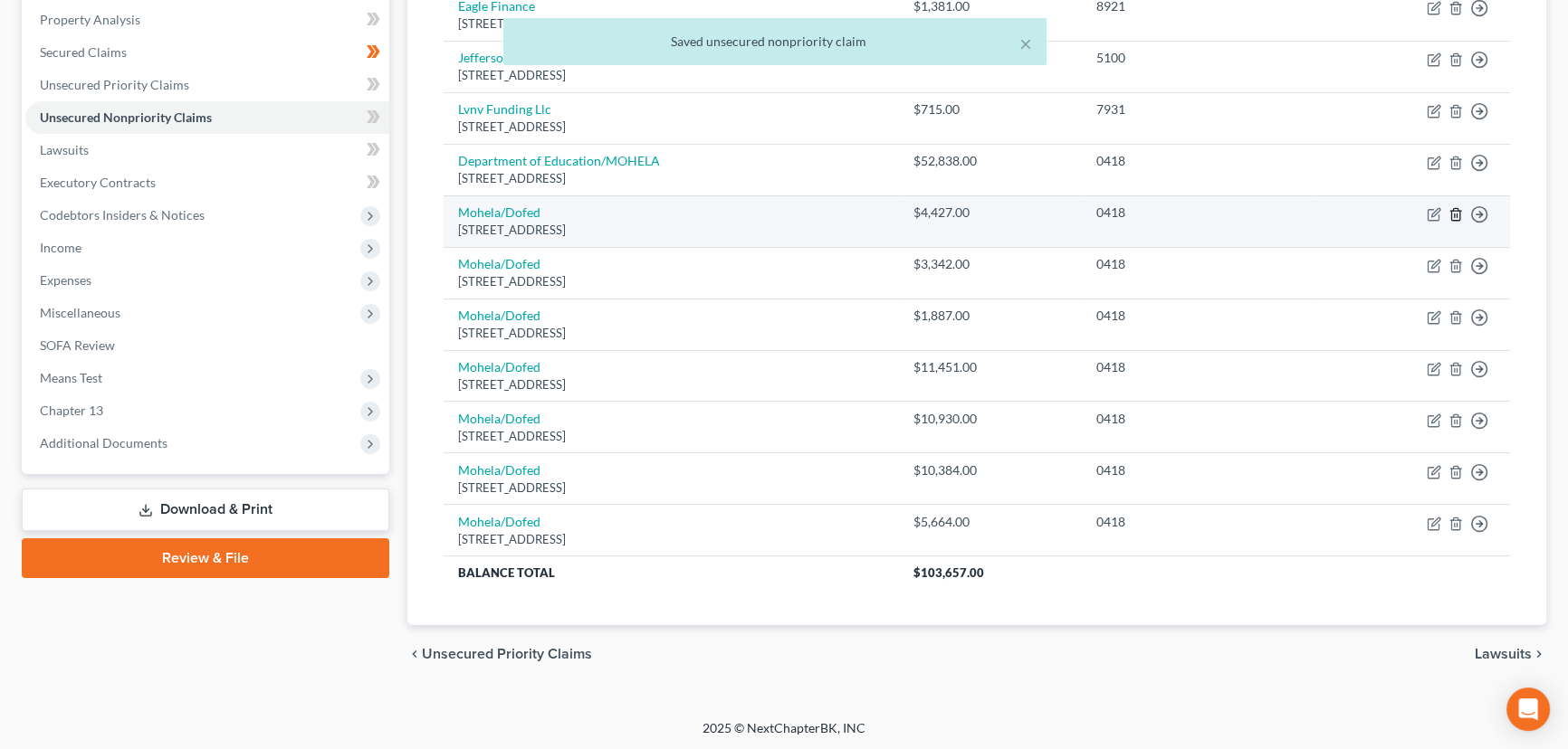
click at [1453, 215] on icon "button" at bounding box center [1456, 214] width 15 height 15
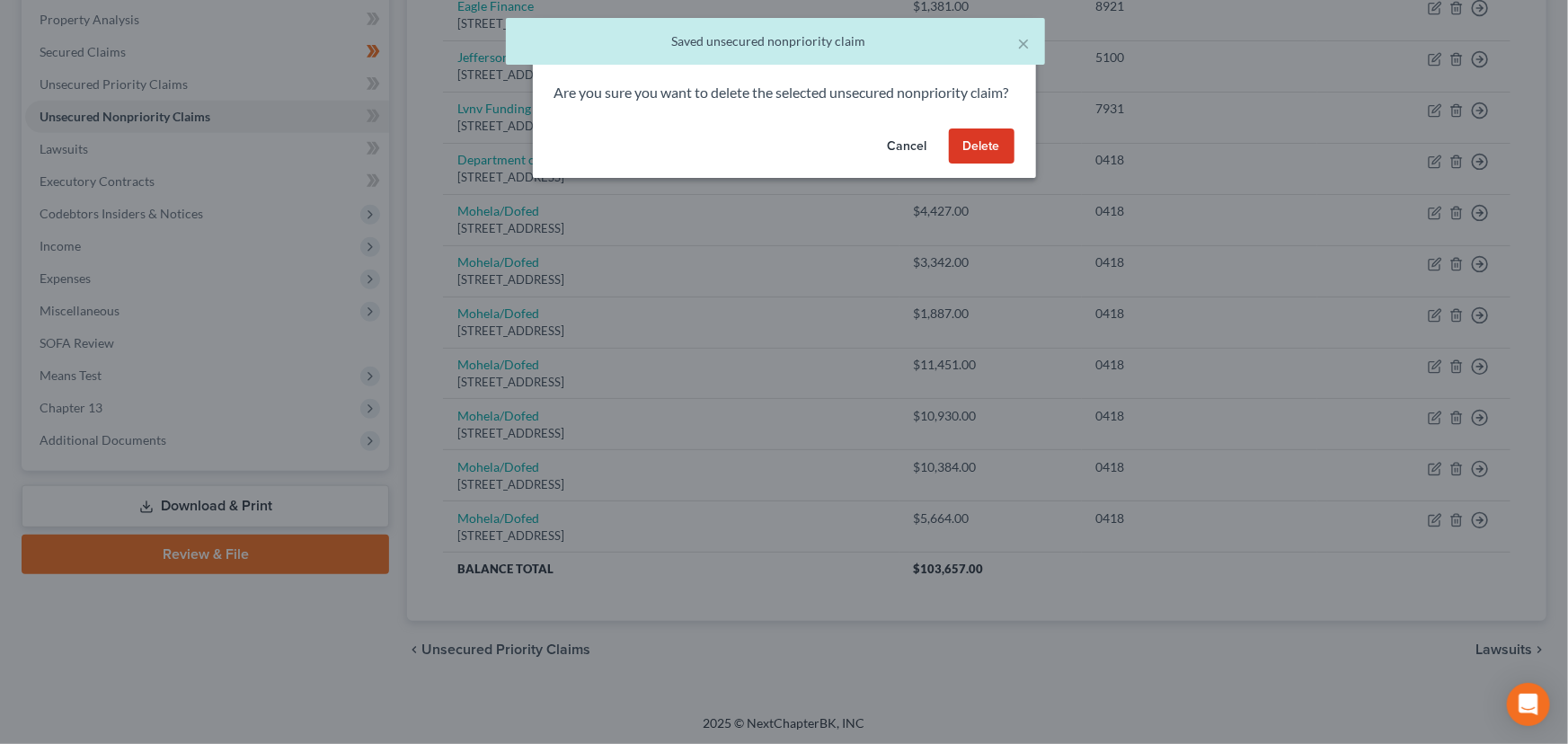
click at [1002, 157] on button "Delete" at bounding box center [982, 146] width 66 height 36
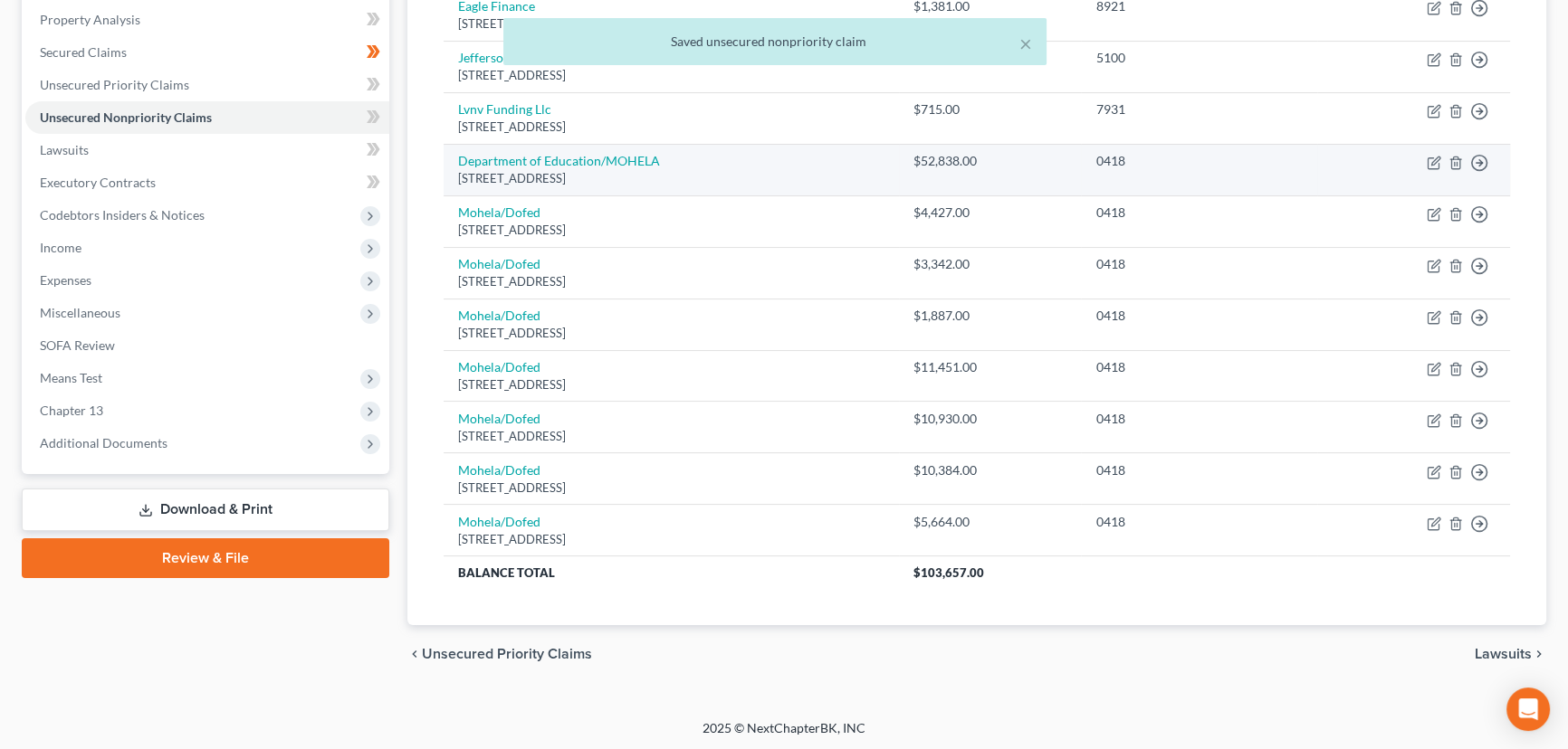
scroll to position [296, 0]
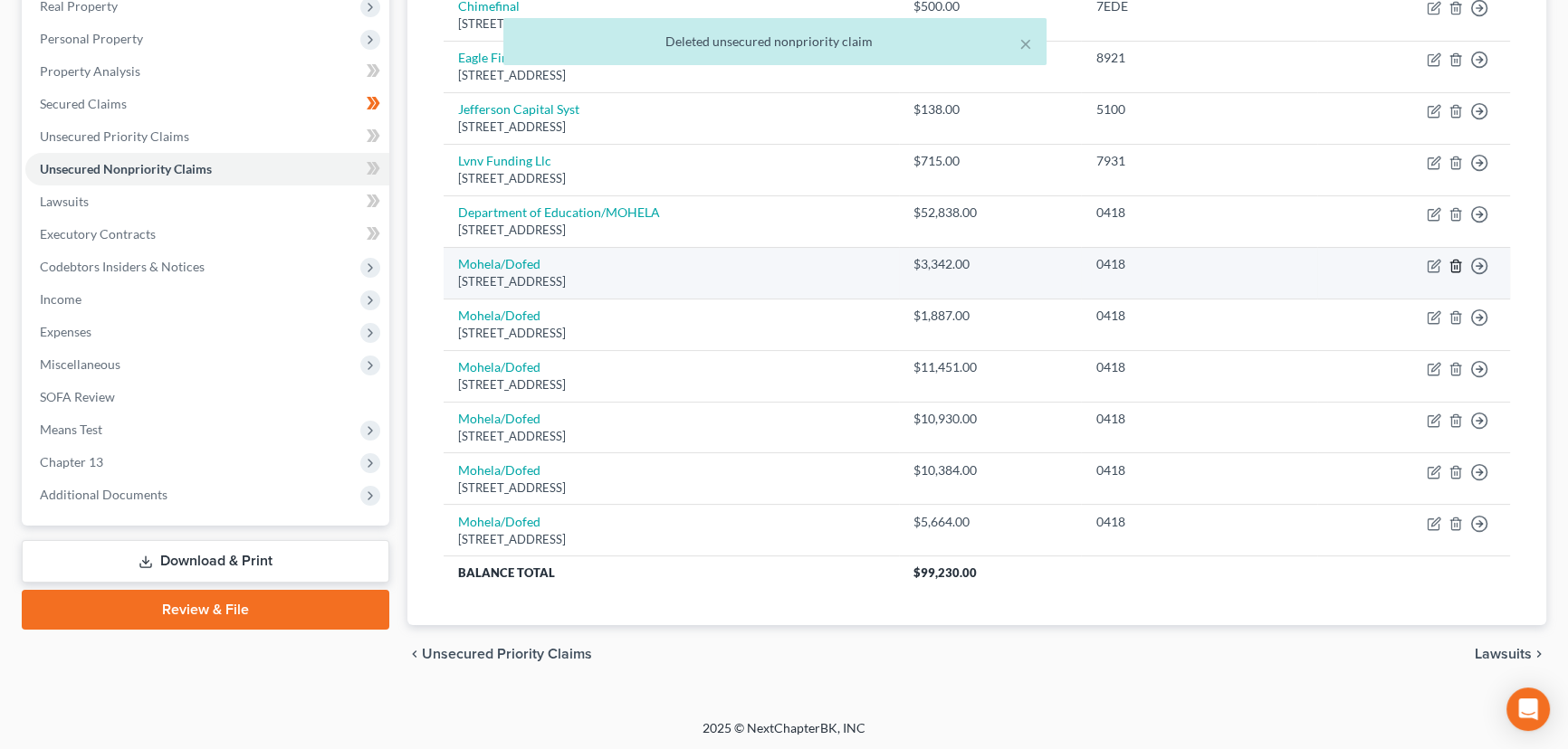
click at [1453, 262] on icon "button" at bounding box center [1456, 266] width 15 height 15
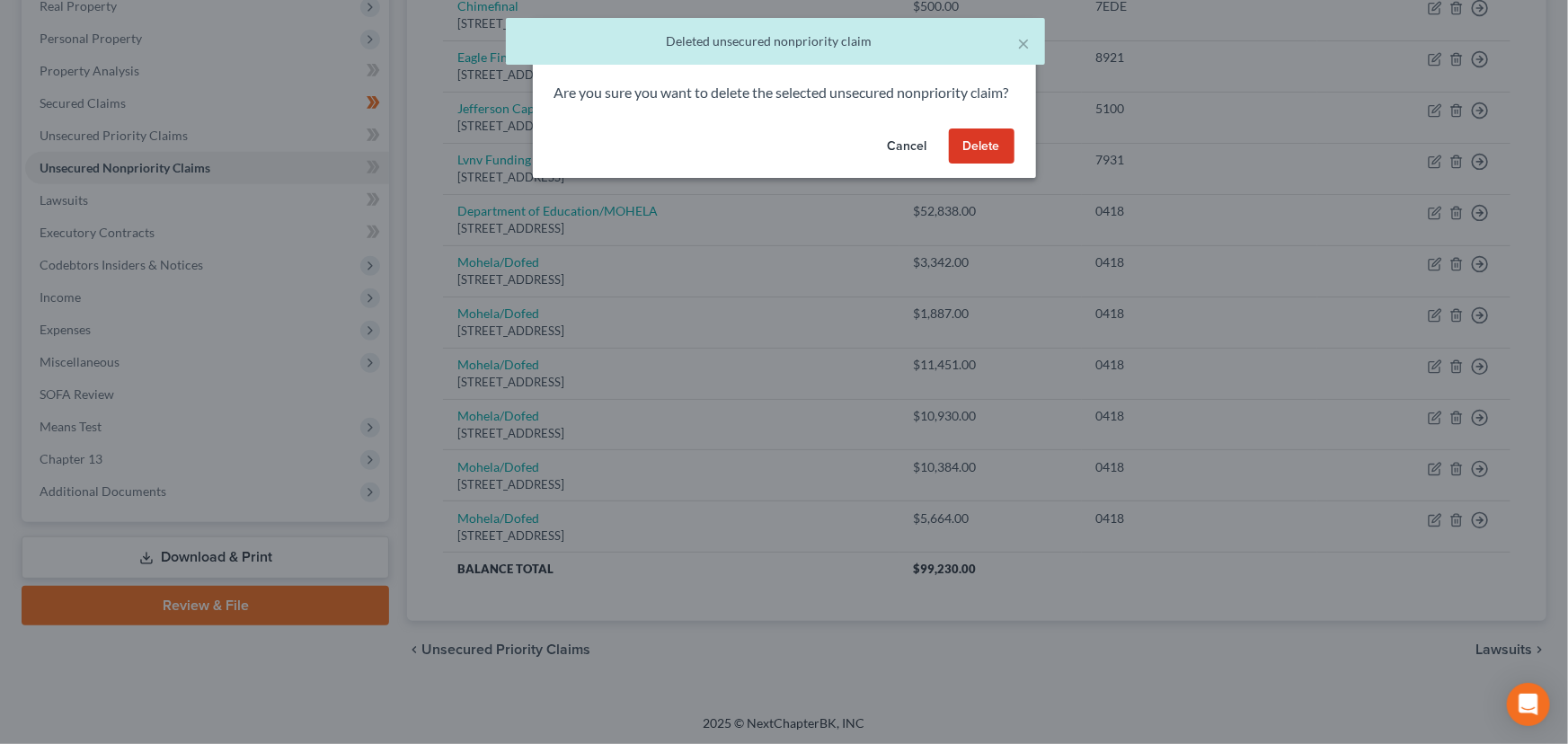
click at [991, 164] on button "Delete" at bounding box center [982, 146] width 66 height 36
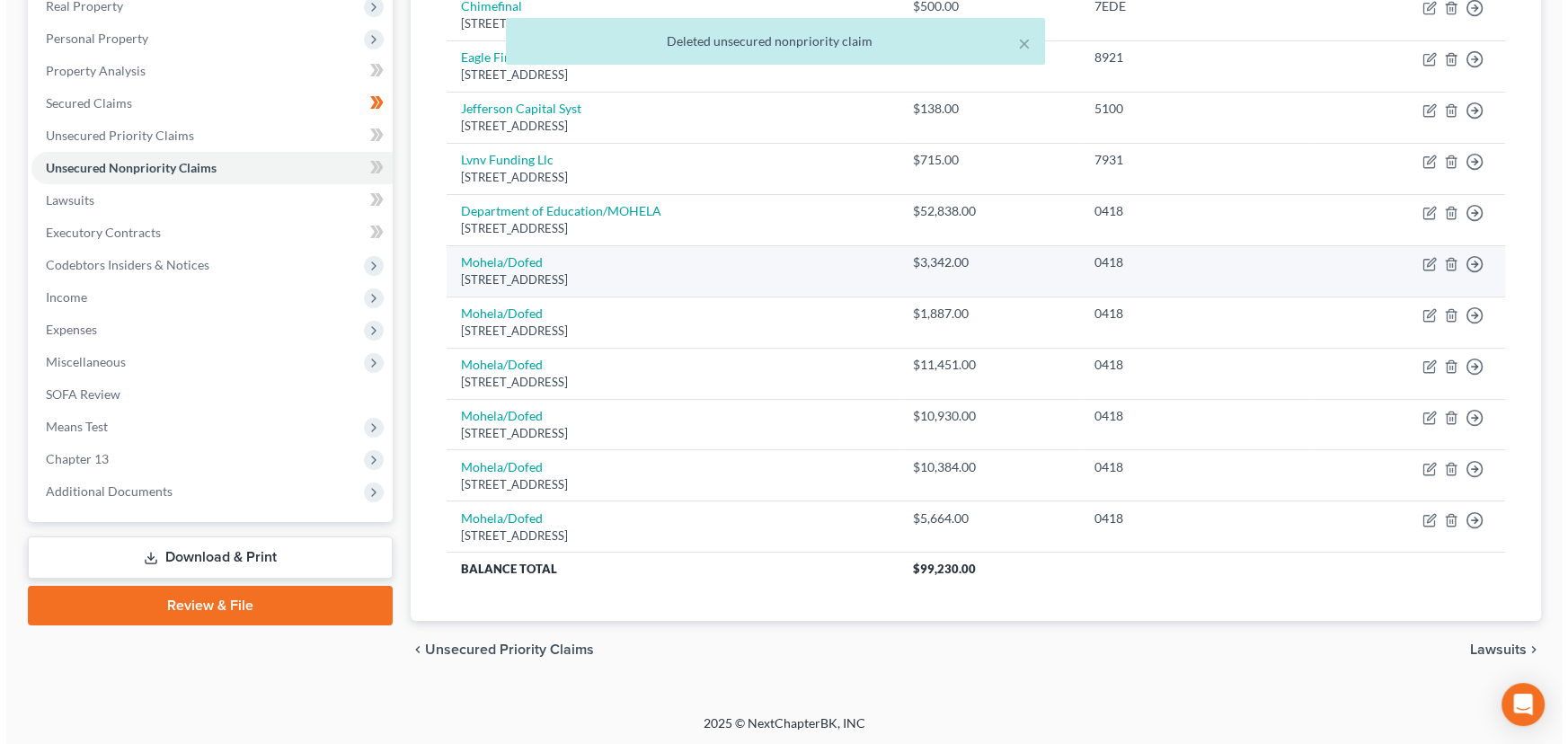
scroll to position [243, 0]
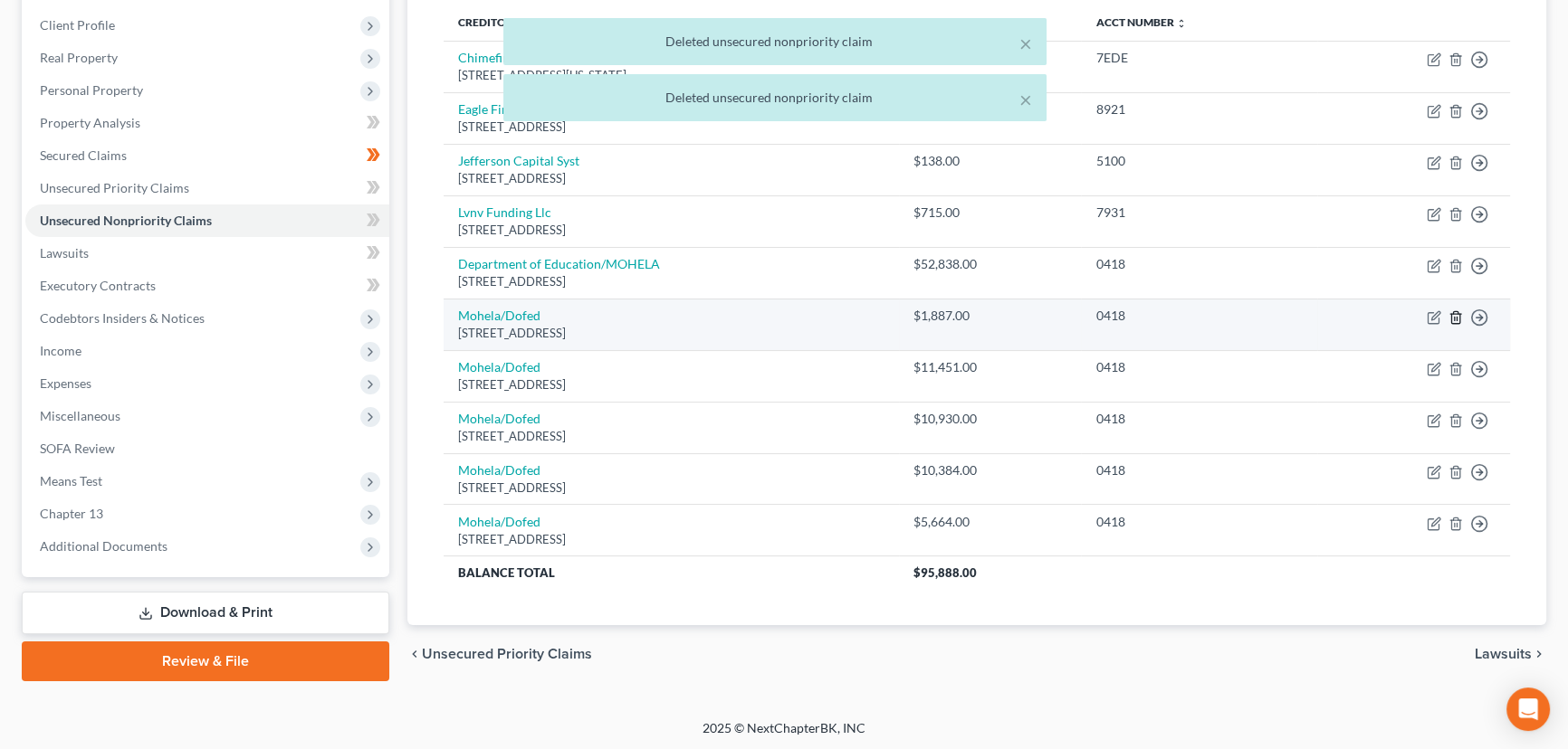
click at [1452, 315] on icon "button" at bounding box center [1456, 317] width 15 height 15
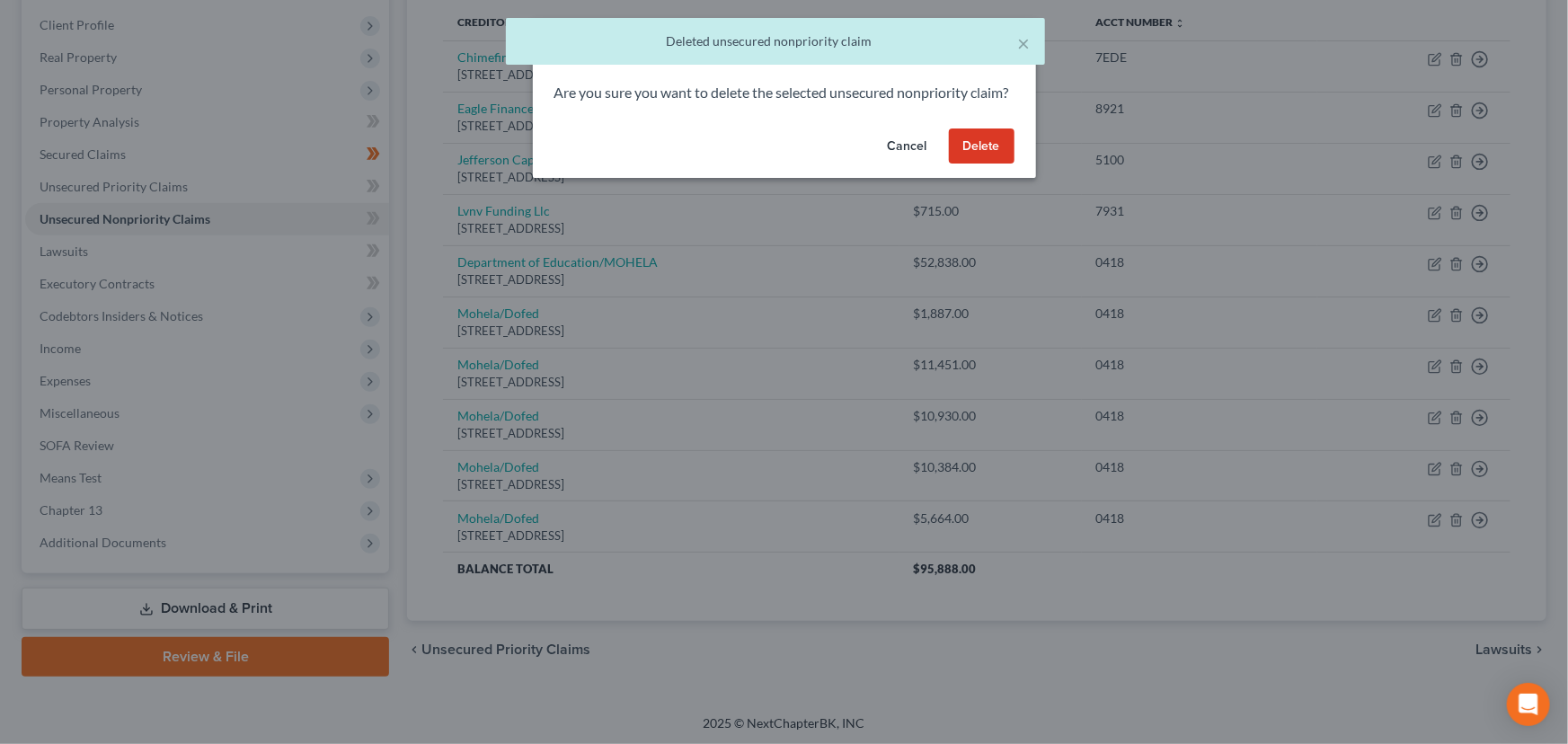
click at [985, 164] on button "Delete" at bounding box center [982, 146] width 66 height 36
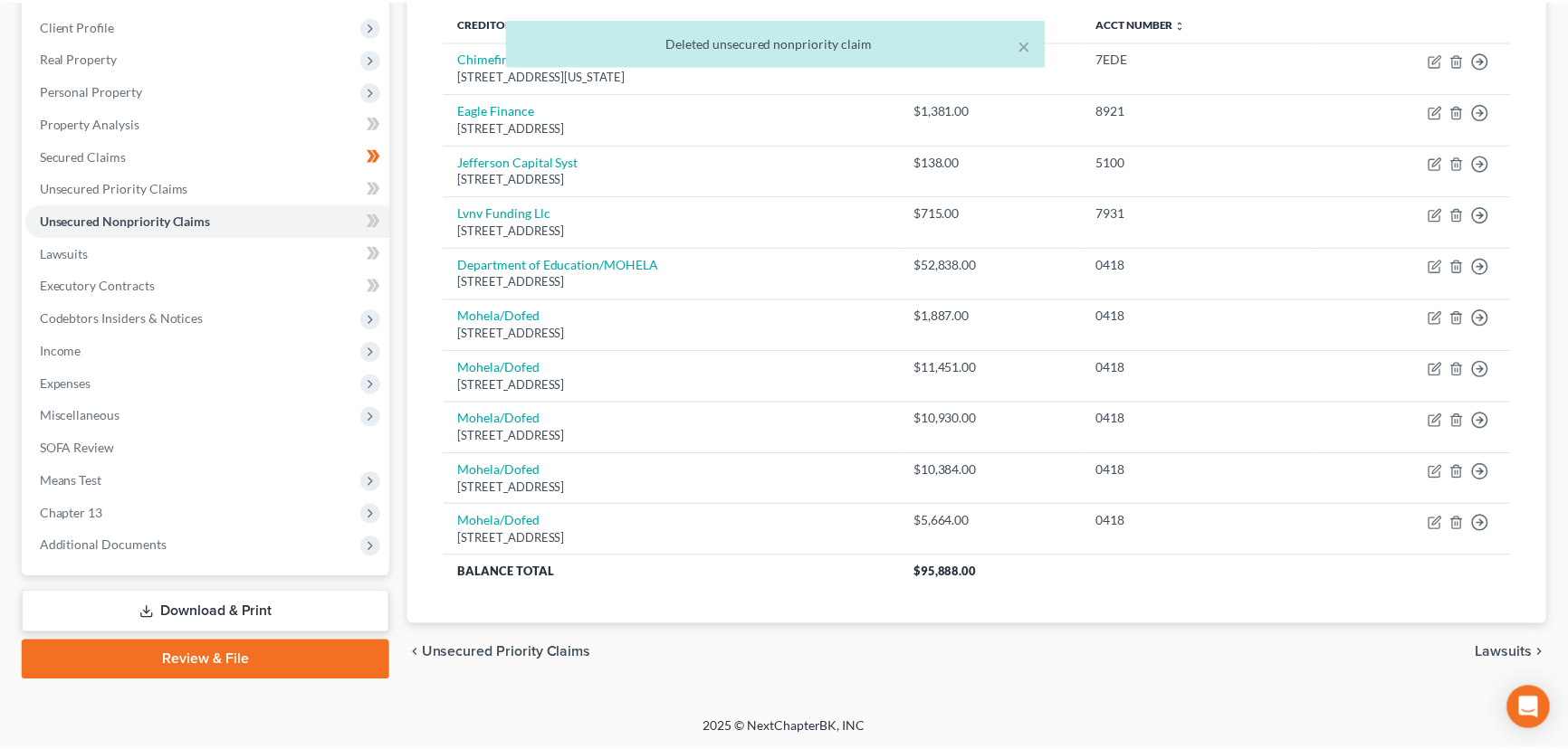
scroll to position [242, 0]
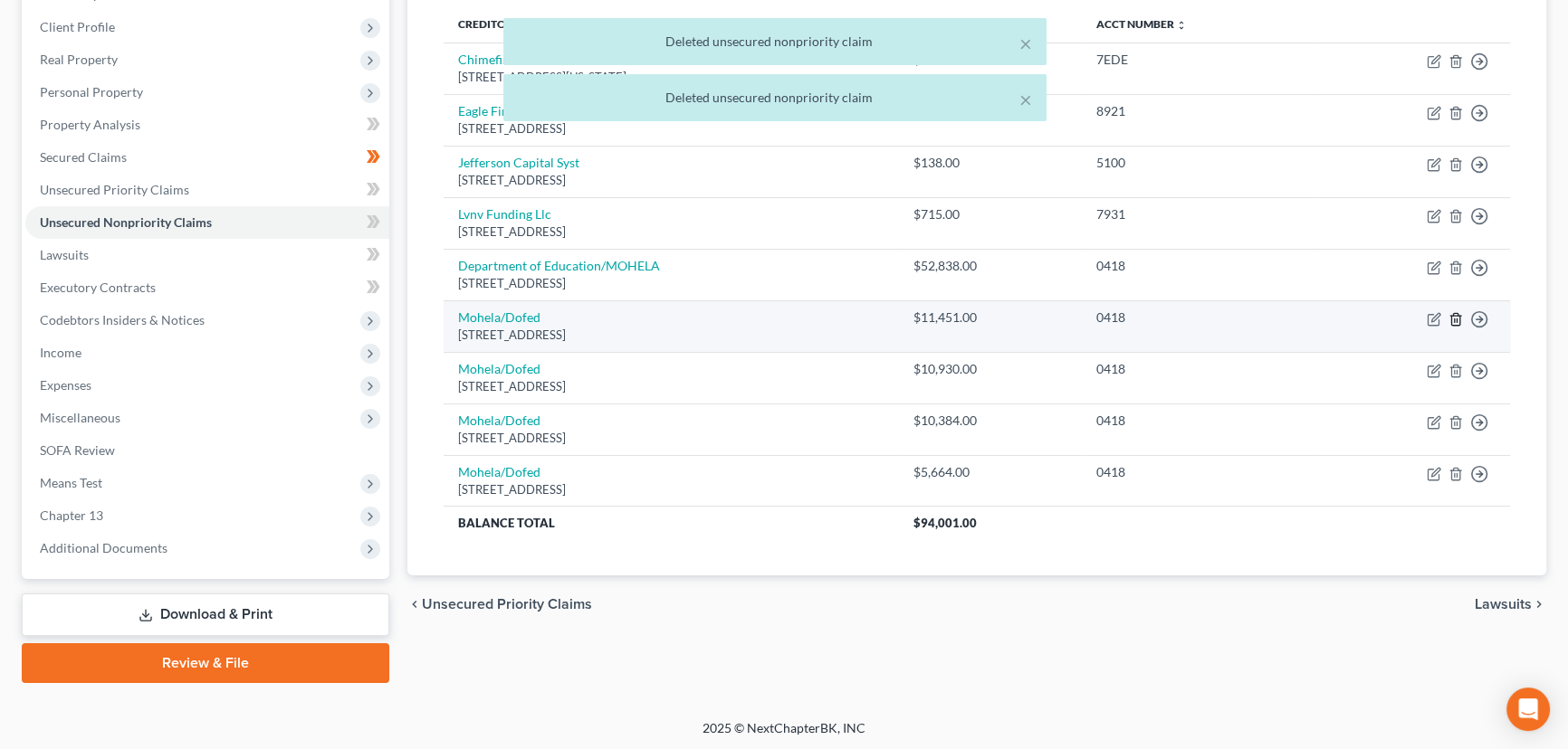
click at [1452, 319] on icon "button" at bounding box center [1456, 319] width 15 height 15
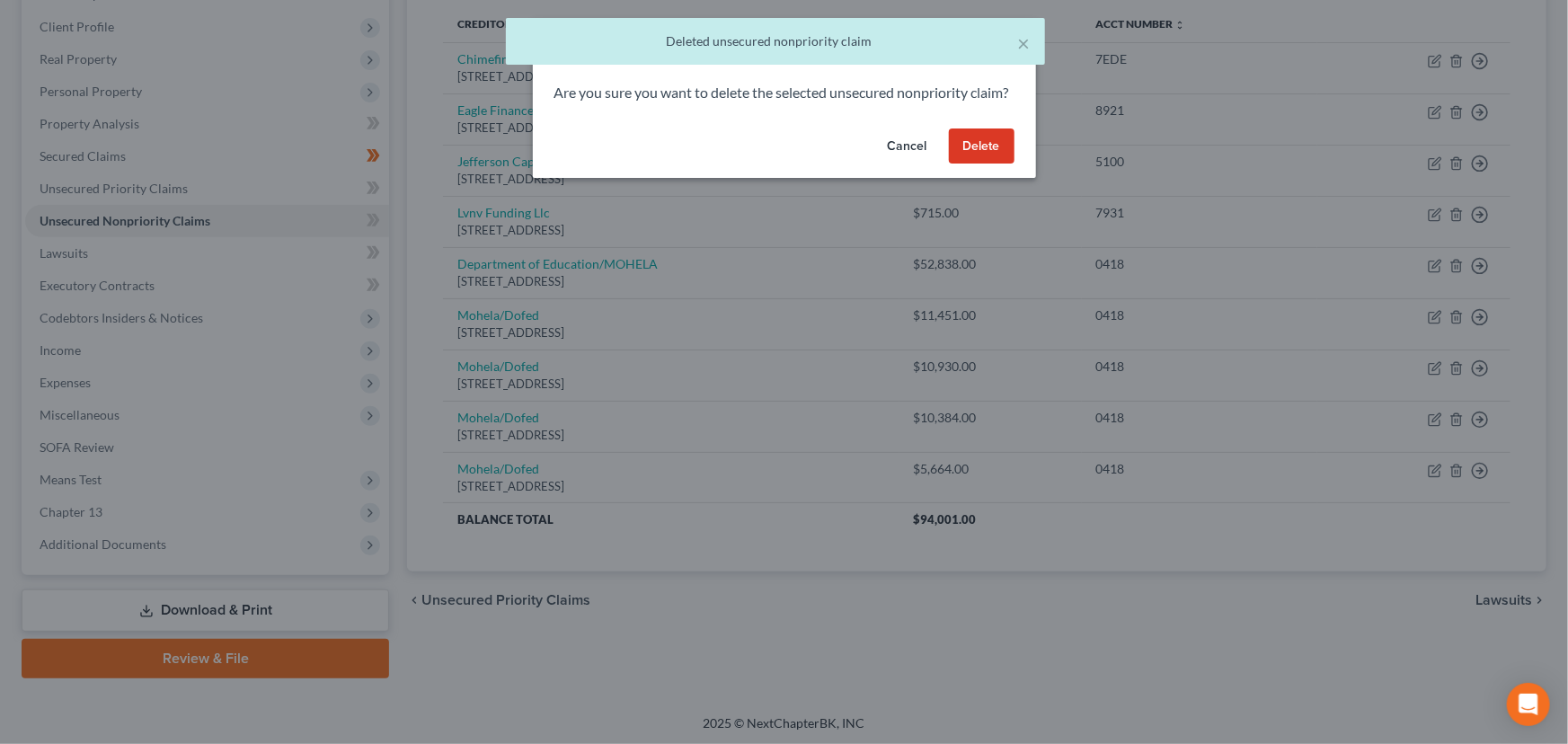
click at [984, 164] on button "Delete" at bounding box center [982, 146] width 66 height 36
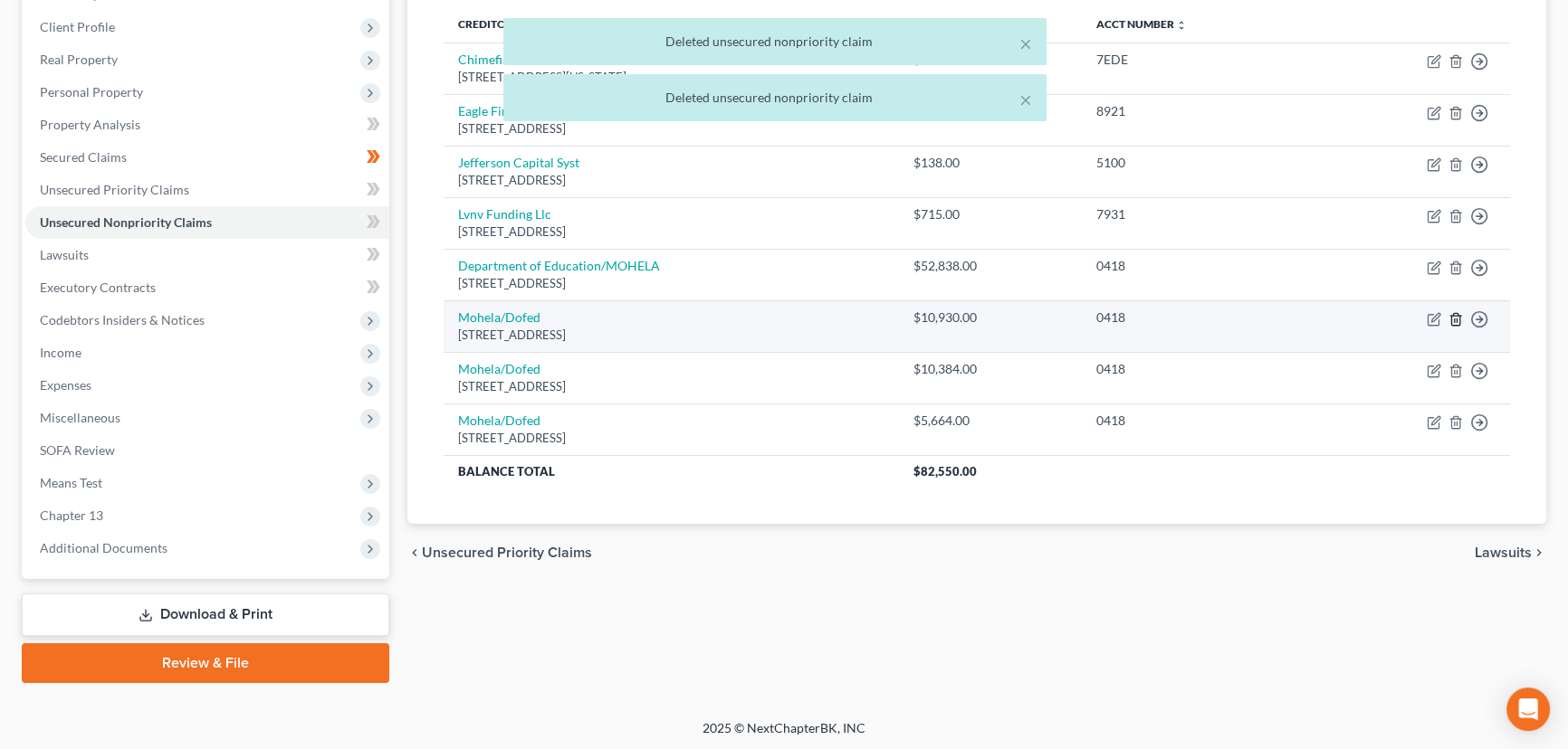
click at [1453, 319] on icon "button" at bounding box center [1456, 319] width 15 height 15
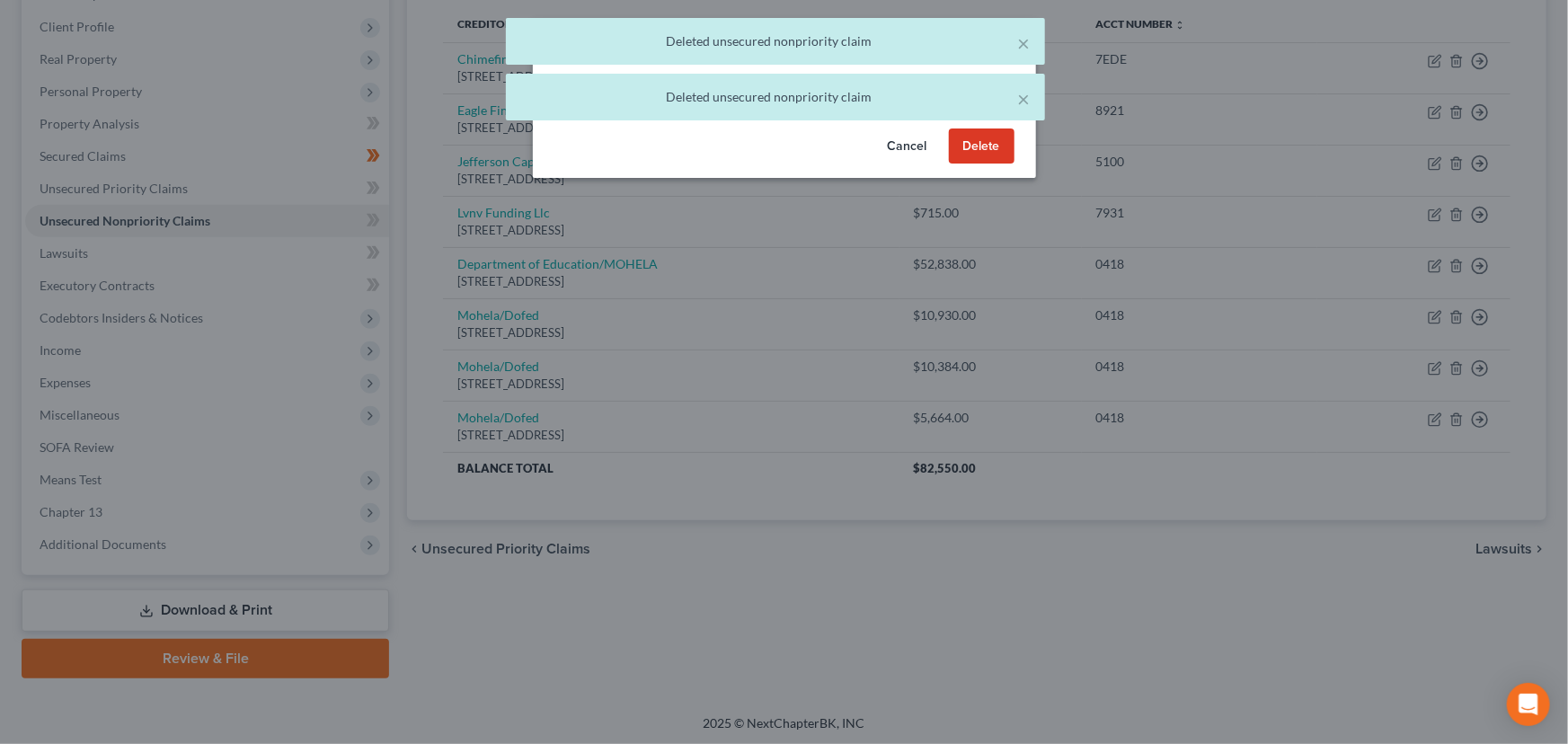
click at [986, 164] on button "Delete" at bounding box center [982, 146] width 66 height 36
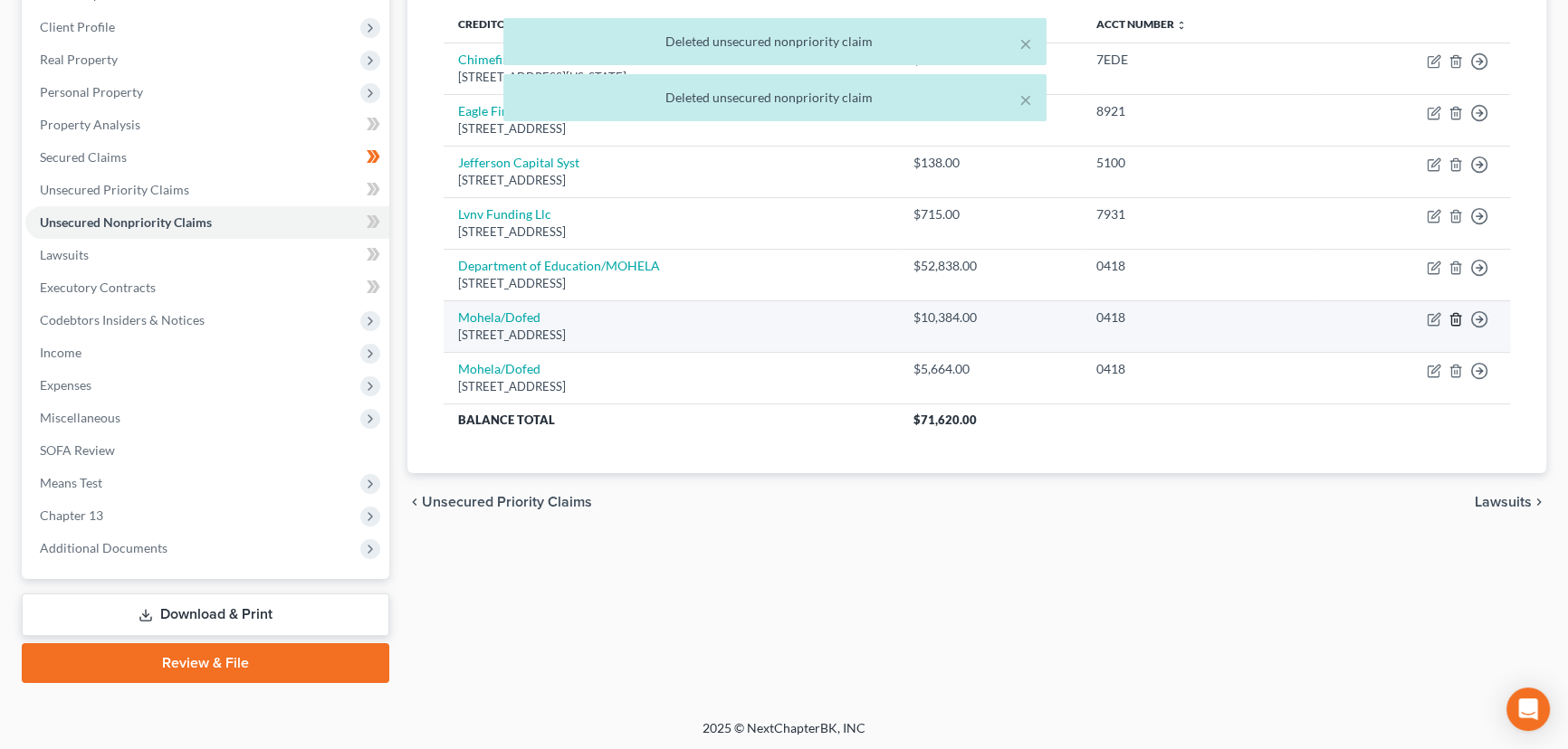
click at [1459, 318] on icon "button" at bounding box center [1455, 319] width 8 height 12
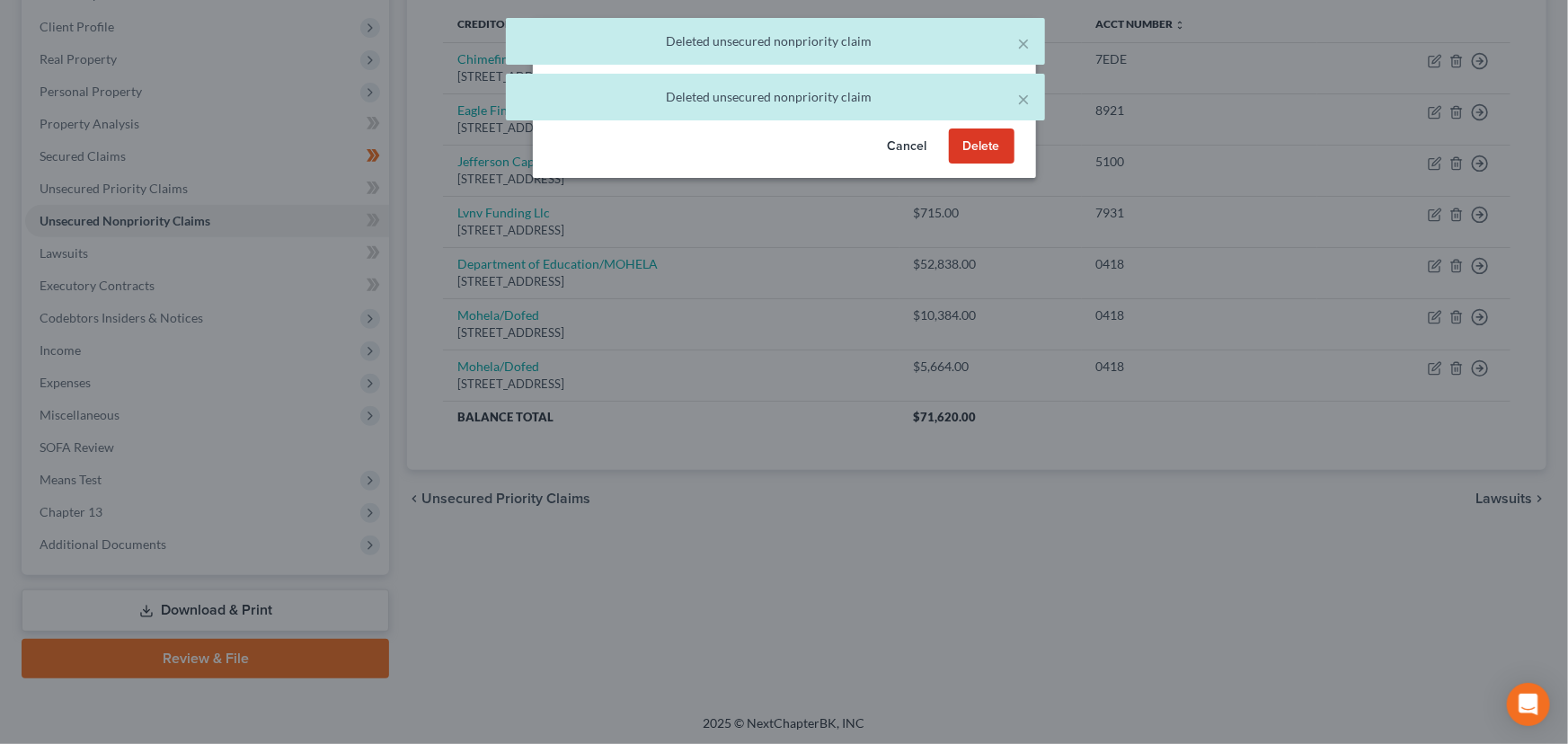
click at [975, 164] on button "Delete" at bounding box center [982, 146] width 66 height 36
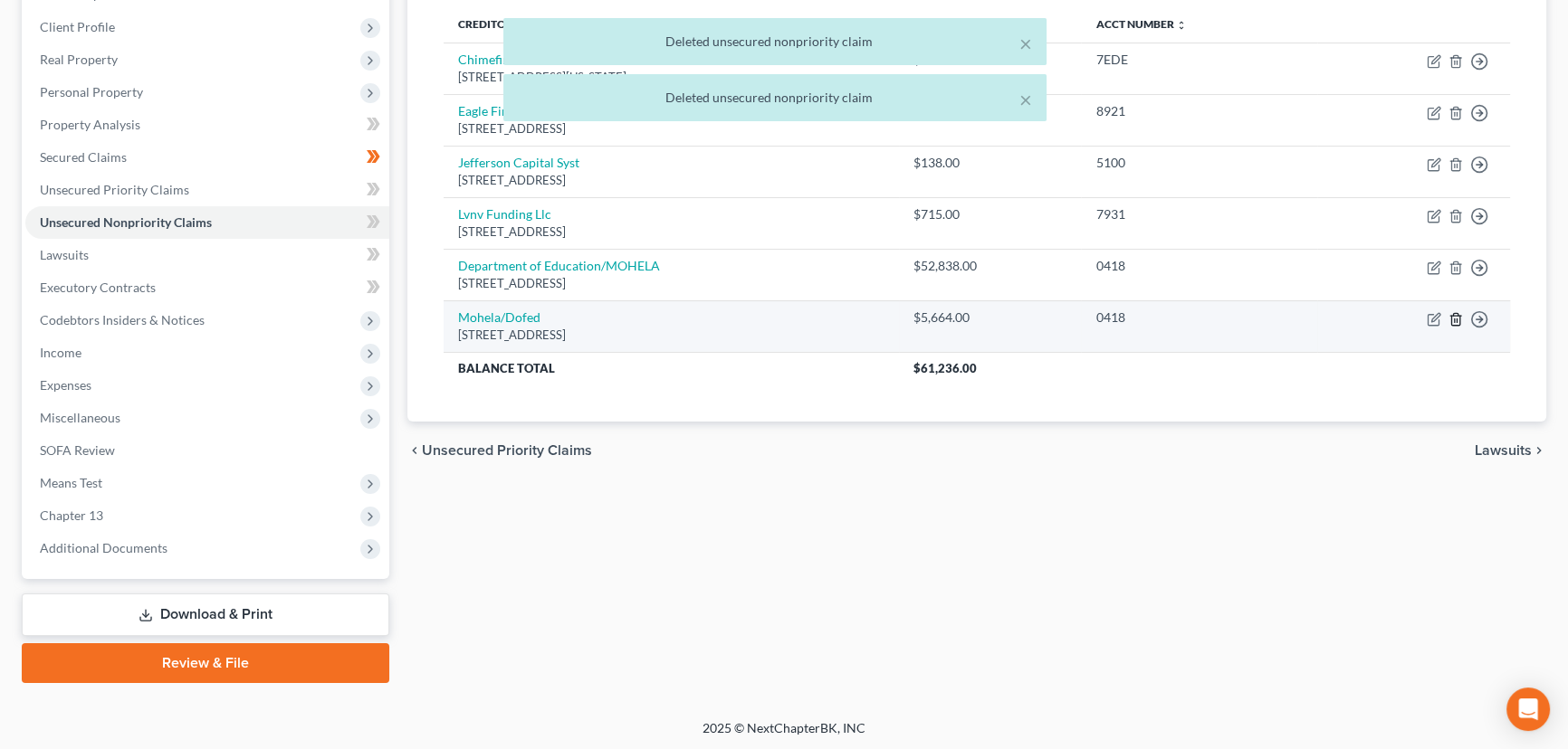
click at [1458, 323] on icon "button" at bounding box center [1455, 319] width 8 height 12
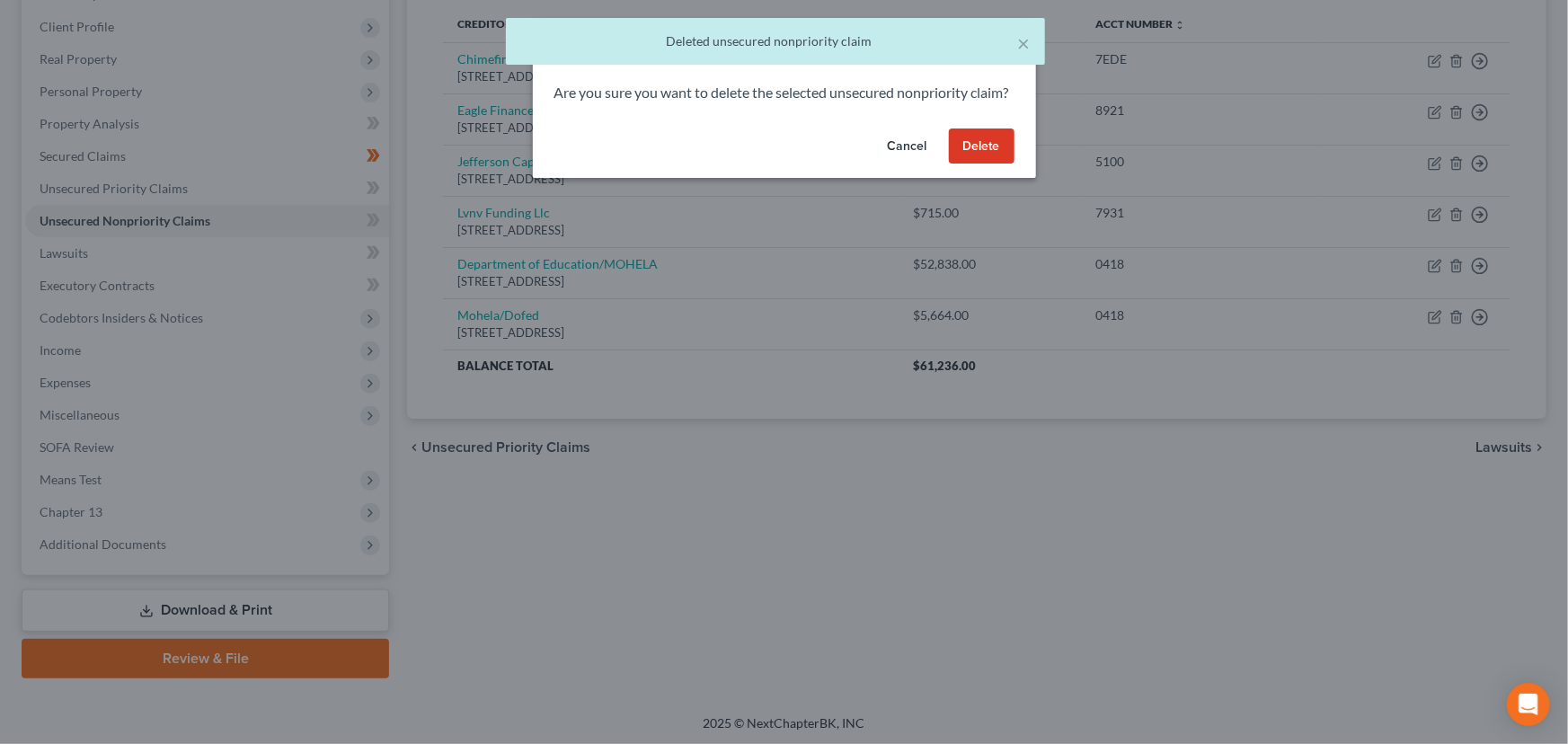
click at [965, 164] on button "Delete" at bounding box center [982, 146] width 66 height 36
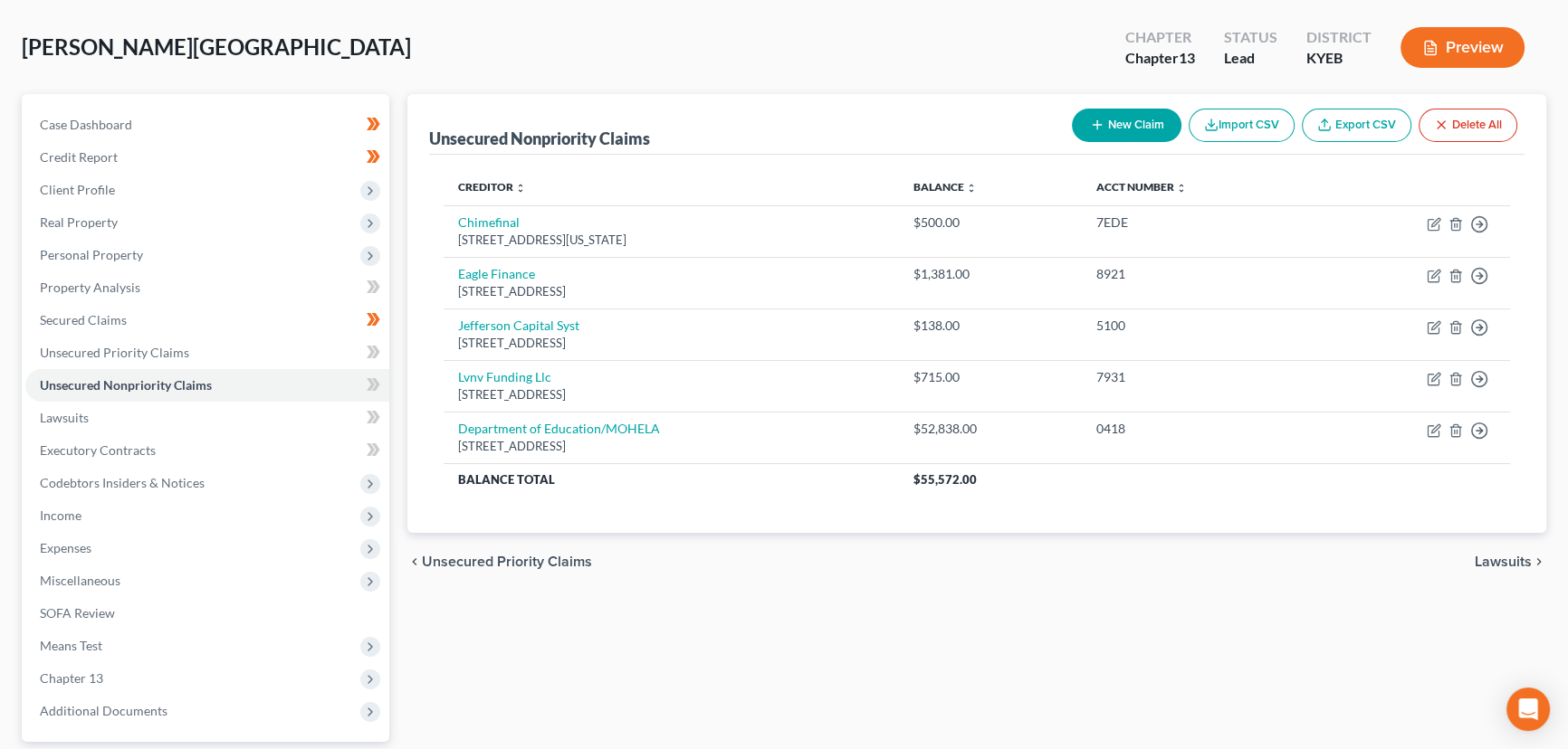
scroll to position [78, 0]
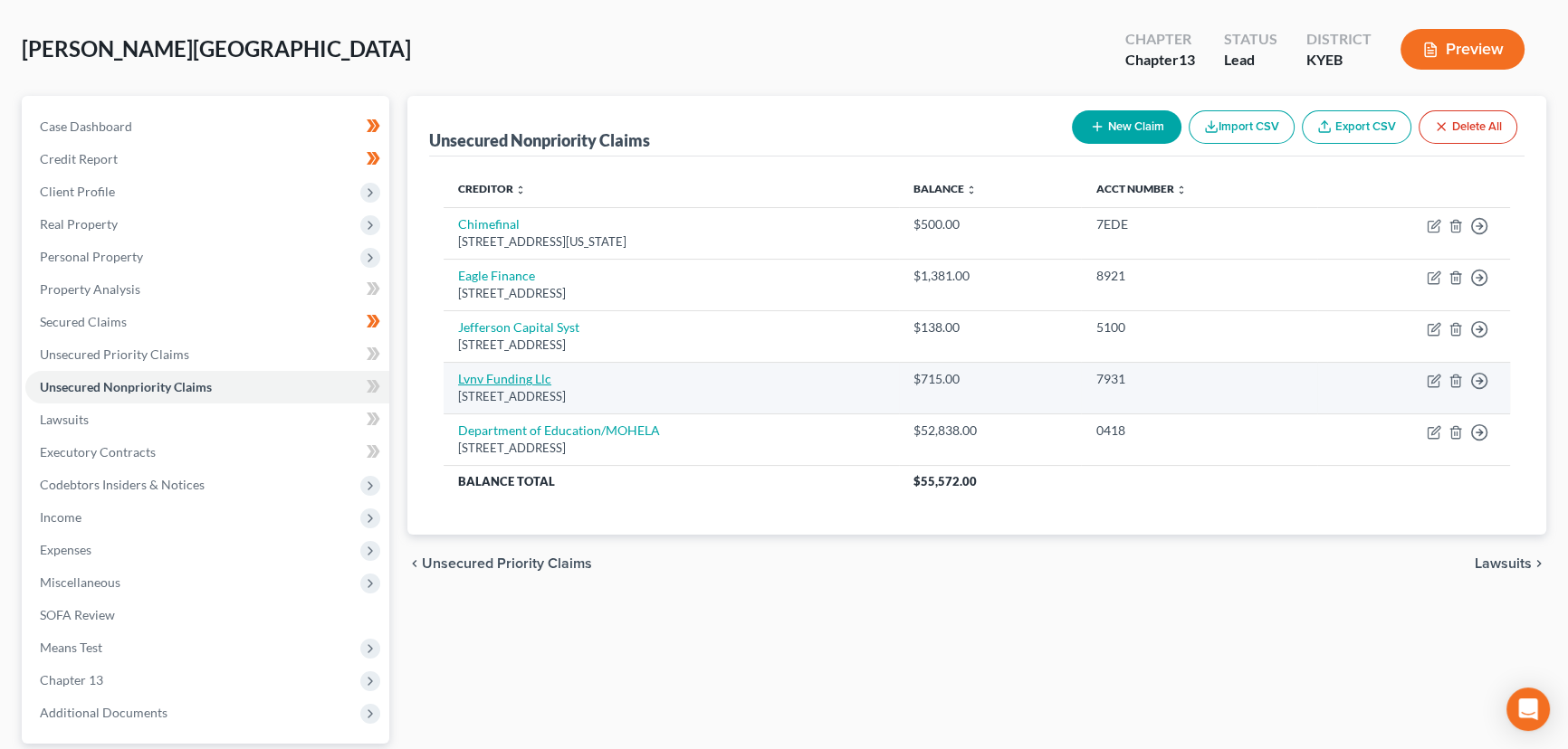
click at [534, 371] on link "Lvnv Funding Llc" at bounding box center [504, 378] width 93 height 16
select select "42"
select select "0"
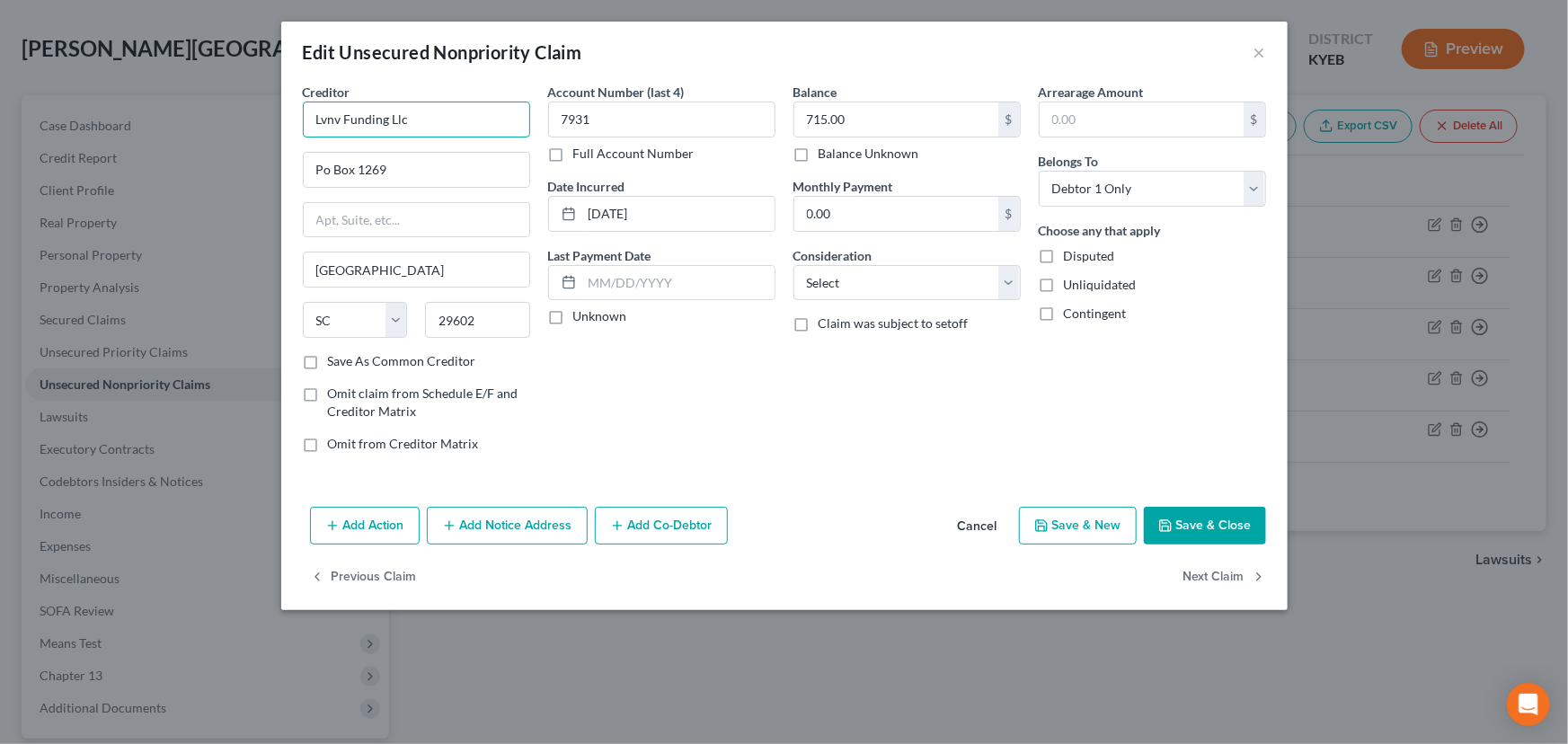
drag, startPoint x: 429, startPoint y: 126, endPoint x: 227, endPoint y: 125, distance: 202.0
click at [227, 125] on div "Edit Unsecured Nonpriority Claim × Creditor * Lvnv Funding Llc Po Box 1269 [GEO…" at bounding box center [784, 372] width 1568 height 744
type input "LVNV Funding, LLC"
click at [406, 175] on input "Po Box 1269" at bounding box center [417, 169] width 225 height 34
type input "PO Box 1269"
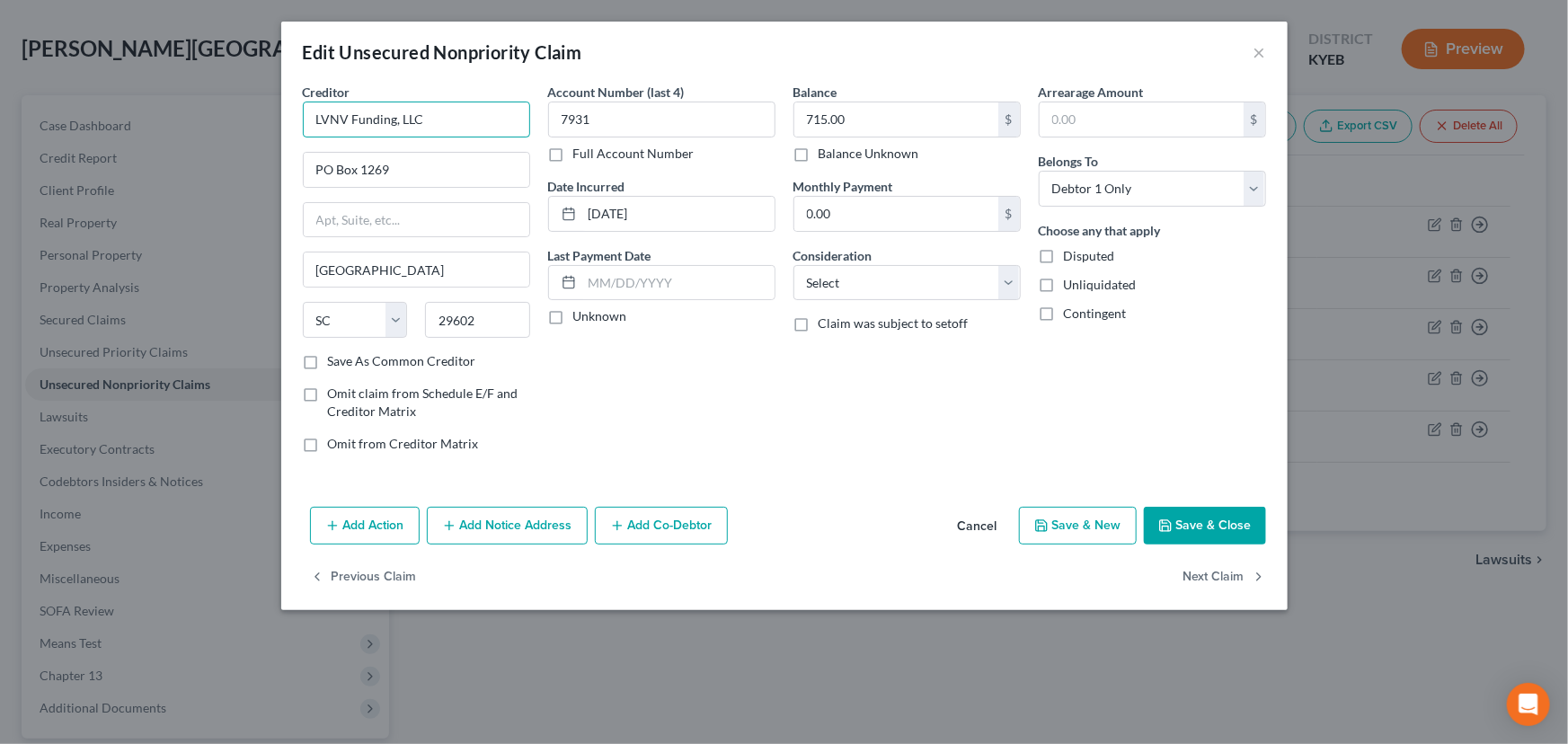
click at [397, 119] on input "LVNV Funding, LLC" at bounding box center [417, 119] width 227 height 36
type input "LVNV Funding LLC"
click at [619, 351] on div "Account Number (last 4) 7931 Full Account Number Date Incurred [DATE] Last Paym…" at bounding box center [661, 275] width 246 height 385
click at [573, 315] on label "Unknown" at bounding box center [600, 316] width 54 height 18
click at [581, 315] on input "Unknown" at bounding box center [586, 313] width 12 height 12
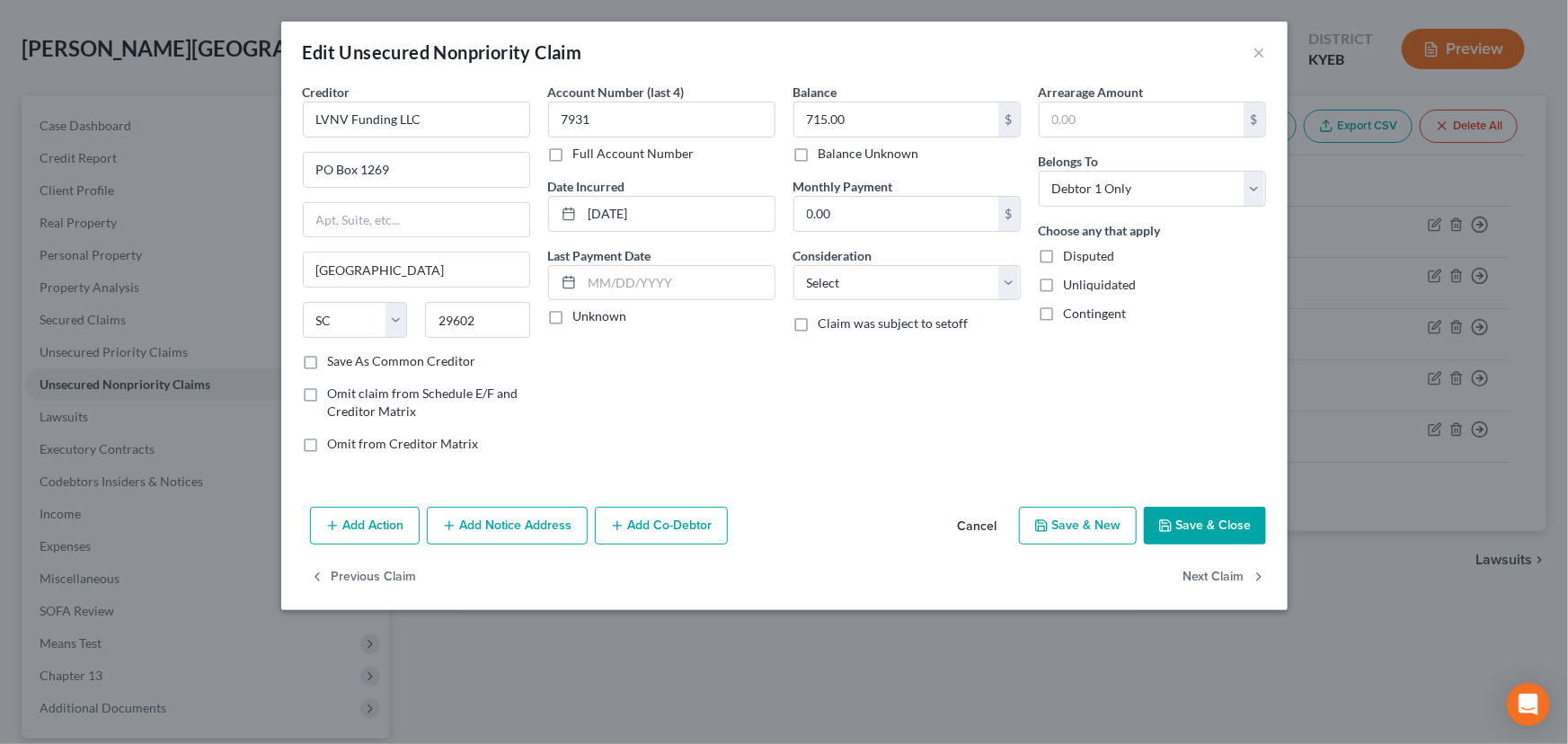
checkbox input "true"
click at [878, 287] on select "Select Cable / Satellite Services Collection Agency Credit Card Debt Debt Couns…" at bounding box center [907, 283] width 227 height 36
select select "1"
click at [793, 265] on select "Select Cable / Satellite Services Collection Agency Credit Card Debt Debt Couns…" at bounding box center [907, 283] width 227 height 36
click at [868, 376] on div "Balance 715.00 $ Balance Unknown Balance Undetermined 715.00 $ Balance Unknown …" at bounding box center [907, 275] width 246 height 385
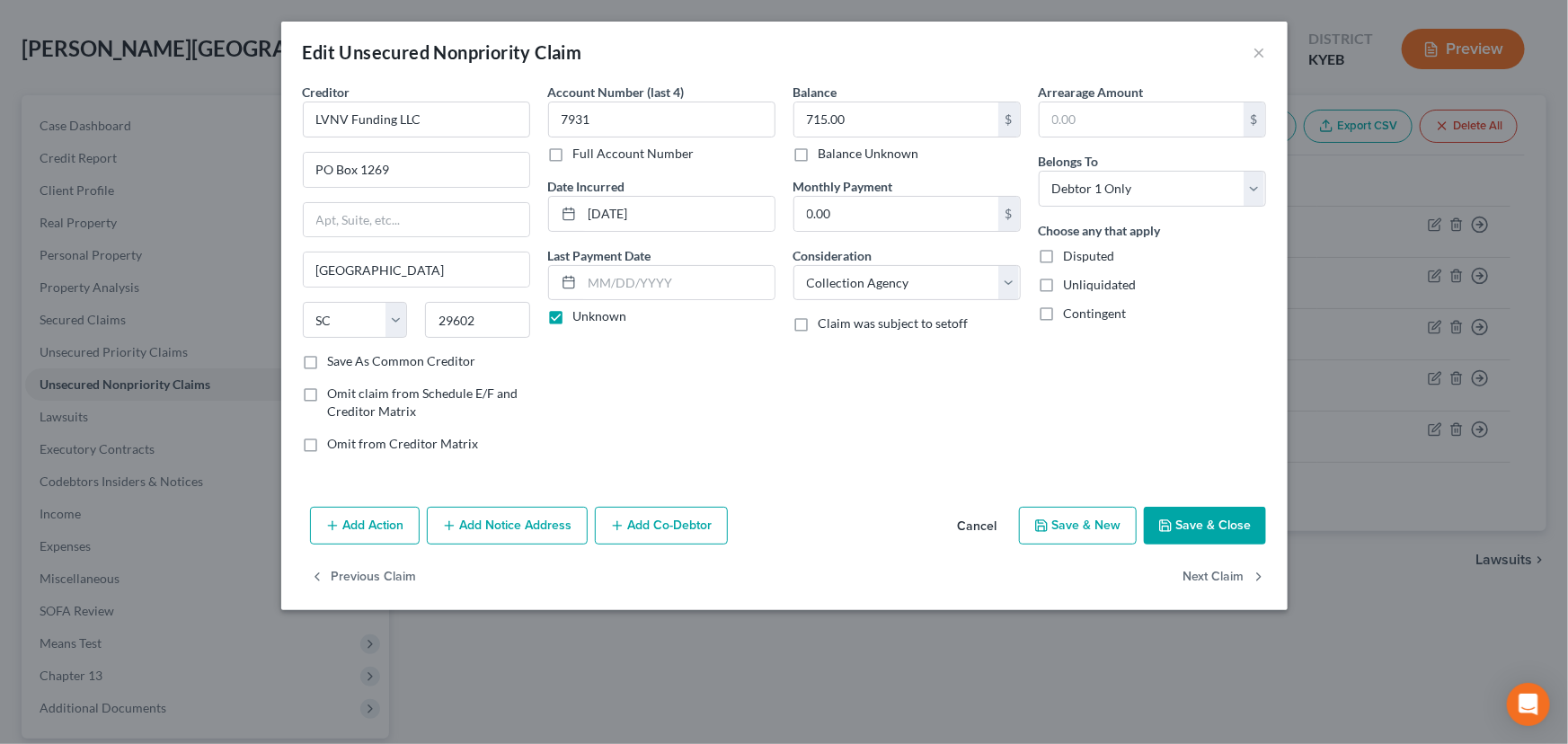
click at [1178, 512] on button "Save & Close" at bounding box center [1205, 525] width 122 height 38
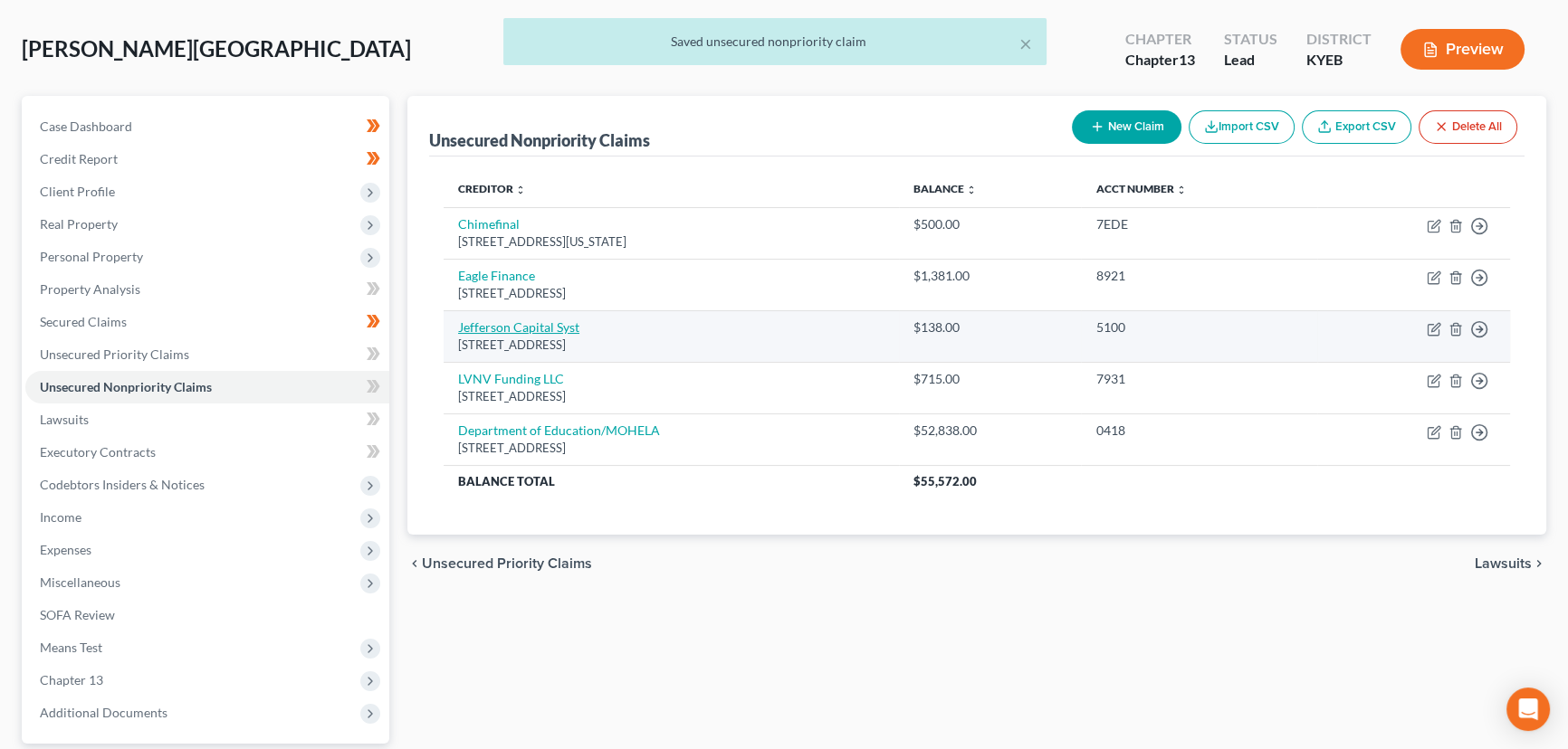
click at [507, 321] on link "Jefferson Capital Syst" at bounding box center [518, 328] width 121 height 16
select select "24"
select select "0"
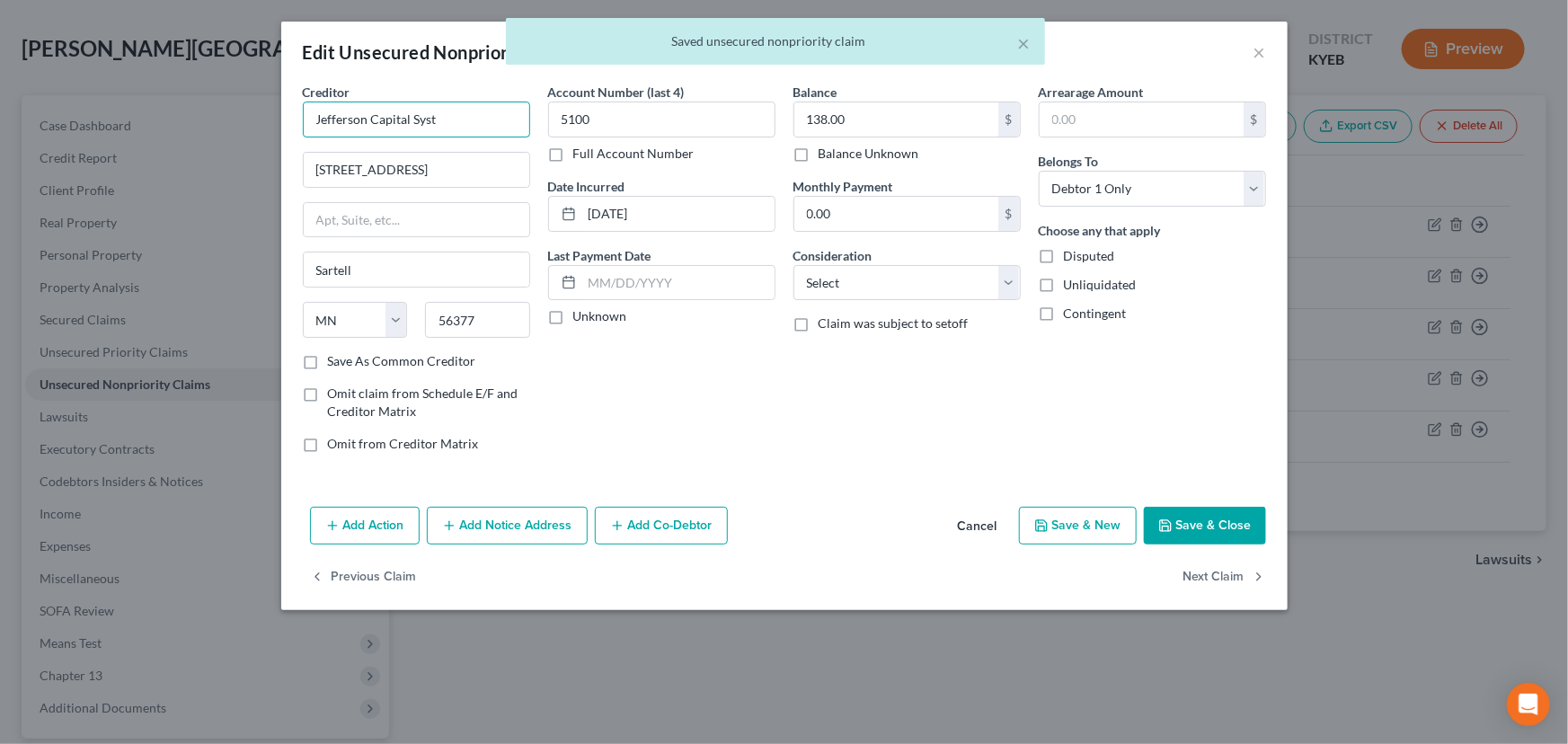
click at [462, 118] on input "Jefferson Capital Syst" at bounding box center [417, 119] width 227 height 36
click at [403, 168] on input "[STREET_ADDRESS]" at bounding box center [417, 169] width 225 height 34
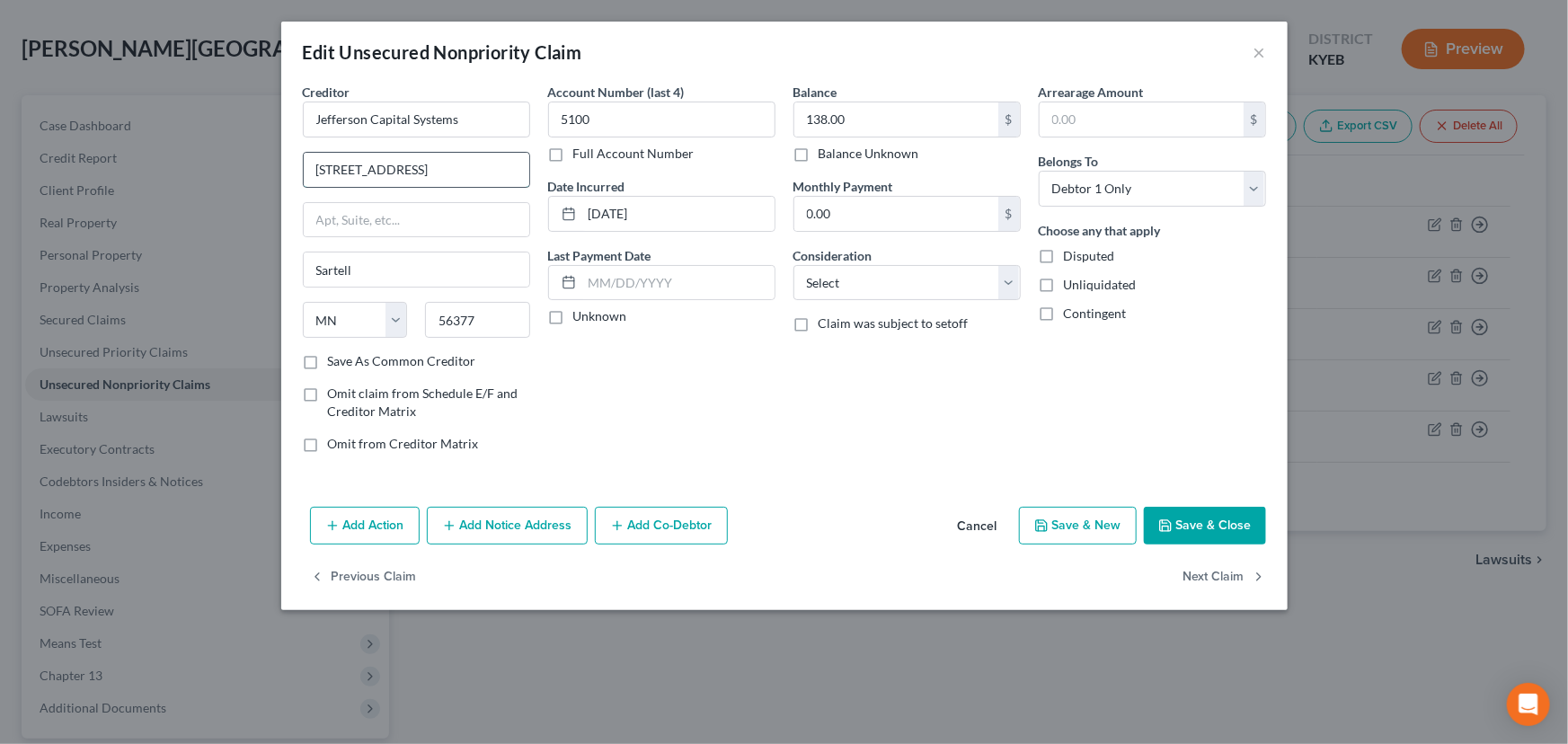
type input "Jefferson Capital Systems"
click at [386, 169] on input "[STREET_ADDRESS]" at bounding box center [417, 169] width 225 height 34
click at [427, 171] on input "[STREET_ADDRESS]" at bounding box center [417, 169] width 225 height 34
type input "[STREET_ADDRESS]"
click at [616, 422] on div "Account Number (last 4) 5100 Full Account Number Date Incurred [DATE] Last Paym…" at bounding box center [661, 275] width 246 height 385
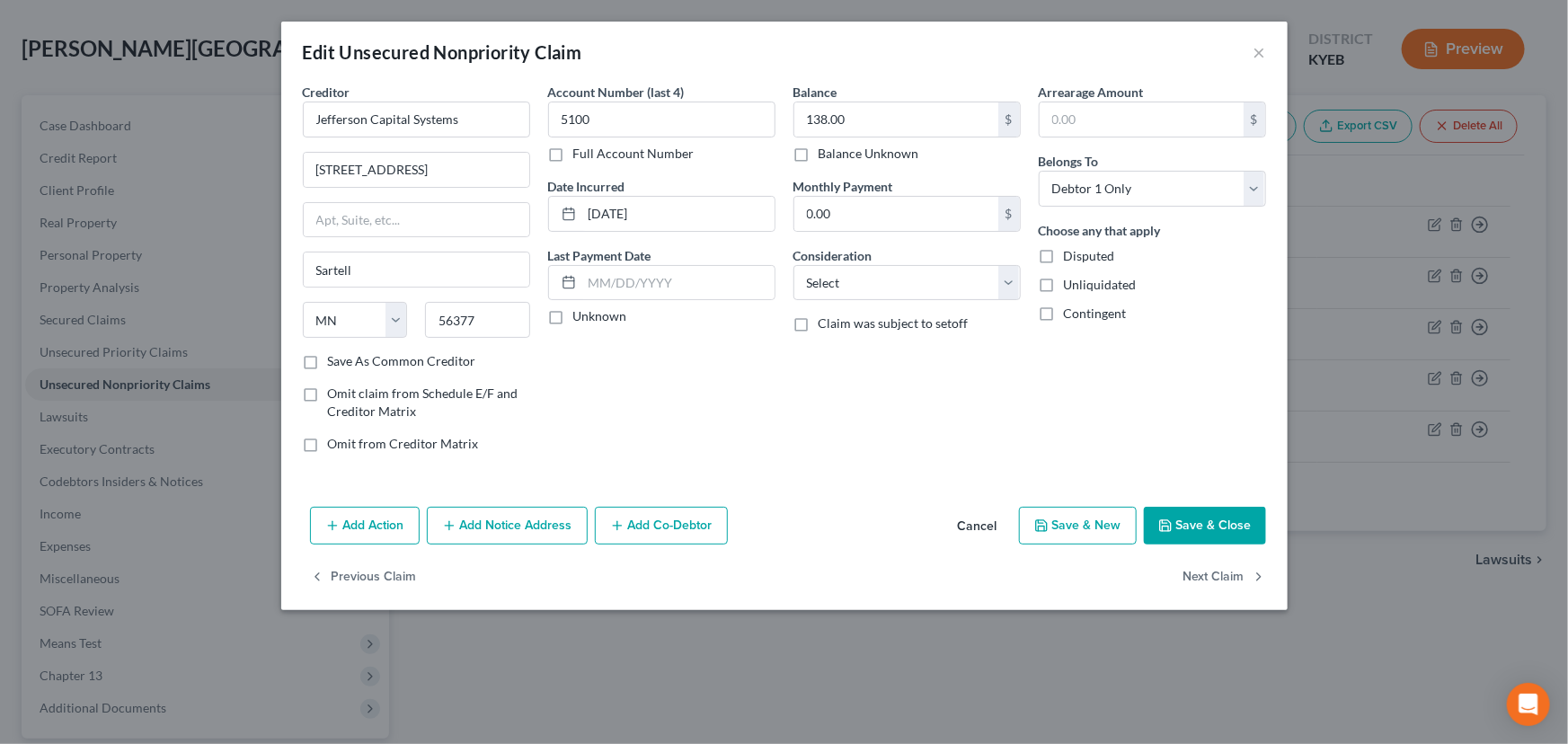
click at [573, 318] on label "Unknown" at bounding box center [600, 316] width 54 height 18
click at [581, 318] on input "Unknown" at bounding box center [586, 313] width 12 height 12
checkbox input "true"
click at [836, 286] on select "Select Cable / Satellite Services Collection Agency Credit Card Debt Debt Couns…" at bounding box center [907, 283] width 227 height 36
select select "1"
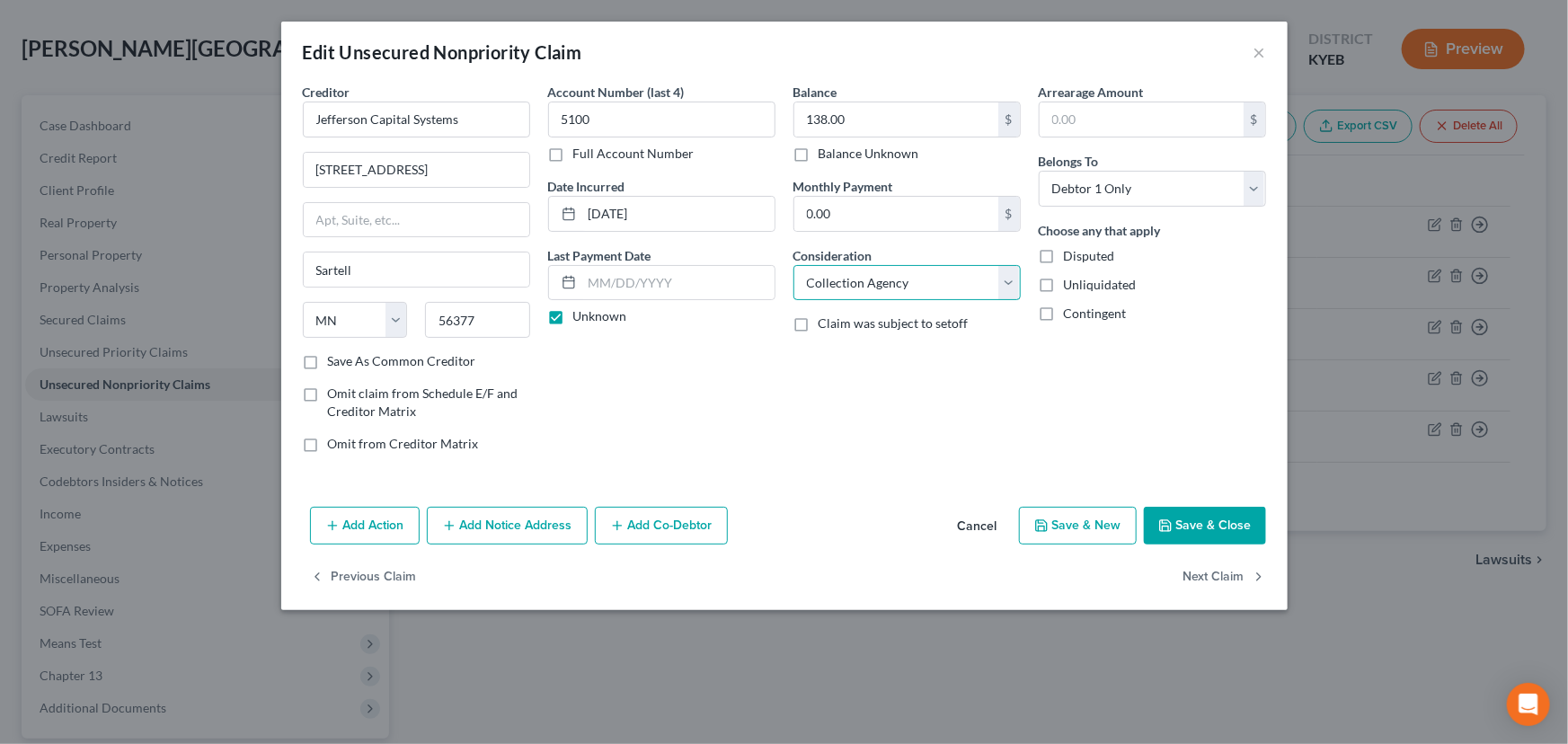
click at [793, 265] on select "Select Cable / Satellite Services Collection Agency Credit Card Debt Debt Couns…" at bounding box center [907, 283] width 227 height 36
click at [852, 351] on div "Balance 138.00 $ Balance Unknown Balance Undetermined 138.00 $ Balance Unknown …" at bounding box center [907, 275] width 246 height 385
click at [1176, 507] on button "Save & Close" at bounding box center [1205, 525] width 122 height 38
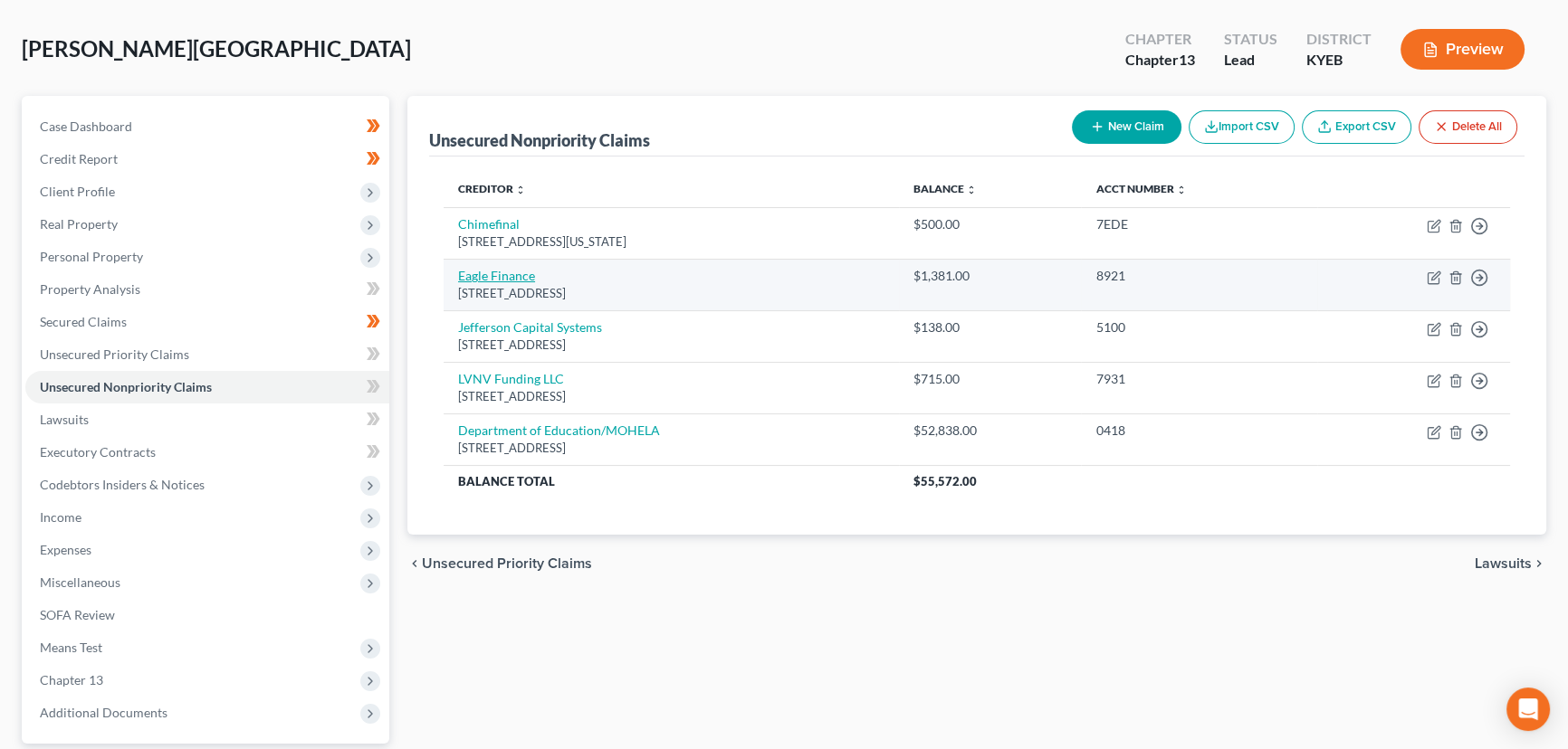
click at [511, 280] on link "Eagle Finance" at bounding box center [496, 276] width 77 height 16
select select "18"
select select "1"
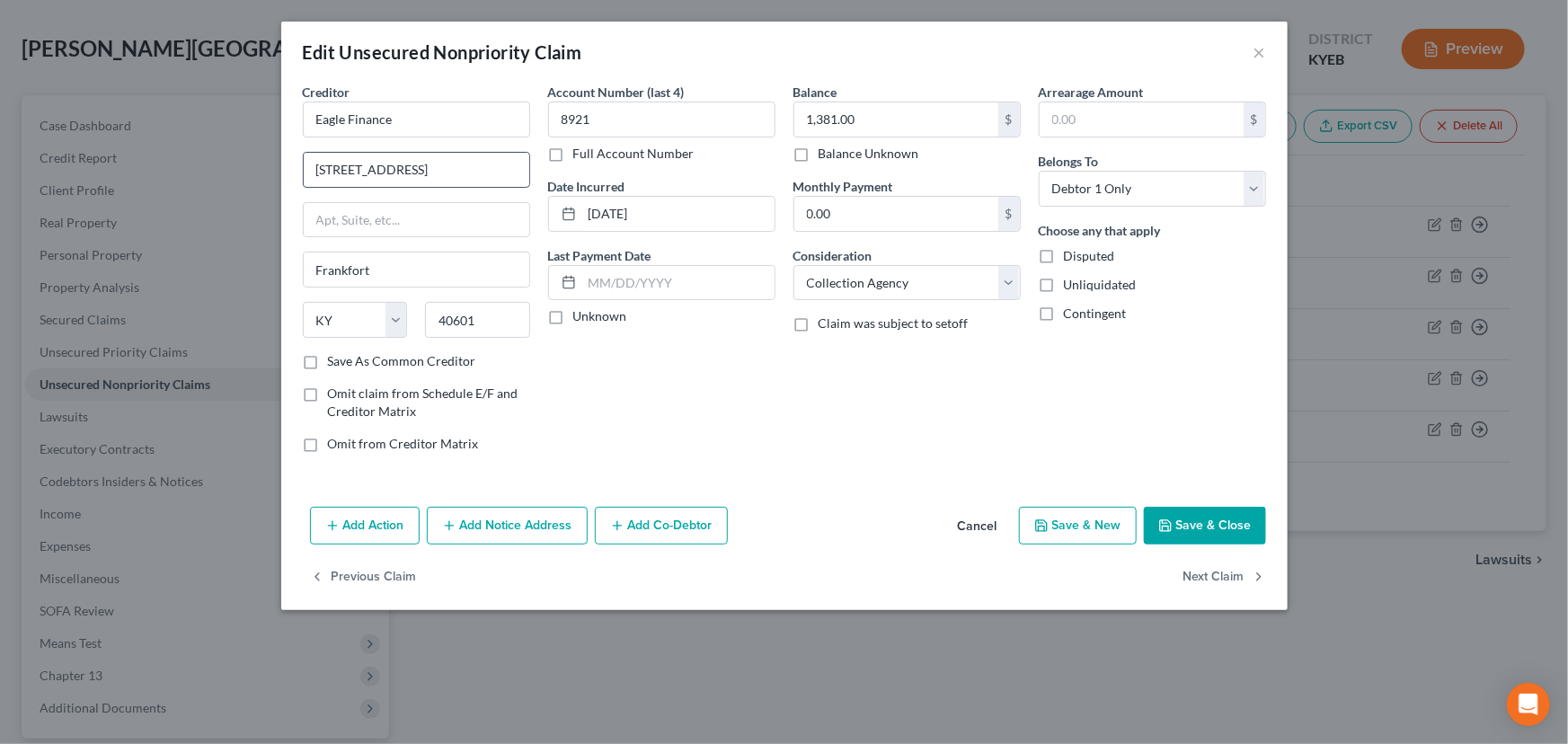
click at [422, 169] on input "[STREET_ADDRESS]" at bounding box center [417, 169] width 225 height 34
click at [566, 378] on div "Account Number (last 4) 8921 Full Account Number Date Incurred [DATE] Last Paym…" at bounding box center [661, 275] width 246 height 385
click at [573, 316] on label "Unknown" at bounding box center [600, 316] width 54 height 18
click at [581, 316] on input "Unknown" at bounding box center [586, 313] width 12 height 12
drag, startPoint x: 1197, startPoint y: 524, endPoint x: 817, endPoint y: 548, distance: 380.8
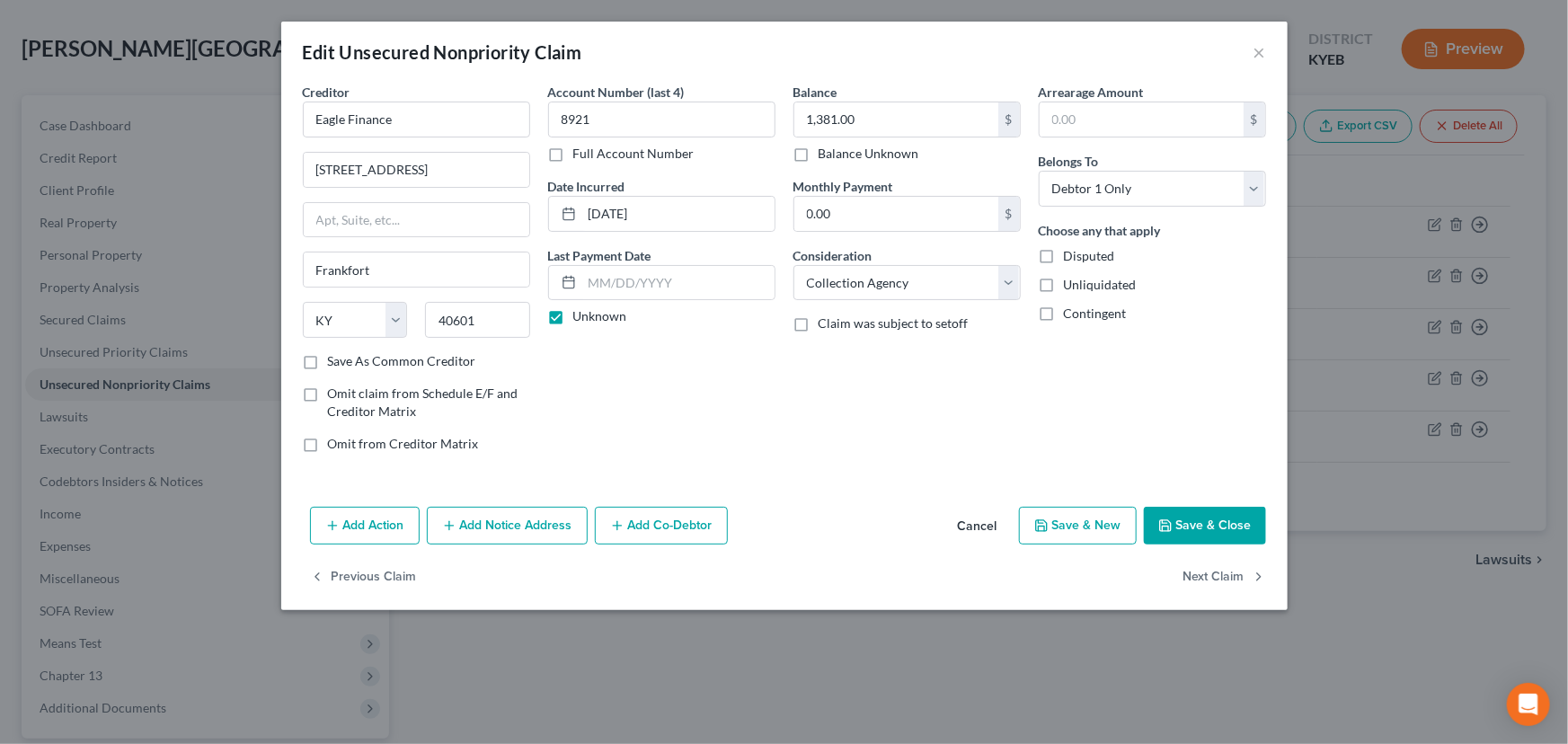
click at [1197, 524] on button "Save & Close" at bounding box center [1205, 525] width 122 height 38
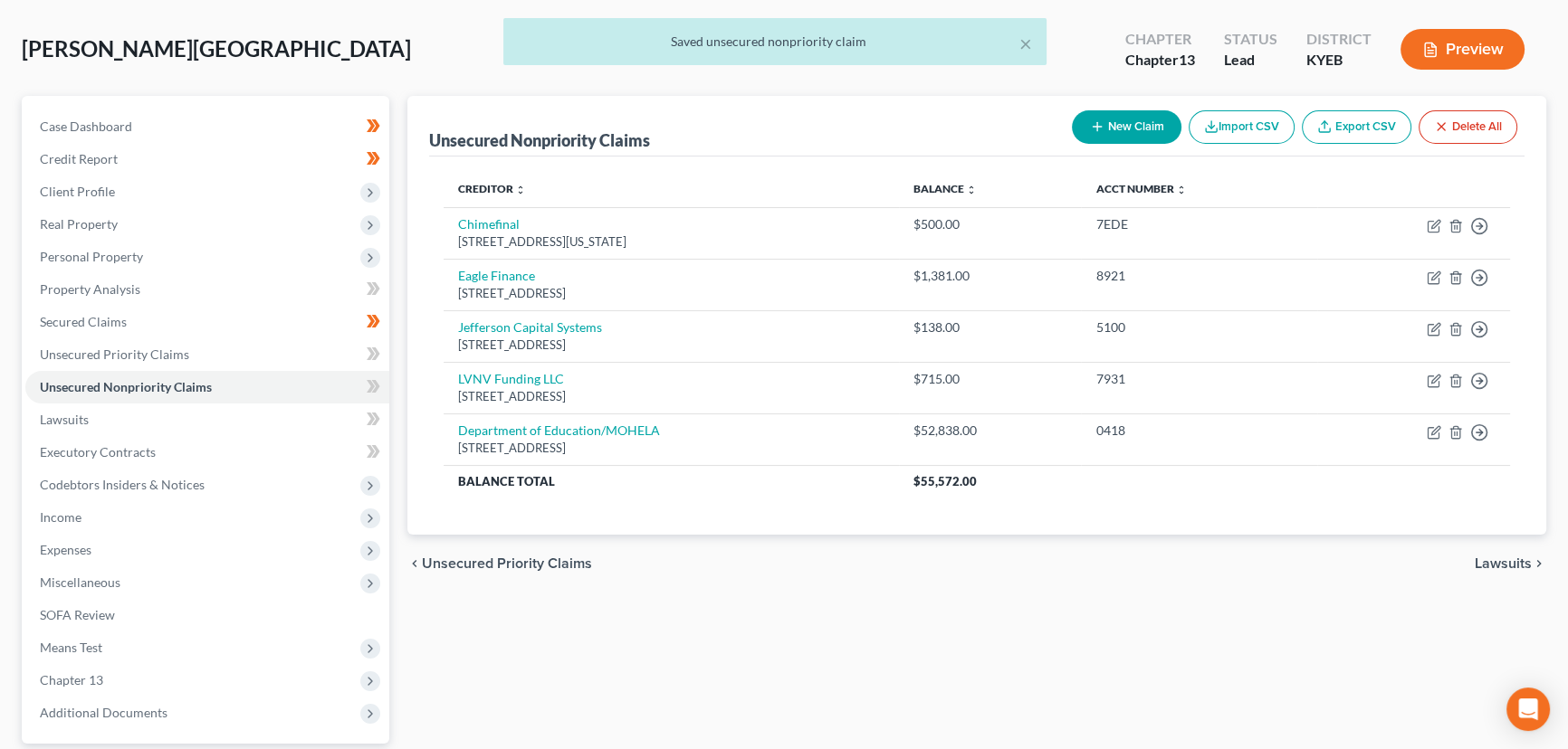
click at [391, 386] on div "Case Dashboard Payments Invoices Payments Payments Credit Report Client Profile" at bounding box center [205, 471] width 385 height 752
click at [386, 385] on span at bounding box center [374, 389] width 31 height 27
click at [398, 375] on div "Unsecured Nonpriority Claims New Claim Import CSV Export CSV Delete All Credito…" at bounding box center [976, 471] width 1157 height 752
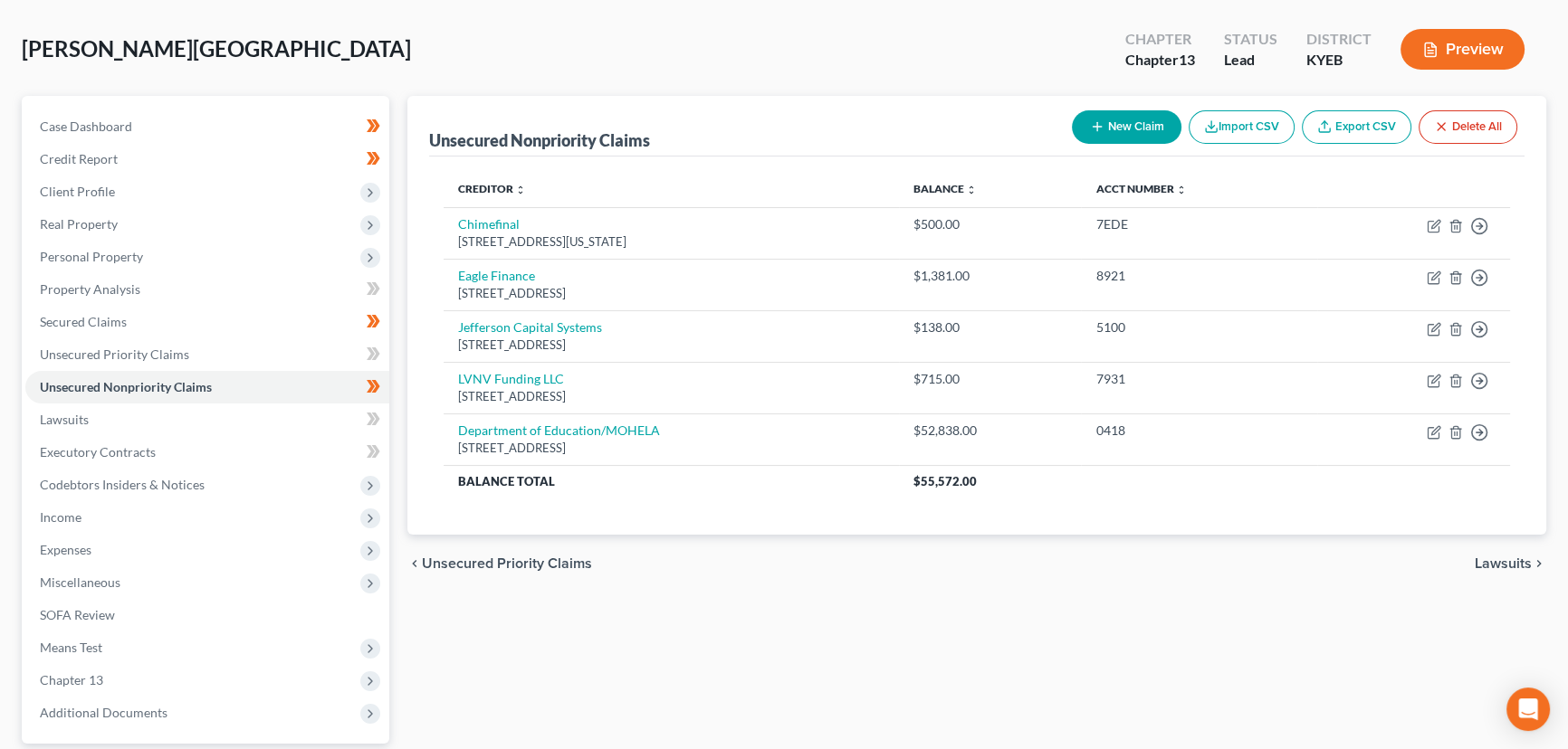
click at [430, 45] on div "[PERSON_NAME] Upgraded Chapter Chapter 13 Status Lead District KYEB Preview" at bounding box center [784, 57] width 1524 height 79
click at [460, 47] on div "[PERSON_NAME] Upgraded Chapter Chapter 13 Status Lead District KYEB Preview" at bounding box center [784, 57] width 1524 height 79
click at [1147, 115] on button "New Claim" at bounding box center [1127, 127] width 110 height 33
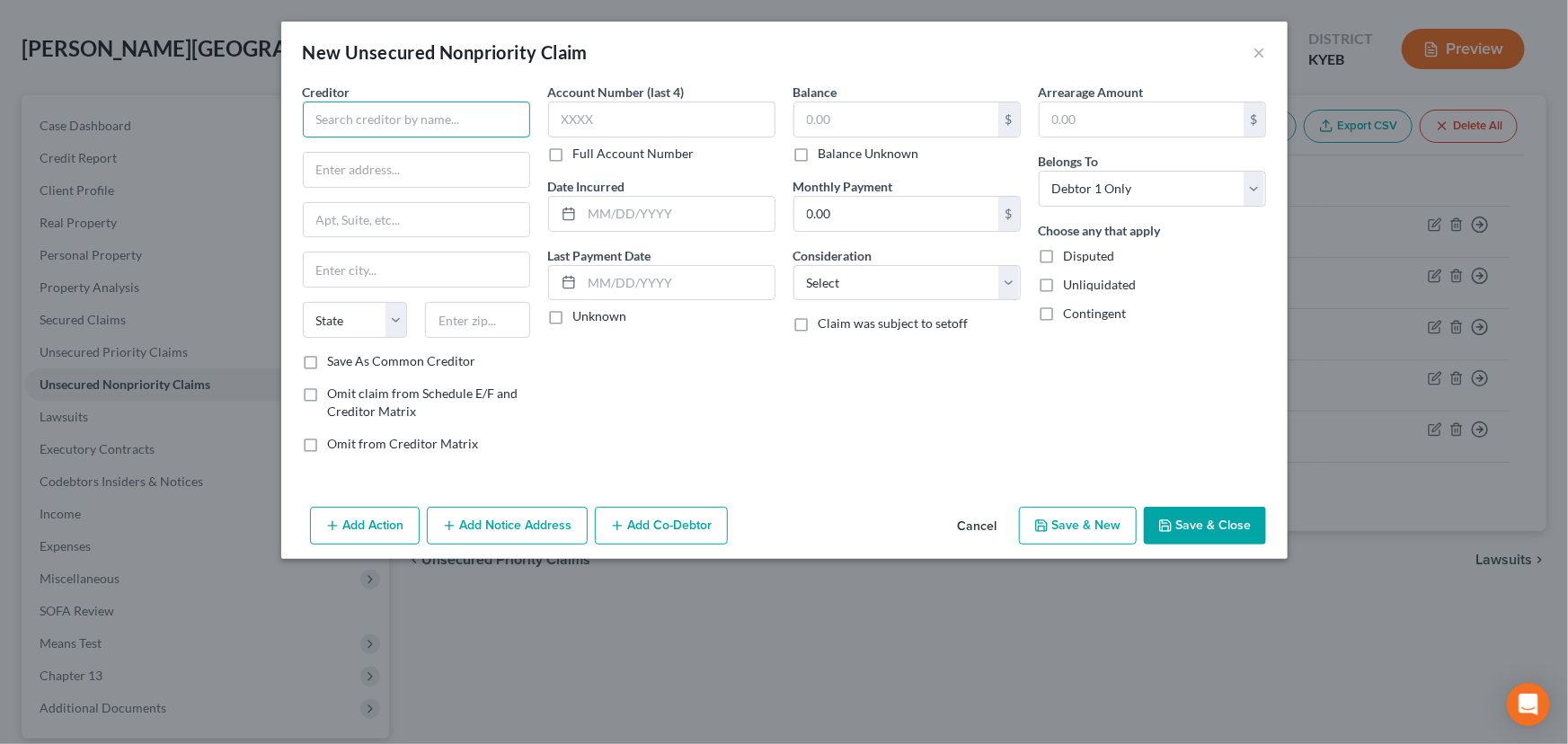
click at [405, 118] on input "text" at bounding box center [417, 119] width 227 height 36
paste input "Stone mountain Management"
click at [360, 119] on input "Stone mountain Management" at bounding box center [417, 119] width 227 height 36
click at [638, 409] on div "Account Number (last 4) Full Account Number Date Incurred Last Payment Date Unk…" at bounding box center [661, 275] width 246 height 385
drag, startPoint x: 364, startPoint y: 167, endPoint x: 374, endPoint y: 173, distance: 11.7
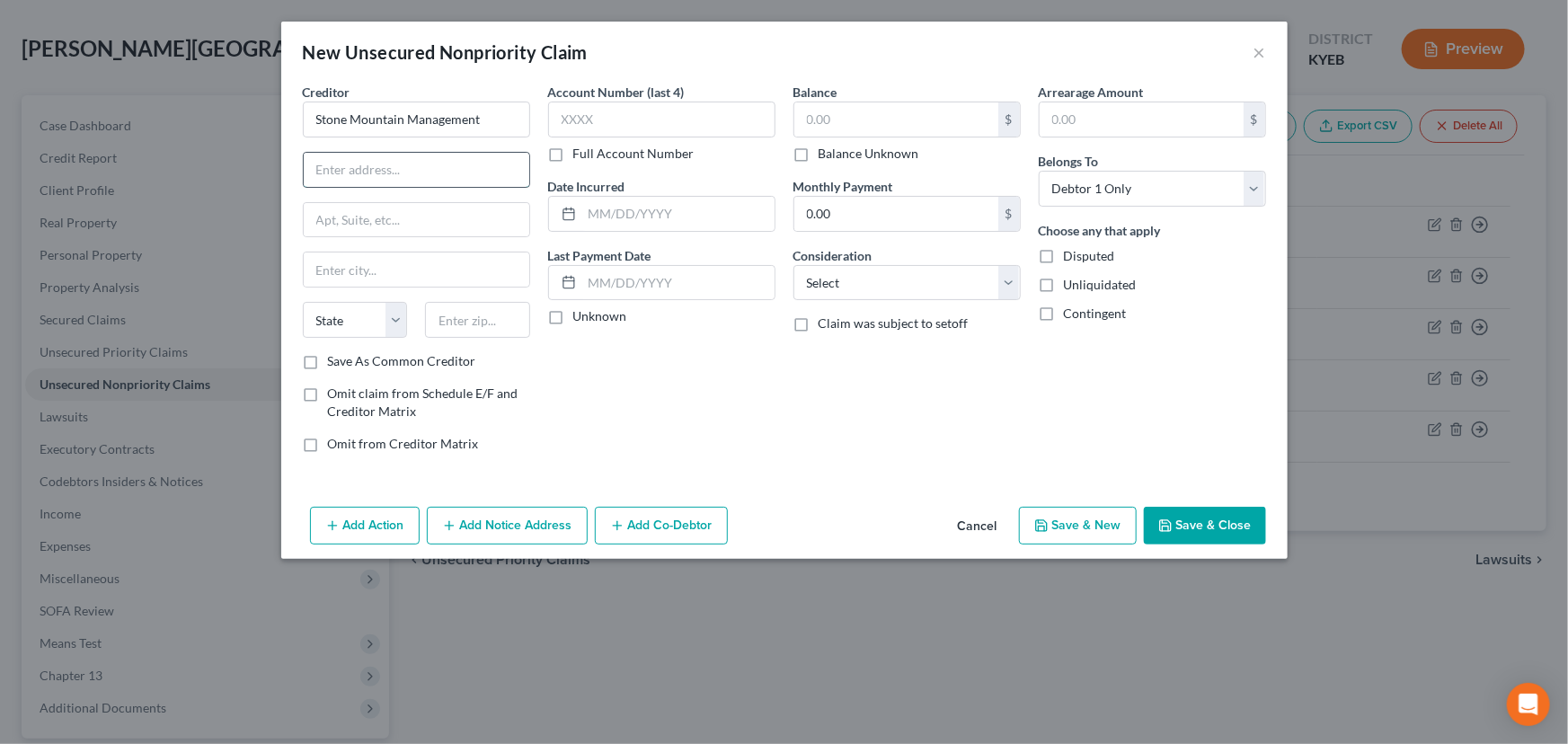
click at [364, 167] on input "text" at bounding box center [417, 169] width 225 height 34
paste input "6493 Lu Don D"
click at [521, 126] on input "Stone Mountain Management" at bounding box center [417, 119] width 227 height 36
click at [368, 169] on input "6493 Lu Don D" at bounding box center [417, 169] width 225 height 34
click at [641, 380] on div "Account Number (last 4) Full Account Number Date Incurred Last Payment Date Unk…" at bounding box center [661, 275] width 246 height 385
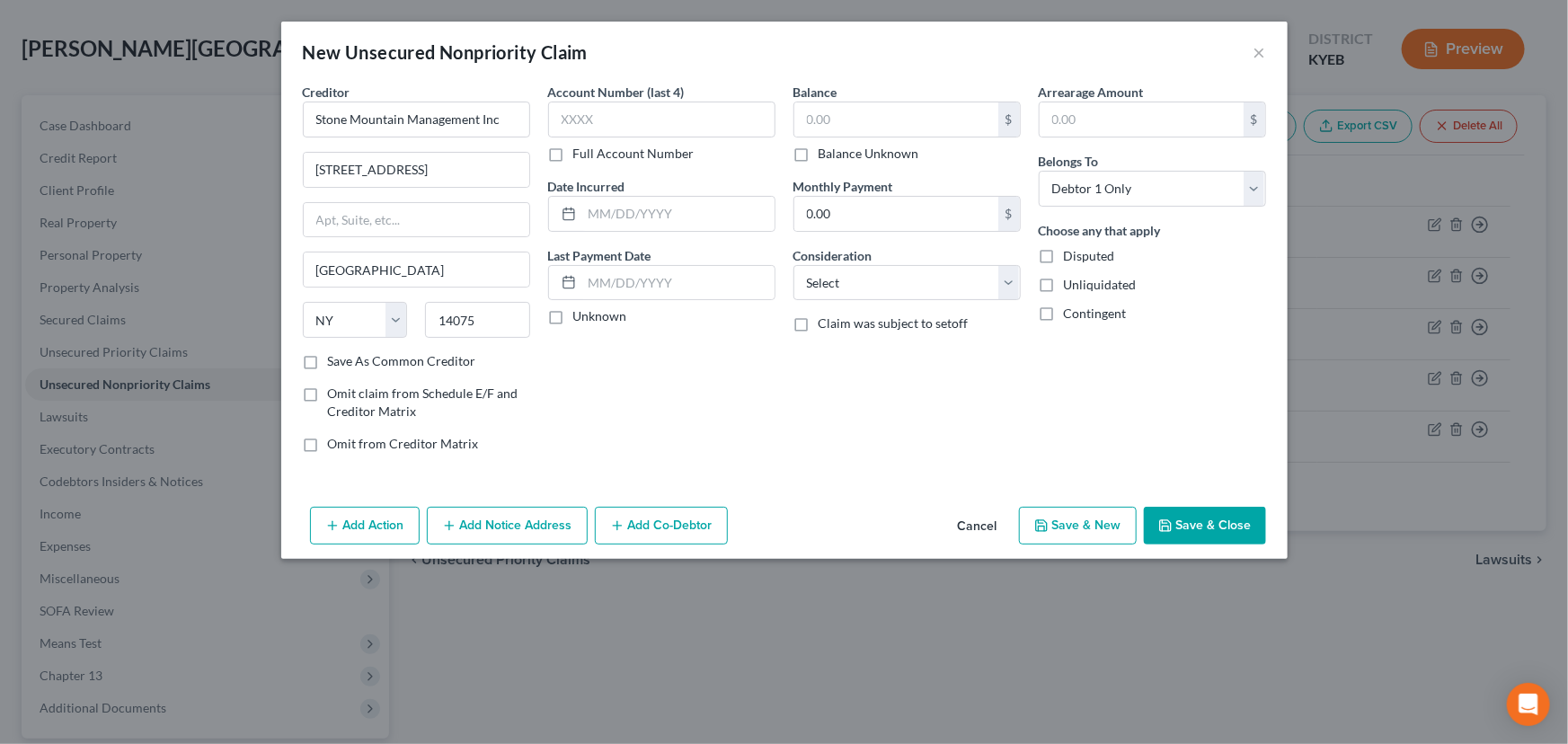
click at [573, 317] on label "Unknown" at bounding box center [600, 316] width 54 height 18
click at [581, 317] on input "Unknown" at bounding box center [586, 313] width 12 height 12
click at [573, 315] on label "Unknown" at bounding box center [600, 316] width 54 height 18
click at [581, 315] on input "Unknown" at bounding box center [586, 313] width 12 height 12
click at [645, 294] on input "text" at bounding box center [679, 283] width 192 height 34
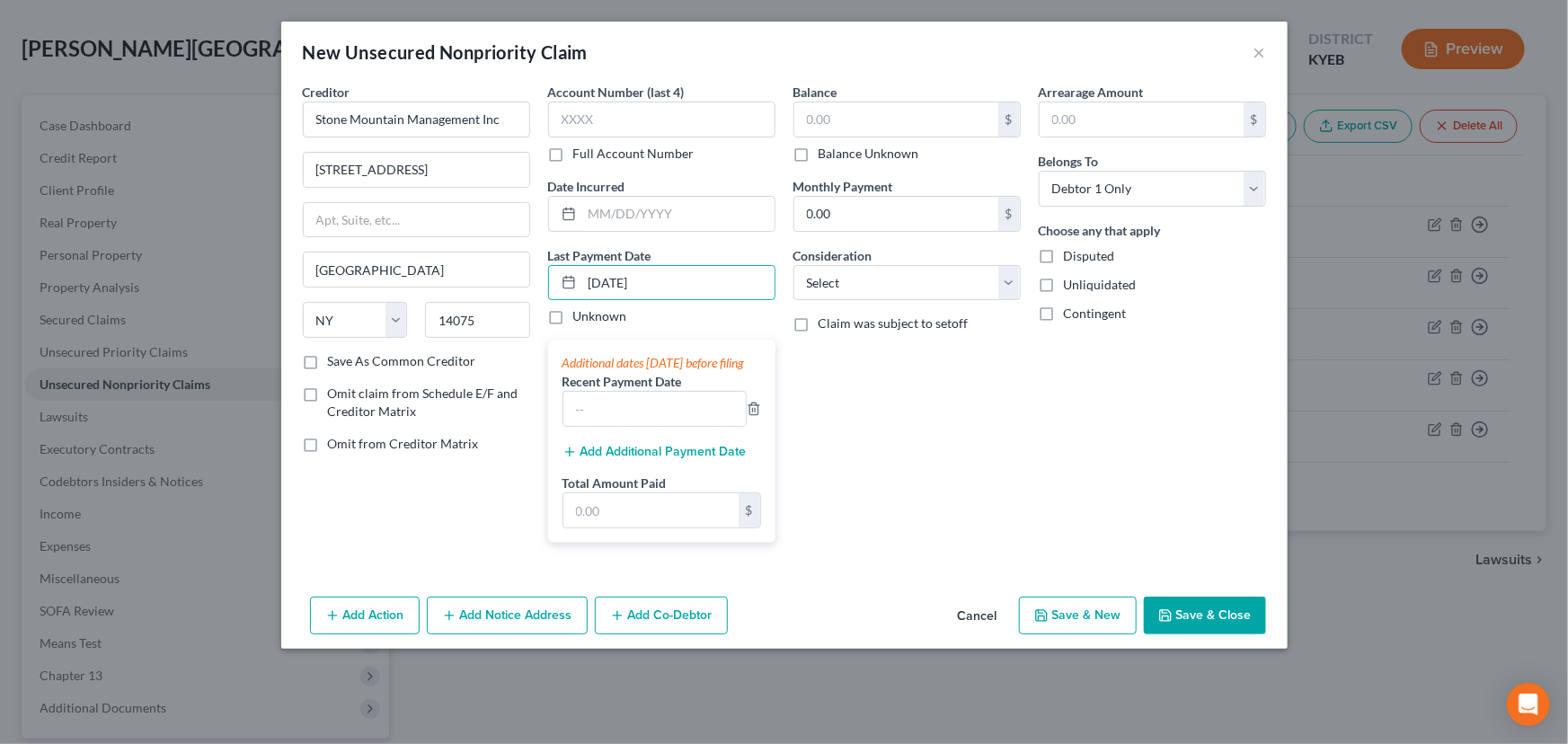
click at [880, 445] on div "Balance $ Balance Unknown Balance Undetermined $ Balance Unknown Monthly Paymen…" at bounding box center [907, 320] width 246 height 475
click at [637, 426] on input "text" at bounding box center [654, 408] width 183 height 34
click at [925, 463] on div "Balance $ Balance Unknown Balance Undetermined $ Balance Unknown Monthly Paymen…" at bounding box center [907, 320] width 246 height 475
click at [818, 153] on label "Balance Unknown" at bounding box center [869, 153] width 101 height 18
click at [825, 153] on input "Balance Unknown" at bounding box center [831, 151] width 12 height 12
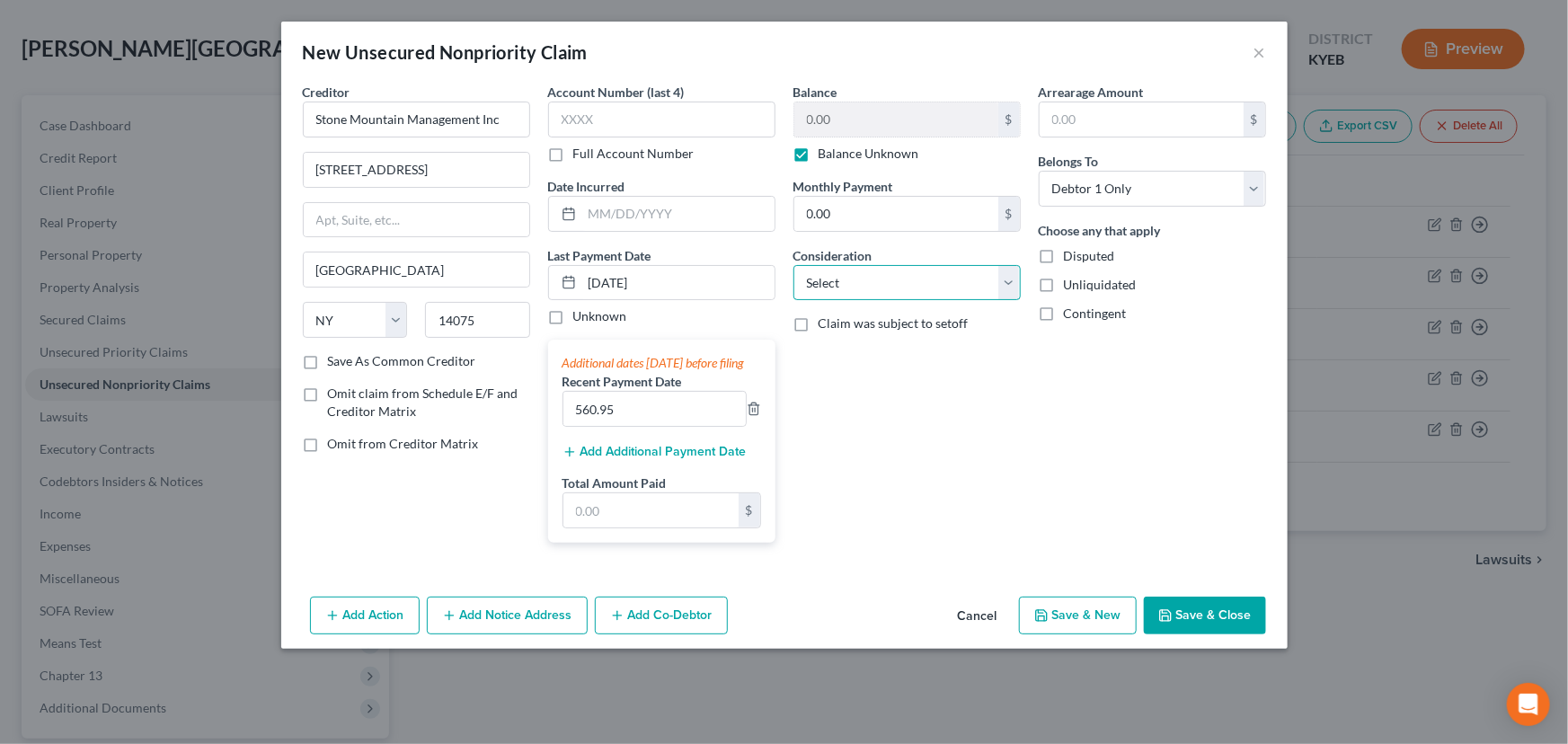
drag, startPoint x: 871, startPoint y: 281, endPoint x: 798, endPoint y: 281, distance: 73.0
click at [871, 281] on select "Select Cable / Satellite Services Collection Agency Credit Card Debt Debt Couns…" at bounding box center [907, 283] width 227 height 36
drag, startPoint x: 844, startPoint y: 280, endPoint x: 846, endPoint y: 295, distance: 15.1
click at [844, 280] on select "Select Cable / Satellite Services Collection Agency Credit Card Debt Debt Couns…" at bounding box center [907, 283] width 227 height 36
click at [793, 265] on select "Select Cable / Satellite Services Collection Agency Credit Card Debt Debt Couns…" at bounding box center [907, 283] width 227 height 36
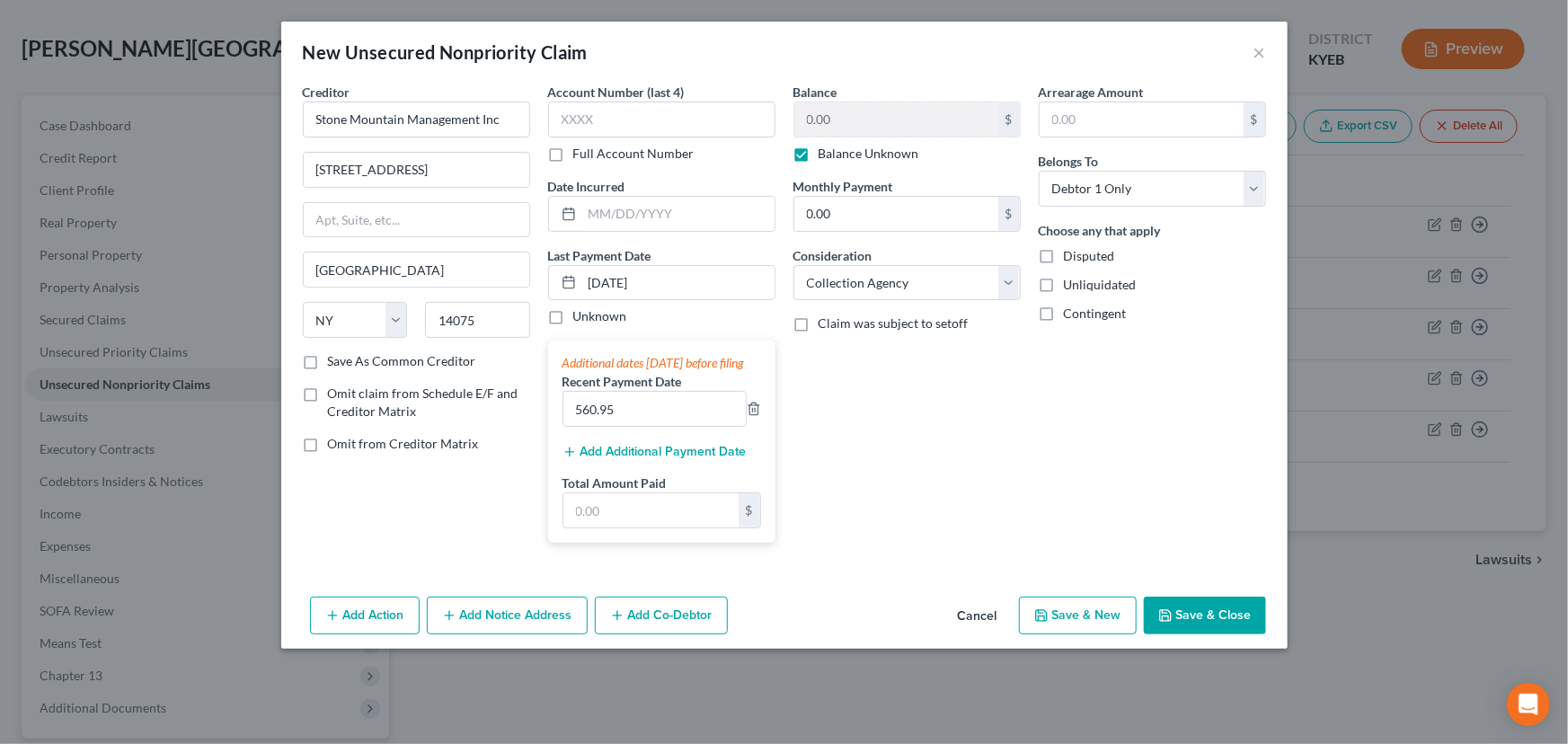
click at [883, 485] on div "Balance 0.00 $ Balance Unknown Balance Undetermined 0.00 $ Balance Unknown Mont…" at bounding box center [907, 320] width 246 height 475
click at [1184, 625] on button "Save & Close" at bounding box center [1205, 615] width 122 height 38
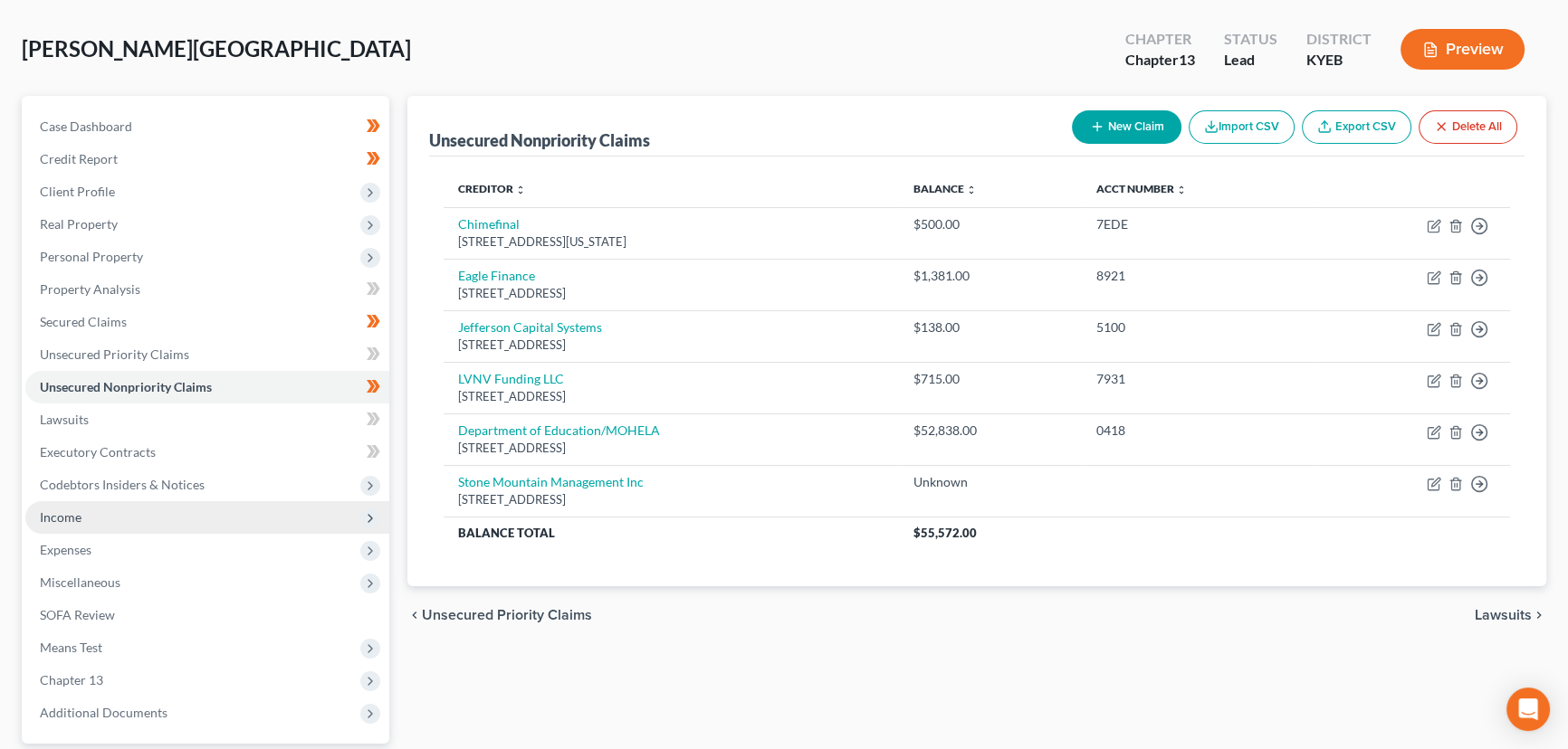
click at [103, 512] on span "Income" at bounding box center [207, 517] width 364 height 32
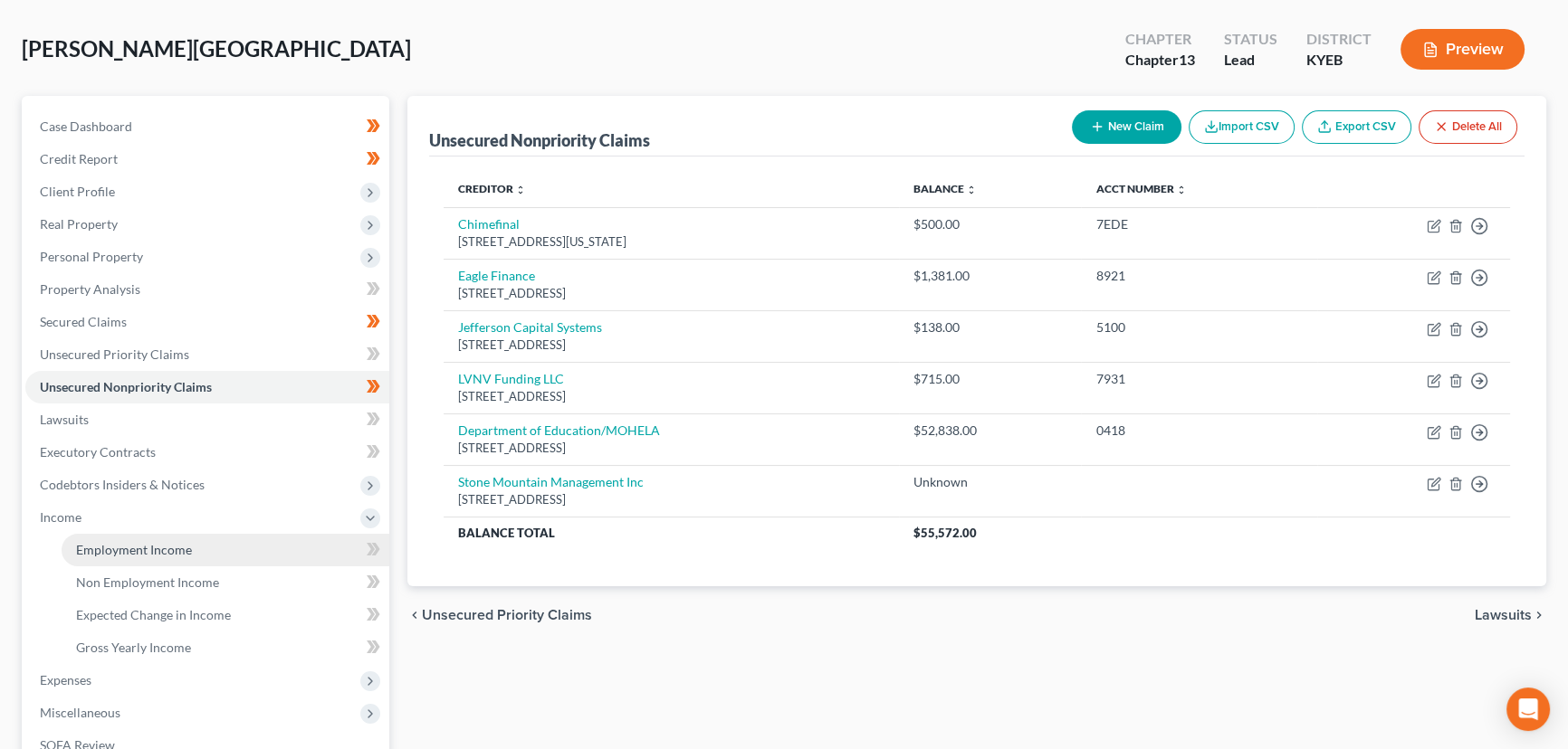
click at [111, 551] on span "Employment Income" at bounding box center [134, 550] width 115 height 16
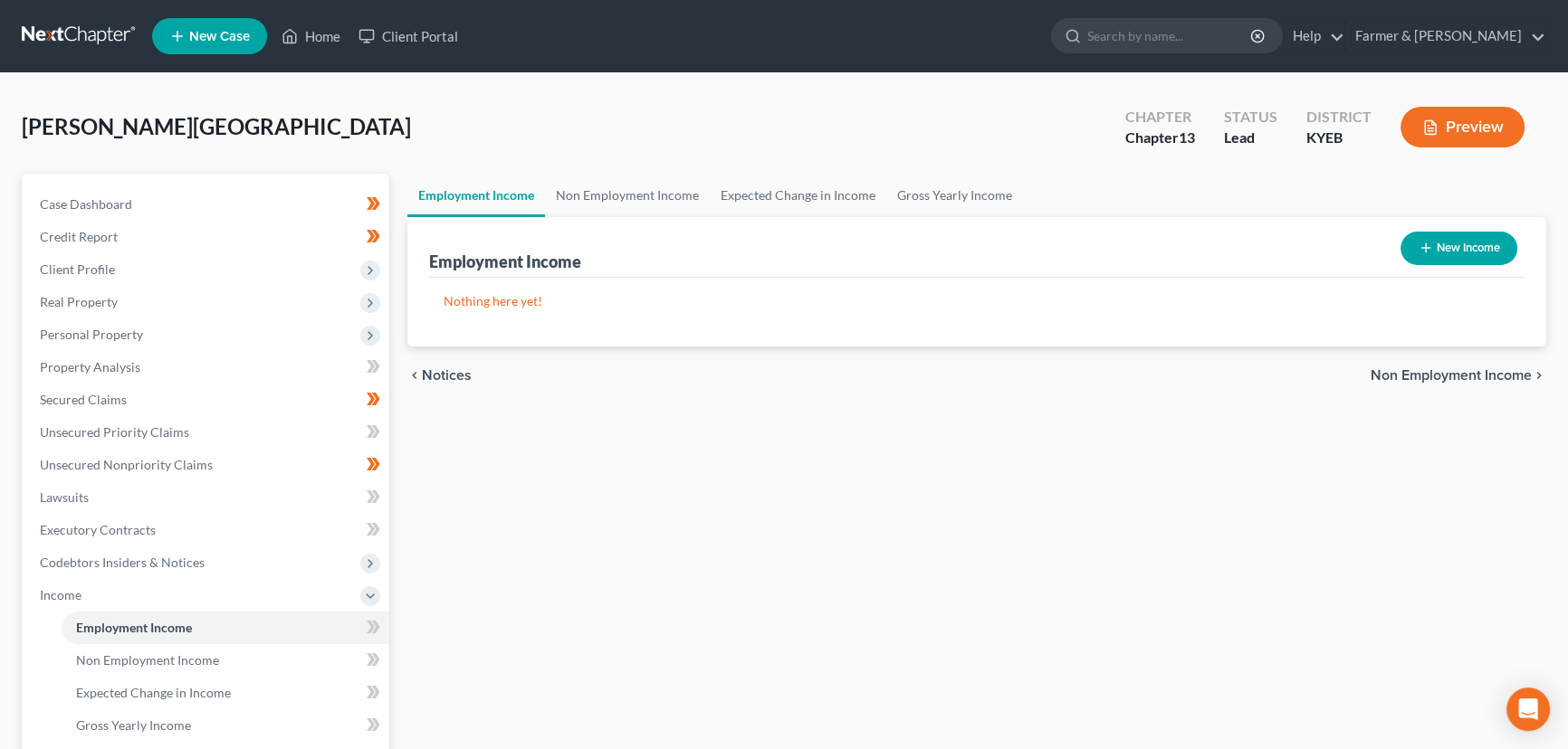
click at [1425, 253] on icon "button" at bounding box center [1425, 247] width 15 height 15
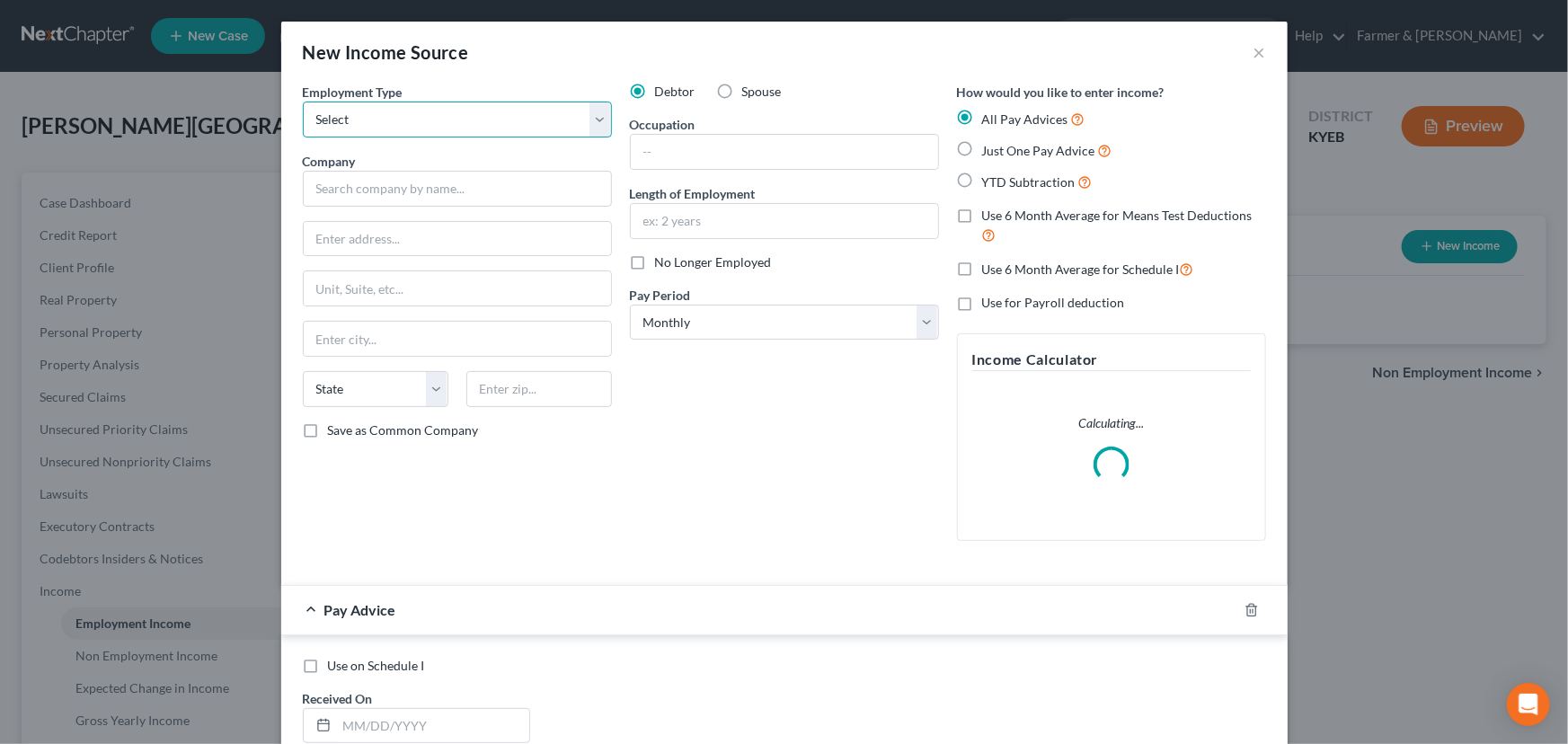
drag, startPoint x: 318, startPoint y: 125, endPoint x: 323, endPoint y: 134, distance: 10.3
click at [318, 125] on select "Select Full or [DEMOGRAPHIC_DATA] Employment Self Employment" at bounding box center [457, 119] width 309 height 36
click at [303, 102] on select "Select Full or [DEMOGRAPHIC_DATA] Employment Self Employment" at bounding box center [457, 119] width 309 height 36
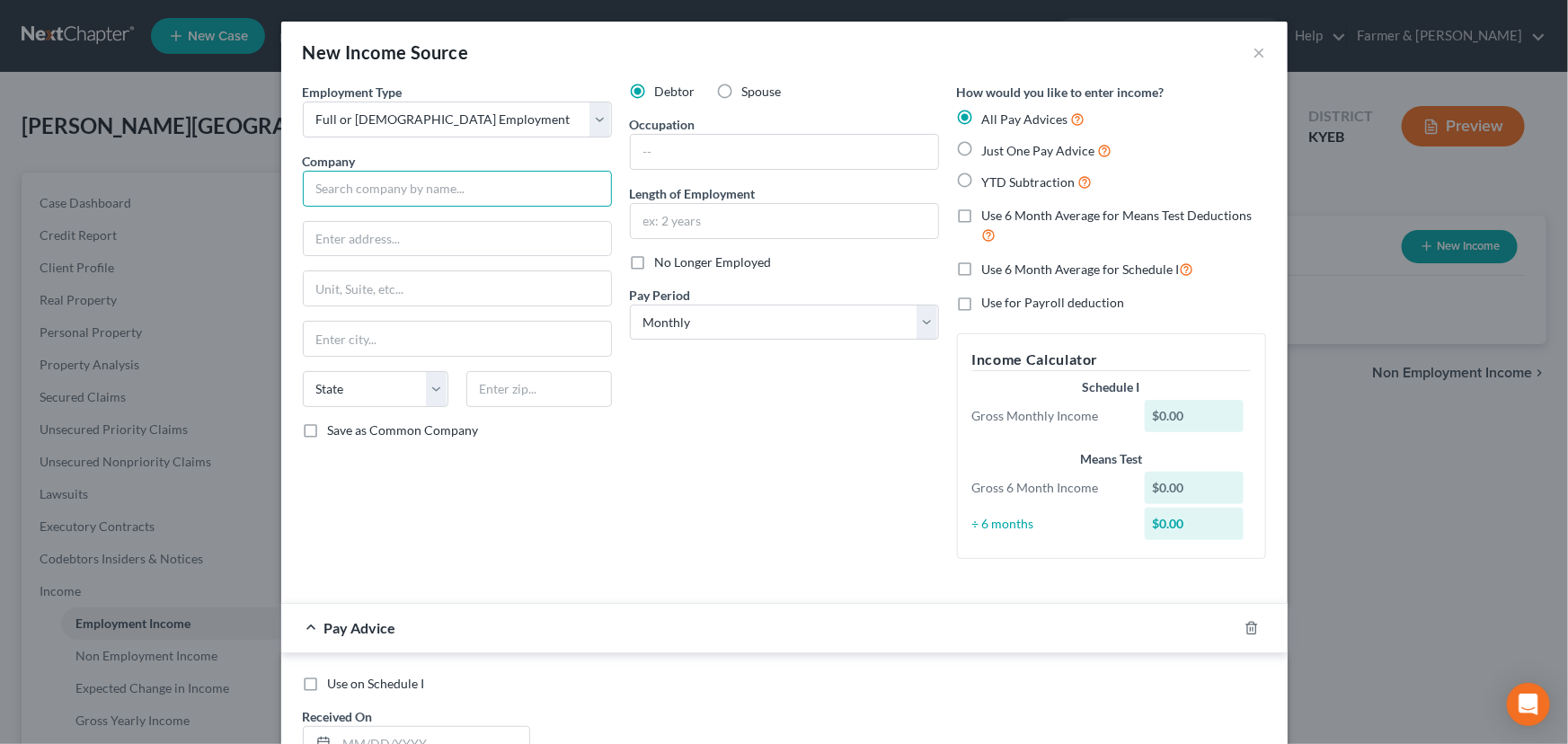
click at [532, 184] on input "text" at bounding box center [457, 188] width 309 height 36
click at [416, 212] on div "Humana" at bounding box center [411, 220] width 186 height 18
click at [679, 482] on div "Debtor Spouse Occupation Length of Employment No Longer Employed Pay Period * S…" at bounding box center [784, 327] width 327 height 490
drag, startPoint x: 671, startPoint y: 159, endPoint x: 674, endPoint y: 171, distance: 12.4
click at [671, 159] on input "text" at bounding box center [784, 152] width 307 height 34
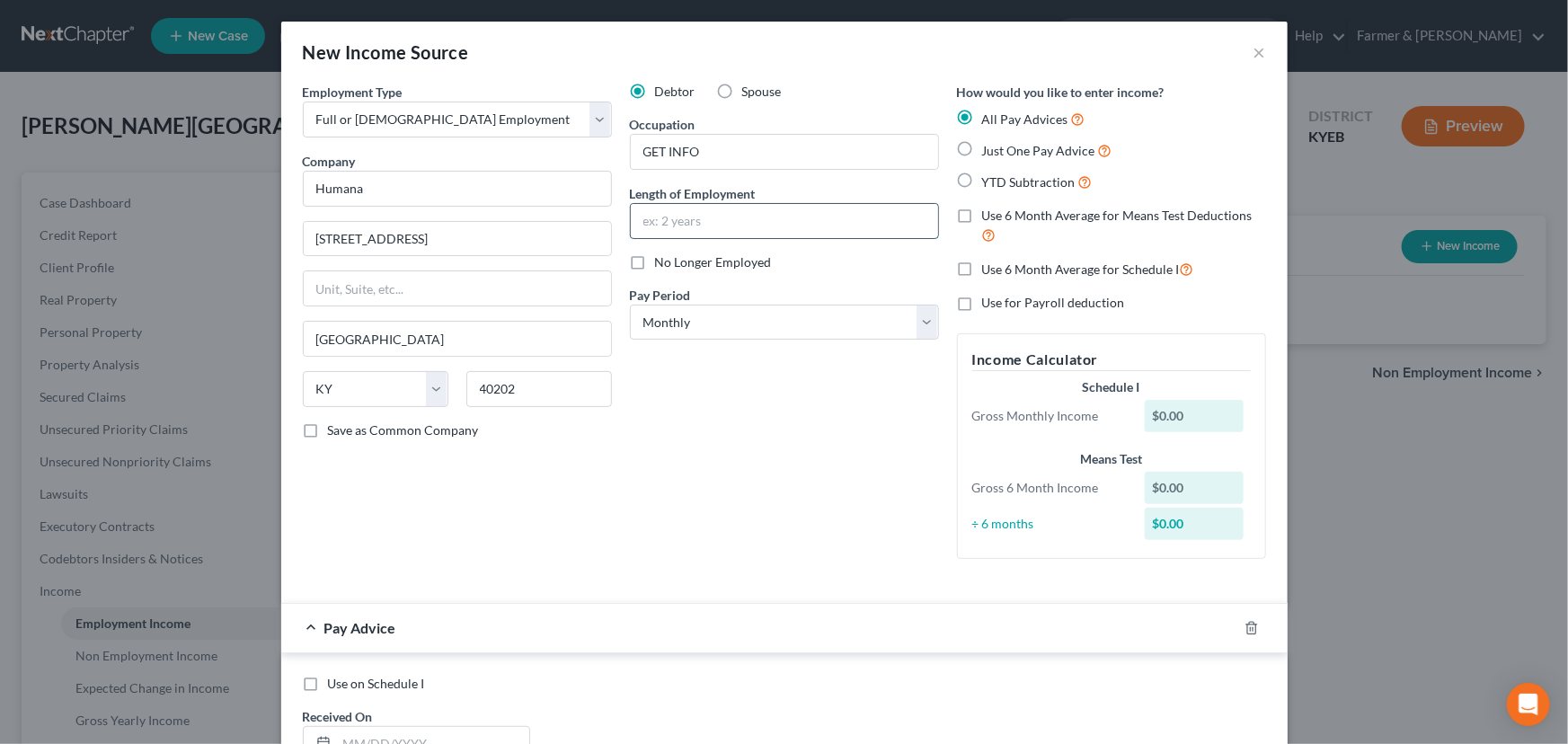
drag, startPoint x: 718, startPoint y: 218, endPoint x: 718, endPoint y: 235, distance: 17.0
click at [718, 218] on input "text" at bounding box center [784, 220] width 307 height 34
click at [655, 270] on label "No Longer Employed" at bounding box center [714, 262] width 117 height 18
click at [662, 265] on input "No Longer Employed" at bounding box center [668, 259] width 12 height 12
click at [680, 392] on div "Debtor Spouse Occupation GET INFO Length of Employment GET INFO No Longer Emplo…" at bounding box center [784, 327] width 327 height 490
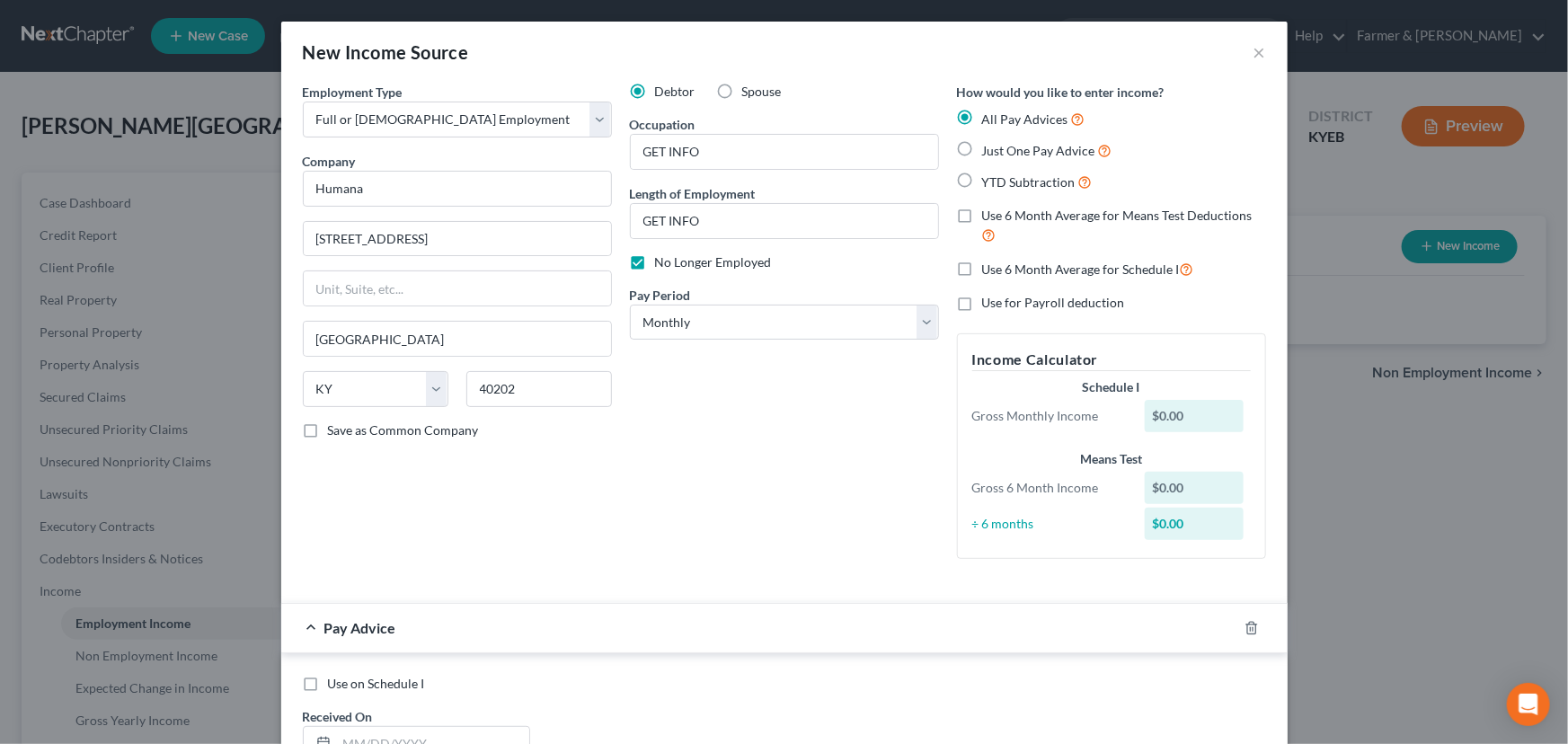
click at [714, 511] on div "Debtor Spouse Occupation GET INFO Length of Employment GET INFO No Longer Emplo…" at bounding box center [784, 327] width 327 height 490
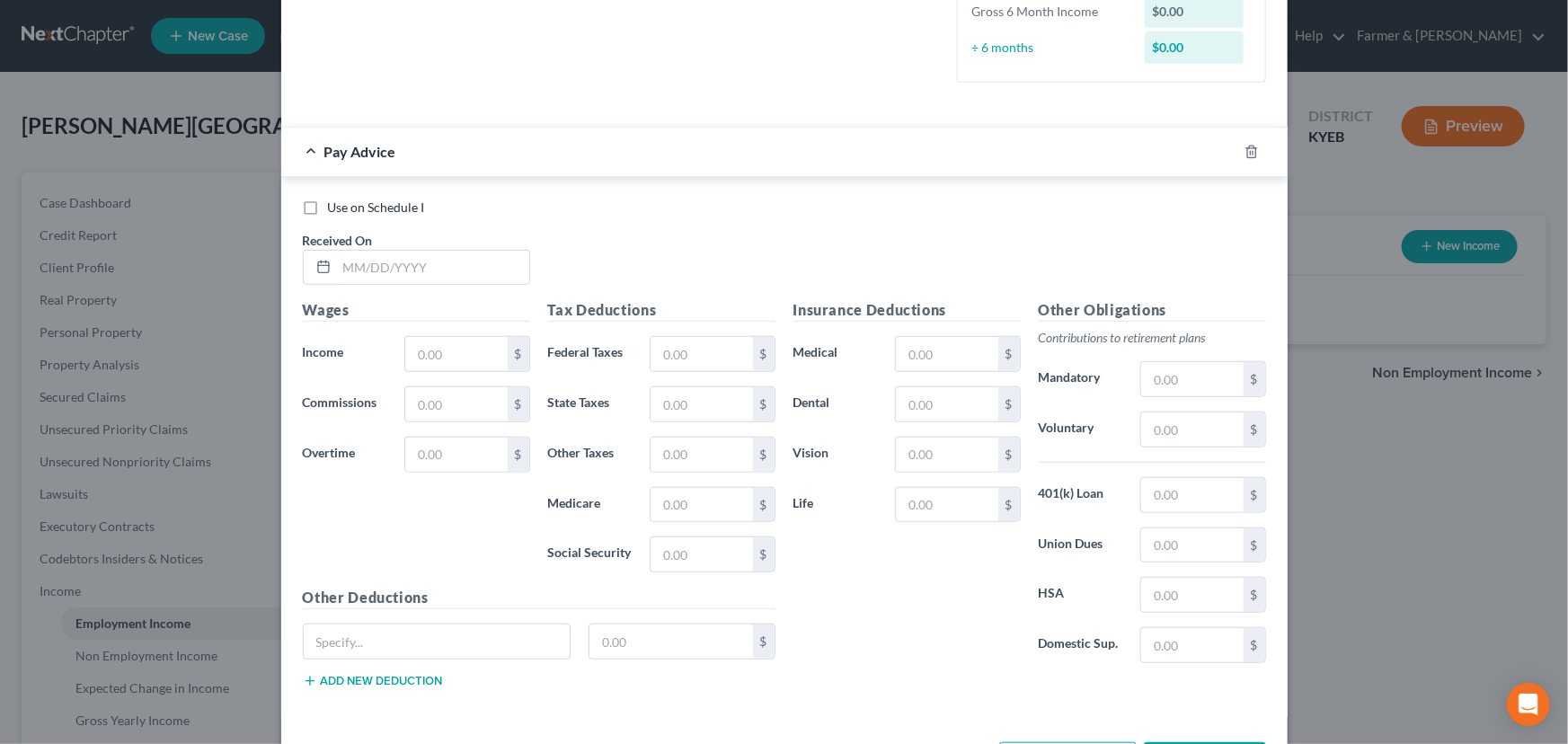
scroll to position [490, 0]
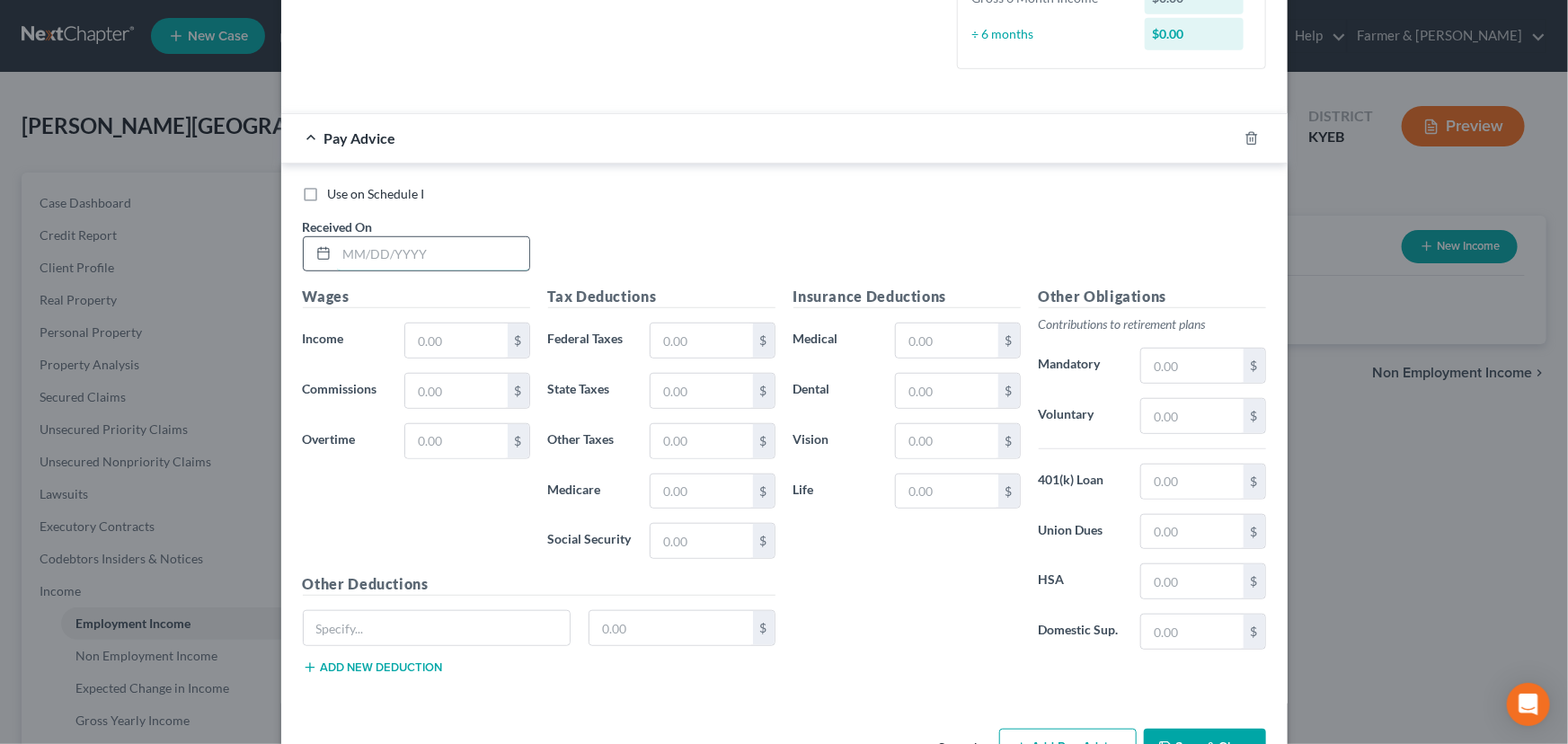
click at [401, 247] on input "text" at bounding box center [433, 254] width 192 height 34
drag, startPoint x: 408, startPoint y: 326, endPoint x: 413, endPoint y: 336, distance: 11.2
click at [410, 325] on input "text" at bounding box center [455, 340] width 102 height 34
click at [663, 334] on input "text" at bounding box center [701, 340] width 102 height 34
click at [650, 222] on div "Use on Schedule I Received On * [DATE]" at bounding box center [784, 236] width 981 height 102
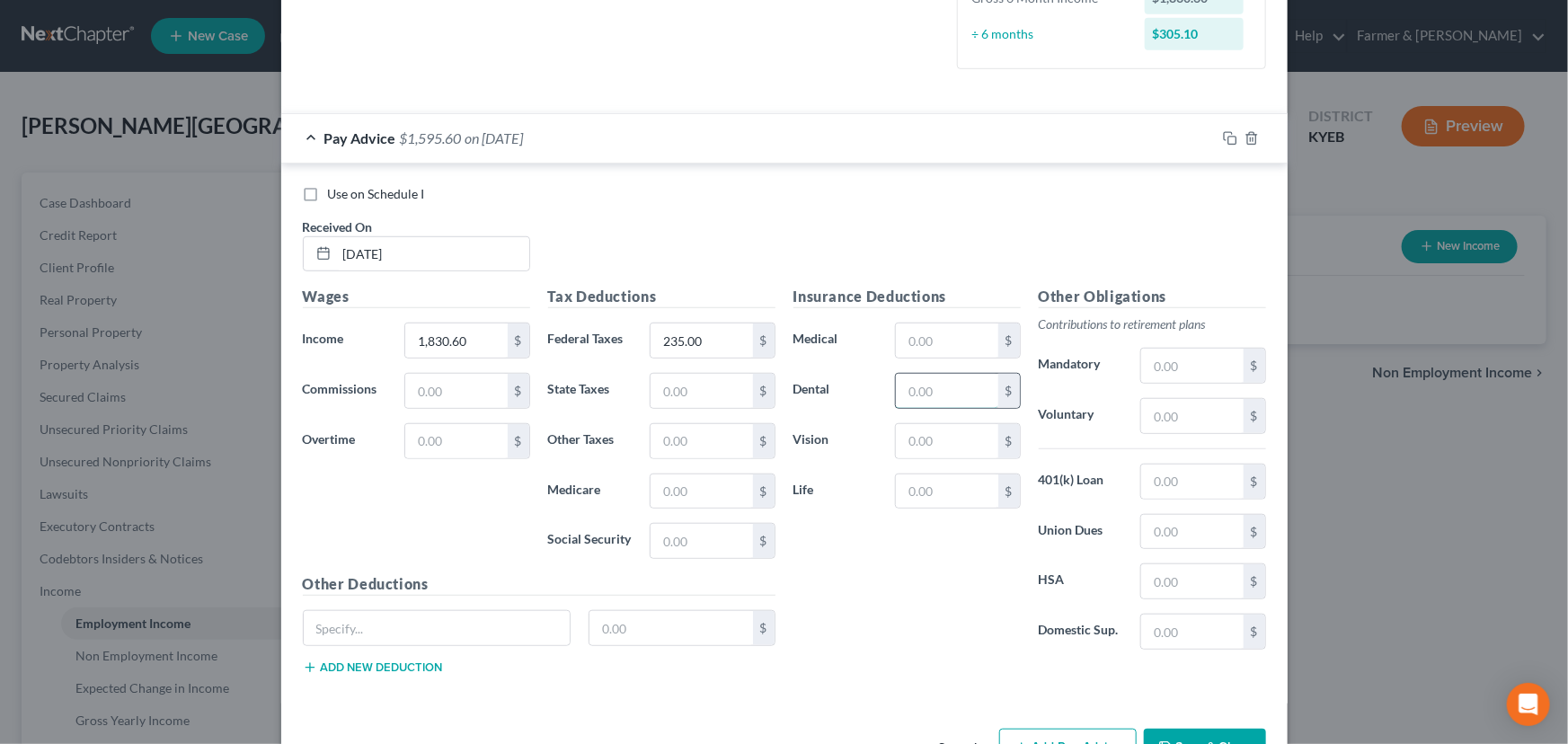
click at [948, 398] on input "text" at bounding box center [947, 390] width 102 height 34
click at [912, 342] on input "text" at bounding box center [947, 340] width 102 height 34
click at [605, 201] on div "Use on Schedule I Received On * [DATE]" at bounding box center [784, 236] width 981 height 102
click at [963, 427] on input "text" at bounding box center [947, 441] width 102 height 34
click at [1172, 409] on input "text" at bounding box center [1191, 416] width 102 height 34
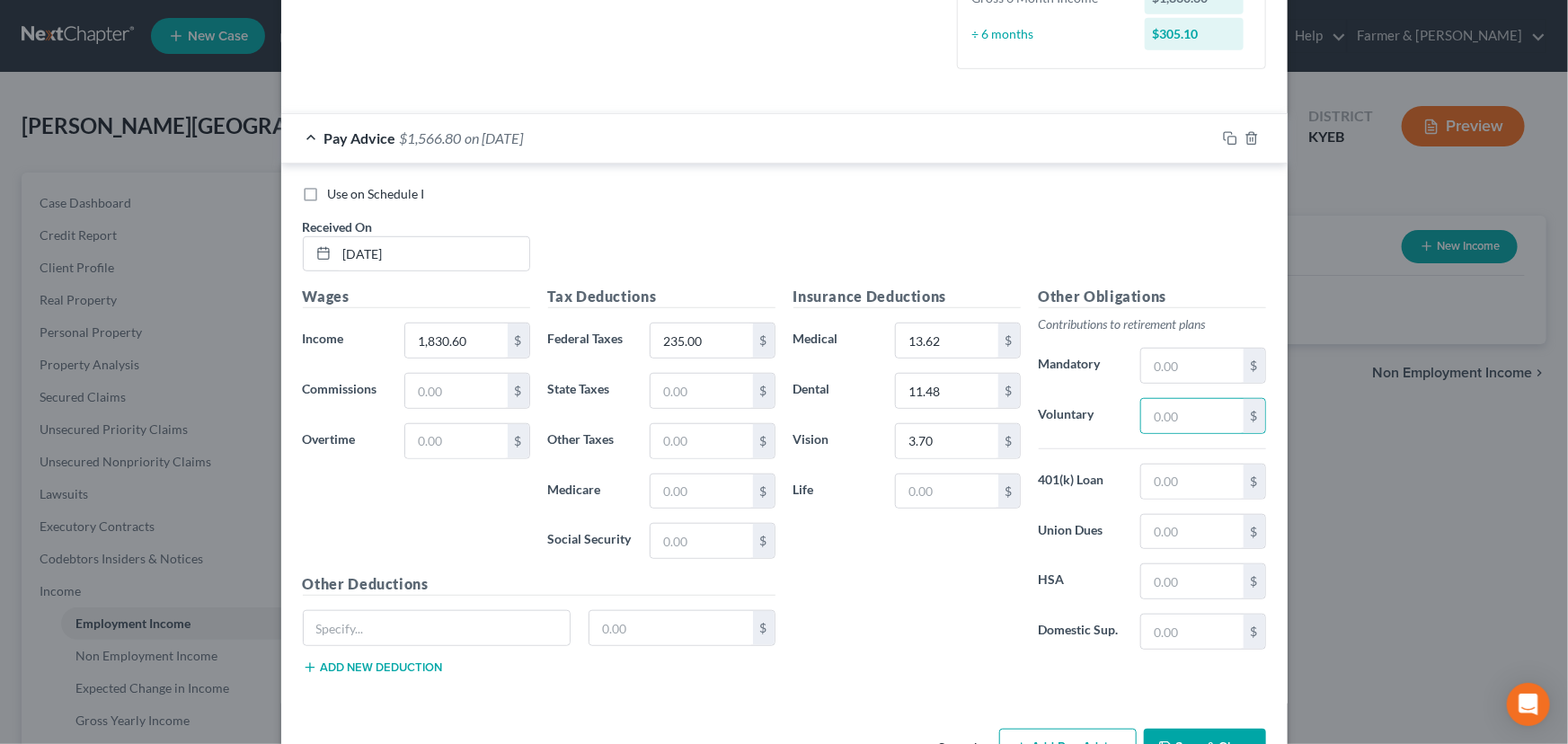
click at [655, 207] on div "Use on Schedule I Received On * [DATE]" at bounding box center [784, 236] width 981 height 102
click at [937, 491] on input "text" at bounding box center [947, 491] width 102 height 34
click at [456, 626] on input "text" at bounding box center [437, 627] width 267 height 34
click at [613, 632] on input "text" at bounding box center [671, 627] width 163 height 34
click at [672, 628] on input "text" at bounding box center [671, 627] width 163 height 34
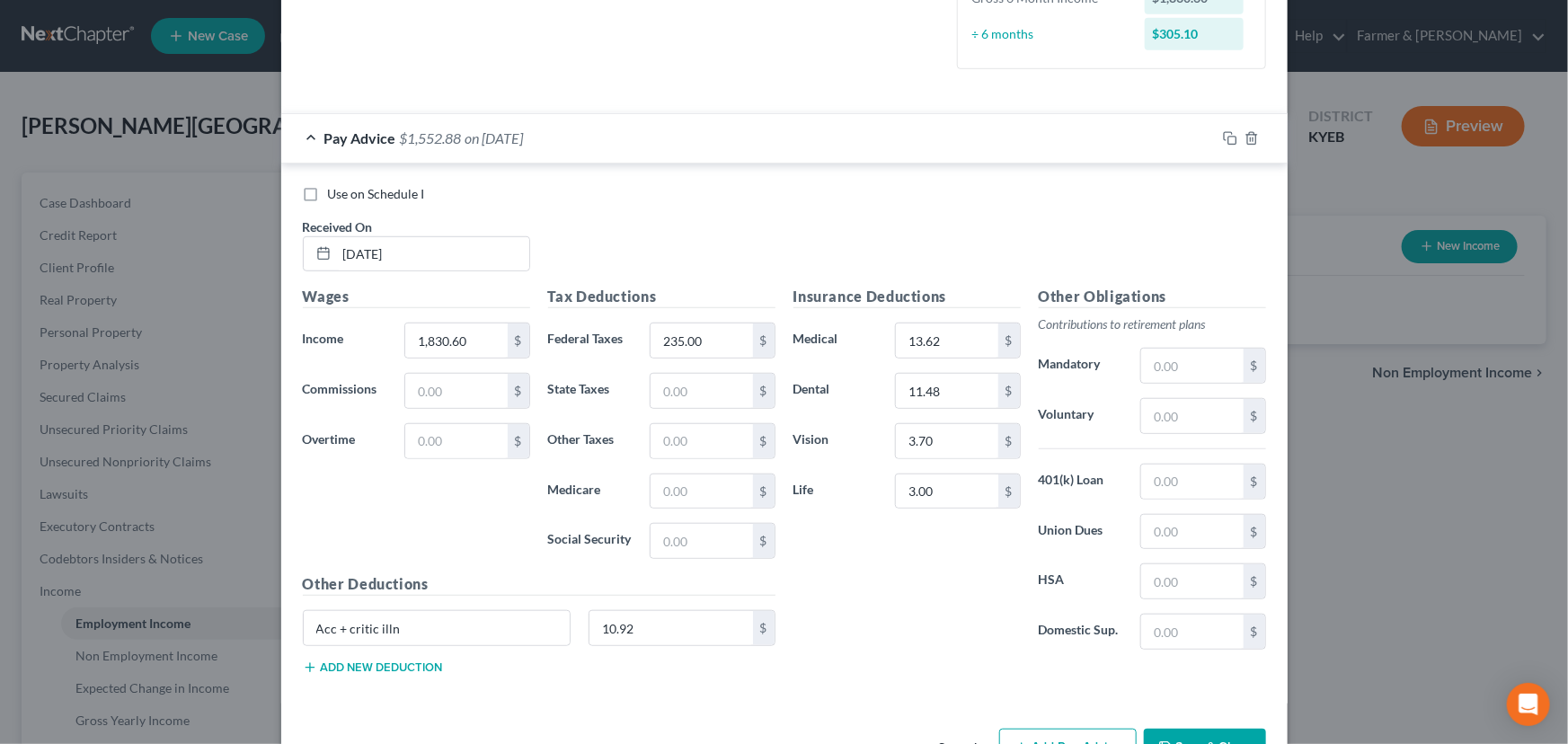
click at [834, 694] on div "Use on Schedule I Received On * [DATE] Wages Income * 1,830.60 $ Commissions $ …" at bounding box center [784, 433] width 1006 height 540
click at [417, 665] on button "Add new deduction" at bounding box center [373, 667] width 140 height 15
click at [417, 665] on input "text" at bounding box center [437, 678] width 267 height 34
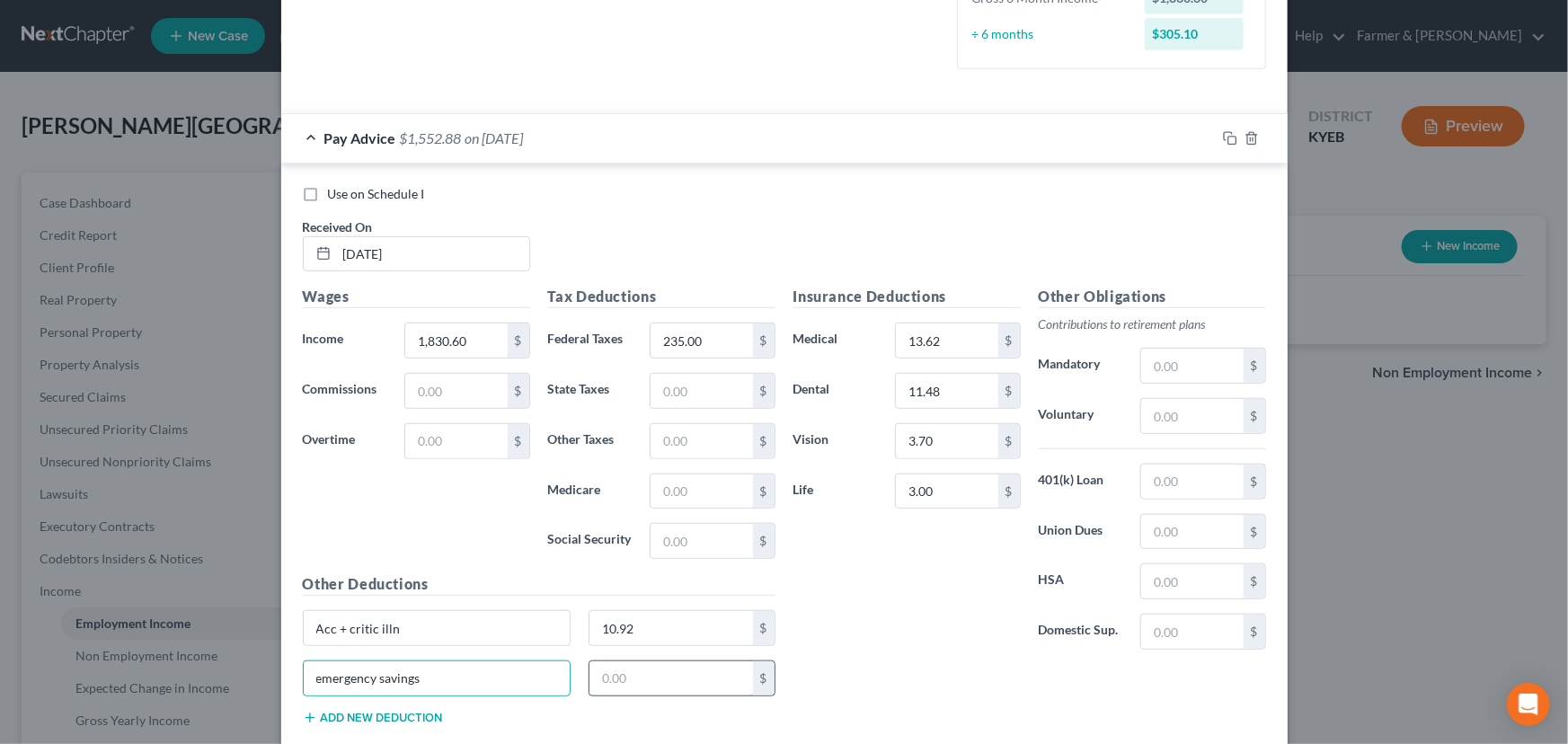
click at [640, 692] on input "text" at bounding box center [671, 678] width 163 height 34
drag, startPoint x: 937, startPoint y: 647, endPoint x: 584, endPoint y: 647, distance: 353.0
click at [939, 647] on div "Insurance Deductions Medical 13.62 $ Dental 11.48 $ Vision 3.70 $ Life 3.00 $" at bounding box center [907, 475] width 246 height 379
click at [355, 522] on div "Wages Income * 1,830.60 $ Commissions $ Overtime $" at bounding box center [417, 429] width 246 height 287
click at [716, 337] on input "235.00" at bounding box center [701, 340] width 102 height 34
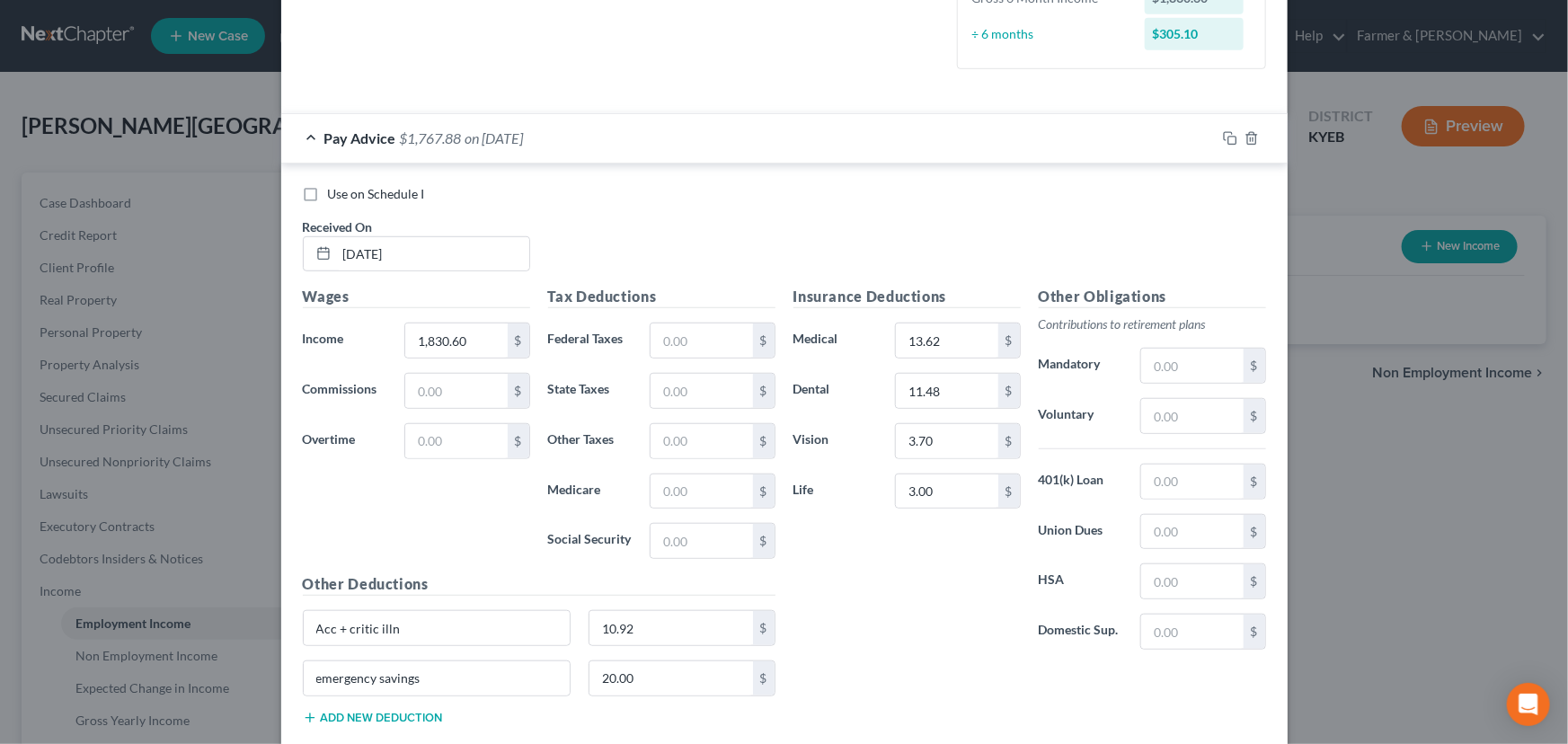
click at [700, 242] on div "Use on Schedule I Received On * [DATE]" at bounding box center [784, 236] width 981 height 102
click at [715, 538] on input "text" at bounding box center [701, 540] width 102 height 34
click at [684, 490] on input "text" at bounding box center [701, 491] width 102 height 34
click at [680, 341] on input "text" at bounding box center [701, 340] width 102 height 34
click at [680, 390] on input "text" at bounding box center [701, 390] width 102 height 34
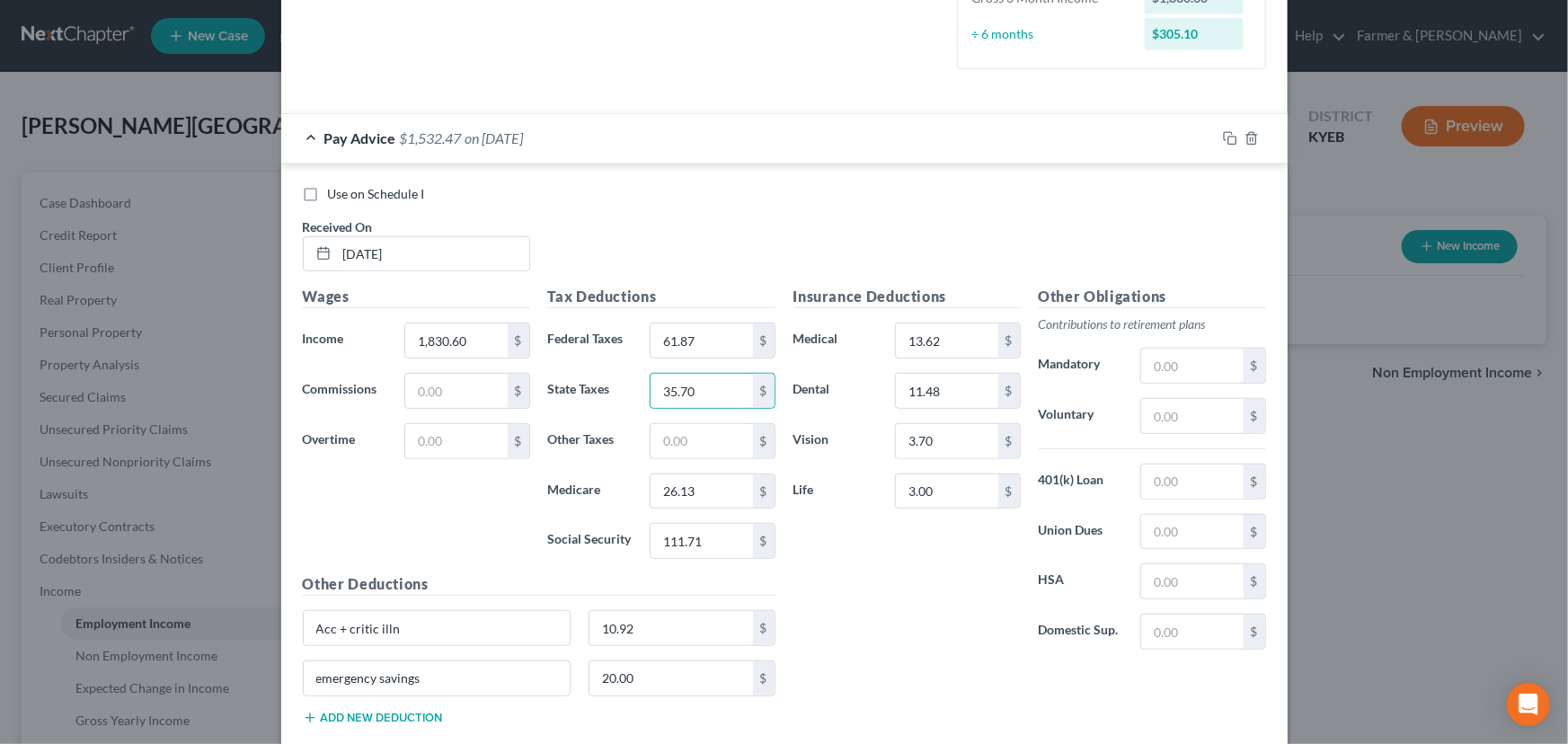
click at [795, 562] on div "Insurance Deductions Medical 13.62 $ Dental 11.48 $ Vision 3.70 $ Life 3.00 $" at bounding box center [907, 475] width 246 height 379
click at [1163, 418] on input "text" at bounding box center [1191, 416] width 102 height 34
click at [654, 211] on div "Use on Schedule I Received On * [DATE]" at bounding box center [784, 236] width 981 height 102
click at [625, 199] on div "Use on Schedule I" at bounding box center [784, 194] width 963 height 18
click at [698, 445] on input "text" at bounding box center [701, 441] width 102 height 34
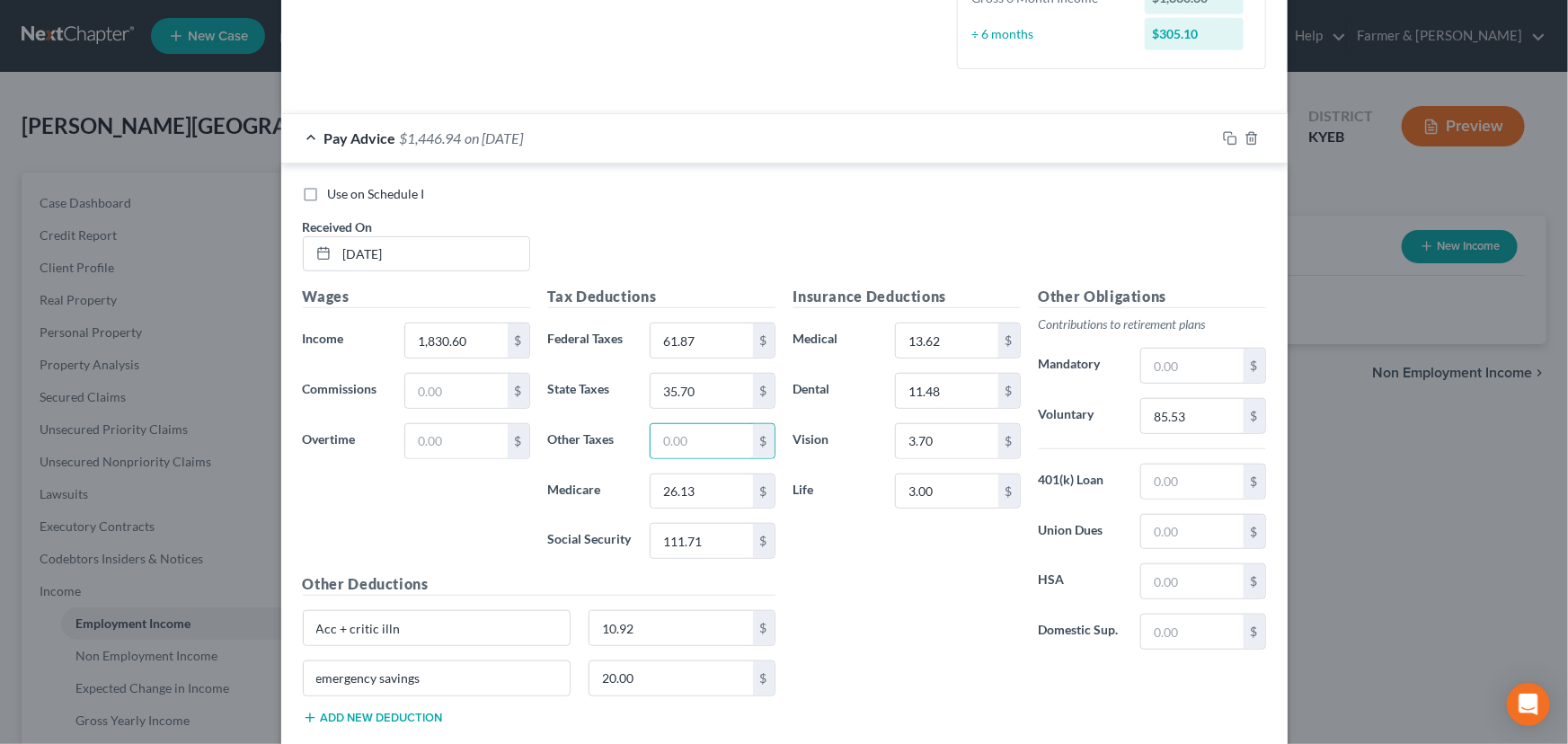
click at [987, 579] on div "Insurance Deductions Medical 13.62 $ Dental 11.48 $ Vision 3.70 $ Life 3.00 $" at bounding box center [907, 475] width 246 height 379
click at [692, 343] on input "61.87" at bounding box center [701, 340] width 102 height 34
click at [702, 385] on input "35.70" at bounding box center [701, 390] width 102 height 34
click at [706, 494] on input "26.13" at bounding box center [701, 491] width 102 height 34
click at [709, 539] on input "111.71" at bounding box center [701, 540] width 102 height 34
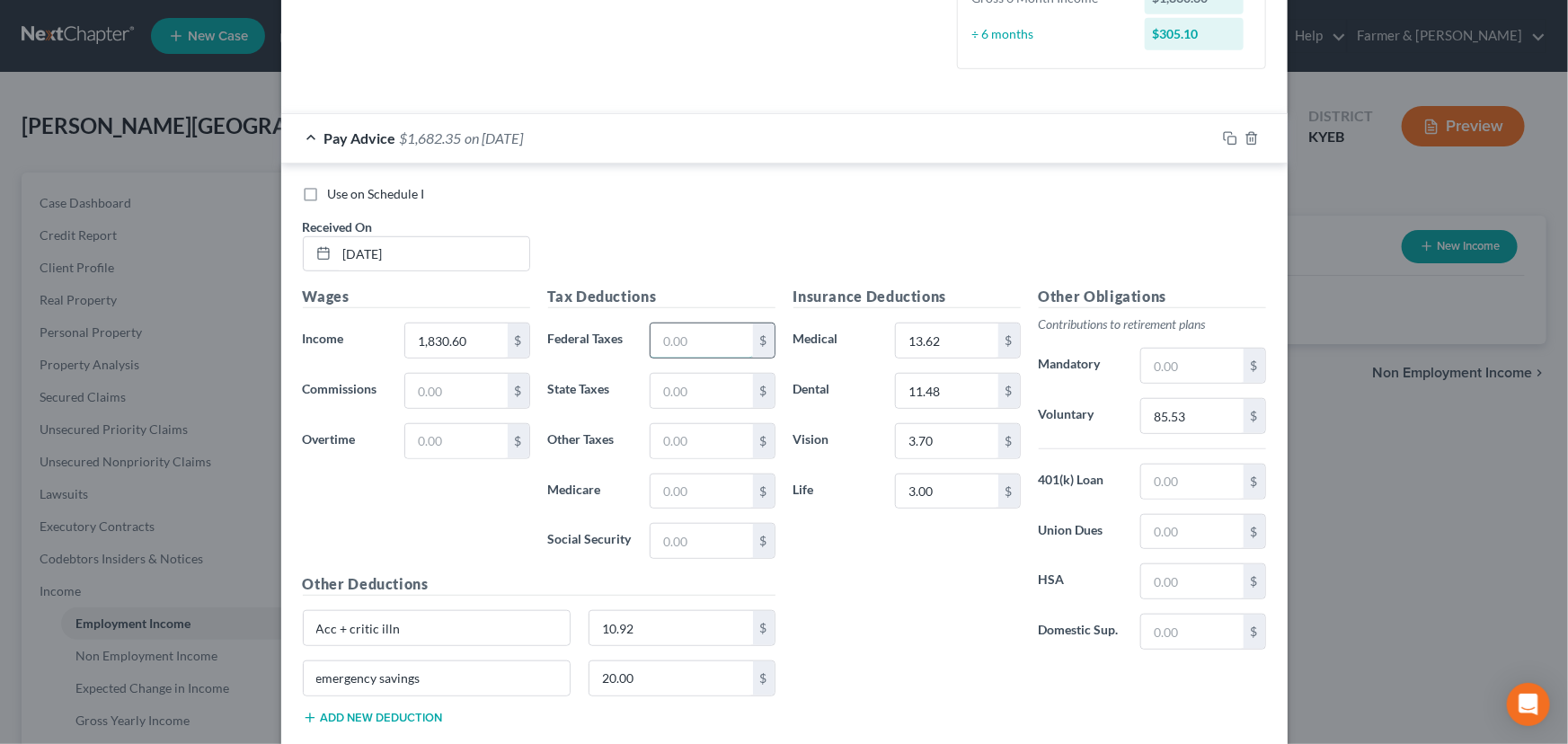
click at [689, 347] on input "text" at bounding box center [701, 340] width 102 height 34
click at [825, 585] on div "Insurance Deductions Medical 13.62 $ Dental 11.48 $ Vision 3.70 $ Life 3.00 $" at bounding box center [907, 475] width 246 height 379
click at [421, 711] on button "Add new deduction" at bounding box center [373, 718] width 140 height 15
click at [611, 725] on input "text" at bounding box center [671, 728] width 163 height 34
click at [461, 347] on input "1,830.60" at bounding box center [455, 340] width 102 height 34
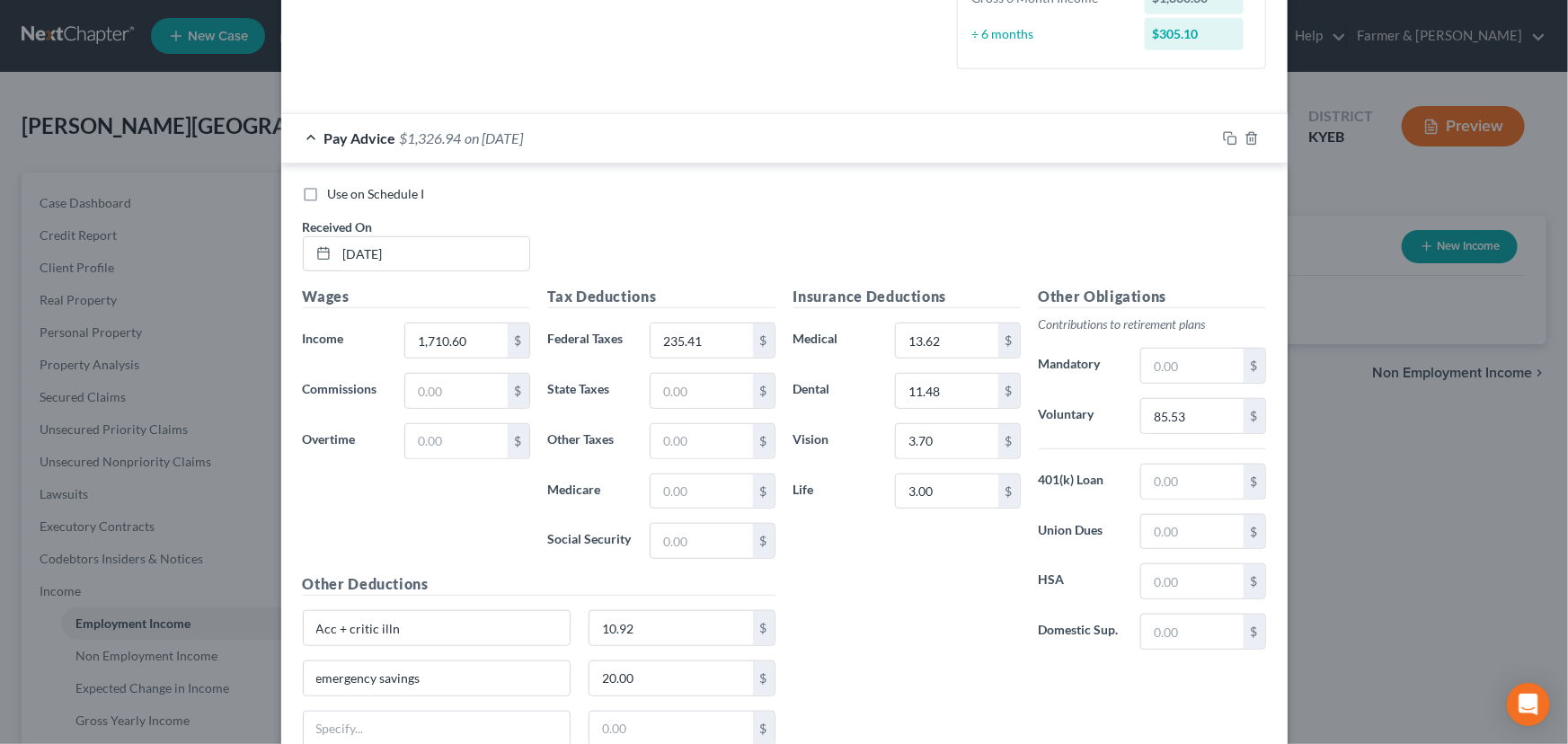
click at [386, 487] on div "Wages Income * 1,710.60 $ Commissions $ Overtime $" at bounding box center [417, 429] width 246 height 287
click at [512, 140] on span "on [DATE]" at bounding box center [494, 138] width 58 height 17
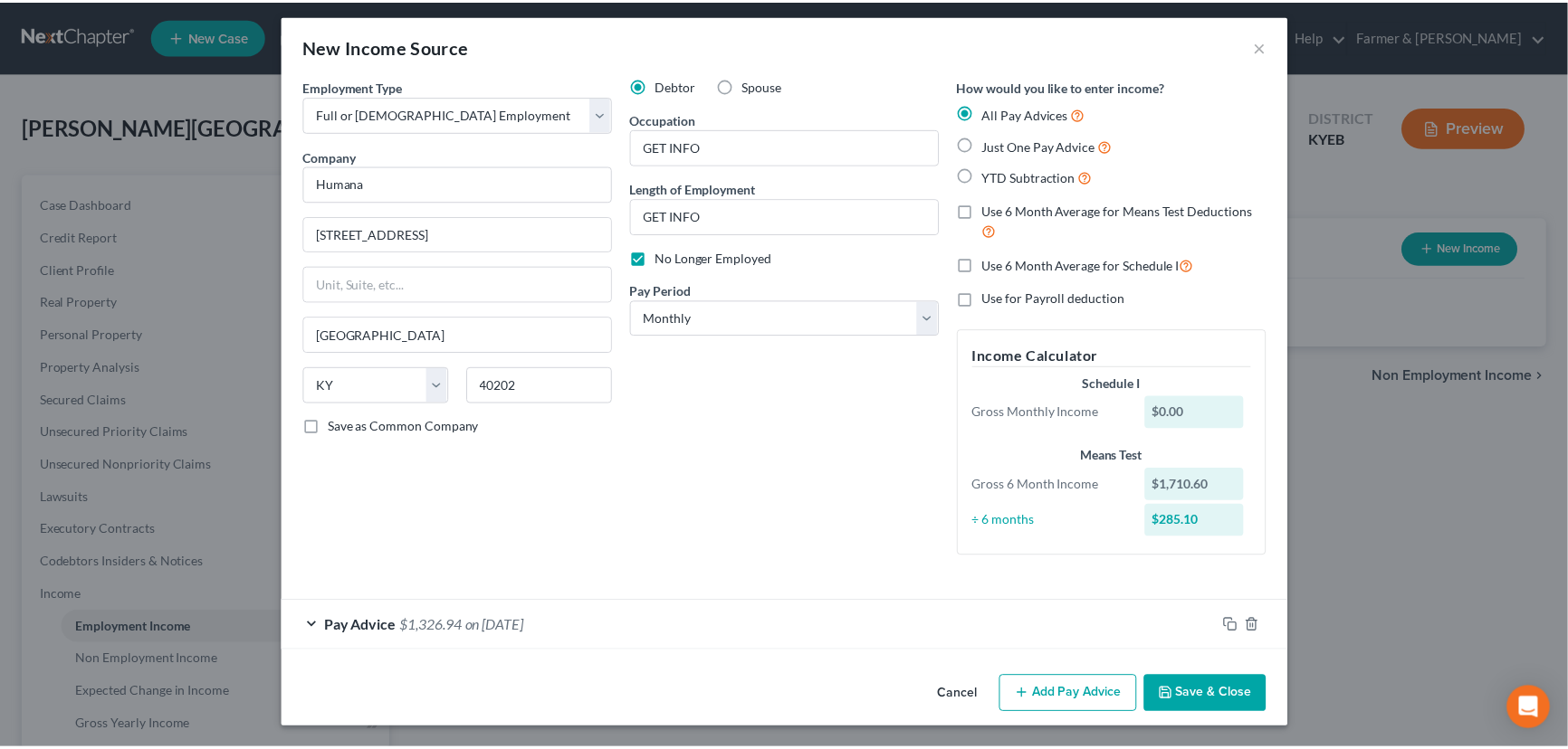
scroll to position [6, 0]
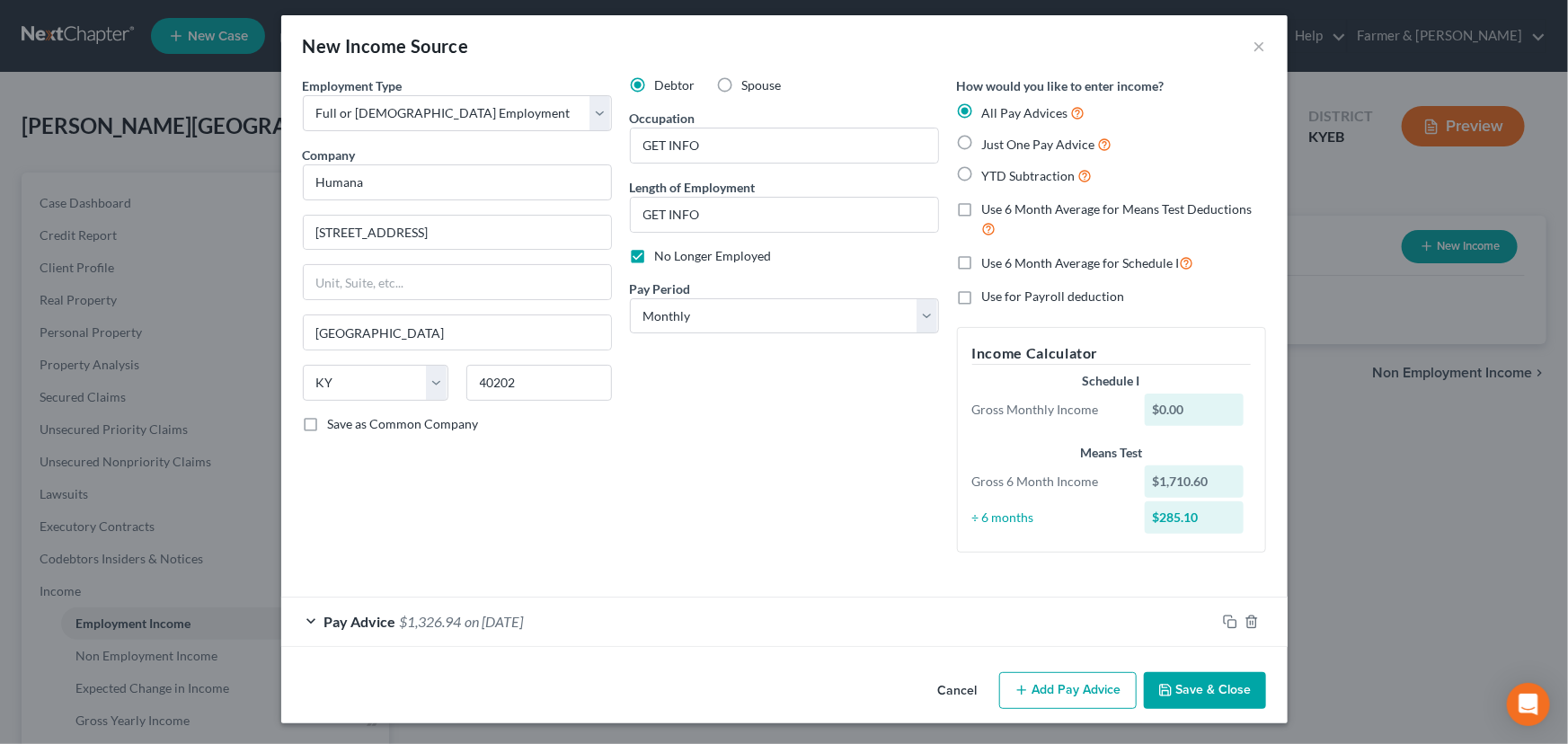
click at [1218, 703] on button "Save & Close" at bounding box center [1205, 691] width 122 height 38
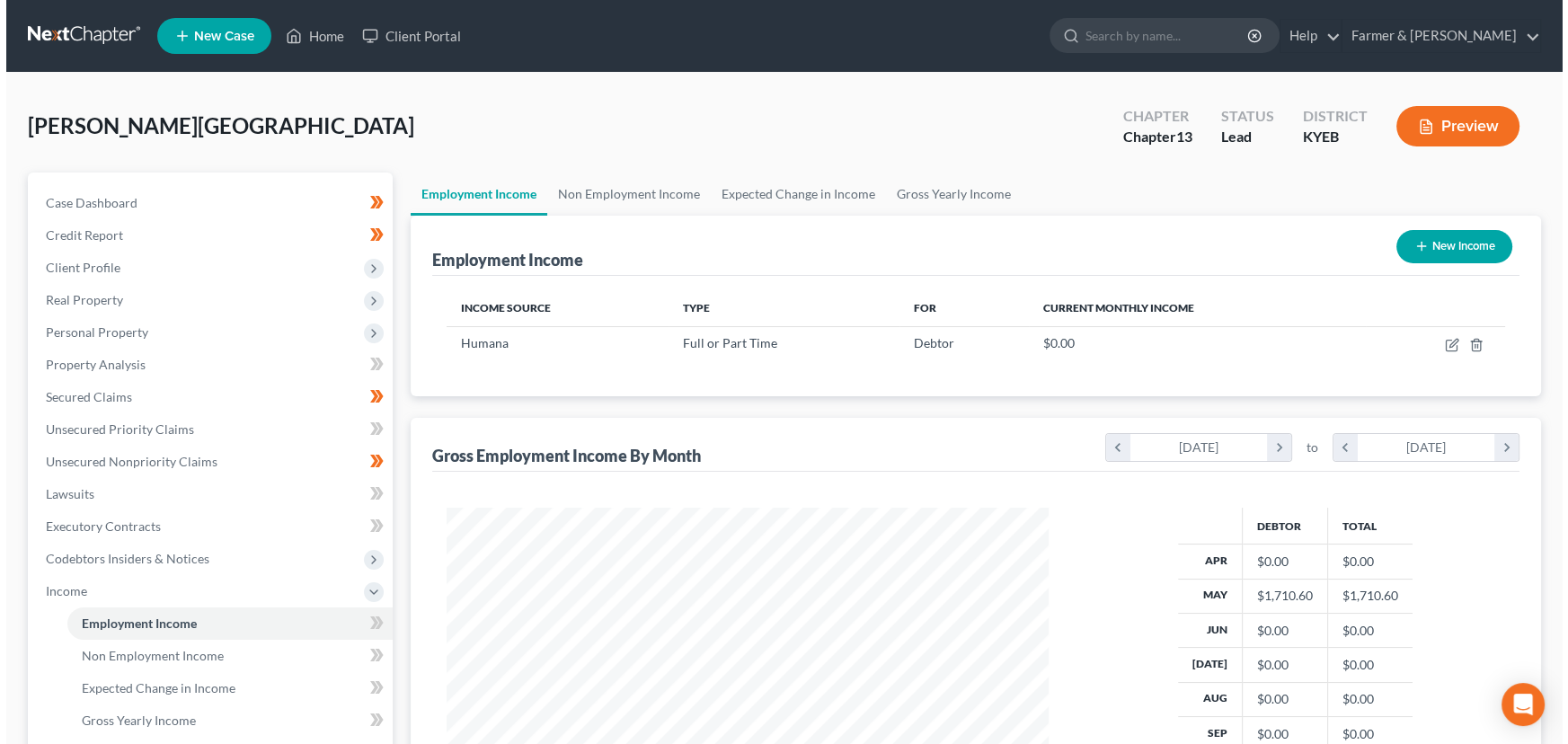
scroll to position [898436, 897767]
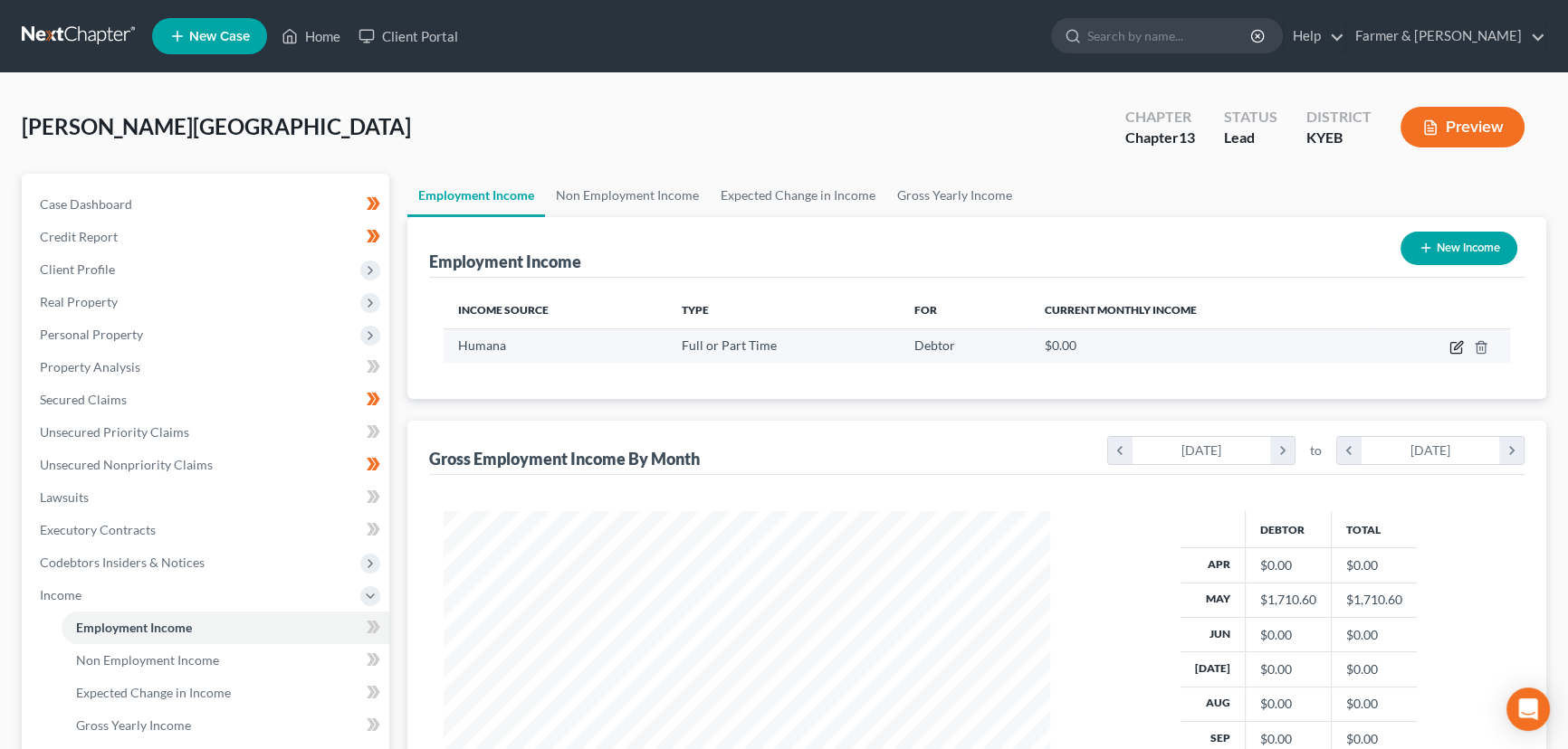
click at [1455, 346] on icon "button" at bounding box center [1457, 345] width 8 height 8
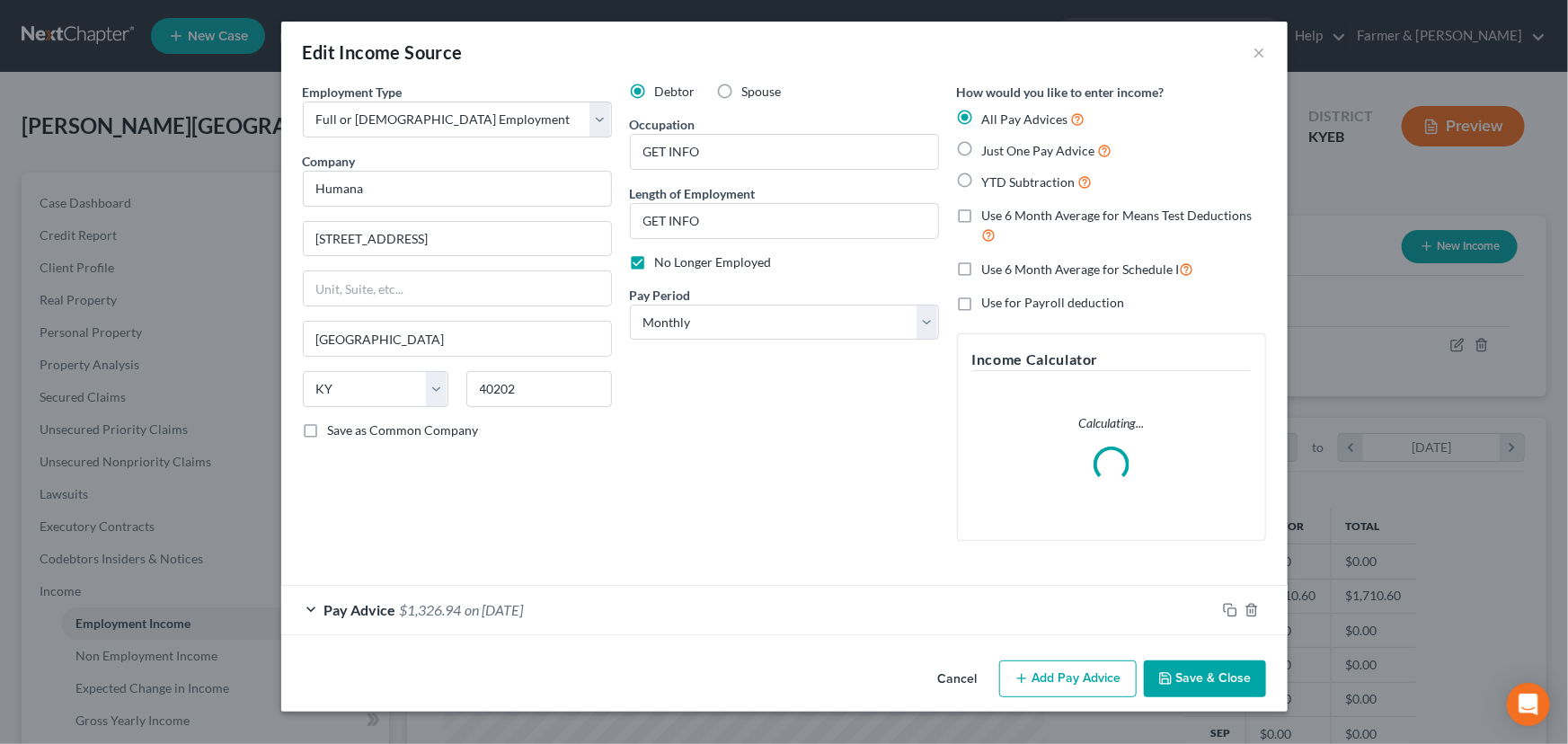
scroll to position [321, 644]
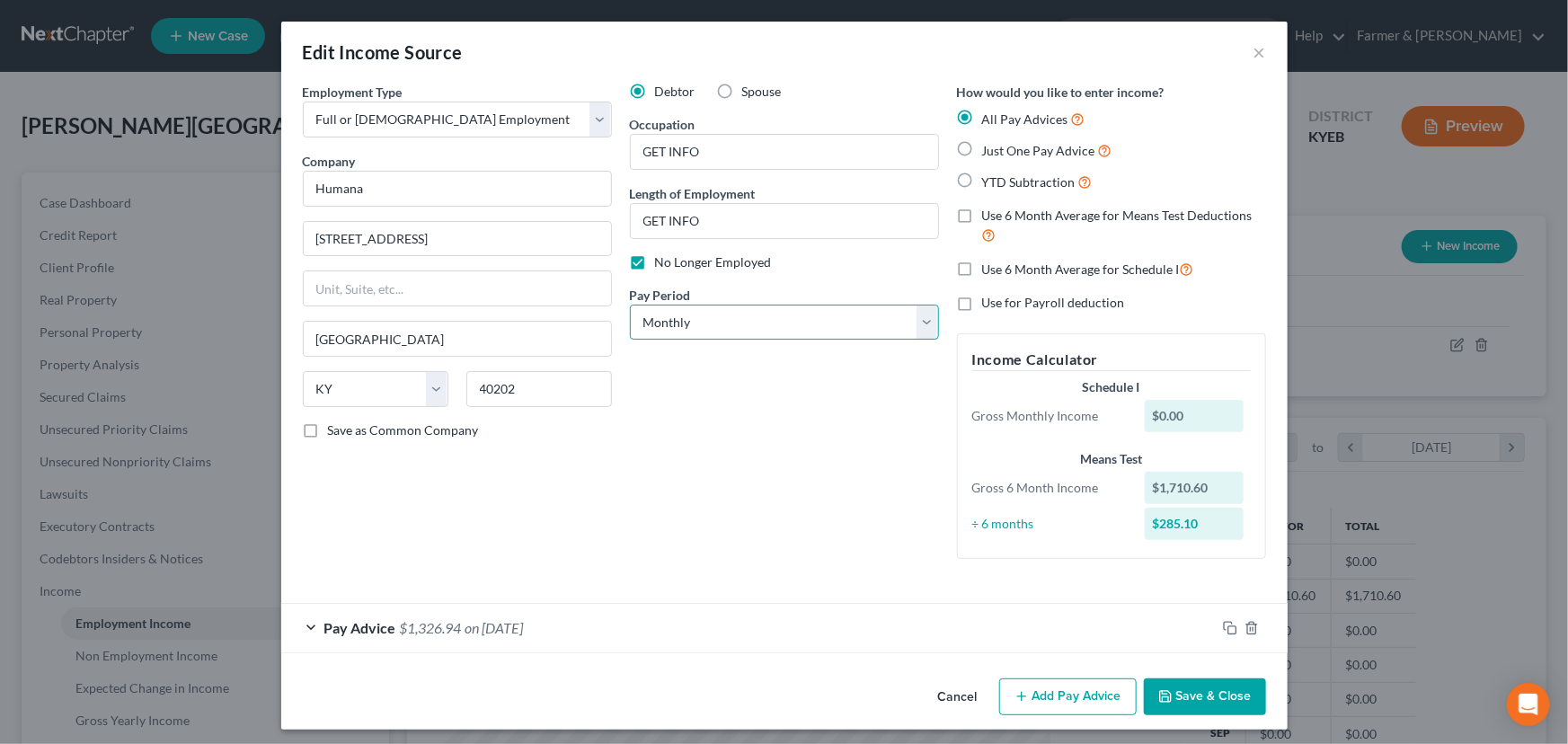
click at [707, 324] on select "Select Monthly Twice Monthly Every Other Week Weekly" at bounding box center [784, 322] width 309 height 36
click at [630, 305] on select "Select Monthly Twice Monthly Every Other Week Weekly" at bounding box center [784, 322] width 309 height 36
click at [1222, 630] on icon "button" at bounding box center [1229, 627] width 15 height 15
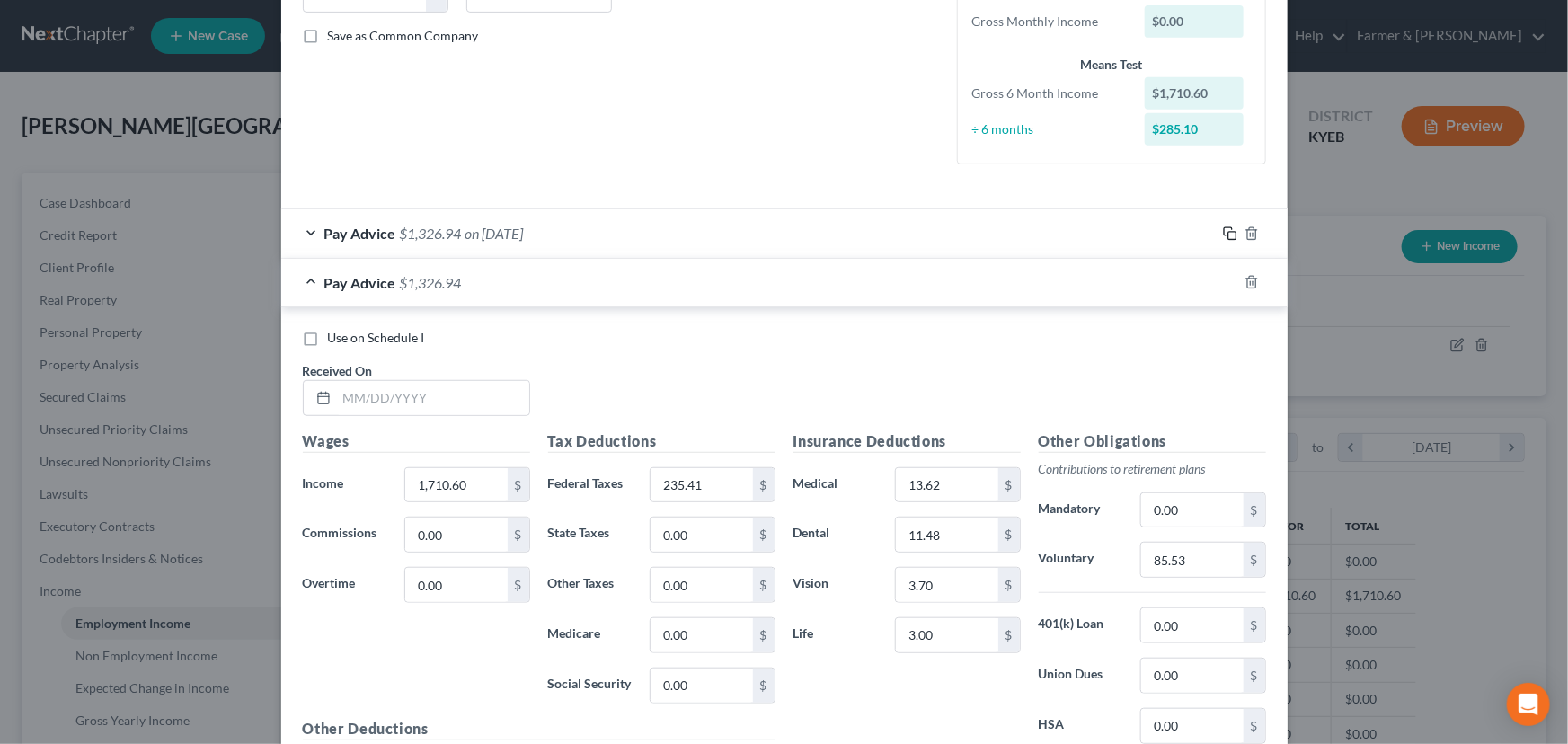
scroll to position [408, 0]
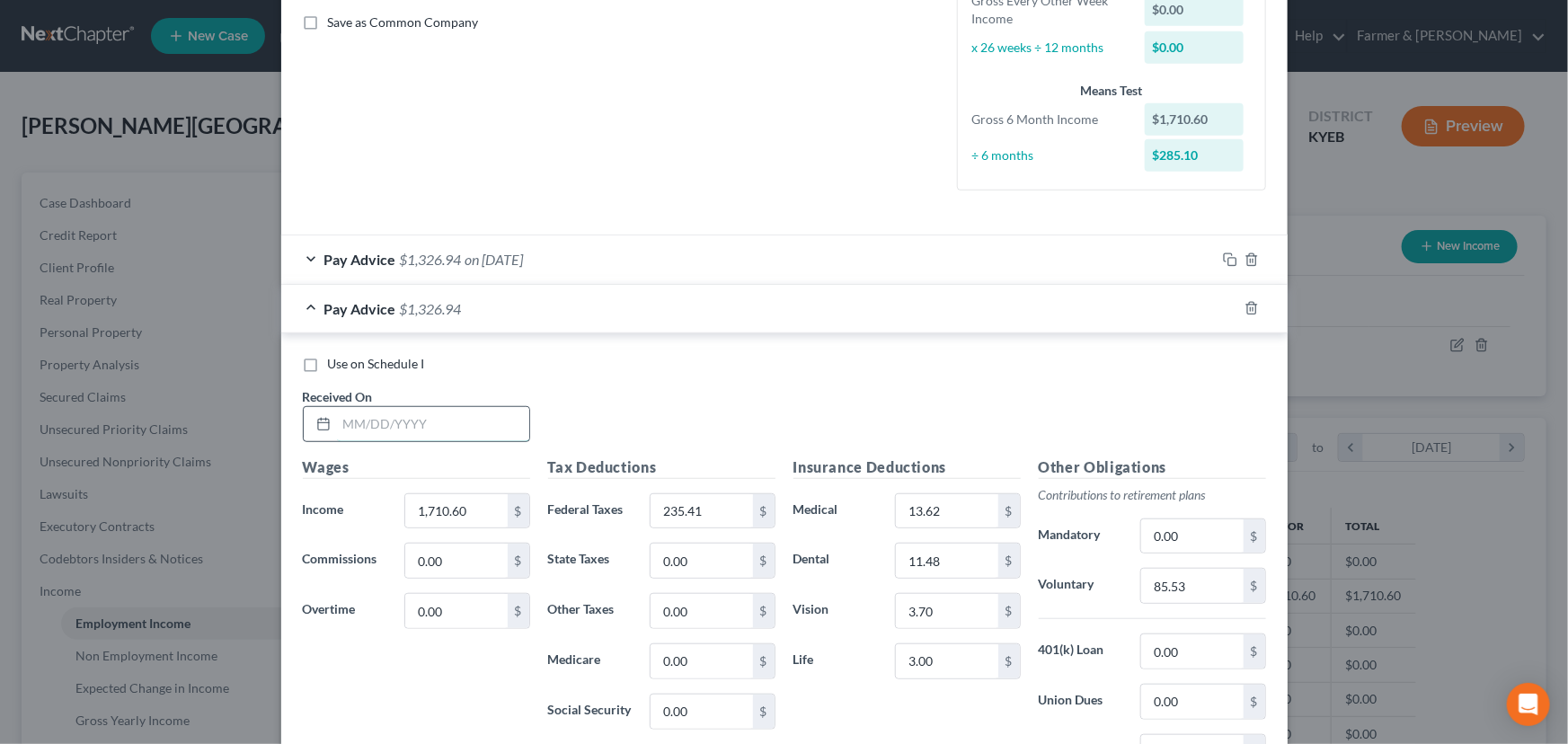
click at [385, 423] on input "text" at bounding box center [433, 423] width 192 height 34
click at [459, 516] on input "1,710.60" at bounding box center [455, 511] width 102 height 34
click at [639, 394] on div "Use on Schedule I Received On * [DATE]" at bounding box center [784, 406] width 981 height 102
click at [405, 499] on input "text" at bounding box center [455, 511] width 102 height 34
click at [655, 432] on div "Use on Schedule I Received On * [DATE]" at bounding box center [784, 406] width 981 height 102
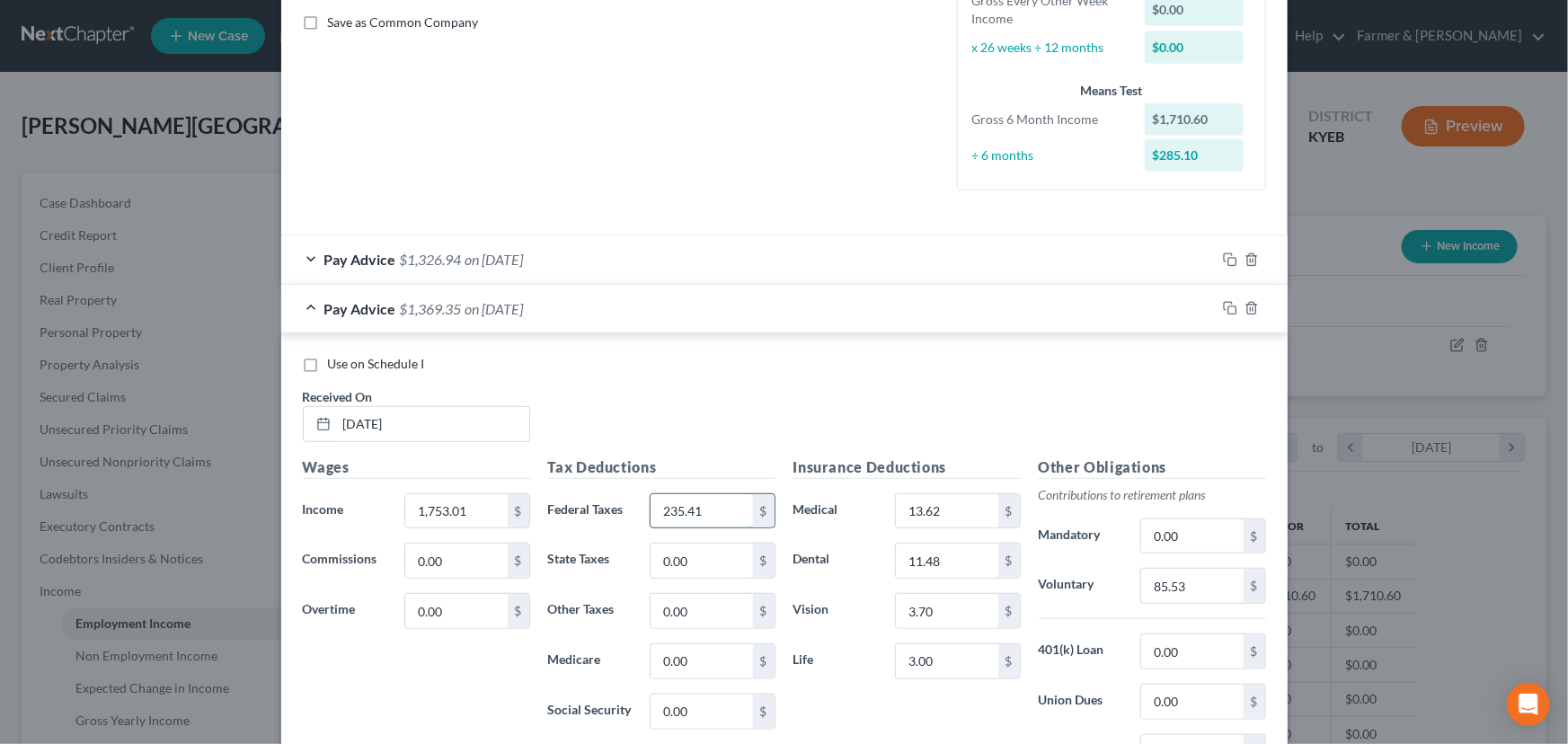
click at [719, 500] on input "235.41" at bounding box center [701, 511] width 102 height 34
click at [617, 374] on div "Use on Schedule I Received On * [DATE]" at bounding box center [784, 406] width 981 height 102
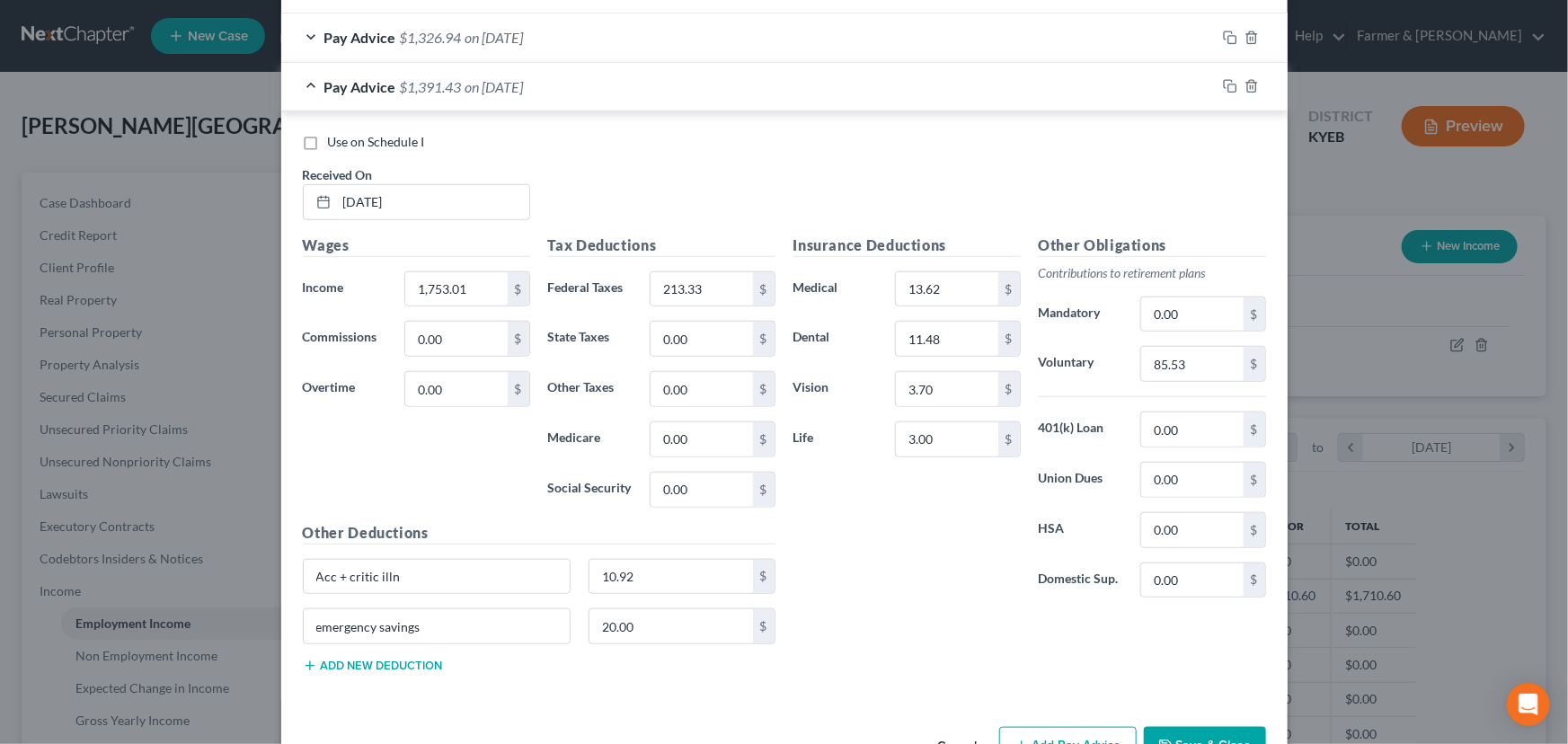
scroll to position [654, 0]
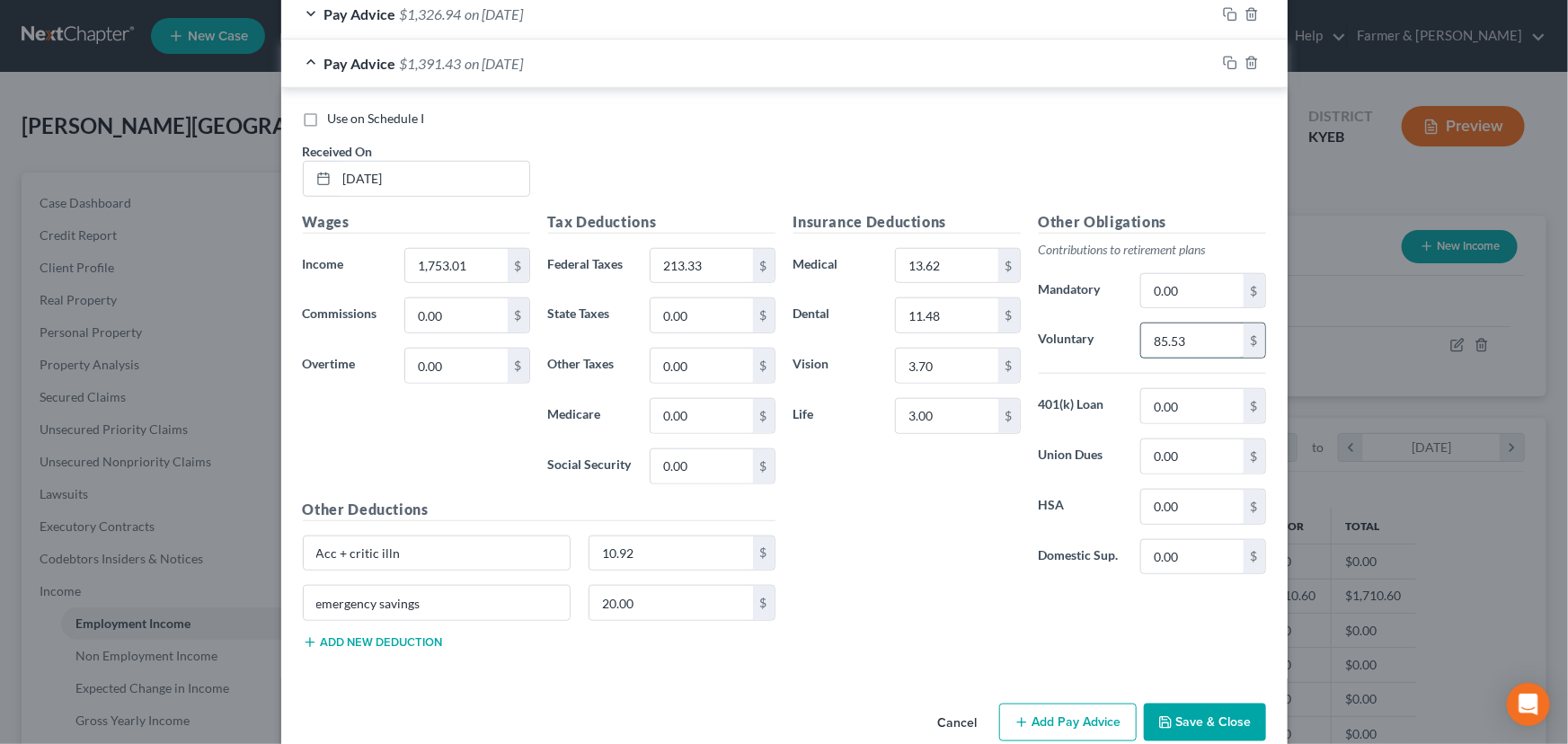
click at [1186, 332] on input "85.53" at bounding box center [1191, 340] width 102 height 34
click at [905, 534] on div "Insurance Deductions Medical 13.62 $ Dental 11.48 $ Vision 3.70 $ Life 3.00 $" at bounding box center [907, 400] width 246 height 379
click at [471, 60] on span "on [DATE]" at bounding box center [494, 63] width 58 height 17
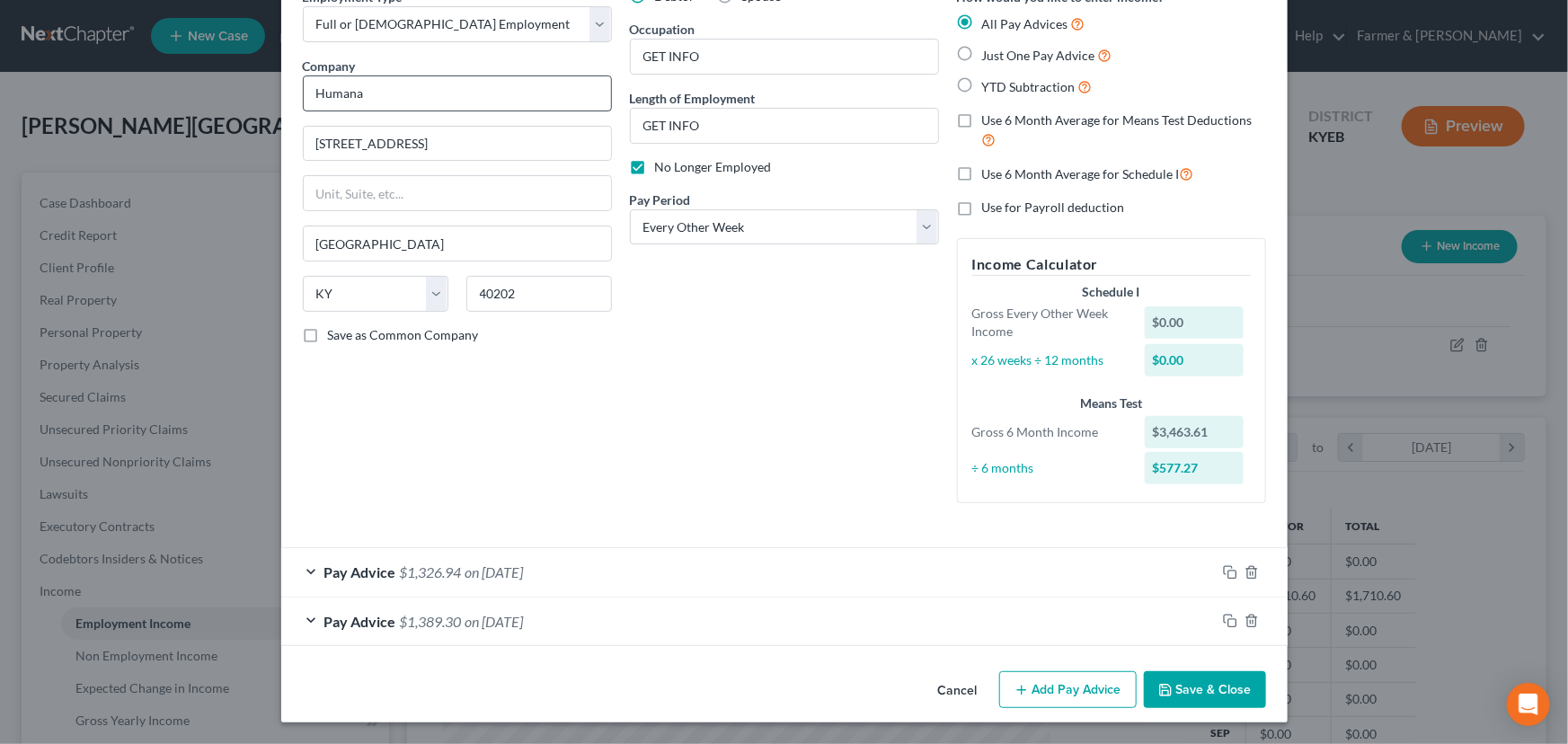
scroll to position [94, 0]
click at [1222, 623] on icon "button" at bounding box center [1229, 622] width 15 height 15
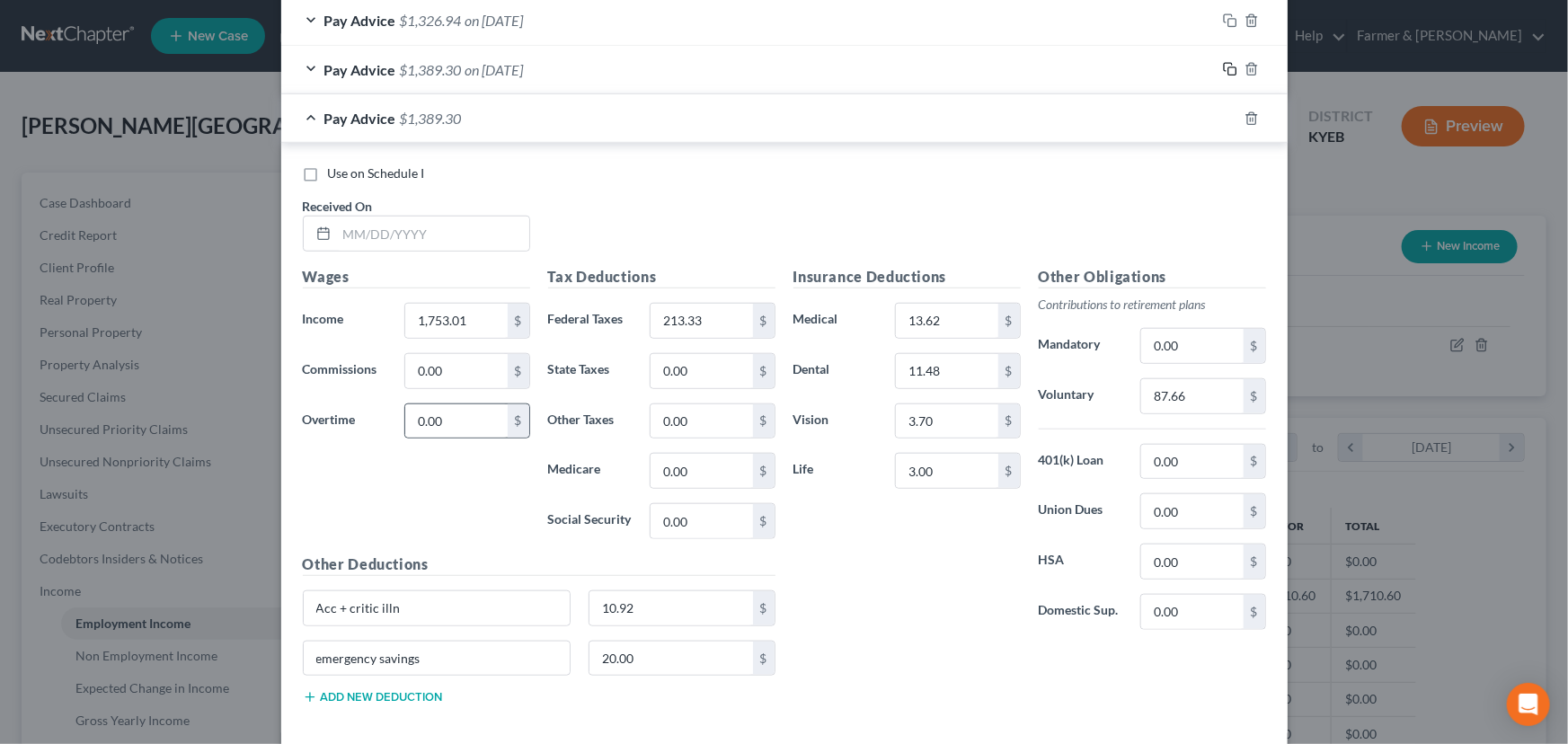
scroll to position [666, 0]
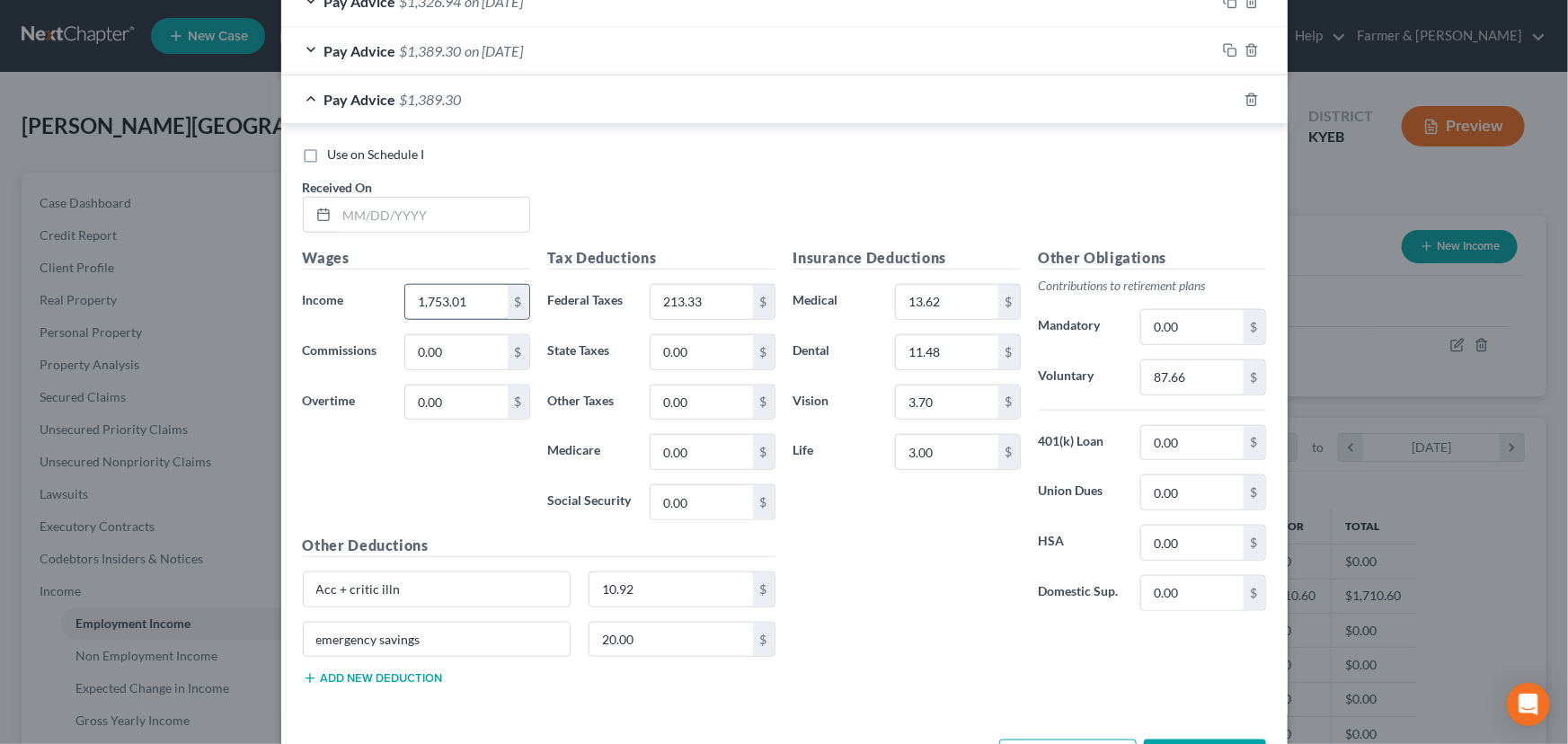
click at [457, 297] on input "1,753.01" at bounding box center [455, 301] width 102 height 34
click at [704, 298] on input "213.33" at bounding box center [701, 301] width 102 height 34
click at [1183, 380] on input "87.66" at bounding box center [1191, 377] width 102 height 34
click at [610, 198] on div "Use on Schedule I Received On *" at bounding box center [784, 196] width 981 height 102
click at [413, 216] on input "text" at bounding box center [433, 215] width 192 height 34
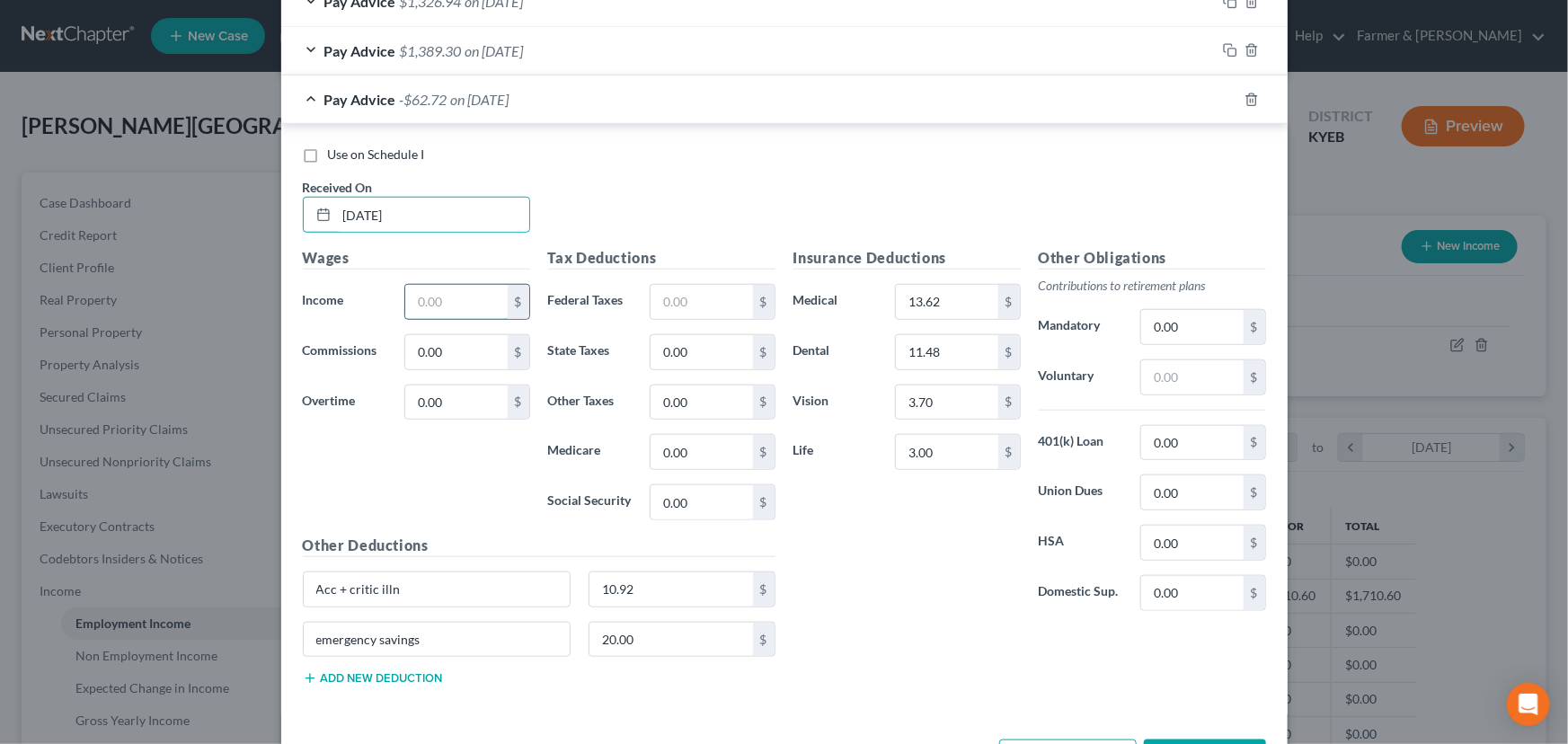
click at [475, 308] on input "text" at bounding box center [455, 301] width 102 height 34
click at [655, 303] on input "text" at bounding box center [701, 301] width 102 height 34
click at [1189, 376] on input "text" at bounding box center [1191, 377] width 102 height 34
drag, startPoint x: 912, startPoint y: 613, endPoint x: 880, endPoint y: 608, distance: 32.4
click at [911, 613] on div "Insurance Deductions Medical 13.62 $ Dental 11.48 $ Vision 3.70 $ Life 3.00 $" at bounding box center [907, 436] width 246 height 379
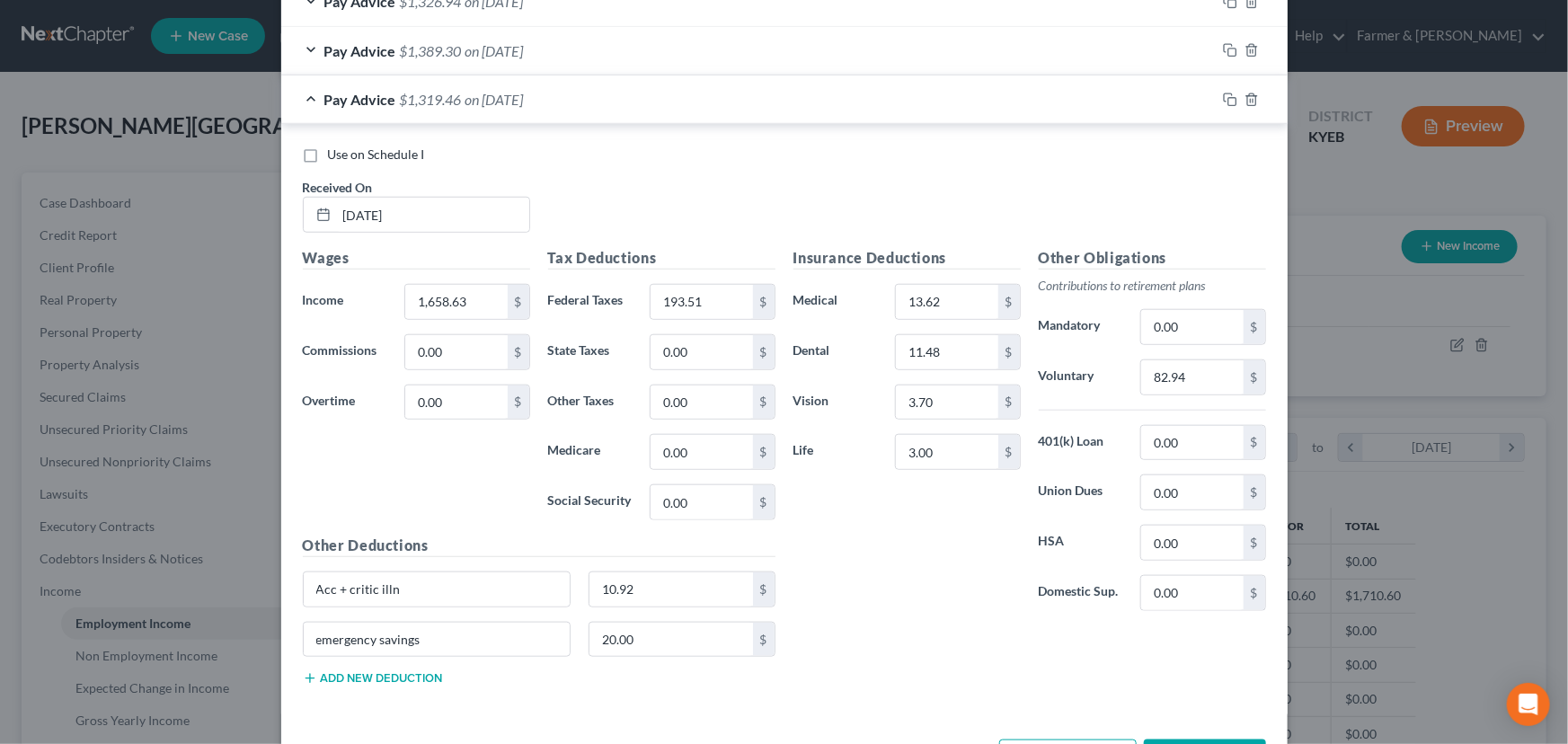
drag, startPoint x: 469, startPoint y: 101, endPoint x: 471, endPoint y: 176, distance: 75.0
click at [469, 101] on span "on [DATE]" at bounding box center [494, 99] width 58 height 17
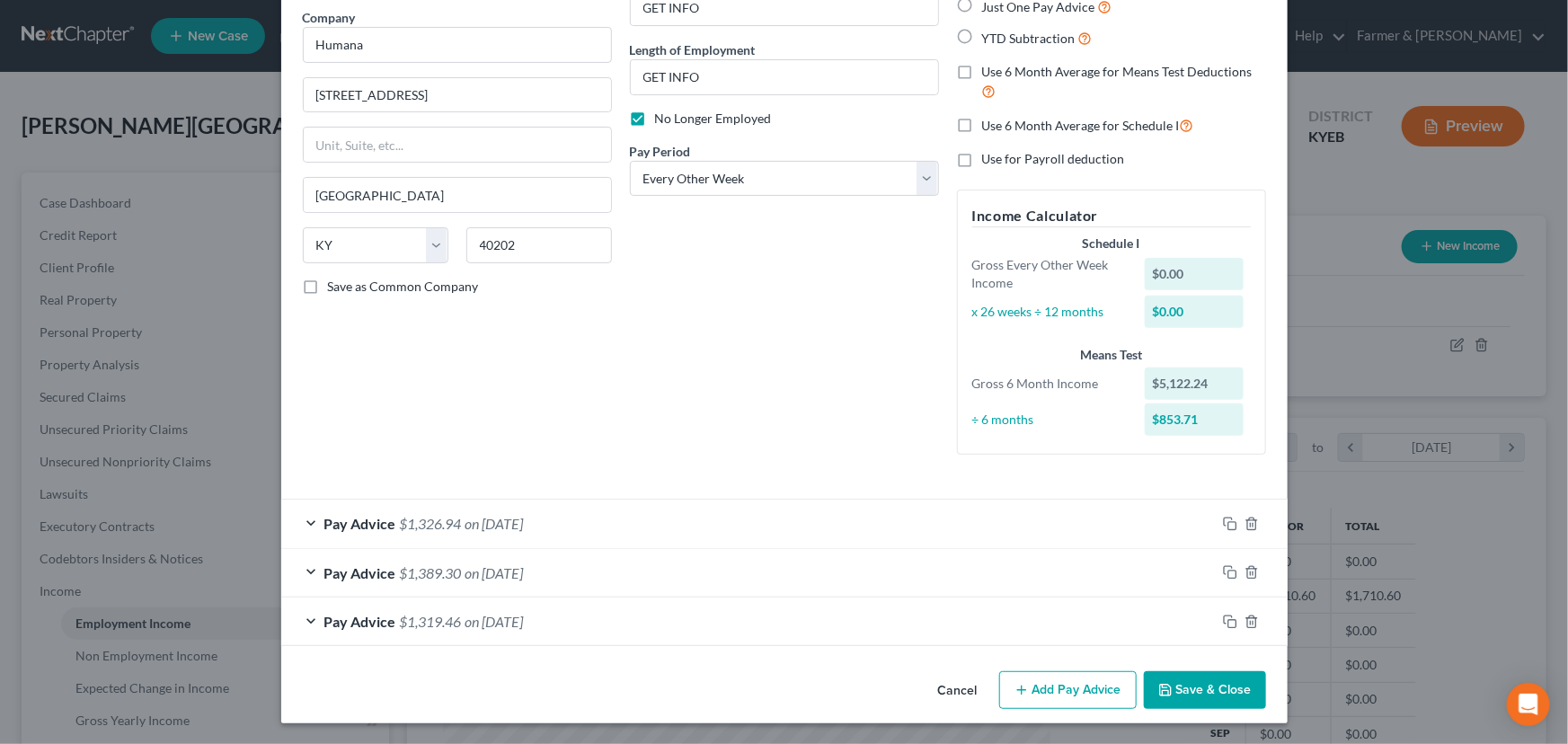
scroll to position [144, 0]
click at [1228, 621] on rect "button" at bounding box center [1232, 624] width 8 height 8
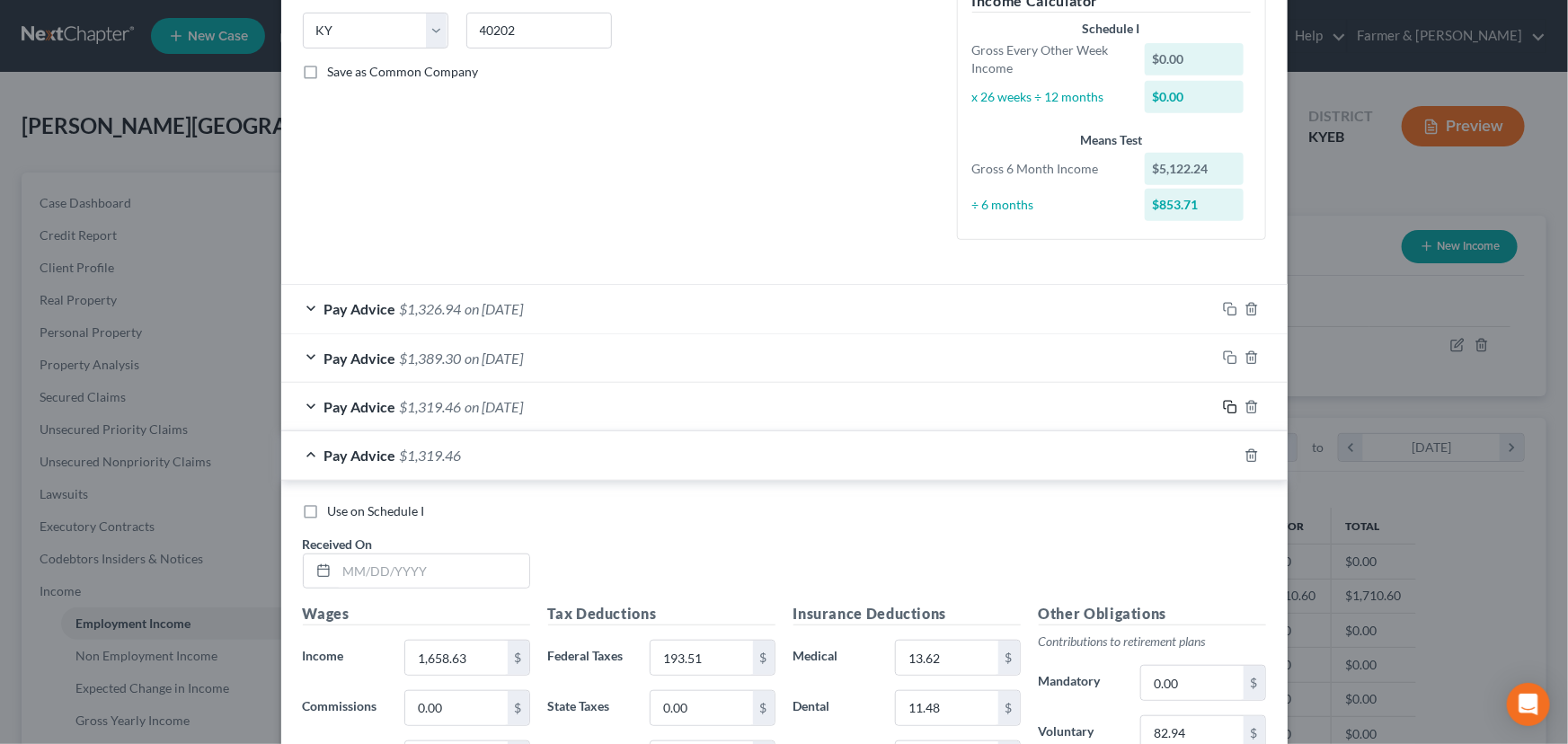
scroll to position [633, 0]
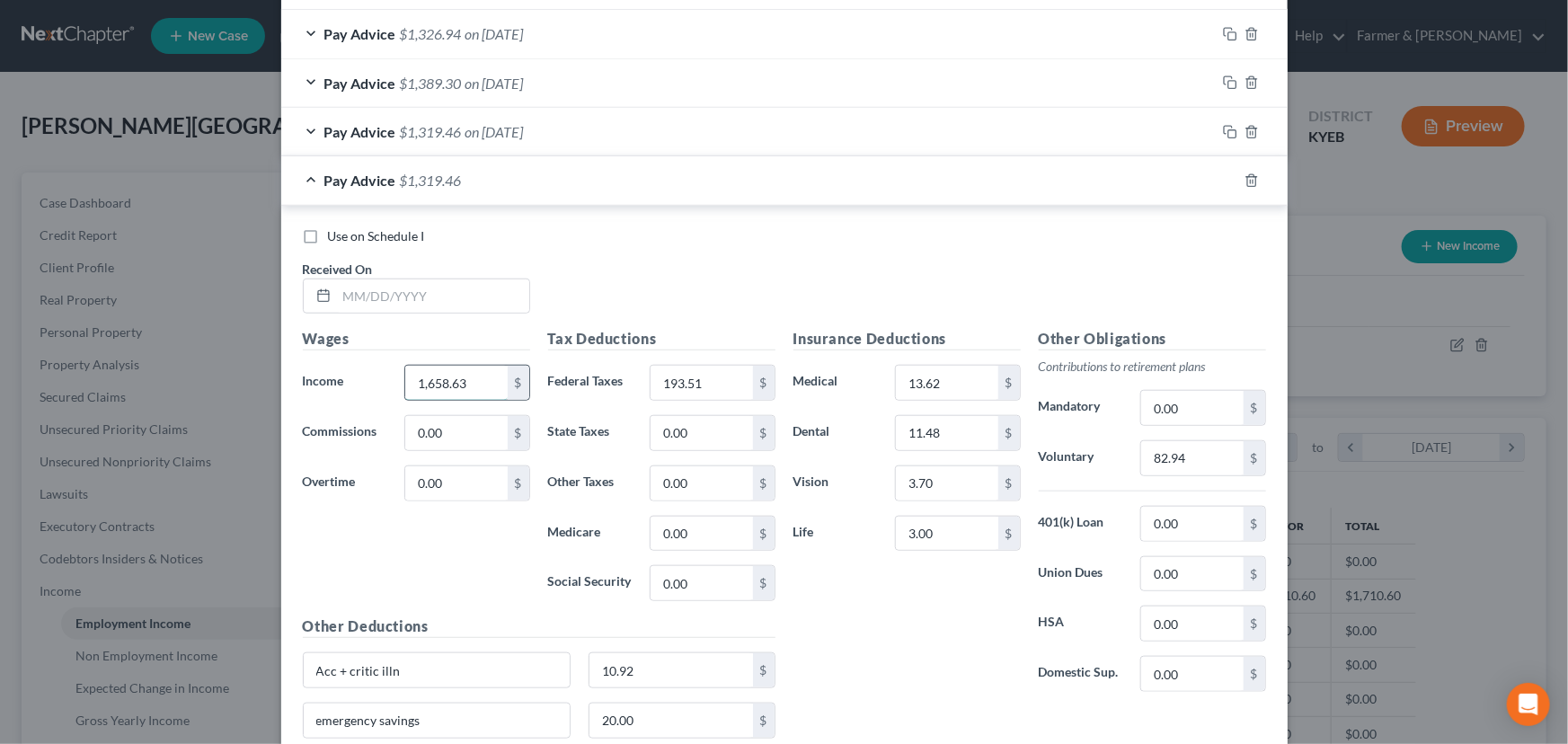
click at [474, 391] on input "1,658.63" at bounding box center [455, 383] width 102 height 34
click at [670, 390] on input "193.51" at bounding box center [701, 383] width 102 height 34
click at [1180, 464] on input "82.94" at bounding box center [1191, 457] width 102 height 34
drag, startPoint x: 365, startPoint y: 293, endPoint x: 299, endPoint y: 321, distance: 71.7
click at [365, 293] on input "text" at bounding box center [433, 296] width 192 height 34
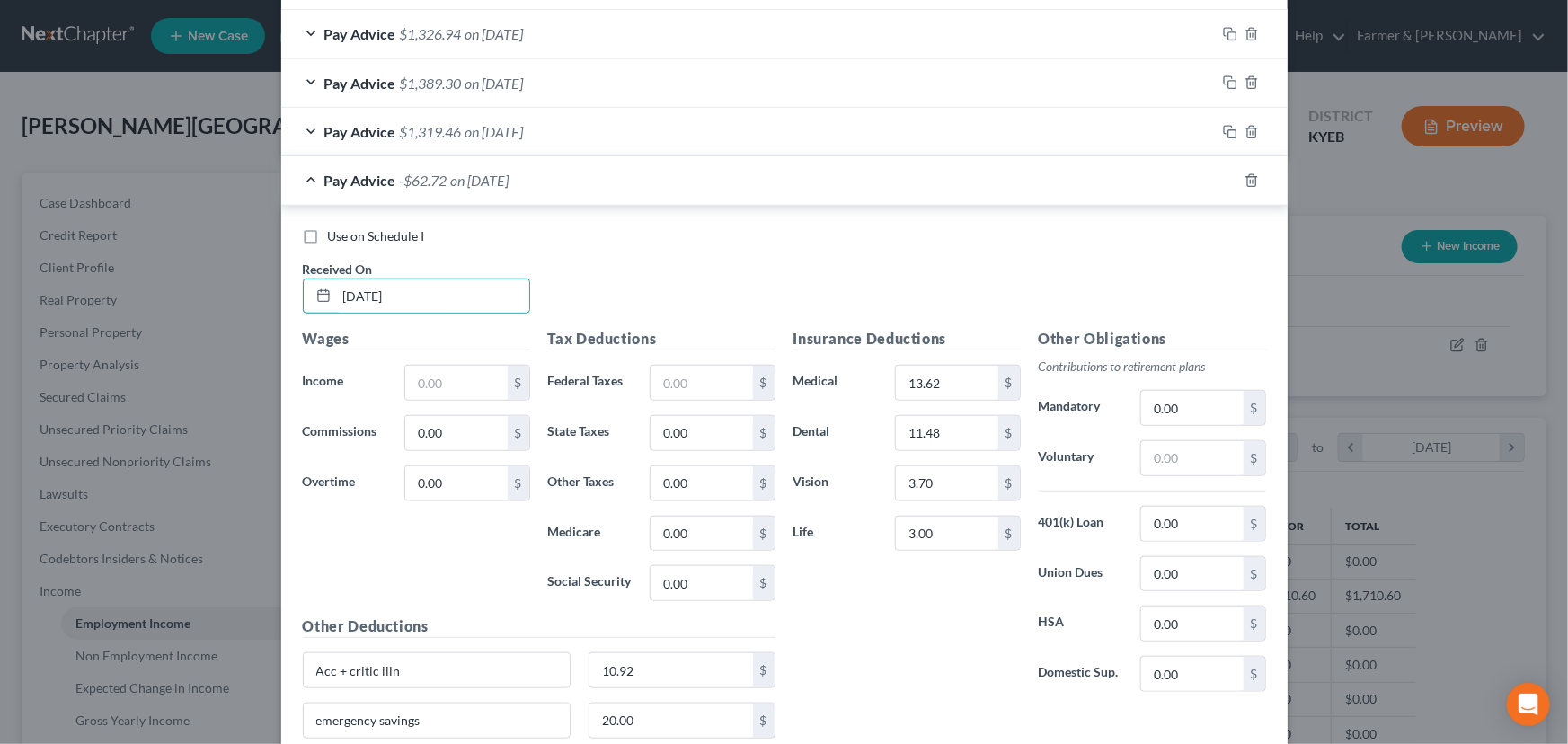
click at [638, 280] on div "Use on Schedule I Received On * [DATE]" at bounding box center [784, 278] width 981 height 102
click at [476, 367] on input "text" at bounding box center [455, 383] width 102 height 34
click at [713, 391] on input "text" at bounding box center [701, 383] width 102 height 34
click at [728, 283] on div "Use on Schedule I Received On * [DATE]" at bounding box center [784, 278] width 981 height 102
click at [1162, 467] on input "text" at bounding box center [1191, 457] width 102 height 34
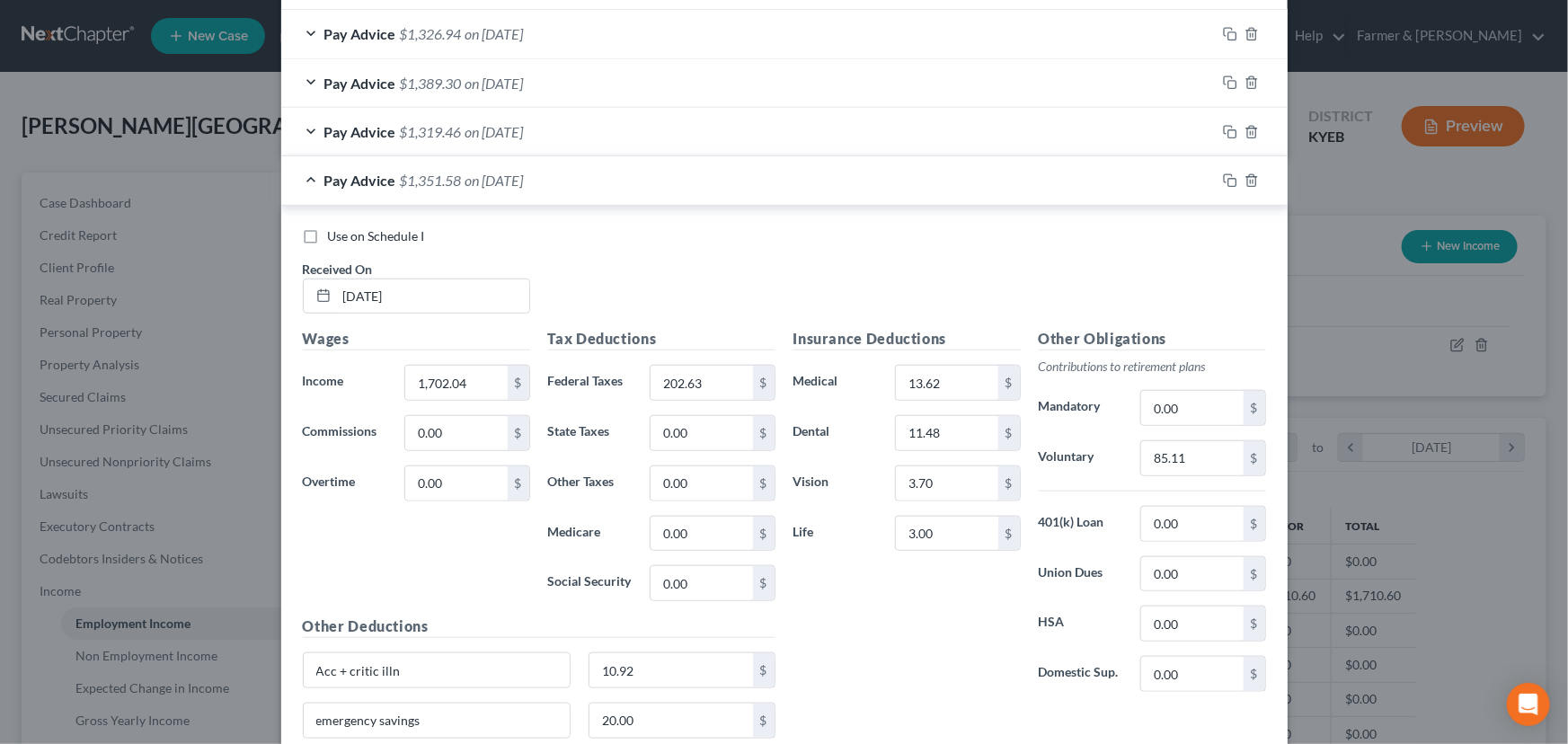
click at [863, 624] on div "Insurance Deductions Medical 13.62 $ Dental 11.48 $ Vision 3.70 $ Life 3.00 $" at bounding box center [907, 518] width 246 height 379
click at [482, 197] on div "Pay Advice $1,351.58 on [DATE]" at bounding box center [749, 180] width 934 height 48
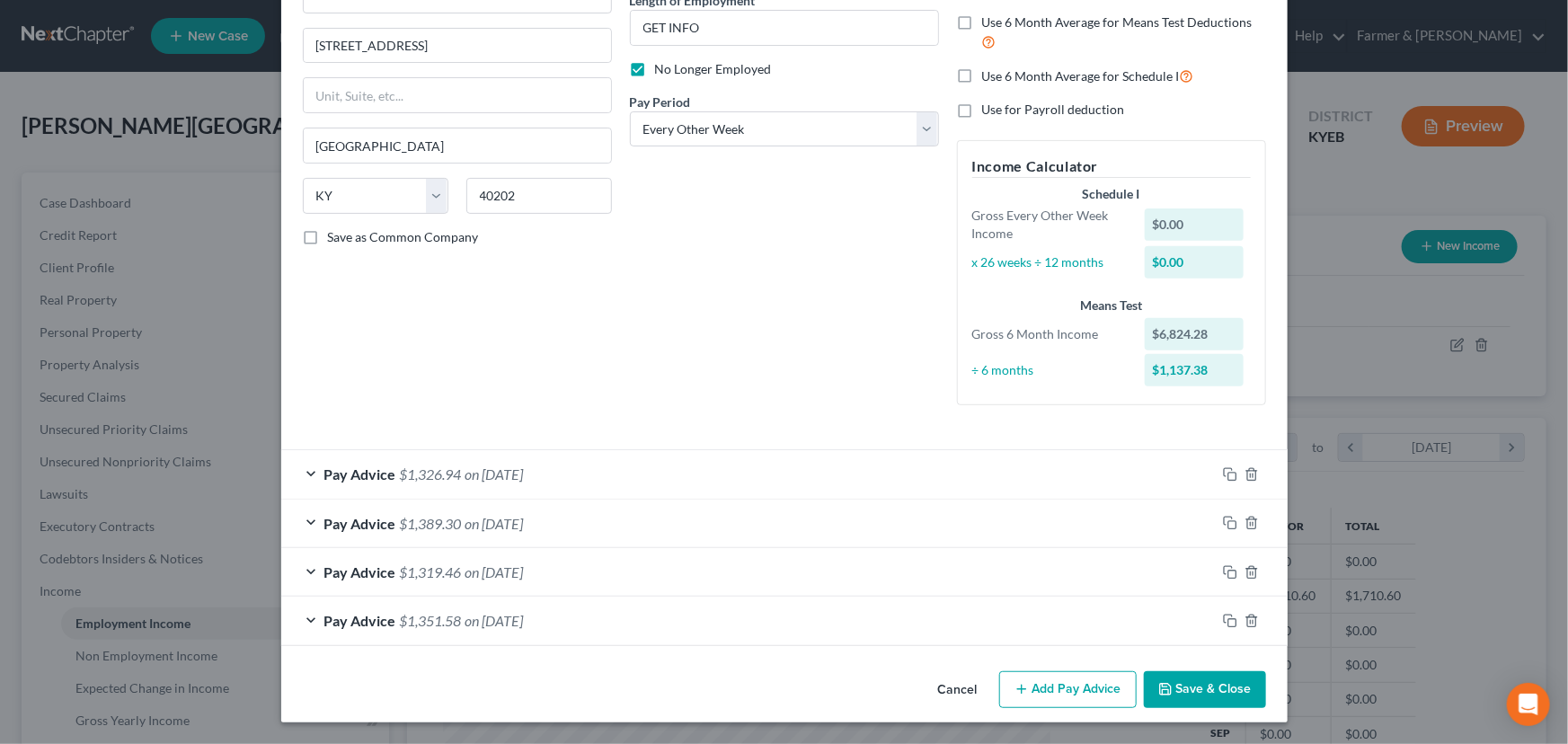
scroll to position [191, 0]
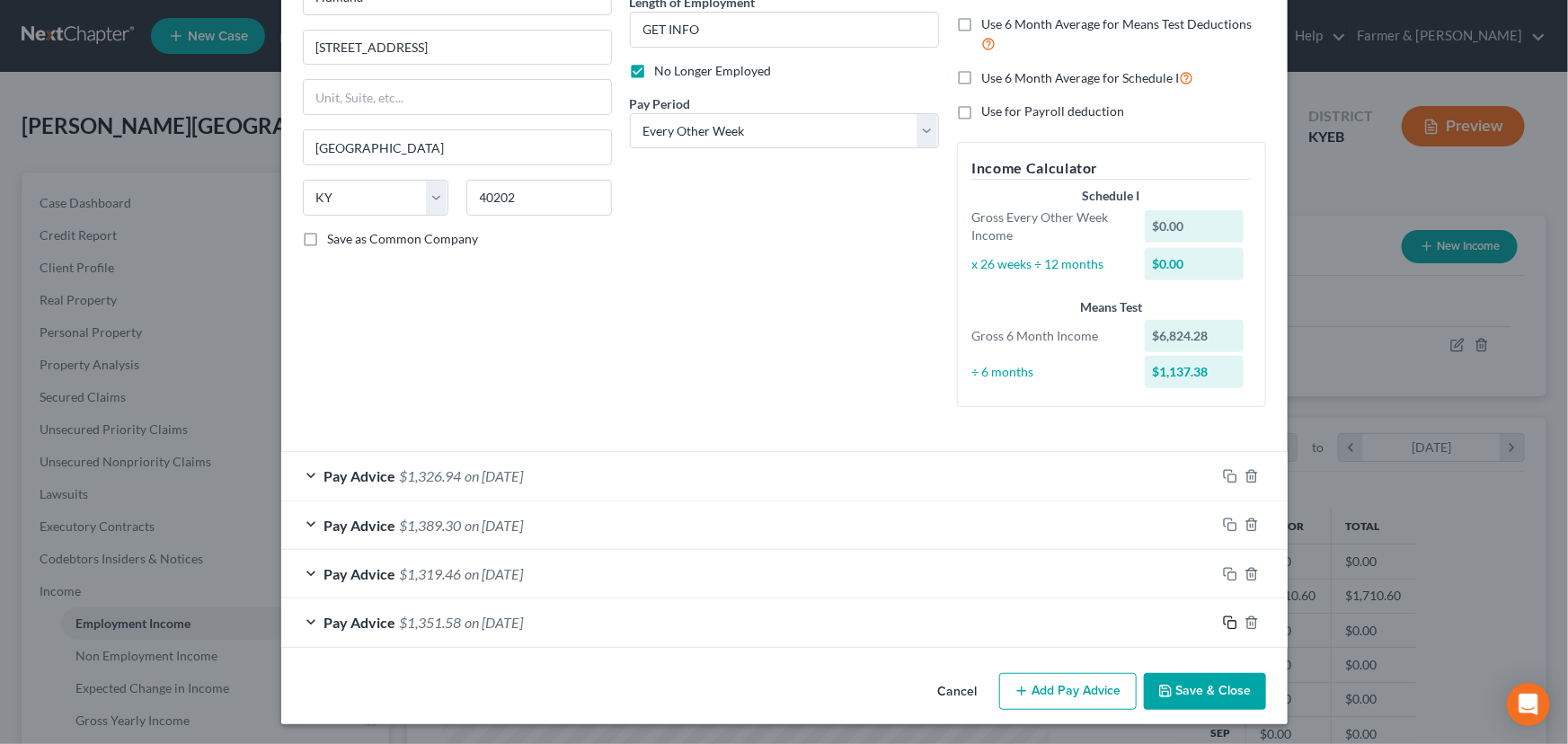
click at [1228, 621] on rect "button" at bounding box center [1232, 625] width 8 height 8
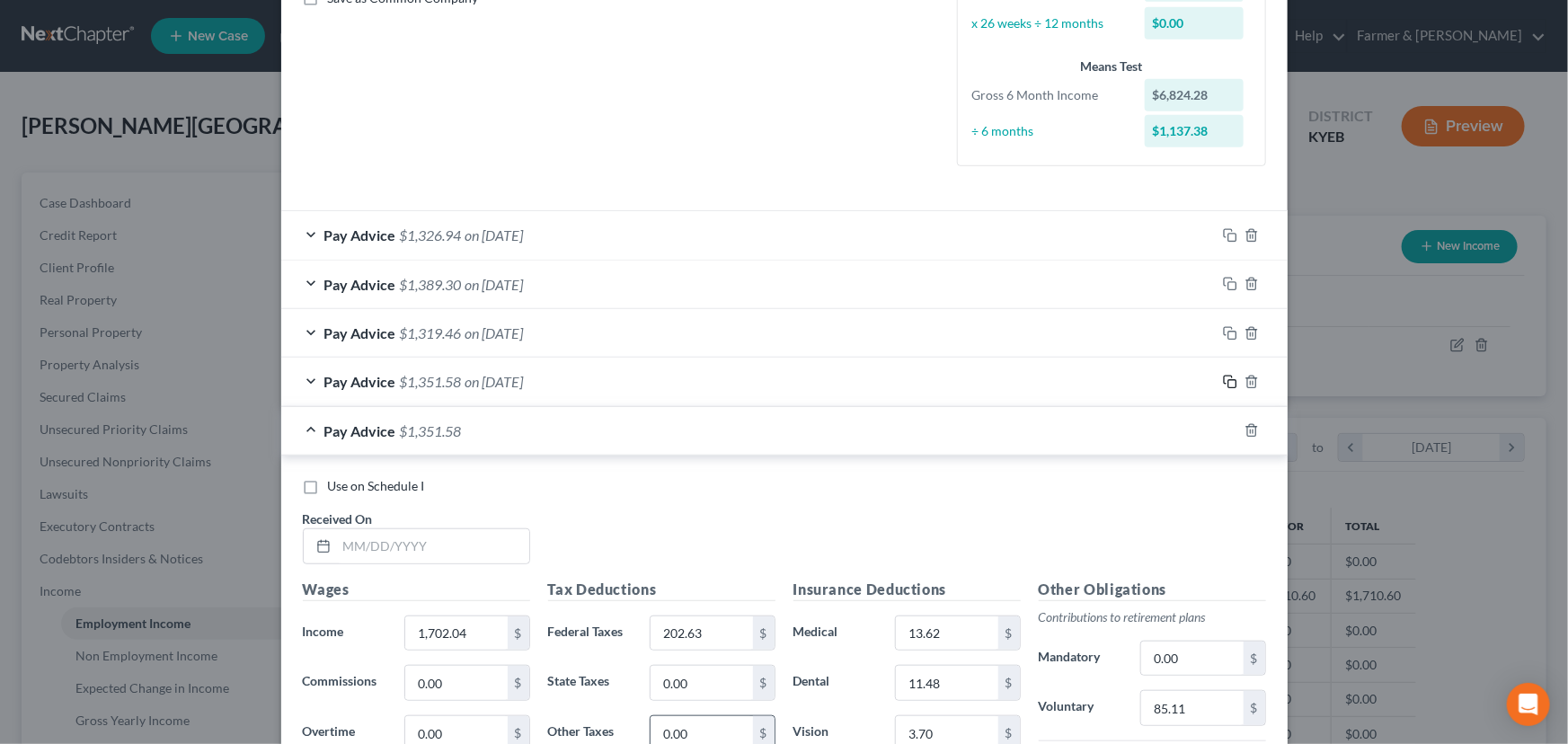
scroll to position [764, 0]
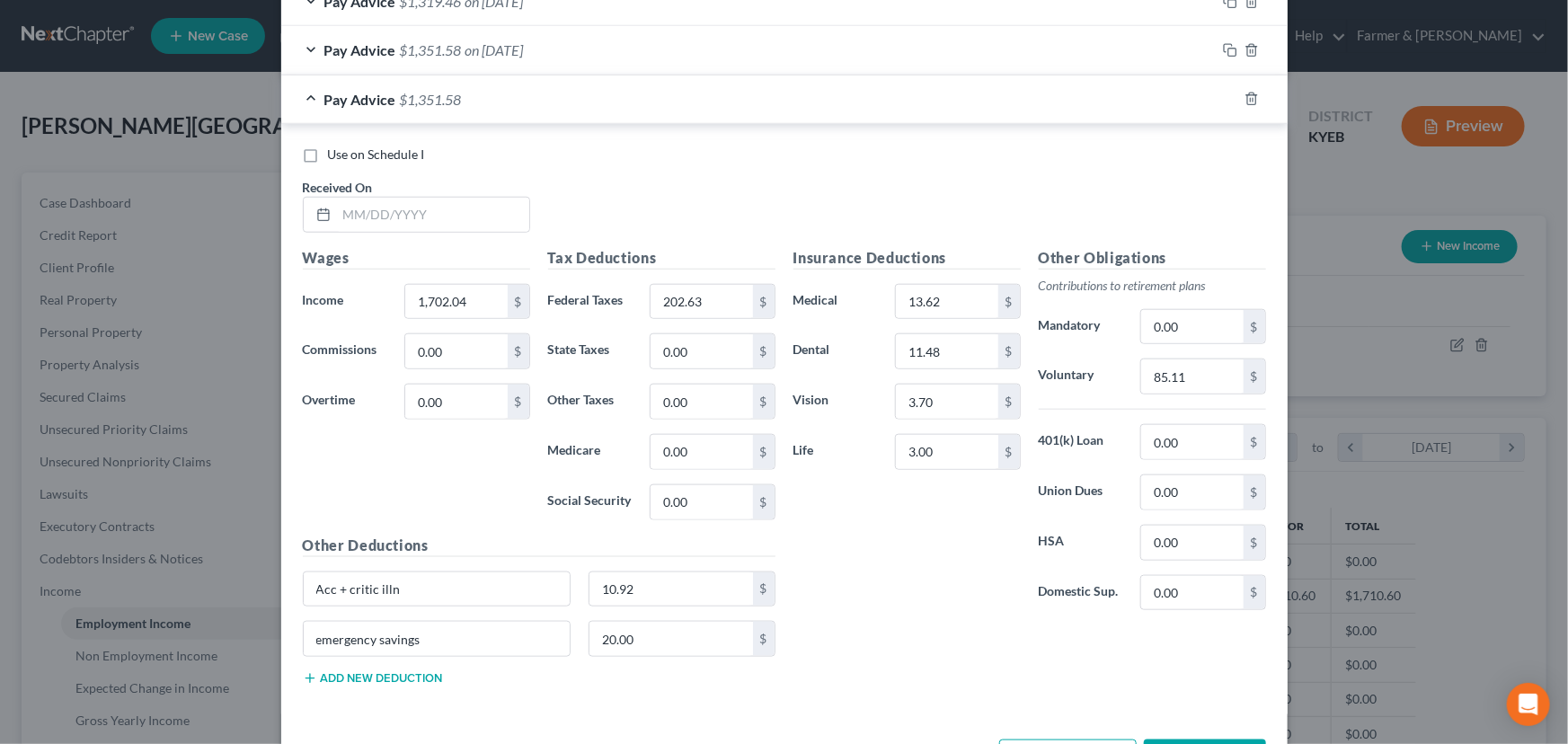
click at [339, 178] on label "Received On *" at bounding box center [338, 186] width 70 height 18
click at [357, 216] on input "text" at bounding box center [433, 215] width 192 height 34
click at [476, 300] on input "1,702.04" at bounding box center [455, 301] width 102 height 34
click at [723, 305] on input "202.63" at bounding box center [701, 301] width 102 height 34
click at [1220, 403] on div "Other Obligations Contributions to retirement plans Mandatory 0.00 $ Voluntary …" at bounding box center [1151, 436] width 246 height 379
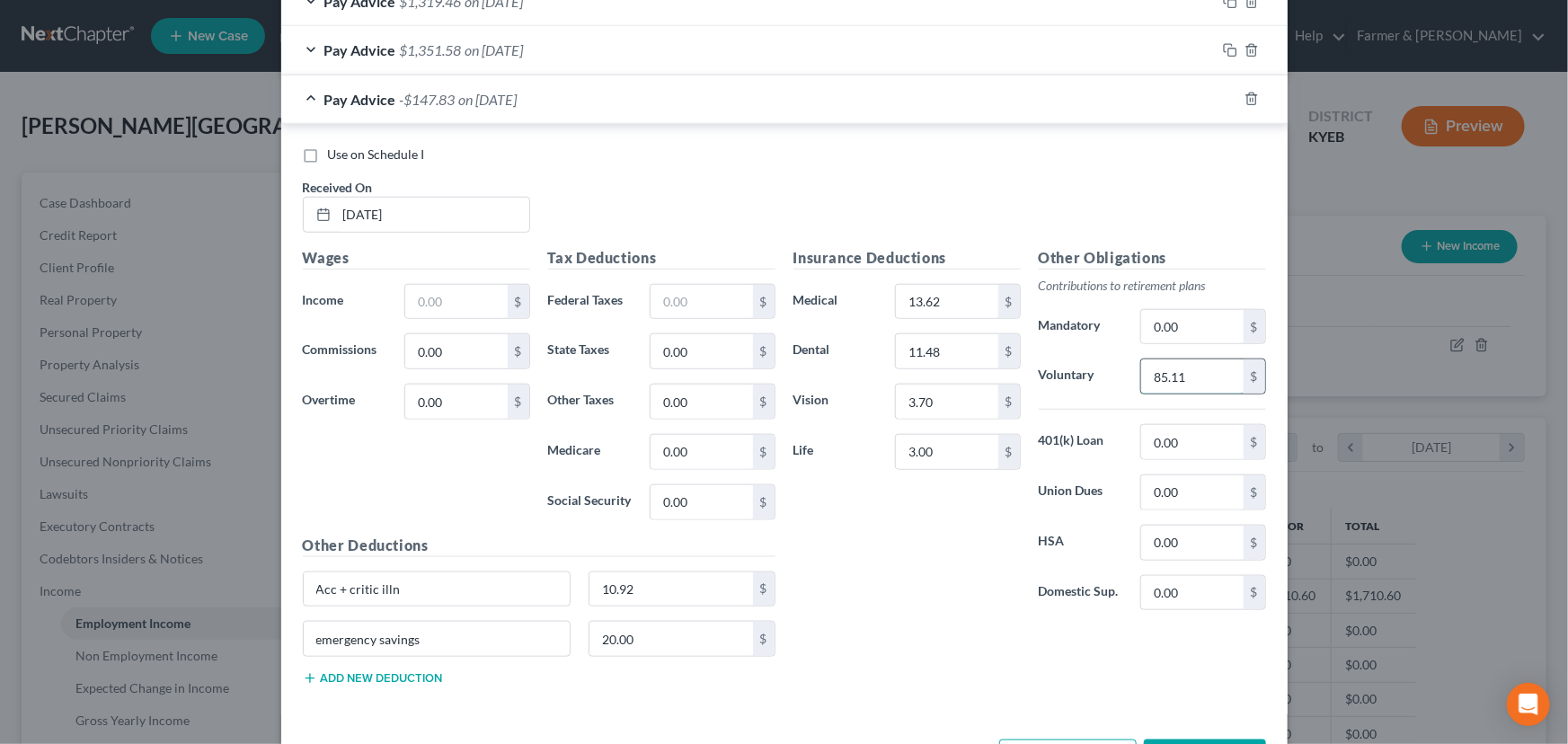
click at [1213, 381] on input "85.11" at bounding box center [1191, 376] width 102 height 34
click at [467, 306] on input "text" at bounding box center [455, 301] width 102 height 34
click at [709, 308] on input "text" at bounding box center [701, 301] width 102 height 34
click at [727, 195] on div "Use on Schedule I Received On * [DATE]" at bounding box center [784, 196] width 981 height 102
click at [1152, 360] on input "text" at bounding box center [1191, 376] width 102 height 34
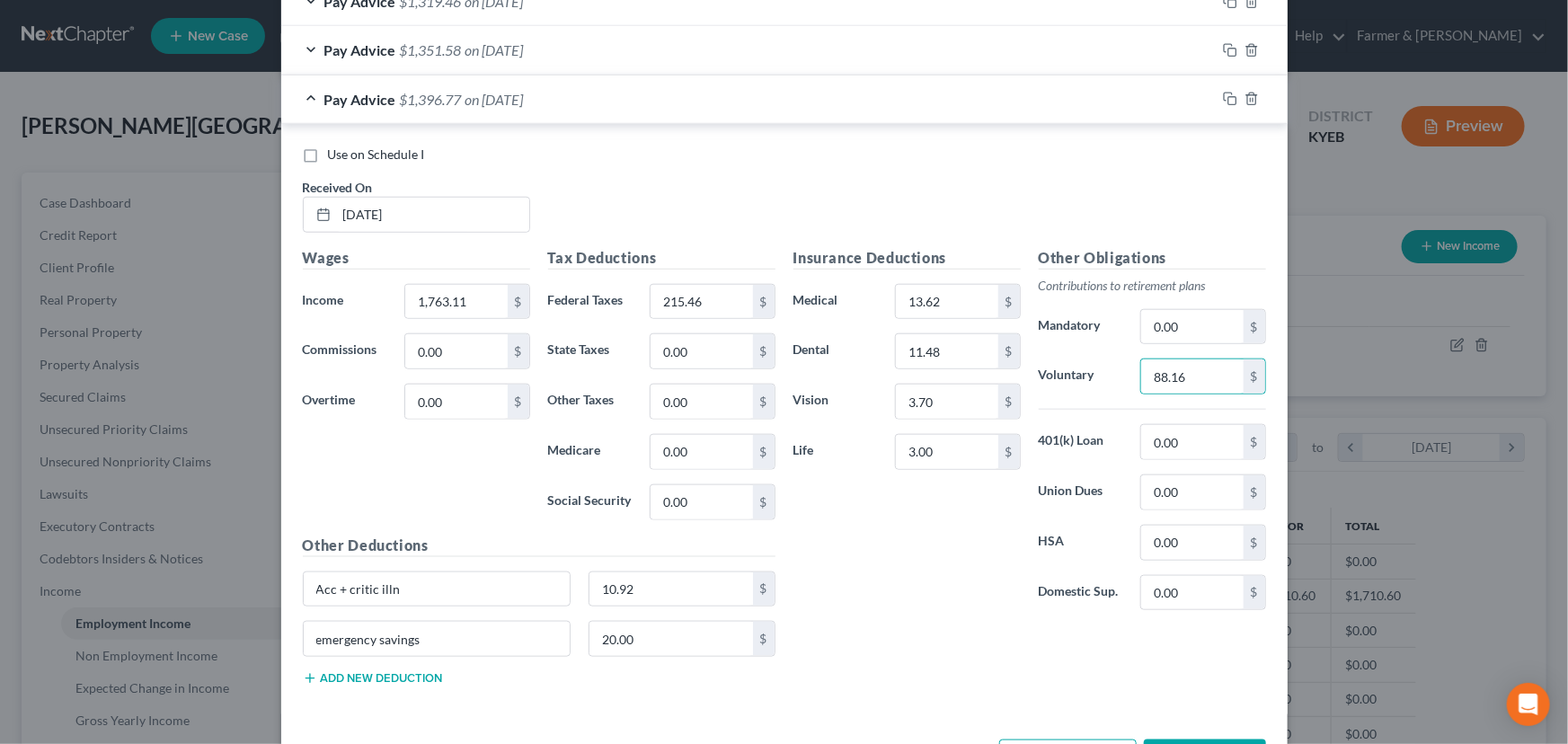
click at [960, 584] on div "Insurance Deductions Medical 13.62 $ Dental 11.48 $ Vision 3.70 $ Life 3.00 $" at bounding box center [907, 436] width 246 height 379
click at [465, 101] on span "on [DATE]" at bounding box center [494, 99] width 58 height 17
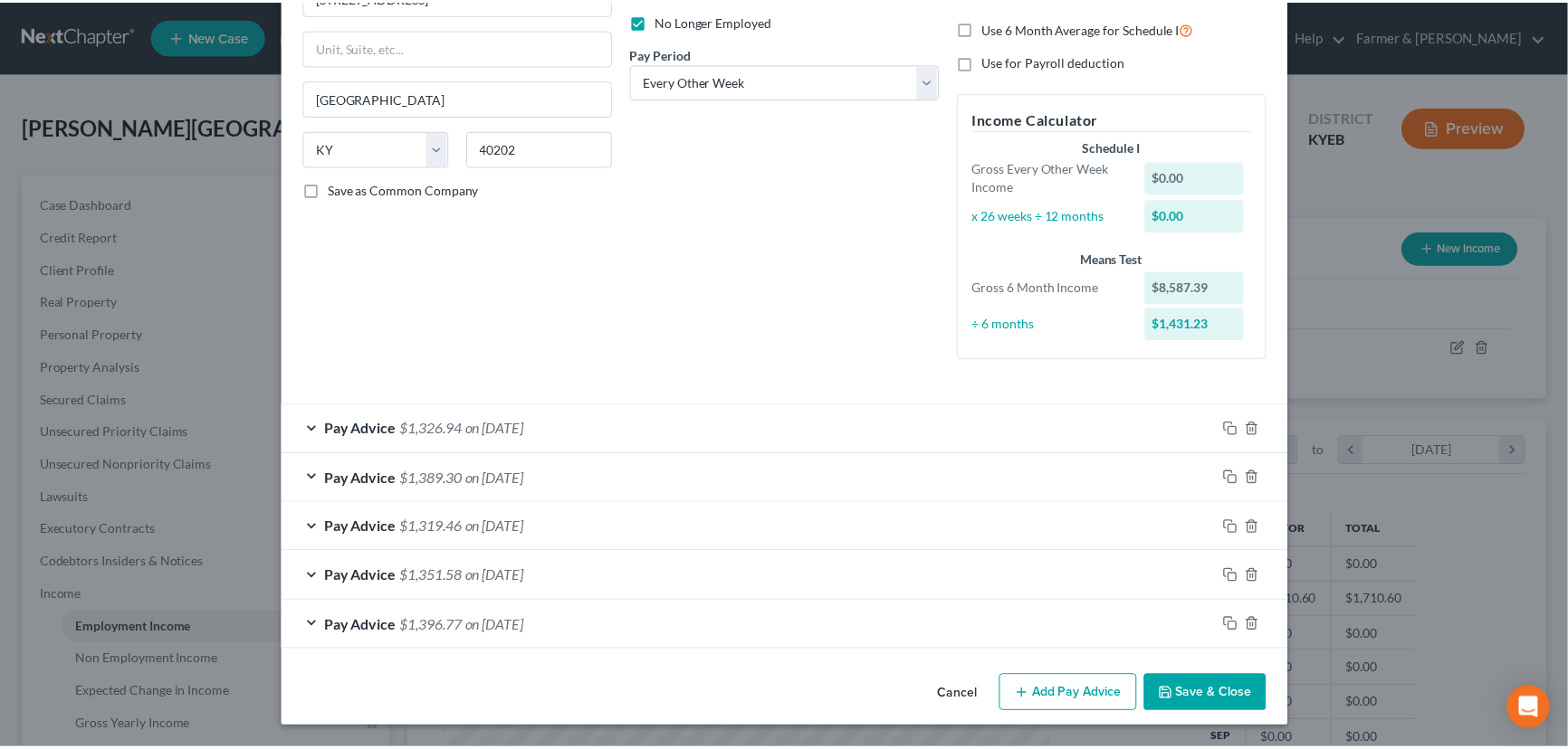
scroll to position [242, 0]
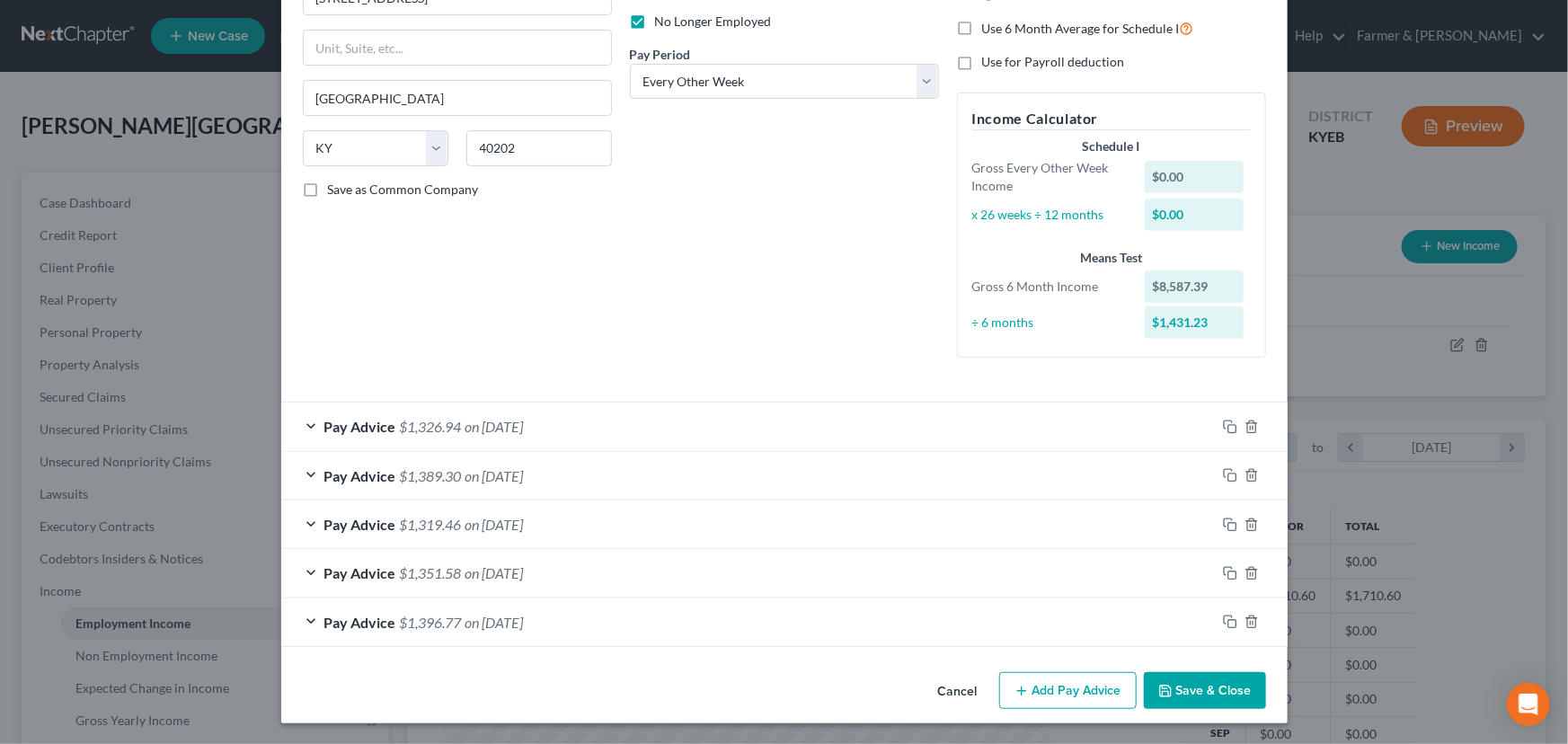
click at [1178, 693] on button "Save & Close" at bounding box center [1205, 691] width 122 height 38
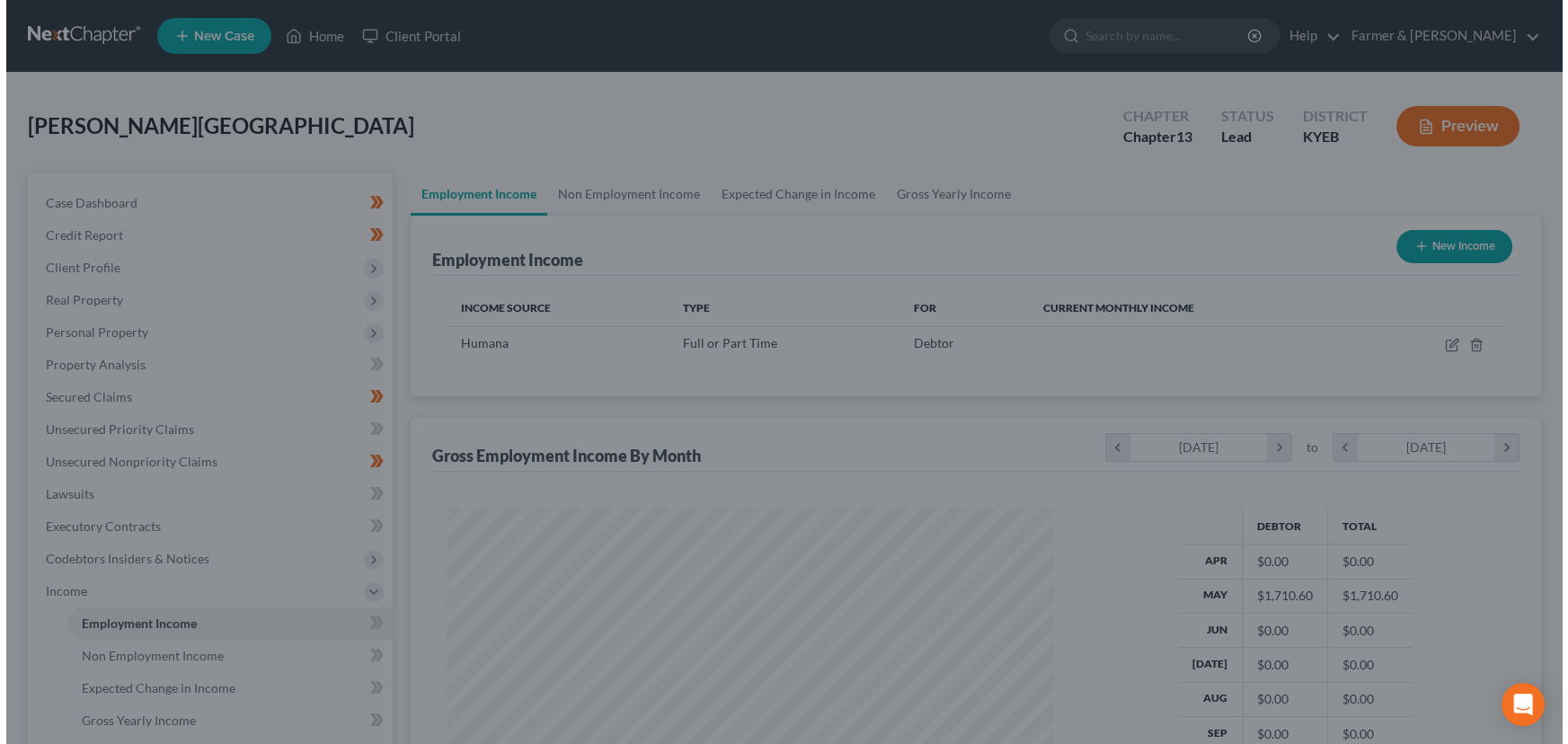
scroll to position [898436, 897767]
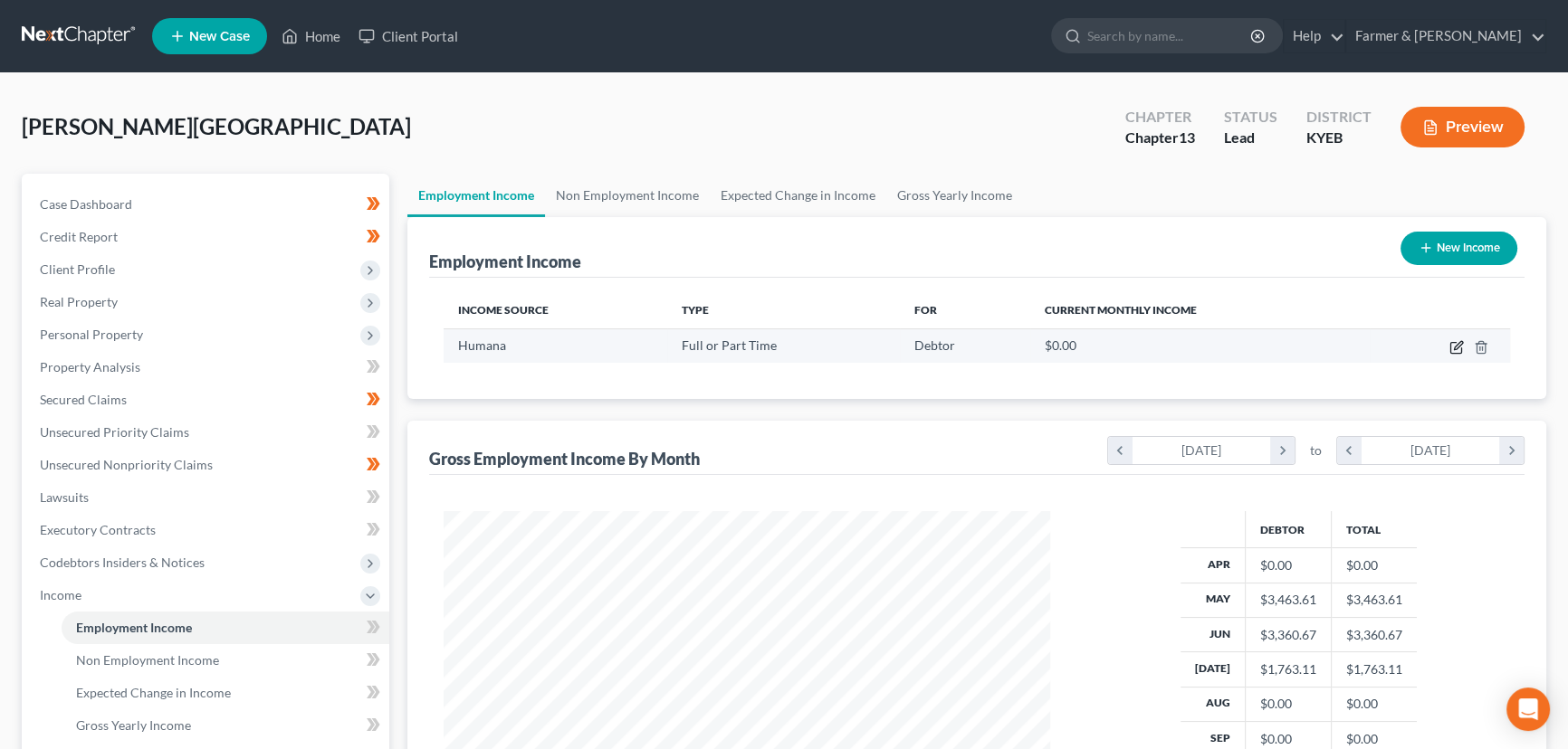
click at [1456, 346] on icon "button" at bounding box center [1456, 347] width 15 height 15
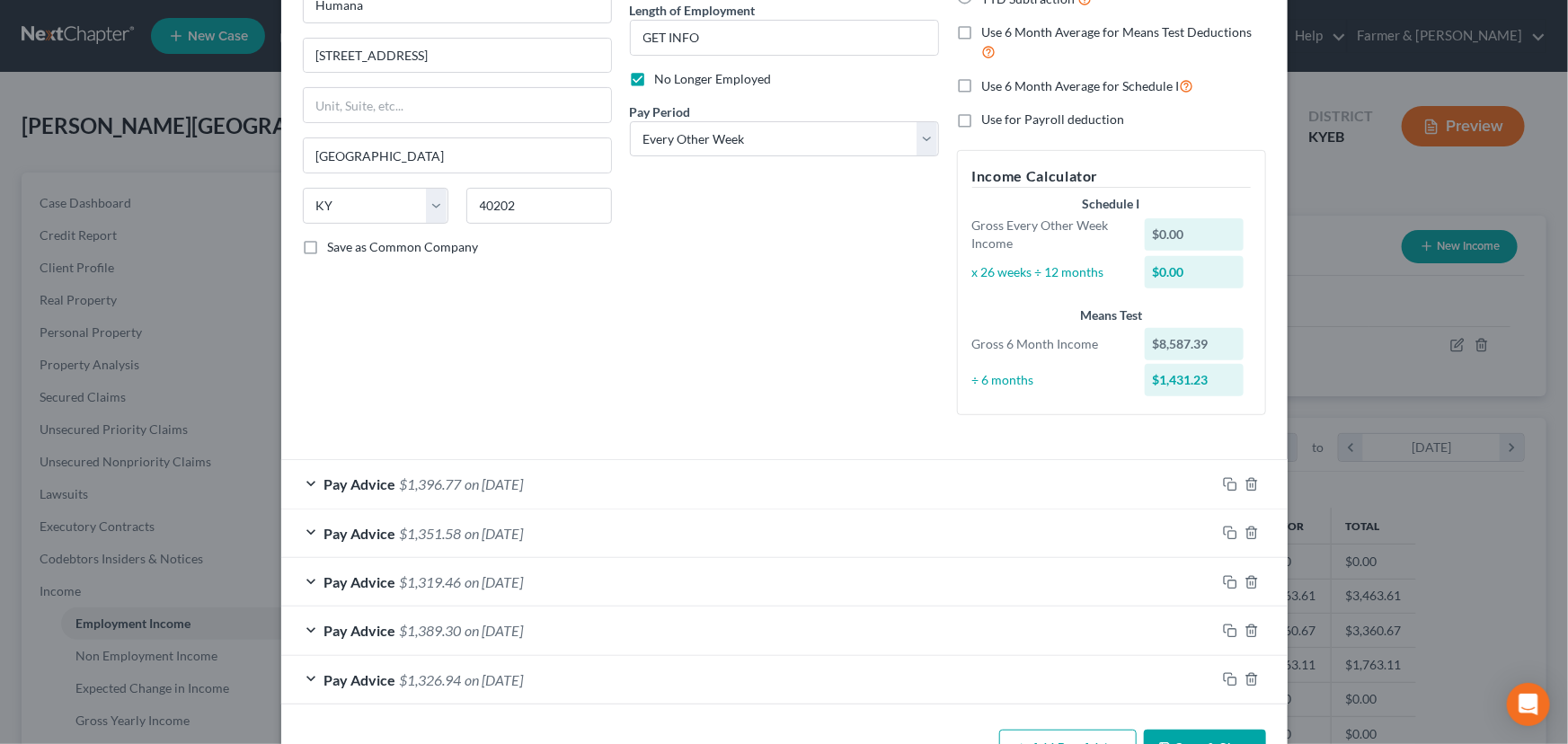
scroll to position [241, 0]
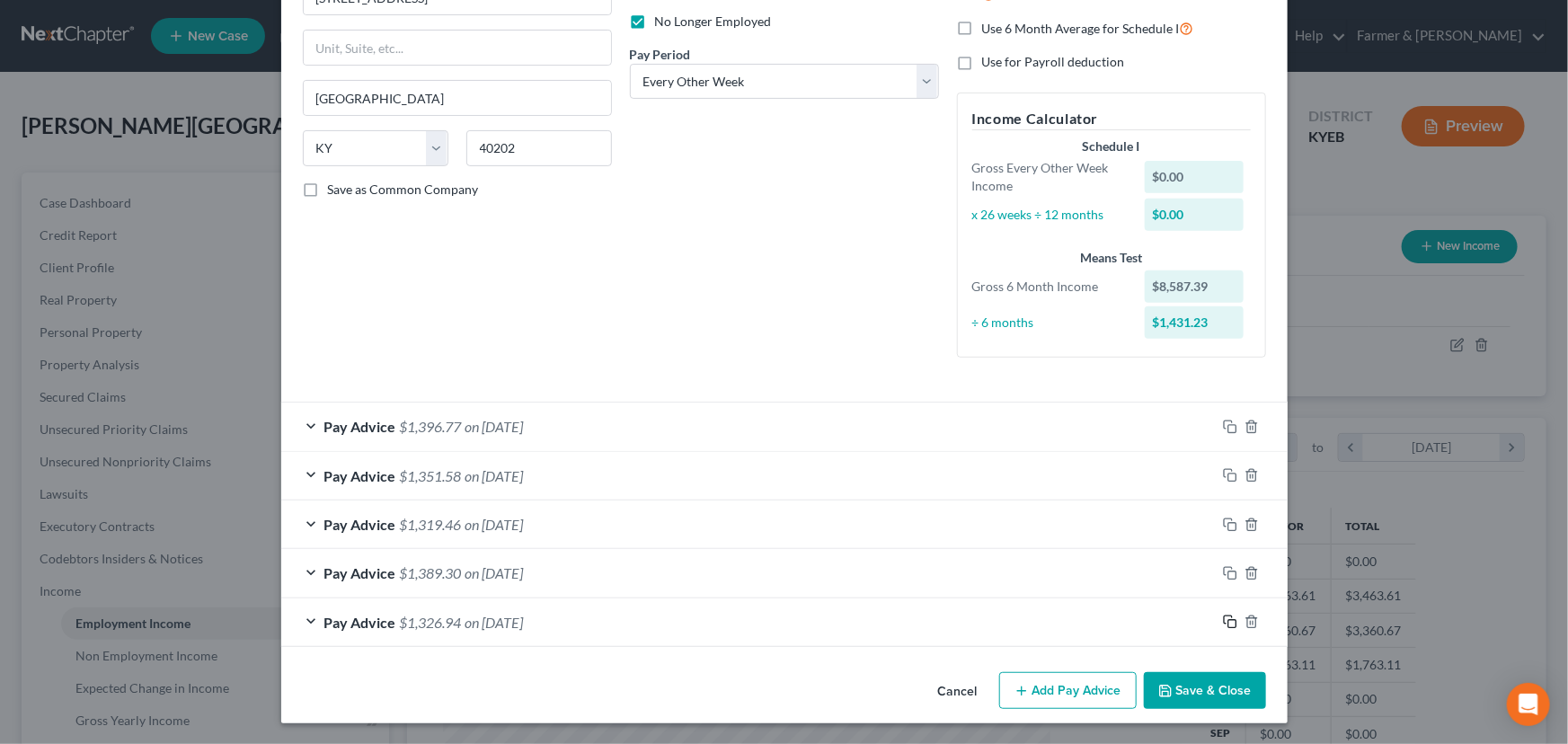
click at [1222, 626] on icon "button" at bounding box center [1229, 622] width 15 height 15
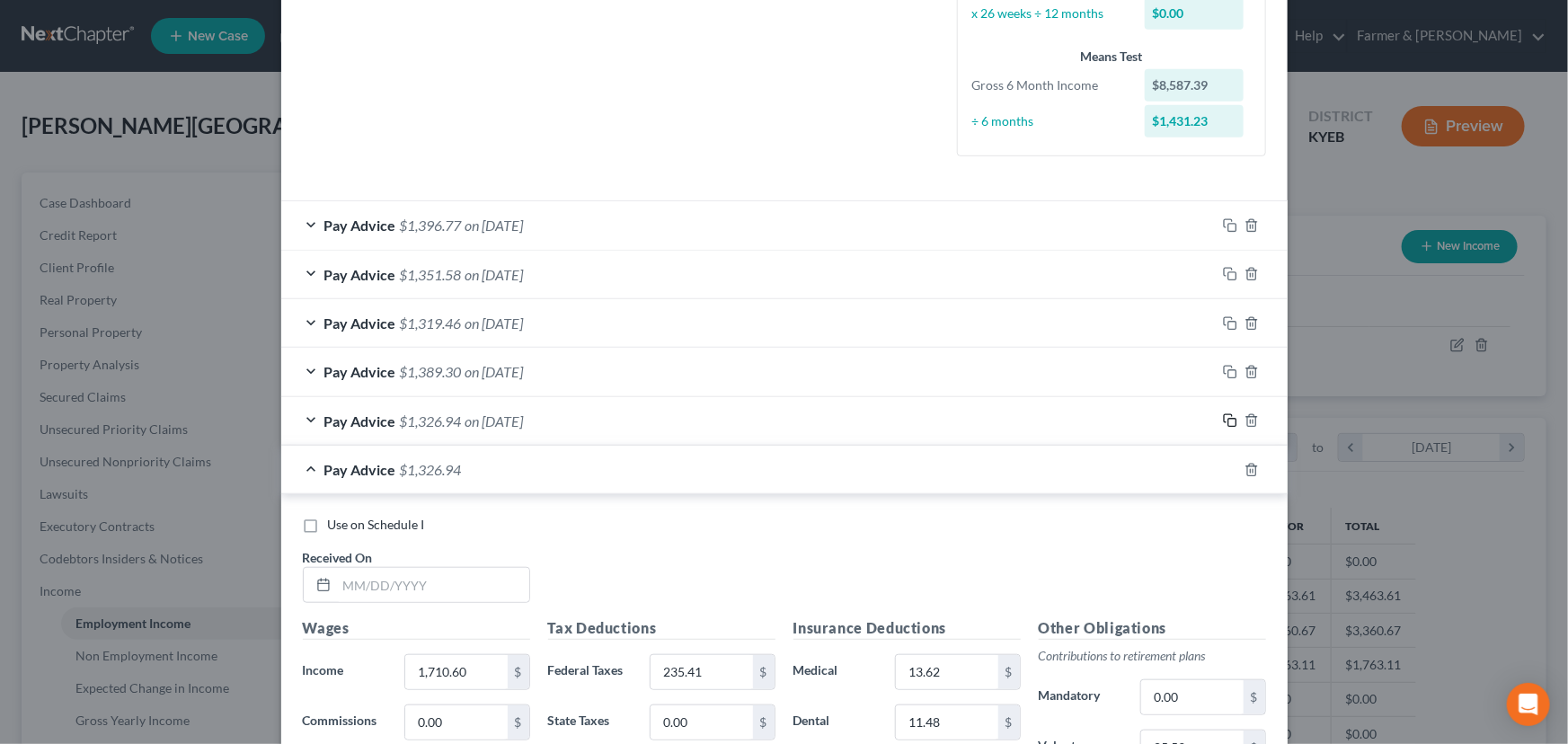
scroll to position [813, 0]
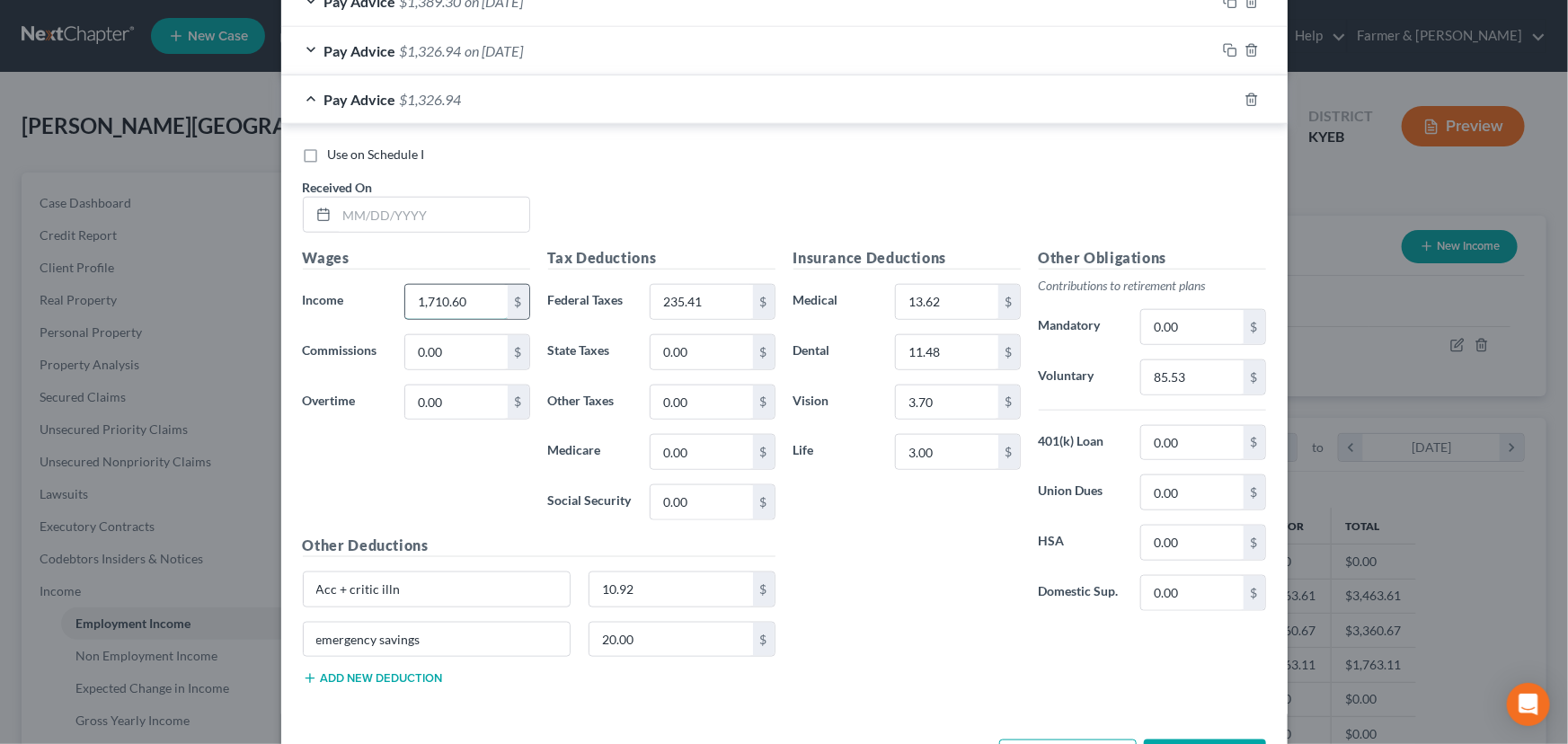
click at [457, 296] on input "1,710.60" at bounding box center [455, 301] width 102 height 34
click at [683, 310] on input "235.41" at bounding box center [701, 301] width 102 height 34
click at [1159, 387] on input "85.53" at bounding box center [1191, 377] width 102 height 34
drag, startPoint x: 411, startPoint y: 222, endPoint x: 397, endPoint y: 223, distance: 14.0
click at [411, 222] on input "text" at bounding box center [433, 215] width 192 height 34
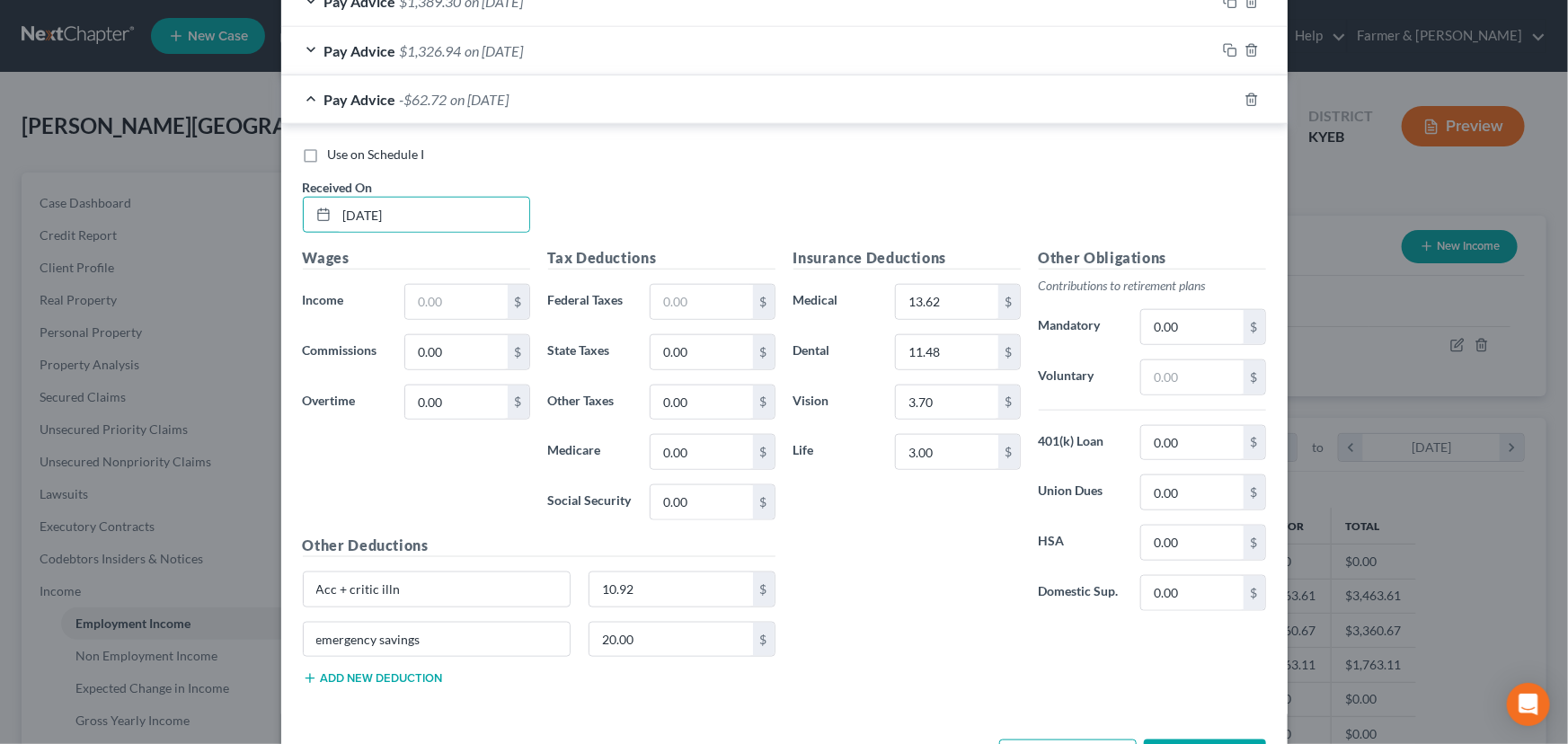
click at [792, 198] on div "Use on Schedule I Received On * [DATE]" at bounding box center [784, 196] width 981 height 102
click at [431, 307] on input "text" at bounding box center [455, 301] width 102 height 34
click at [683, 319] on div "Tax Deductions Federal Taxes $ State Taxes 0.00 $ Other Taxes 0.00 $ Medicare 0…" at bounding box center [661, 390] width 246 height 287
click at [690, 300] on input "text" at bounding box center [701, 301] width 102 height 34
click at [1150, 380] on input "text" at bounding box center [1191, 377] width 102 height 34
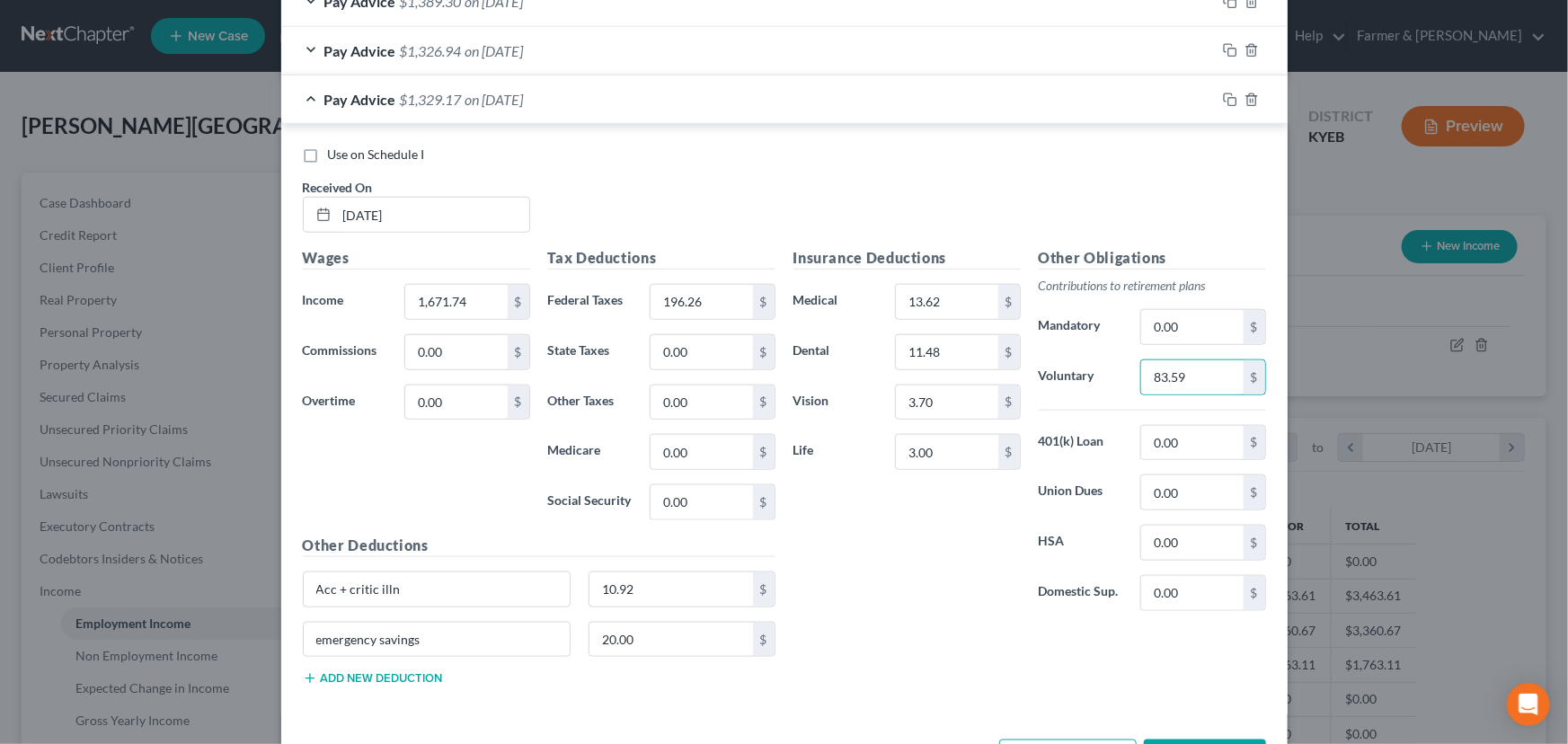
click at [878, 558] on div "Insurance Deductions Medical 13.62 $ Dental 11.48 $ Vision 3.70 $ Life 3.00 $" at bounding box center [907, 436] width 246 height 379
click at [539, 86] on div "Pay Advice $1,329.17 on [DATE]" at bounding box center [749, 99] width 934 height 48
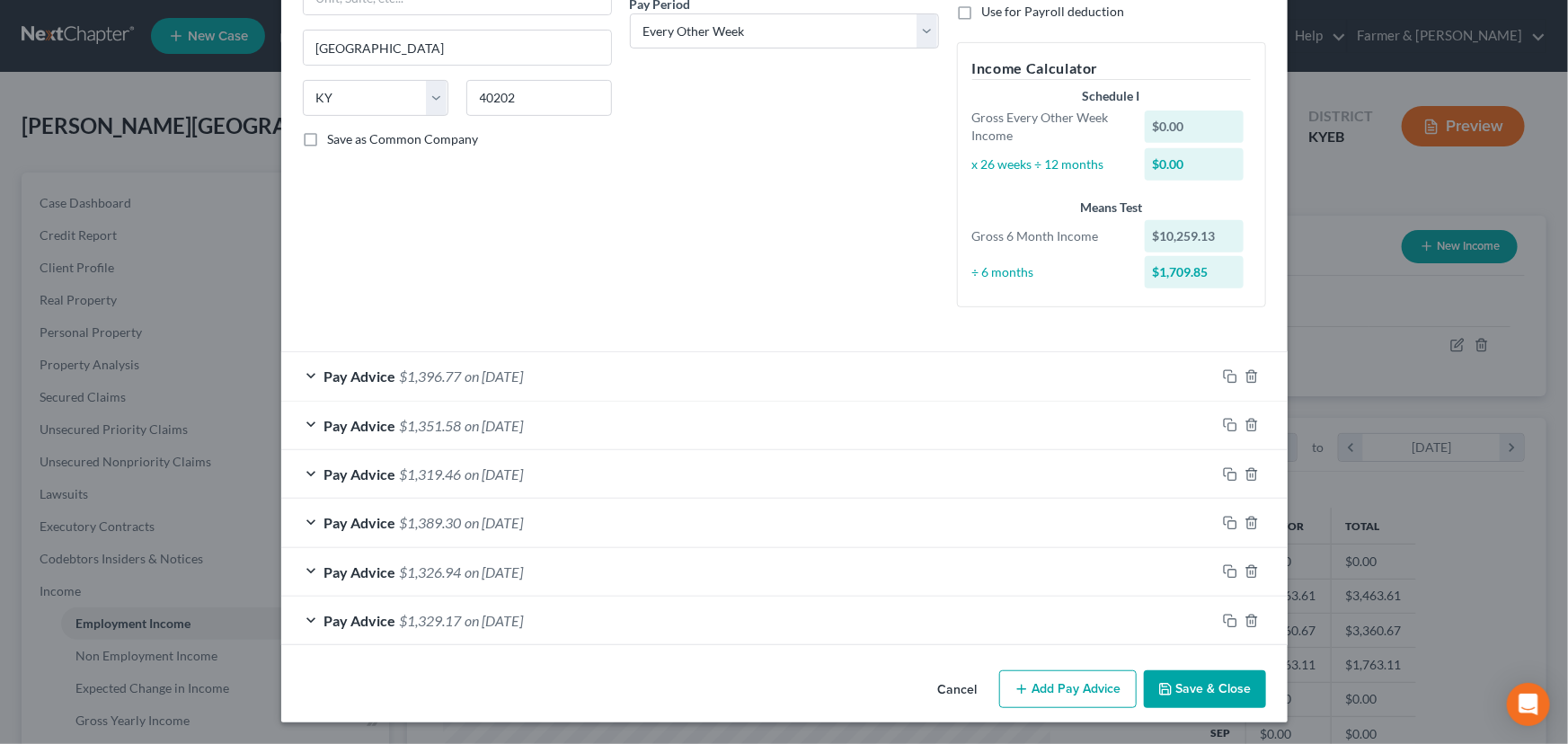
scroll to position [289, 0]
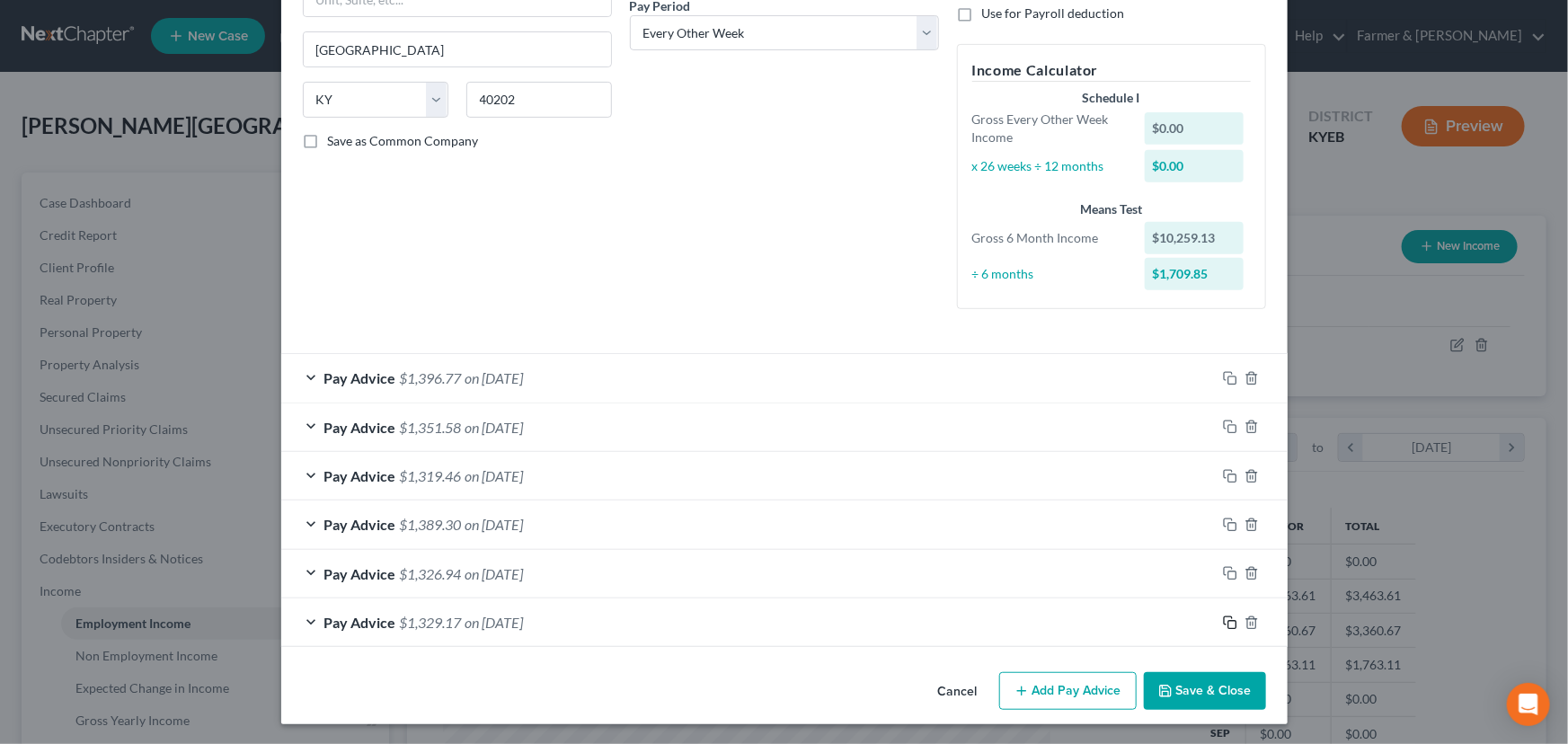
click at [1222, 620] on icon "button" at bounding box center [1229, 623] width 15 height 15
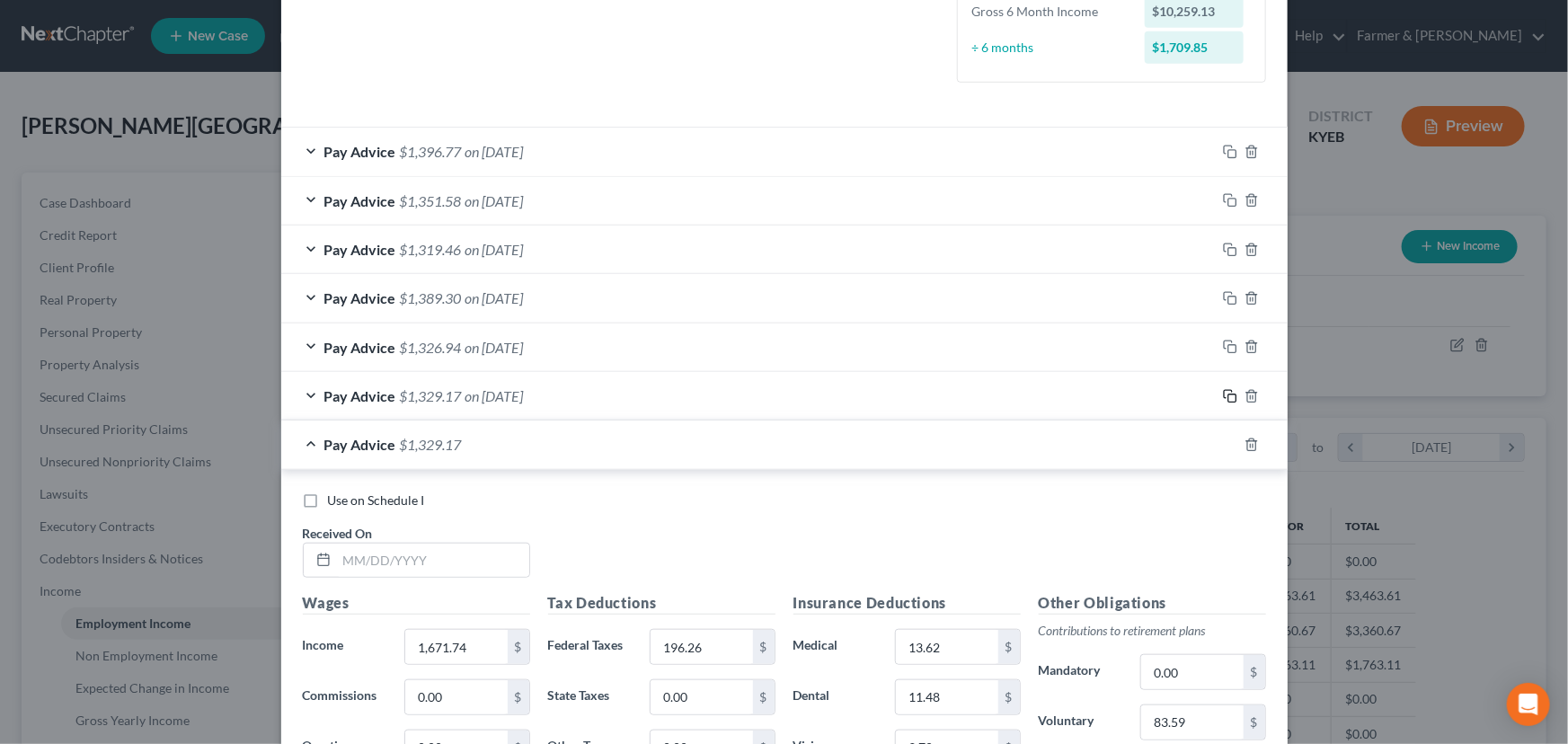
scroll to position [862, 0]
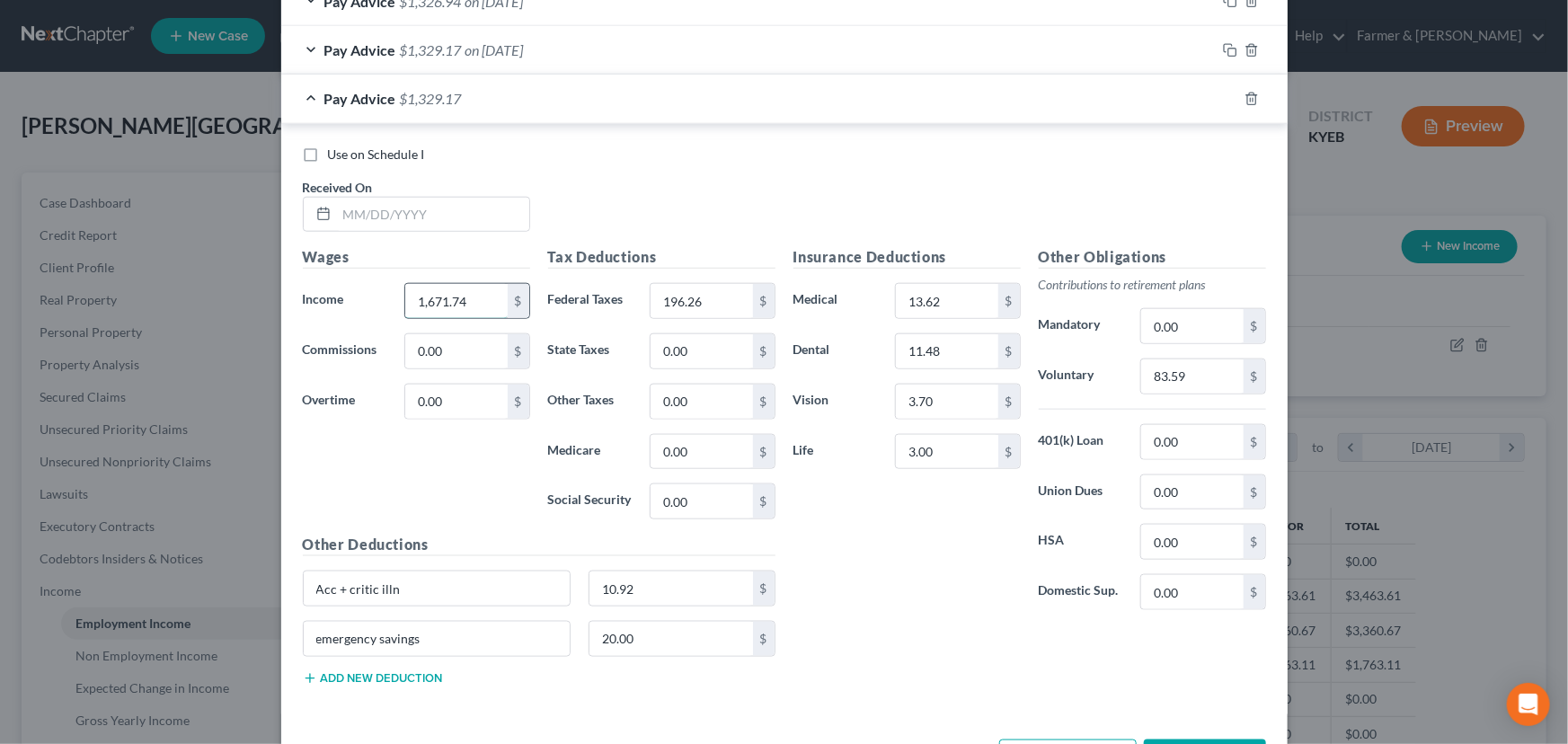
click at [465, 301] on input "1,671.74" at bounding box center [455, 300] width 102 height 34
click at [712, 309] on input "196.26" at bounding box center [701, 300] width 102 height 34
click at [1158, 378] on input "83.59" at bounding box center [1191, 376] width 102 height 34
drag, startPoint x: 458, startPoint y: 221, endPoint x: 388, endPoint y: 242, distance: 73.1
click at [458, 221] on input "text" at bounding box center [433, 215] width 192 height 34
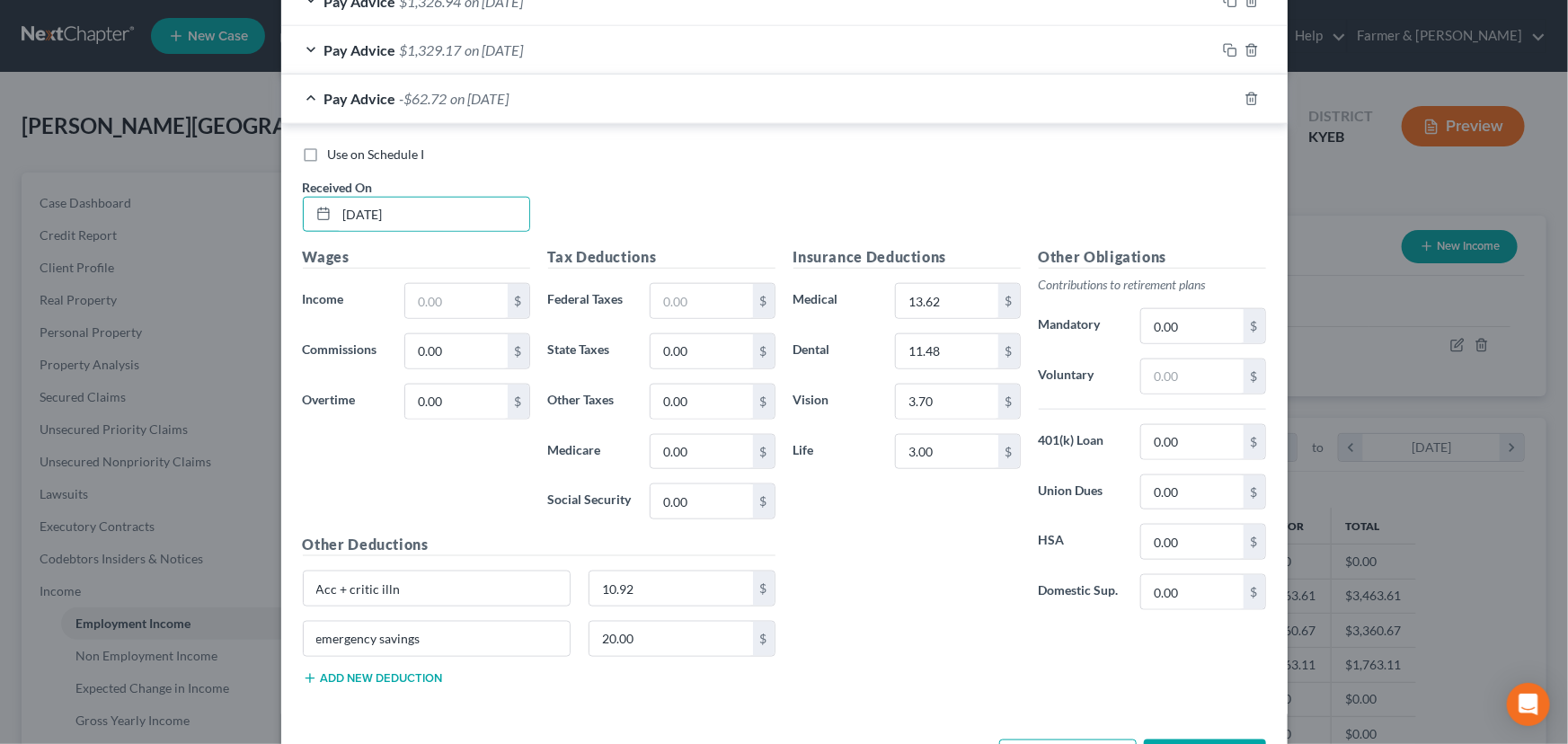
click at [602, 198] on div "Use on Schedule I Received On * [DATE]" at bounding box center [784, 196] width 981 height 102
click at [439, 308] on input "text" at bounding box center [455, 300] width 102 height 34
click at [668, 302] on input "text" at bounding box center [701, 300] width 102 height 34
click at [1149, 385] on input "text" at bounding box center [1191, 376] width 102 height 34
click at [897, 554] on div "Insurance Deductions Medical 13.62 $ Dental 11.48 $ Vision 3.70 $ Life 3.00 $" at bounding box center [907, 436] width 246 height 379
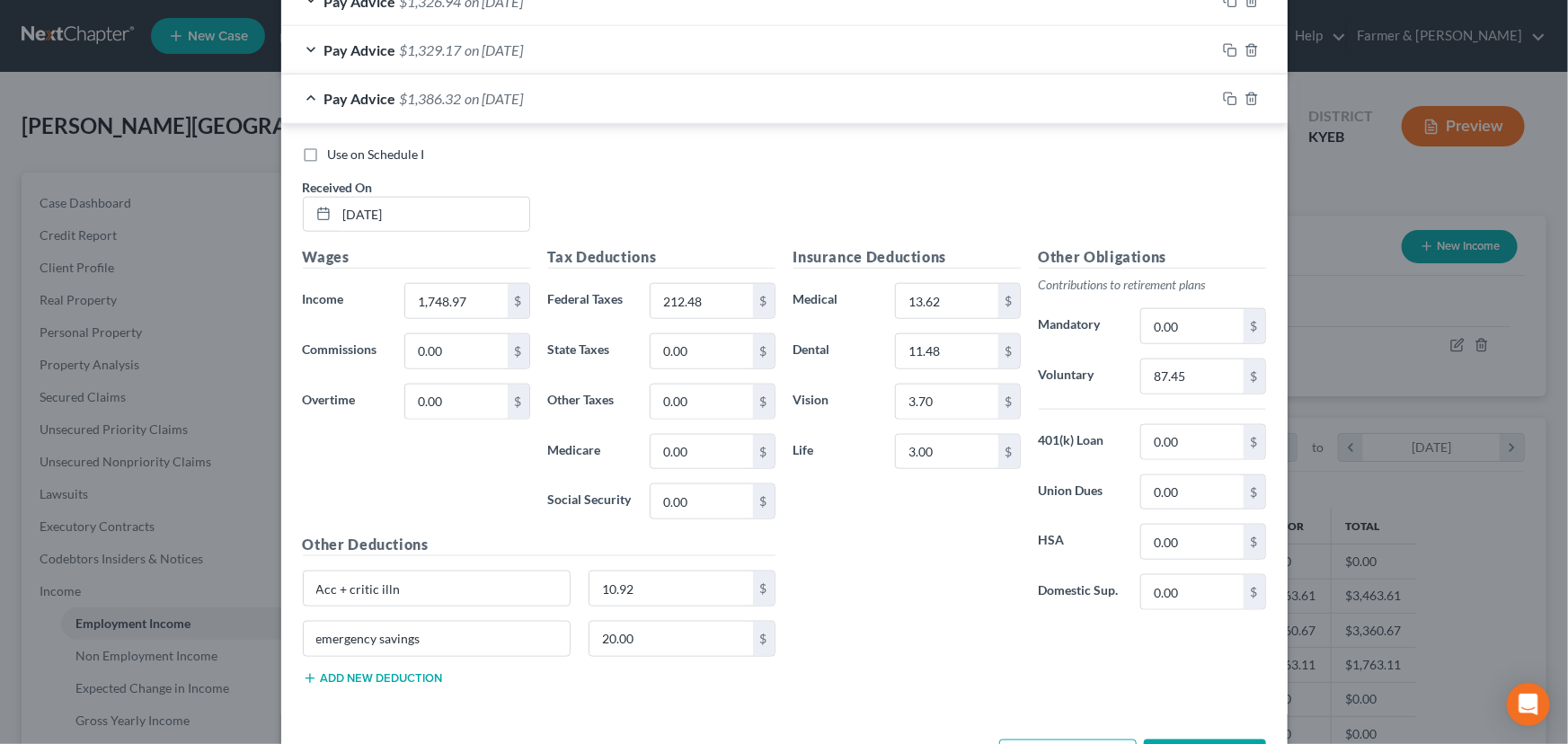
click at [462, 107] on div "Pay Advice $1,386.32 on [DATE]" at bounding box center [749, 98] width 934 height 48
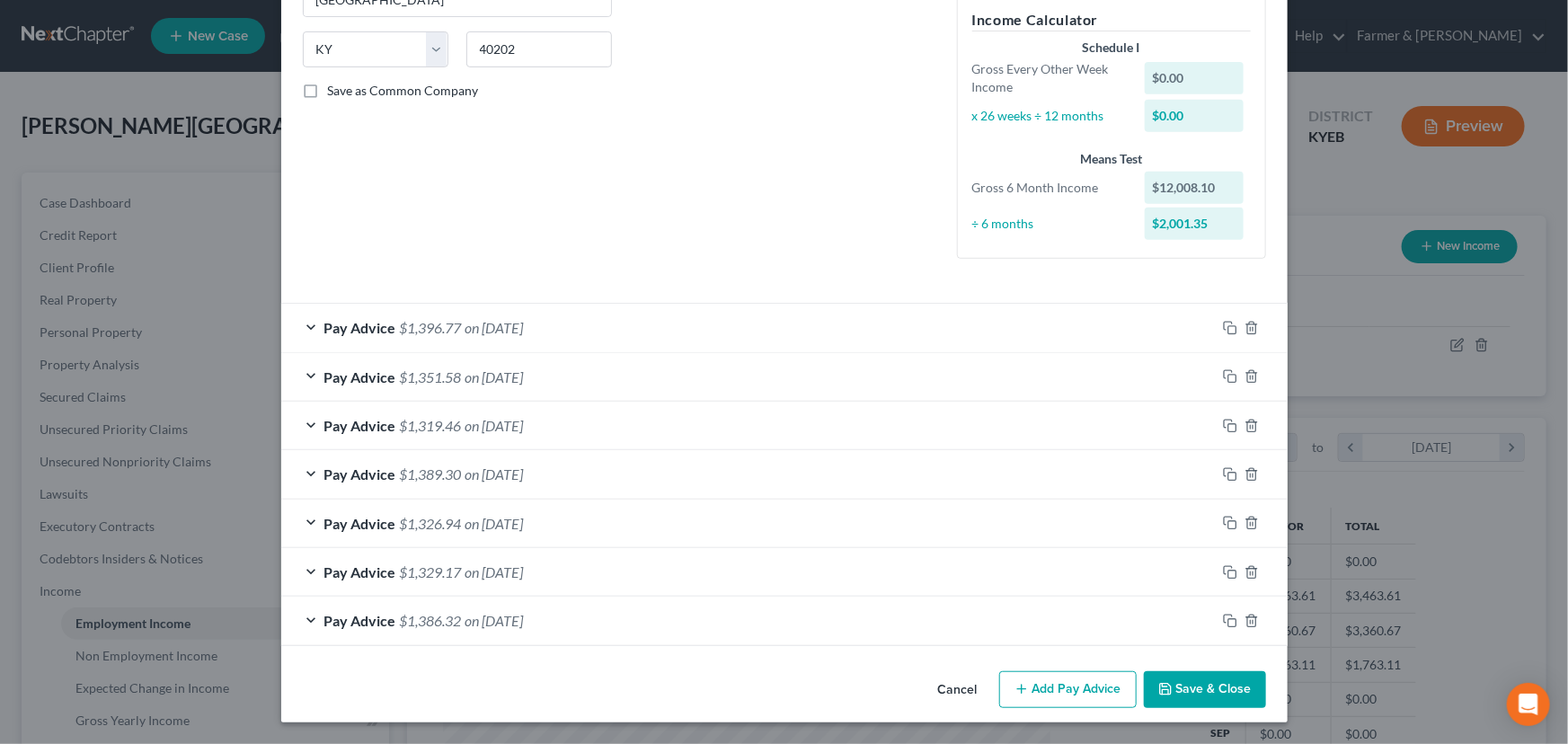
scroll to position [338, 0]
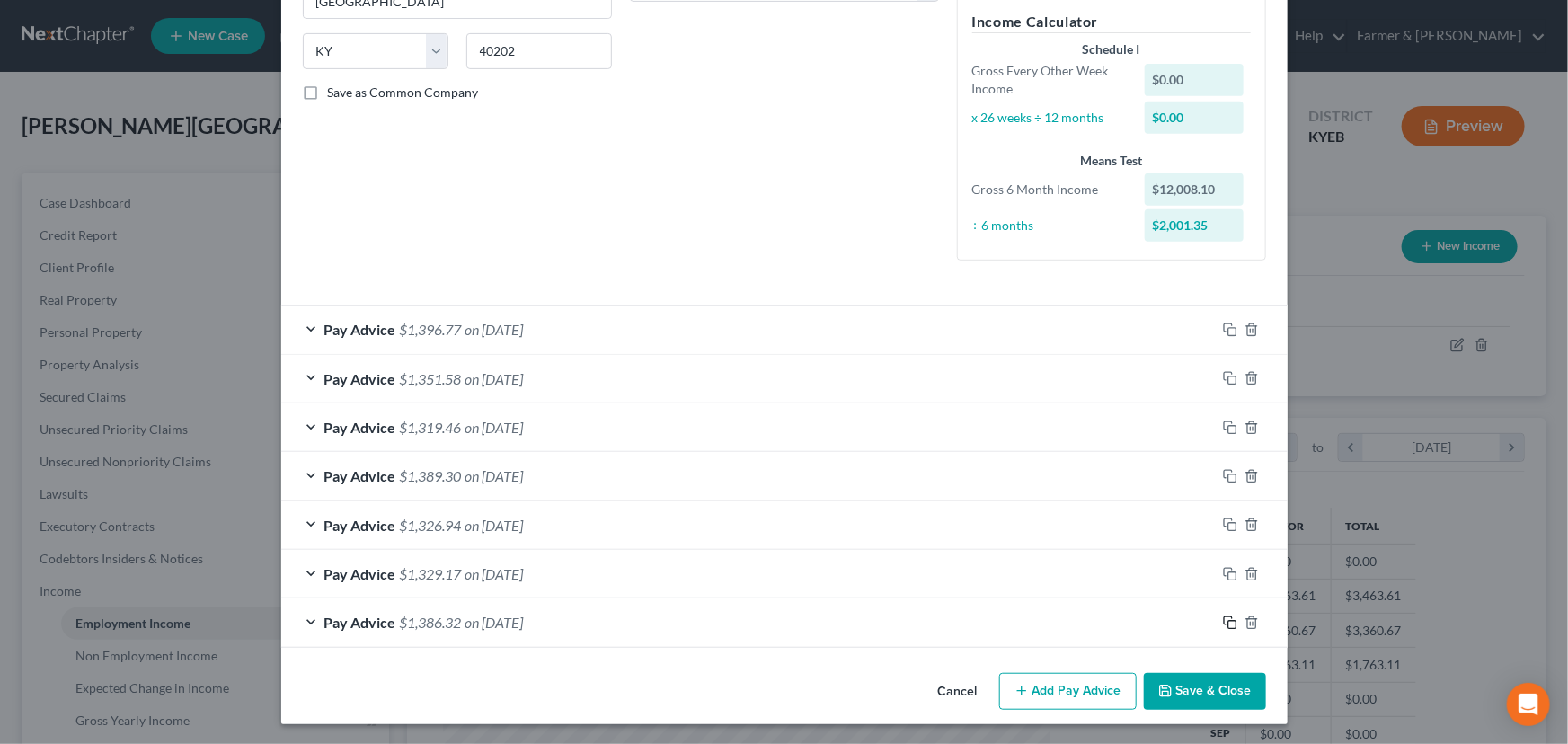
click at [1216, 621] on div at bounding box center [1251, 623] width 72 height 29
click at [1223, 624] on icon "button" at bounding box center [1229, 623] width 15 height 15
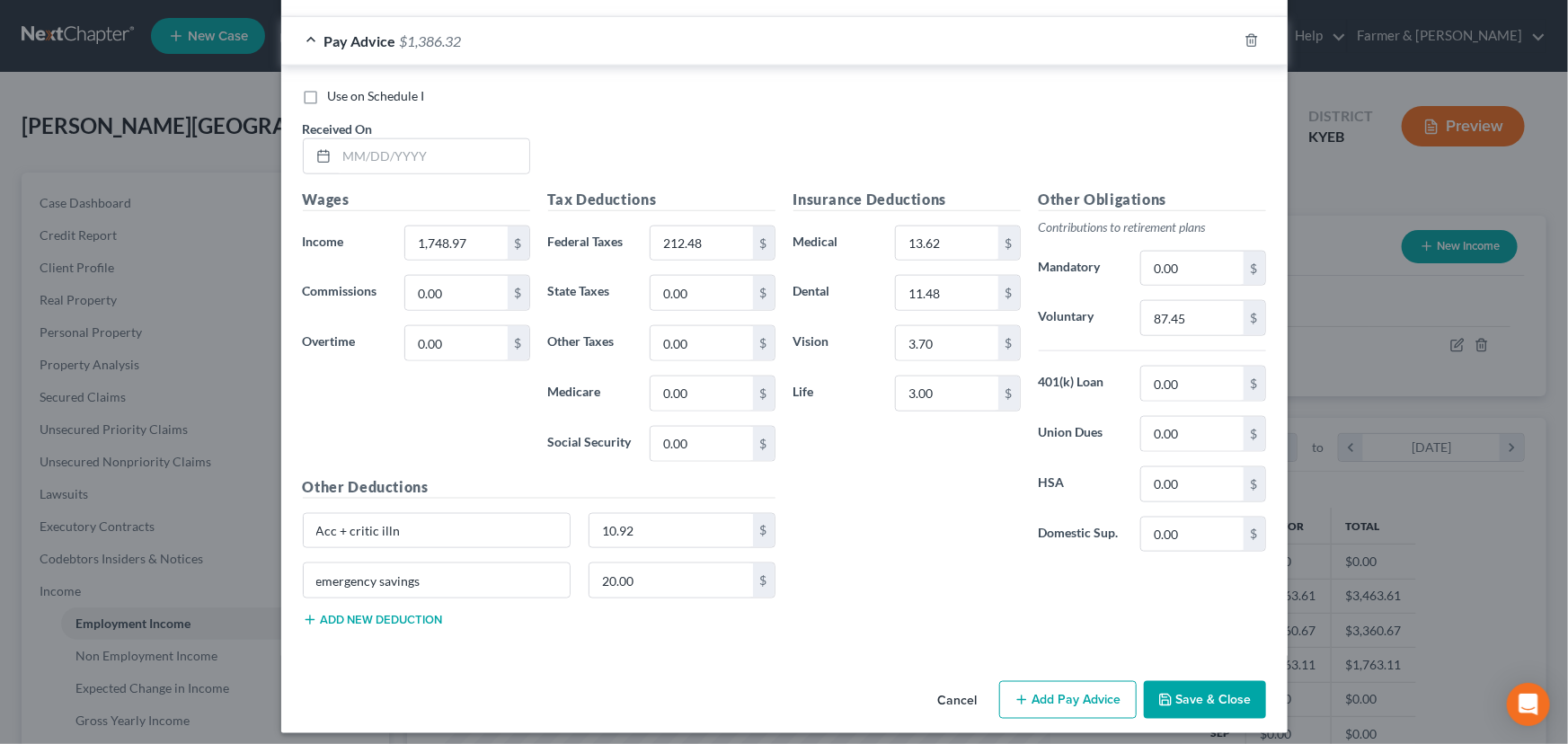
scroll to position [976, 0]
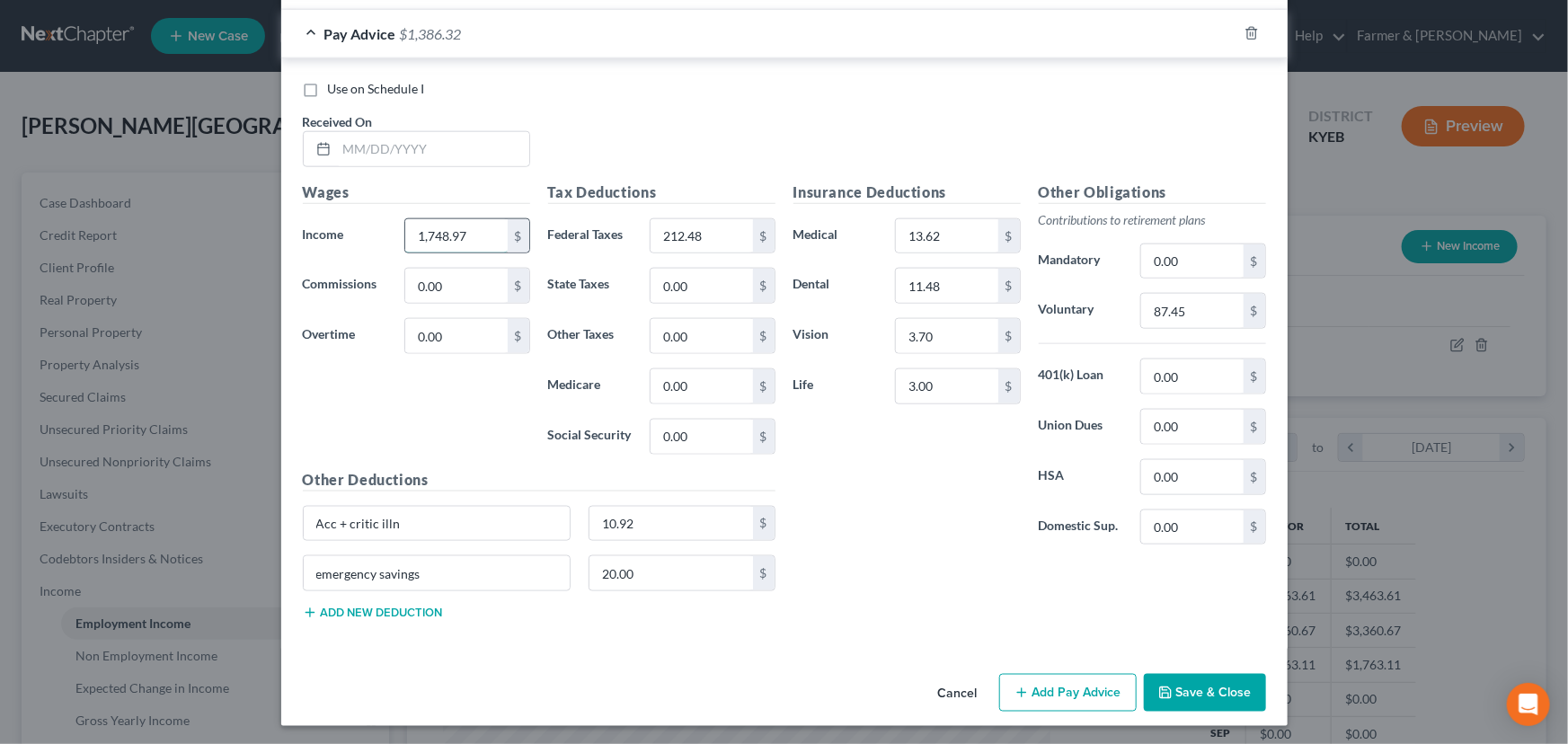
click at [490, 235] on input "1,748.97" at bounding box center [455, 236] width 102 height 34
click at [717, 241] on input "212.48" at bounding box center [701, 236] width 102 height 34
click at [1170, 317] on input "87.45" at bounding box center [1191, 311] width 102 height 34
click at [426, 145] on input "text" at bounding box center [433, 149] width 192 height 34
drag, startPoint x: 638, startPoint y: 114, endPoint x: 604, endPoint y: 160, distance: 57.2
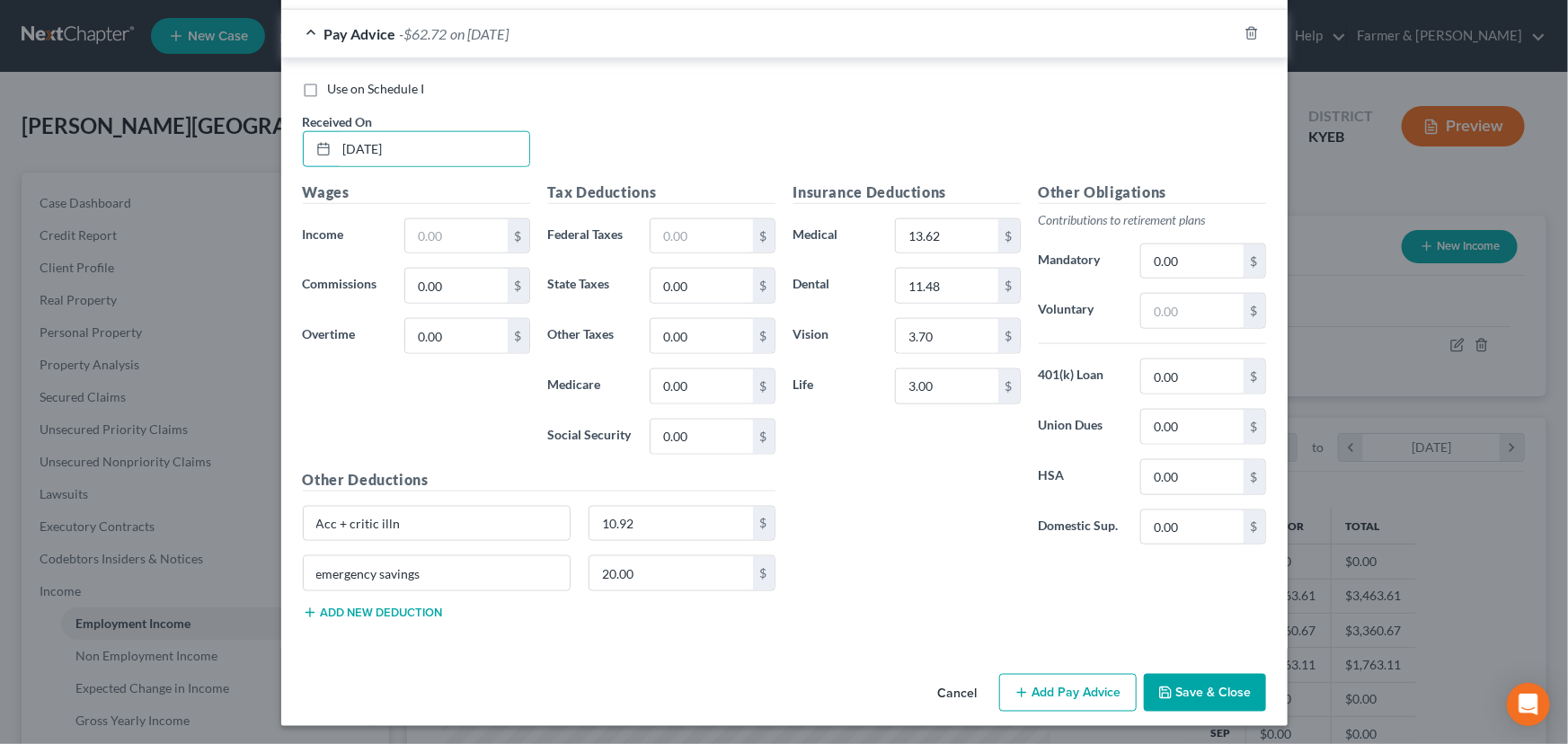
click at [638, 114] on div "Use on Schedule I Received On * [DATE]" at bounding box center [784, 130] width 981 height 102
click at [423, 232] on input "text" at bounding box center [455, 236] width 102 height 34
click at [602, 139] on div "Use on Schedule I Received On * [DATE]" at bounding box center [784, 130] width 981 height 102
click at [670, 239] on input "text" at bounding box center [701, 236] width 102 height 34
click at [1131, 315] on div "$" at bounding box center [1202, 311] width 143 height 36
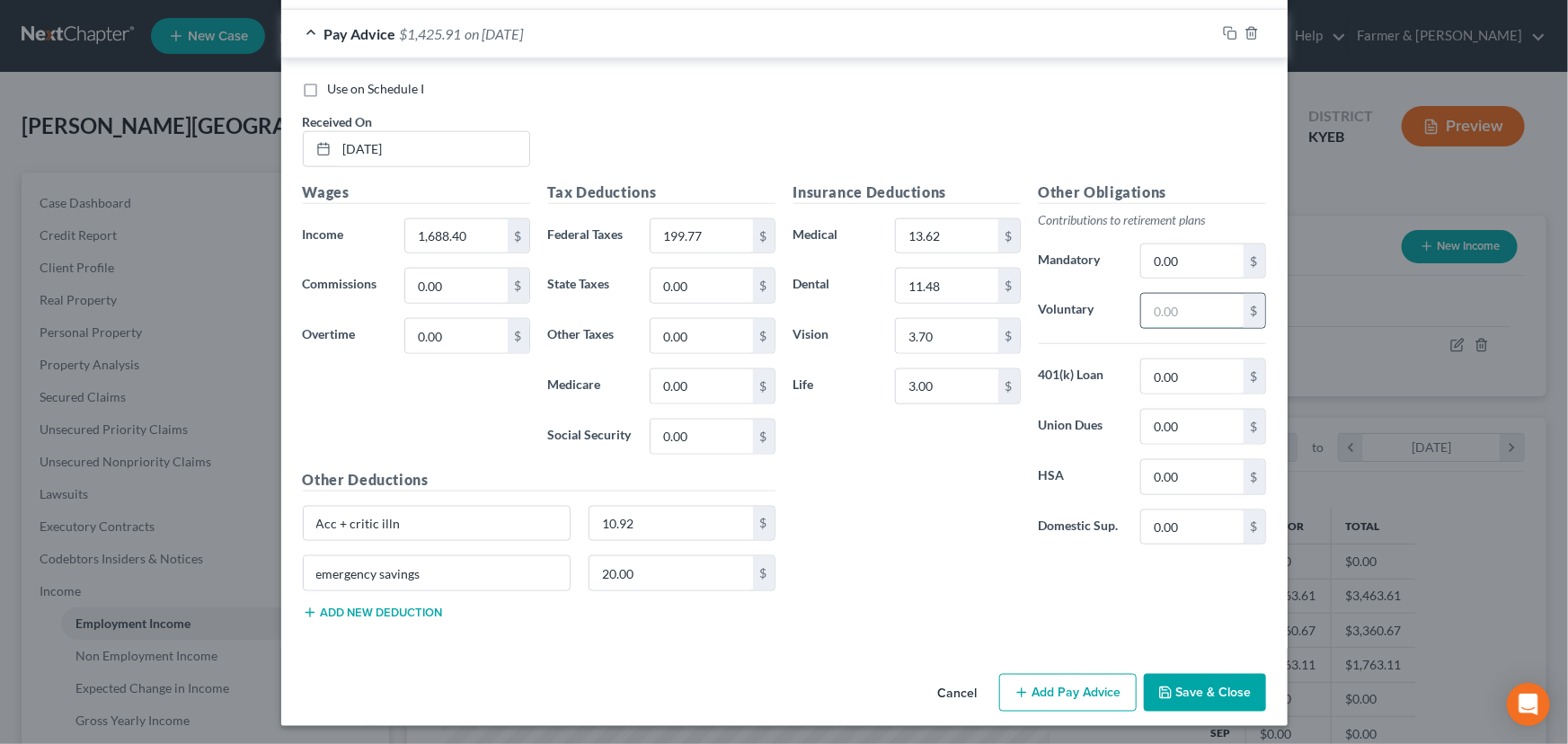
click at [1160, 308] on input "text" at bounding box center [1191, 311] width 102 height 34
click at [920, 545] on div "Insurance Deductions Medical 13.62 $ Dental 11.48 $ Vision 3.70 $ Life 3.00 $" at bounding box center [907, 371] width 246 height 379
click at [485, 38] on span "on [DATE]" at bounding box center [494, 34] width 58 height 17
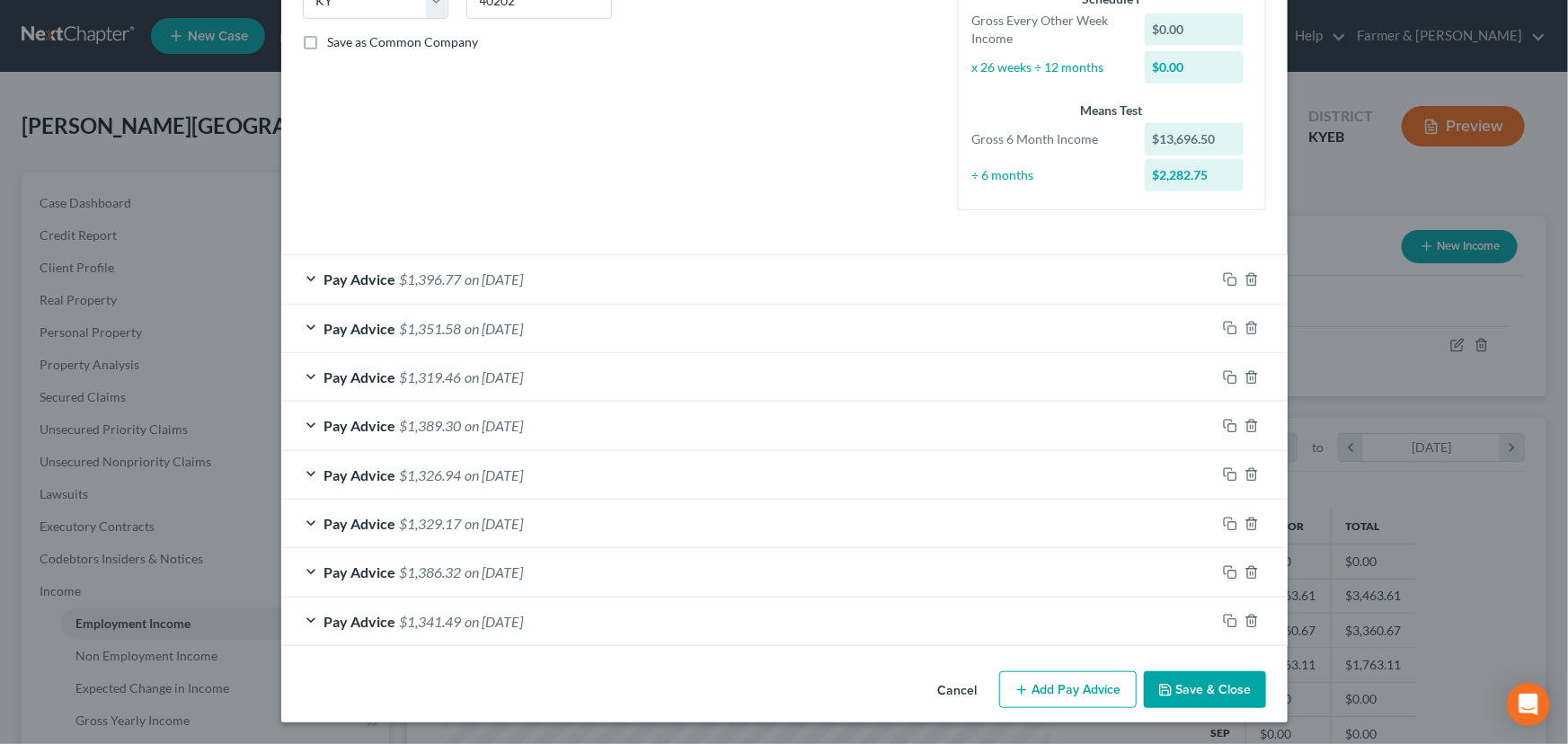
scroll to position [387, 0]
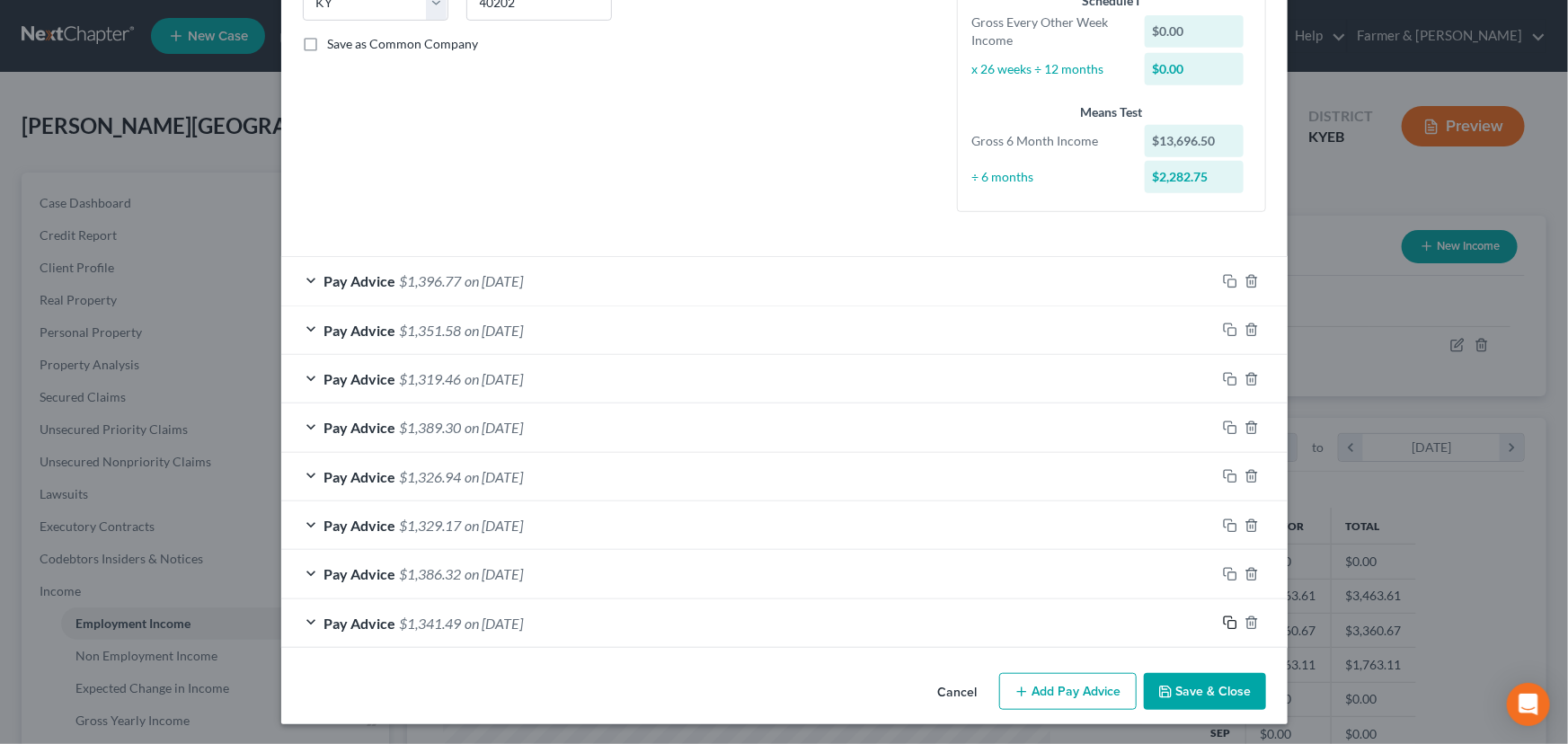
click at [1225, 620] on icon "button" at bounding box center [1229, 623] width 15 height 15
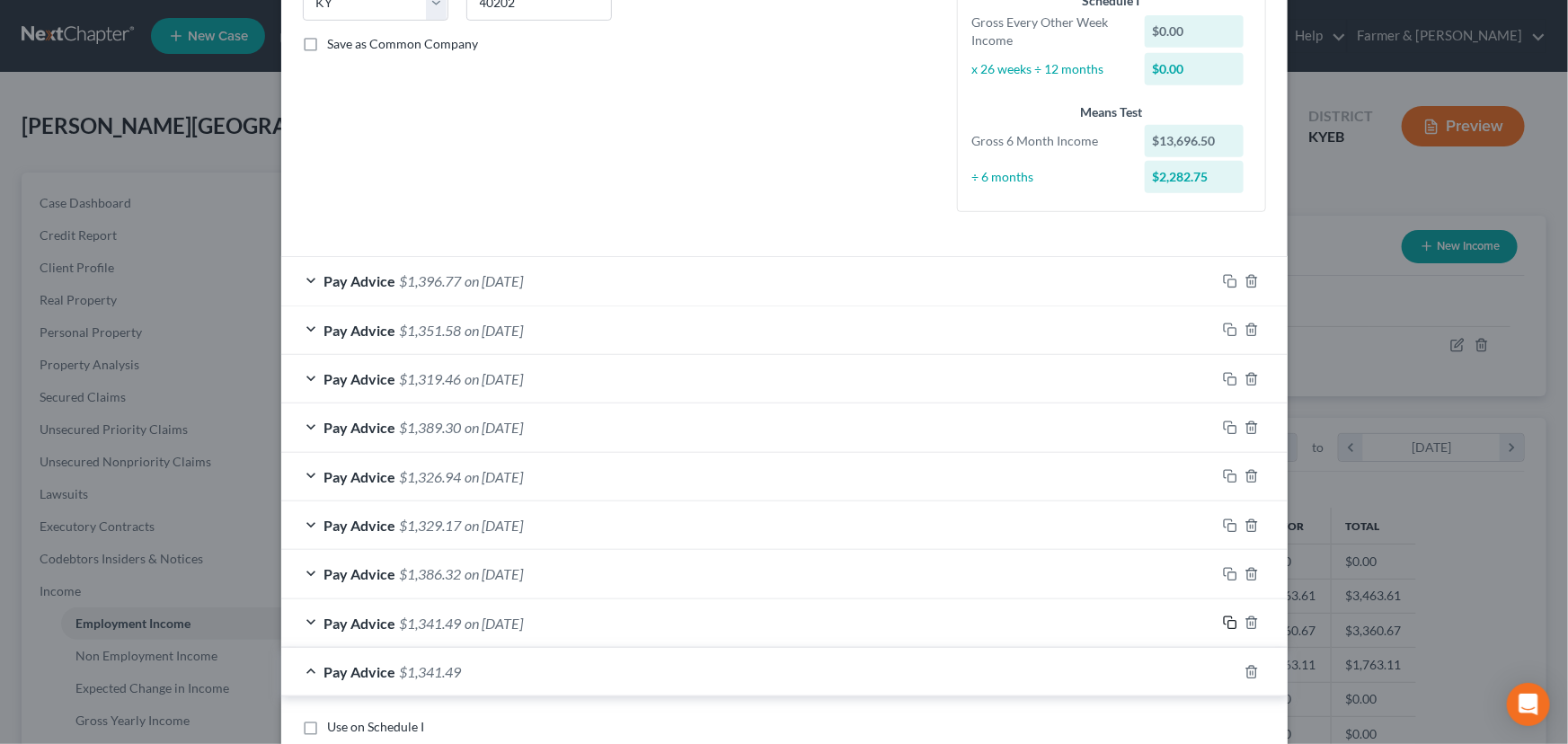
scroll to position [877, 0]
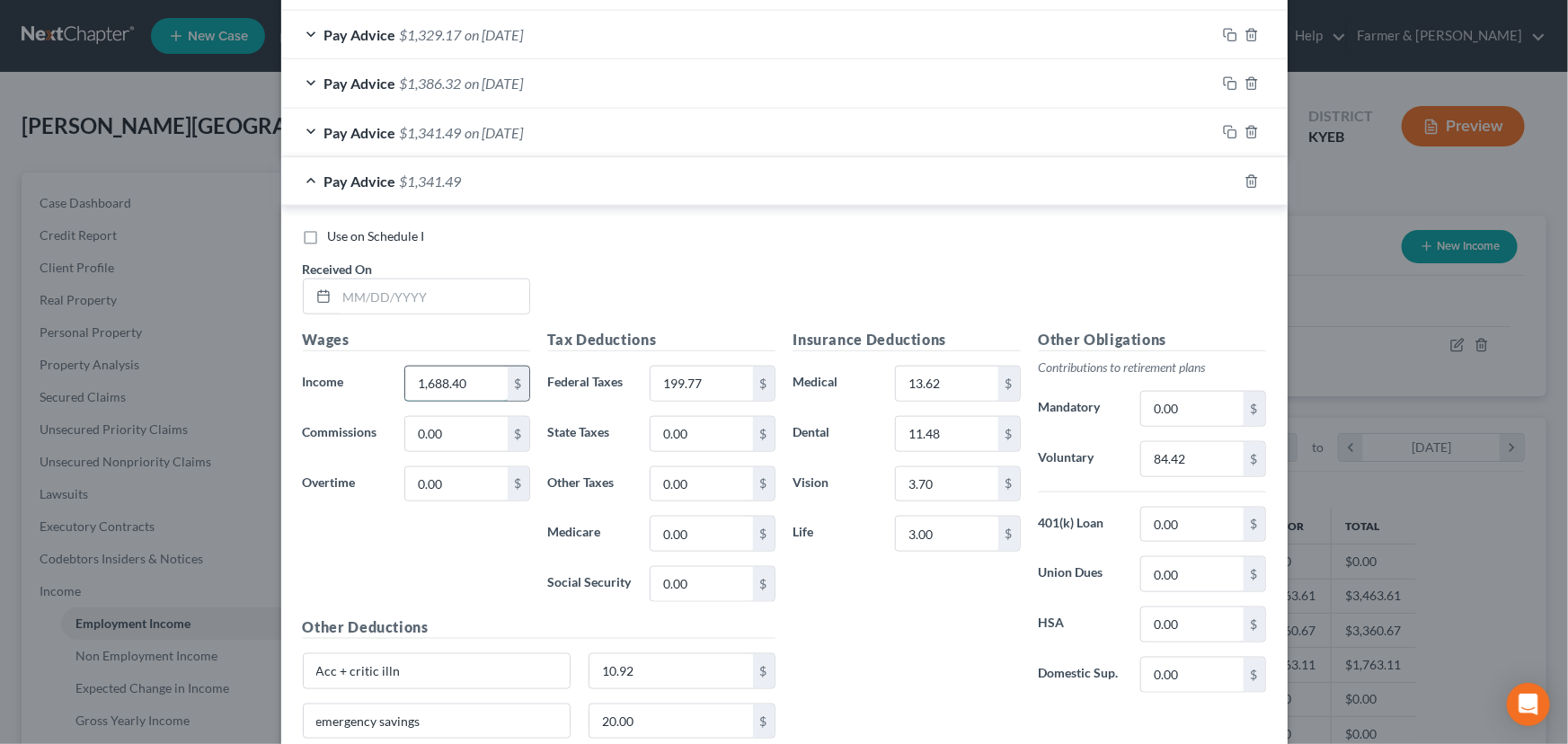
click at [490, 381] on input "1,688.40" at bounding box center [455, 384] width 102 height 34
click at [686, 389] on input "199.77" at bounding box center [701, 384] width 102 height 34
click at [1190, 466] on input "84.42" at bounding box center [1191, 458] width 102 height 34
click at [447, 303] on input "text" at bounding box center [433, 296] width 192 height 34
drag, startPoint x: 473, startPoint y: 379, endPoint x: 422, endPoint y: 393, distance: 52.9
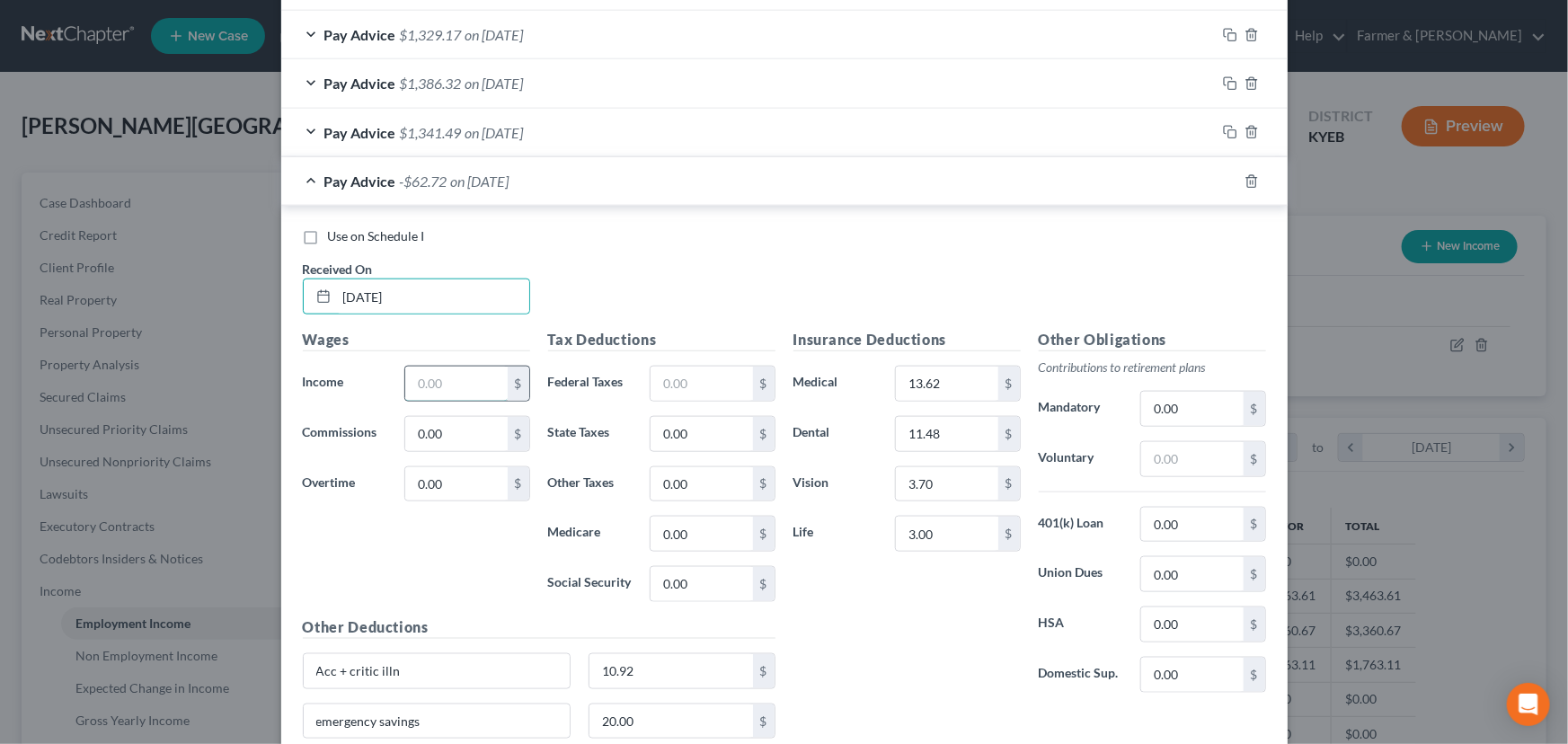
click at [473, 379] on input "text" at bounding box center [455, 384] width 102 height 34
click at [716, 381] on input "text" at bounding box center [701, 384] width 102 height 34
click at [719, 290] on div "Use on Schedule I Received On * [DATE]" at bounding box center [784, 278] width 981 height 102
click at [1168, 463] on input "text" at bounding box center [1191, 458] width 102 height 34
click at [841, 630] on div "Insurance Deductions Medical 13.62 $ Dental 11.48 $ Vision 3.70 $ Life 3.00 $" at bounding box center [907, 519] width 246 height 379
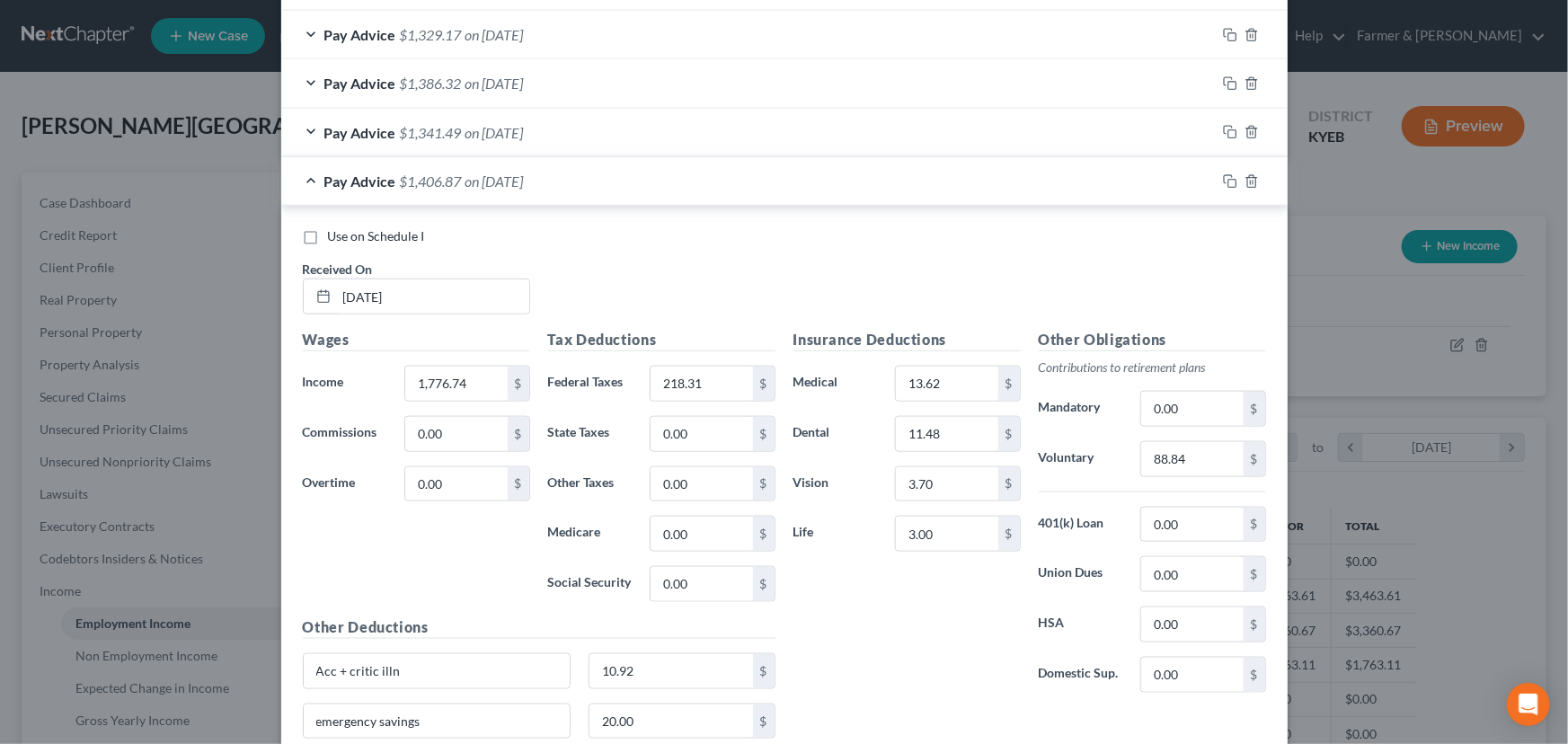
click at [512, 186] on span "on [DATE]" at bounding box center [494, 182] width 58 height 17
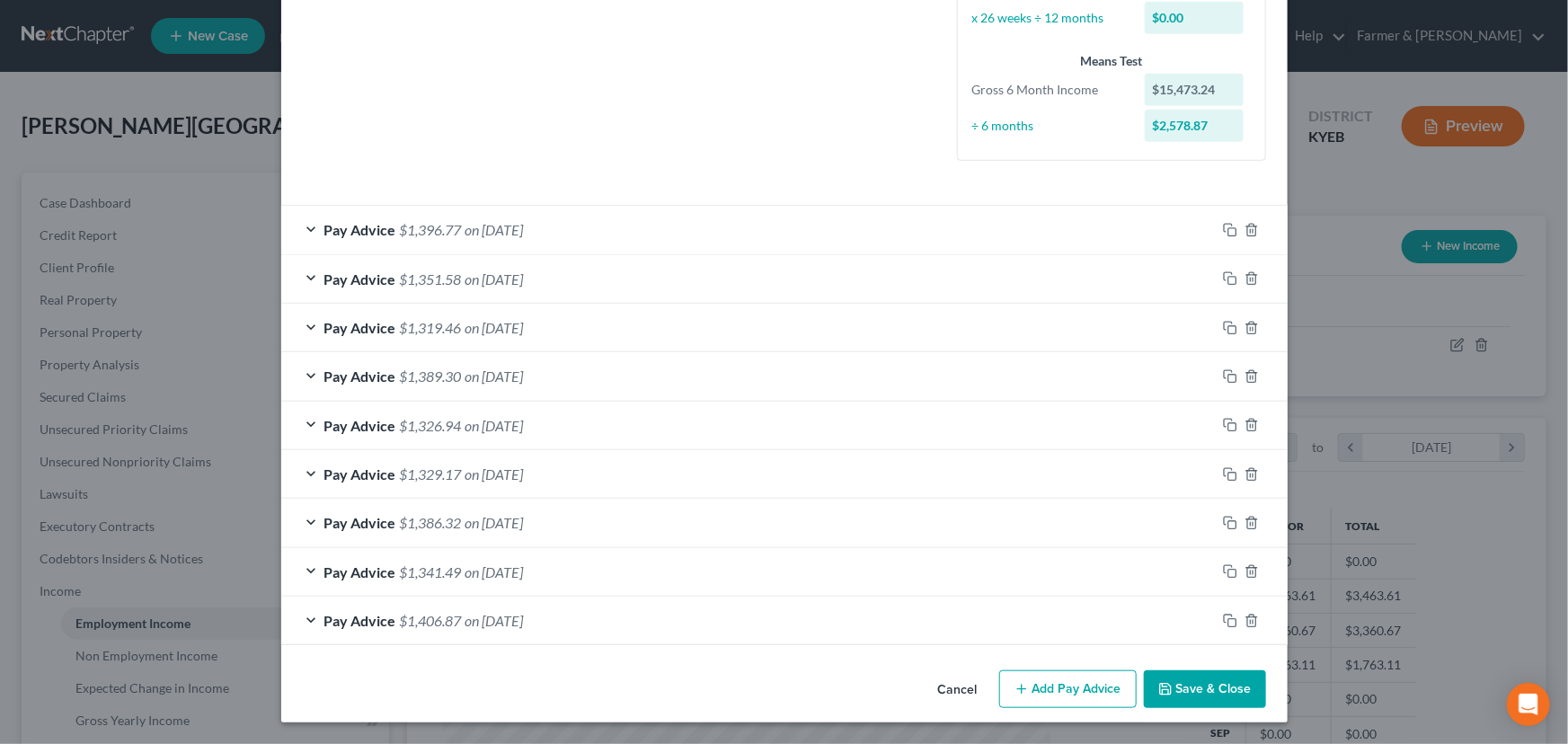
scroll to position [436, 0]
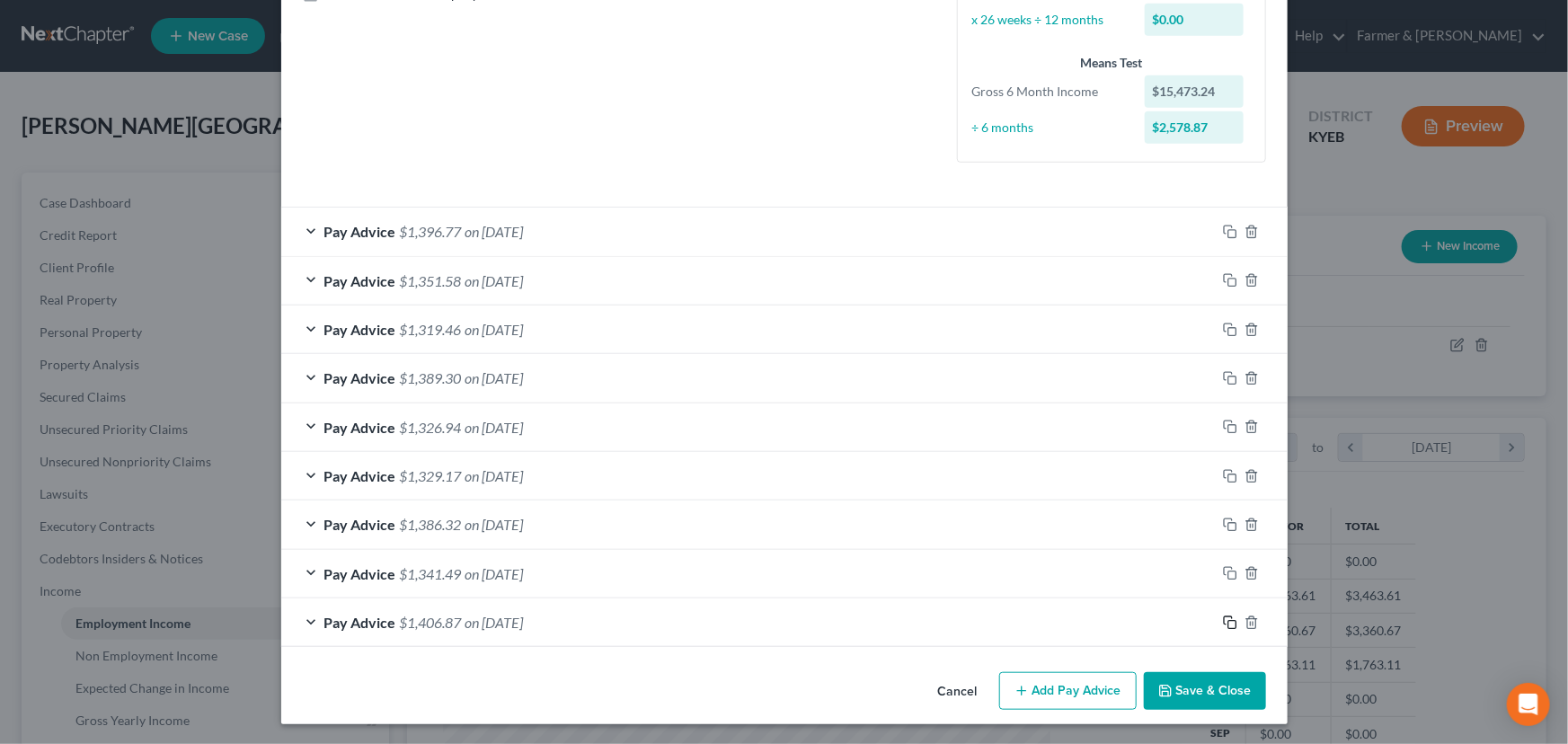
click at [1229, 622] on rect "button" at bounding box center [1232, 625] width 8 height 8
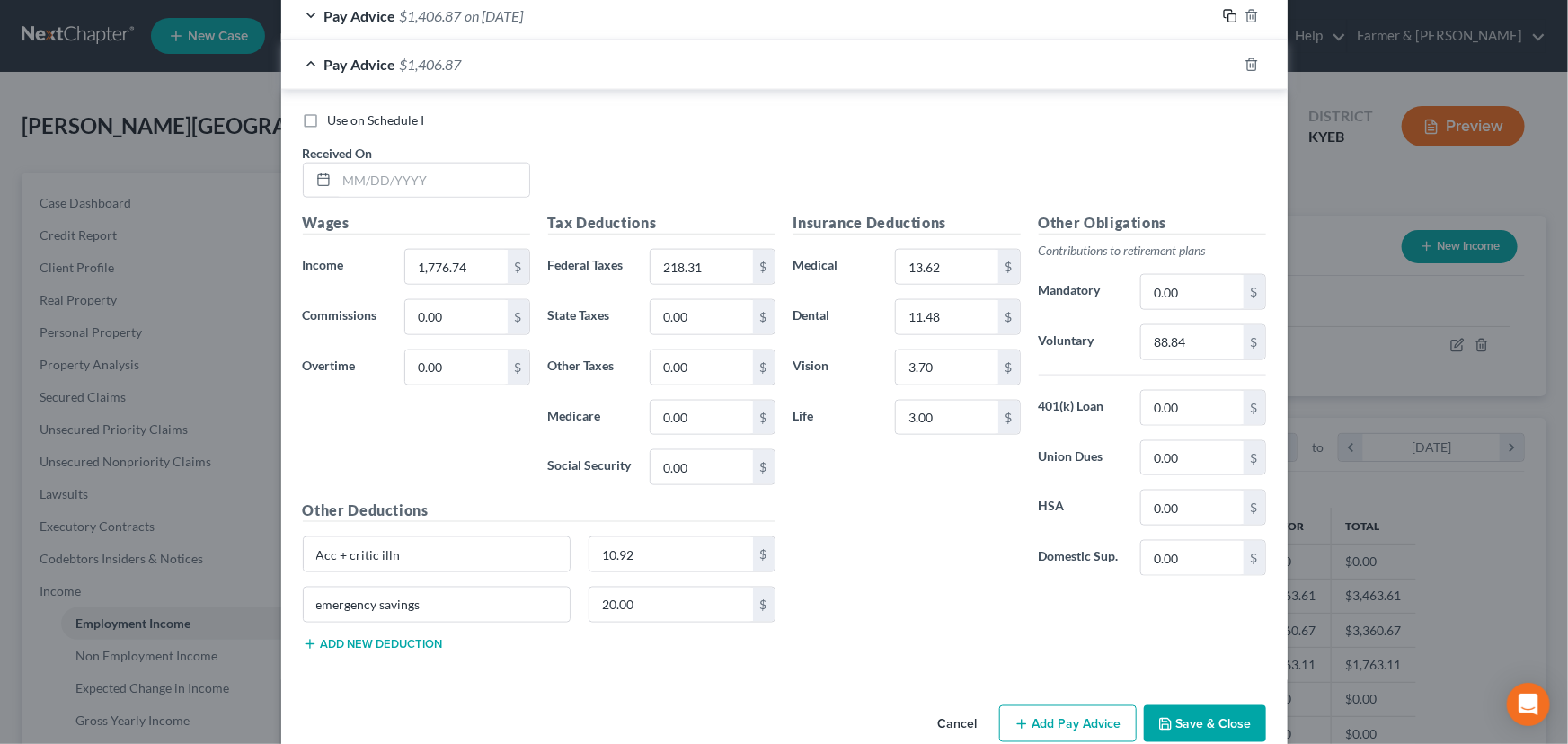
scroll to position [1073, 0]
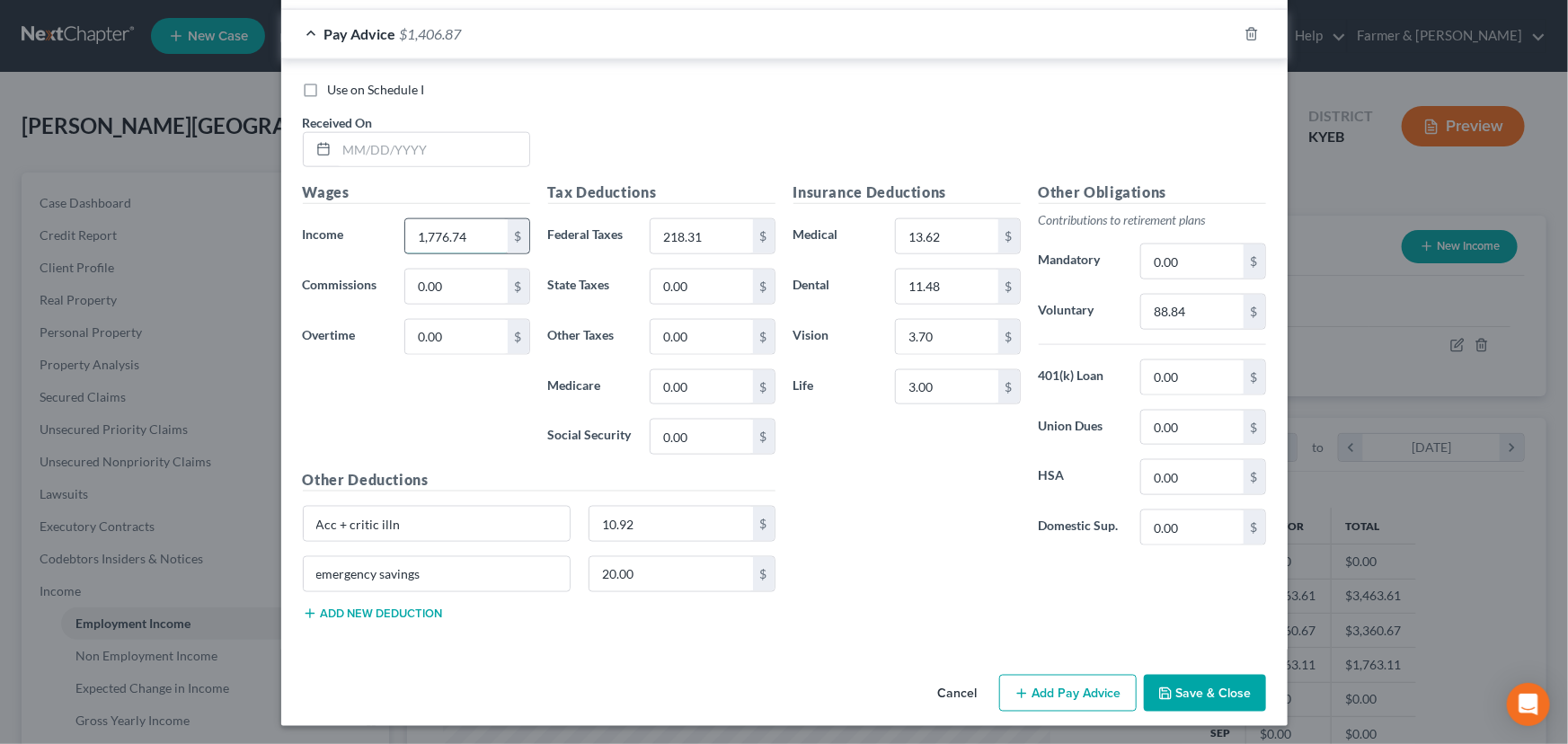
click at [487, 241] on input "1,776.74" at bounding box center [455, 236] width 102 height 34
click at [692, 237] on input "218.31" at bounding box center [701, 236] width 102 height 34
click at [361, 153] on input "text" at bounding box center [433, 150] width 192 height 34
click at [451, 252] on div "$" at bounding box center [466, 236] width 125 height 36
click at [451, 235] on input "text" at bounding box center [455, 236] width 102 height 34
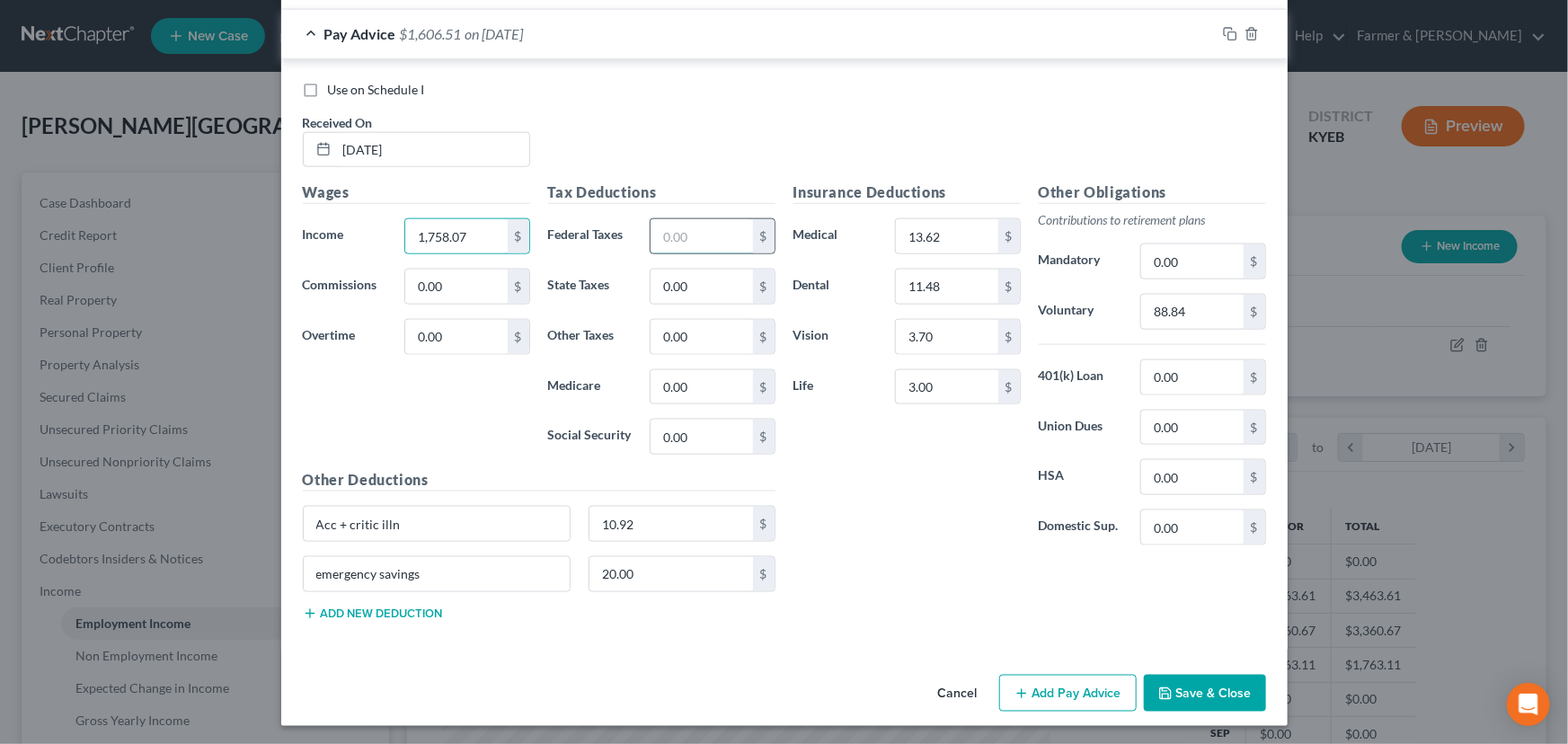
click at [676, 236] on input "text" at bounding box center [701, 236] width 102 height 34
click at [885, 422] on div "Insurance Deductions Medical 13.62 $ Dental 11.48 $ Vision 3.70 $ Life 3.00 $" at bounding box center [907, 371] width 246 height 379
click at [1201, 313] on input "88.84" at bounding box center [1191, 312] width 102 height 34
click at [457, 412] on div "Wages Income * 1,758.07 $ Commissions 0.00 $ Overtime 0.00 $" at bounding box center [417, 325] width 246 height 287
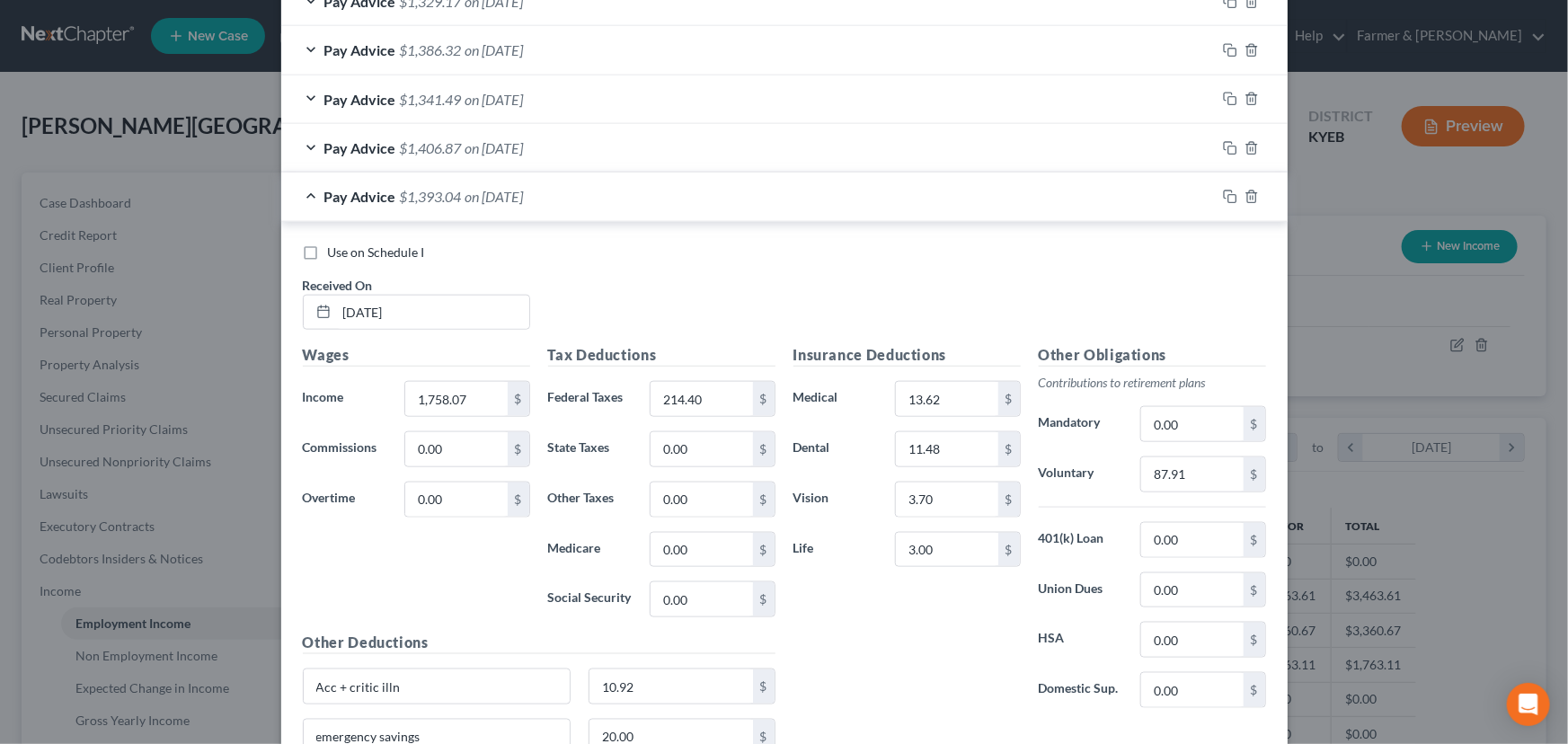
scroll to position [909, 0]
click at [444, 200] on span "$1,393.04" at bounding box center [431, 197] width 62 height 17
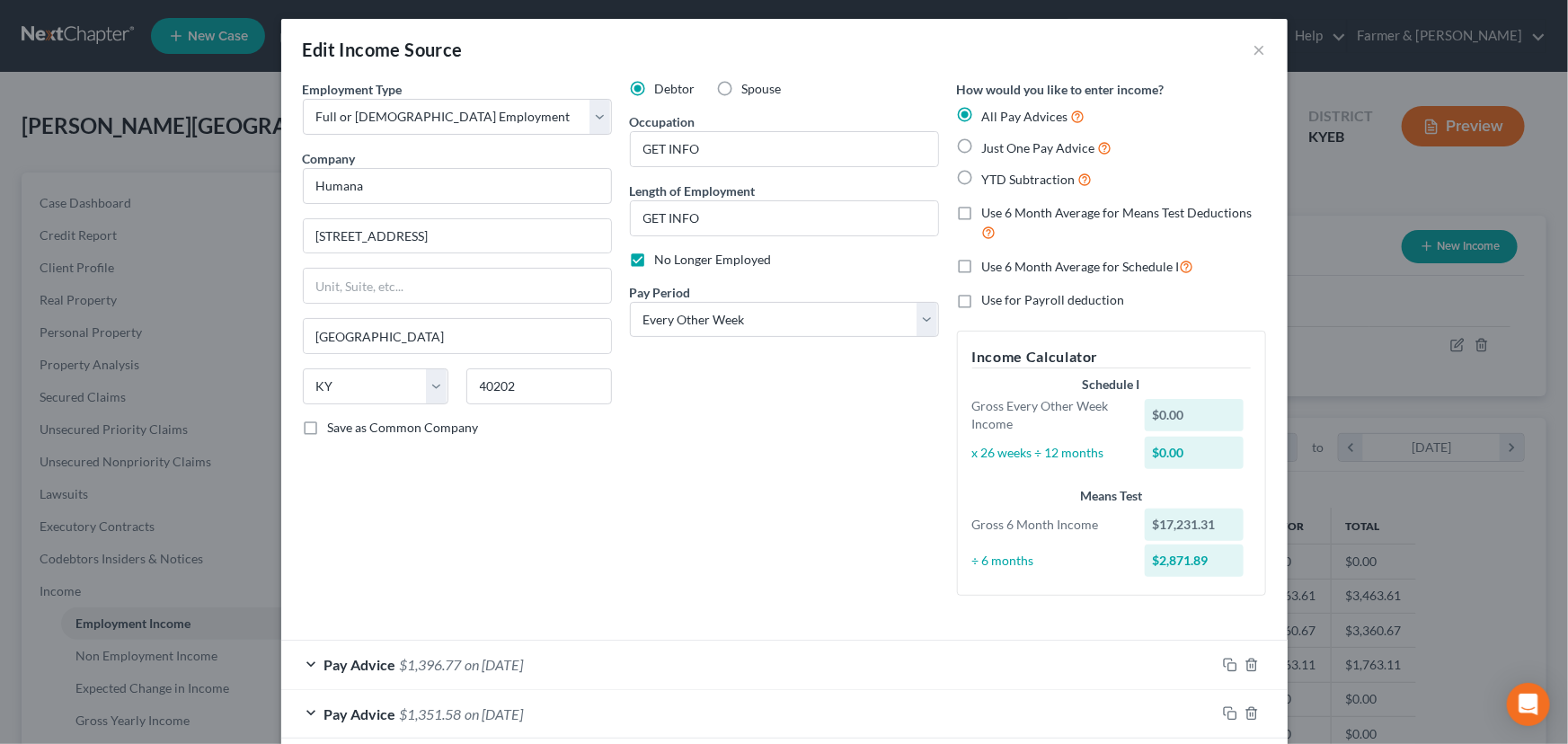
scroll to position [0, 0]
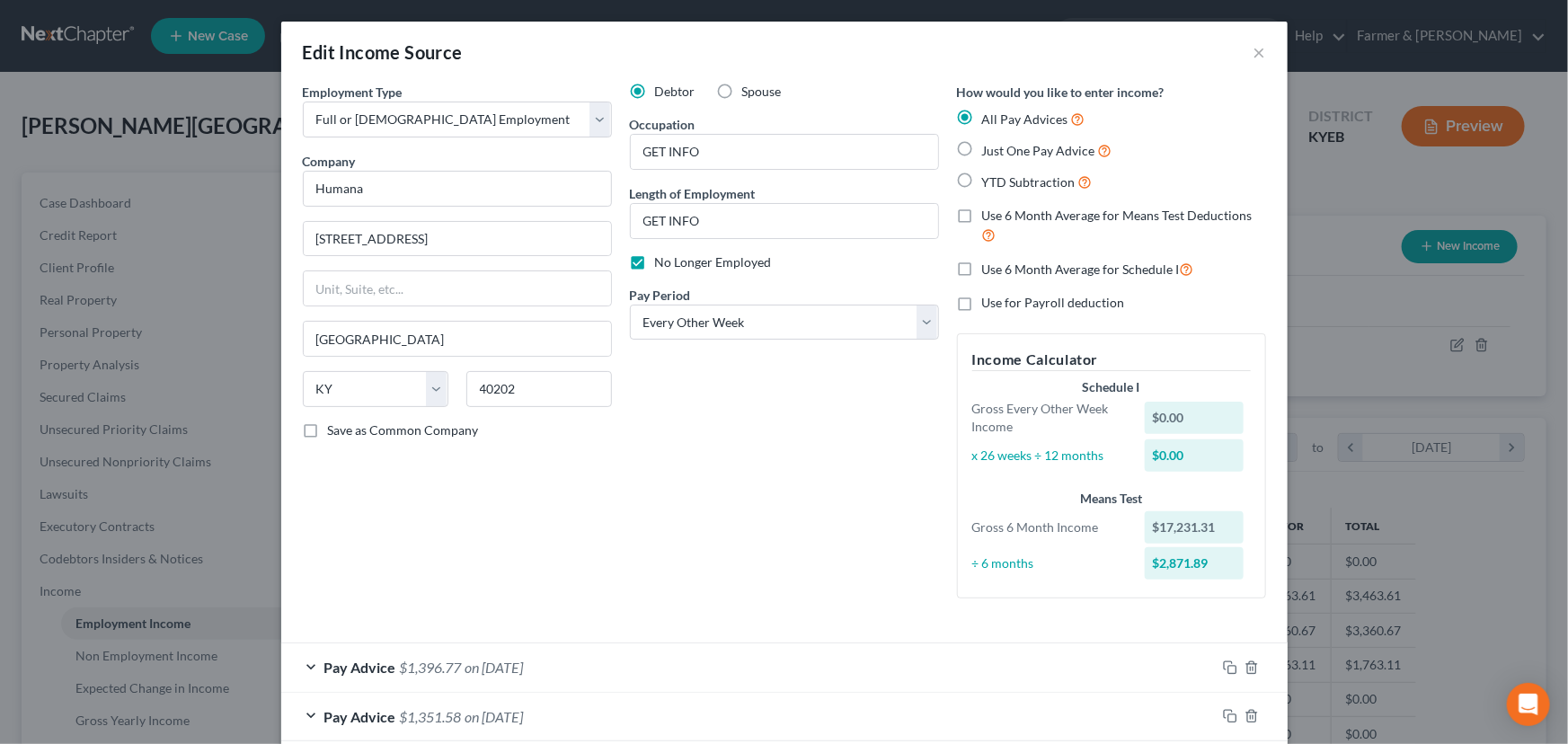
click at [655, 264] on label "No Longer Employed" at bounding box center [714, 262] width 117 height 18
click at [662, 264] on input "No Longer Employed" at bounding box center [668, 259] width 12 height 12
click at [751, 405] on div "Debtor Spouse Occupation GET INFO Length of Employment GET INFO No Longer Emplo…" at bounding box center [784, 348] width 327 height 530
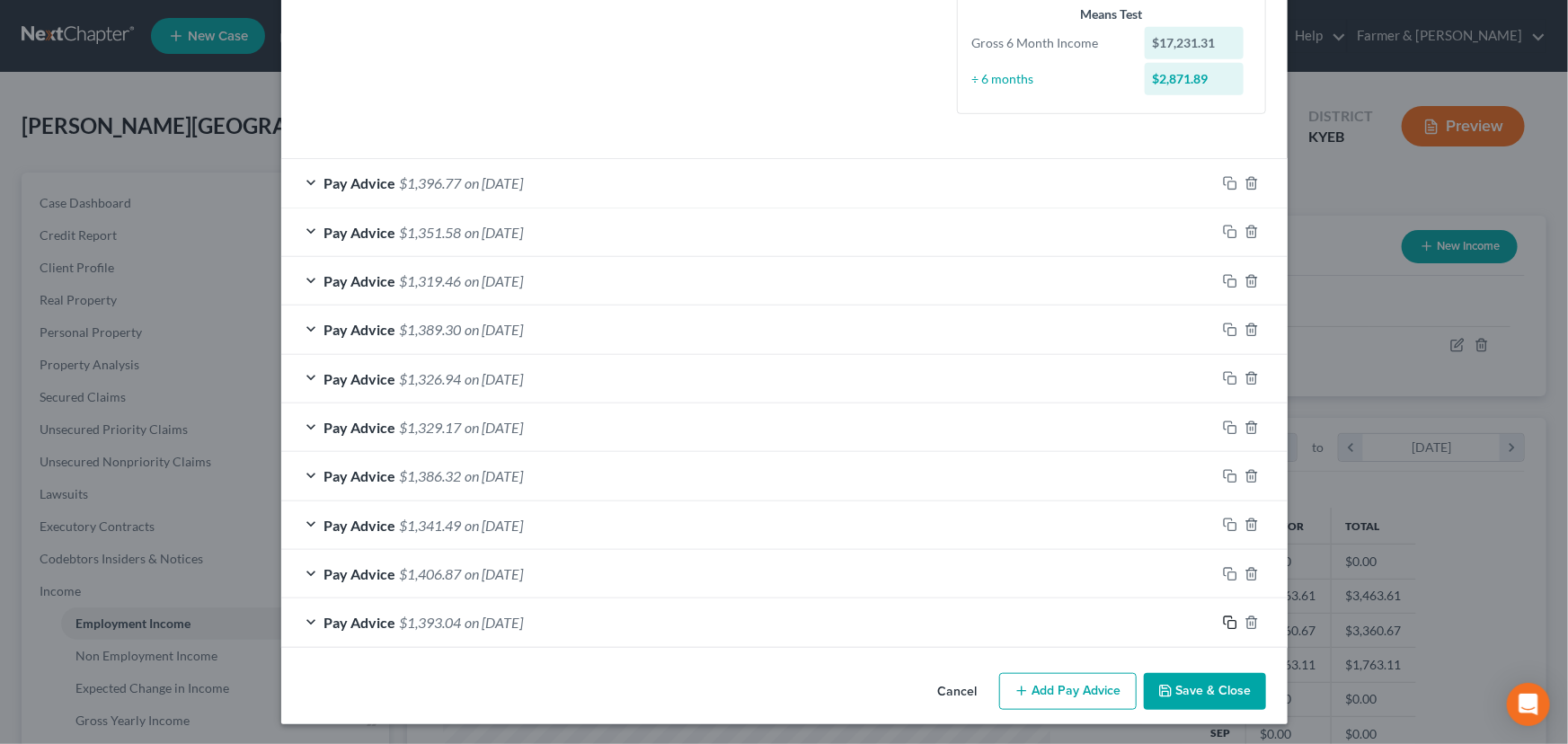
click at [1222, 620] on icon "button" at bounding box center [1229, 623] width 15 height 15
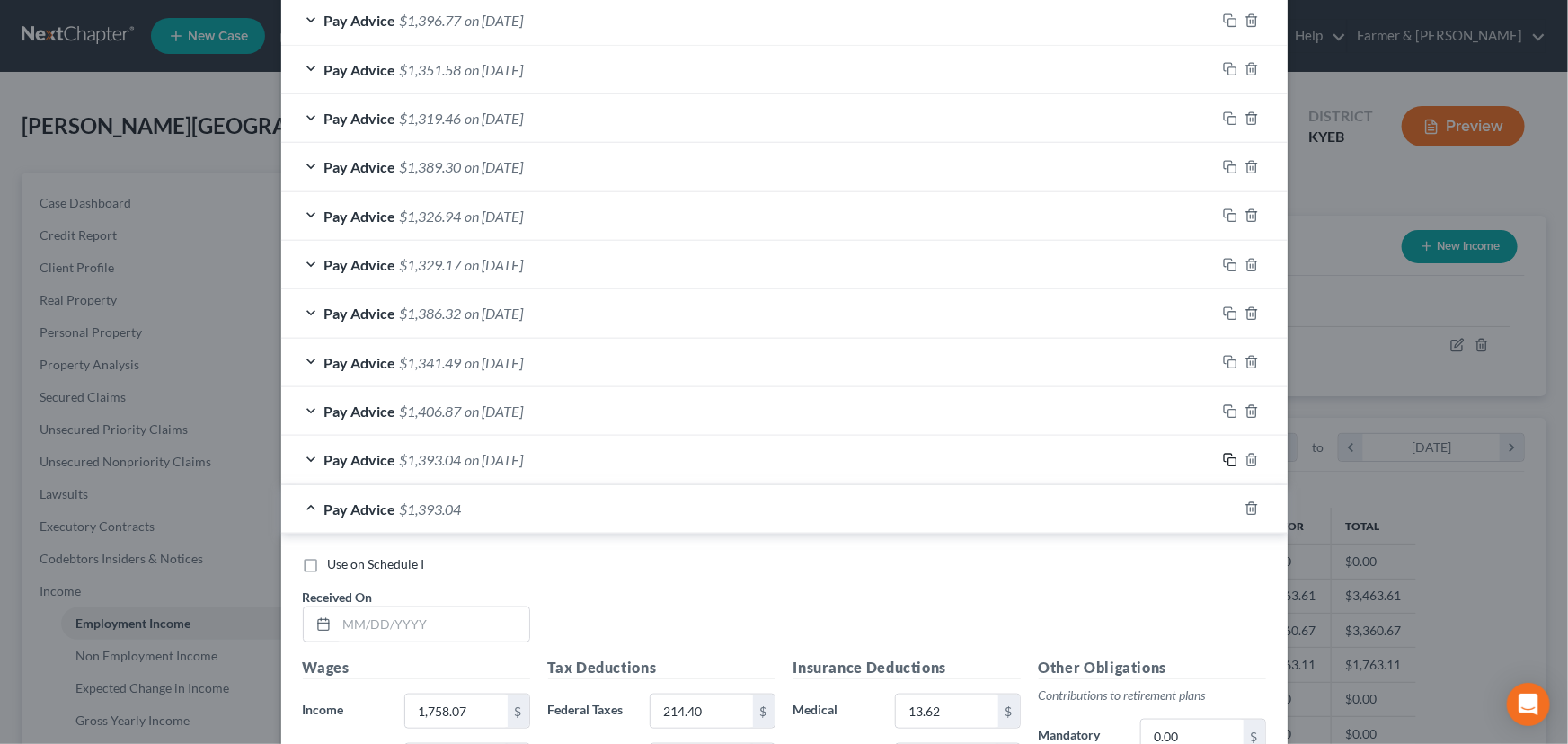
scroll to position [1056, 0]
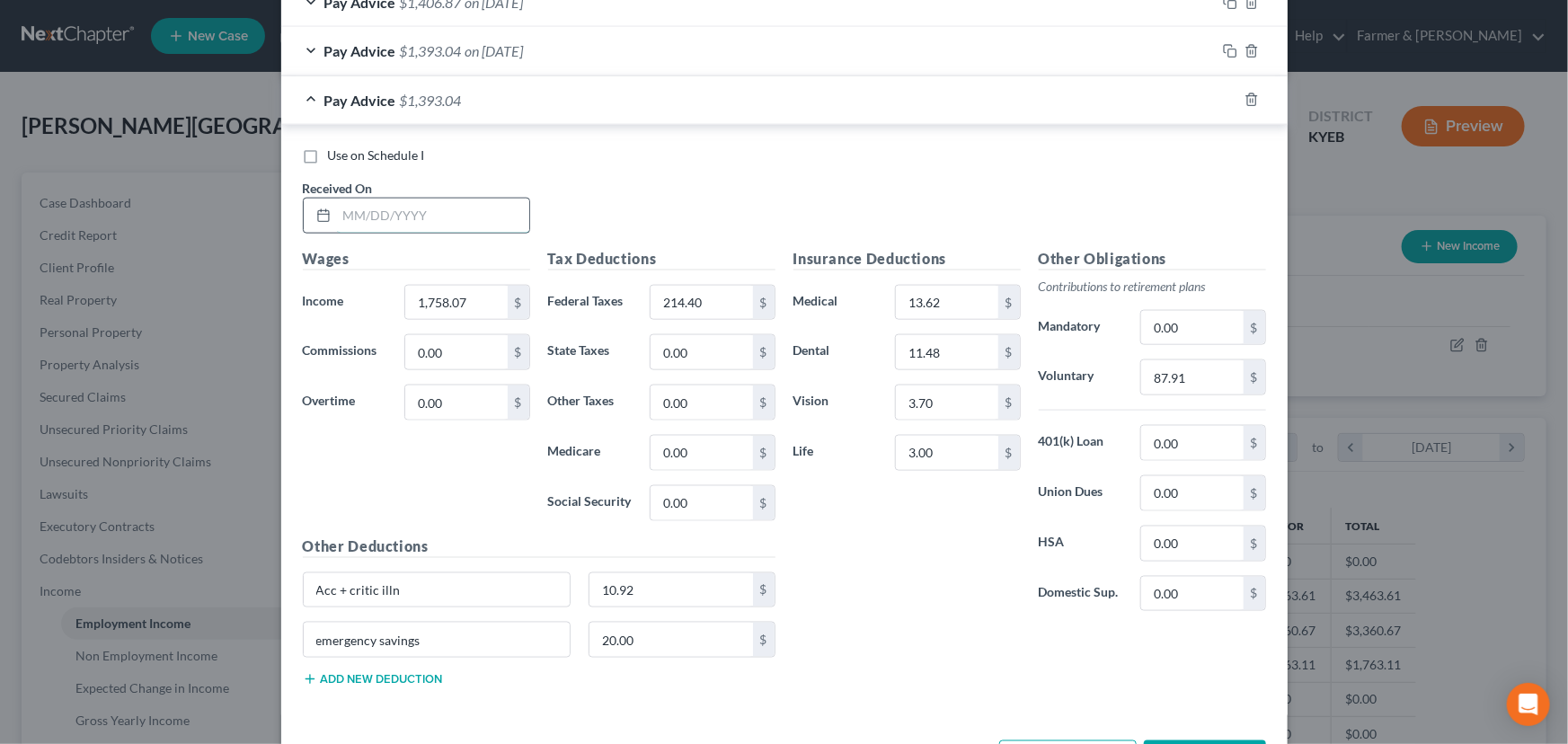
click at [389, 208] on input "text" at bounding box center [433, 215] width 192 height 34
click at [455, 306] on input "1,758.07" at bounding box center [455, 302] width 102 height 34
click at [679, 309] on input "214.40" at bounding box center [701, 302] width 102 height 34
click at [1189, 383] on input "87.91" at bounding box center [1191, 377] width 102 height 34
click at [564, 222] on div "Use on Schedule I Received On * [DATE]" at bounding box center [784, 197] width 981 height 102
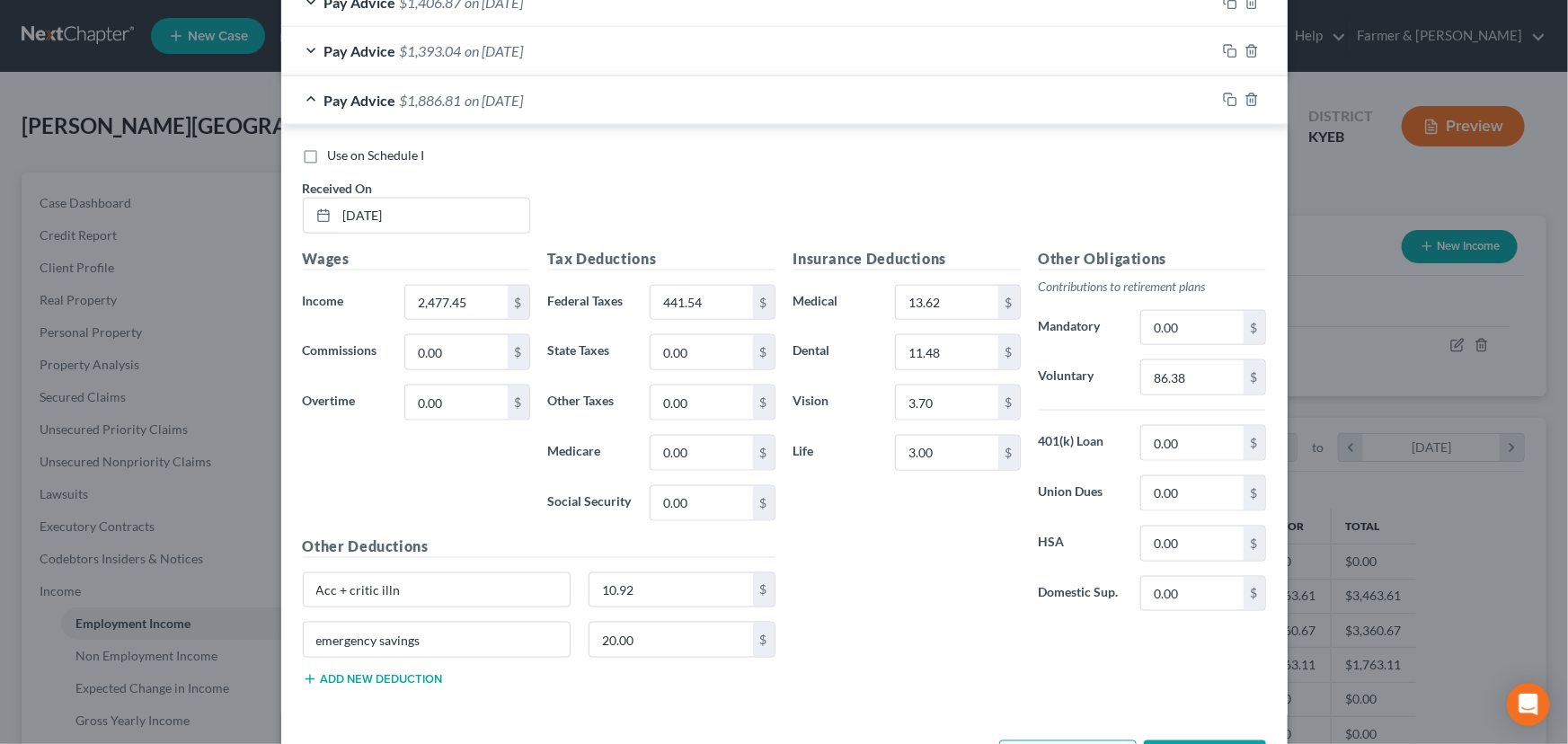
click at [523, 102] on span "on [DATE]" at bounding box center [494, 100] width 58 height 17
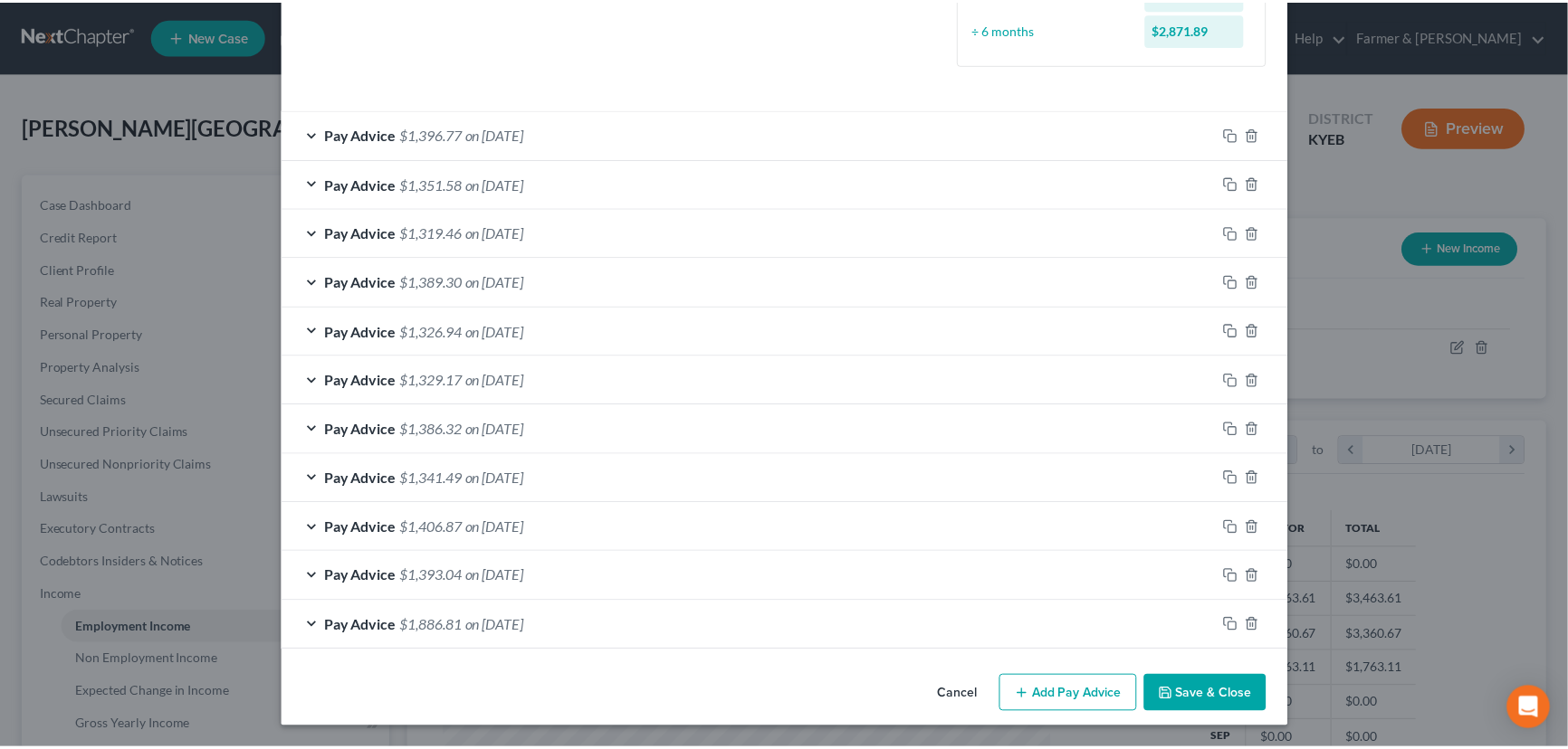
scroll to position [537, 0]
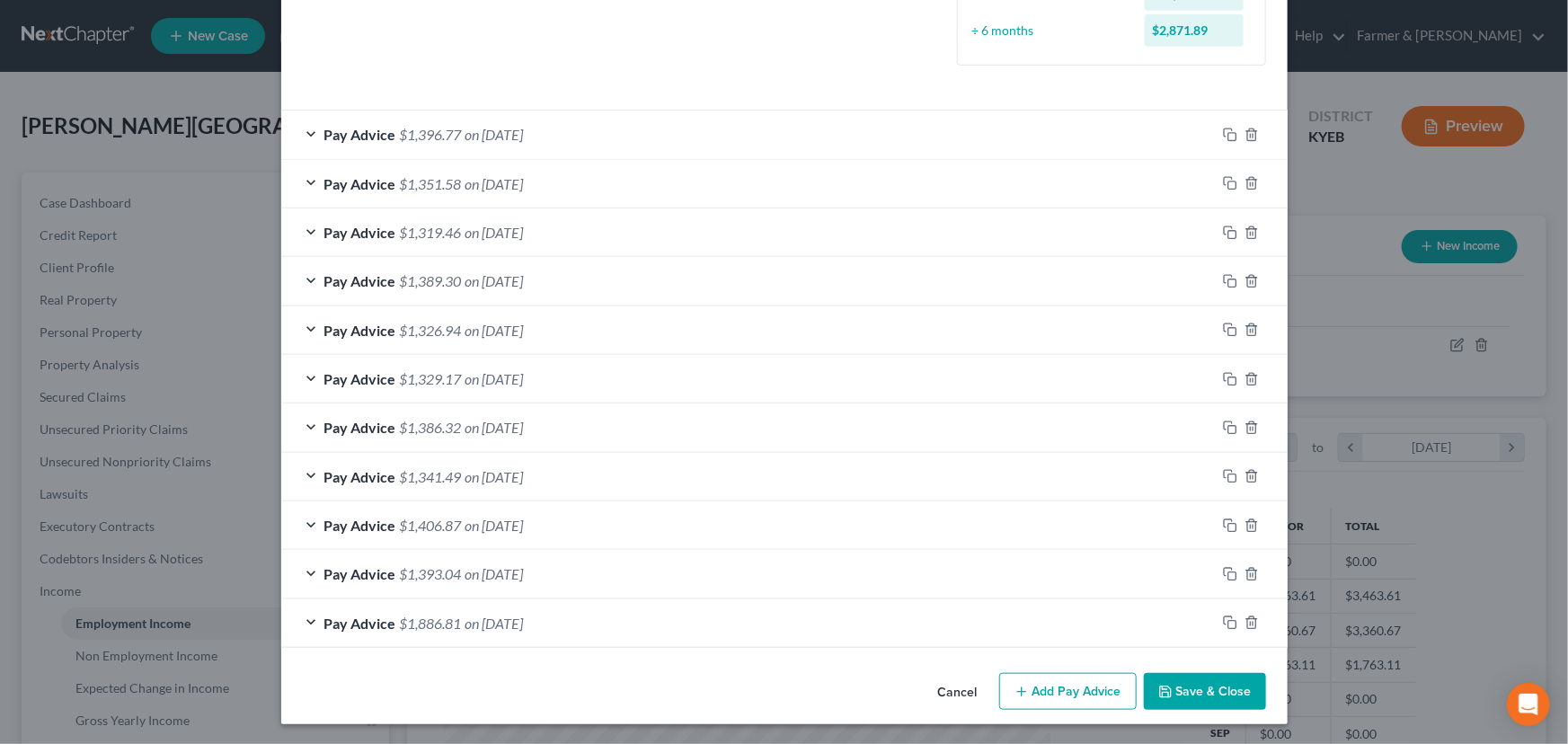
click at [1170, 695] on button "Save & Close" at bounding box center [1205, 692] width 122 height 38
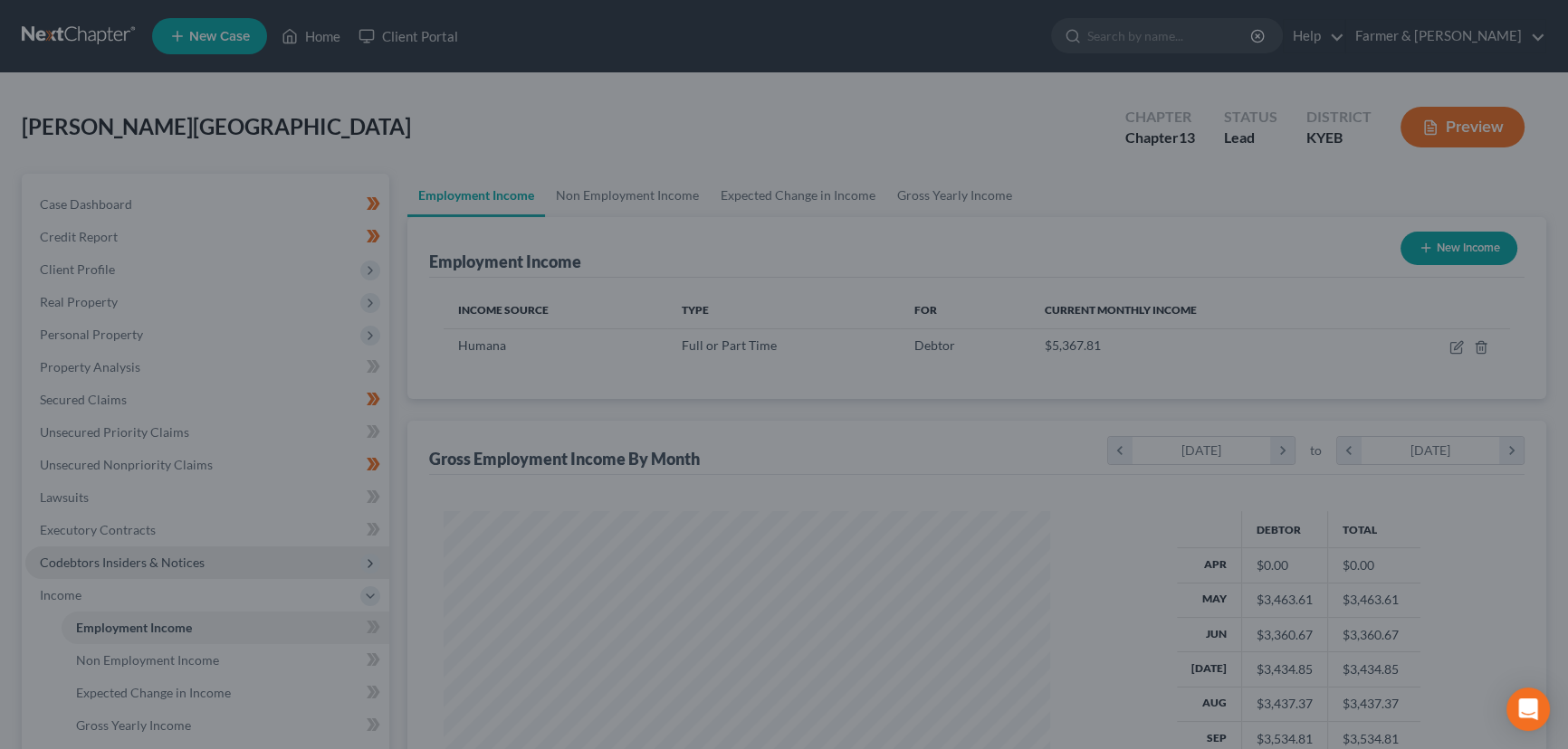
scroll to position [904474, 904488]
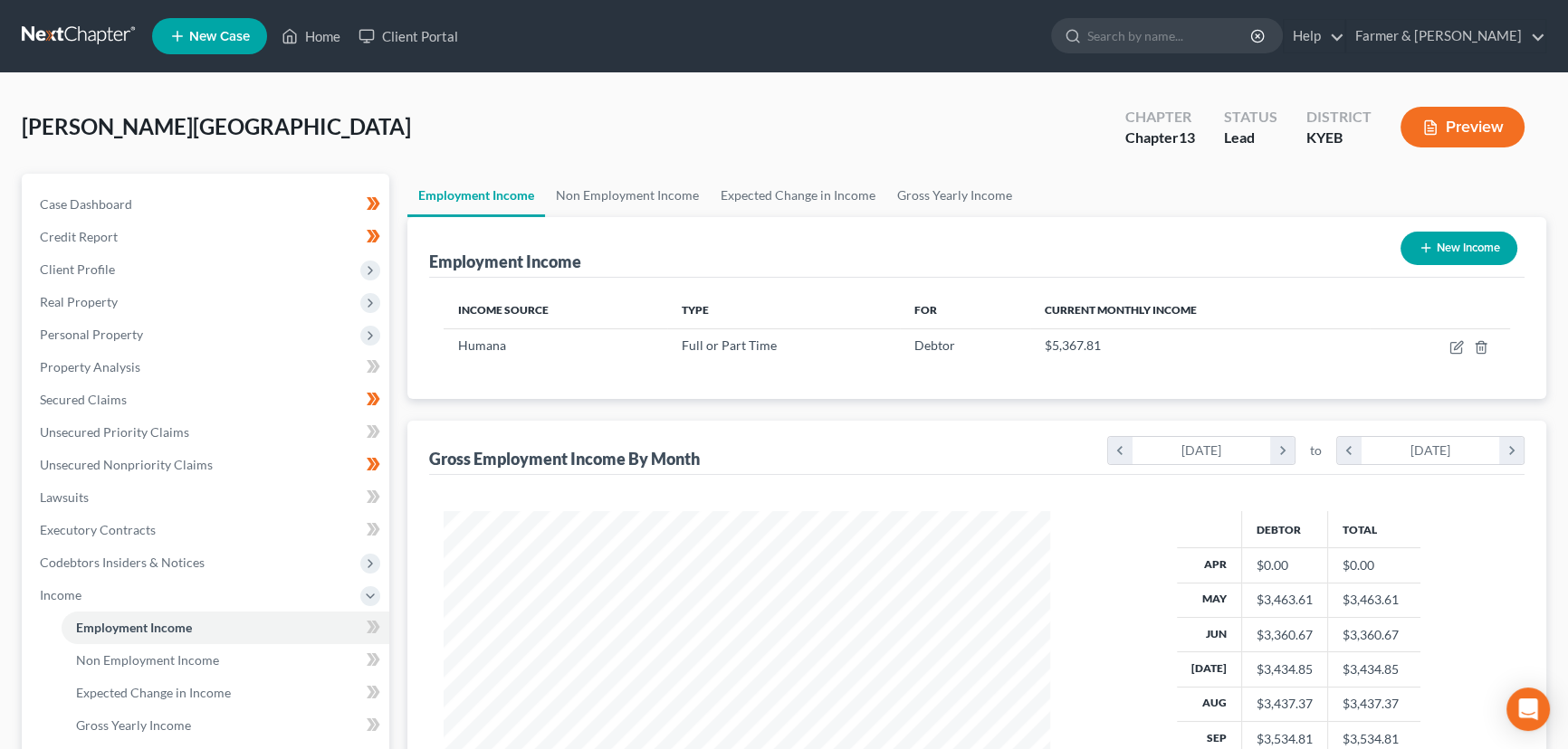
click at [412, 500] on div "Gross Employment Income By Month chevron_left [DATE] chevron_right to chevron_l…" at bounding box center [976, 649] width 1139 height 458
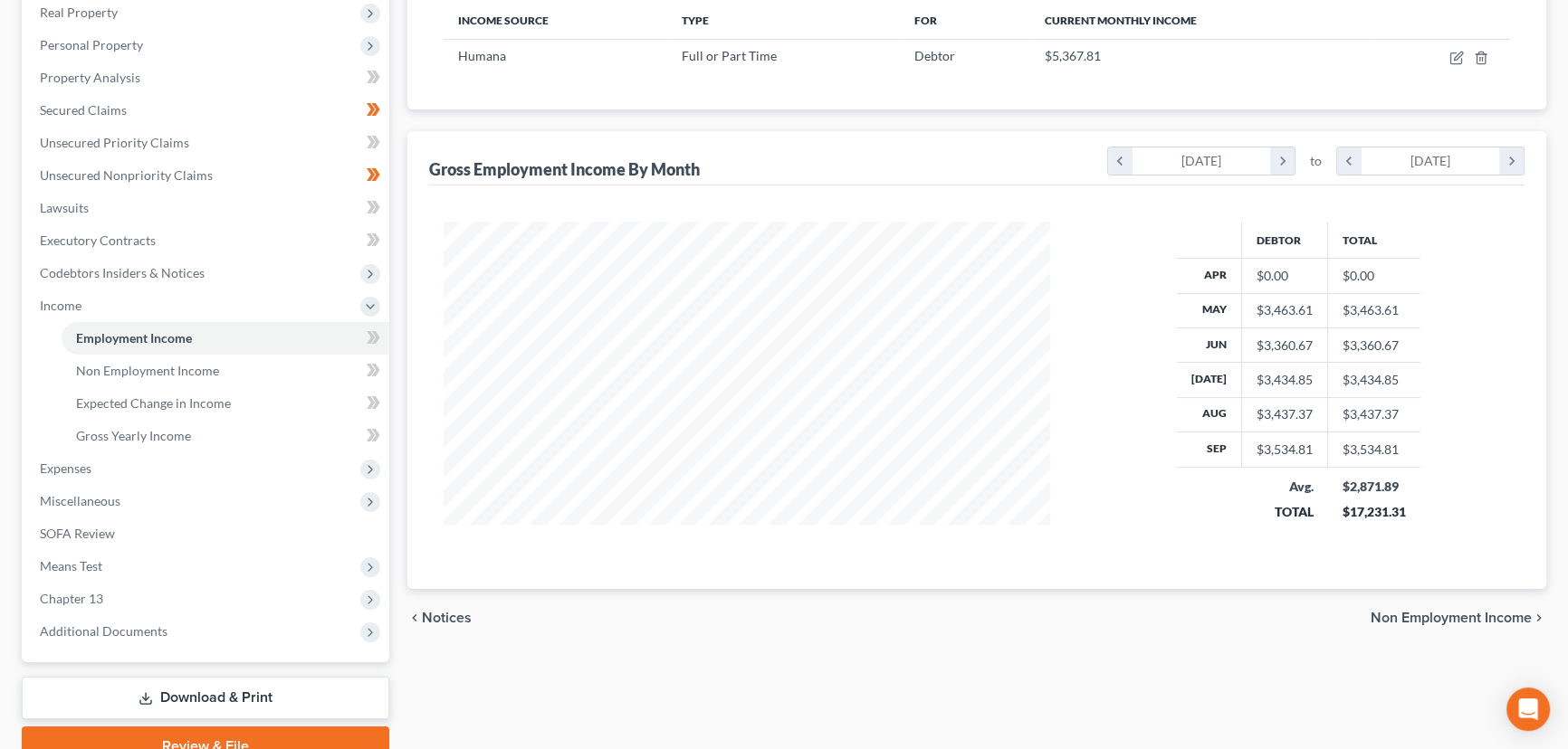
scroll to position [373, 0]
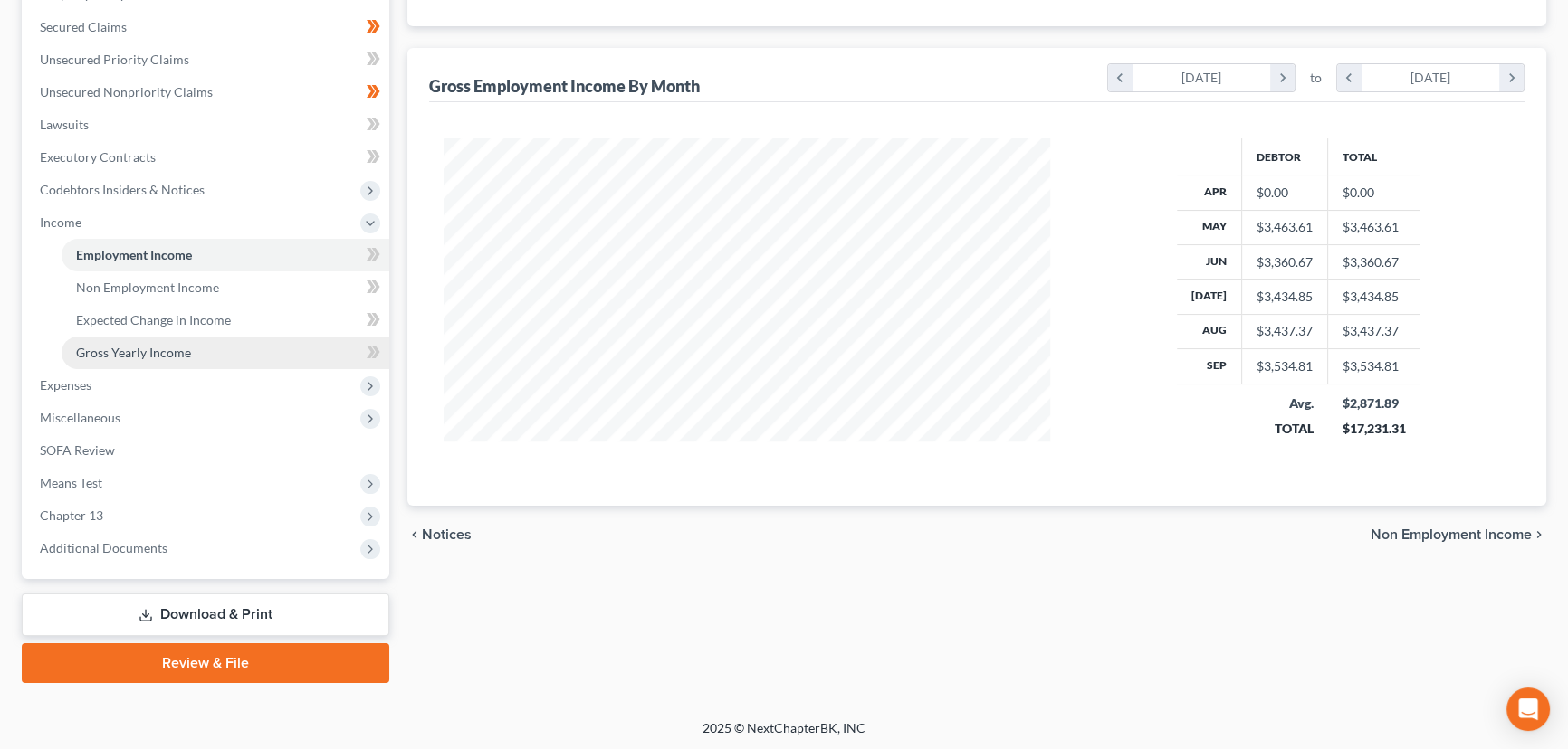
click at [193, 352] on link "Gross Yearly Income" at bounding box center [225, 352] width 328 height 32
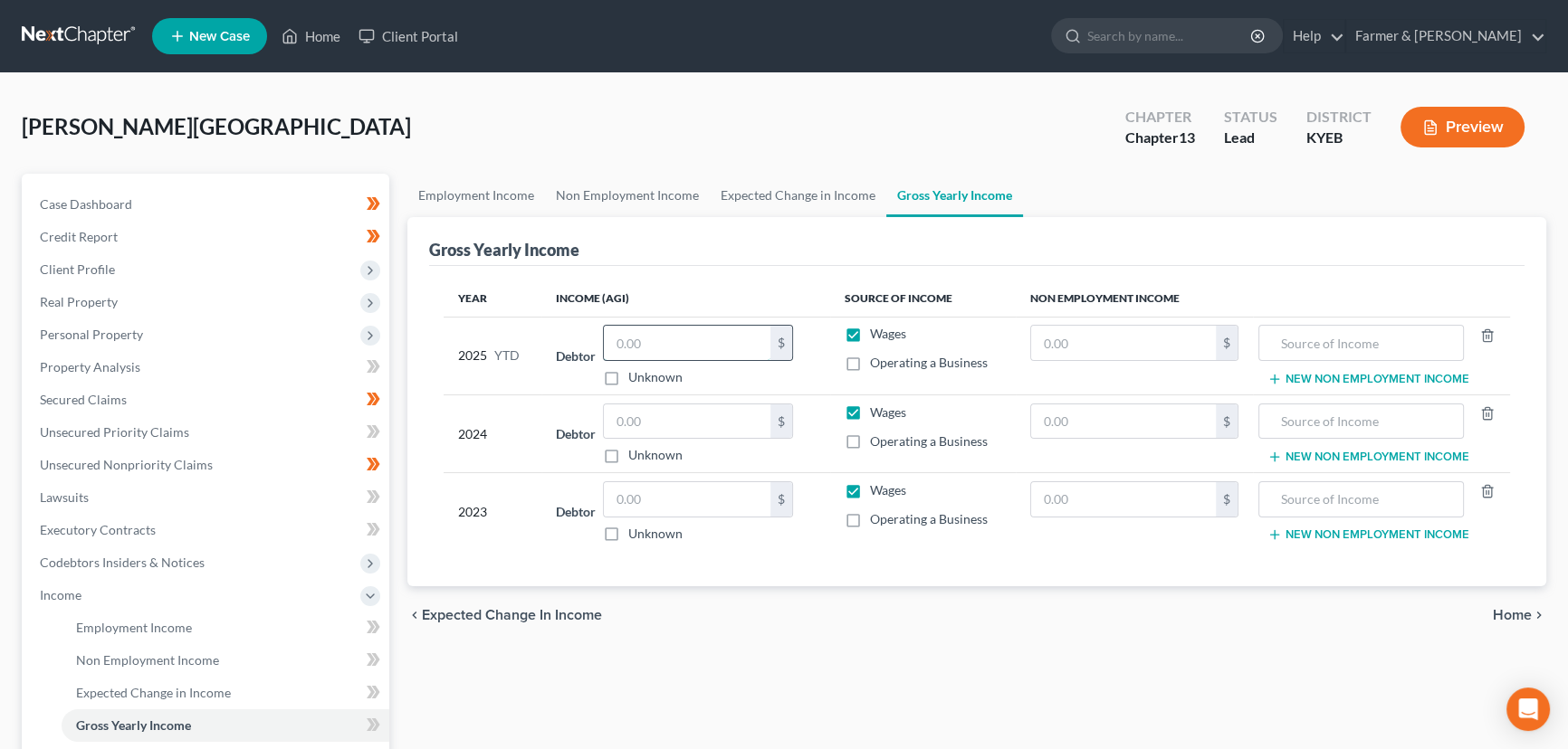
click at [673, 337] on input "text" at bounding box center [687, 342] width 166 height 34
click at [651, 128] on div "[PERSON_NAME] Upgraded Chapter Chapter 13 Status Lead District KYEB Preview" at bounding box center [784, 134] width 1524 height 79
click at [215, 629] on link "Employment Income" at bounding box center [225, 628] width 328 height 32
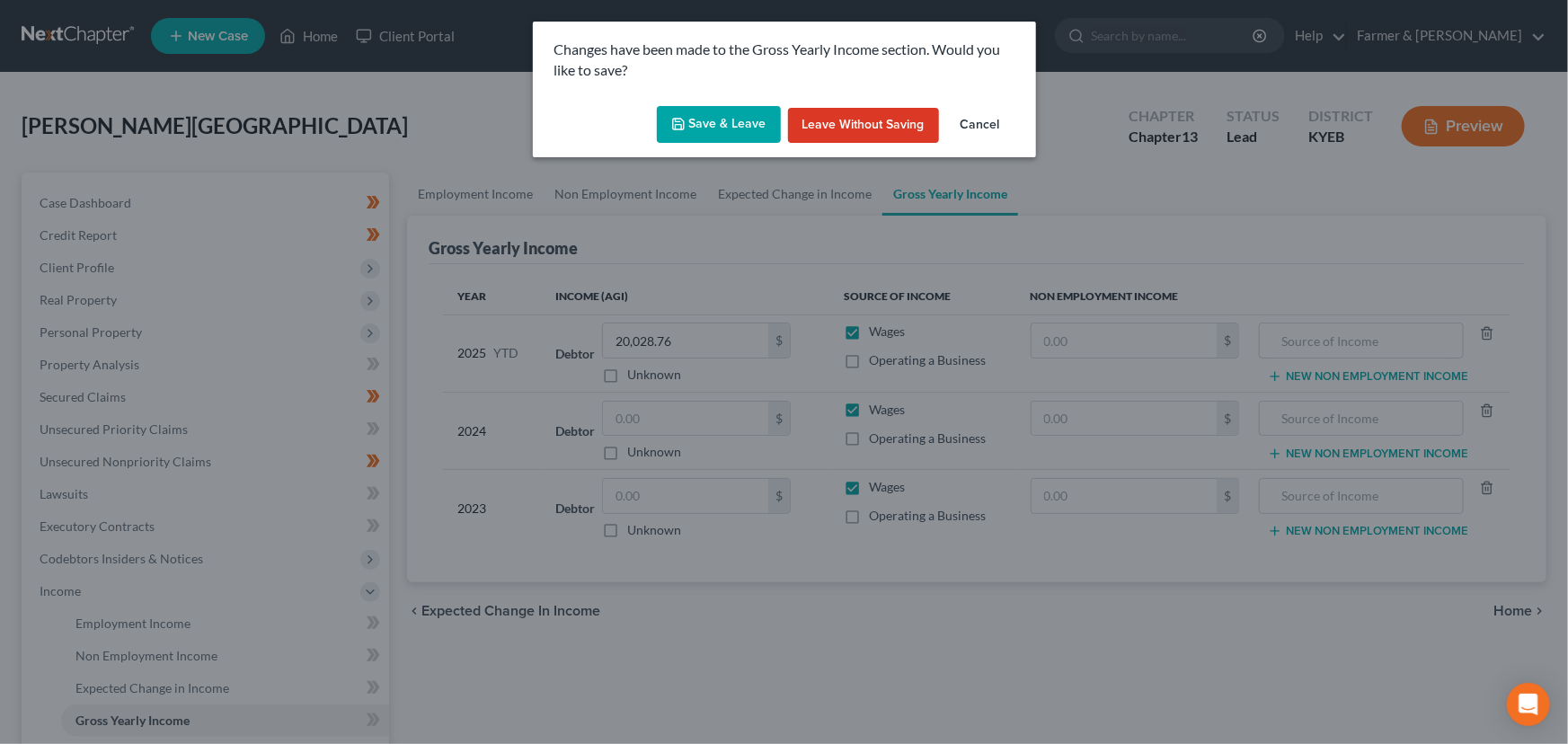
click at [685, 130] on icon "button" at bounding box center [678, 123] width 15 height 15
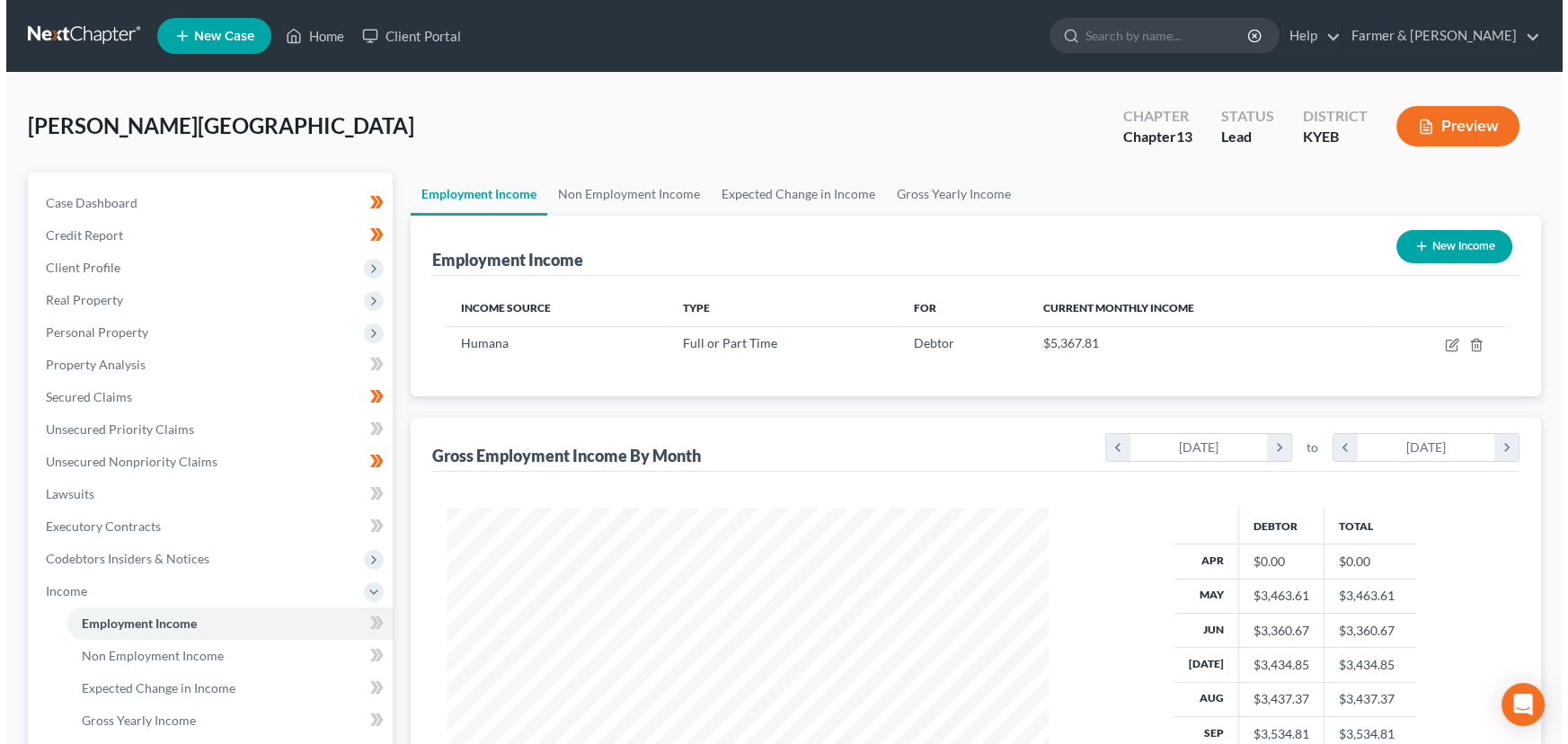
scroll to position [321, 638]
click at [1462, 245] on button "New Income" at bounding box center [1447, 247] width 116 height 33
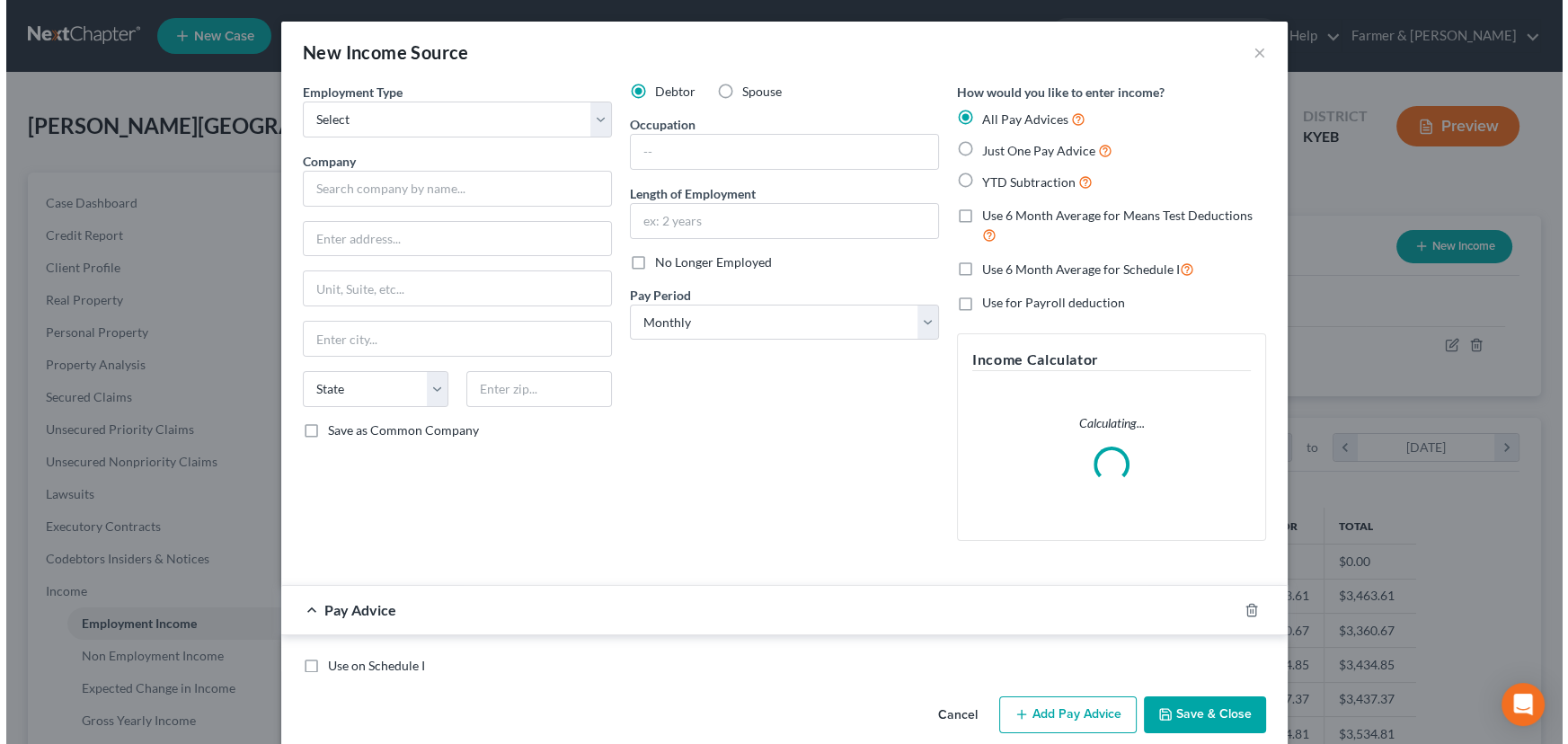
scroll to position [321, 644]
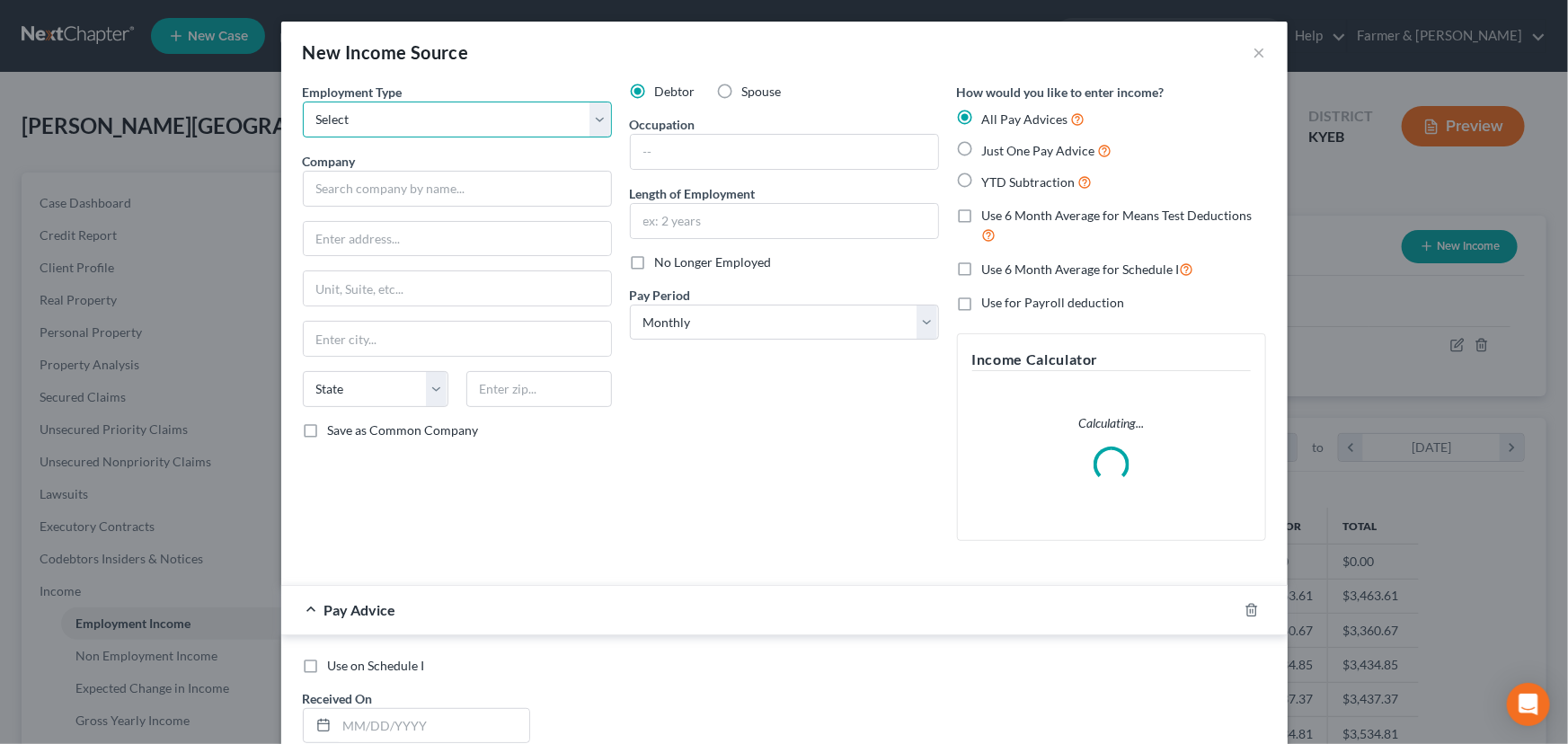
click at [382, 128] on select "Select Full or [DEMOGRAPHIC_DATA] Employment Self Employment" at bounding box center [457, 119] width 309 height 36
click at [303, 102] on select "Select Full or [DEMOGRAPHIC_DATA] Employment Self Employment" at bounding box center [457, 119] width 309 height 36
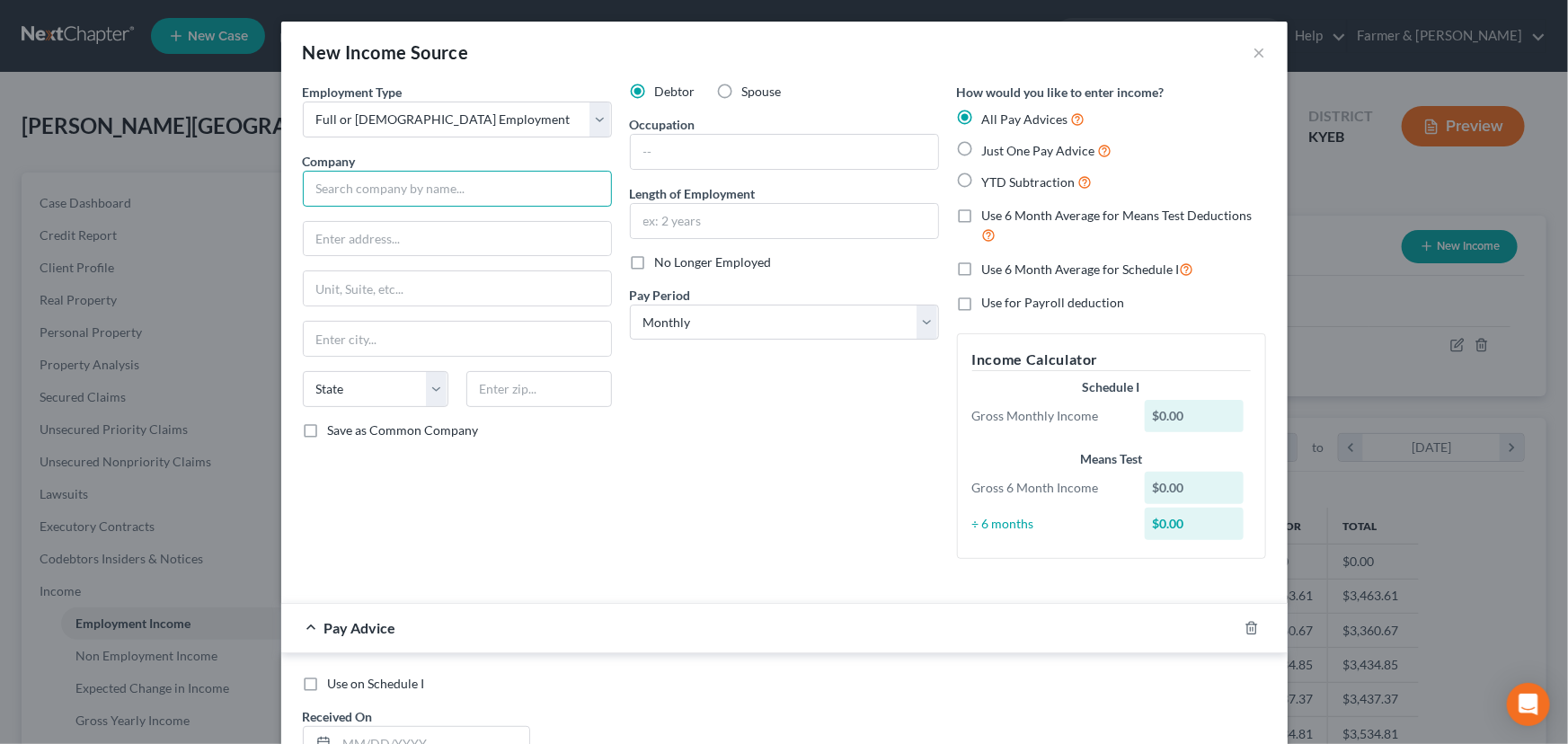
click at [445, 188] on input "text" at bounding box center [457, 188] width 309 height 36
click at [543, 475] on div "Employment Type * Select Full or [DEMOGRAPHIC_DATA] Employment Self Employment …" at bounding box center [457, 327] width 327 height 490
click at [665, 422] on div "Debtor Spouse Occupation Length of Employment No Longer Employed Pay Period * S…" at bounding box center [784, 327] width 327 height 490
click at [656, 164] on input "text" at bounding box center [784, 152] width 307 height 34
click at [655, 267] on label "No Longer Employed" at bounding box center [714, 262] width 117 height 18
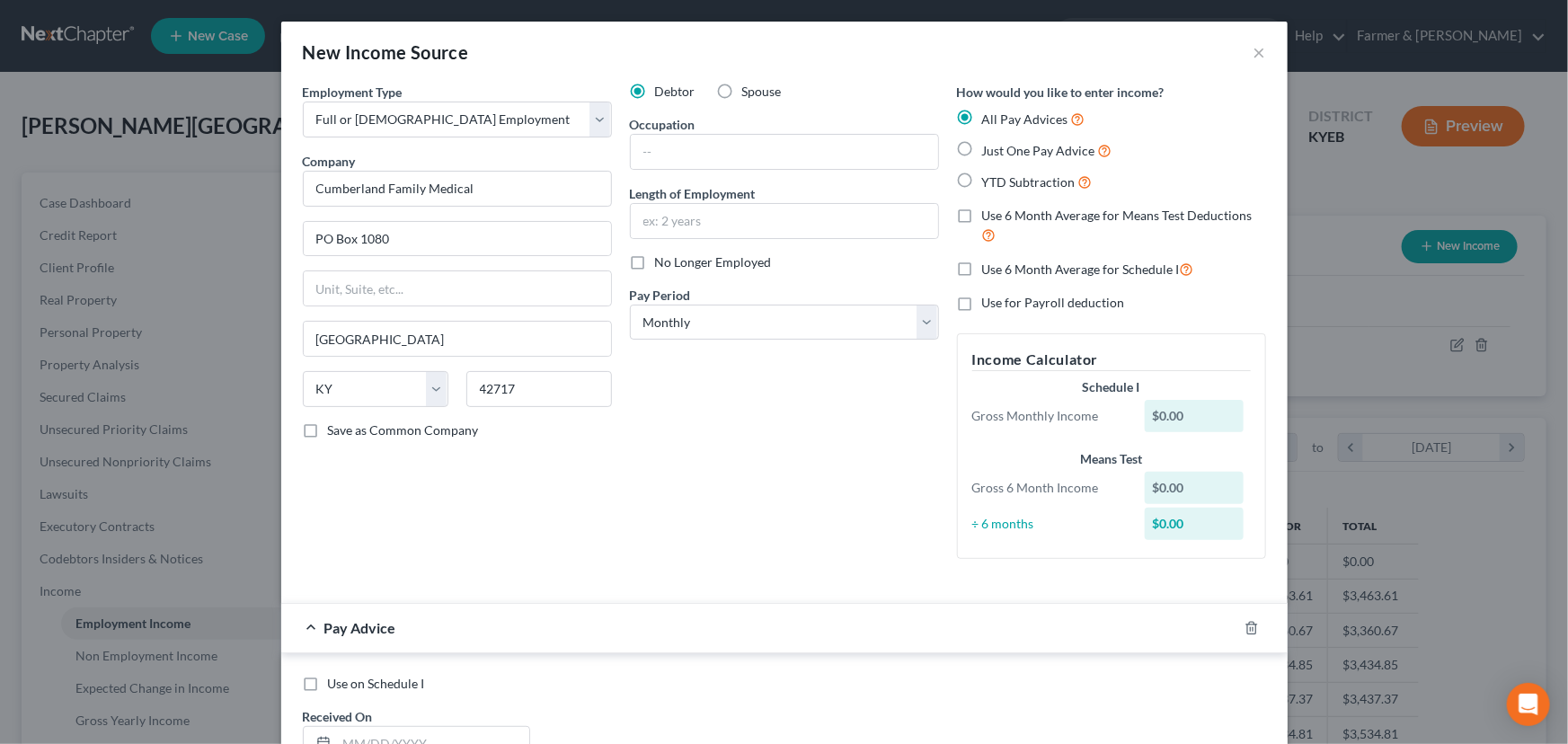
click at [662, 265] on input "No Longer Employed" at bounding box center [668, 259] width 12 height 12
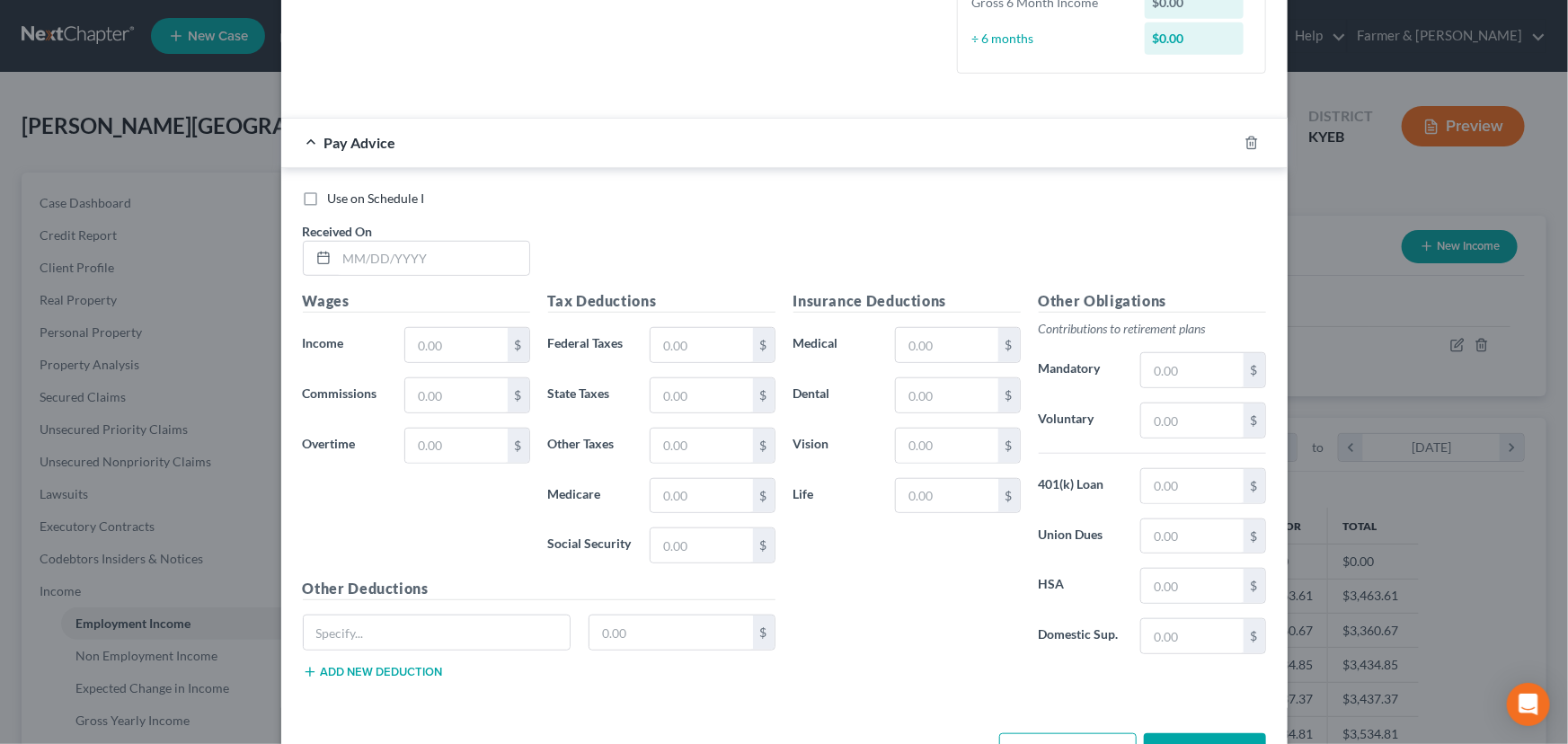
scroll to position [490, 0]
click at [431, 258] on input "text" at bounding box center [433, 254] width 192 height 34
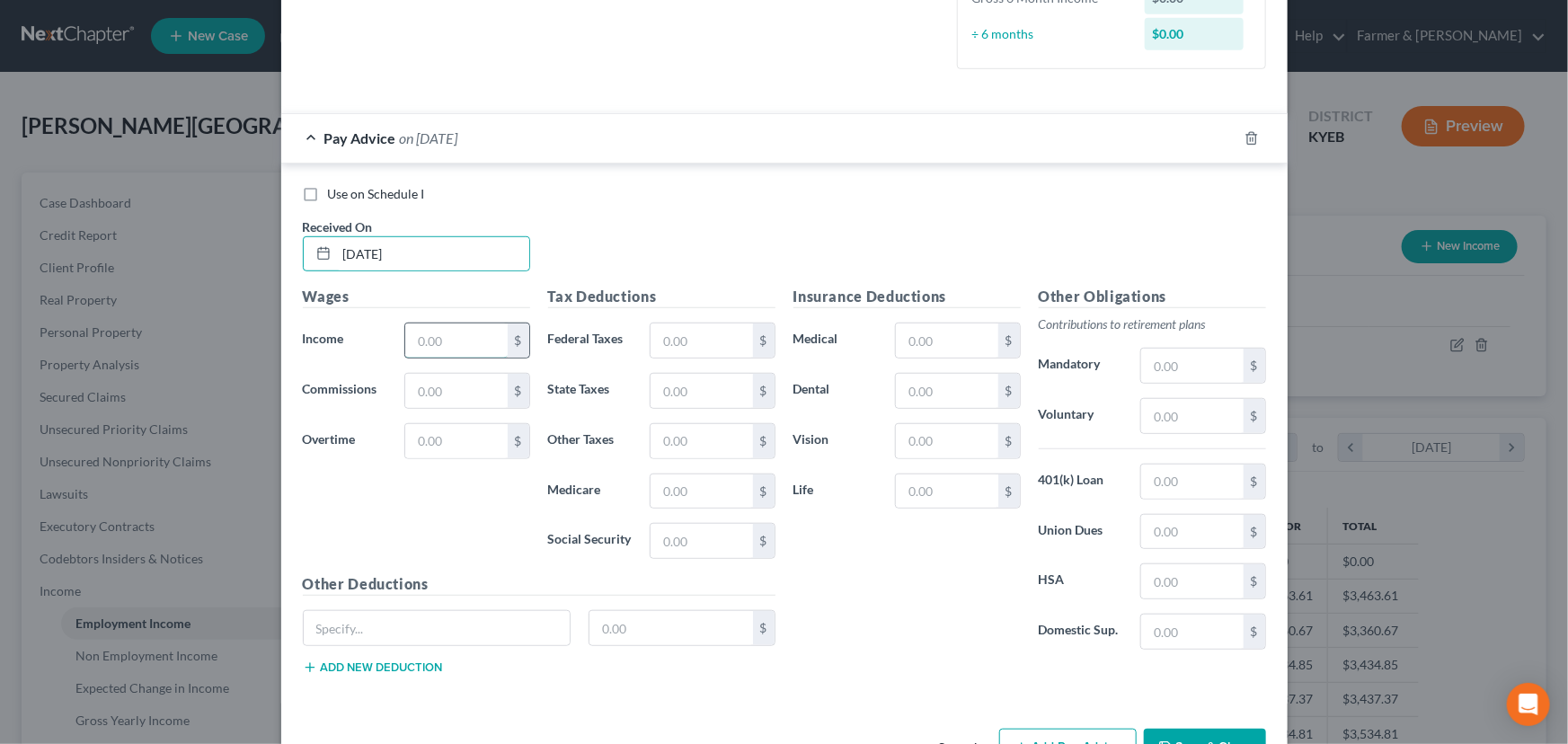
drag, startPoint x: 484, startPoint y: 343, endPoint x: 444, endPoint y: 352, distance: 41.0
click at [484, 343] on input "text" at bounding box center [455, 340] width 102 height 34
click at [686, 493] on input "text" at bounding box center [701, 491] width 102 height 34
click at [692, 524] on input "text" at bounding box center [701, 540] width 102 height 34
click at [675, 378] on input "text" at bounding box center [701, 390] width 102 height 34
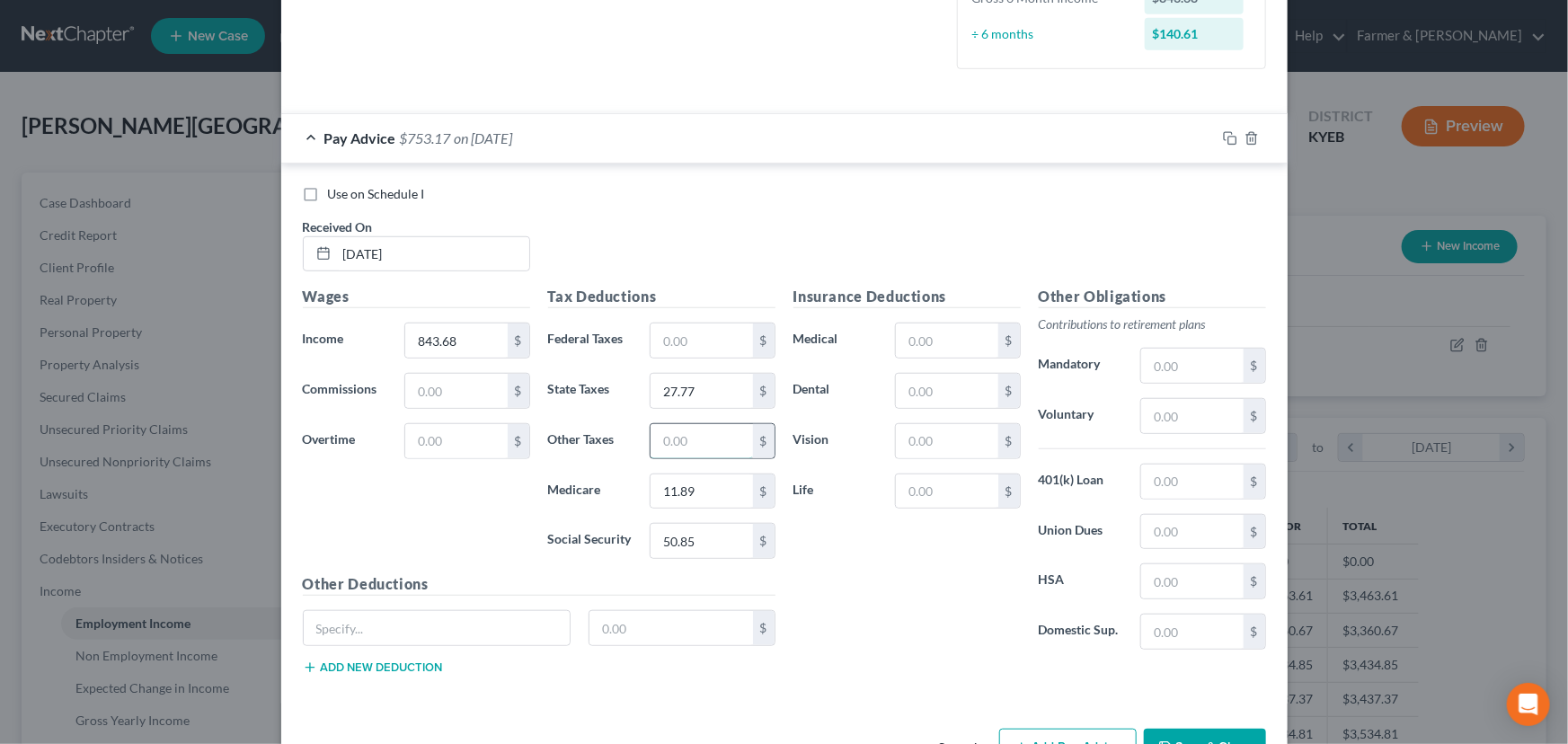
click at [668, 431] on input "text" at bounding box center [701, 441] width 102 height 34
click at [827, 580] on div "Insurance Deductions Medical $ Dental $ Vision $ Life $" at bounding box center [907, 475] width 246 height 379
click at [669, 227] on div "Use on Schedule I Received On * [DATE]" at bounding box center [784, 236] width 981 height 102
click at [372, 632] on input "text" at bounding box center [437, 627] width 267 height 34
click at [442, 522] on div "Wages Income * 843.68 $ Commissions $ Overtime $" at bounding box center [417, 429] width 246 height 287
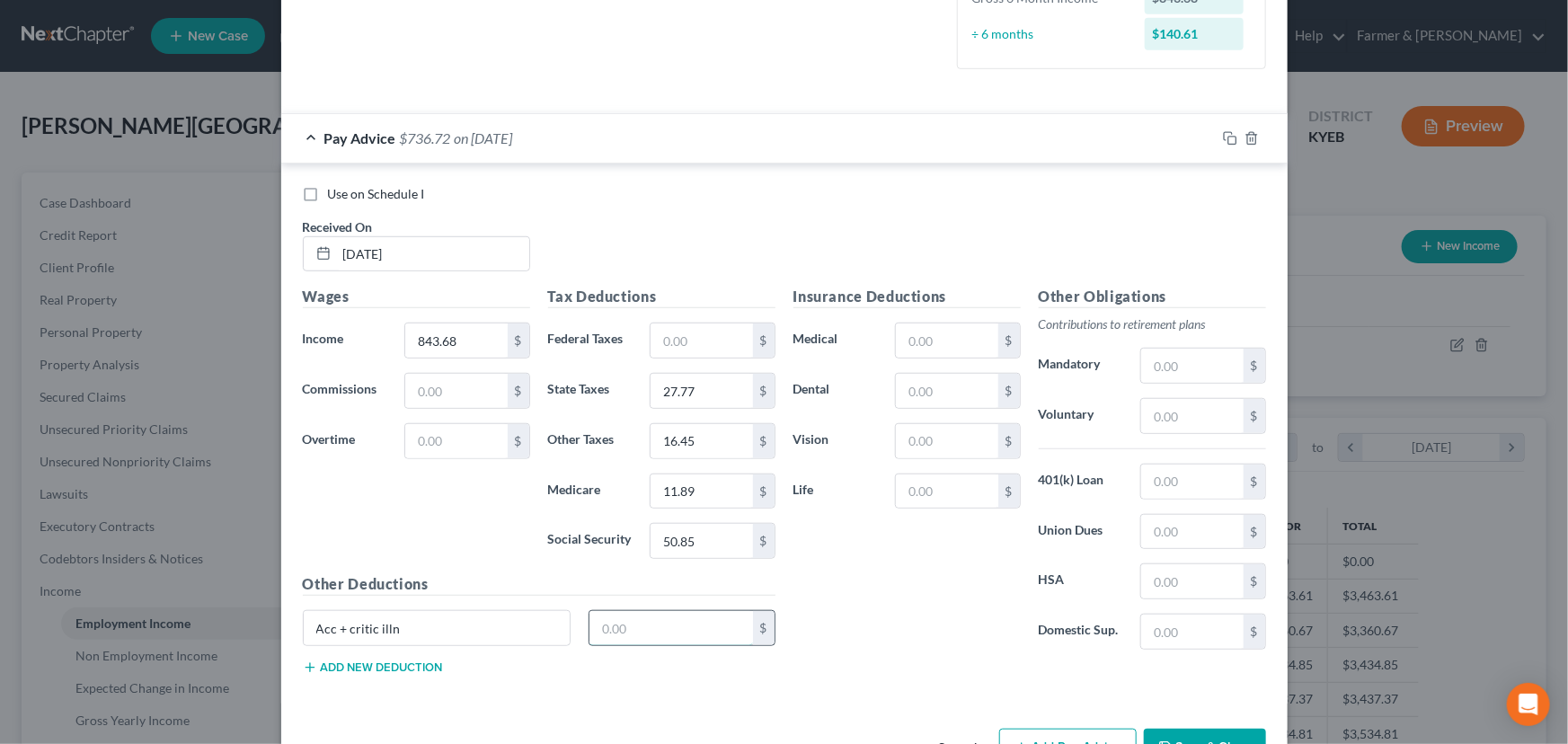
click at [688, 632] on input "text" at bounding box center [671, 627] width 163 height 34
click at [836, 612] on div "Insurance Deductions Medical $ Dental $ Vision $ Life $" at bounding box center [907, 475] width 246 height 379
click at [944, 390] on input "text" at bounding box center [947, 390] width 102 height 34
click at [931, 435] on input "text" at bounding box center [947, 441] width 102 height 34
click at [917, 329] on input "text" at bounding box center [947, 340] width 102 height 34
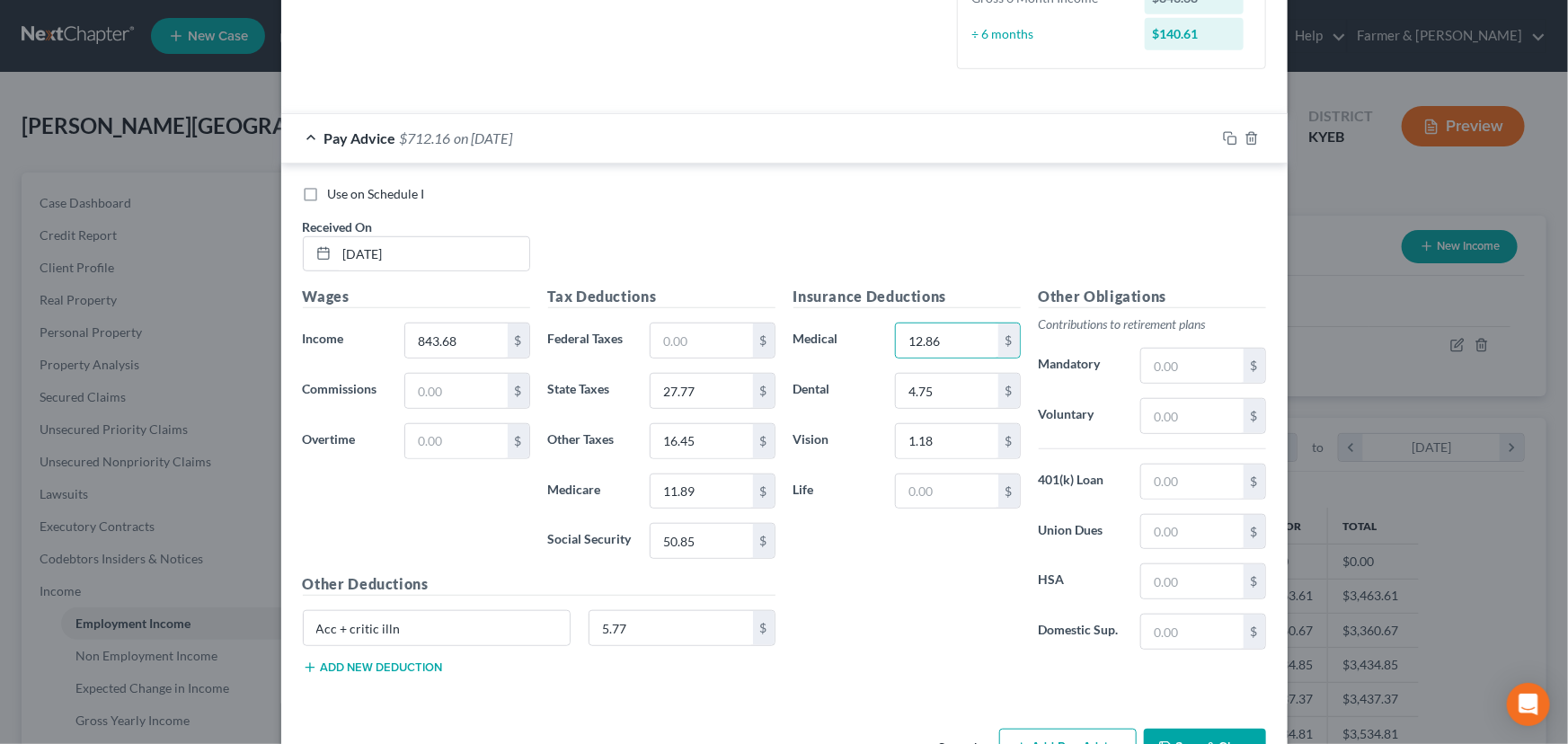
click at [417, 673] on div "Other Deductions Acc + critic illn 5.77 $ Add new deduction" at bounding box center [539, 630] width 490 height 116
click at [418, 668] on button "Add new deduction" at bounding box center [373, 667] width 140 height 15
click at [418, 668] on input "text" at bounding box center [437, 678] width 267 height 34
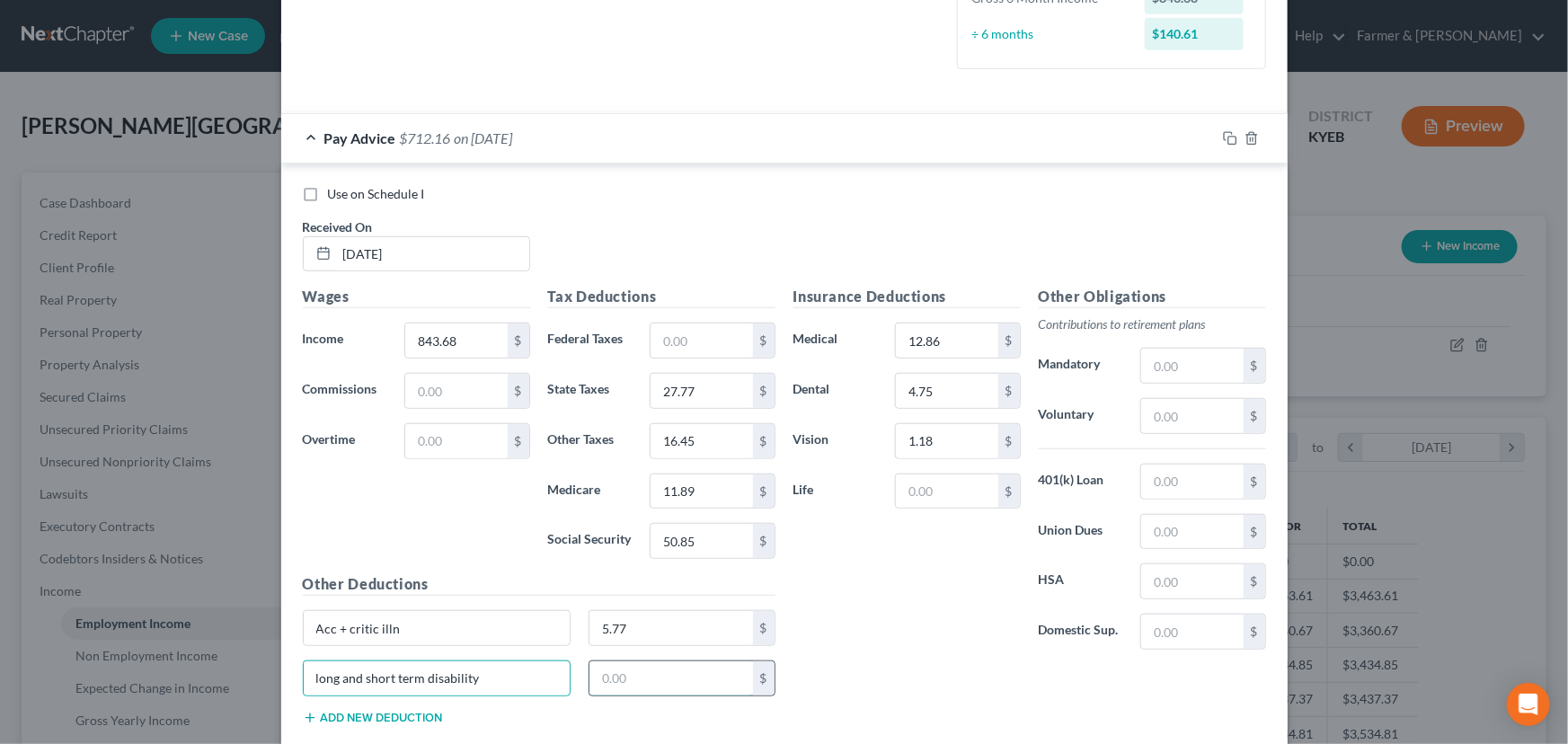
click at [602, 673] on input "text" at bounding box center [671, 678] width 163 height 34
click at [706, 690] on input "text" at bounding box center [671, 678] width 163 height 34
click at [412, 712] on button "Add new deduction" at bounding box center [373, 718] width 140 height 15
click at [403, 722] on input "text" at bounding box center [437, 728] width 267 height 34
click at [600, 727] on input "text" at bounding box center [671, 728] width 163 height 34
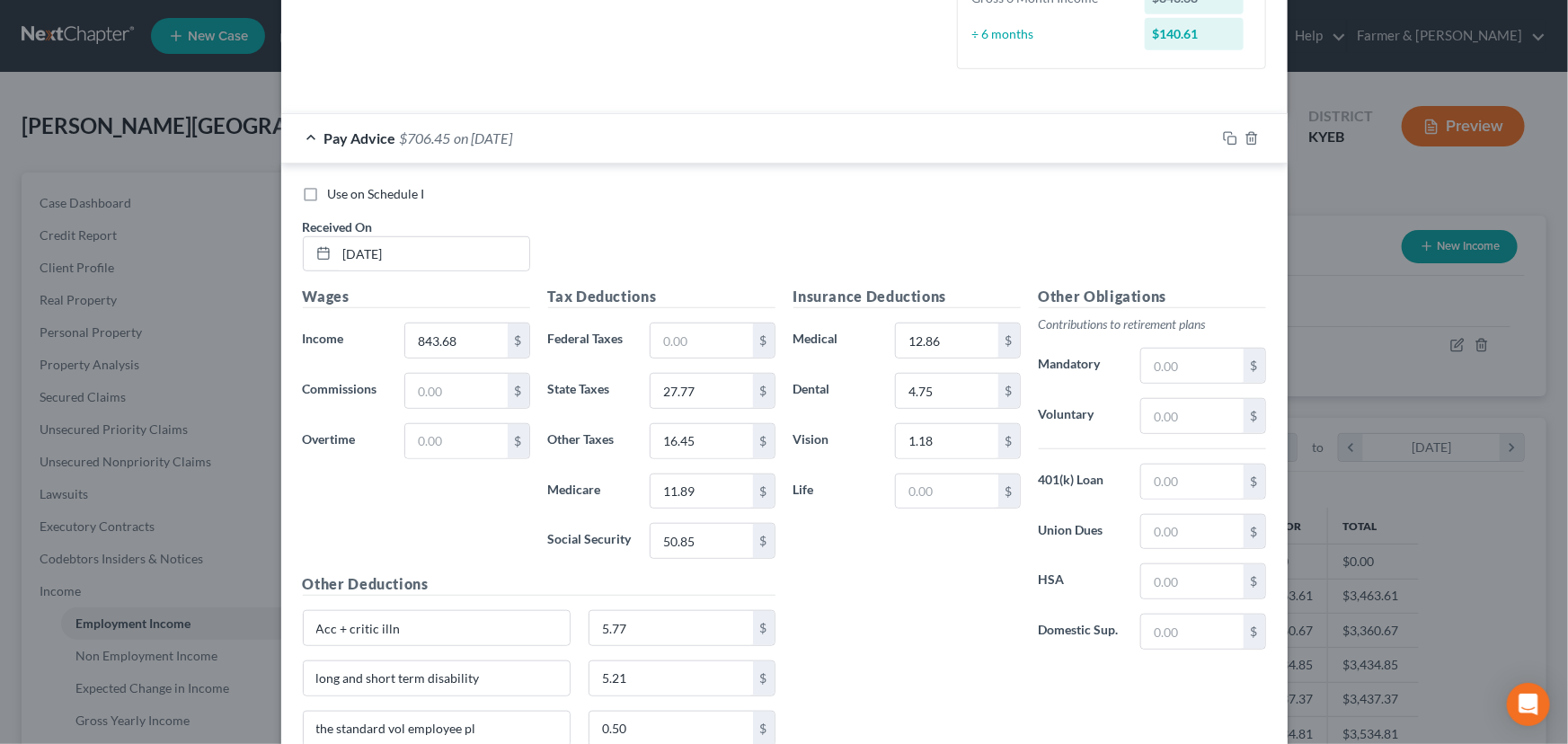
click at [411, 500] on div "Wages Income * 843.68 $ Commissions $ Overtime $" at bounding box center [417, 429] width 246 height 287
click at [454, 140] on span "on [DATE]" at bounding box center [484, 138] width 58 height 17
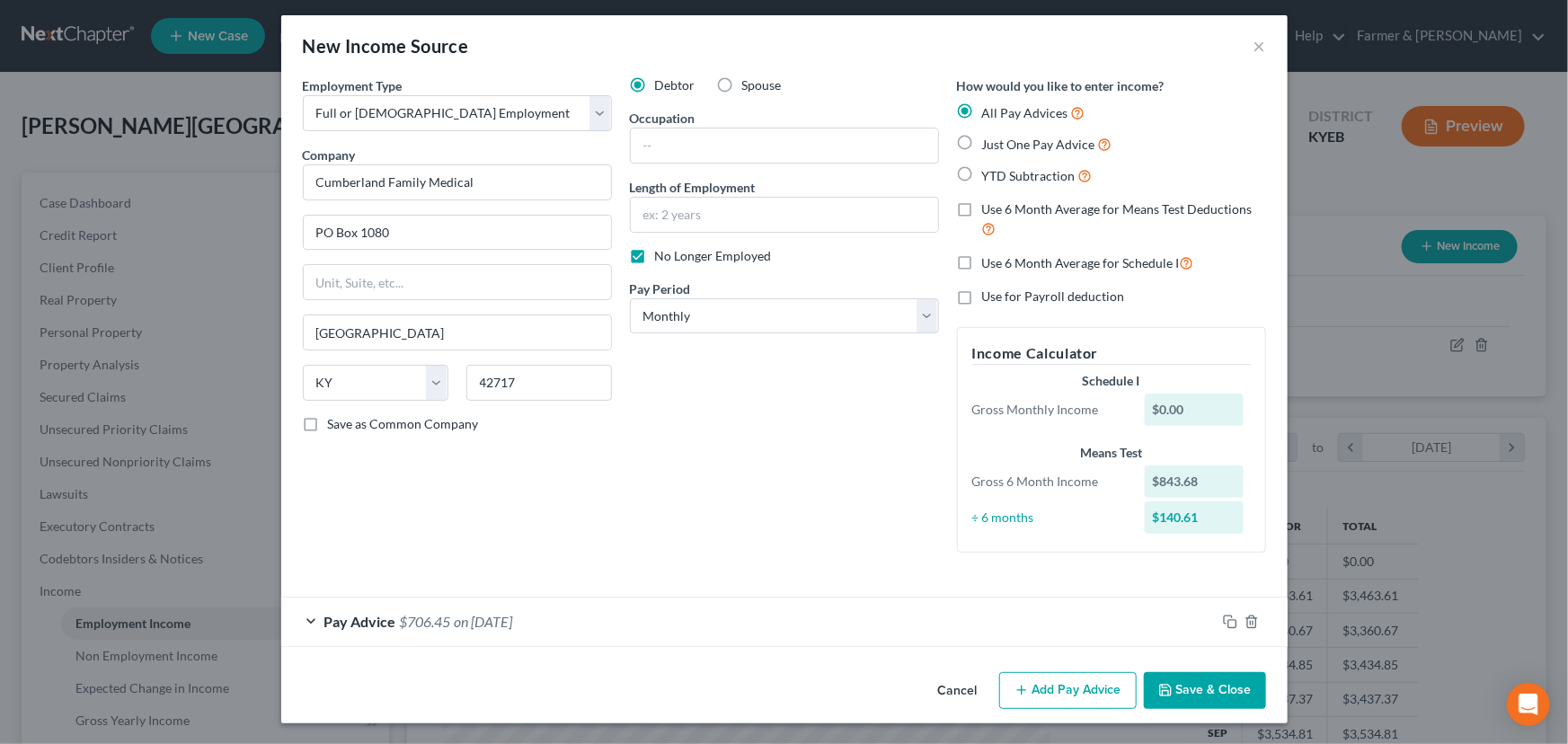
click at [620, 483] on div "Debtor Spouse Occupation Length of Employment No Longer Employed Pay Period * S…" at bounding box center [784, 321] width 327 height 490
click at [688, 135] on input "text" at bounding box center [784, 145] width 307 height 34
click at [702, 208] on input "text" at bounding box center [784, 215] width 307 height 34
click at [767, 433] on div "Debtor Spouse Occupation GET INFO Length of Employment GET INFO No Longer Emplo…" at bounding box center [784, 321] width 327 height 490
click at [1222, 620] on icon "button" at bounding box center [1229, 622] width 15 height 15
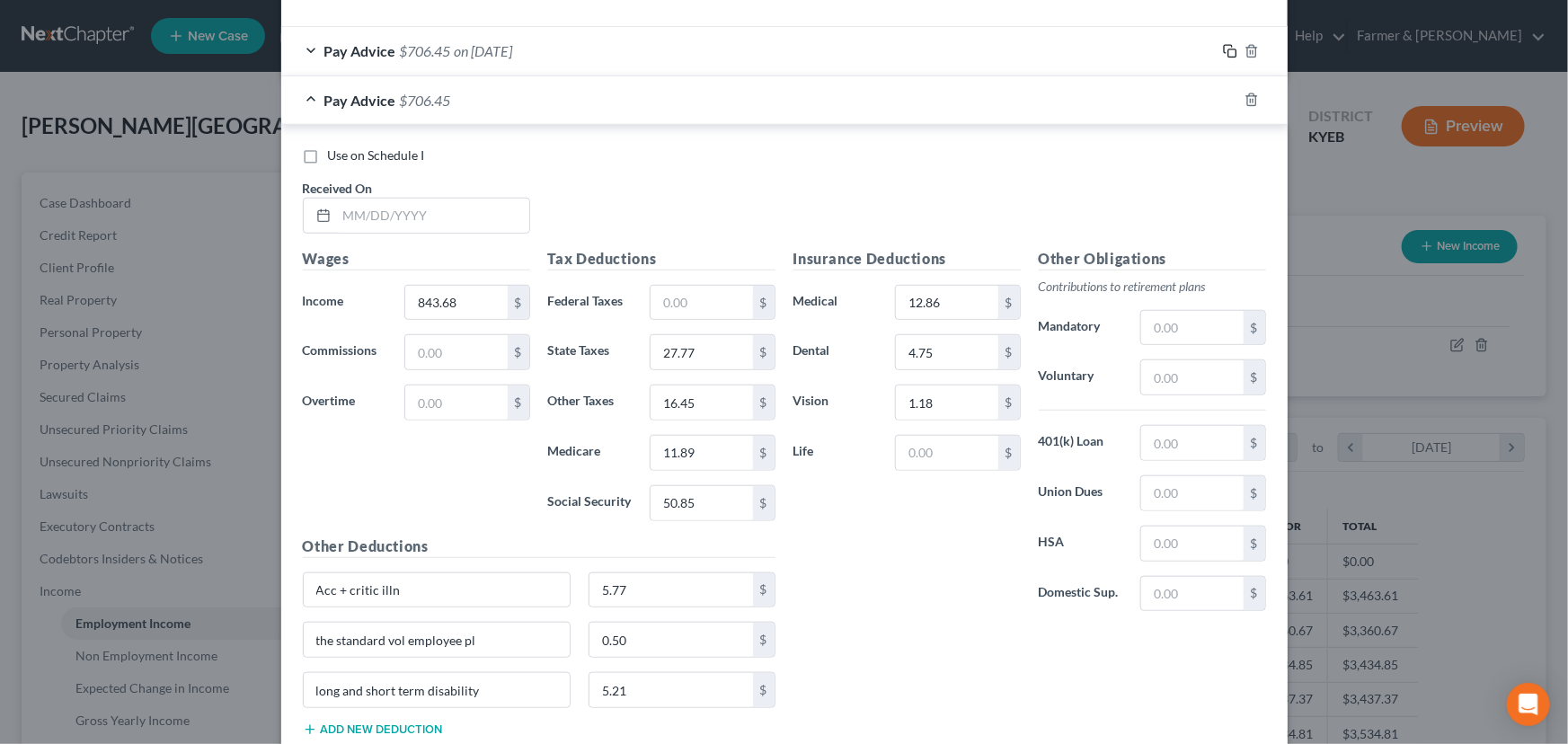
scroll to position [578, 0]
click at [363, 216] on input "text" at bounding box center [433, 215] width 192 height 34
click at [476, 309] on input "843.68" at bounding box center [455, 301] width 102 height 34
click at [692, 351] on input "27.77" at bounding box center [701, 351] width 102 height 34
click at [701, 394] on input "16.45" at bounding box center [701, 401] width 102 height 34
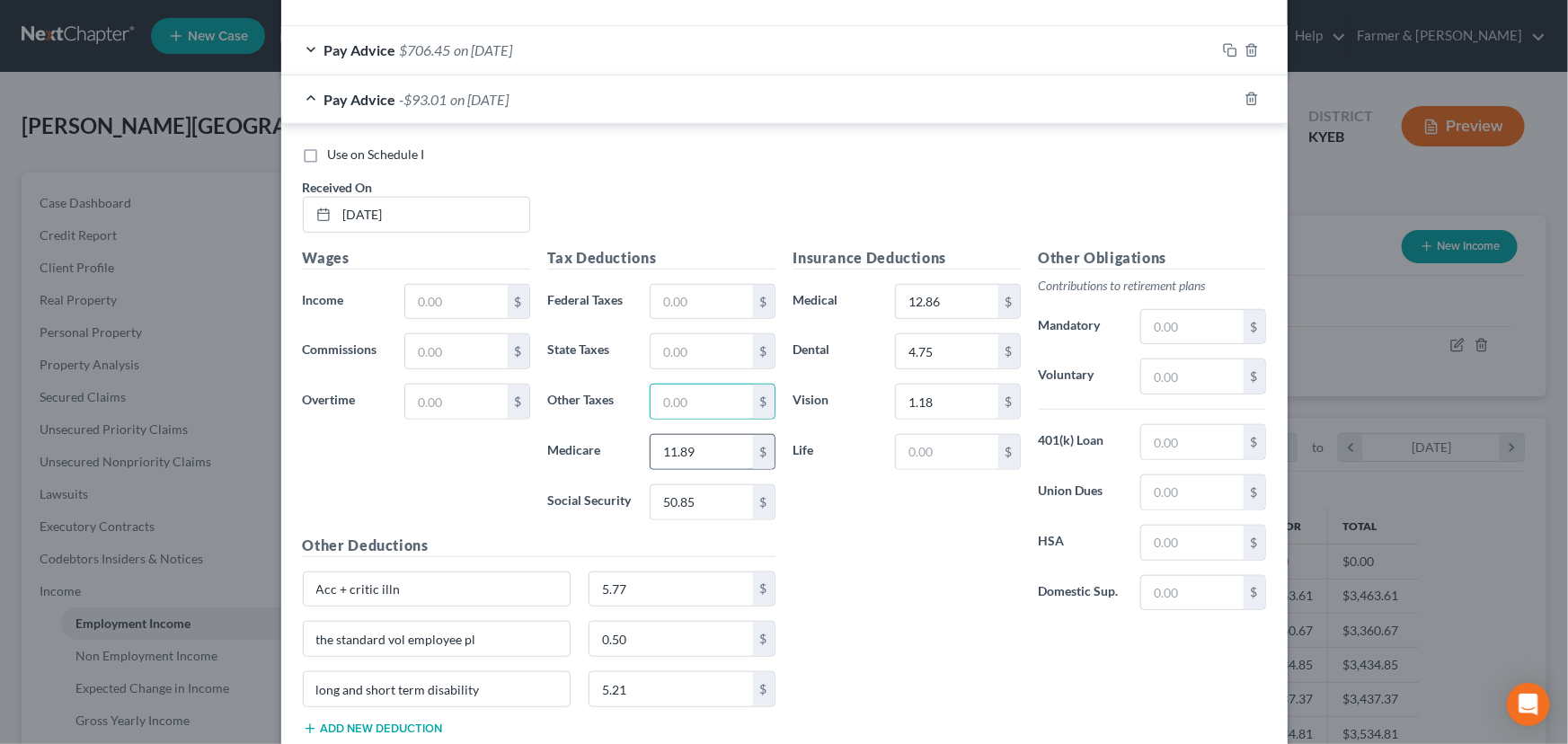
click at [707, 445] on input "11.89" at bounding box center [701, 452] width 102 height 34
click at [701, 506] on input "50.85" at bounding box center [701, 502] width 102 height 34
click at [472, 298] on input "text" at bounding box center [455, 301] width 102 height 34
drag, startPoint x: 427, startPoint y: 214, endPoint x: 329, endPoint y: 222, distance: 98.3
click at [337, 222] on input "[DATE]" at bounding box center [433, 215] width 192 height 34
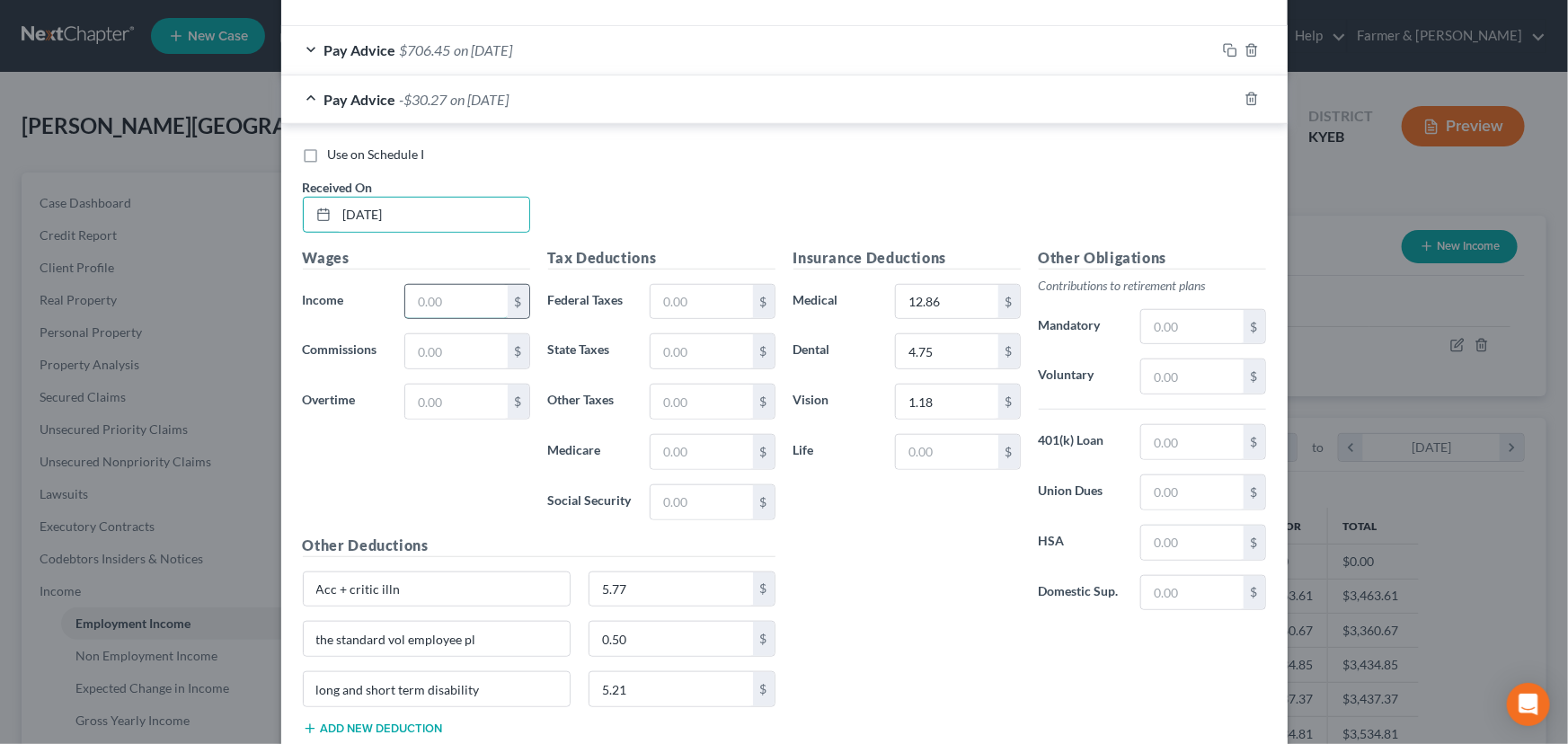
click at [430, 299] on input "text" at bounding box center [455, 301] width 102 height 34
click at [459, 513] on div "Wages Income * 1,401.93 $ Commissions $ Overtime $" at bounding box center [417, 390] width 246 height 287
click at [681, 312] on input "text" at bounding box center [701, 301] width 102 height 34
click at [674, 436] on input "text" at bounding box center [701, 452] width 102 height 34
click at [685, 499] on input "text" at bounding box center [701, 502] width 102 height 34
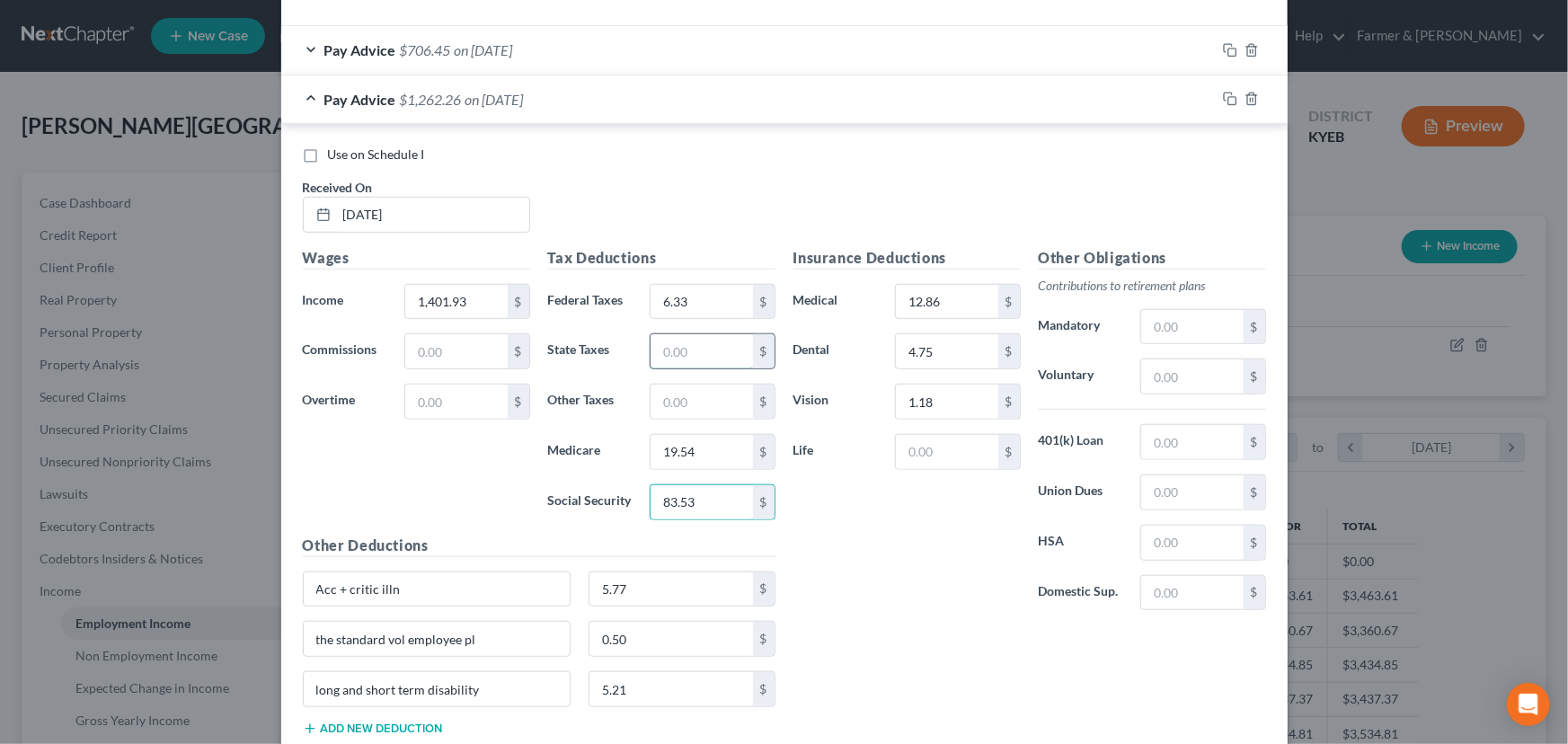
click at [698, 361] on input "text" at bounding box center [701, 351] width 102 height 34
click at [698, 405] on input "text" at bounding box center [701, 401] width 102 height 34
click at [812, 556] on div "Insurance Deductions Medical 12.86 $ Dental 4.75 $ Vision 1.18 $ Life $" at bounding box center [907, 436] width 246 height 379
click at [451, 472] on div "Wages Income * 1,401.93 $ Commissions $ Overtime $" at bounding box center [417, 390] width 246 height 287
click at [940, 295] on input "12.86" at bounding box center [947, 301] width 102 height 34
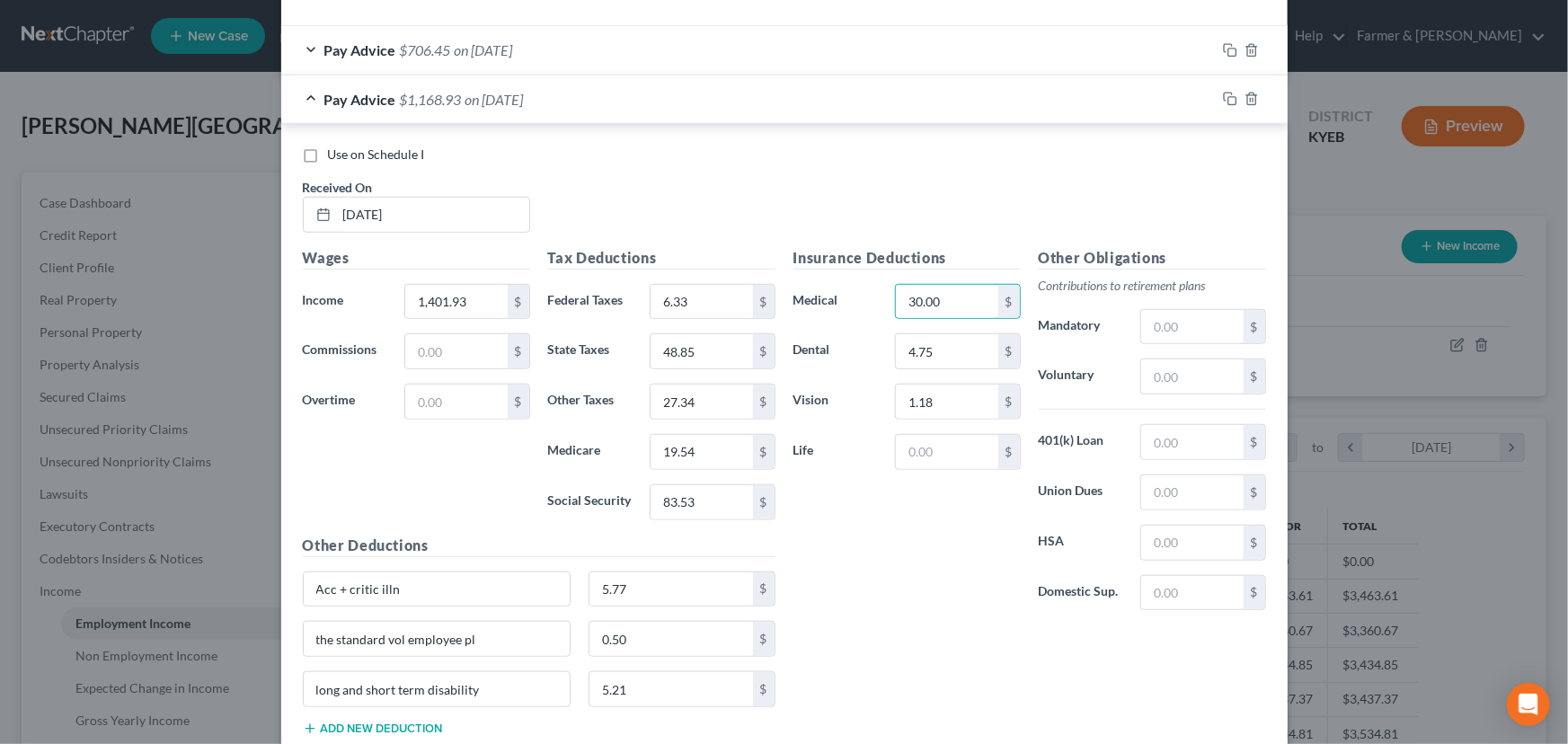
click at [861, 558] on div "Insurance Deductions Medical 30.00 $ Dental 4.75 $ Vision 1.18 $ Life $" at bounding box center [907, 436] width 246 height 379
click at [656, 590] on input "5.77" at bounding box center [671, 589] width 163 height 34
click at [856, 627] on div "Insurance Deductions Medical 30.00 $ Dental 4.75 $ Vision 1.18 $ Life $ Other O…" at bounding box center [1029, 498] width 490 height 503
click at [632, 626] on input "0.50" at bounding box center [671, 638] width 163 height 34
click at [876, 640] on div "Insurance Deductions Medical 30.00 $ Dental 4.75 $ Vision 1.18 $ Life $ Other O…" at bounding box center [1029, 498] width 490 height 503
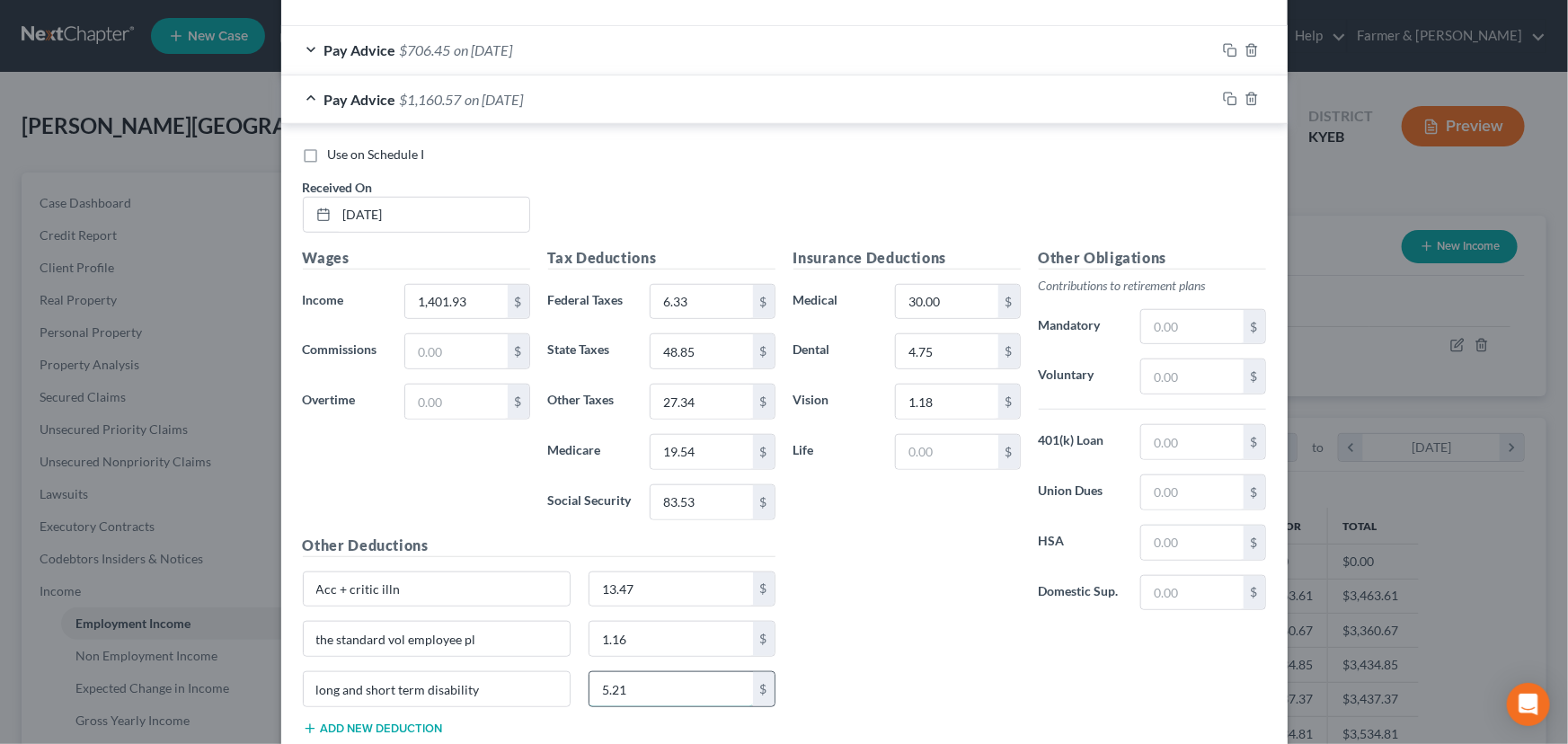
click at [629, 693] on input "5.21" at bounding box center [671, 689] width 163 height 34
click at [852, 679] on div "Insurance Deductions Medical 30.00 $ Dental 4.75 $ Vision 1.18 $ Life $ Other O…" at bounding box center [1029, 498] width 490 height 503
click at [923, 406] on input "1.18" at bounding box center [947, 401] width 102 height 34
click at [914, 538] on div "Insurance Deductions Medical 30.00 $ Dental 4.75 $ Vision 2.76 $ Life $" at bounding box center [907, 436] width 246 height 379
click at [945, 354] on input "4.75" at bounding box center [947, 351] width 102 height 34
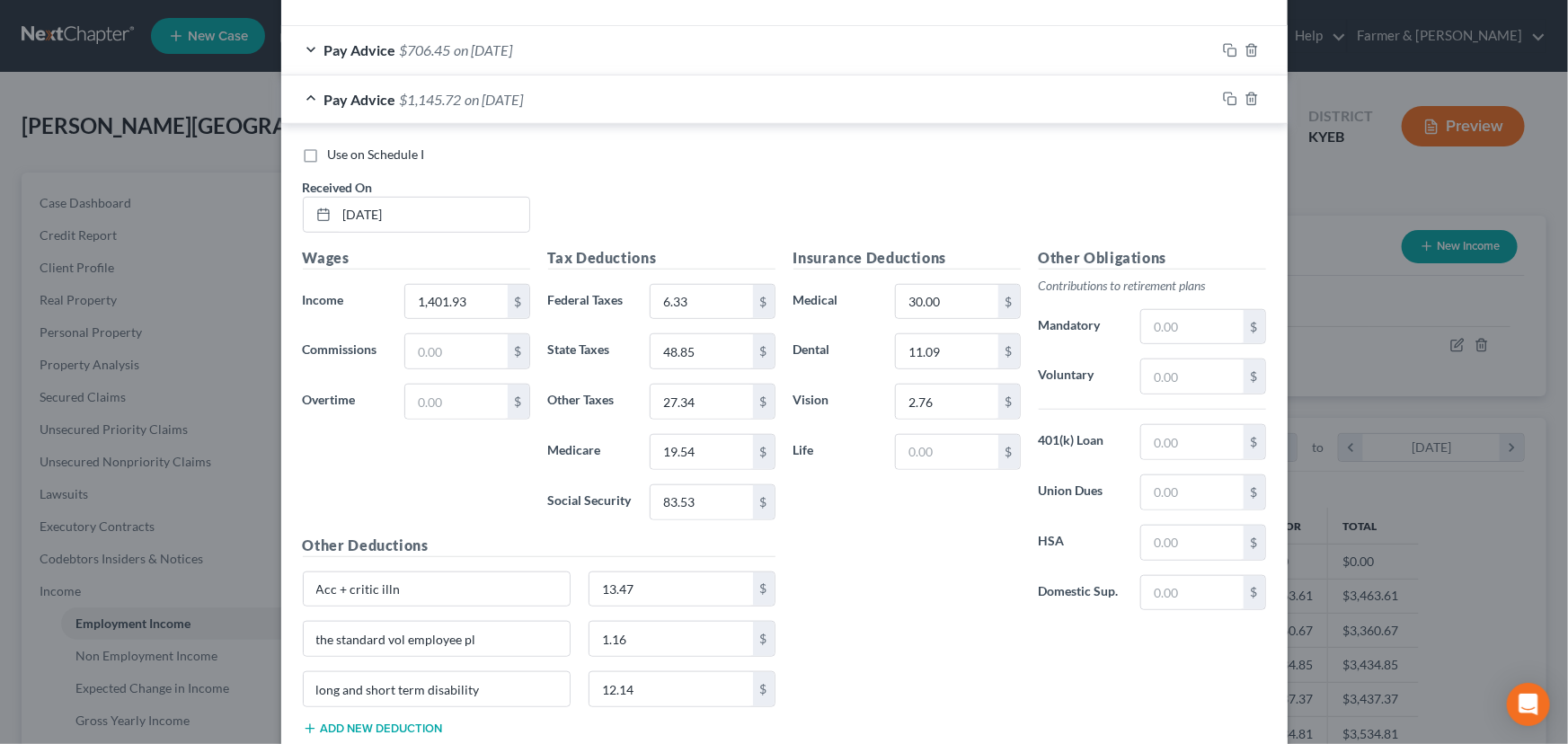
click at [868, 567] on div "Insurance Deductions Medical 30.00 $ Dental 11.09 $ Vision 2.76 $ Life $" at bounding box center [907, 436] width 246 height 379
click at [510, 105] on span "on [DATE]" at bounding box center [494, 99] width 58 height 17
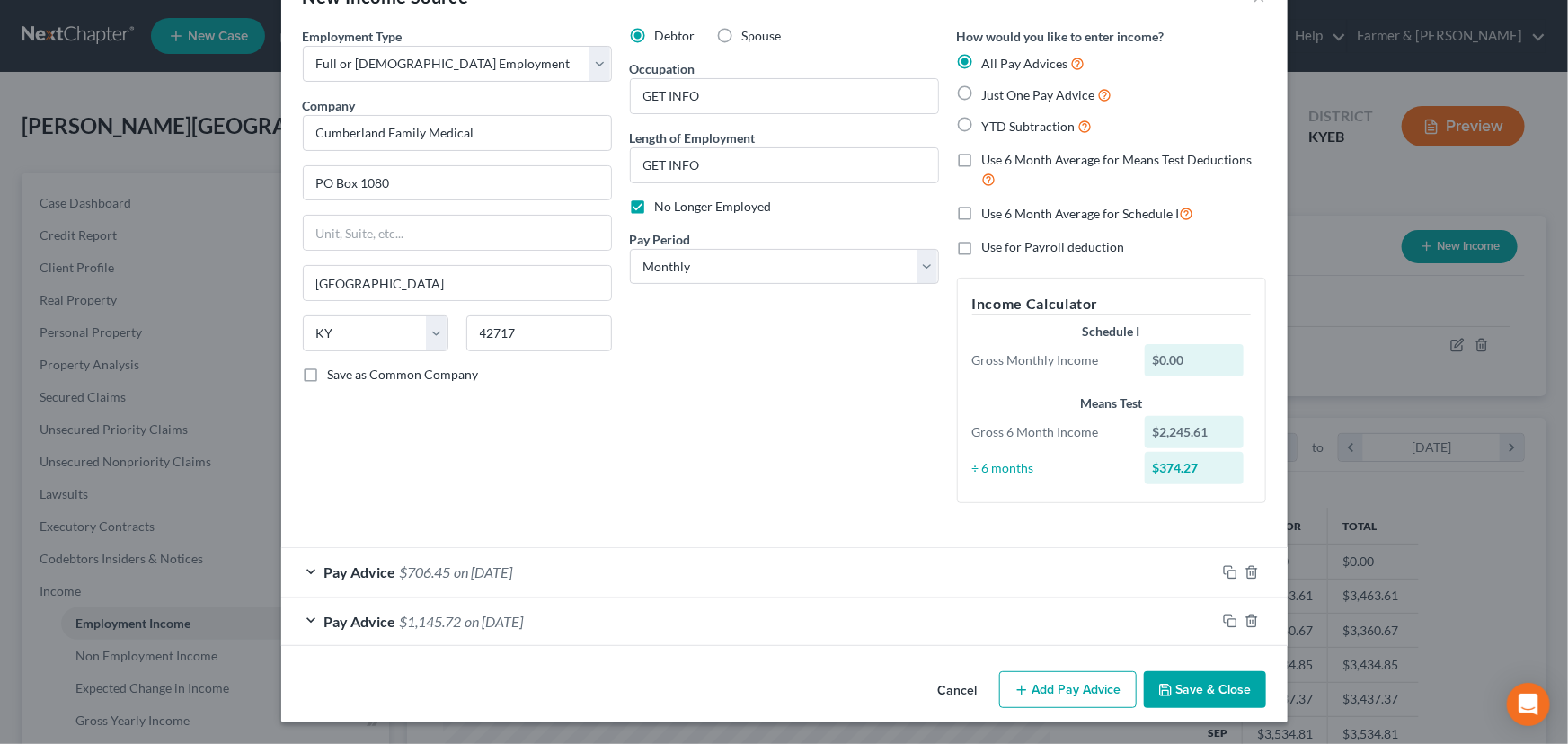
scroll to position [54, 0]
click at [671, 259] on select "Select Monthly Twice Monthly Every Other Week Weekly" at bounding box center [784, 267] width 309 height 36
click at [630, 250] on select "Select Monthly Twice Monthly Every Other Week Weekly" at bounding box center [784, 267] width 309 height 36
click at [703, 427] on div "Debtor Spouse Occupation GET INFO Length of Employment GET INFO No Longer Emplo…" at bounding box center [784, 273] width 327 height 490
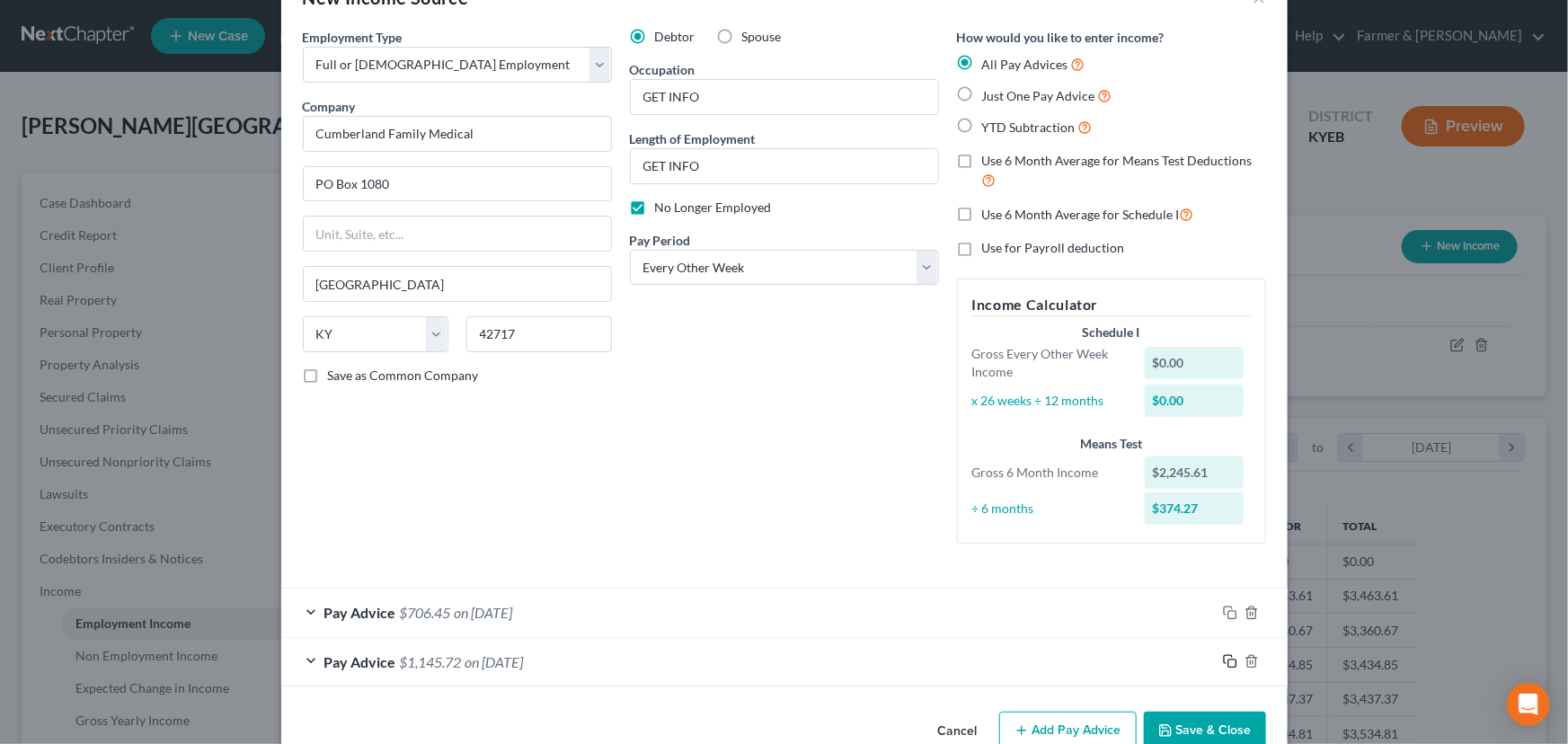
click at [1224, 655] on icon "button" at bounding box center [1229, 661] width 15 height 15
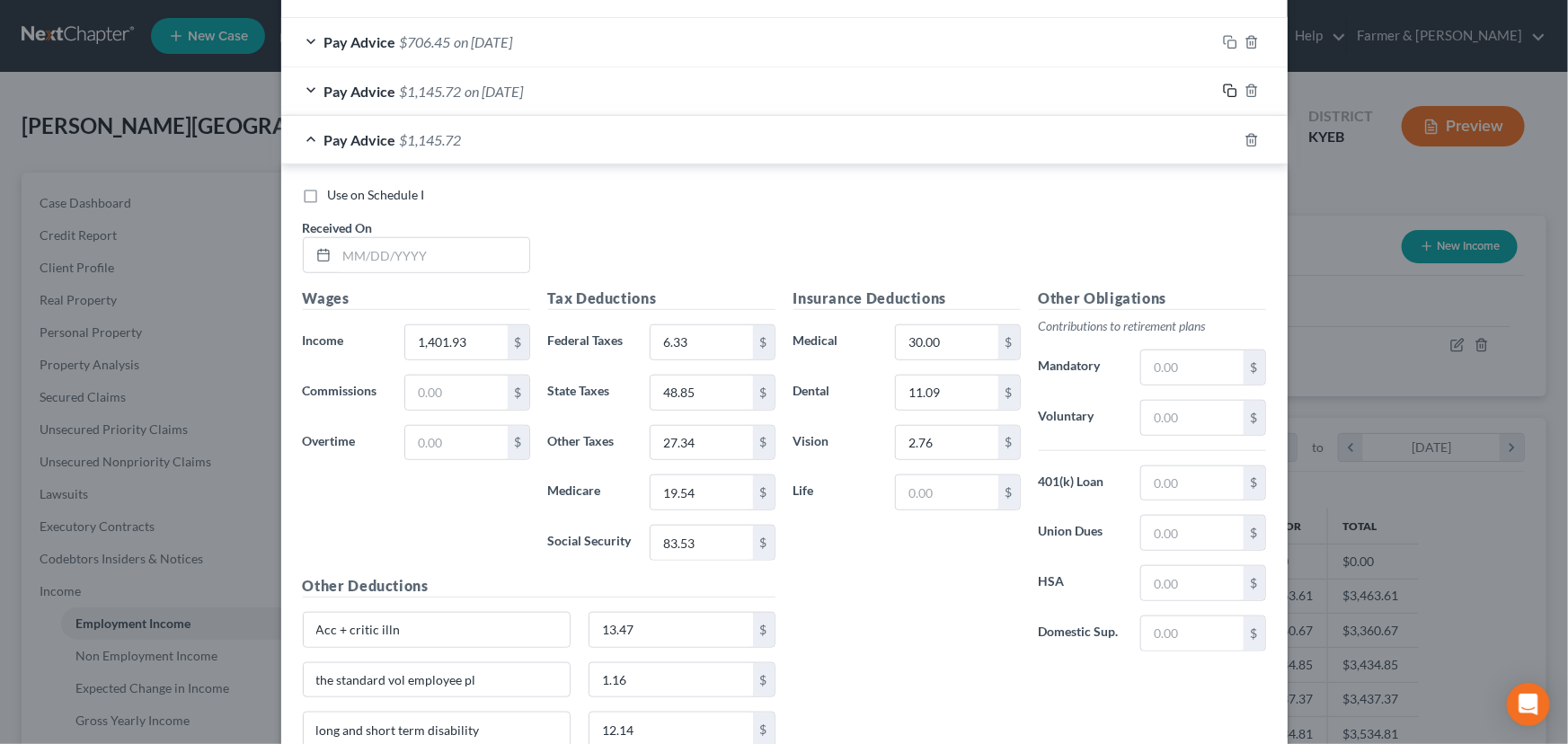
scroll to position [627, 0]
click at [414, 253] on input "text" at bounding box center [433, 253] width 192 height 34
click at [633, 258] on div "Use on Schedule I Received On * [DATE]" at bounding box center [784, 235] width 981 height 102
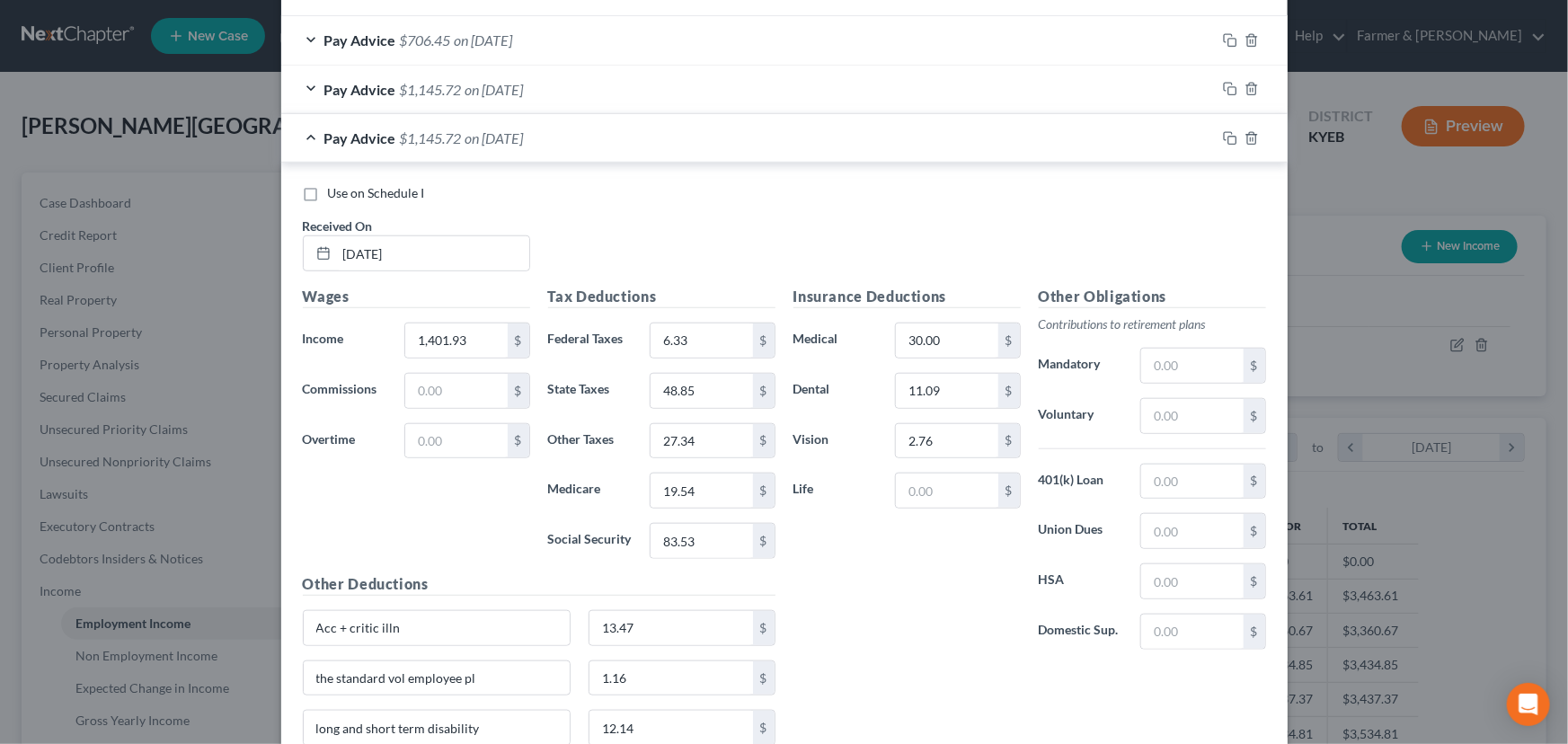
click at [633, 258] on div "Use on Schedule I Received On * [DATE]" at bounding box center [784, 235] width 981 height 102
click at [630, 239] on div "Use on Schedule I Received On * [DATE]" at bounding box center [784, 235] width 981 height 102
click at [451, 342] on input "1,401.93" at bounding box center [455, 340] width 102 height 34
click at [521, 252] on input "[DATE]" at bounding box center [433, 253] width 192 height 34
click at [692, 343] on input "6.33" at bounding box center [701, 340] width 102 height 34
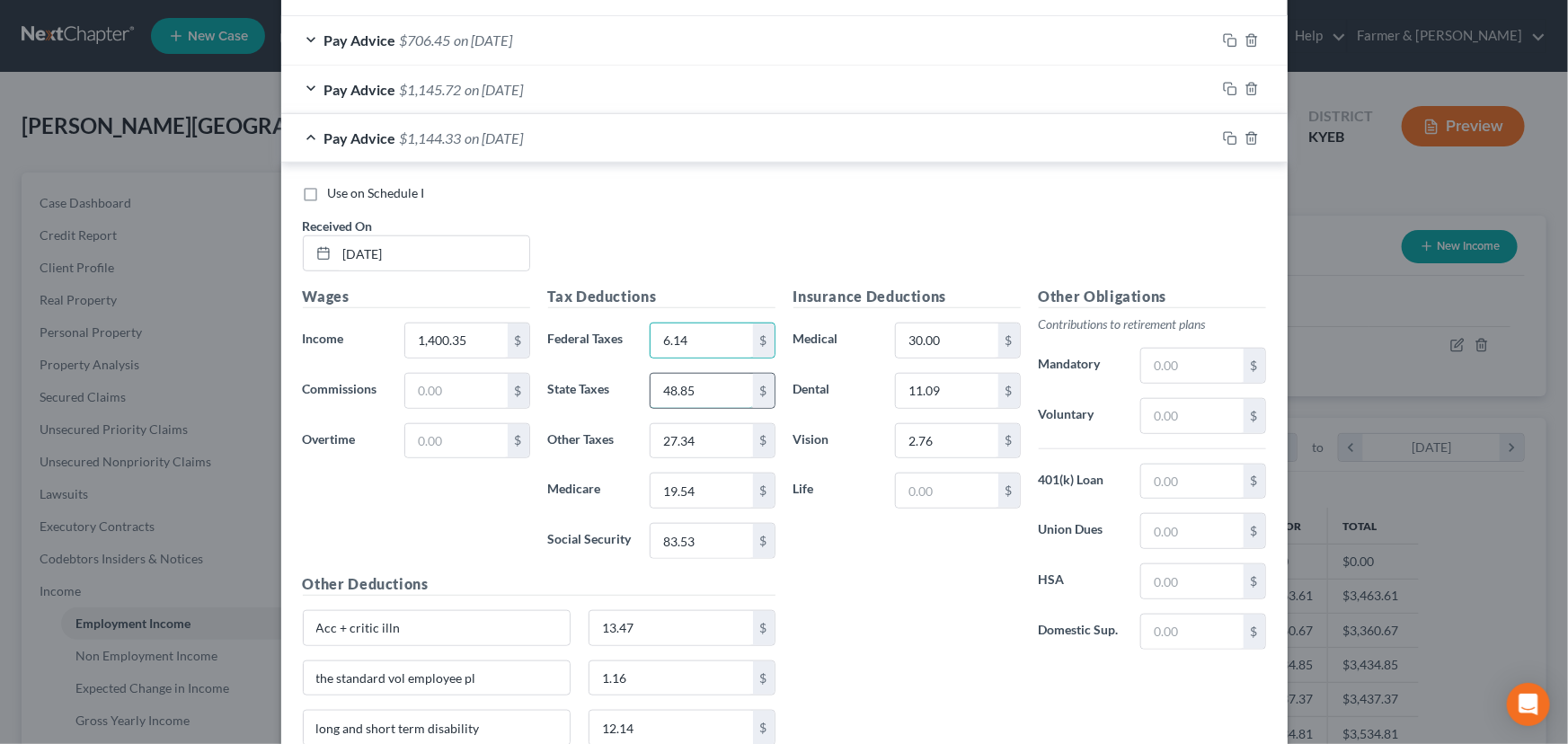
click at [703, 381] on input "48.85" at bounding box center [701, 390] width 102 height 34
click at [732, 480] on input "19.54" at bounding box center [701, 490] width 102 height 34
click at [740, 524] on input "83.53" at bounding box center [701, 540] width 102 height 34
click at [718, 489] on input "19.51" at bounding box center [701, 490] width 102 height 34
click at [808, 581] on div "Insurance Deductions Medical 30.00 $ Dental 11.09 $ Vision 2.76 $ Life $" at bounding box center [907, 475] width 246 height 379
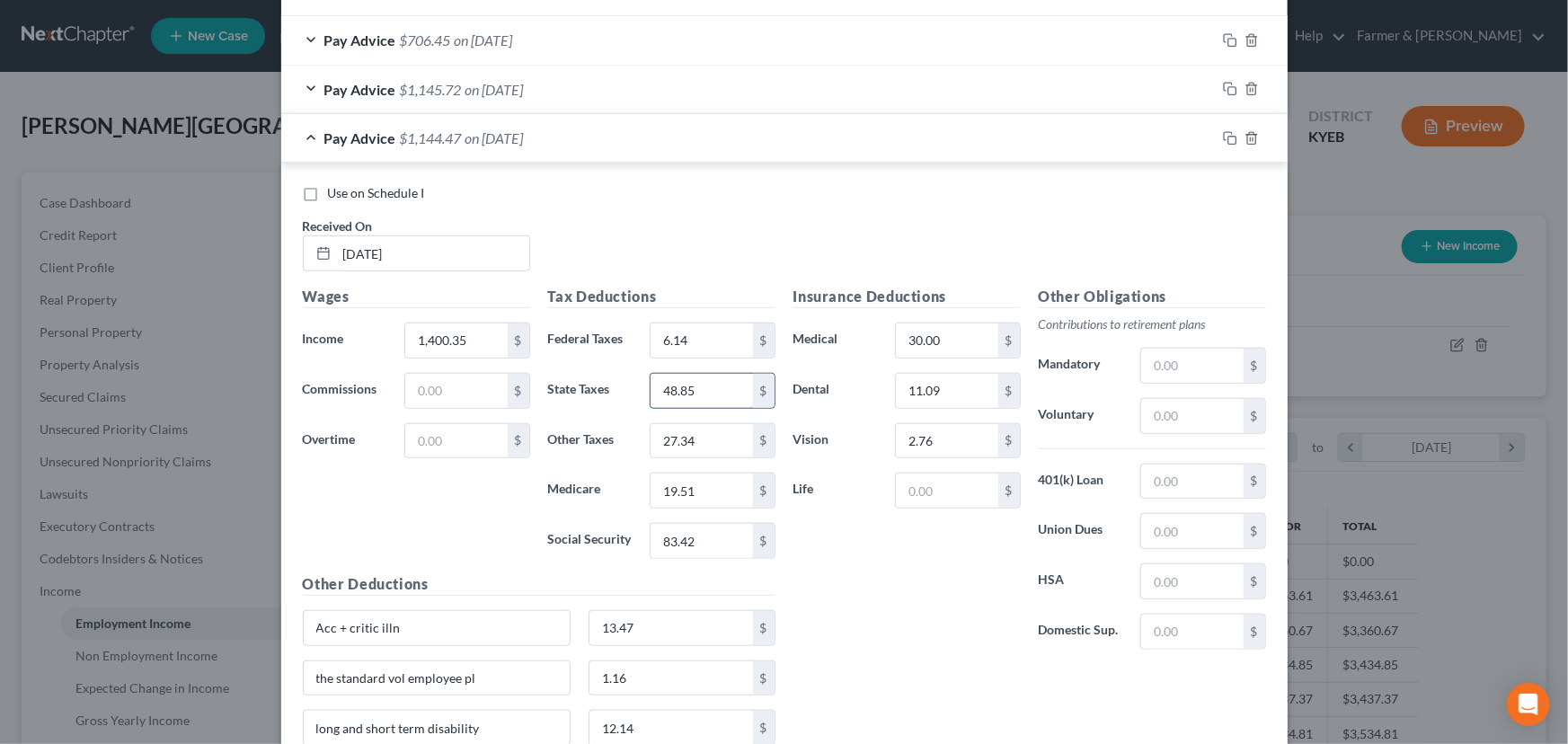
click at [710, 394] on input "48.85" at bounding box center [701, 390] width 102 height 34
click at [718, 440] on input "27.34" at bounding box center [701, 441] width 102 height 34
click at [827, 564] on div "Insurance Deductions Medical 30.00 $ Dental 11.09 $ Vision 2.76 $ Life $" at bounding box center [907, 475] width 246 height 379
click at [660, 135] on div "Pay Advice $1,144.54 on [DATE]" at bounding box center [749, 138] width 934 height 48
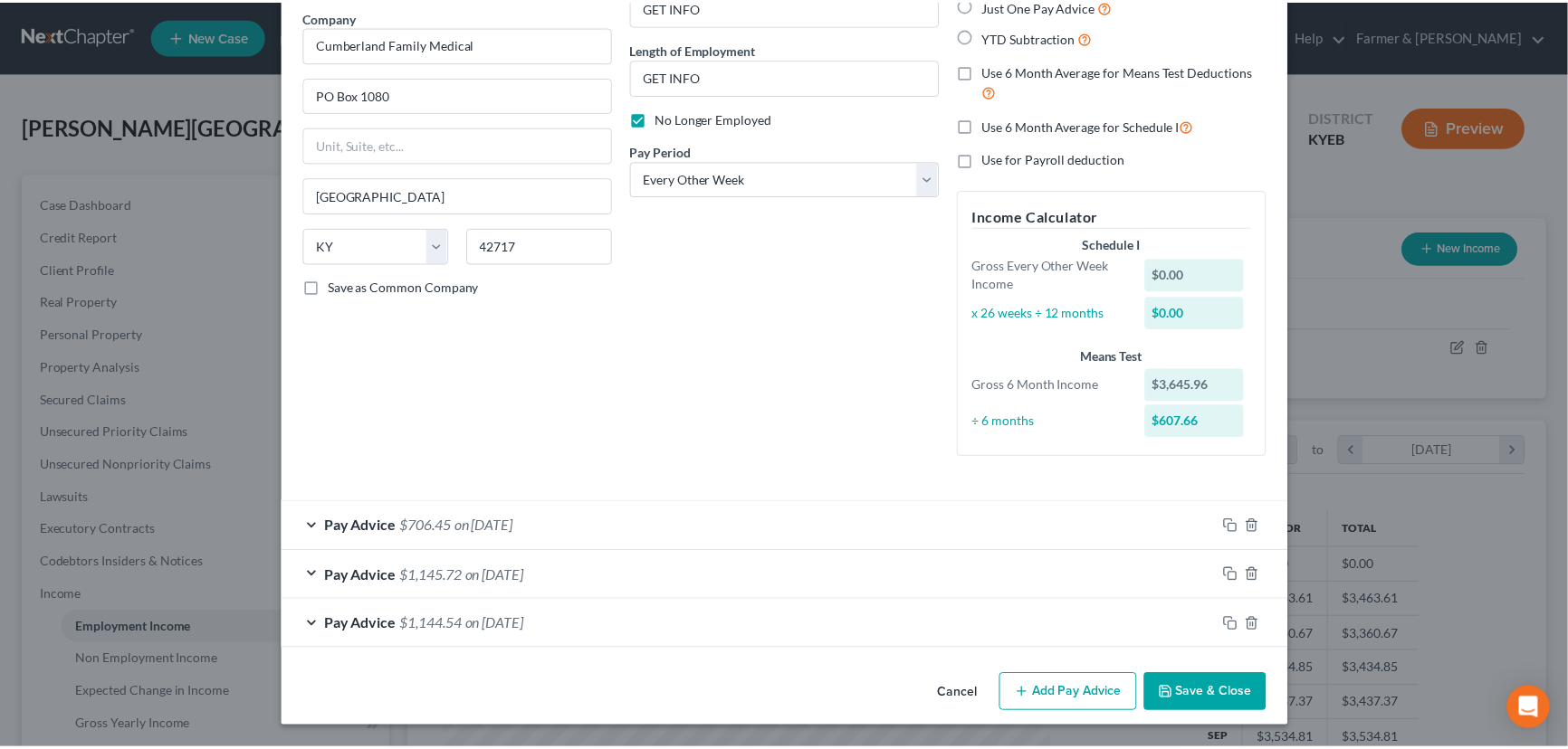
scroll to position [145, 0]
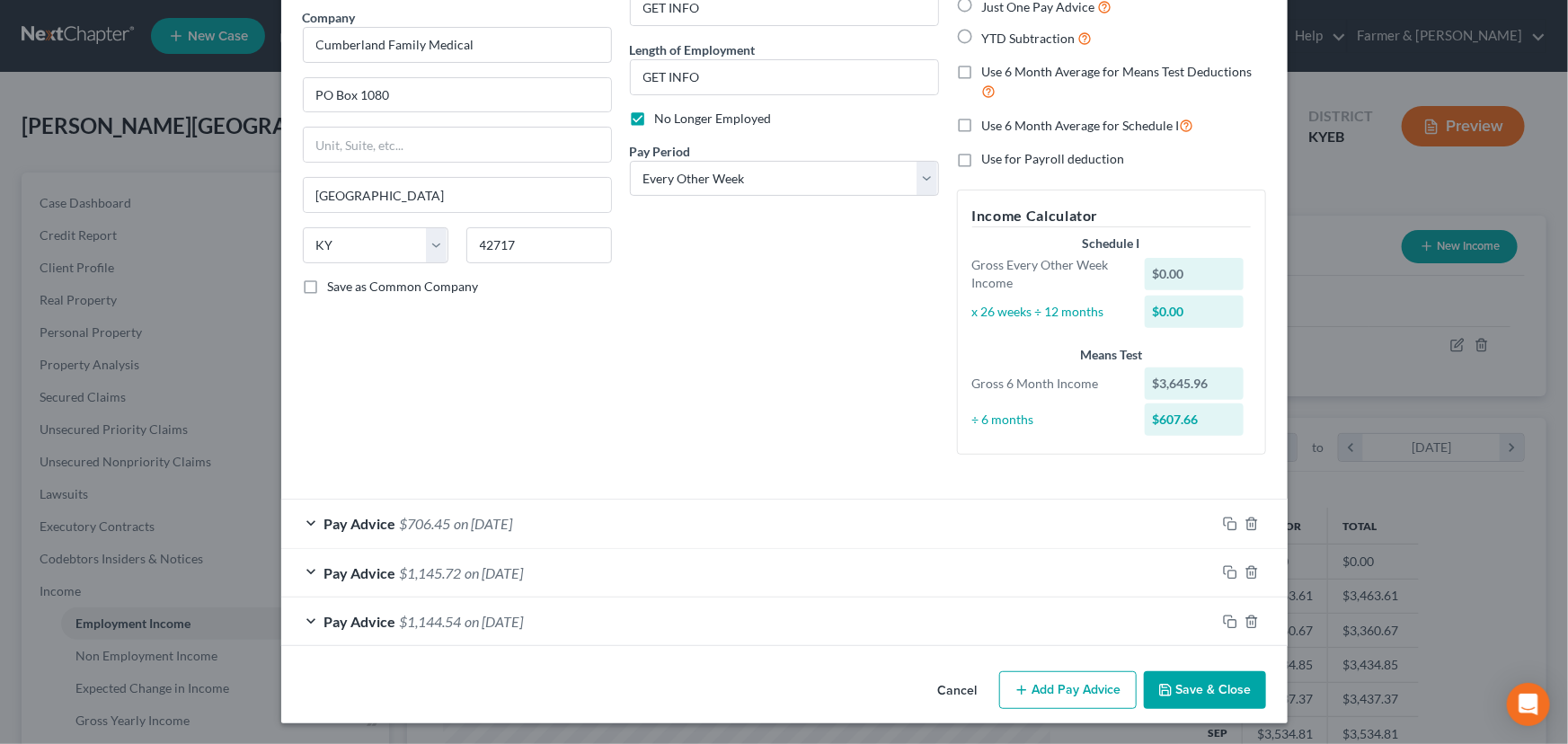
drag, startPoint x: 692, startPoint y: 416, endPoint x: 875, endPoint y: 564, distance: 235.4
click at [692, 416] on div "Debtor Spouse Occupation GET INFO Length of Employment GET INFO No Longer Emplo…" at bounding box center [784, 204] width 327 height 530
click at [1174, 688] on button "Save & Close" at bounding box center [1205, 690] width 122 height 38
click at [1206, 691] on button "Save & Close" at bounding box center [1205, 690] width 122 height 38
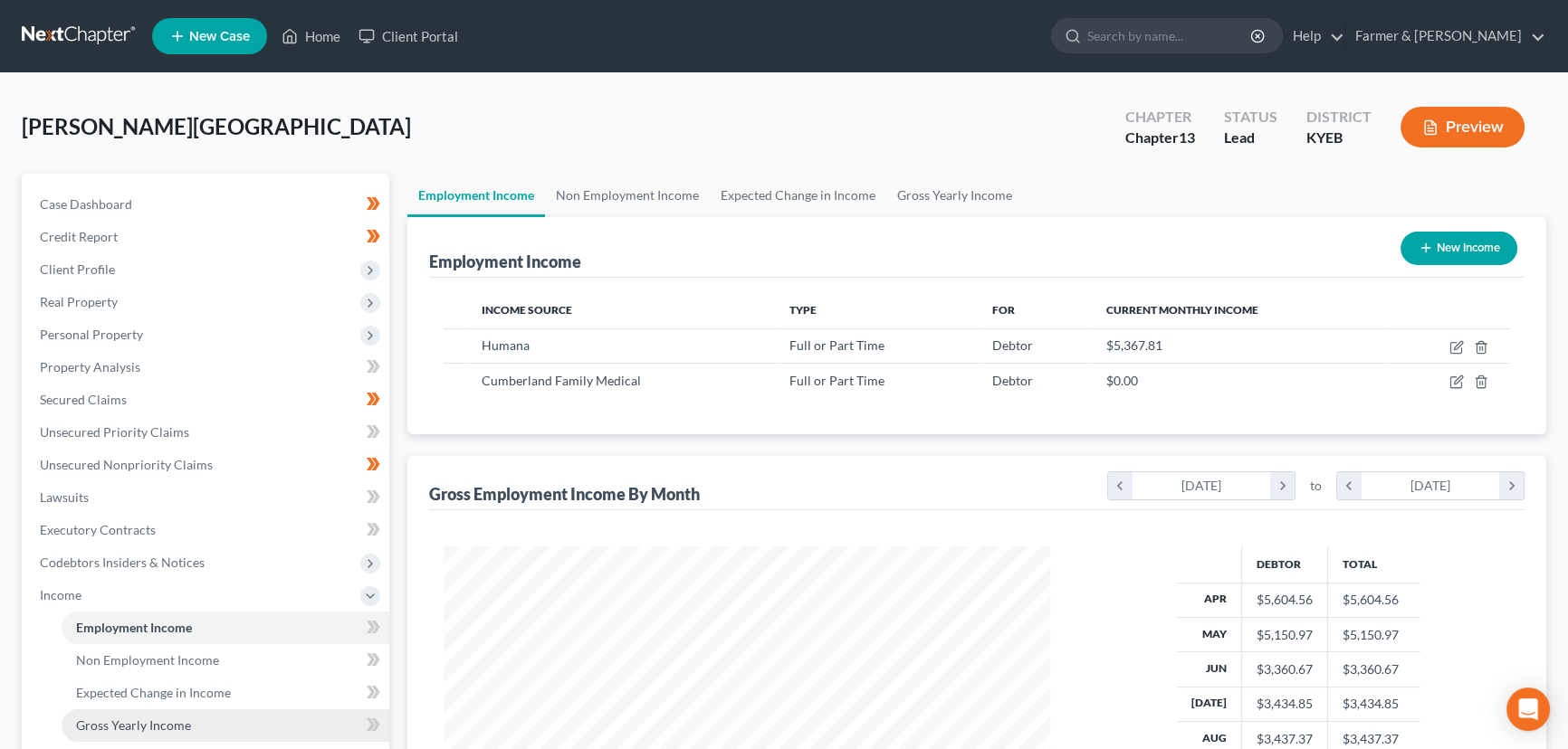
scroll to position [163, 0]
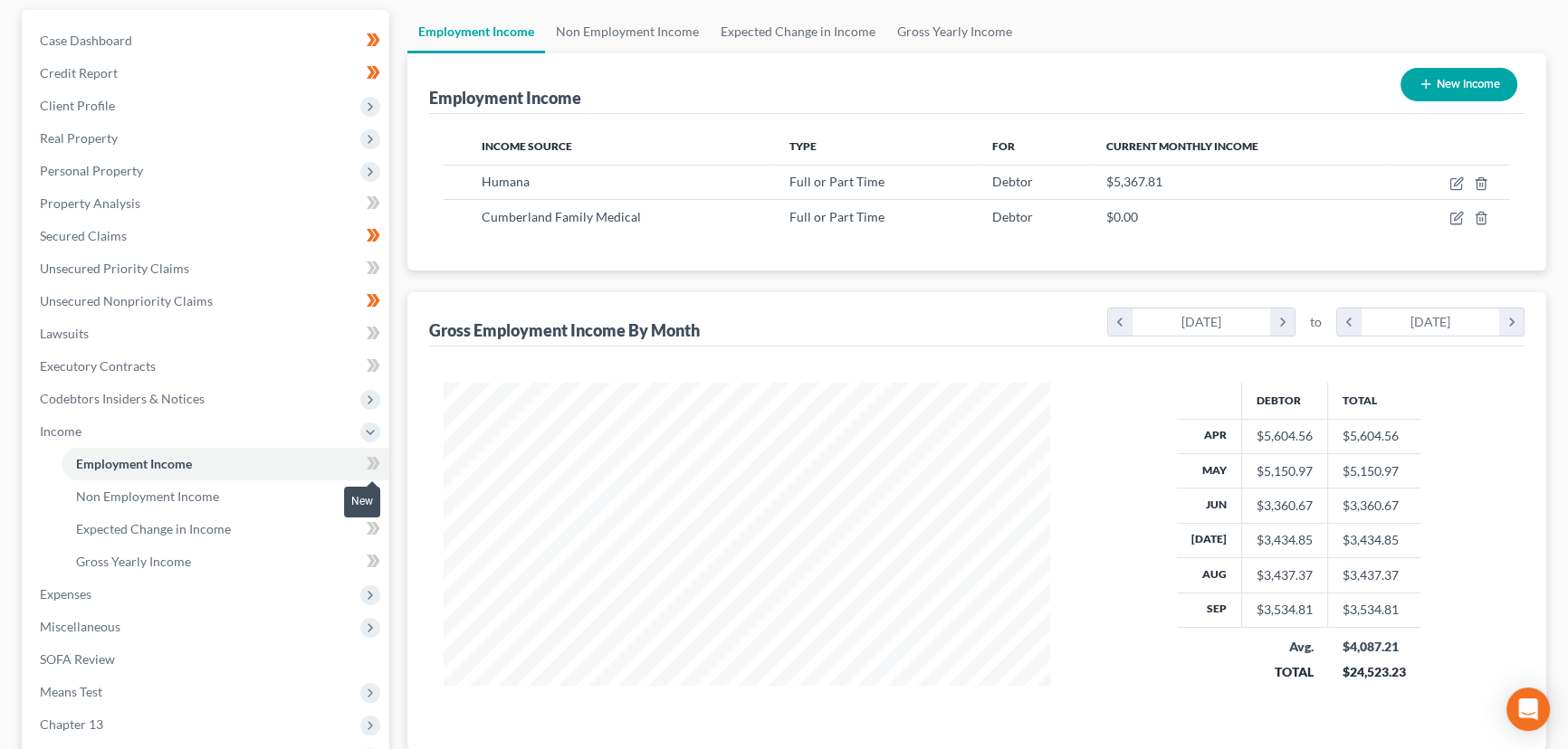
click at [373, 461] on icon at bounding box center [371, 463] width 8 height 13
click at [172, 558] on span "Gross Yearly Income" at bounding box center [134, 561] width 115 height 16
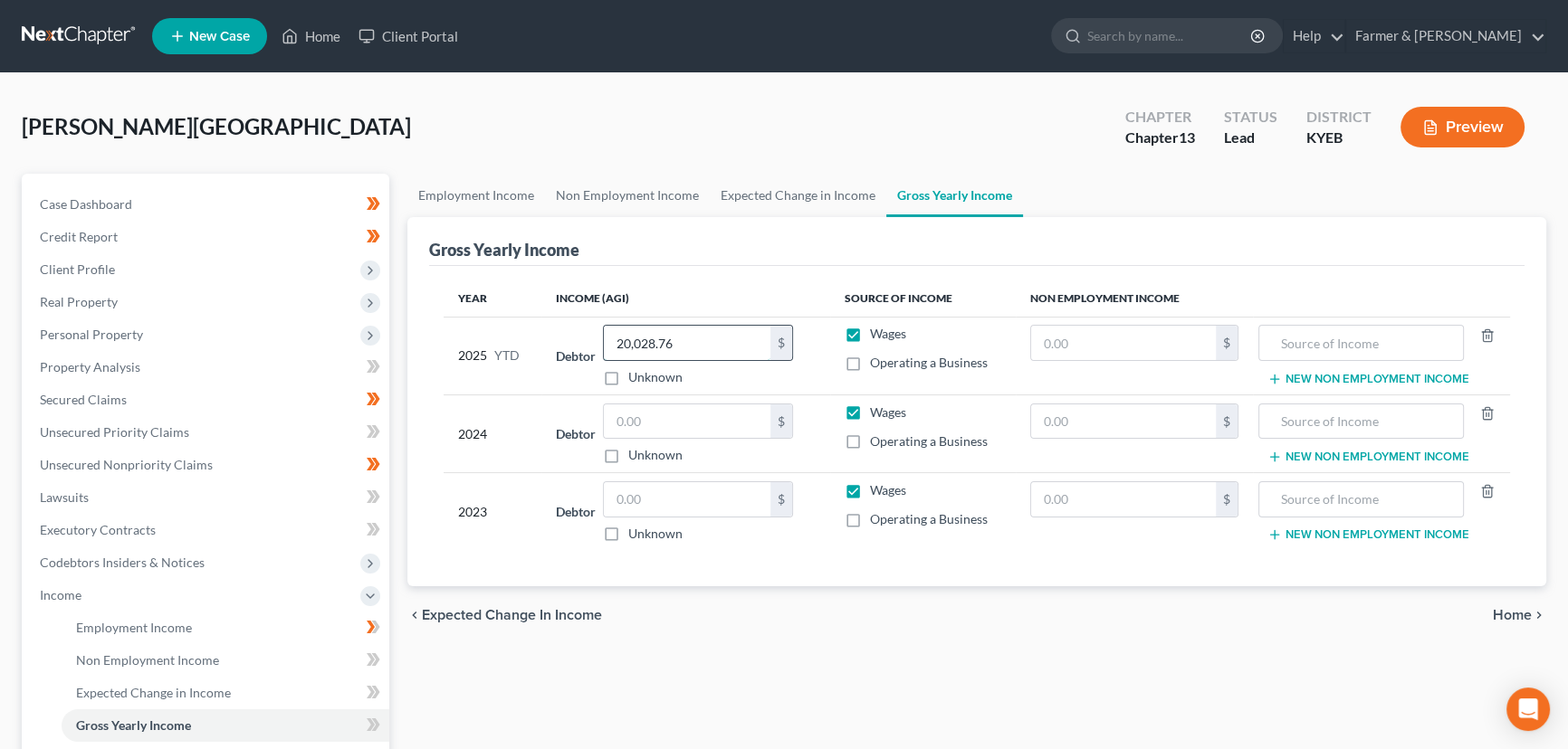
click at [693, 343] on input "20,028.76" at bounding box center [687, 342] width 166 height 34
click at [652, 117] on div "[PERSON_NAME] Upgraded Chapter Chapter 13 Status Lead District KYEB Preview" at bounding box center [784, 134] width 1524 height 79
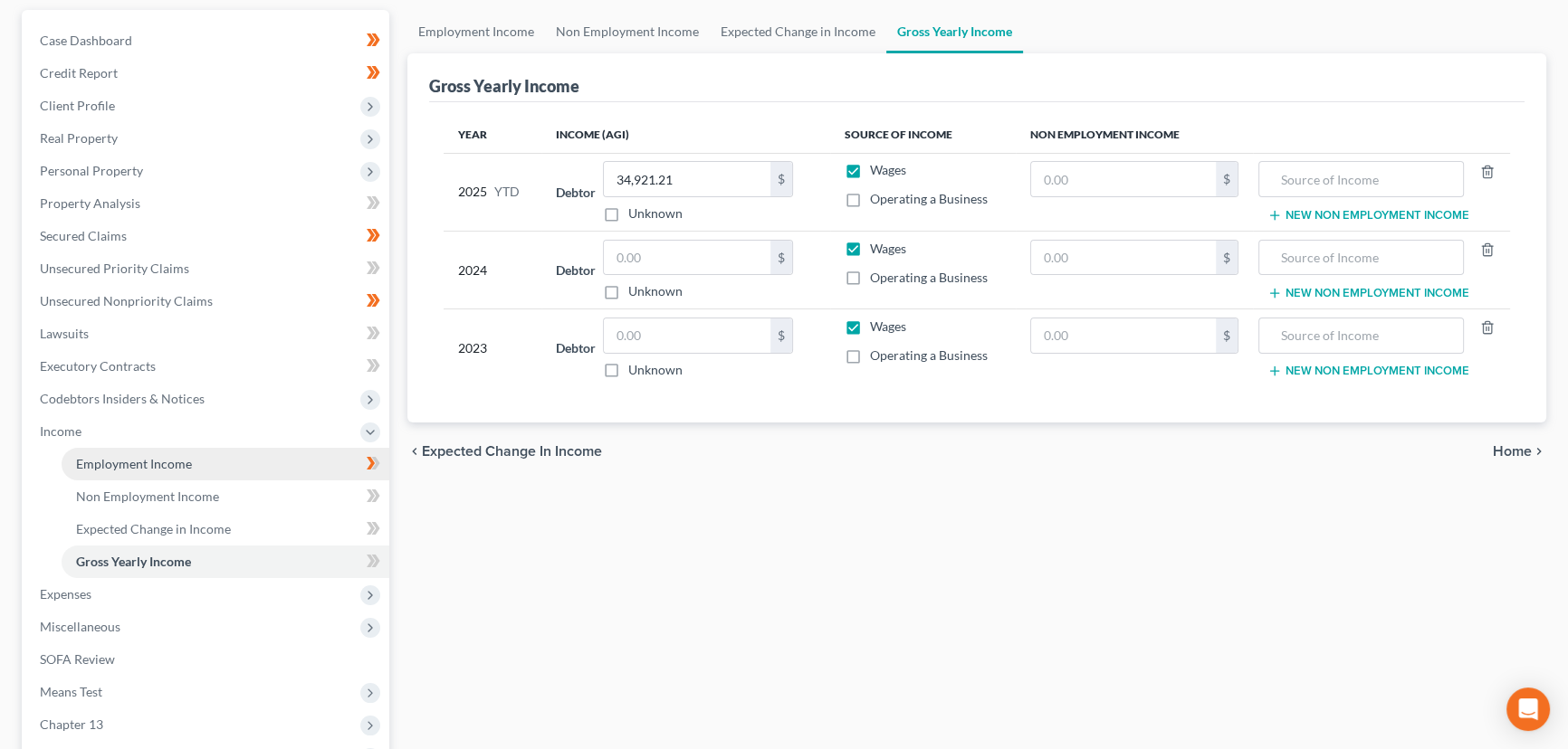
click at [139, 463] on span "Employment Income" at bounding box center [134, 463] width 115 height 16
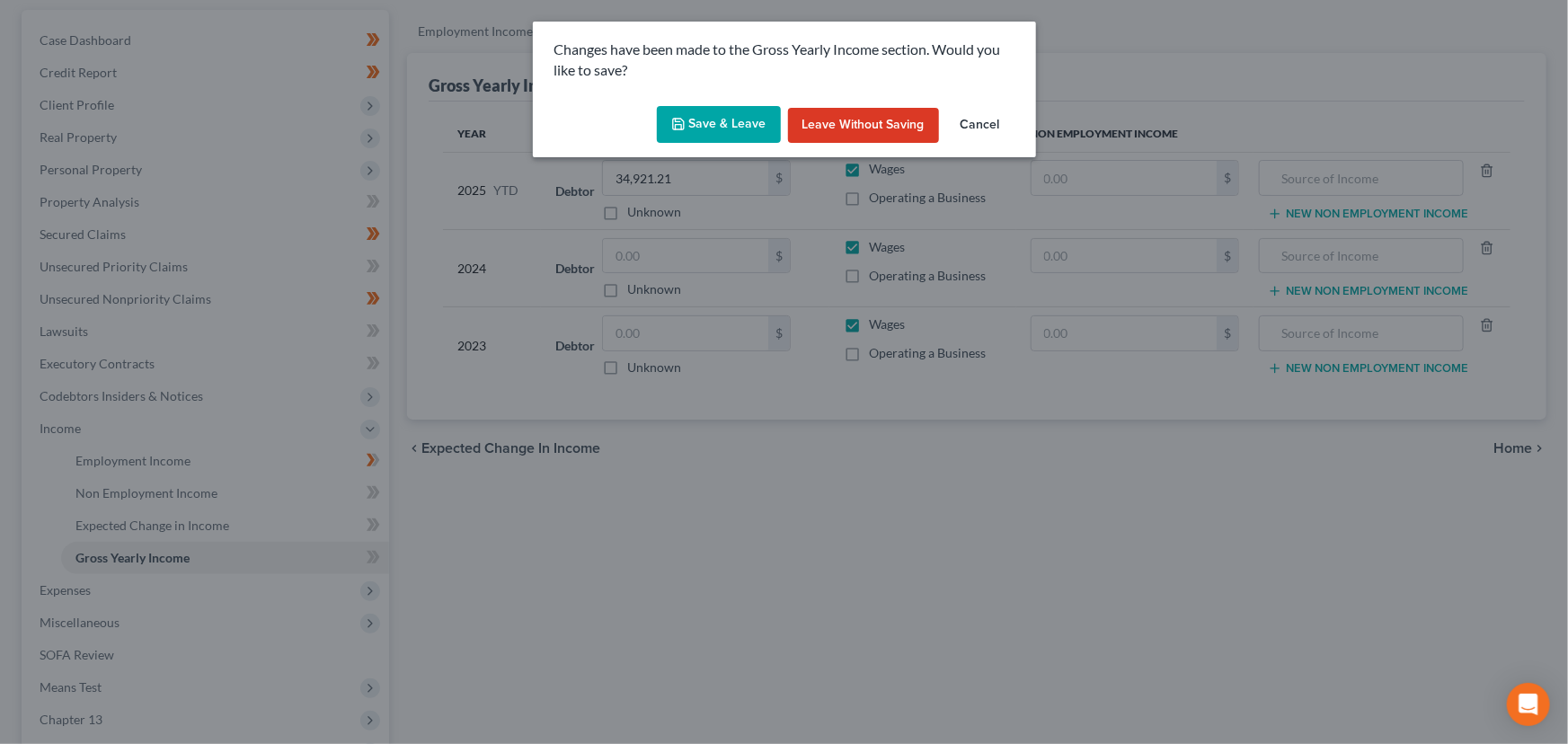
click at [740, 118] on button "Save & Leave" at bounding box center [718, 124] width 124 height 38
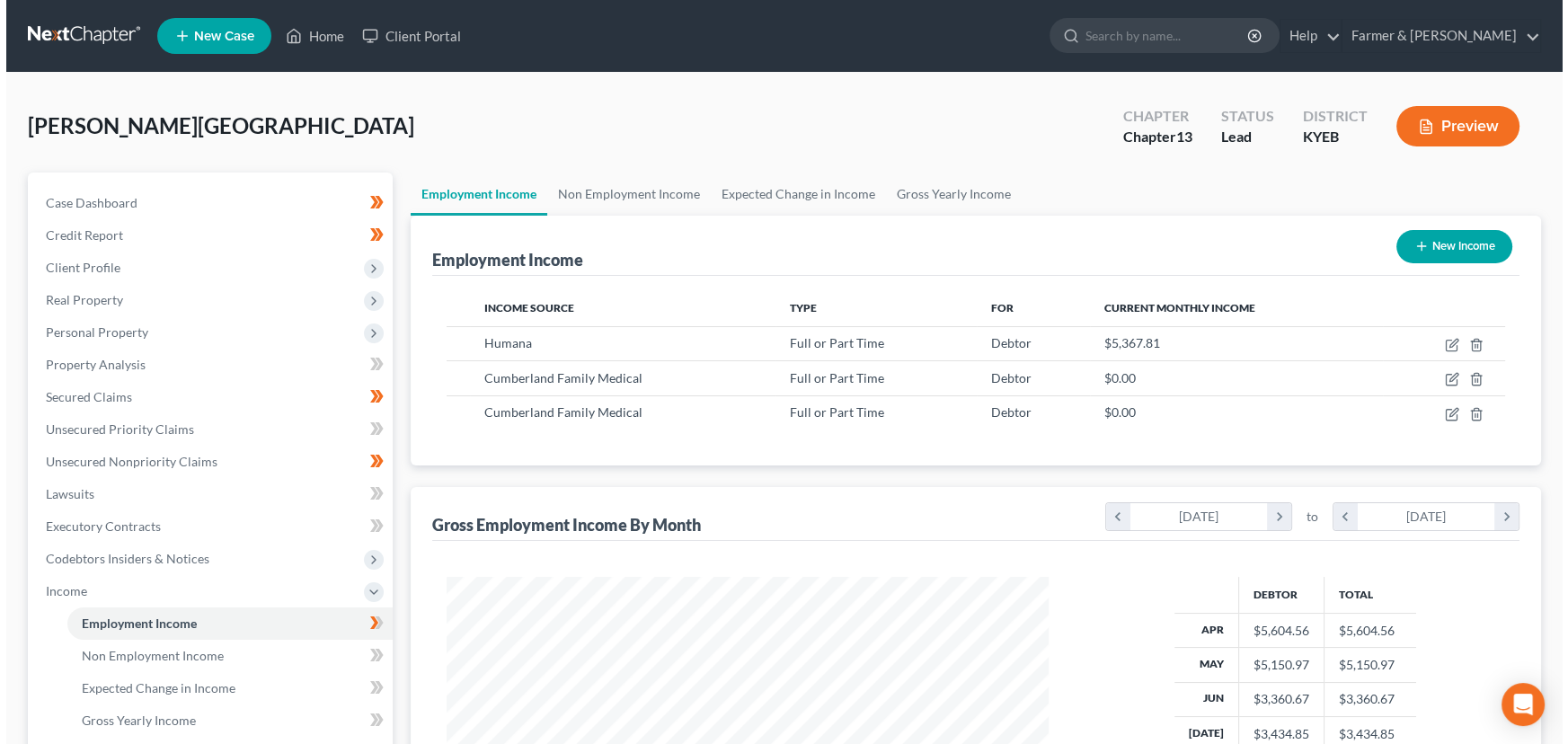
scroll to position [321, 638]
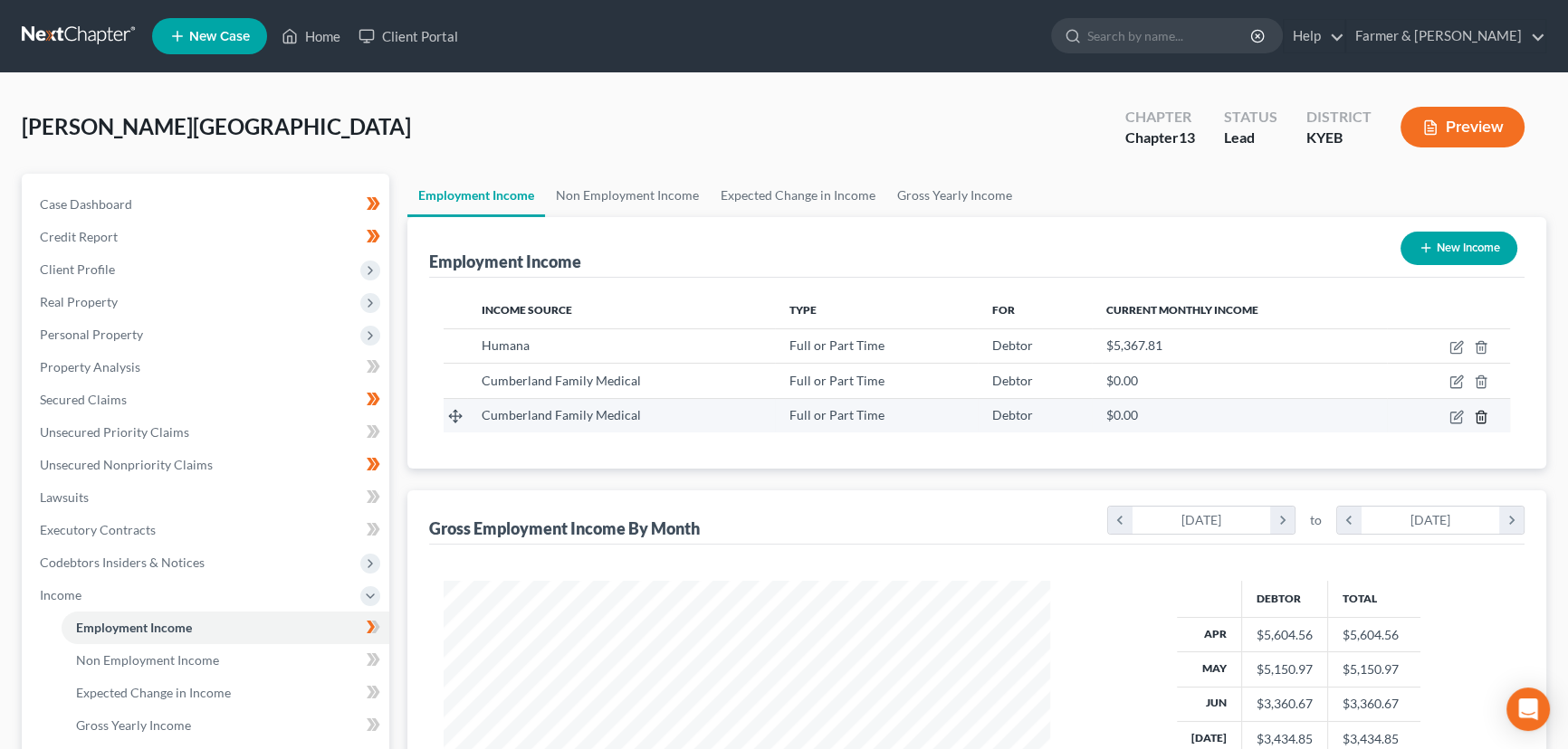
click at [1476, 416] on icon "button" at bounding box center [1480, 417] width 8 height 12
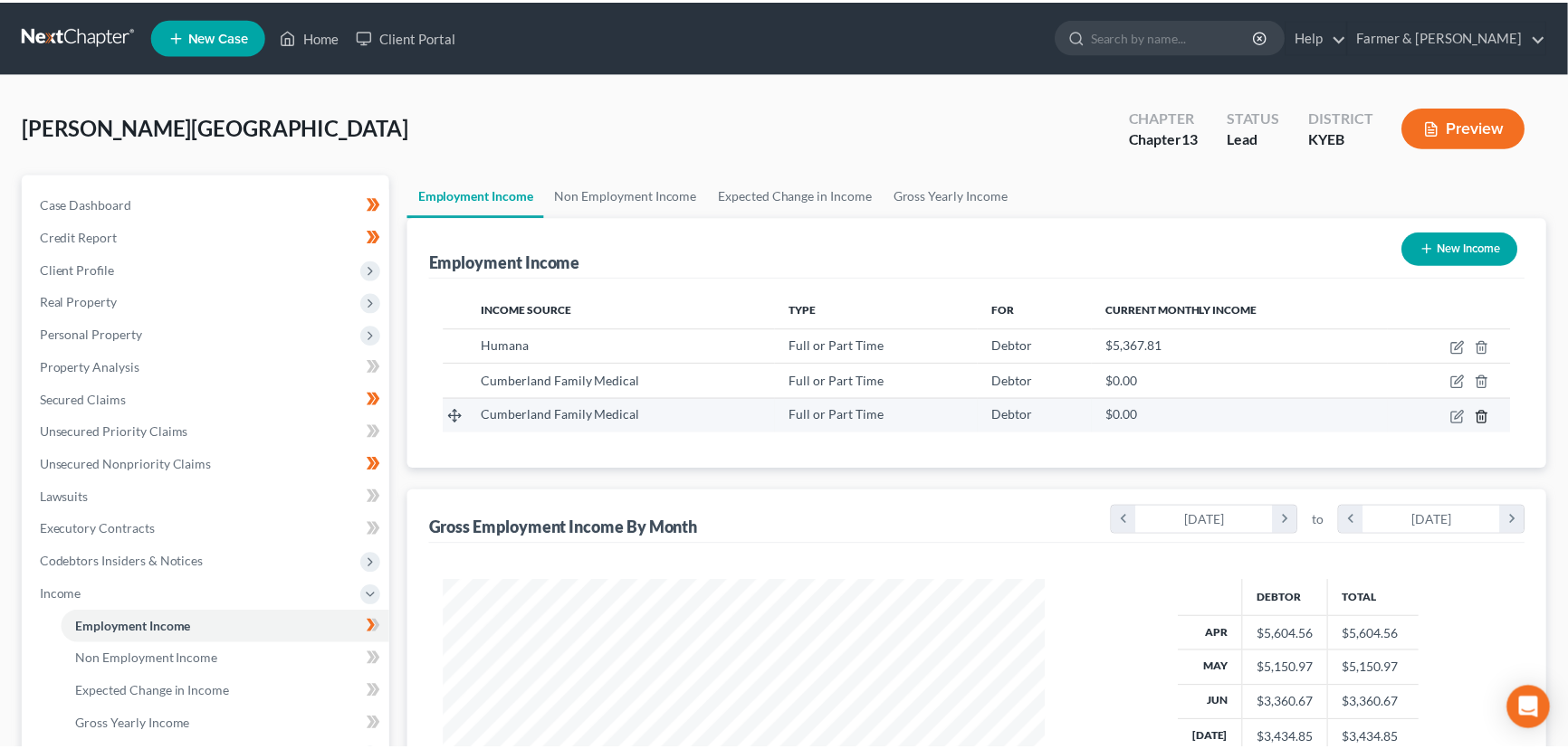
scroll to position [324, 649]
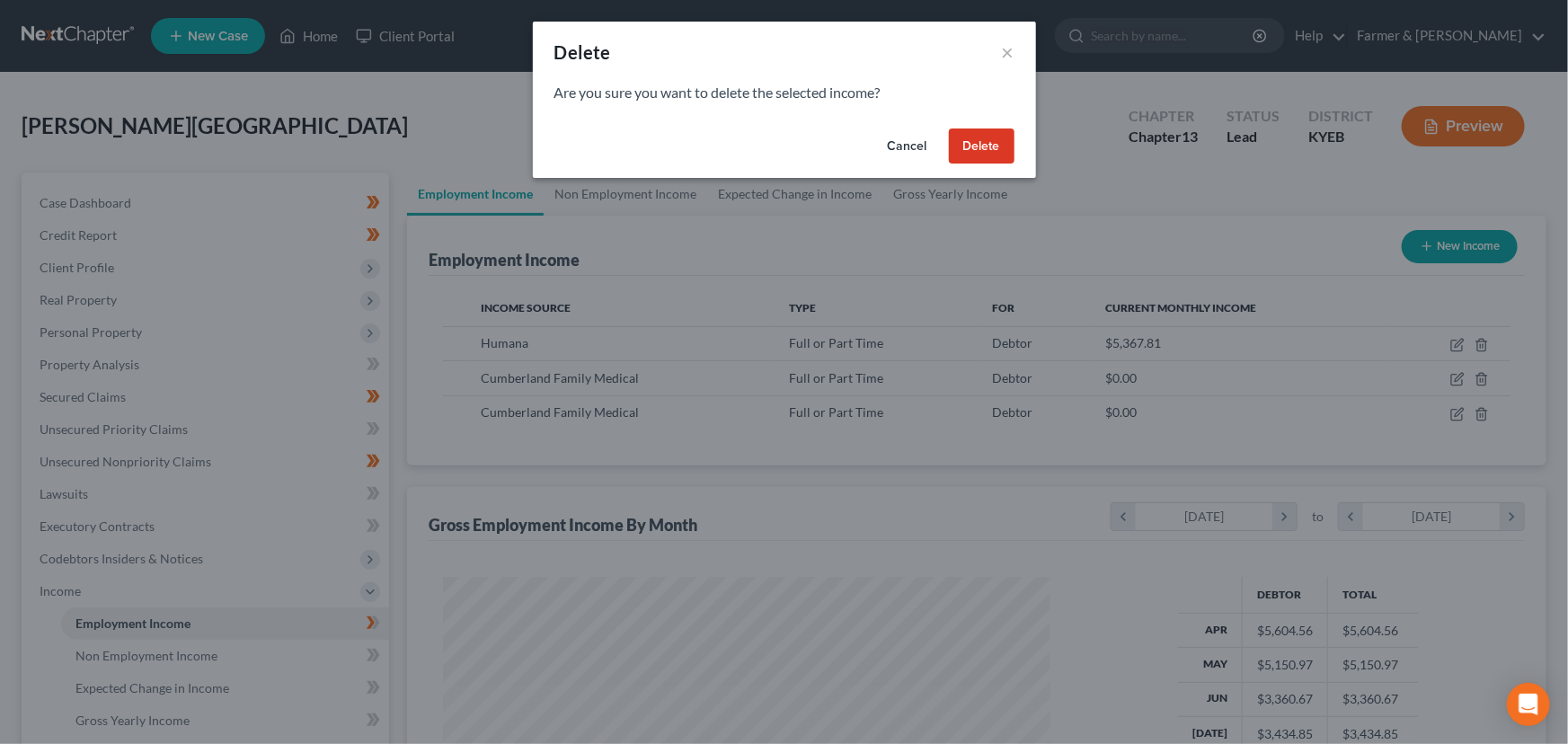
click at [974, 149] on button "Delete" at bounding box center [982, 146] width 66 height 36
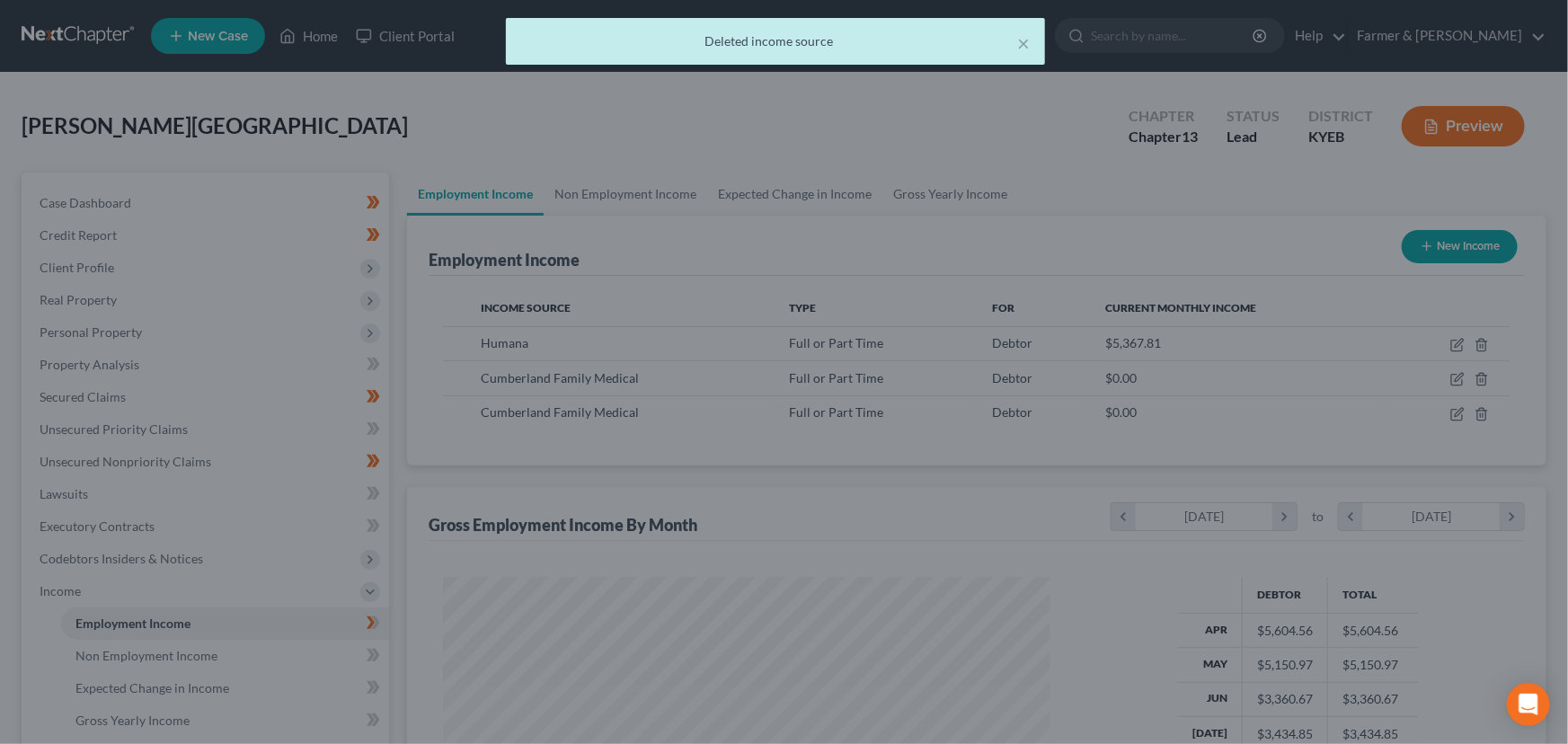
scroll to position [898436, 897767]
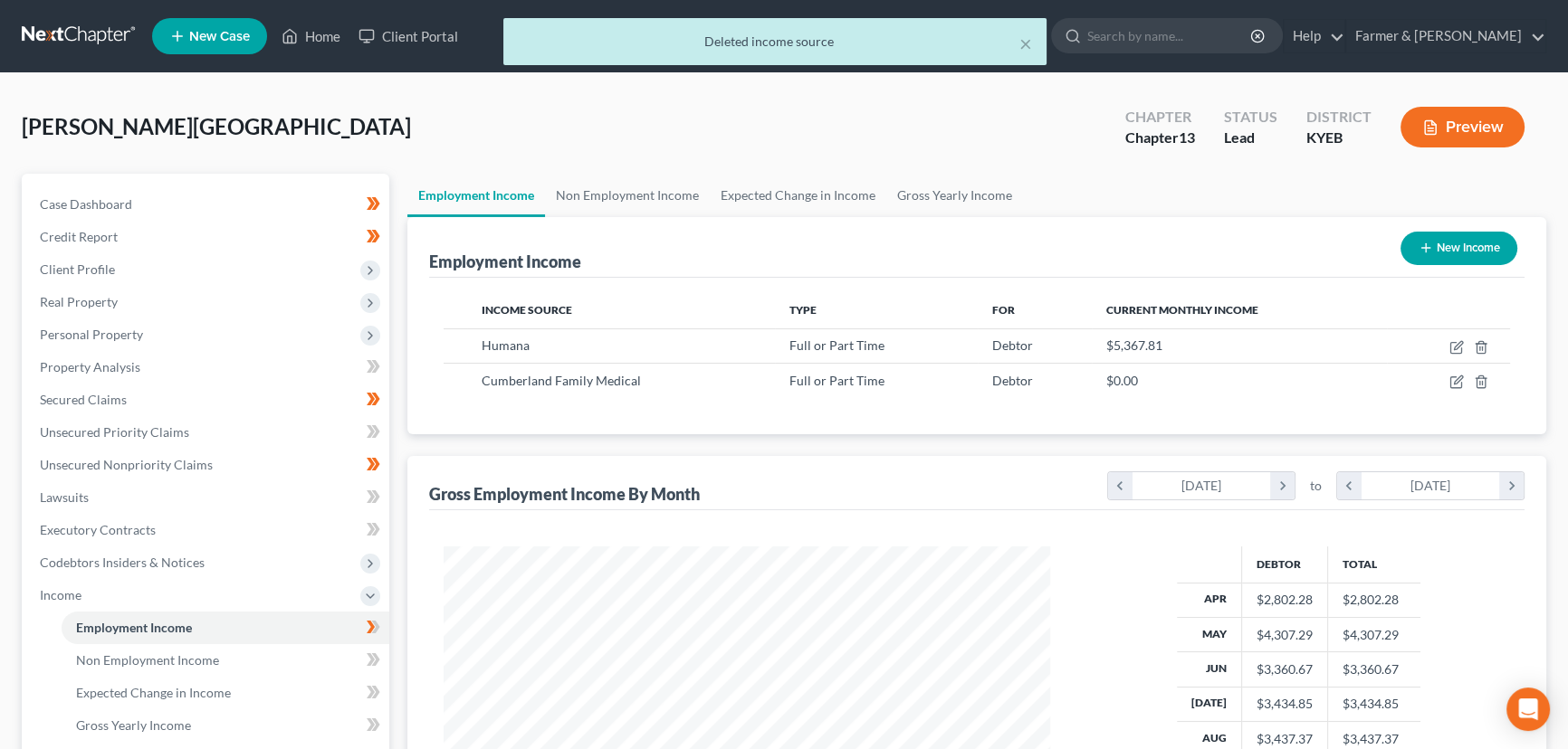
click at [1436, 236] on button "New Income" at bounding box center [1457, 248] width 116 height 33
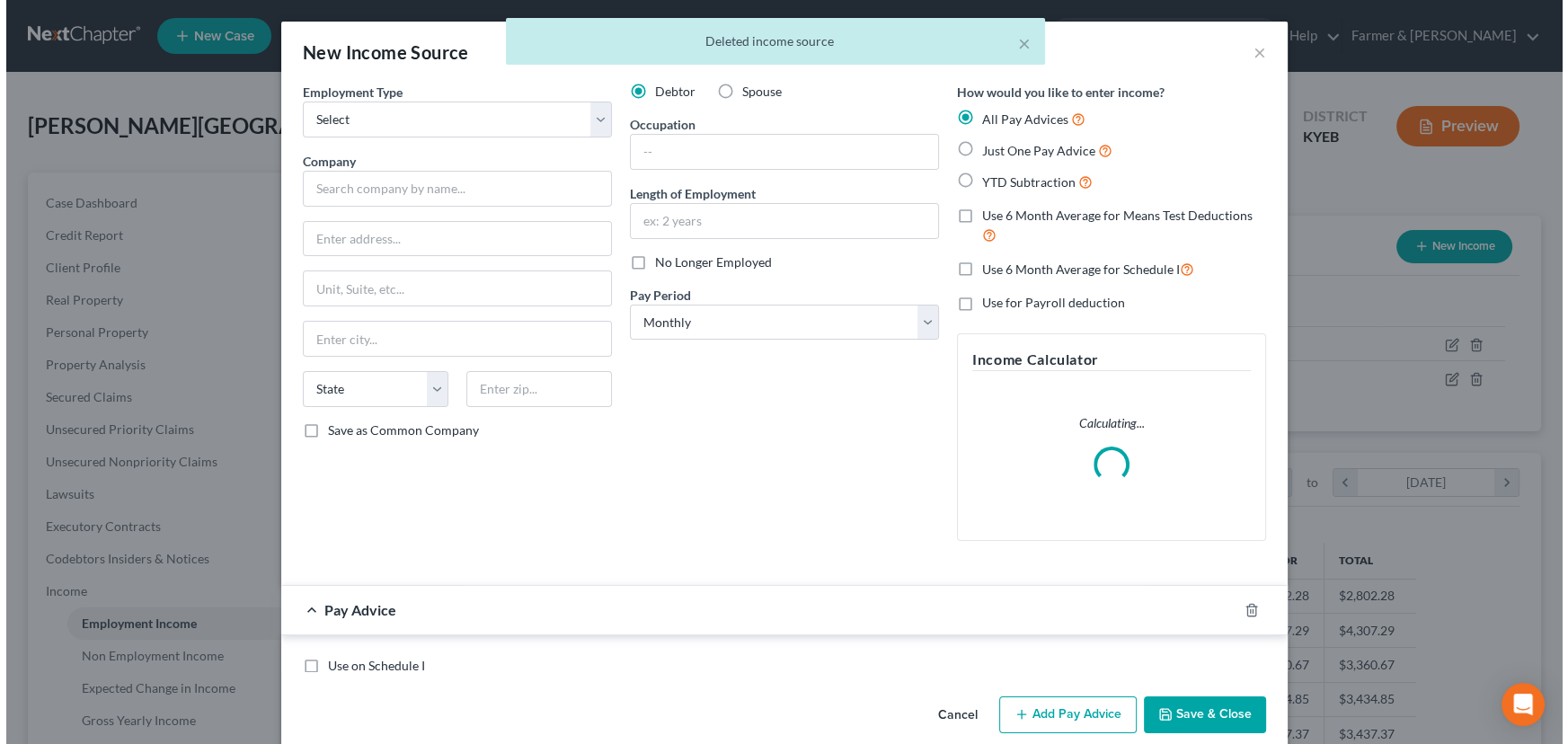
scroll to position [321, 644]
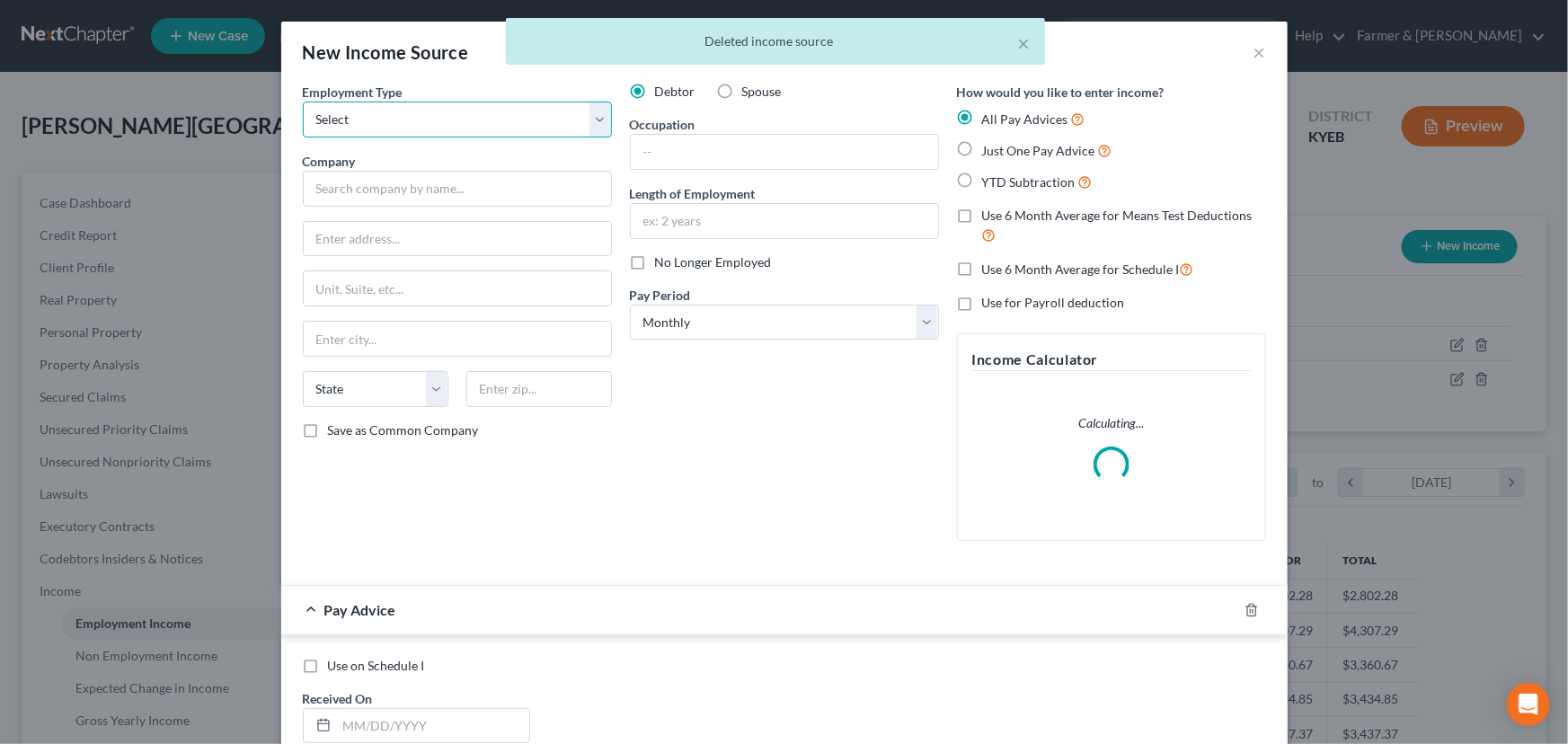
click at [447, 126] on select "Select Full or [DEMOGRAPHIC_DATA] Employment Self Employment" at bounding box center [457, 119] width 309 height 36
click at [303, 102] on select "Select Full or [DEMOGRAPHIC_DATA] Employment Self Employment" at bounding box center [457, 119] width 309 height 36
click at [742, 90] on label "Spouse" at bounding box center [761, 91] width 40 height 18
click at [750, 90] on input "Spouse" at bounding box center [755, 88] width 12 height 12
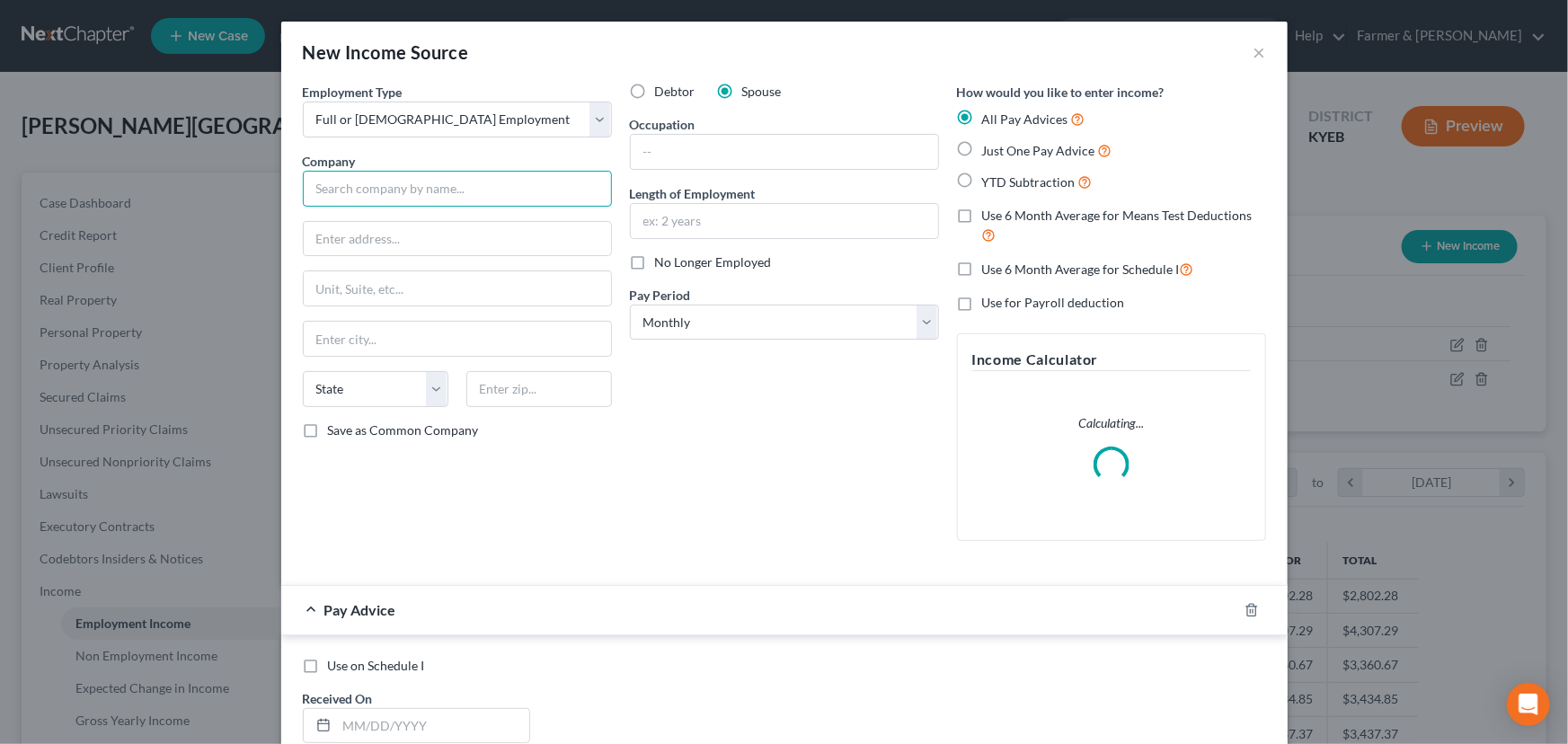
click at [427, 193] on input "text" at bounding box center [457, 188] width 309 height 36
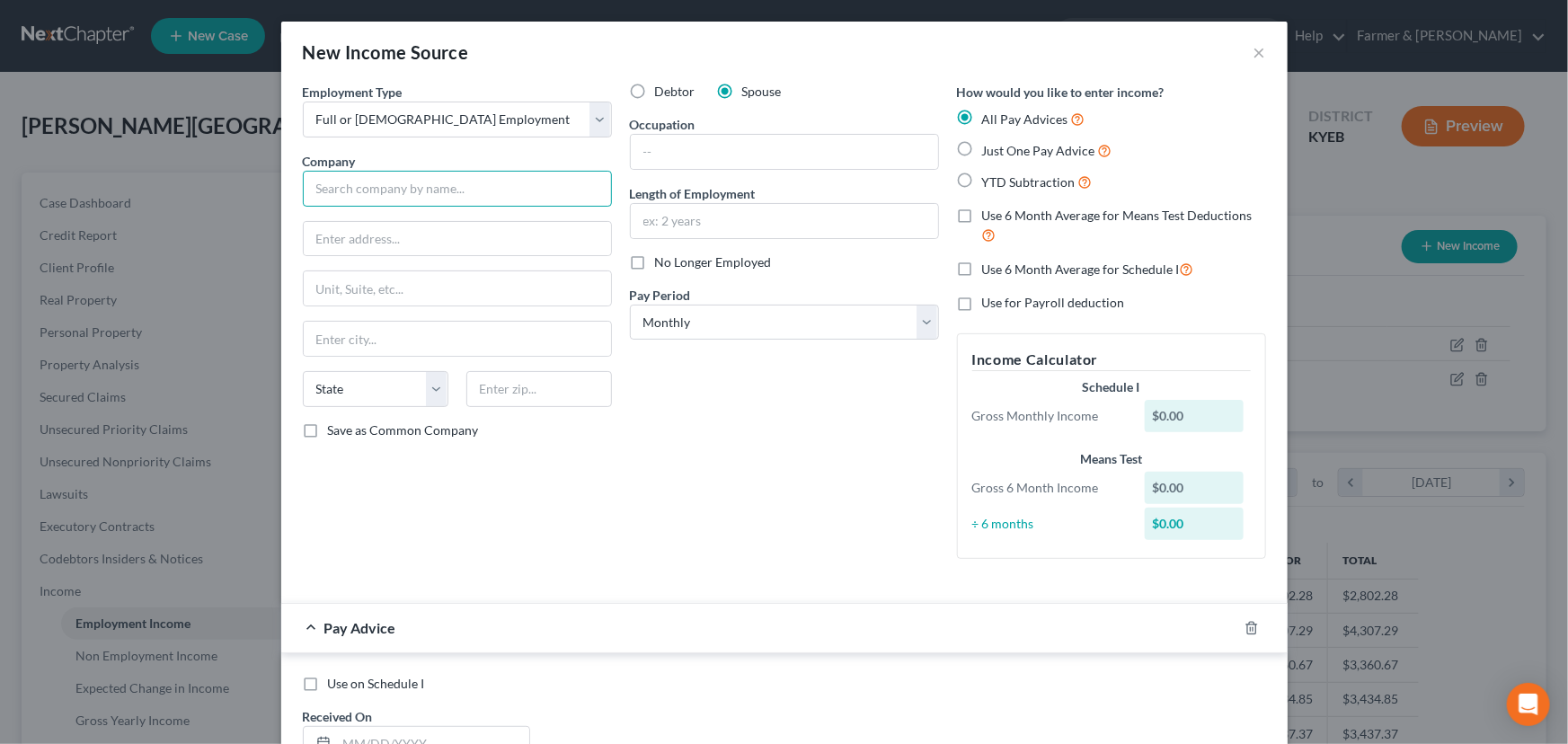
click at [365, 198] on input "text" at bounding box center [457, 188] width 309 height 36
drag, startPoint x: 370, startPoint y: 225, endPoint x: 377, endPoint y: 238, distance: 14.8
click at [370, 225] on input "text" at bounding box center [457, 239] width 307 height 34
paste input "[STREET_ADDRESS]"
click at [334, 235] on input "[STREET_ADDRESS]" at bounding box center [457, 239] width 307 height 34
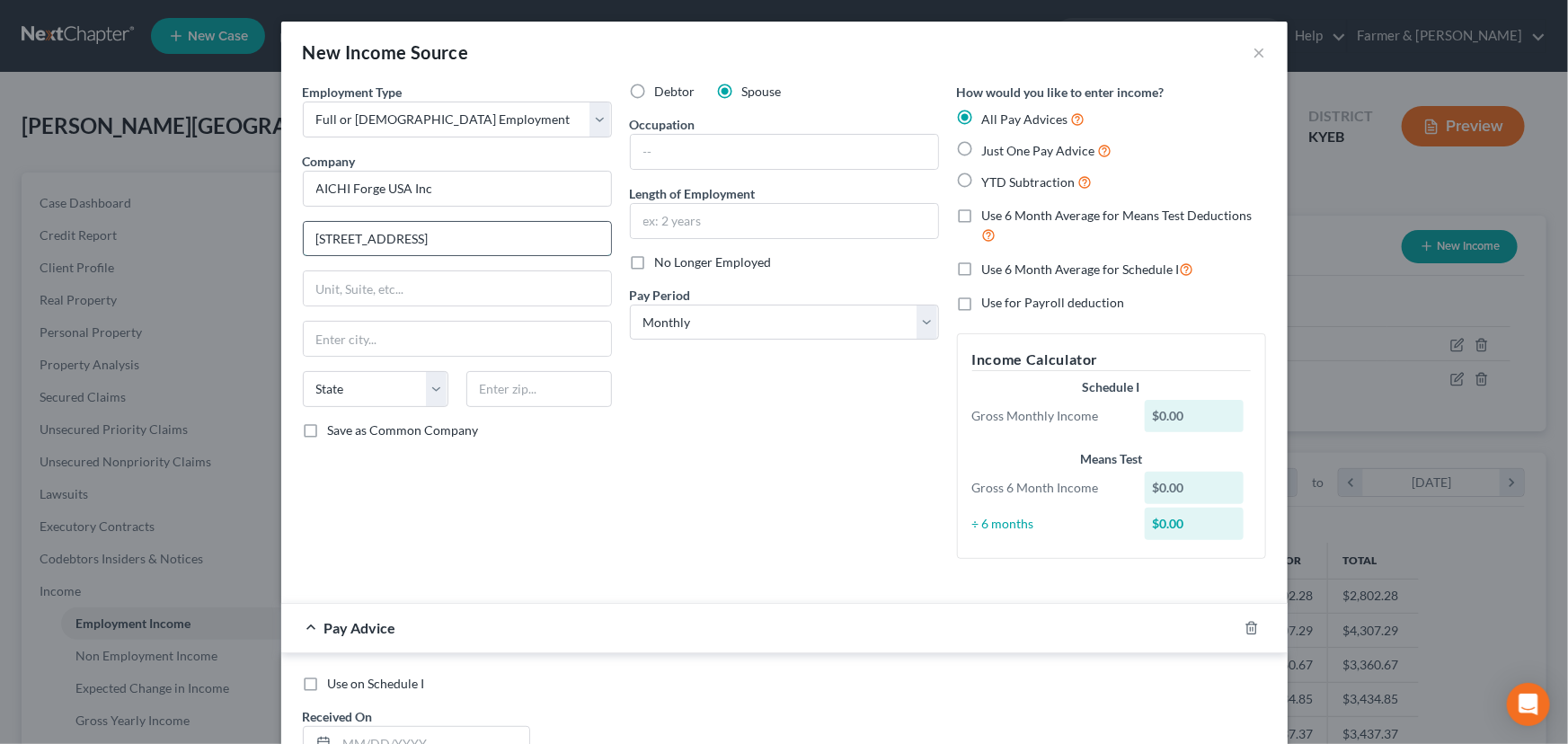
click at [339, 236] on input "[STREET_ADDRESS]" at bounding box center [457, 239] width 307 height 34
click at [417, 243] on input "[STREET_ADDRESS]" at bounding box center [457, 239] width 307 height 34
click at [692, 469] on div "Debtor Spouse Occupation Length of Employment No Longer Employed Pay Period * S…" at bounding box center [784, 327] width 327 height 490
click at [754, 138] on input "text" at bounding box center [784, 152] width 307 height 34
paste input "Forklift driver"
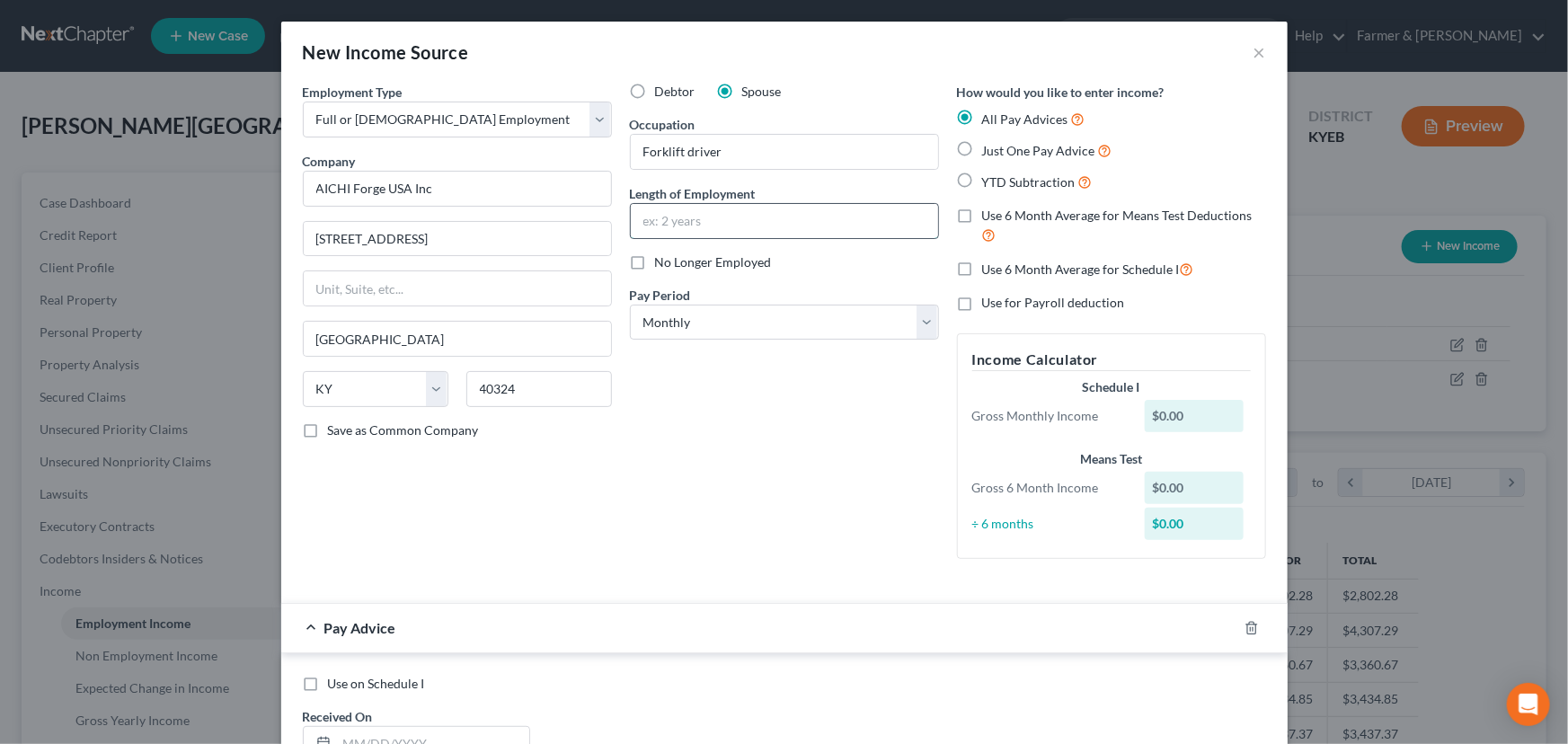
click at [703, 215] on input "text" at bounding box center [784, 220] width 307 height 34
paste input "3 years"
click at [676, 401] on div "Debtor Spouse Occupation Forklift driver Length of Employment 3 years No Longer…" at bounding box center [784, 327] width 327 height 490
click at [685, 406] on div "Debtor Spouse Occupation Forklift driver Length of Employment 3 years No Longer…" at bounding box center [784, 327] width 327 height 490
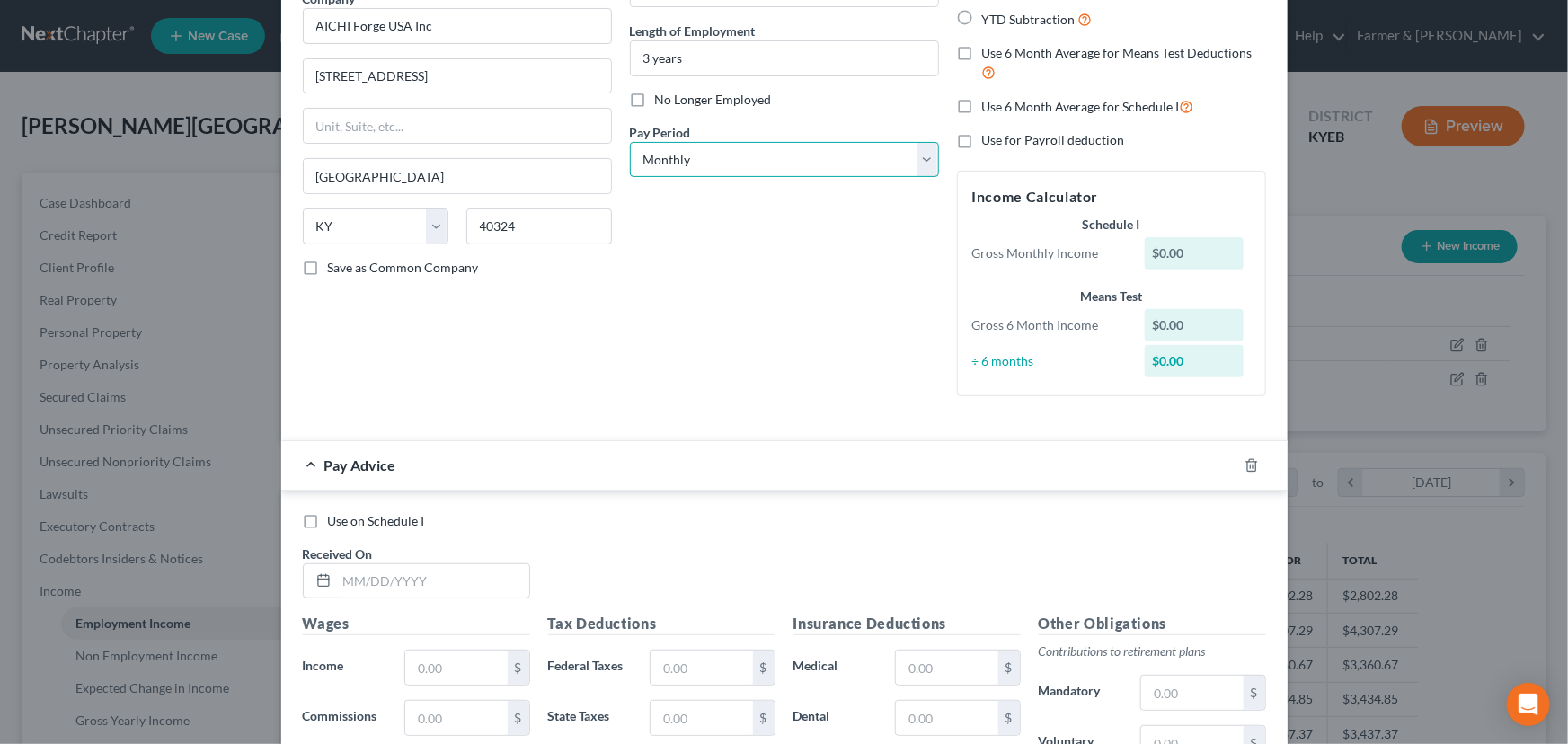
click at [701, 171] on select "Select Monthly Twice Monthly Every Other Week Weekly" at bounding box center [784, 159] width 309 height 36
click at [630, 142] on select "Select Monthly Twice Monthly Every Other Week Weekly" at bounding box center [784, 159] width 309 height 36
click at [684, 292] on div "Debtor Spouse Occupation Forklift driver Length of Employment 3 years No Longer…" at bounding box center [784, 165] width 327 height 490
click at [421, 587] on input "text" at bounding box center [433, 581] width 192 height 34
